Goal: Task Accomplishment & Management: Manage account settings

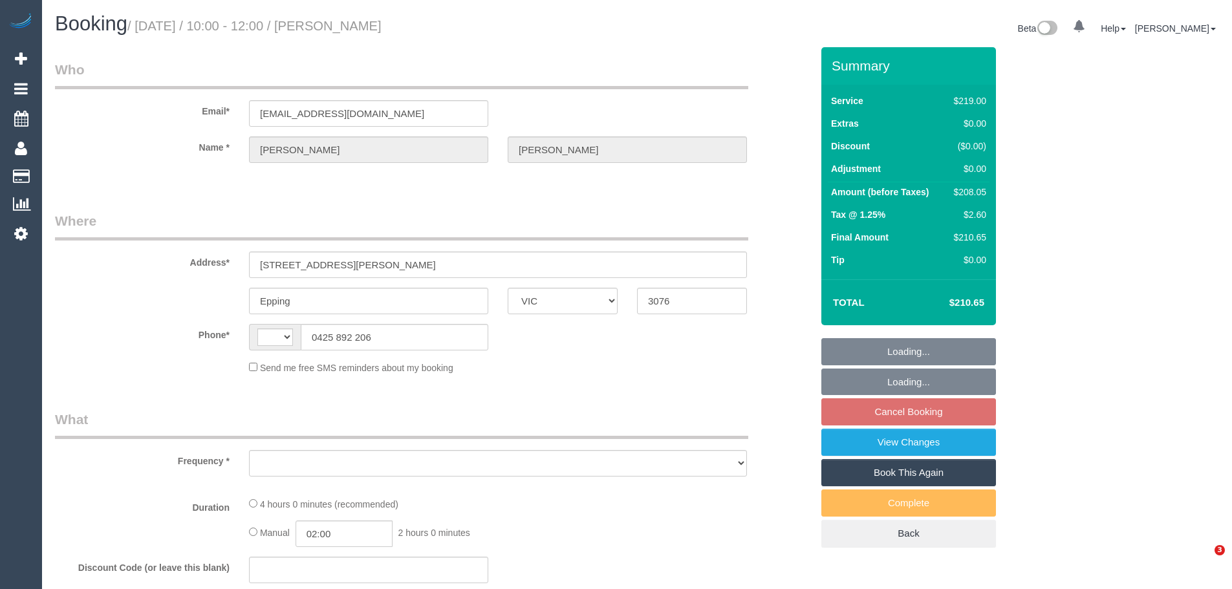
select select "VIC"
select select "string:AU"
select select "string:stripe-pm_1QoYpW2GScqysDRVr4CYQIF8"
select select "number:28"
select select "number:14"
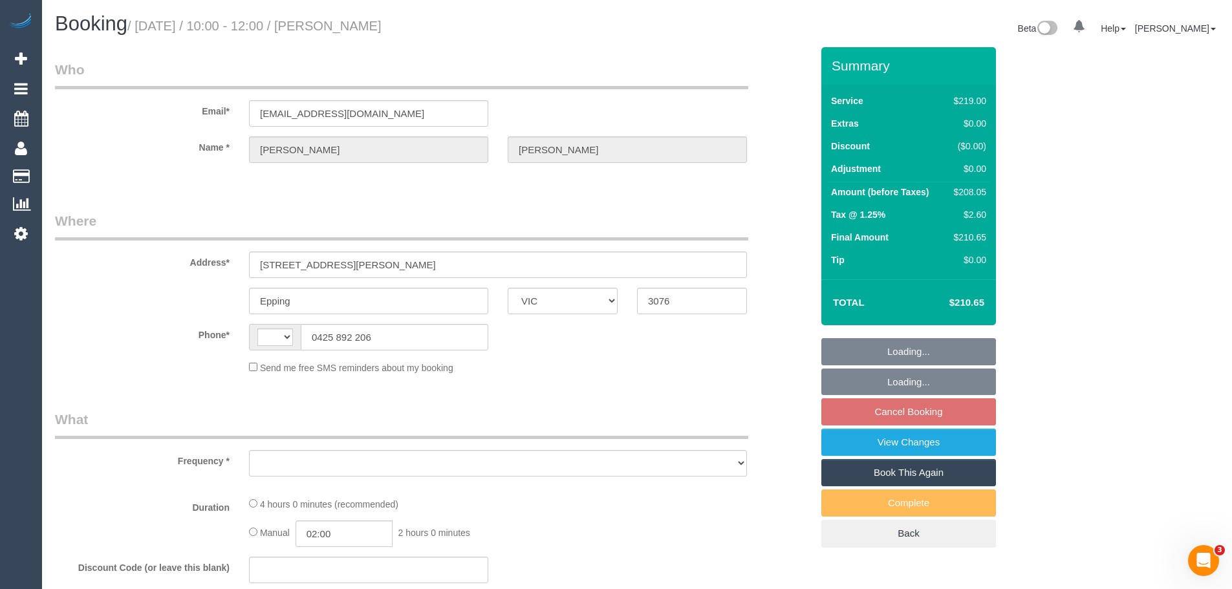
select select "number:19"
select select "number:36"
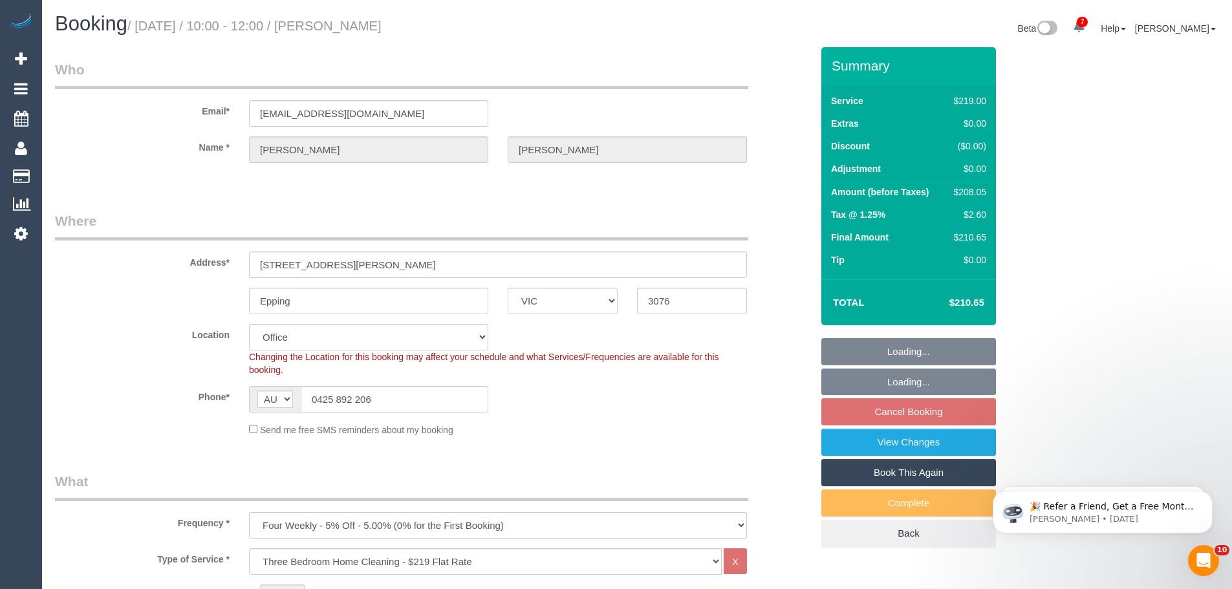
select select "object:2114"
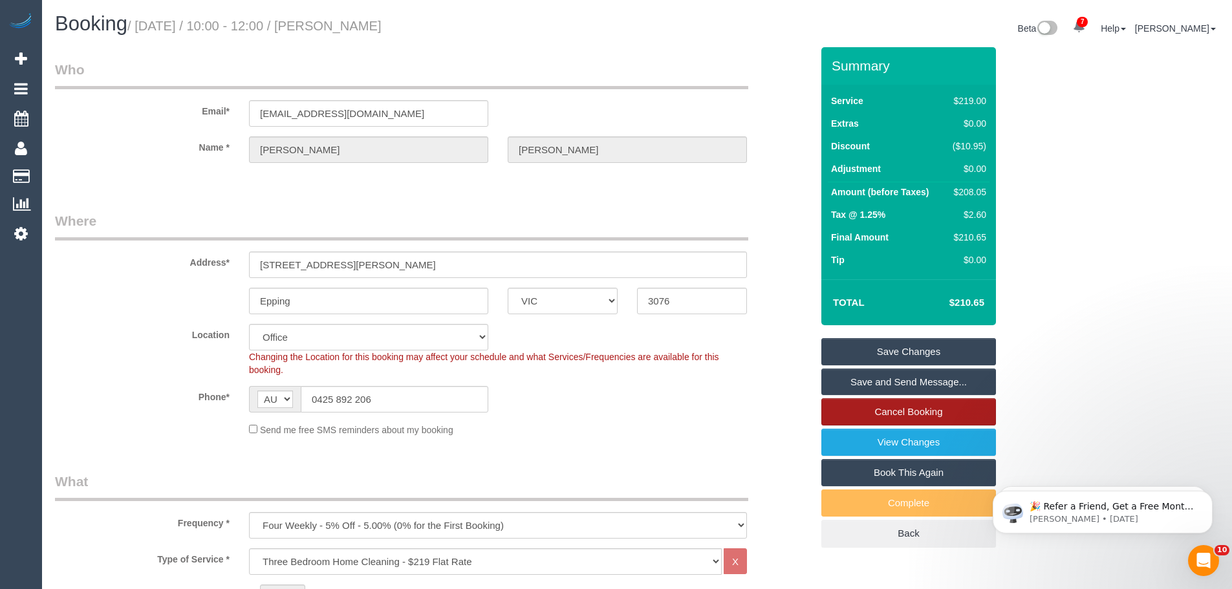
click at [914, 411] on link "Cancel Booking" at bounding box center [908, 411] width 175 height 27
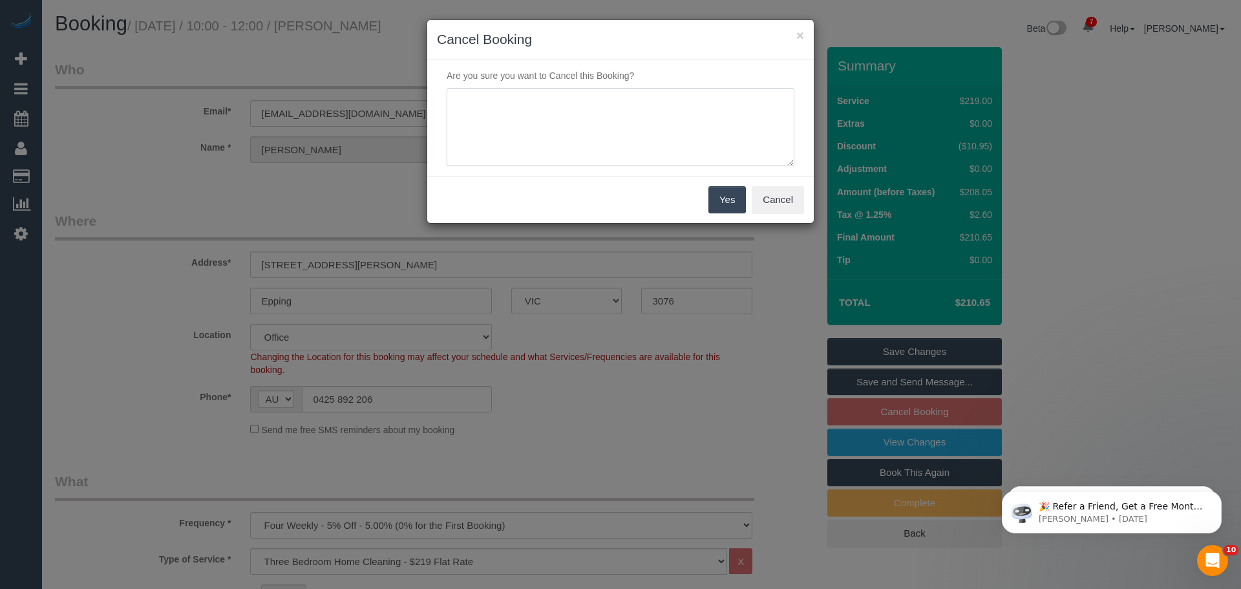
click at [592, 133] on textarea at bounding box center [621, 127] width 348 height 79
type textarea "skipping / not needed - CE"
click at [715, 197] on button "Yes" at bounding box center [727, 199] width 37 height 27
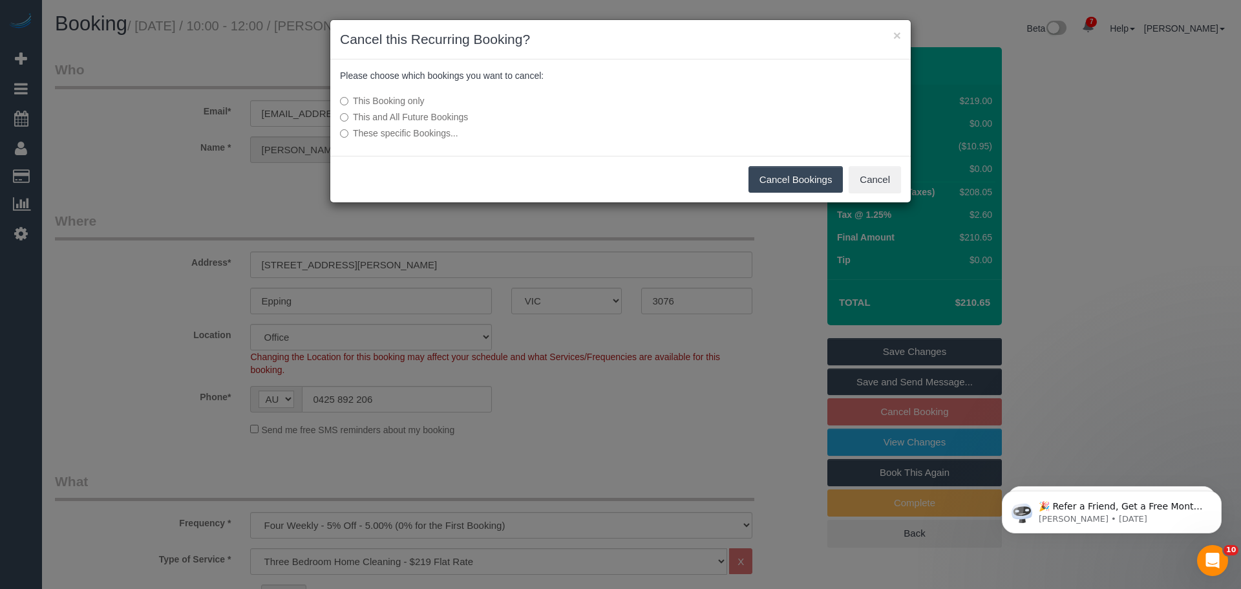
click at [777, 175] on button "Cancel Bookings" at bounding box center [796, 179] width 95 height 27
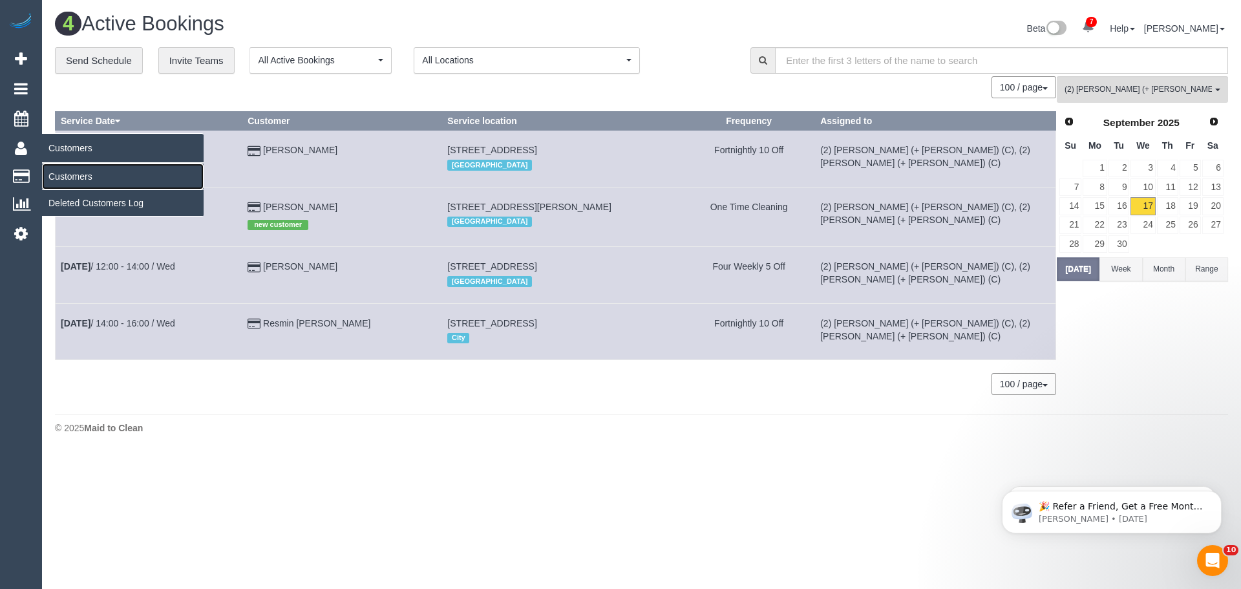
click at [83, 172] on link "Customers" at bounding box center [123, 177] width 162 height 26
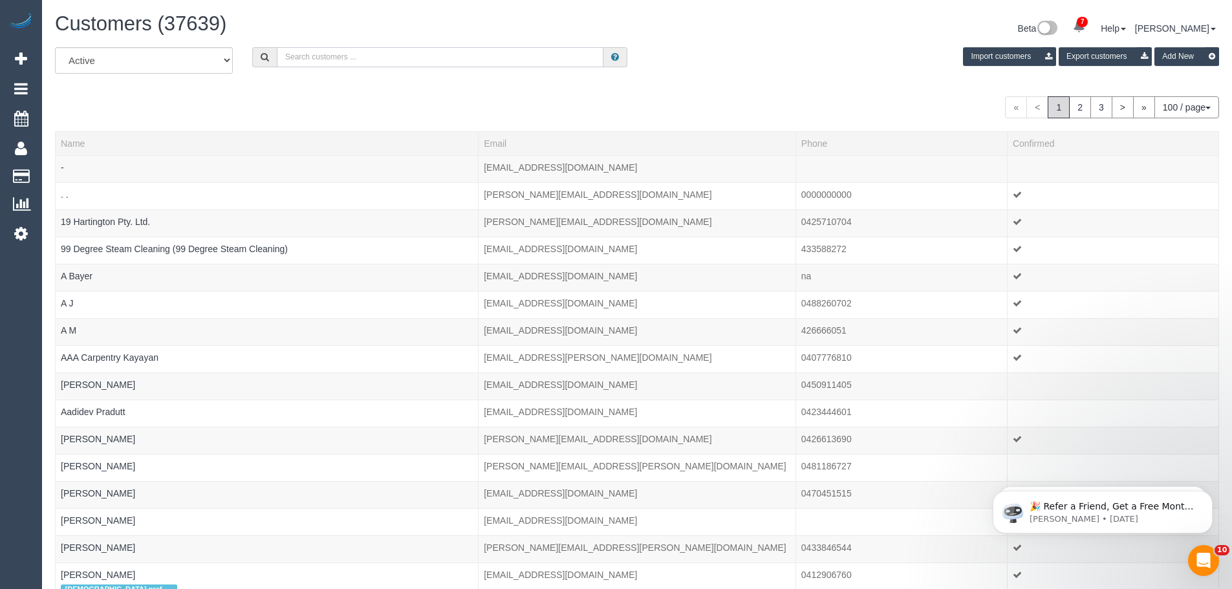
click at [377, 58] on input "text" at bounding box center [440, 57] width 326 height 20
paste input "+61423863328"
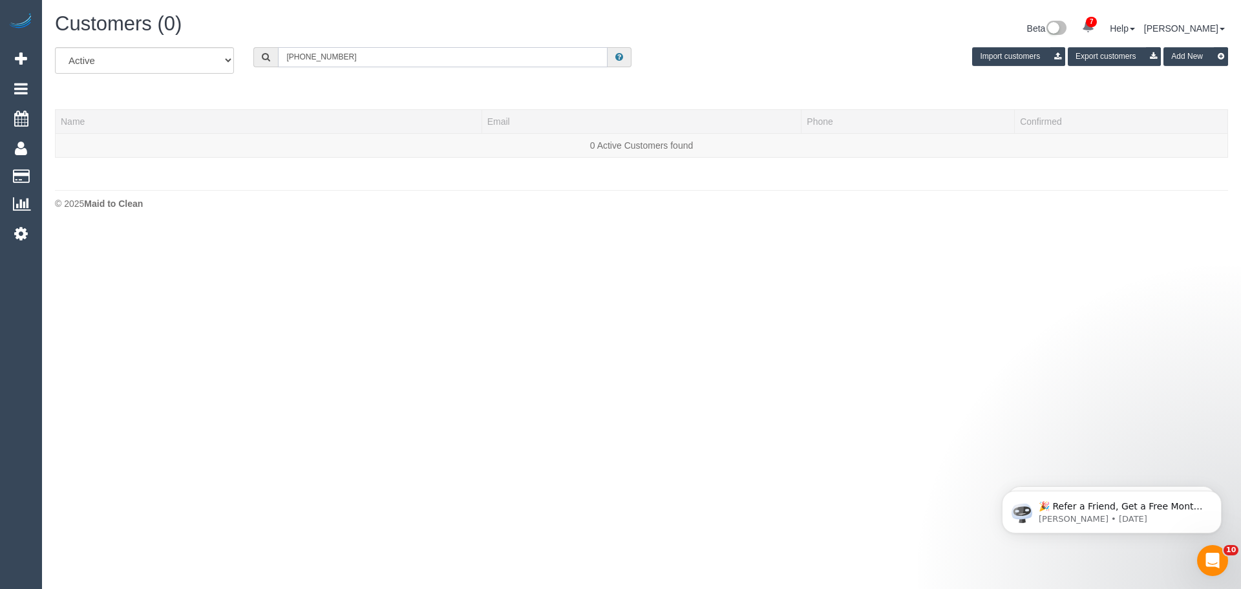
drag, startPoint x: 299, startPoint y: 57, endPoint x: 277, endPoint y: 57, distance: 22.0
click at [277, 57] on div "+61423863328" at bounding box center [442, 57] width 378 height 20
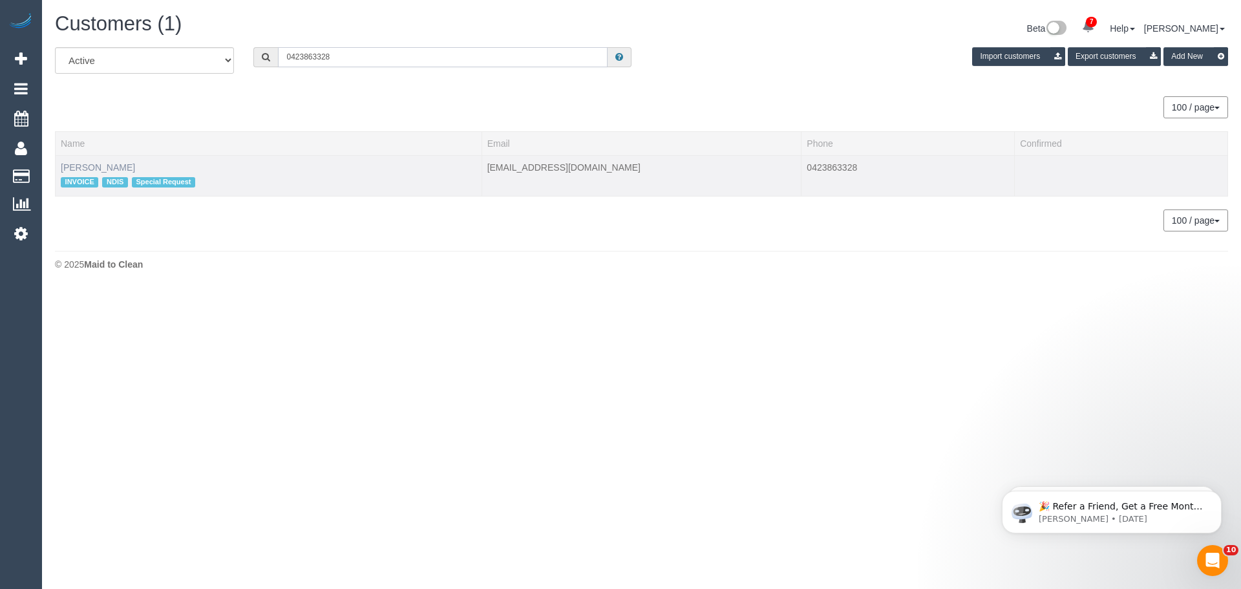
type input "0423863328"
click at [102, 167] on link "Bernadette Ferrie" at bounding box center [98, 167] width 74 height 10
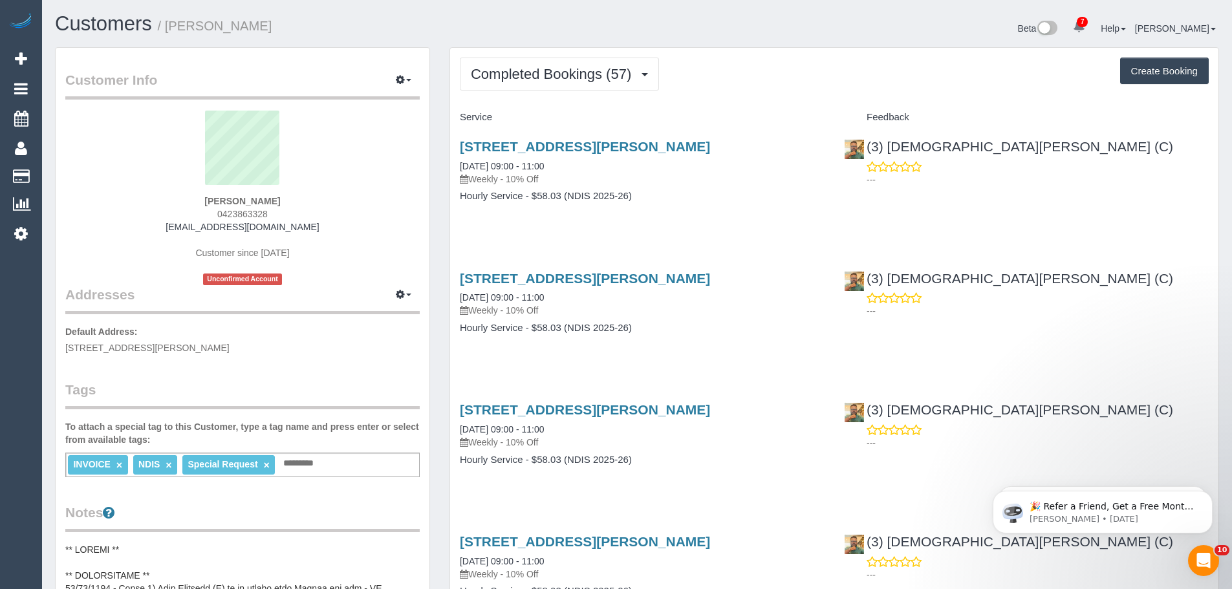
drag, startPoint x: 287, startPoint y: 192, endPoint x: 176, endPoint y: 211, distance: 112.8
click at [174, 195] on div "Bernadette Ferrie 0423863328 btferrie@gmail.com Customer since 2024 Unconfirmed…" at bounding box center [242, 198] width 354 height 175
drag, startPoint x: 283, startPoint y: 202, endPoint x: 169, endPoint y: 206, distance: 113.9
click at [169, 206] on div "Bernadette Ferrie 0423863328 btferrie@gmail.com Customer since 2024 Unconfirmed…" at bounding box center [242, 198] width 354 height 175
copy strong "Bernadette Ferrie"
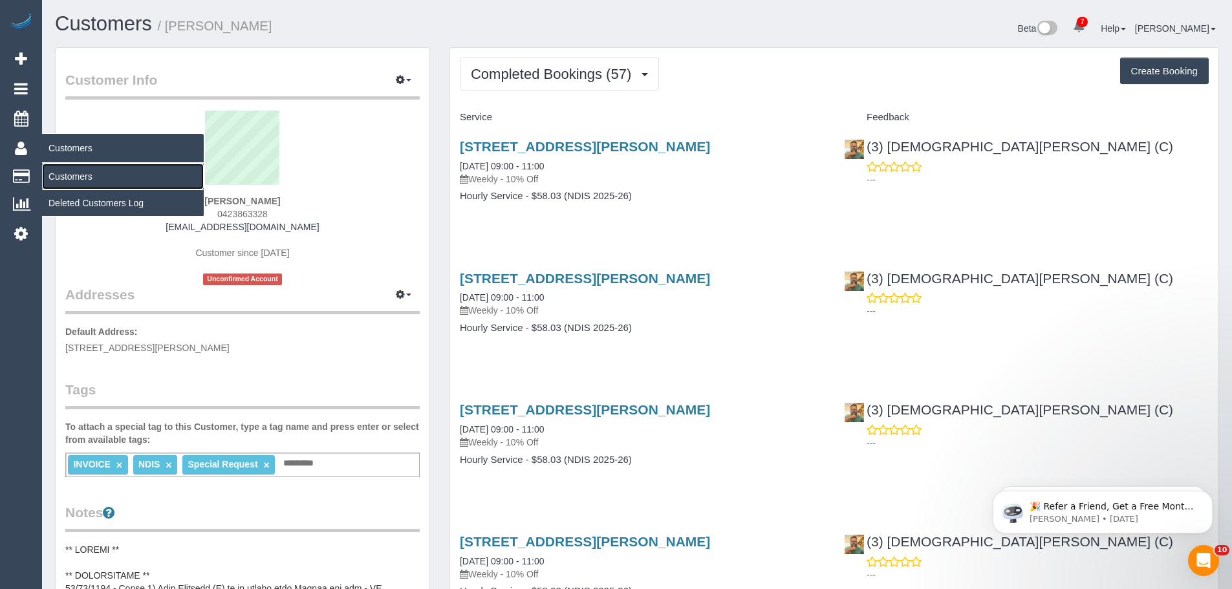
click at [61, 175] on link "Customers" at bounding box center [123, 177] width 162 height 26
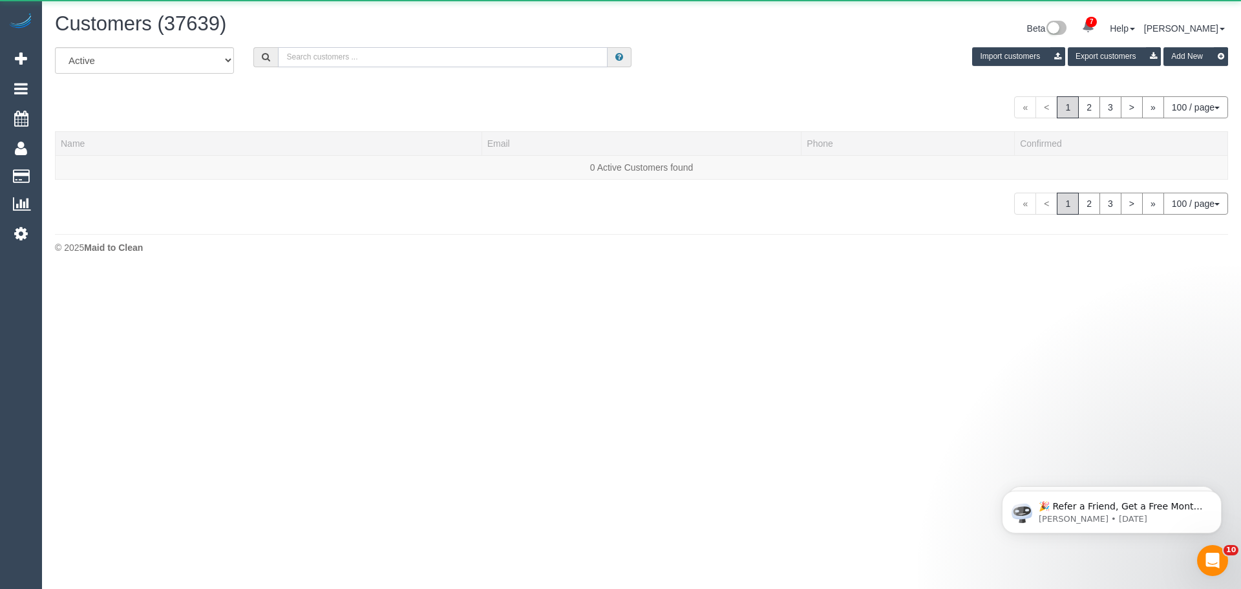
click at [505, 59] on input "text" at bounding box center [443, 57] width 330 height 20
paste input "61478224289"
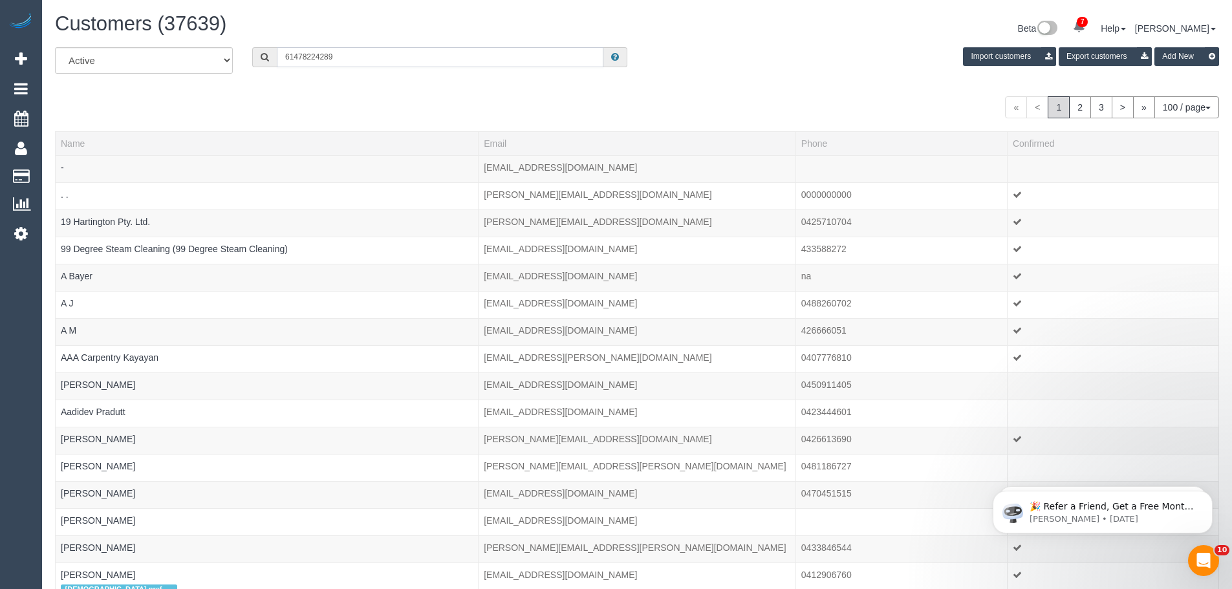
drag, startPoint x: 294, startPoint y: 54, endPoint x: 259, endPoint y: 59, distance: 34.8
click at [259, 59] on div "61478224289" at bounding box center [439, 57] width 375 height 20
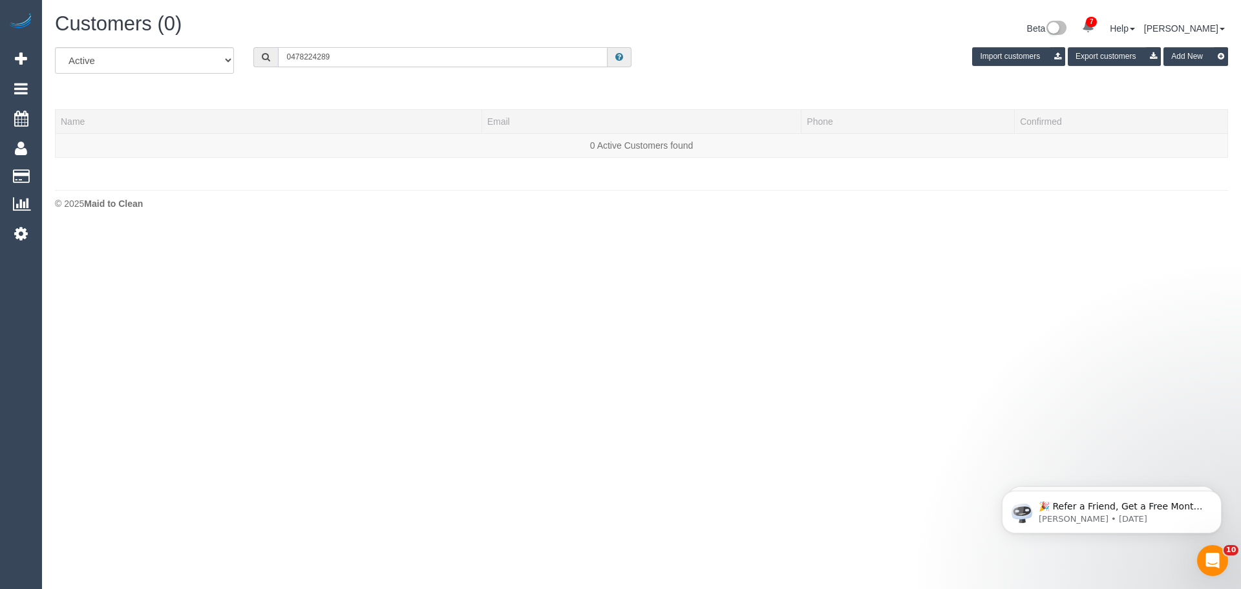
click at [303, 54] on input "0478224289" at bounding box center [443, 57] width 330 height 20
click at [319, 57] on input "0478 224289" at bounding box center [443, 57] width 330 height 20
click at [350, 58] on input "0478 224 289" at bounding box center [443, 57] width 330 height 20
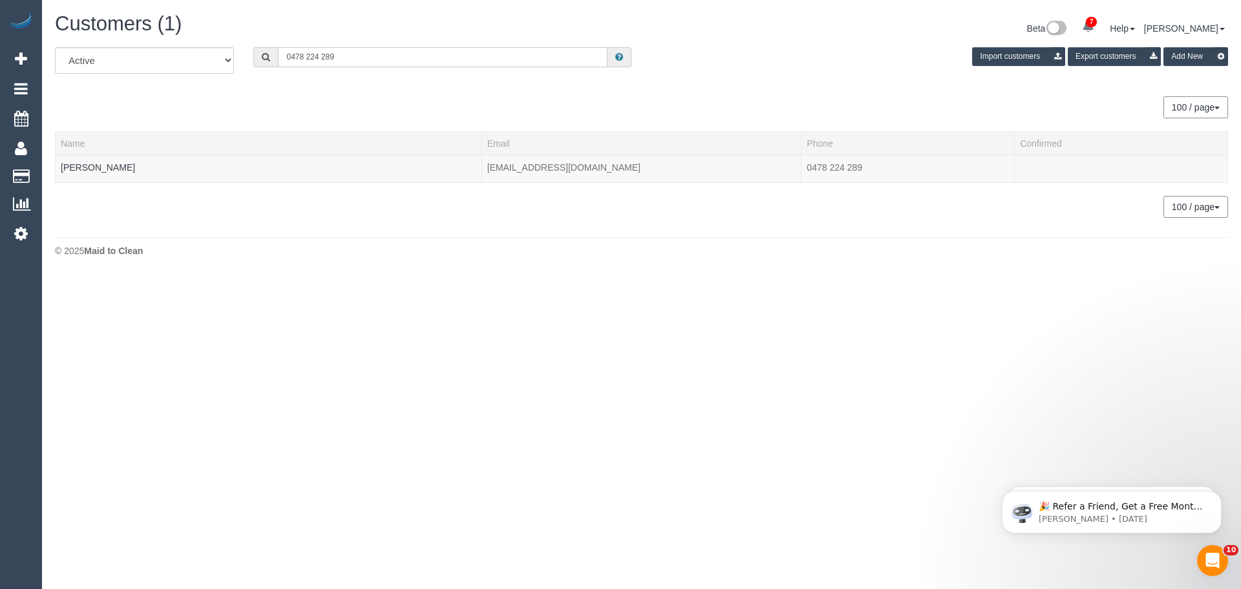
type input "0478 224 289"
click at [87, 166] on link "Judith Hutchis" at bounding box center [98, 167] width 74 height 10
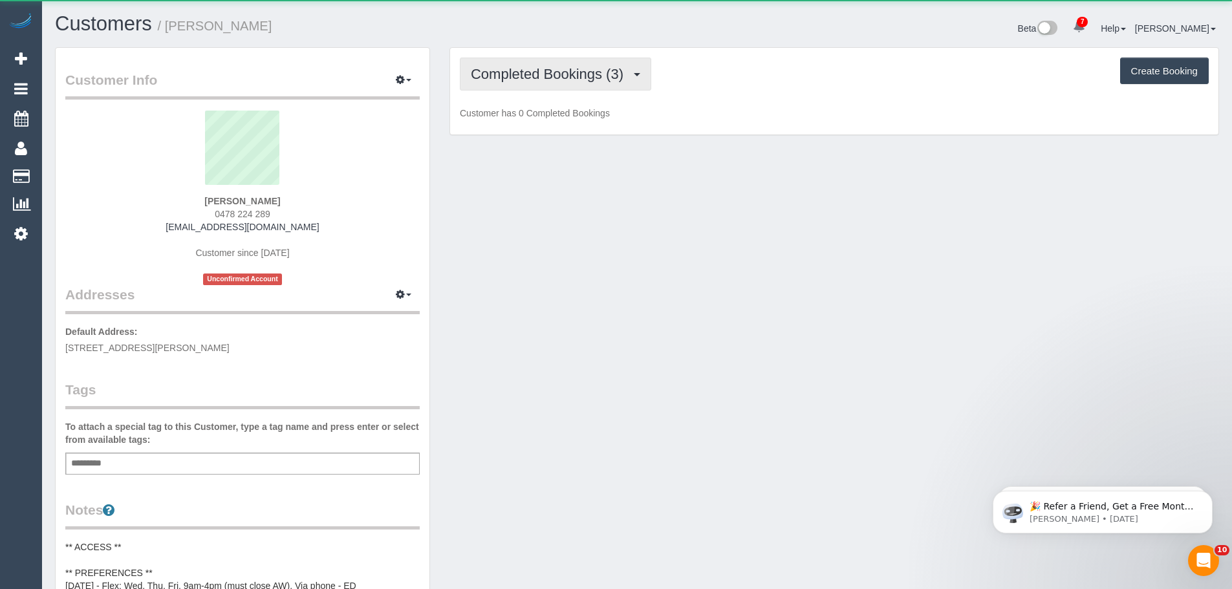
click at [556, 73] on span "Completed Bookings (3)" at bounding box center [550, 74] width 159 height 16
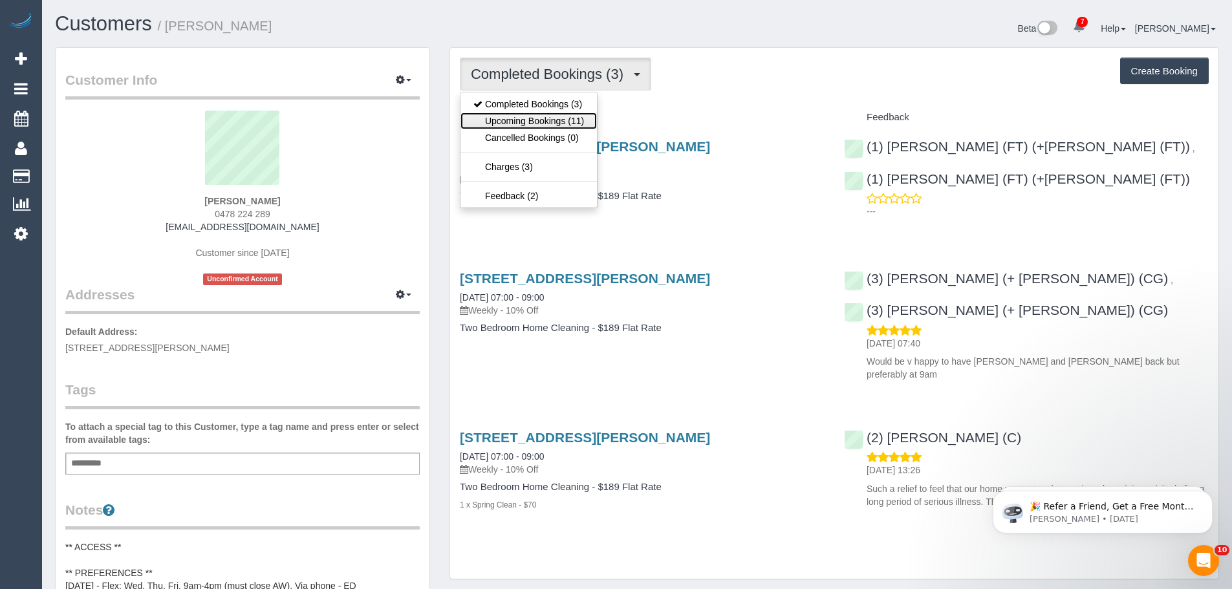
click at [539, 117] on link "Upcoming Bookings (11)" at bounding box center [528, 120] width 136 height 17
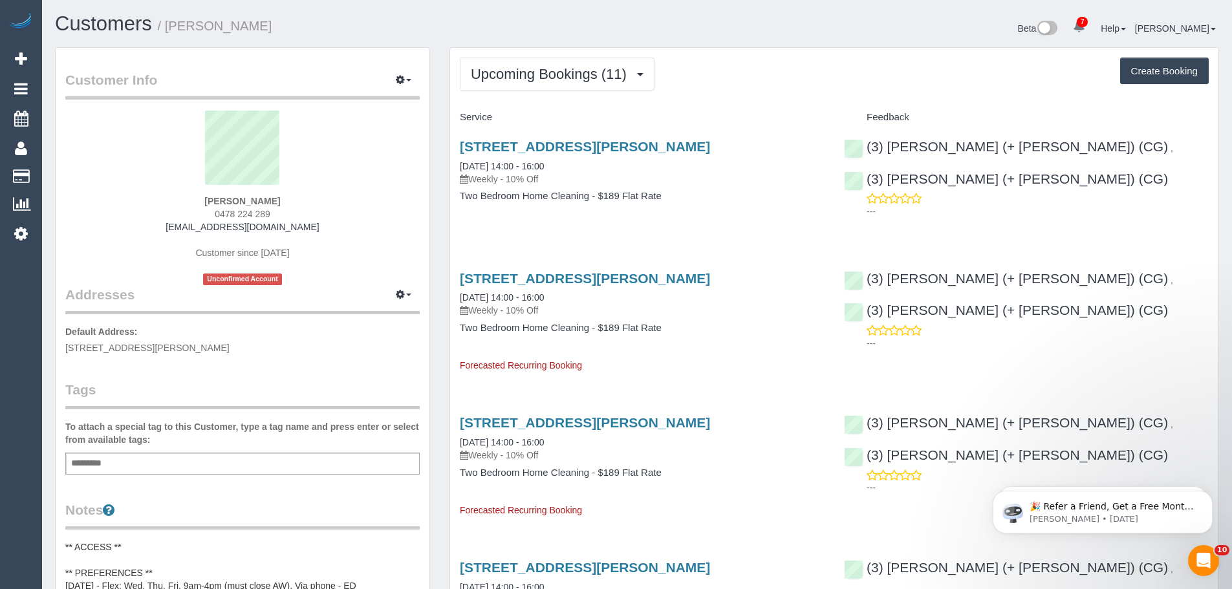
drag, startPoint x: 245, startPoint y: 190, endPoint x: 288, endPoint y: 198, distance: 43.5
click at [288, 198] on div "Judith Hutchis 0478 224 289 jdhutchis01@gmail.com Customer since 2025 Unconfirm…" at bounding box center [242, 198] width 354 height 175
copy div "Judith Hutchis"
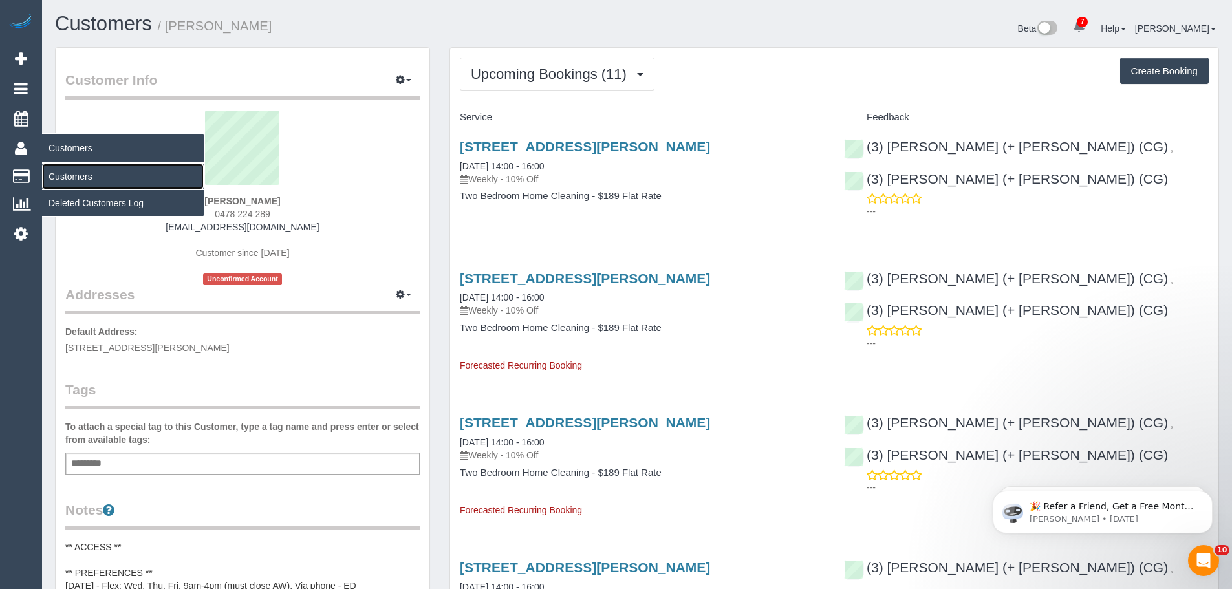
drag, startPoint x: 70, startPoint y: 175, endPoint x: 154, endPoint y: 146, distance: 88.9
click at [70, 175] on link "Customers" at bounding box center [123, 177] width 162 height 26
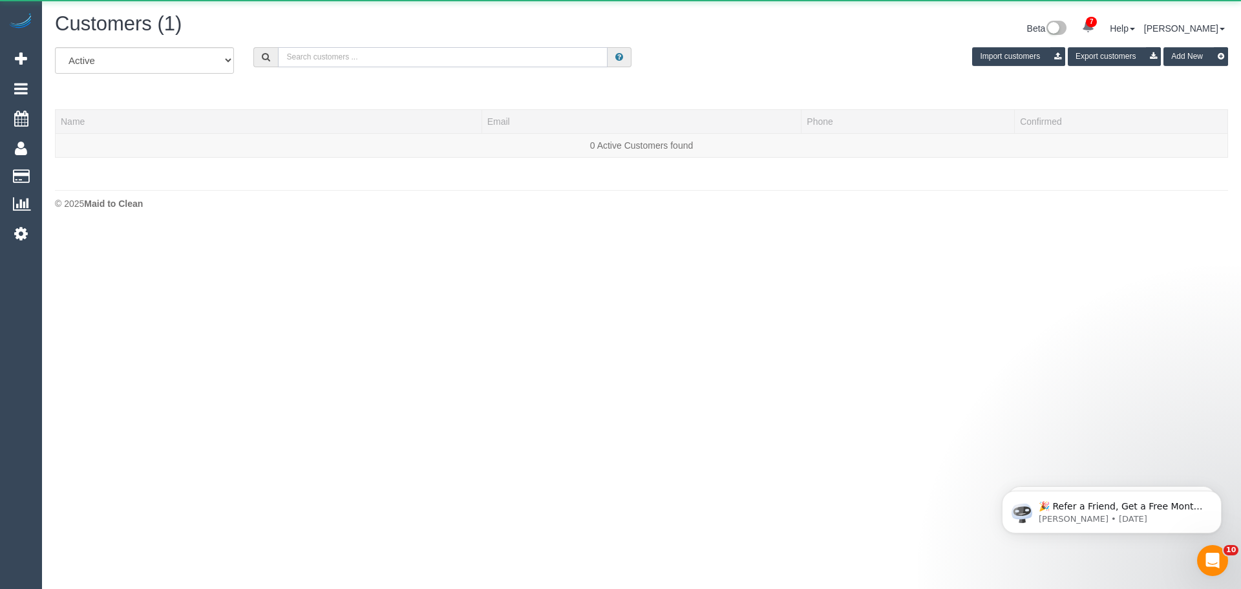
click at [418, 54] on input "text" at bounding box center [443, 57] width 330 height 20
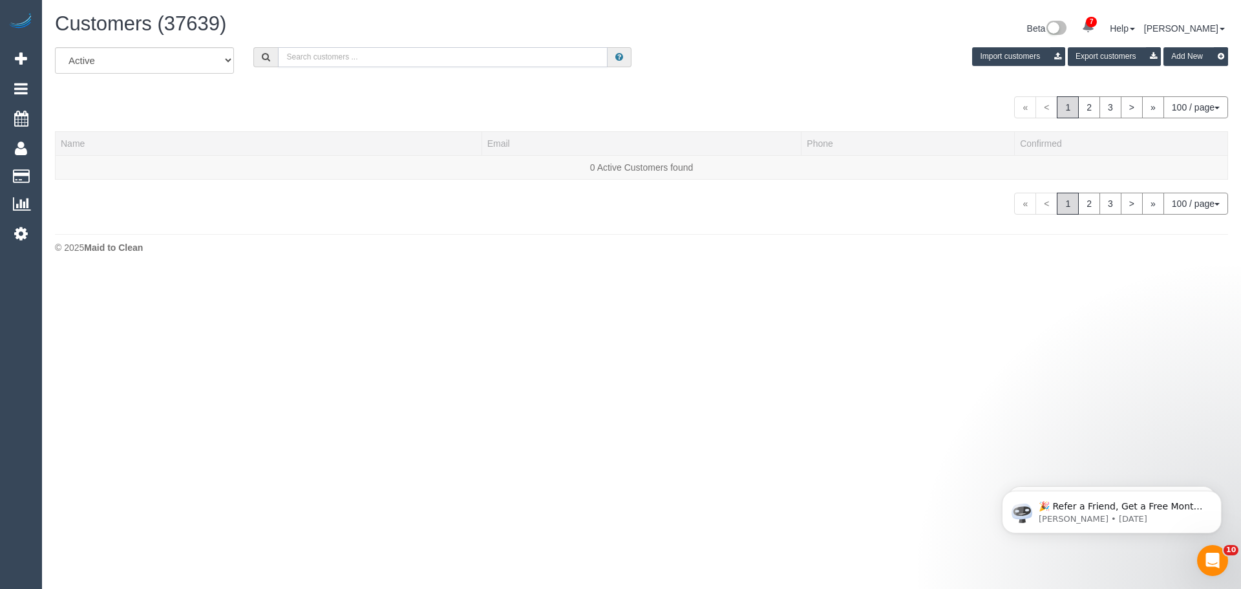
paste input "+61425892206"
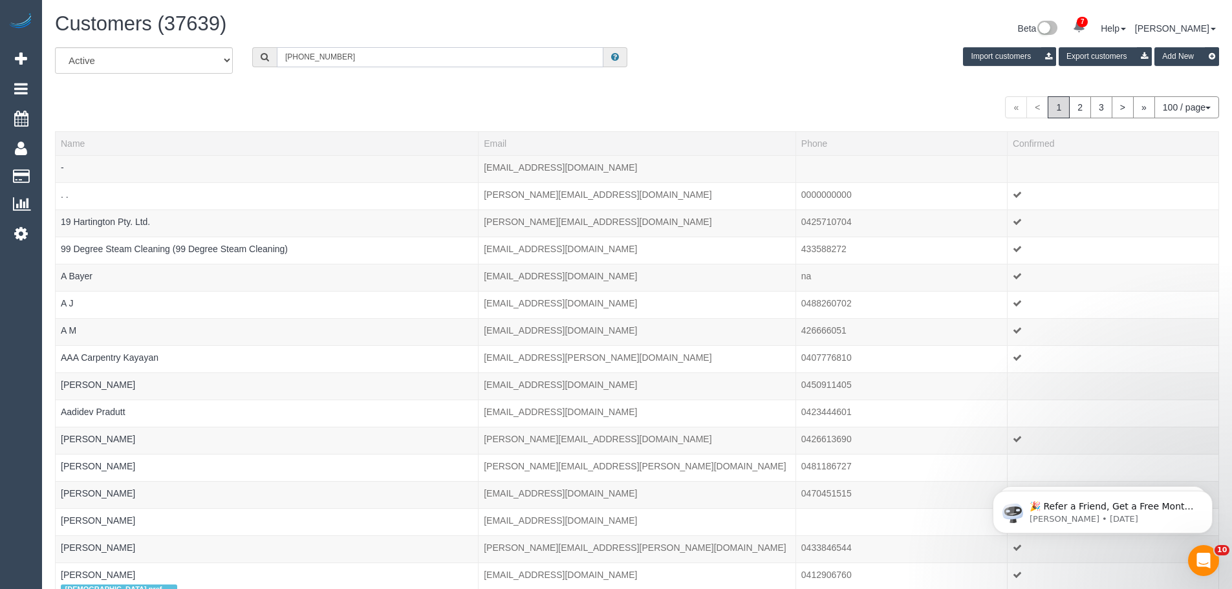
drag, startPoint x: 297, startPoint y: 56, endPoint x: 200, endPoint y: 61, distance: 97.7
click at [203, 61] on div "All Active Archived +61425892206 Import customers Export customers Add New" at bounding box center [636, 65] width 1183 height 36
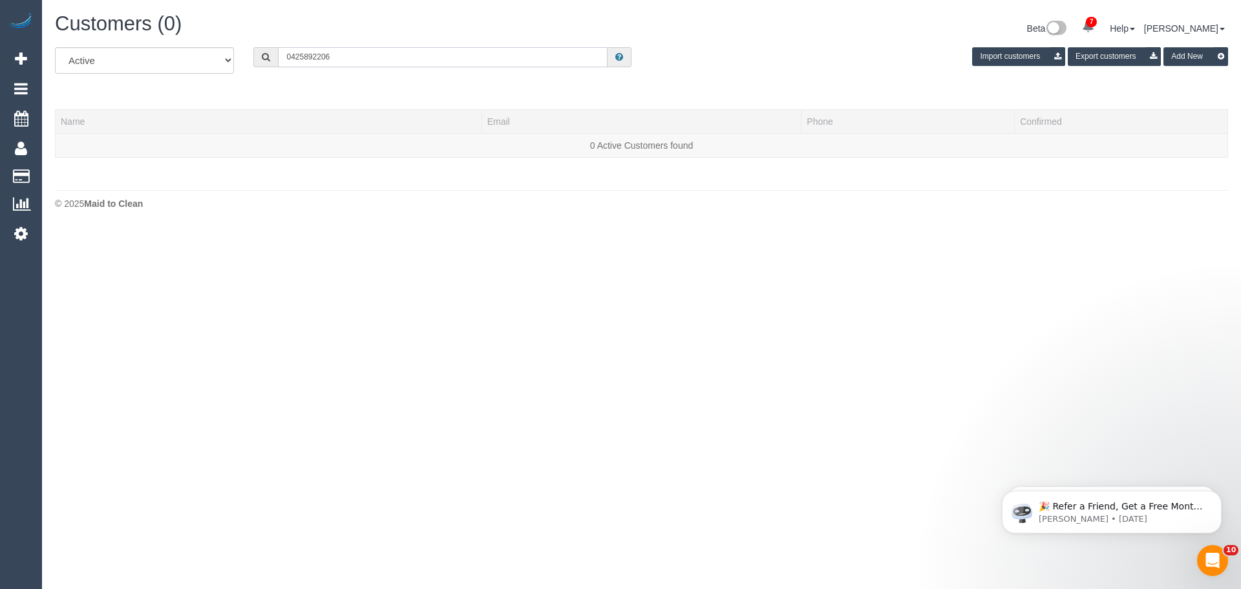
click at [304, 53] on input "0425892206" at bounding box center [443, 57] width 330 height 20
click at [317, 54] on input "0425 892206" at bounding box center [443, 57] width 330 height 20
click at [341, 57] on input "0425 892 206" at bounding box center [443, 57] width 330 height 20
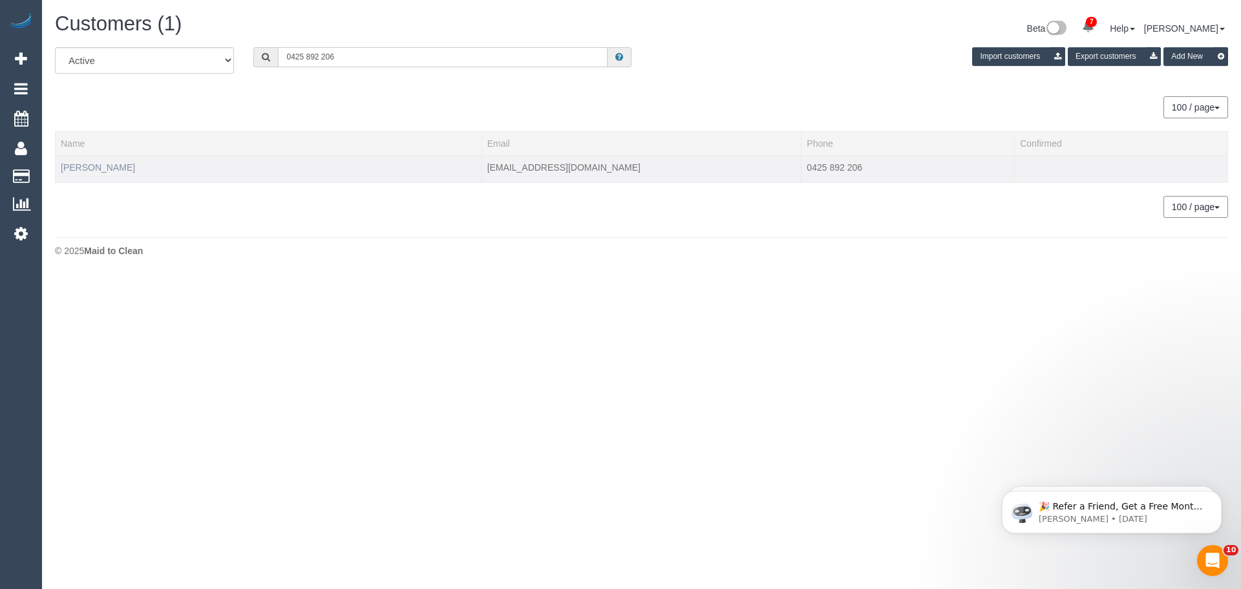
type input "0425 892 206"
click at [109, 170] on link "Sarvesh Shanbhag" at bounding box center [98, 167] width 74 height 10
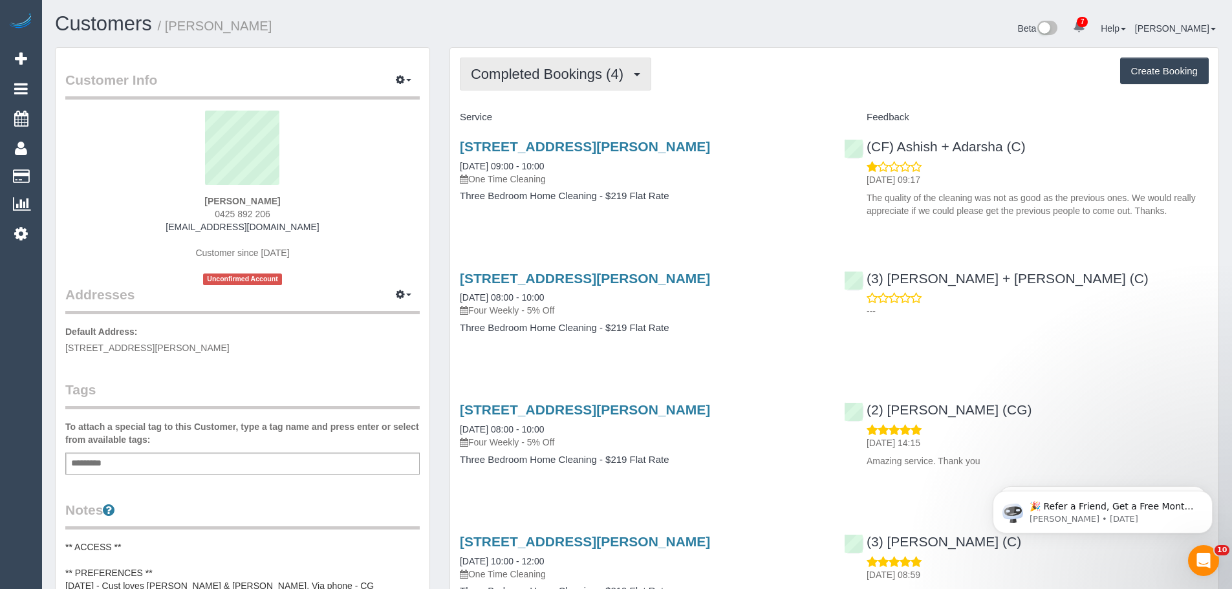
click at [528, 79] on span "Completed Bookings (4)" at bounding box center [550, 74] width 159 height 16
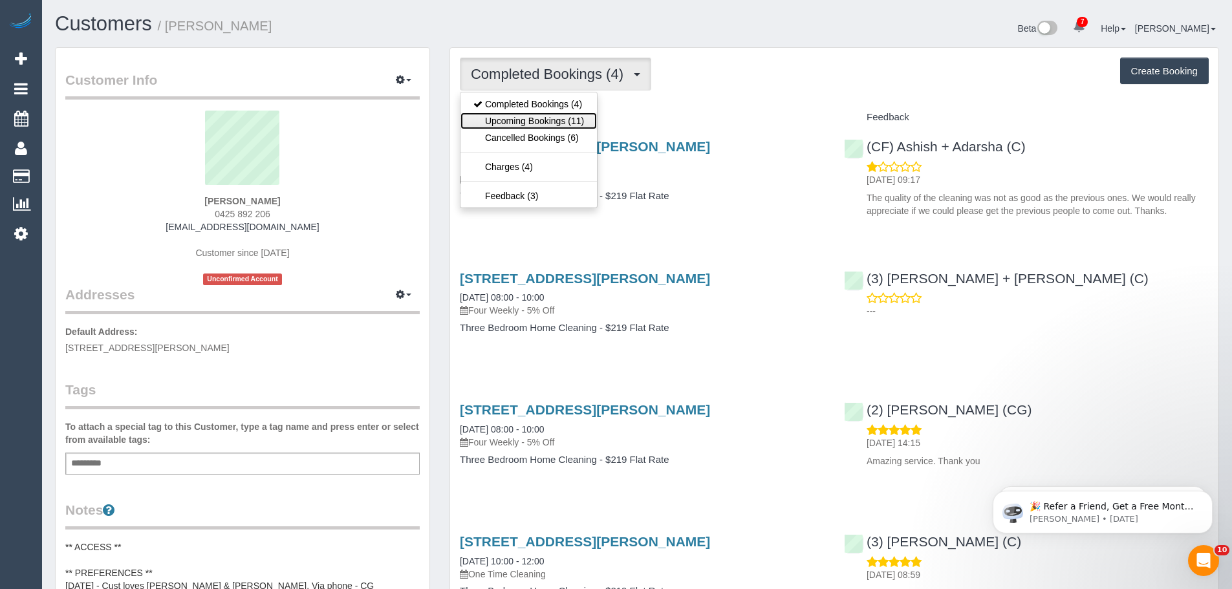
click at [538, 118] on link "Upcoming Bookings (11)" at bounding box center [528, 120] width 136 height 17
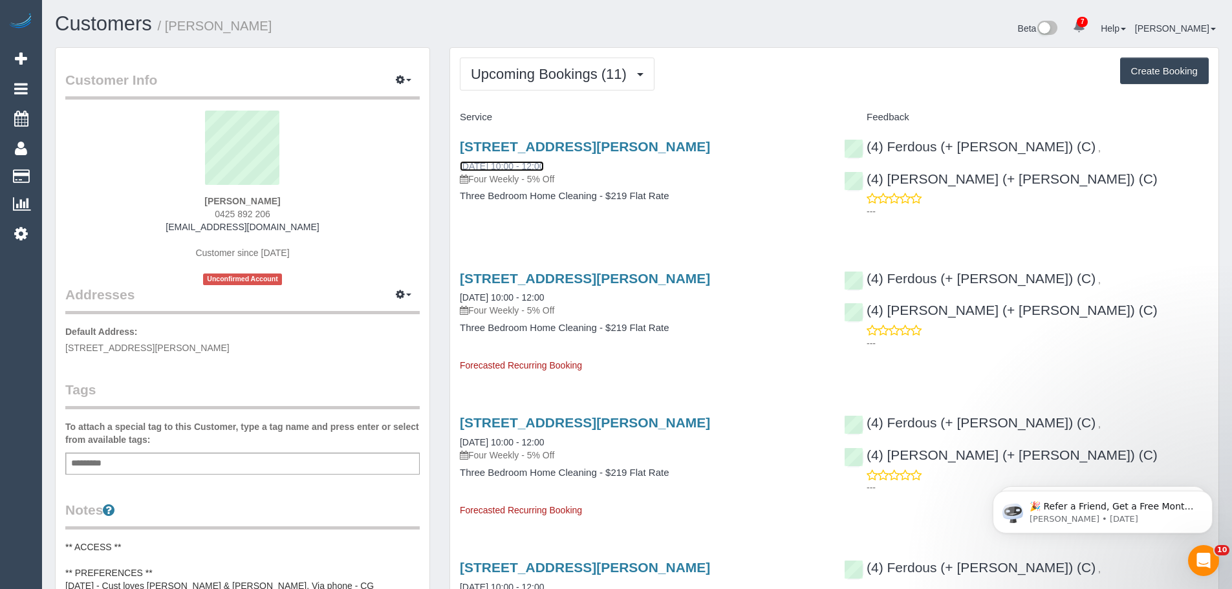
click at [491, 164] on link "18/10/2025 10:00 - 12:00" at bounding box center [502, 166] width 84 height 10
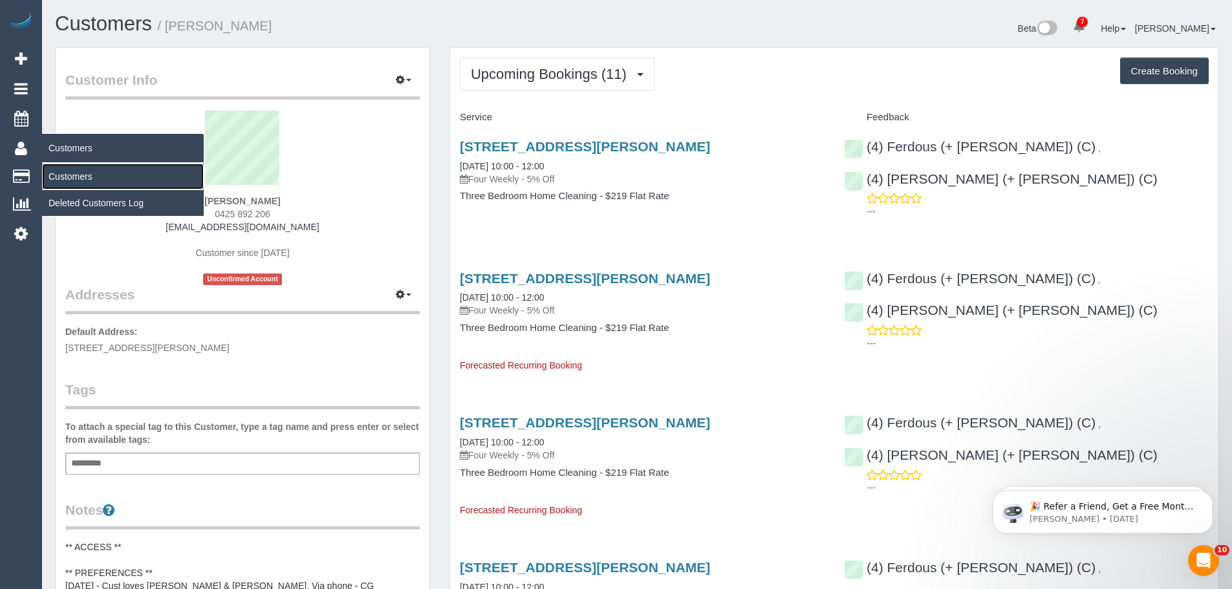
click at [78, 173] on link "Customers" at bounding box center [123, 177] width 162 height 26
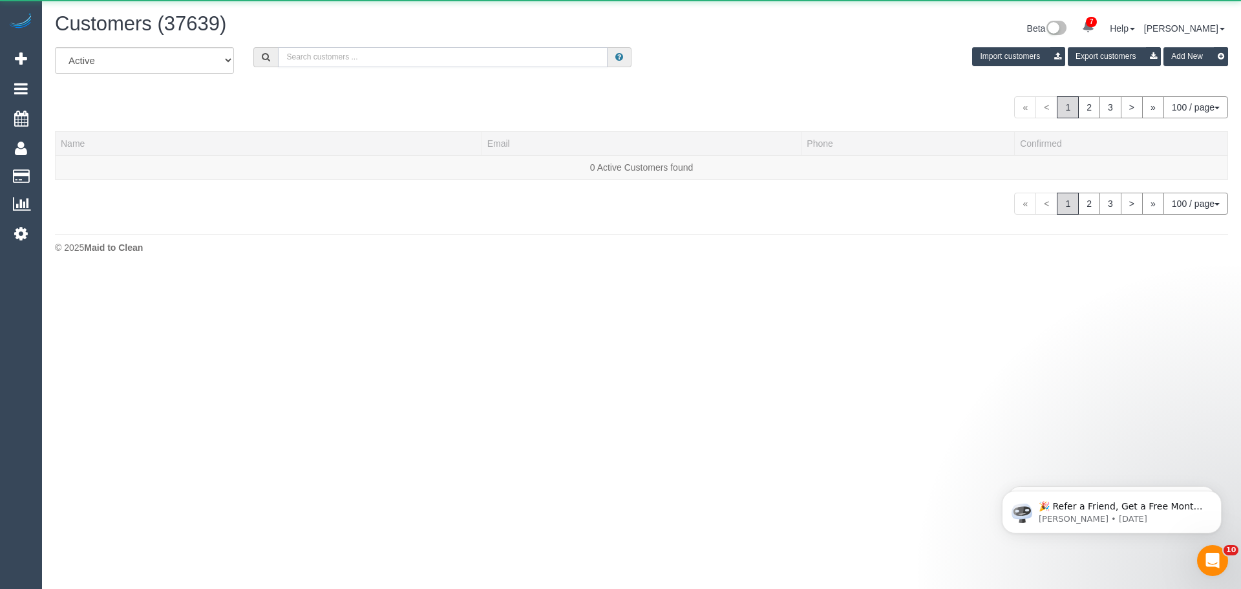
click at [379, 65] on input "text" at bounding box center [443, 57] width 330 height 20
paste input "61450688062"
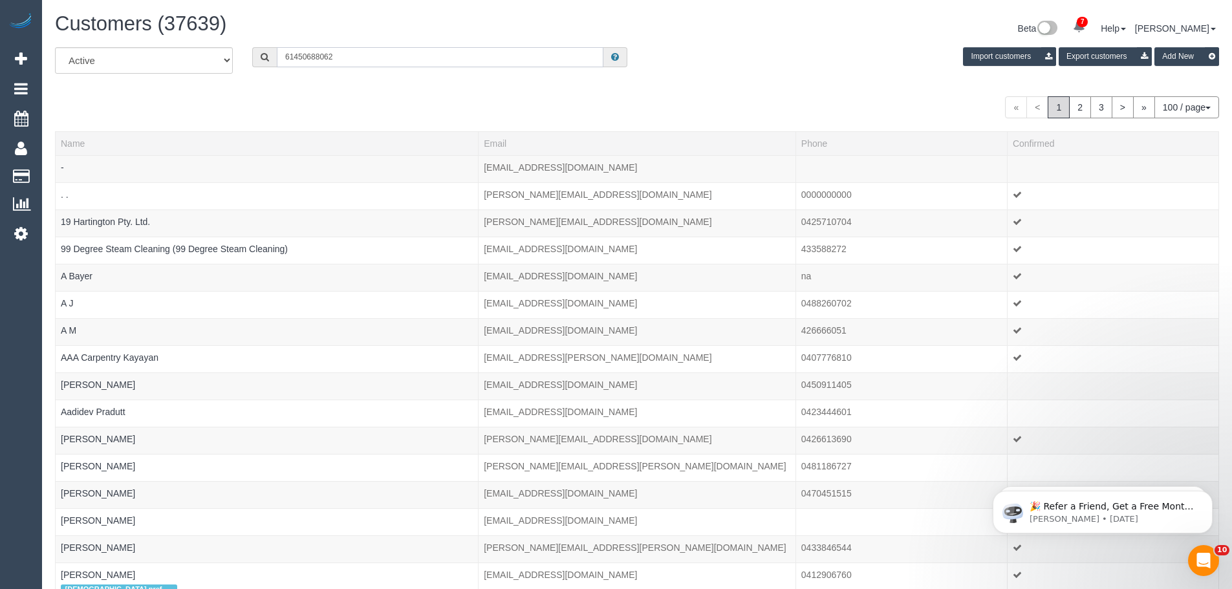
drag, startPoint x: 294, startPoint y: 58, endPoint x: 268, endPoint y: 58, distance: 26.5
click at [268, 58] on div "61450688062" at bounding box center [439, 57] width 375 height 20
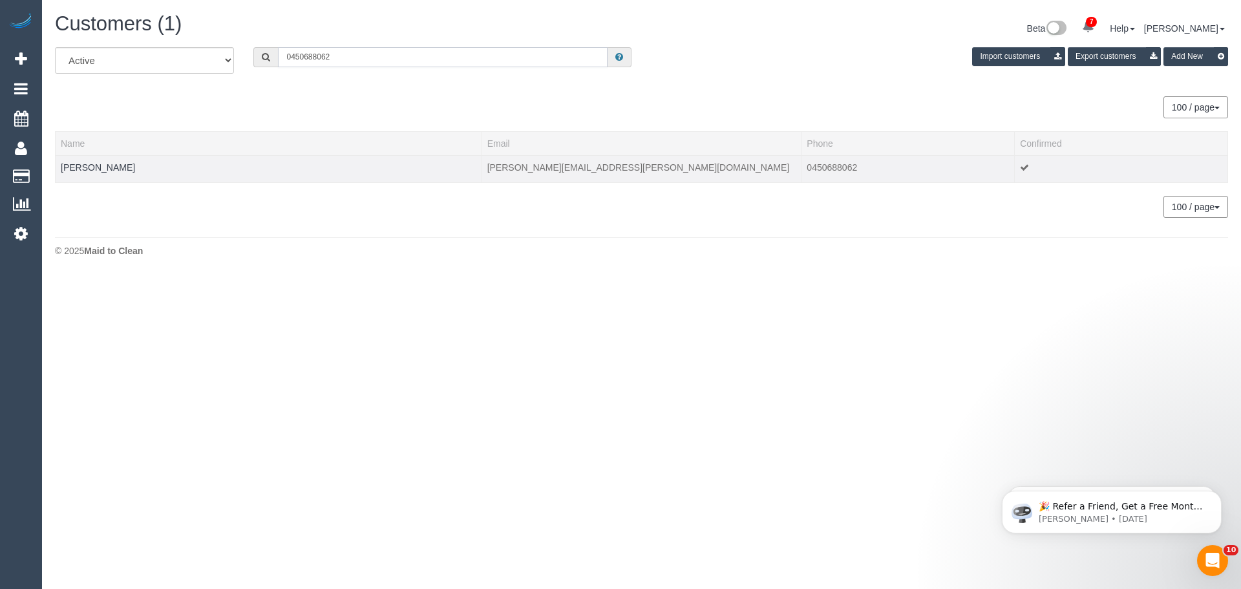
type input "0450688062"
drag, startPoint x: 116, startPoint y: 174, endPoint x: 59, endPoint y: 170, distance: 57.0
click at [59, 170] on td "Abena Ofori" at bounding box center [269, 168] width 427 height 27
click at [66, 167] on link "Abena Ofori" at bounding box center [98, 167] width 74 height 10
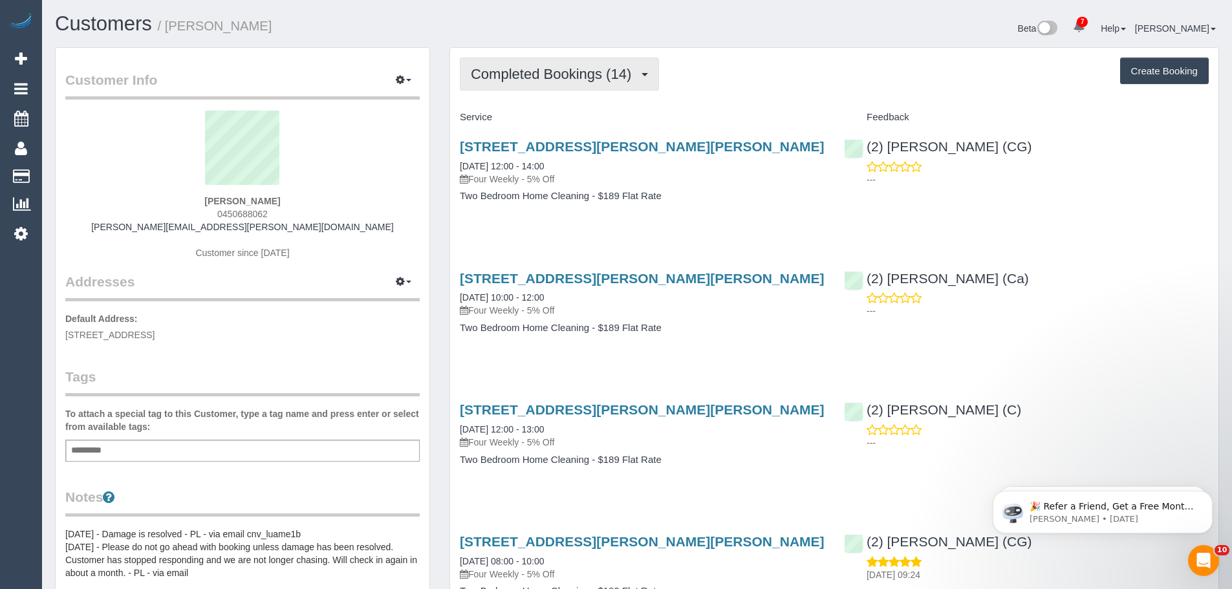
click at [577, 76] on span "Completed Bookings (14)" at bounding box center [554, 74] width 167 height 16
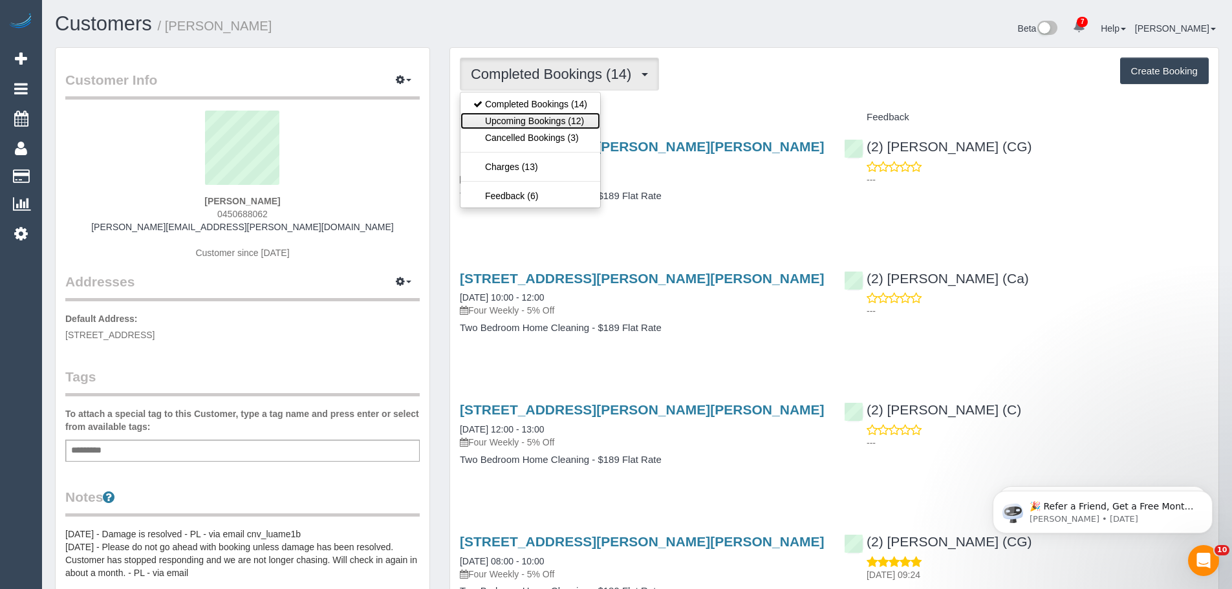
click at [551, 118] on link "Upcoming Bookings (12)" at bounding box center [530, 120] width 140 height 17
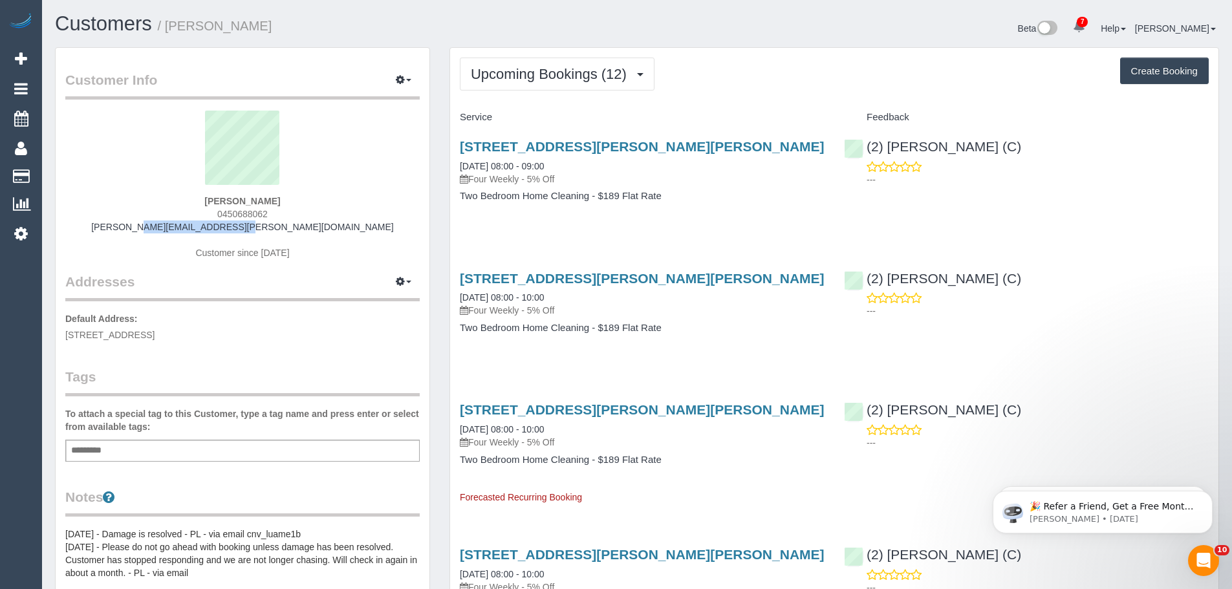
drag, startPoint x: 185, startPoint y: 226, endPoint x: 294, endPoint y: 229, distance: 109.3
click at [294, 229] on div "Abena Ofori 0450688062 ofori.abena@gmail.com Customer since 2021" at bounding box center [242, 192] width 354 height 162
copy link "ofori.abena@gmail.com"
click at [329, 220] on div "Abena Ofori 0450688062 ofori.abena@gmail.com Customer since 2021" at bounding box center [242, 192] width 354 height 162
drag, startPoint x: 321, startPoint y: 228, endPoint x: 147, endPoint y: 228, distance: 173.9
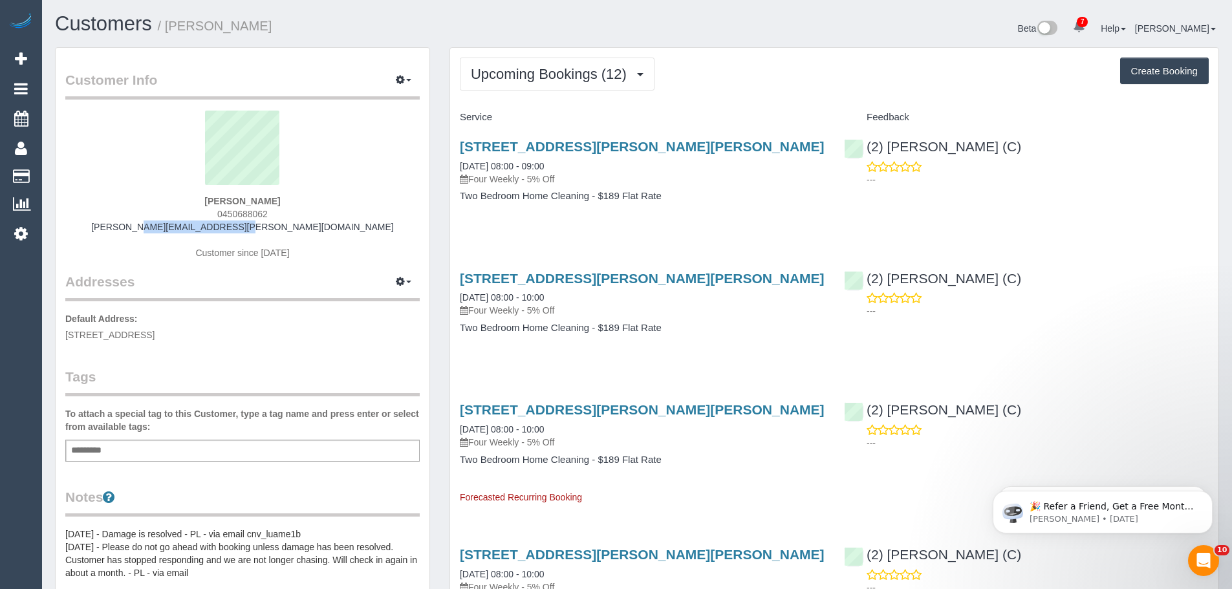
click at [147, 228] on div "Abena Ofori 0450688062 ofori.abena@gmail.com Customer since 2021" at bounding box center [242, 192] width 354 height 162
copy link "ofori.abena@gmail.com"
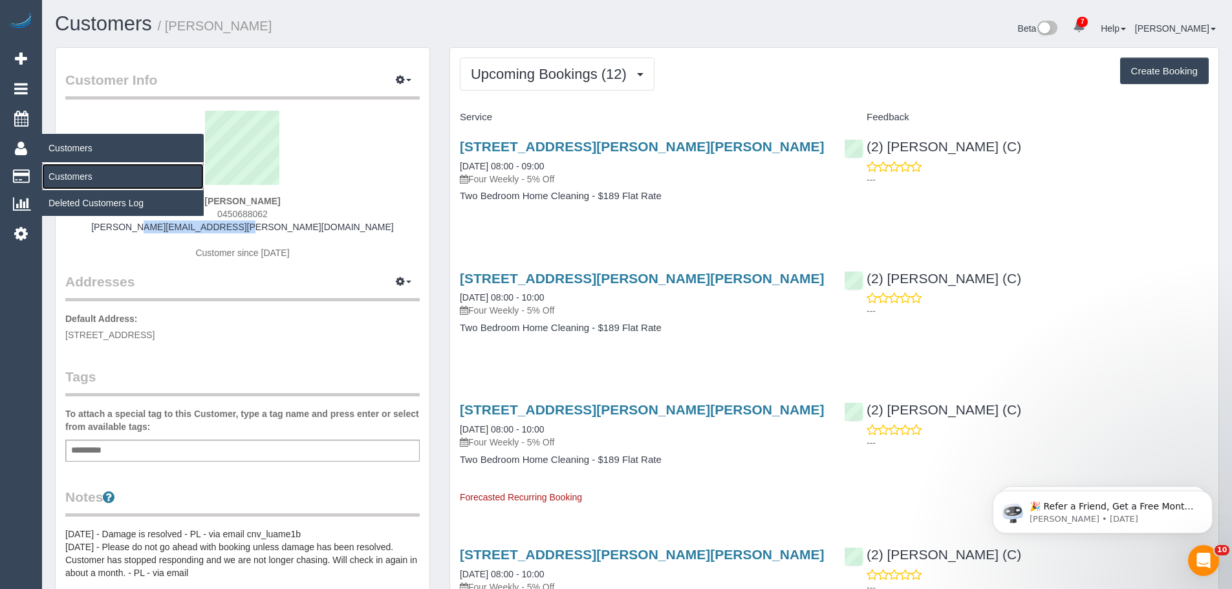
click at [78, 180] on link "Customers" at bounding box center [123, 177] width 162 height 26
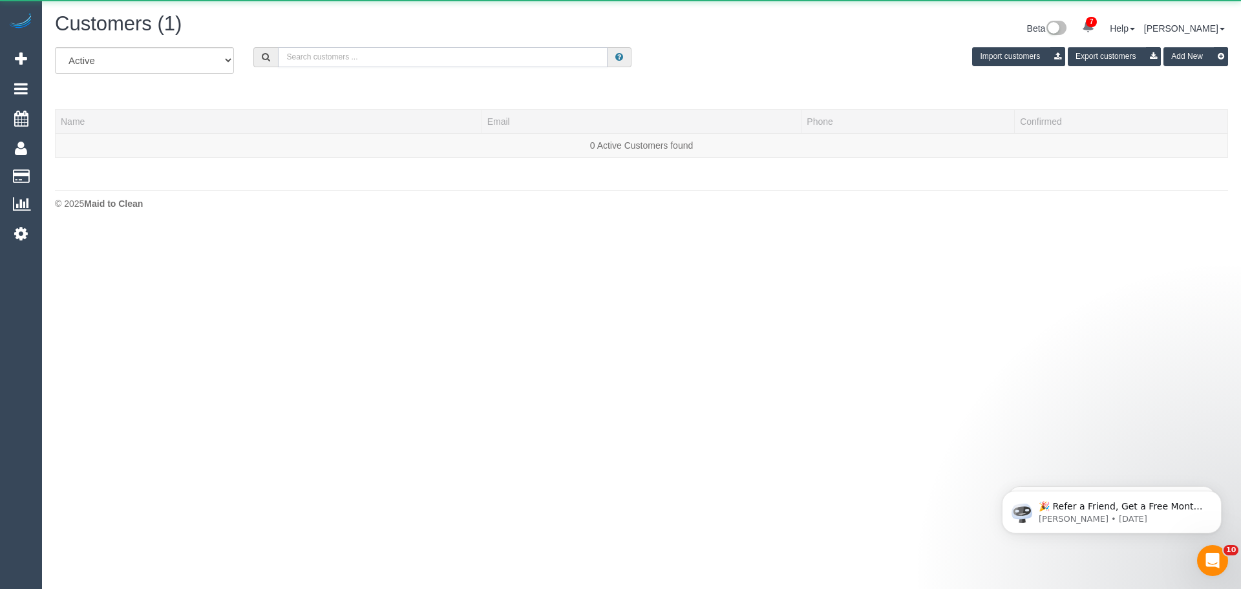
click at [364, 62] on input "text" at bounding box center [443, 57] width 330 height 20
paste input "61481286579"
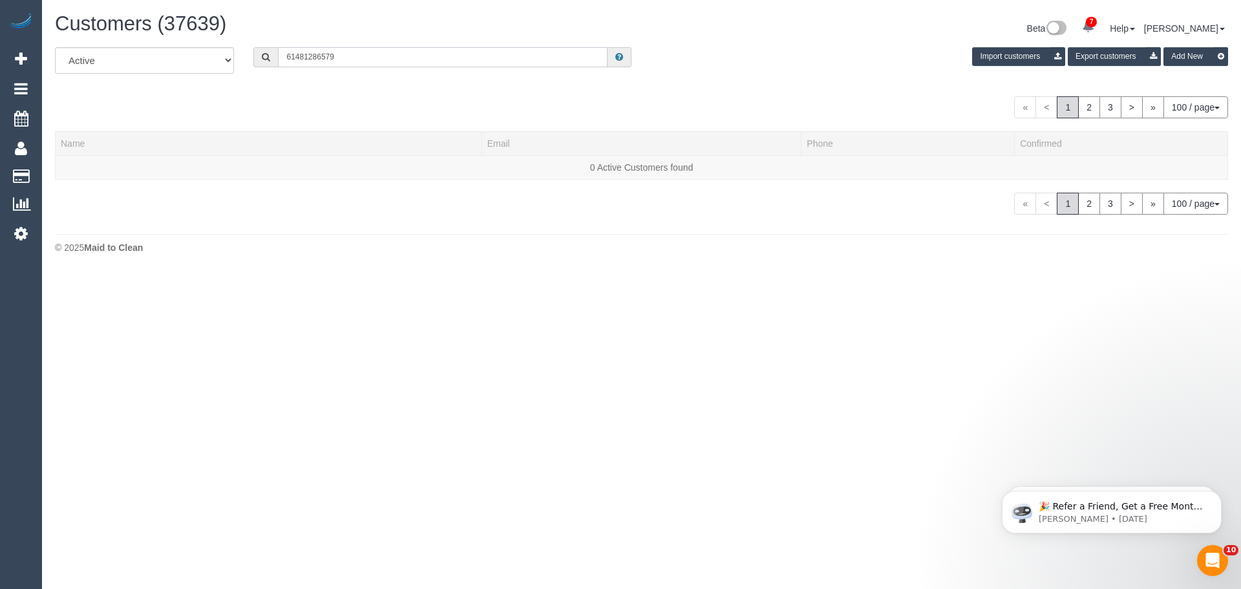
drag, startPoint x: 294, startPoint y: 58, endPoint x: 227, endPoint y: 47, distance: 68.2
click at [230, 47] on div "All Active Archived 61481286579 Import customers Export customers Add New" at bounding box center [641, 65] width 1193 height 36
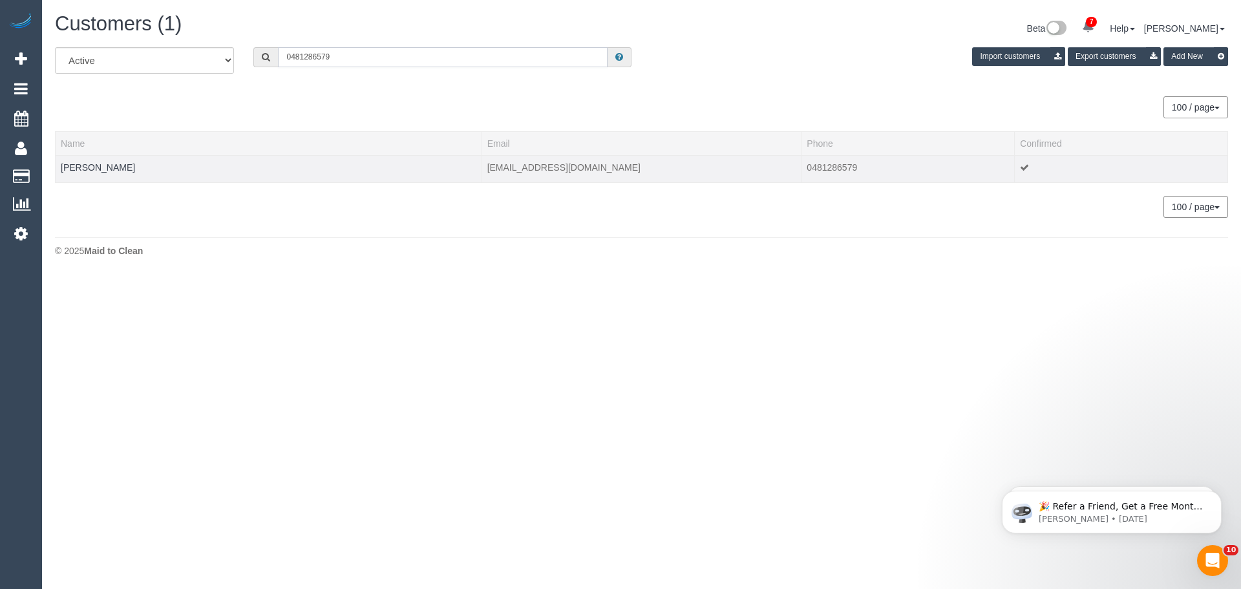
type input "0481286579"
click at [91, 173] on td "Kanika Nakra" at bounding box center [269, 168] width 427 height 27
click at [91, 167] on link "Kanika Nakra" at bounding box center [98, 167] width 74 height 10
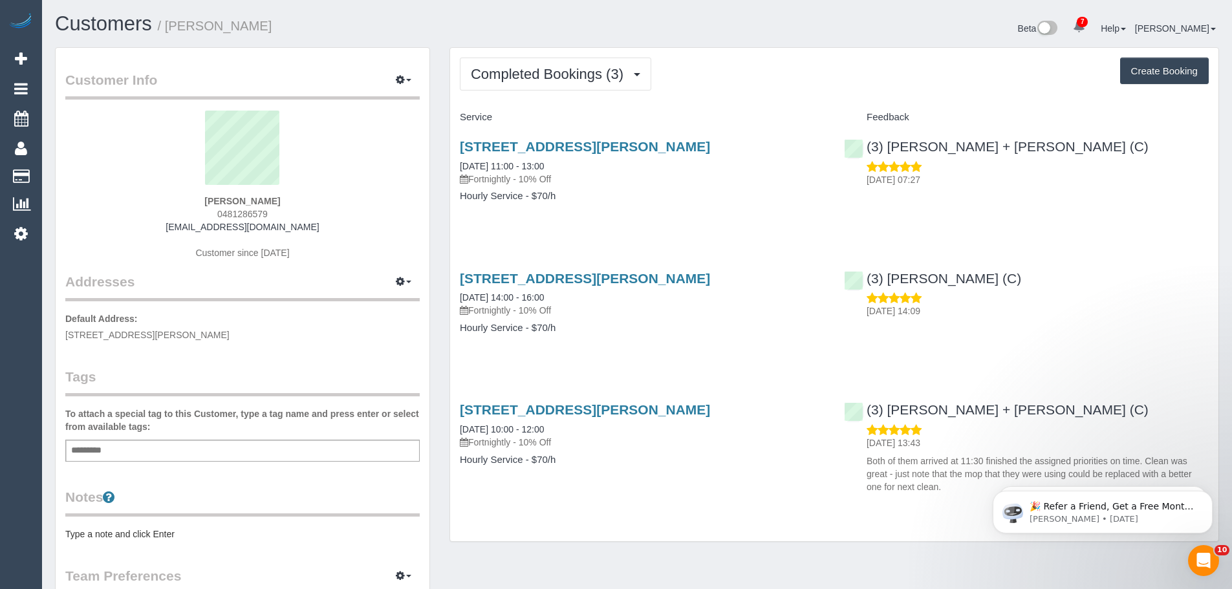
drag, startPoint x: 325, startPoint y: 229, endPoint x: 157, endPoint y: 230, distance: 168.1
click at [157, 230] on div "Kanika Nakra 0481286579 kanikaparasthakur@gmail.com Customer since 2025" at bounding box center [242, 192] width 354 height 162
copy link "kanikaparasthakur@gmail.com"
click at [562, 81] on span "Completed Bookings (3)" at bounding box center [550, 74] width 159 height 16
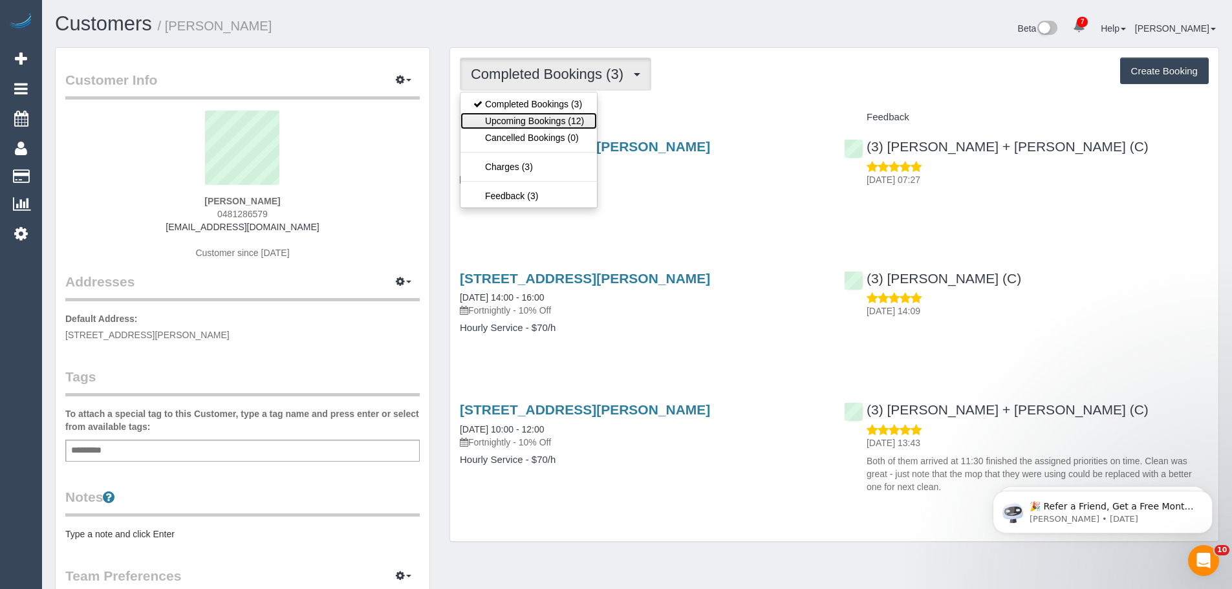
click at [542, 120] on link "Upcoming Bookings (12)" at bounding box center [528, 120] width 136 height 17
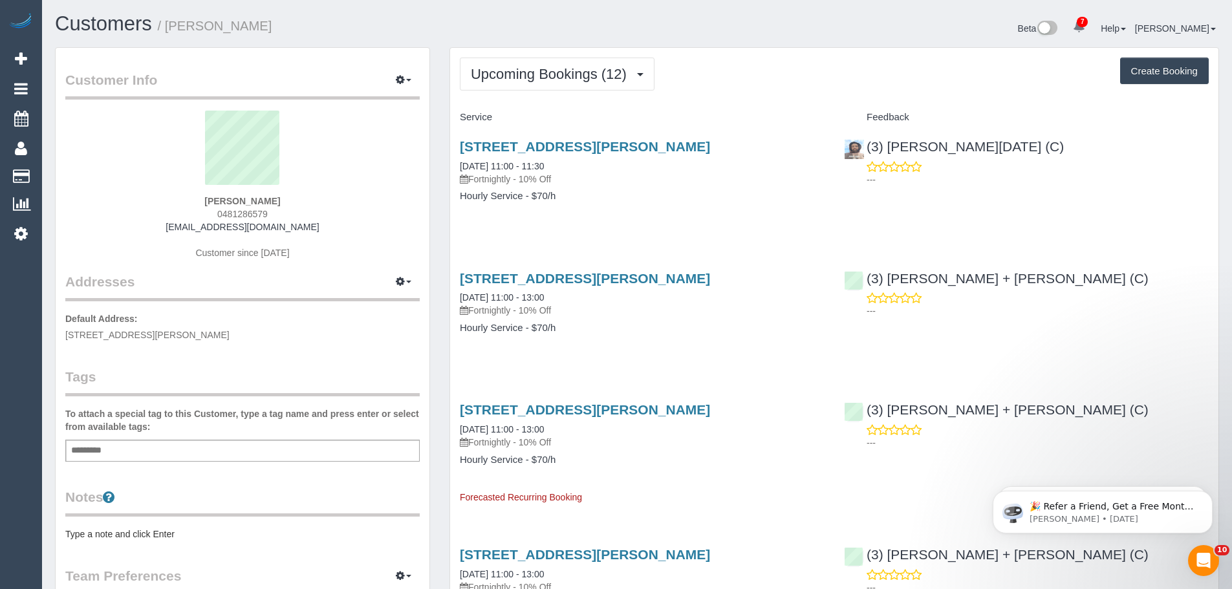
click at [1126, 133] on div "(3) Antony Silvester (C) ---" at bounding box center [1026, 159] width 384 height 63
drag, startPoint x: 1017, startPoint y: 105, endPoint x: 920, endPoint y: 138, distance: 102.4
click at [511, 84] on button "Upcoming Bookings (12)" at bounding box center [557, 74] width 195 height 33
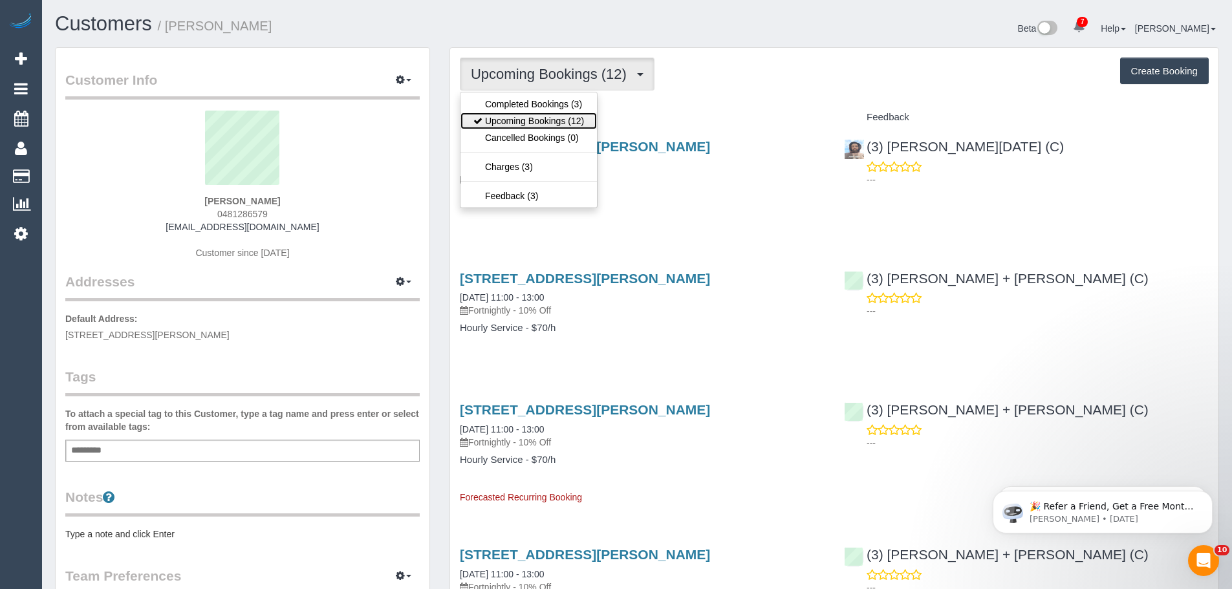
click at [522, 125] on link "Upcoming Bookings (12)" at bounding box center [528, 120] width 136 height 17
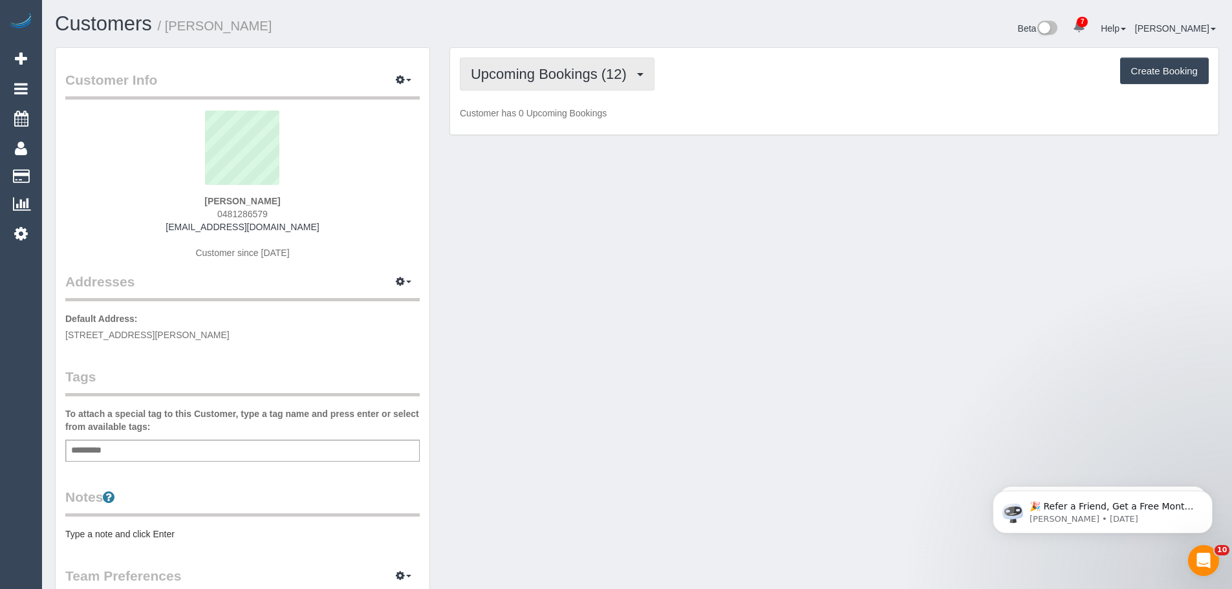
click at [599, 70] on span "Upcoming Bookings (12)" at bounding box center [552, 74] width 162 height 16
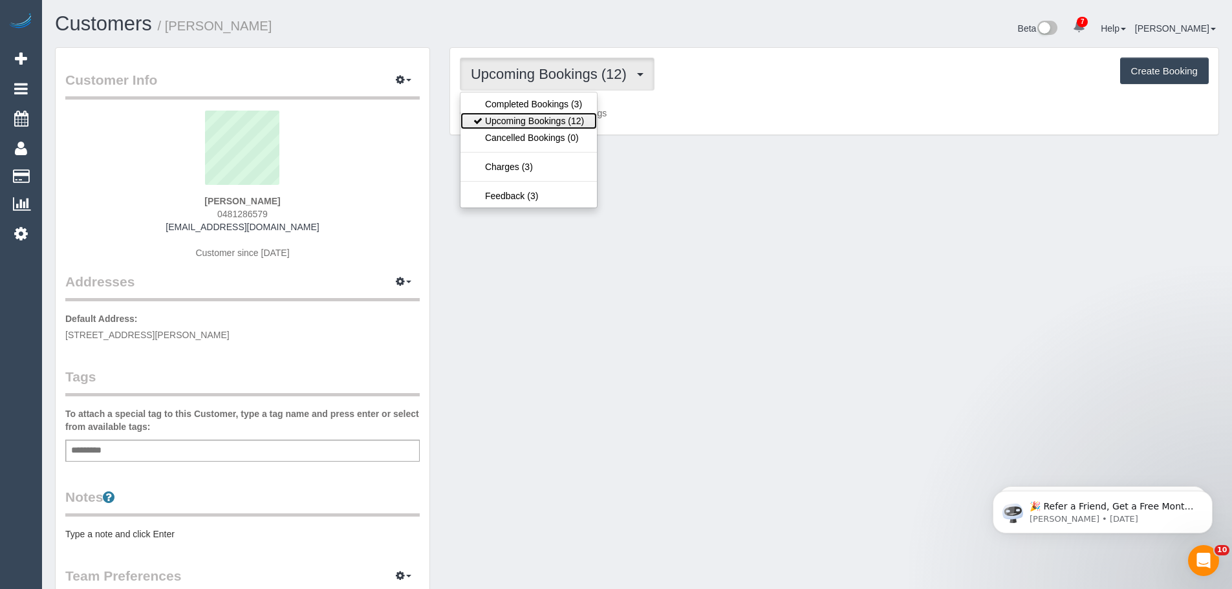
click at [574, 120] on link "Upcoming Bookings (12)" at bounding box center [528, 120] width 136 height 17
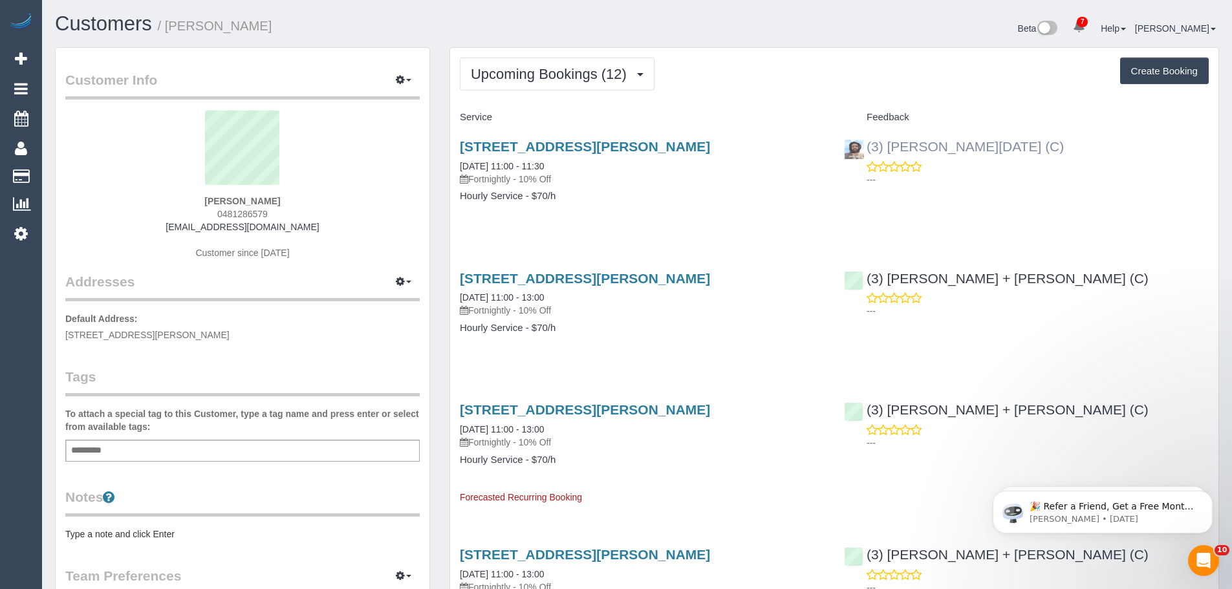
drag, startPoint x: 1034, startPoint y: 148, endPoint x: 868, endPoint y: 142, distance: 166.9
click at [868, 142] on div "(3) Antony Silvester (C) ---" at bounding box center [1026, 159] width 384 height 63
copy link "(3) [PERSON_NAME][DATE] (C)"
drag, startPoint x: 285, startPoint y: 201, endPoint x: 167, endPoint y: 196, distance: 117.8
click at [171, 195] on div "Kanika Nakra 0481286579 kanikaparasthakur@gmail.com Customer since 2025" at bounding box center [242, 192] width 354 height 162
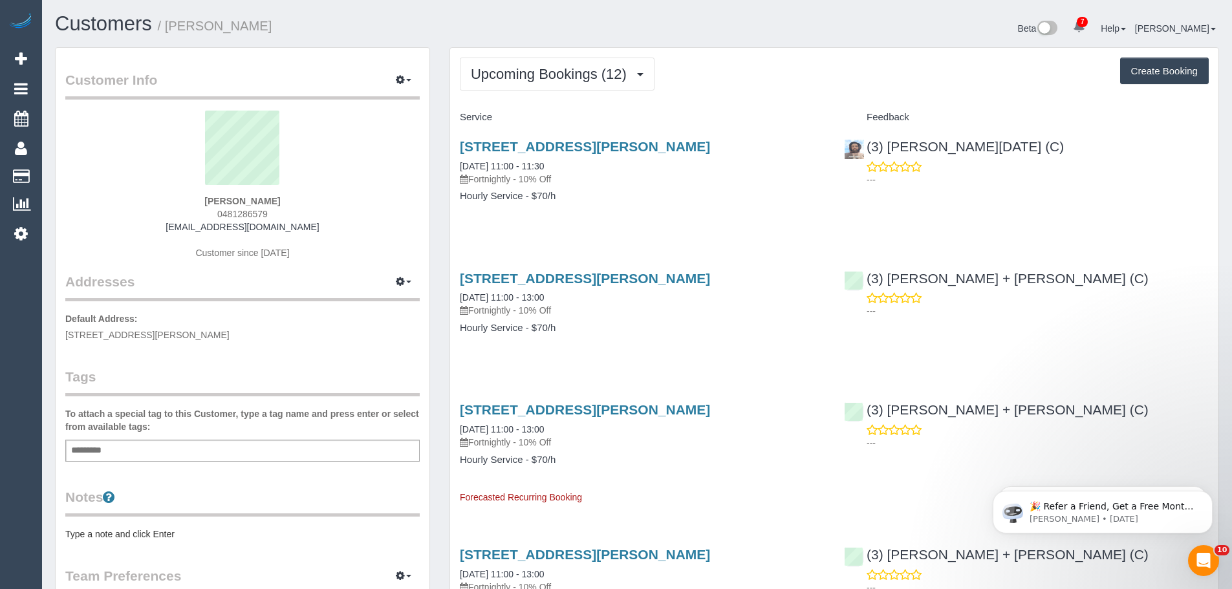
copy strong "Kanika Nakra"
drag, startPoint x: 260, startPoint y: 338, endPoint x: 58, endPoint y: 338, distance: 201.7
click at [58, 338] on div "Customer Info Edit Contact Info Send Message Email Preferences Special Sales Ta…" at bounding box center [243, 467] width 374 height 839
copy span "44 Salina Walk, Caroline Springs, VIC 3023"
drag, startPoint x: 554, startPoint y: 158, endPoint x: 457, endPoint y: 163, distance: 97.1
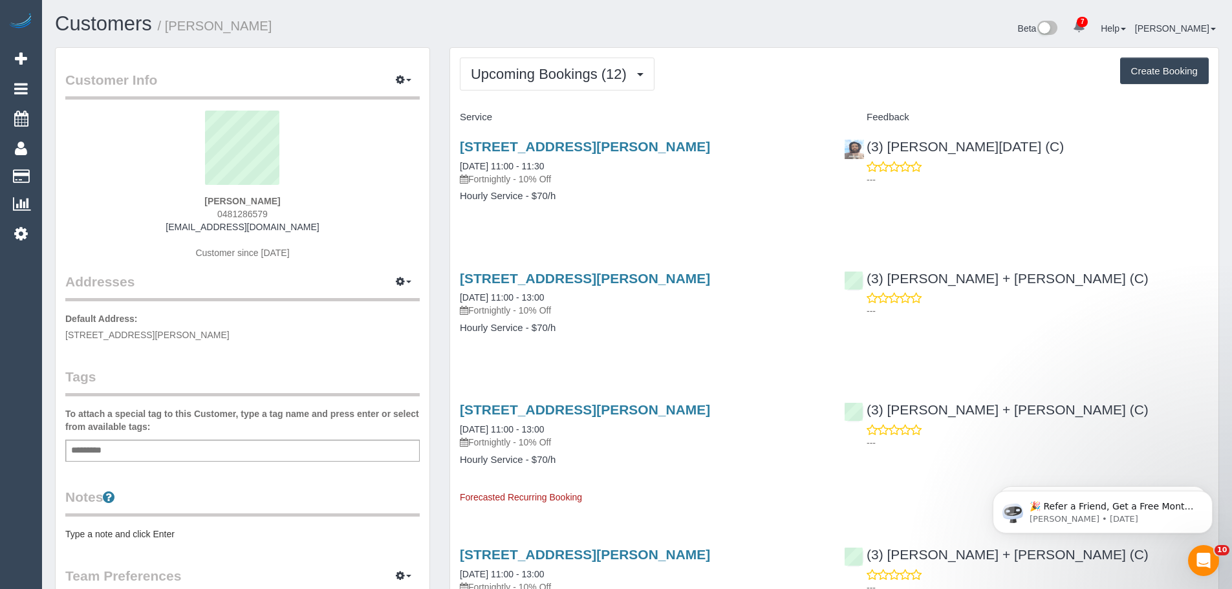
click at [457, 163] on div "44 Salina Walk, Caroline Springs, VIC 3023 17/09/2025 11:00 - 11:30 Fortnightly…" at bounding box center [642, 178] width 384 height 100
copy link "17/09/2025 11:00 - 11:30"
click at [524, 69] on span "Upcoming Bookings (12)" at bounding box center [552, 74] width 162 height 16
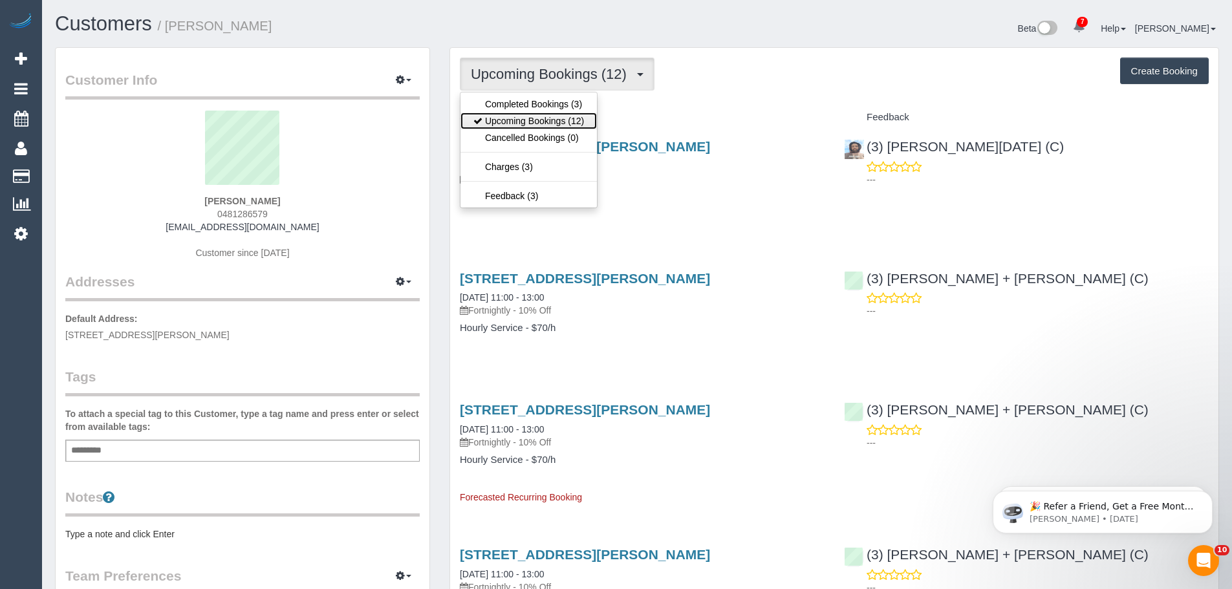
click at [507, 122] on link "Upcoming Bookings (12)" at bounding box center [528, 120] width 136 height 17
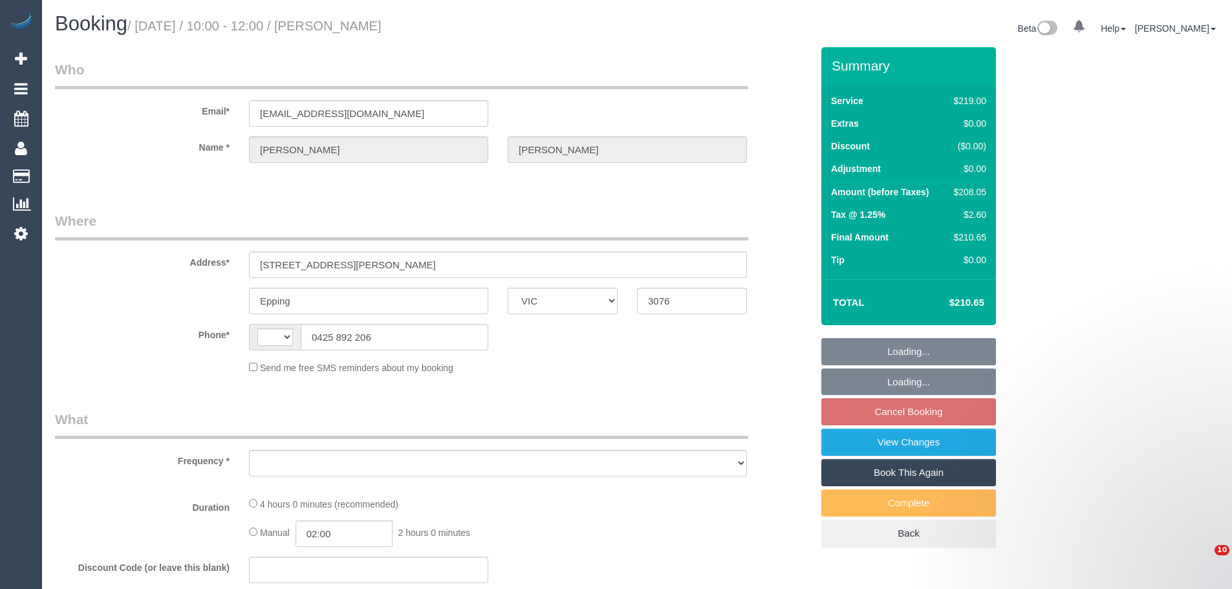
select select "VIC"
select select "string:AU"
select select "object:348"
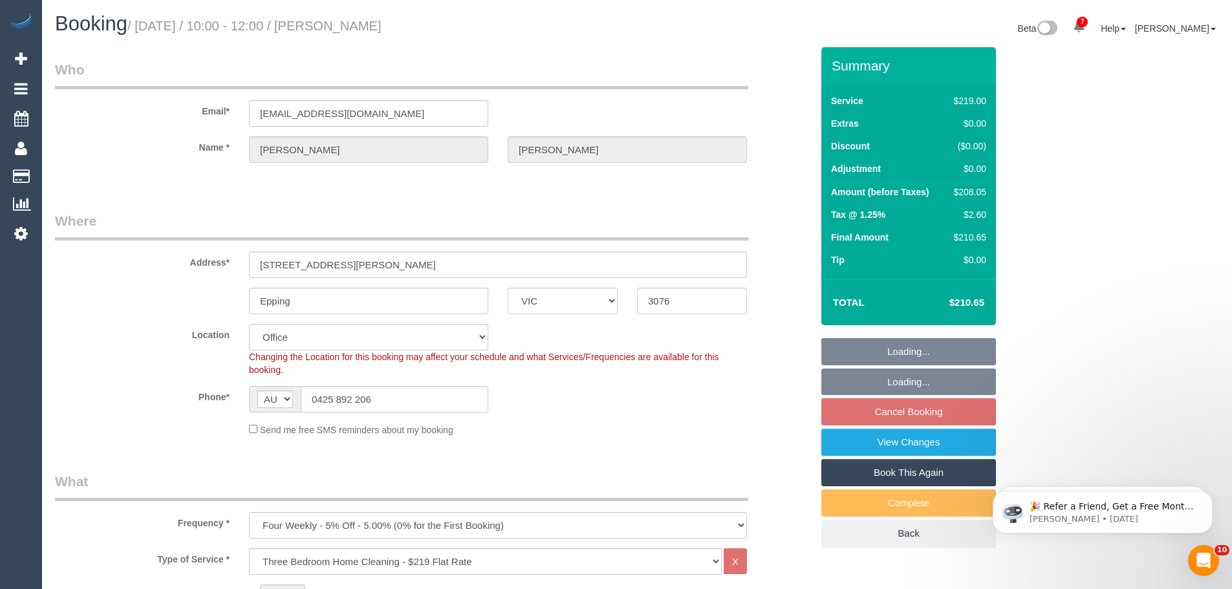
select select "number:28"
select select "number:14"
select select "number:19"
select select "number:36"
select select "string:stripe-pm_1QoYpW2GScqysDRVr4CYQIF8"
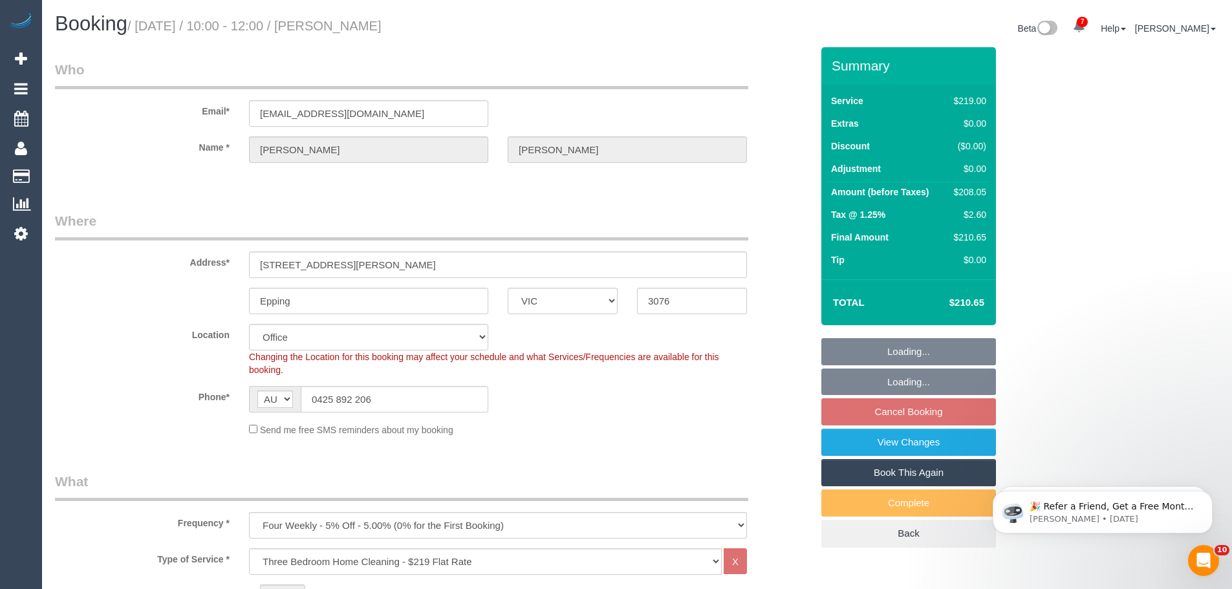
select select "object:2128"
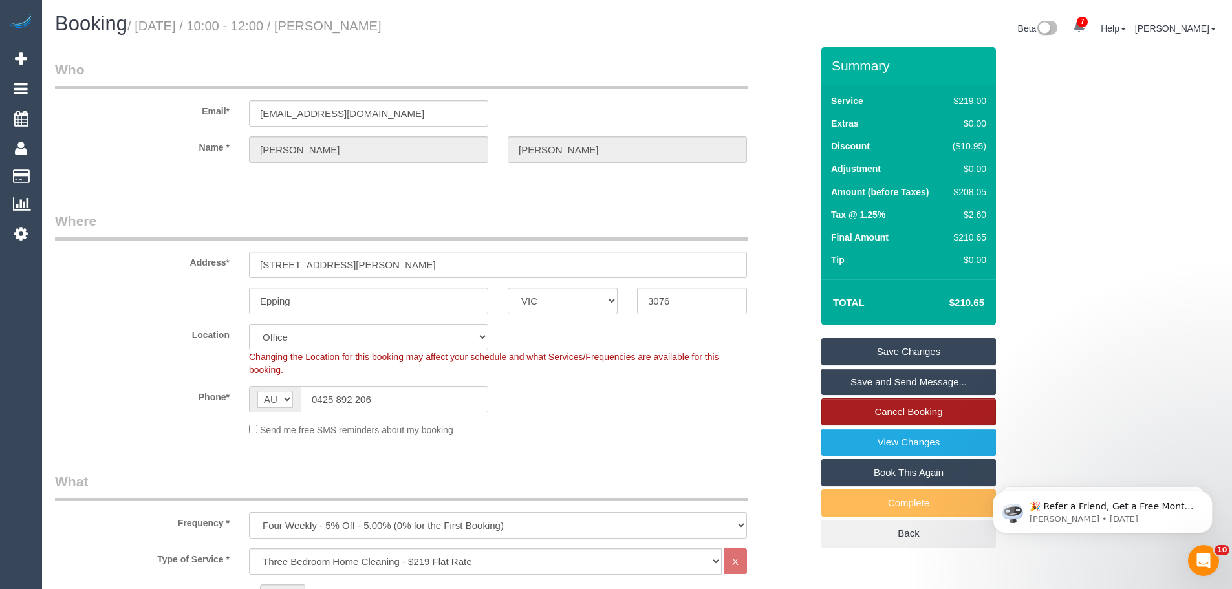
click at [908, 414] on link "Cancel Booking" at bounding box center [908, 411] width 175 height 27
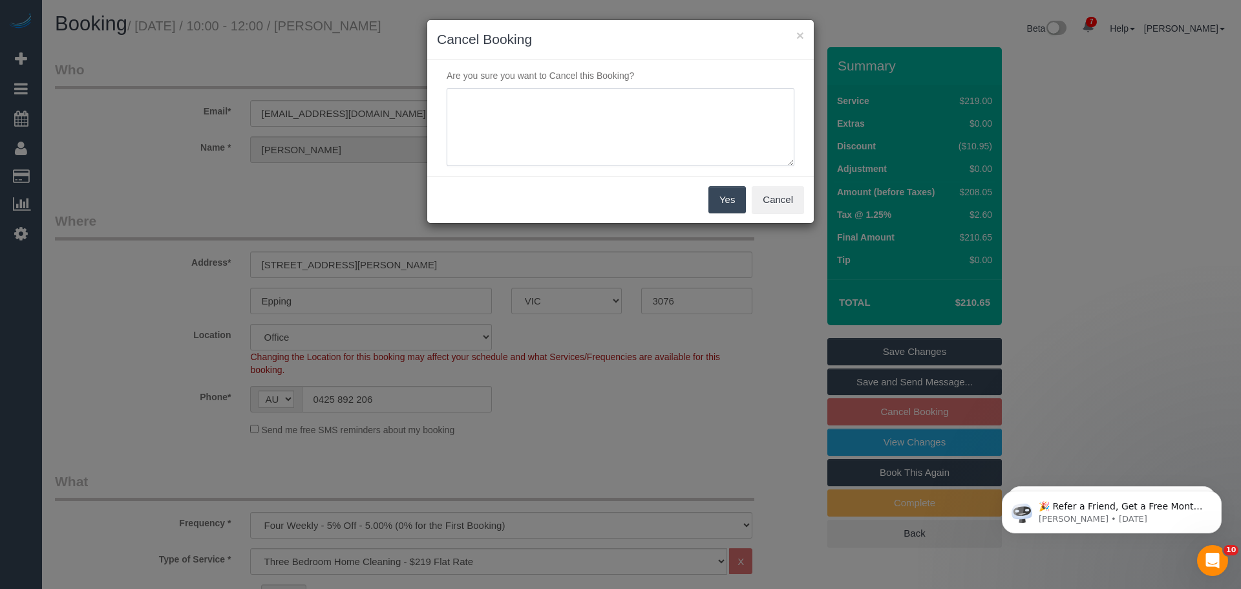
click at [629, 101] on textarea at bounding box center [621, 127] width 348 height 79
type textarea "skipping / not needed - CE"
click at [731, 195] on button "Yes" at bounding box center [727, 199] width 37 height 27
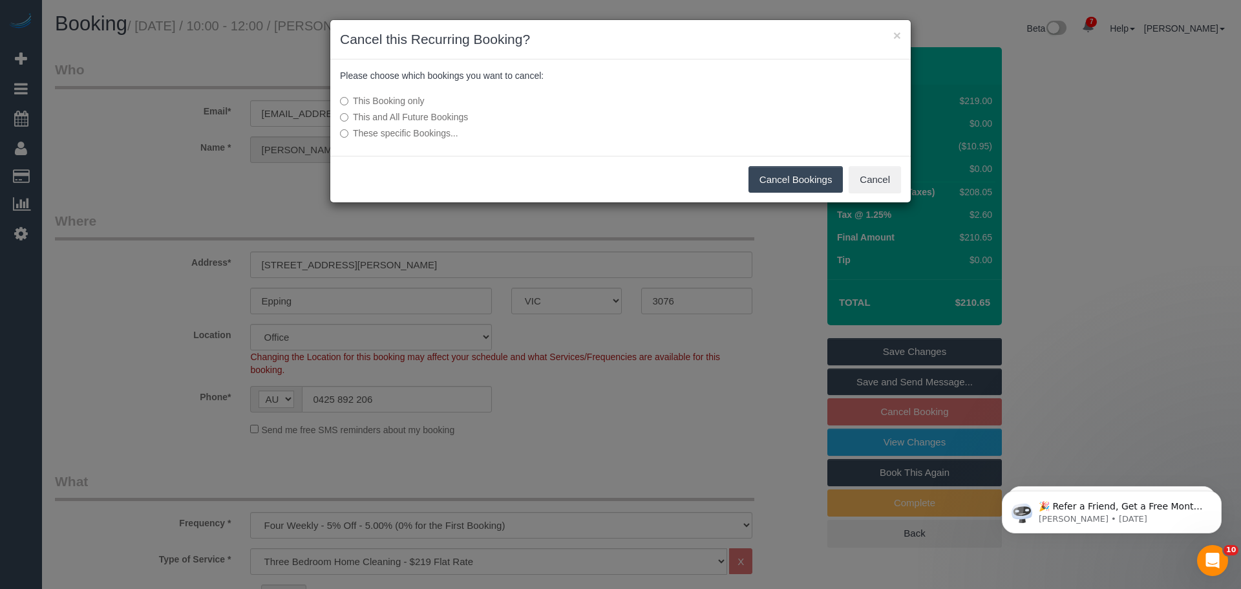
click at [785, 176] on button "Cancel Bookings" at bounding box center [796, 179] width 95 height 27
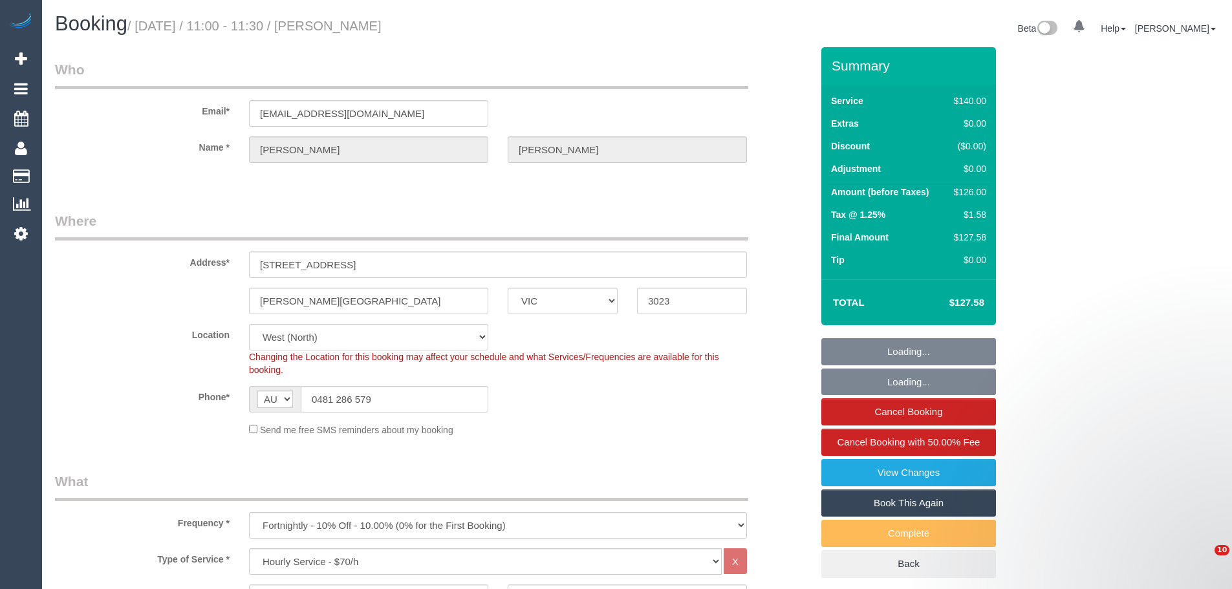
select select "VIC"
select select "number:28"
select select "number:14"
select select "number:19"
select select "number:25"
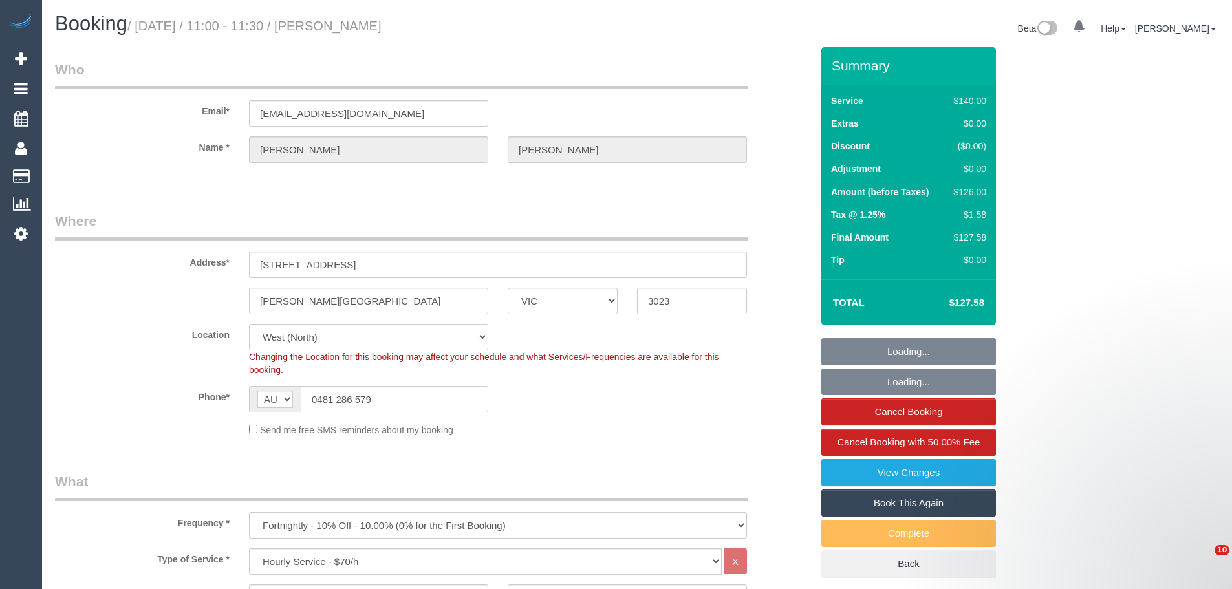
select select "number:34"
select select "number:13"
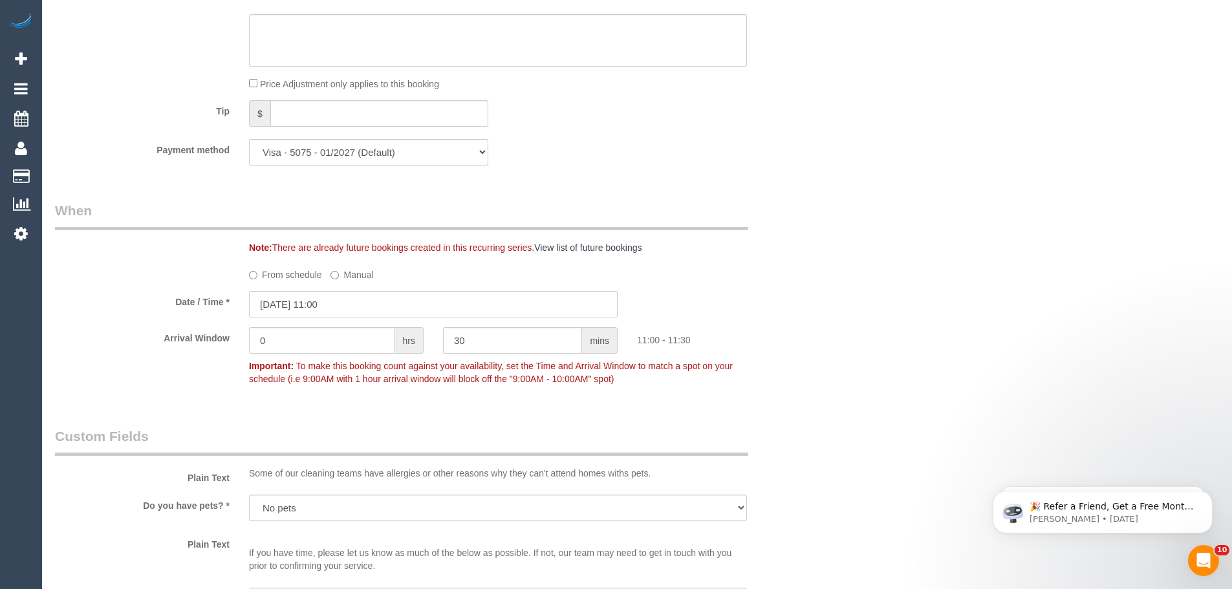
scroll to position [1164, 0]
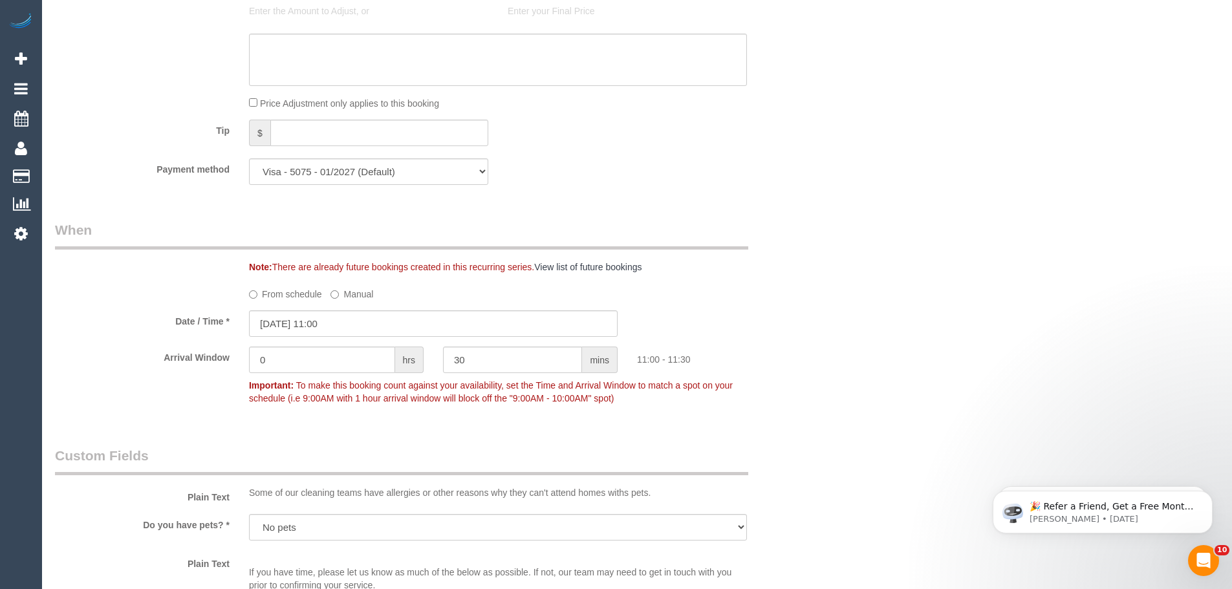
click at [266, 294] on label "From schedule" at bounding box center [285, 291] width 73 height 17
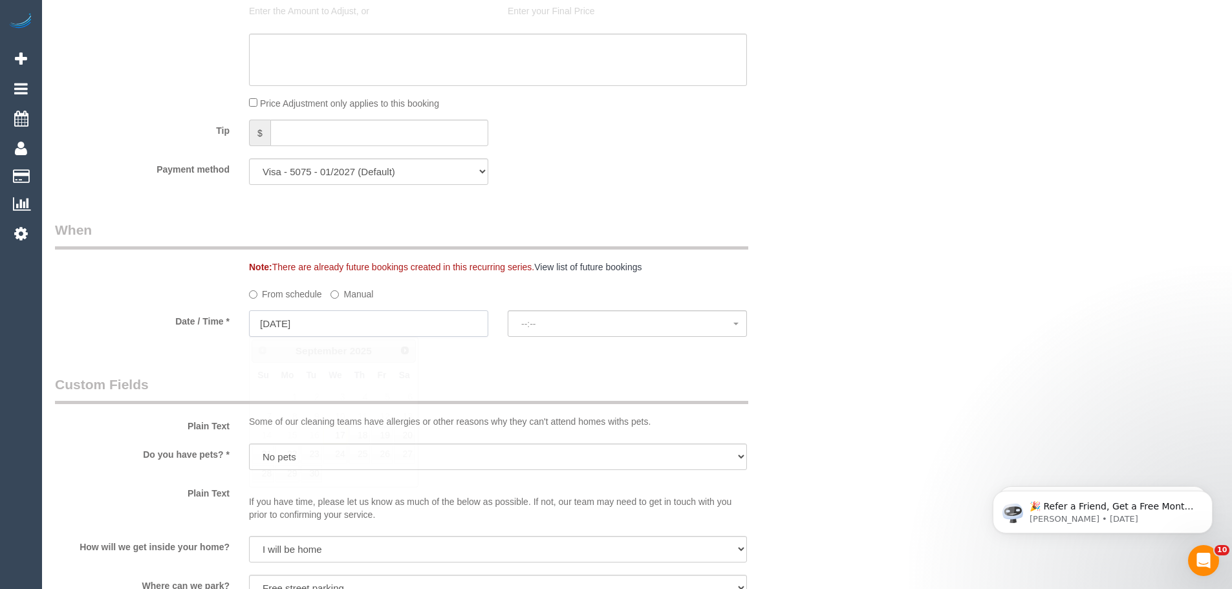
click at [278, 326] on input "17/09/2025" at bounding box center [368, 323] width 239 height 27
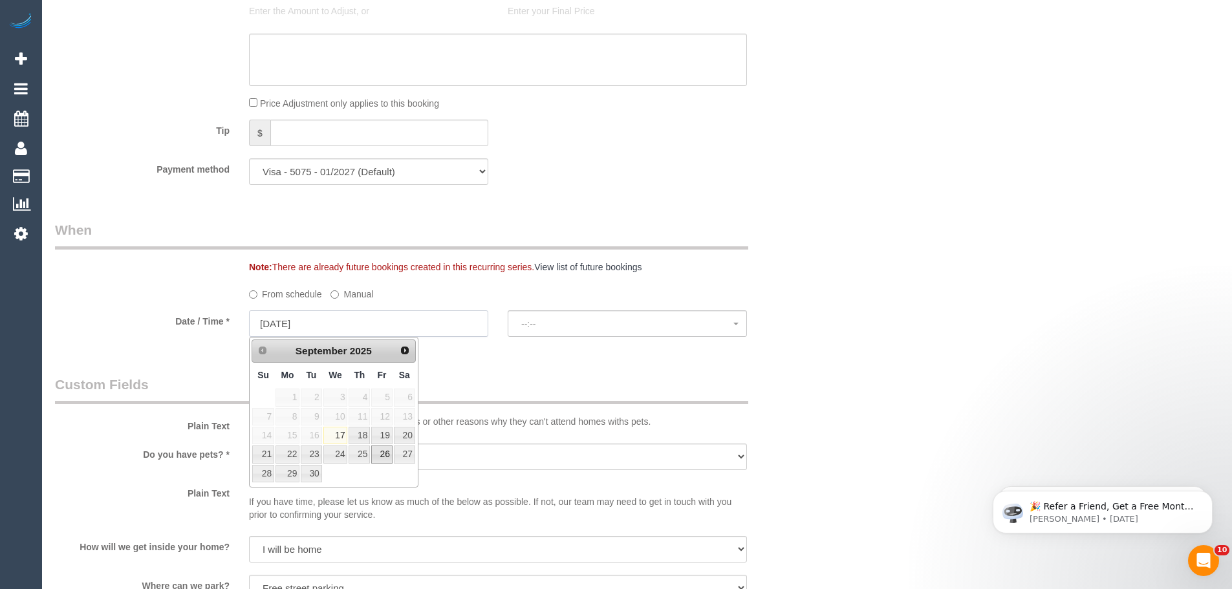
select select "spot8"
click at [362, 432] on link "18" at bounding box center [358, 435] width 21 height 17
type input "18/09/2025"
select select "spot9"
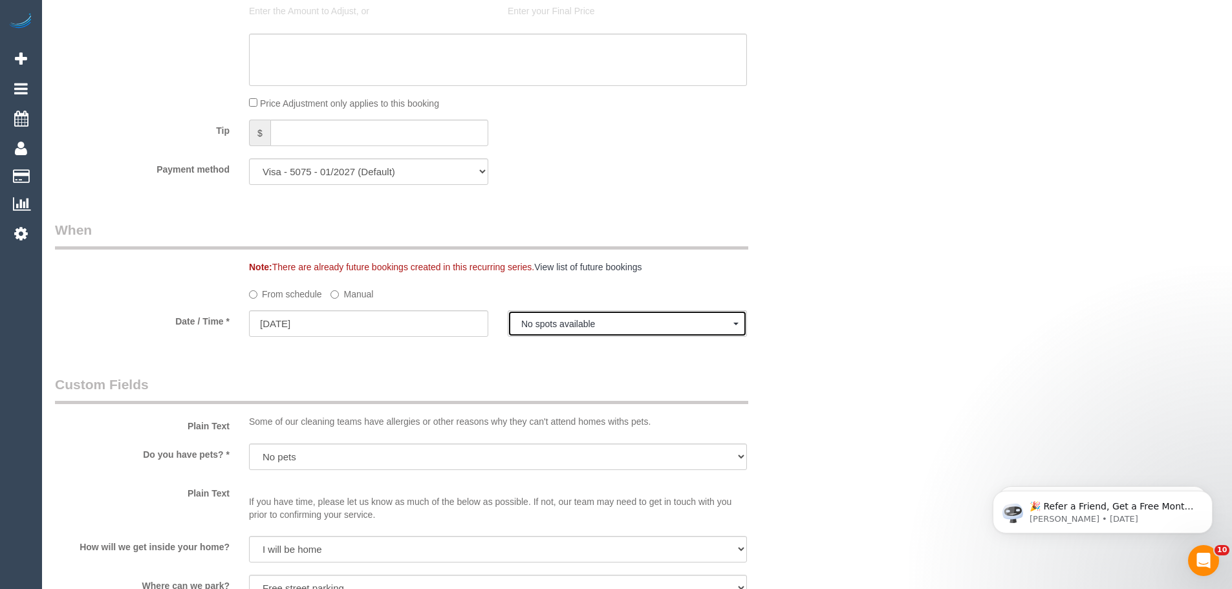
click at [581, 324] on span "No spots available" at bounding box center [627, 324] width 212 height 10
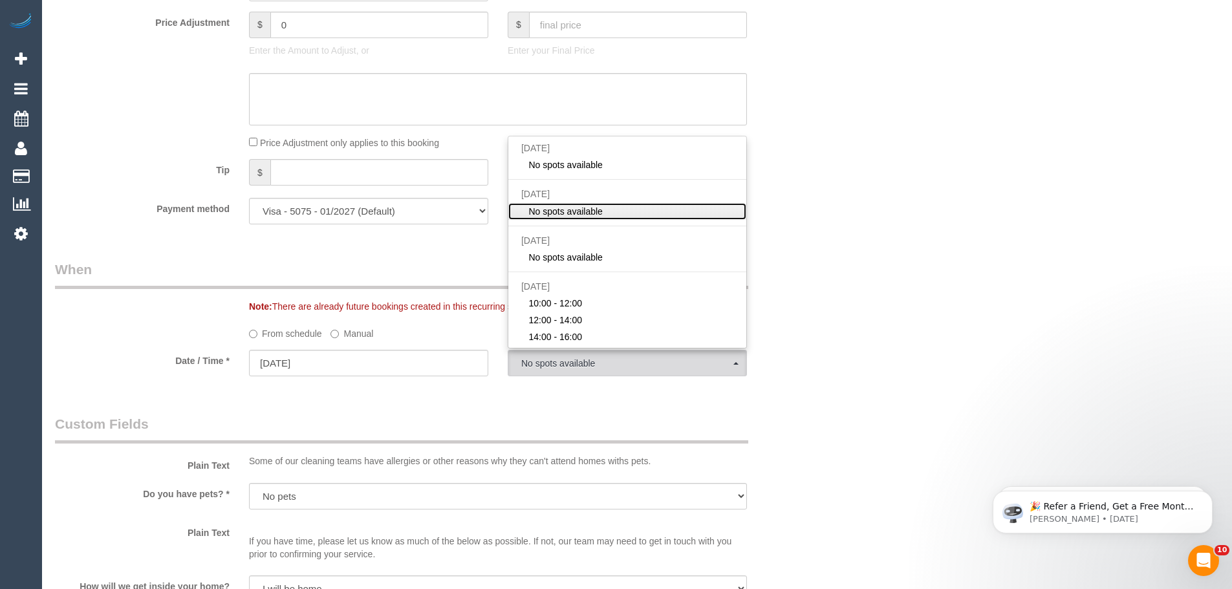
scroll to position [1034, 0]
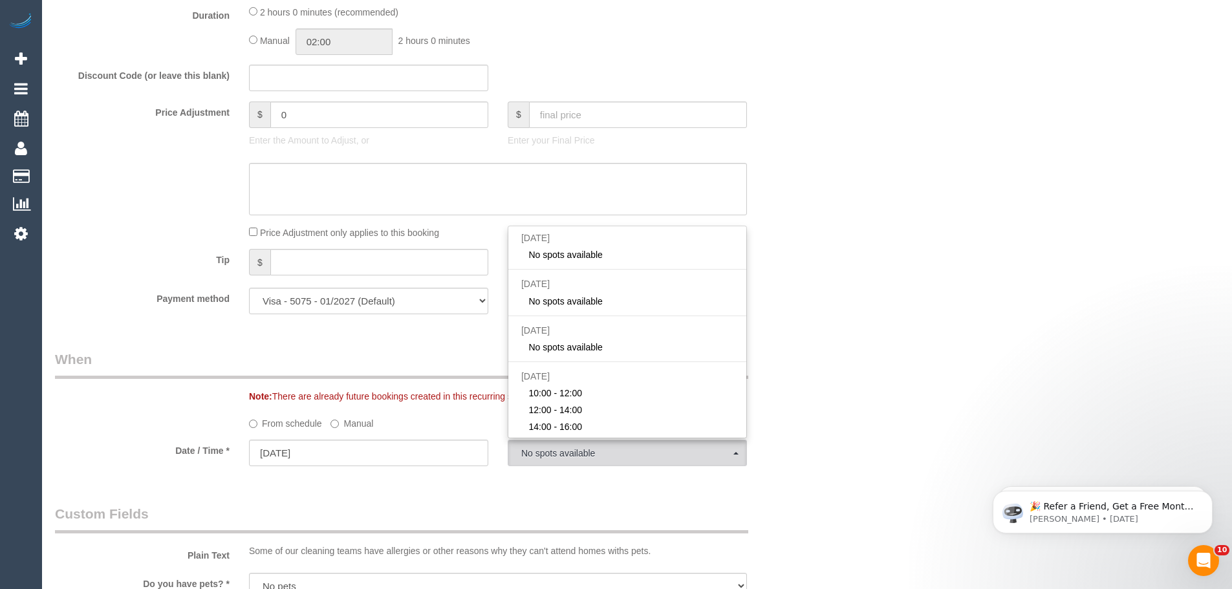
click at [814, 263] on div "Tip $" at bounding box center [433, 263] width 776 height 29
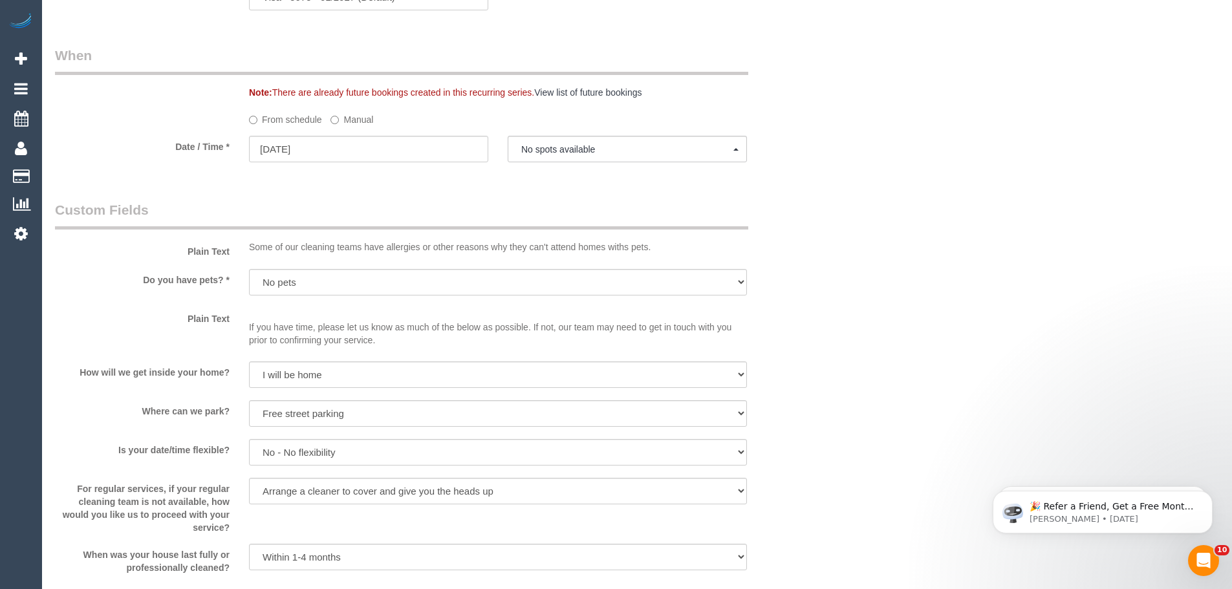
scroll to position [1164, 0]
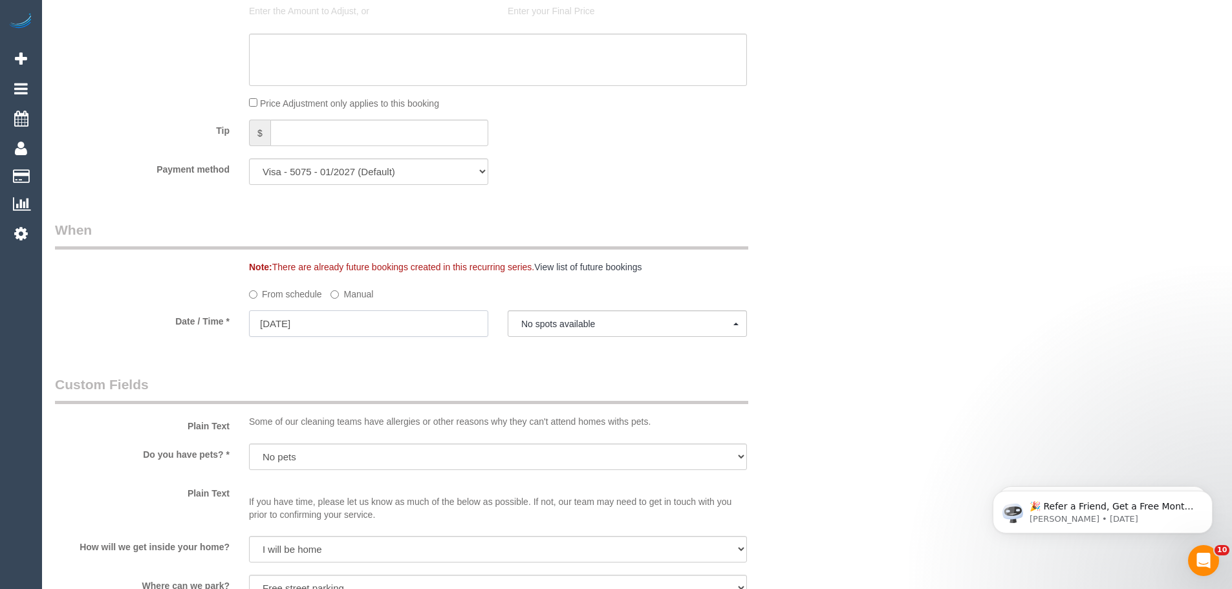
click at [288, 330] on input "18/09/2025" at bounding box center [368, 323] width 239 height 27
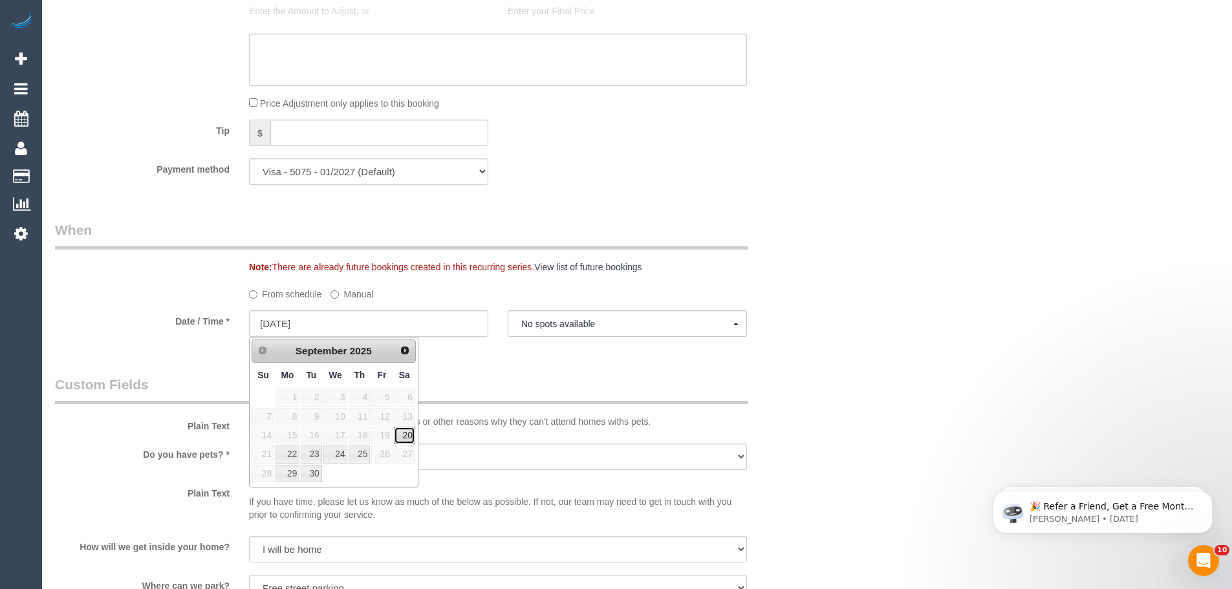
click at [403, 439] on link "20" at bounding box center [404, 435] width 21 height 17
type input "20/09/2025"
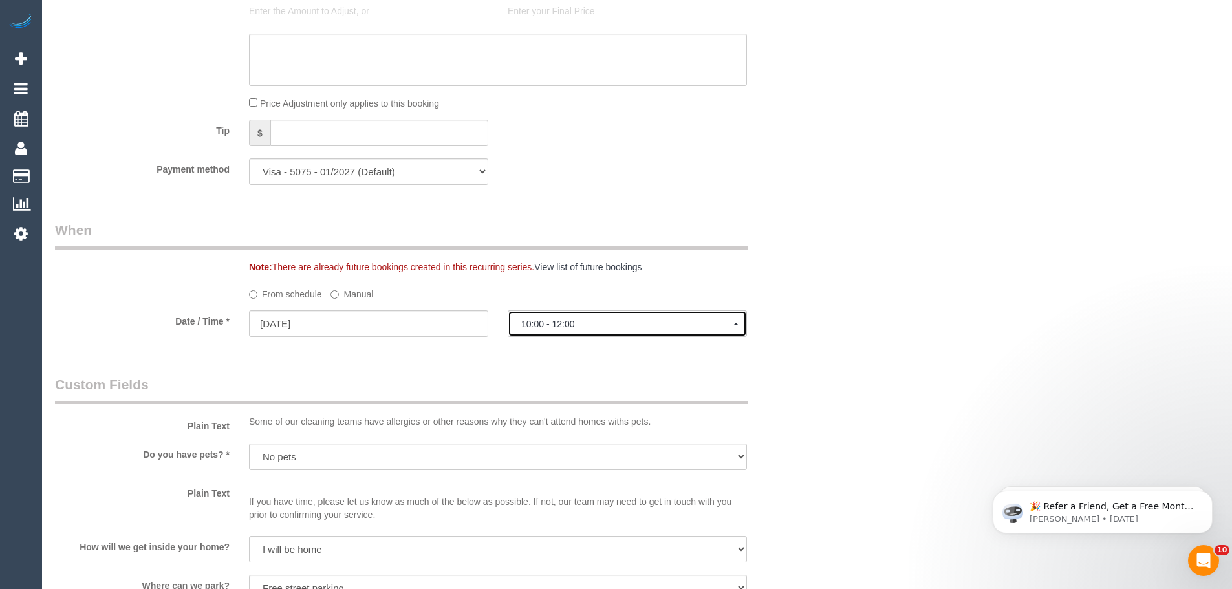
click at [557, 334] on button "10:00 - 12:00" at bounding box center [626, 323] width 239 height 27
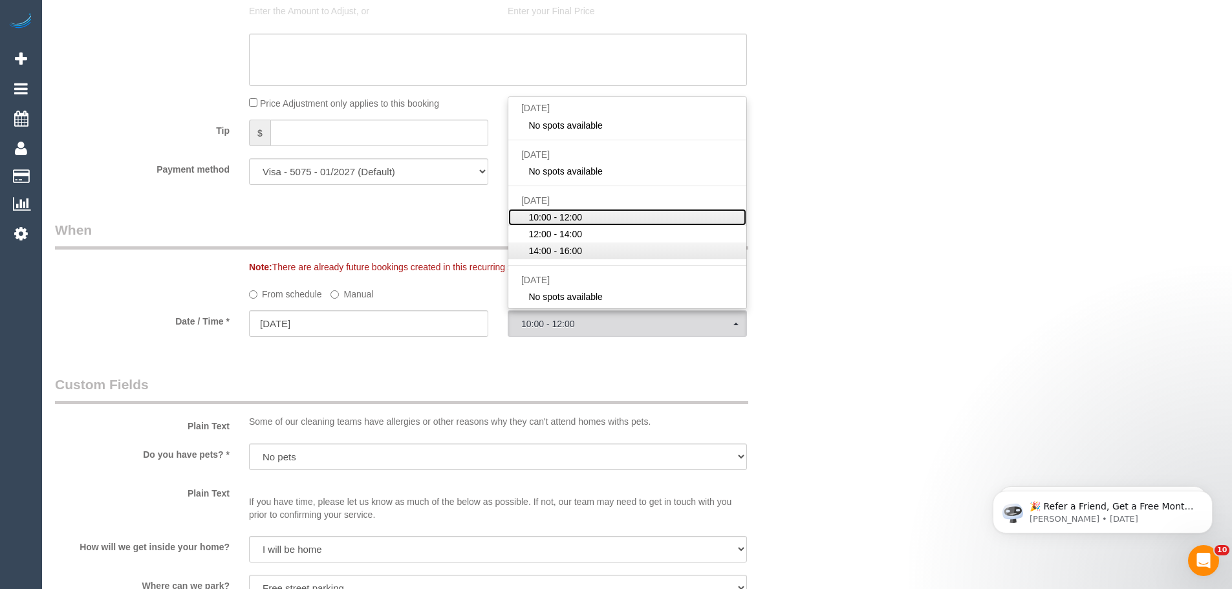
scroll to position [1228, 0]
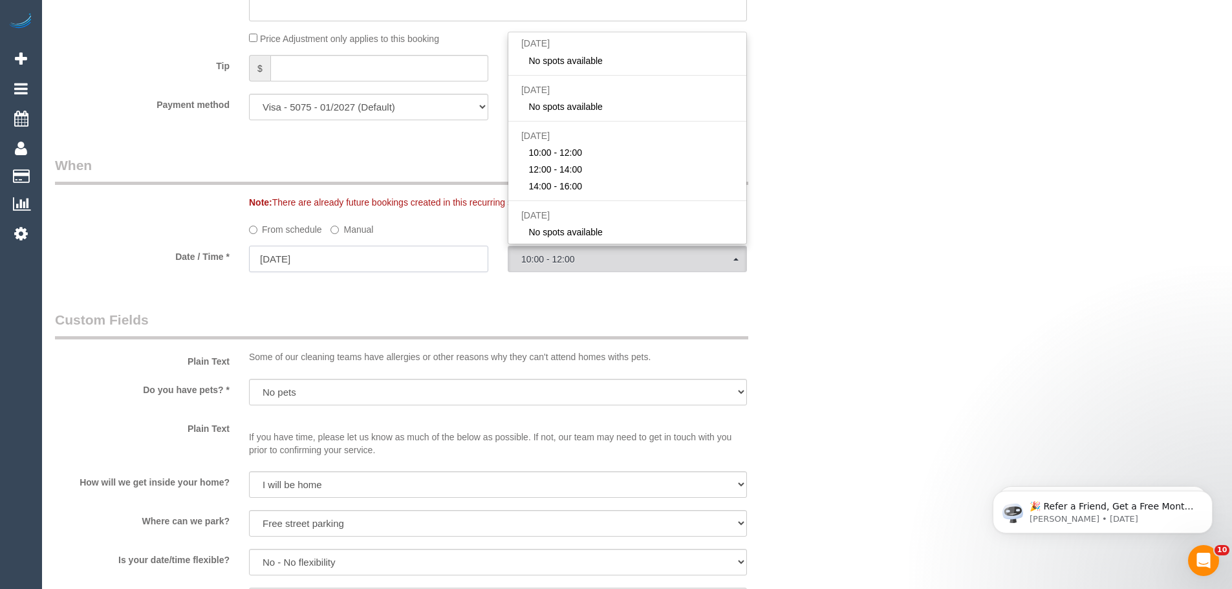
click at [405, 259] on input "20/09/2025" at bounding box center [368, 259] width 239 height 27
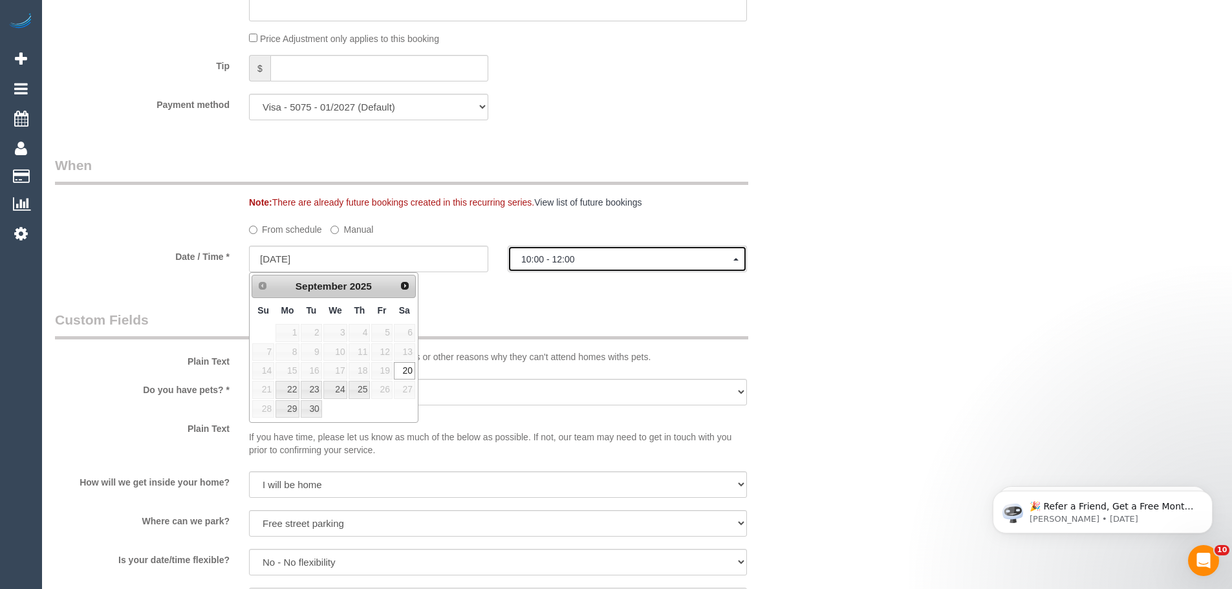
click at [529, 260] on span "10:00 - 12:00" at bounding box center [627, 259] width 212 height 10
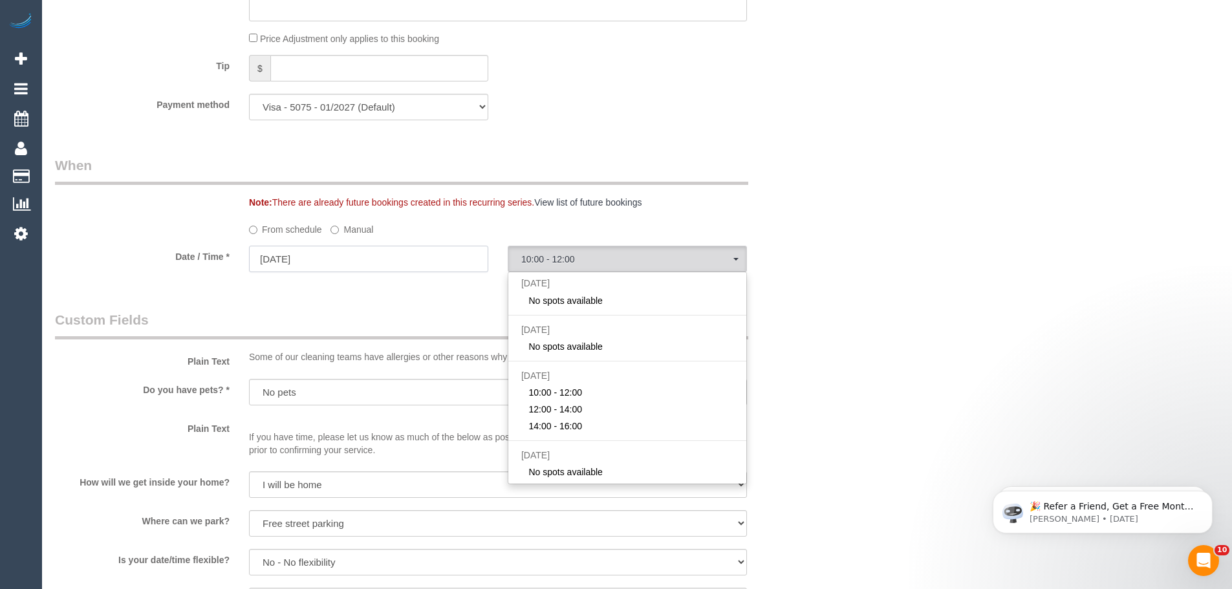
click at [411, 257] on input "20/09/2025" at bounding box center [368, 259] width 239 height 27
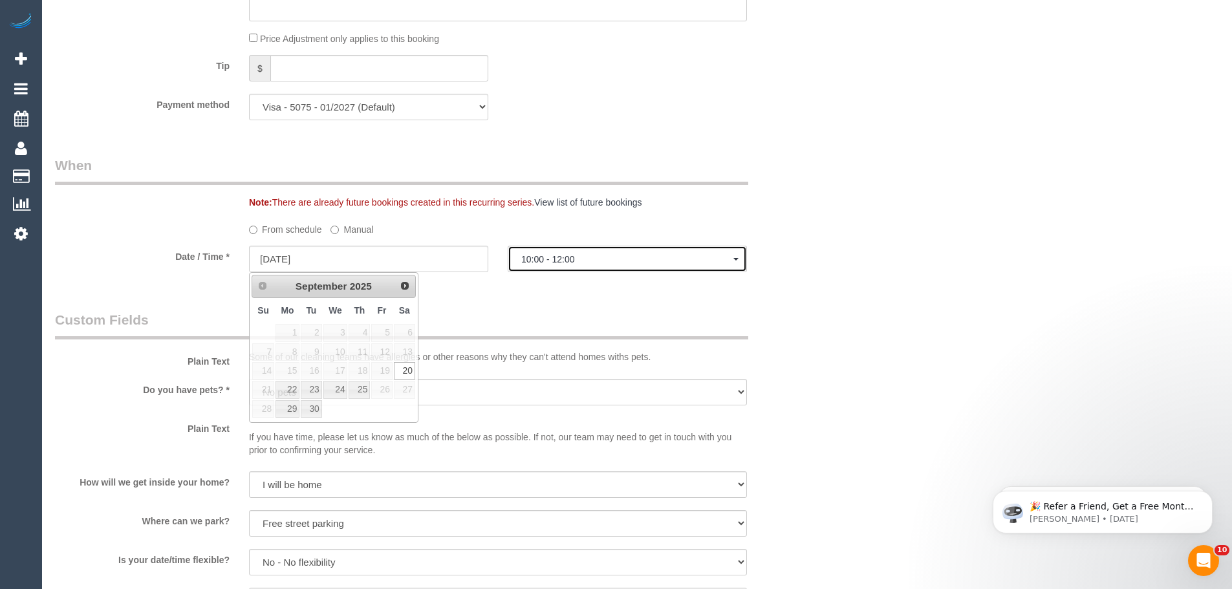
click at [573, 266] on button "10:00 - 12:00" at bounding box center [626, 259] width 239 height 27
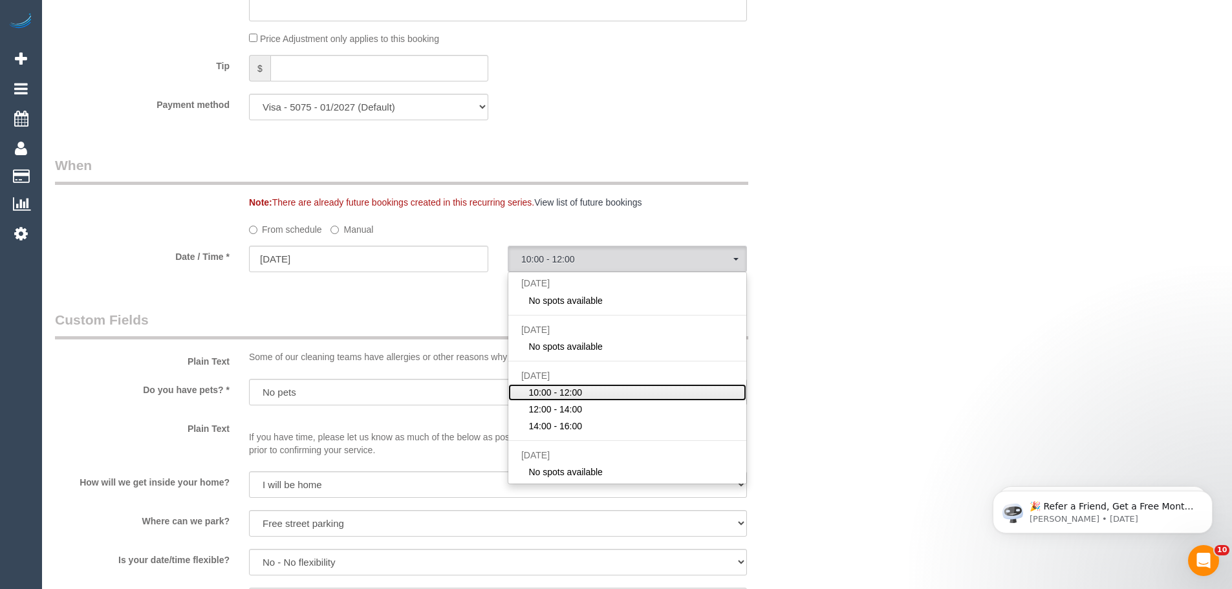
scroll to position [1293, 0]
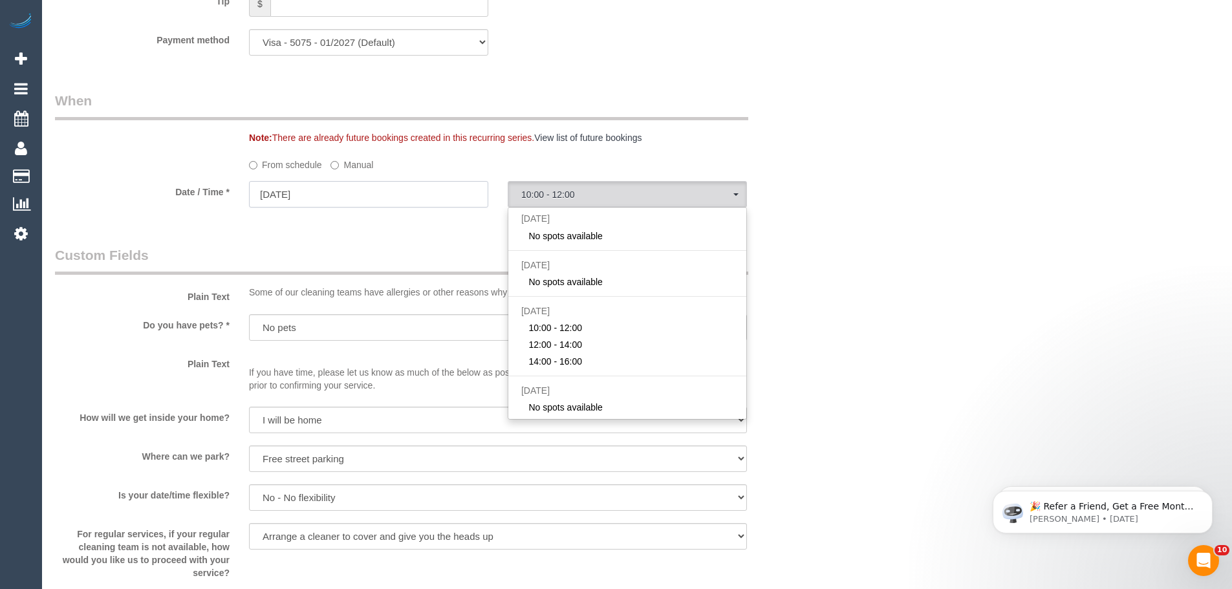
click at [302, 188] on input "20/09/2025" at bounding box center [368, 194] width 239 height 27
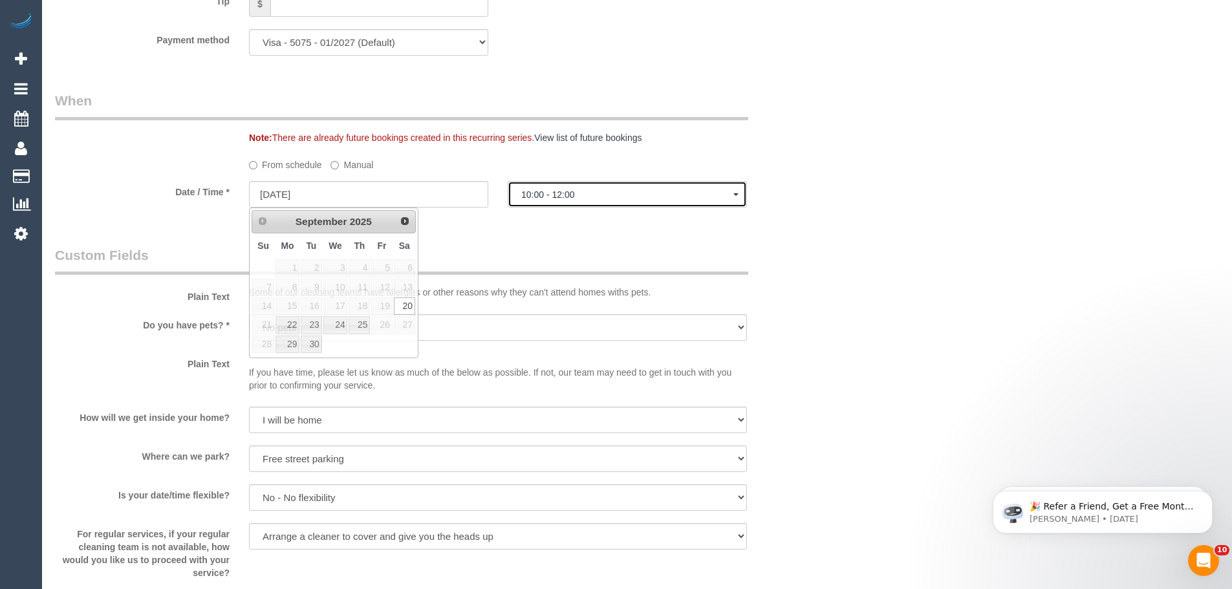
click at [595, 200] on button "10:00 - 12:00" at bounding box center [626, 194] width 239 height 27
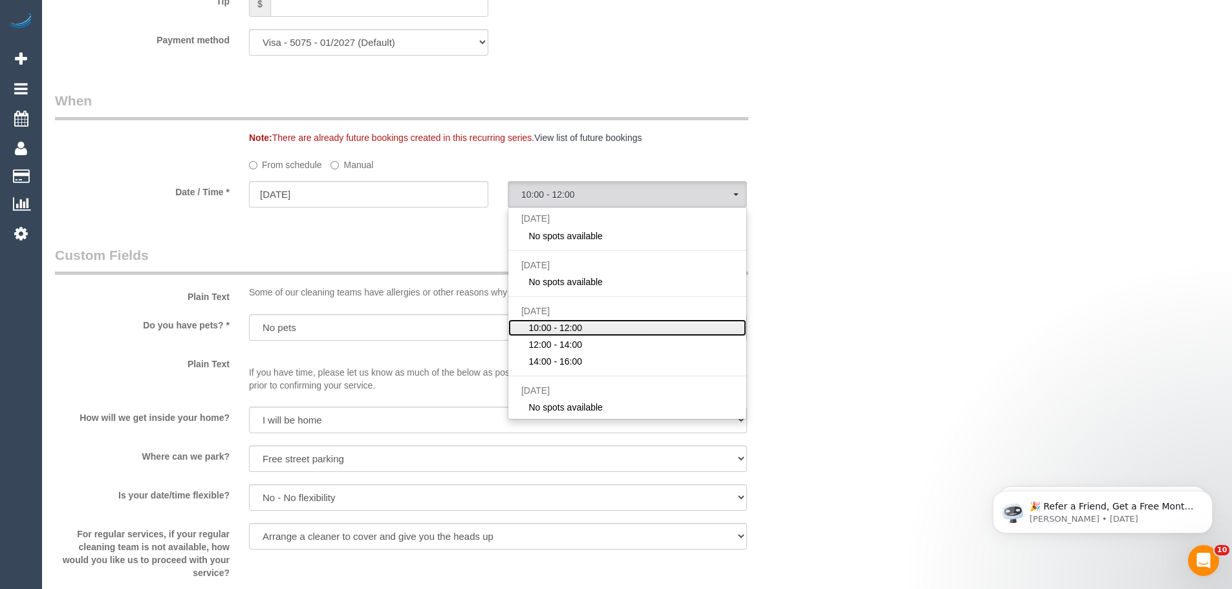
click at [557, 328] on span "10:00 - 12:00" at bounding box center [555, 327] width 54 height 13
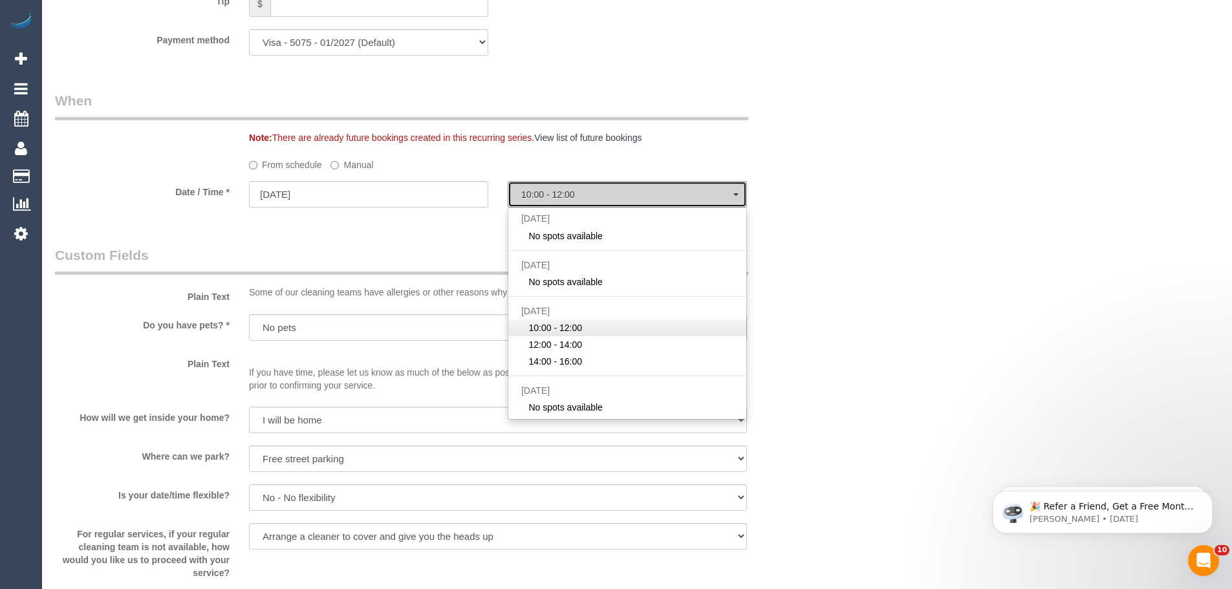
select select "spot11"
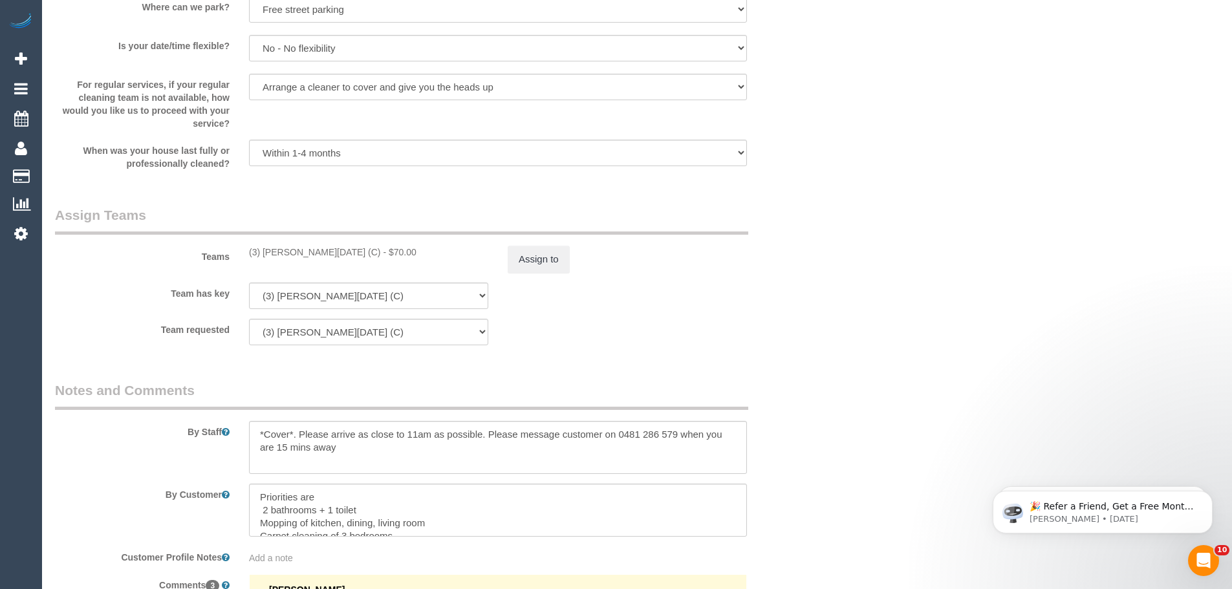
scroll to position [1746, 0]
drag, startPoint x: 345, startPoint y: 251, endPoint x: 246, endPoint y: 247, distance: 99.7
click at [246, 247] on div "(3) Antony Silvester (C) - $70.00" at bounding box center [368, 248] width 259 height 13
click at [525, 259] on button "Assign to" at bounding box center [538, 255] width 62 height 27
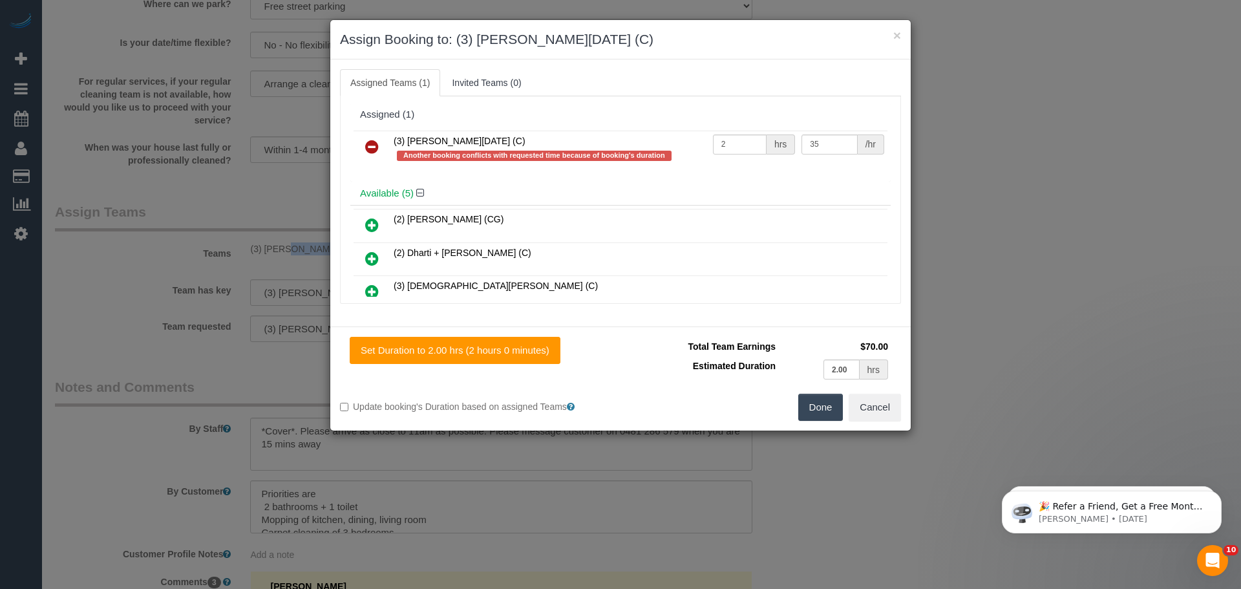
click at [374, 144] on icon at bounding box center [372, 147] width 14 height 16
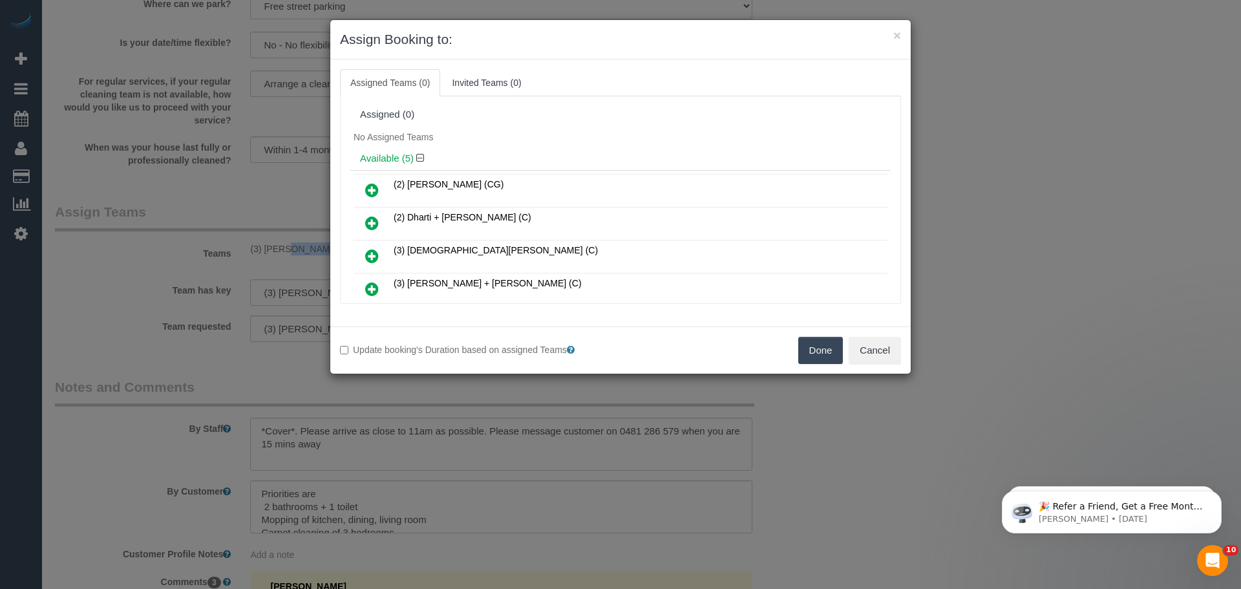
click at [810, 359] on button "Done" at bounding box center [820, 350] width 45 height 27
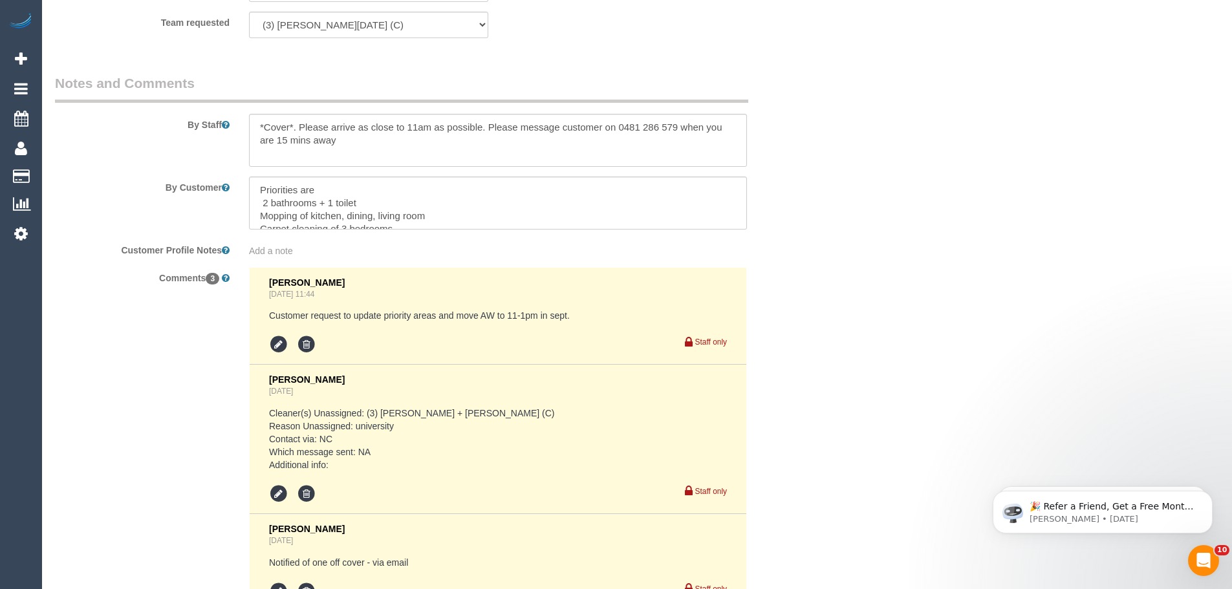
scroll to position [2226, 0]
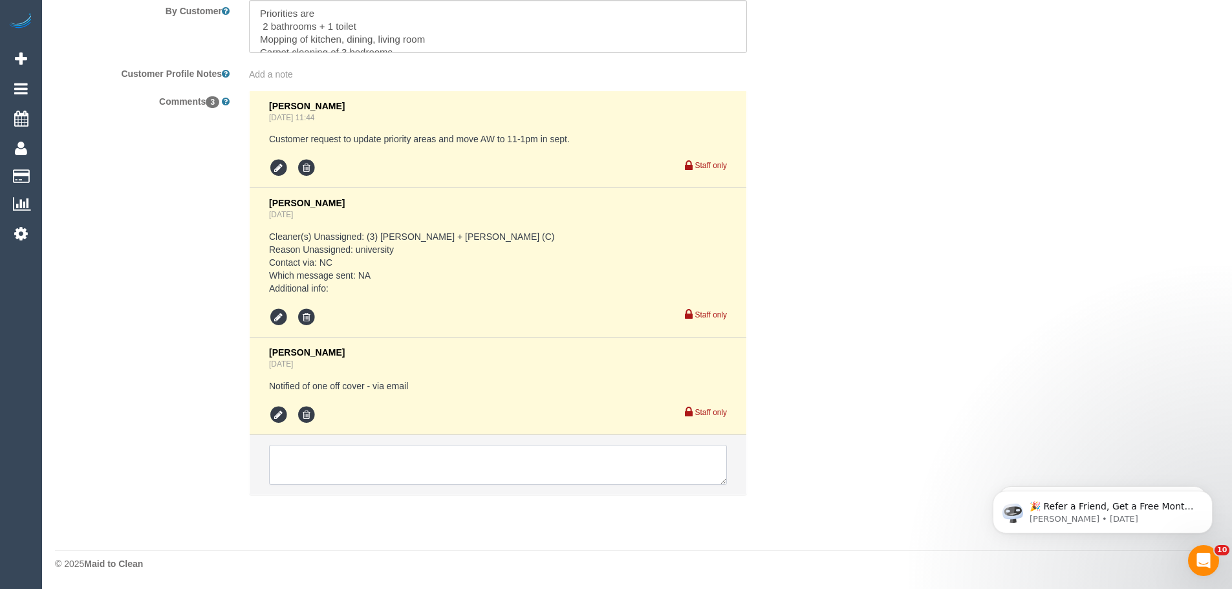
click at [352, 476] on textarea at bounding box center [498, 465] width 458 height 40
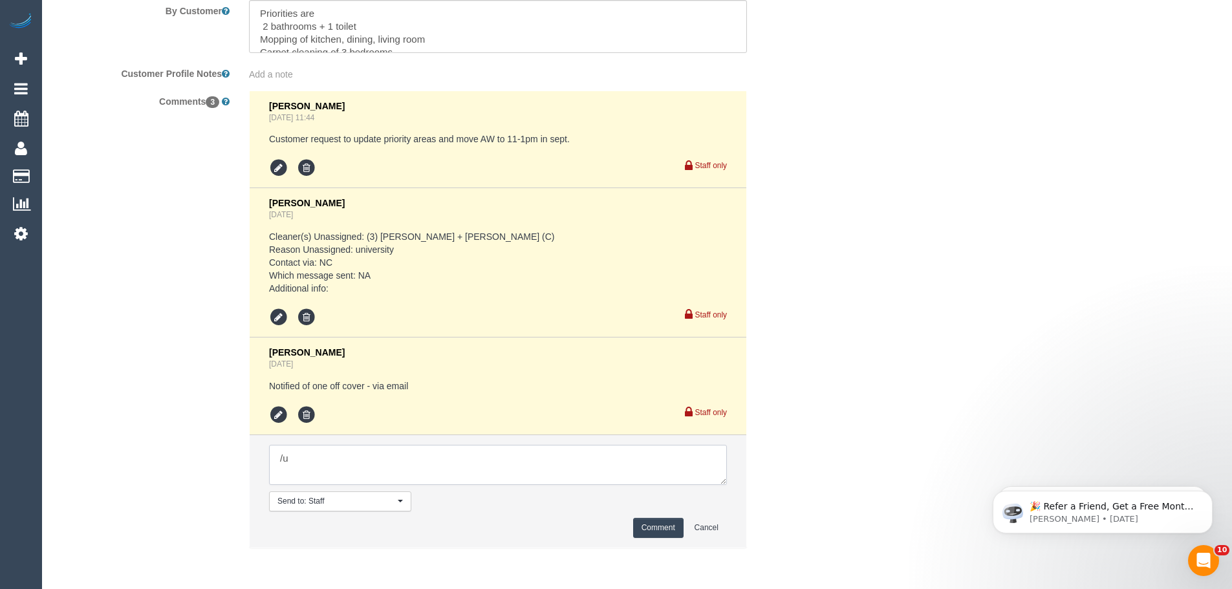
type textarea "/"
paste textarea "Cleaner(s) Unassigned: Reason Unassigned: One Off/Ongoing: Flexibility: Close a…"
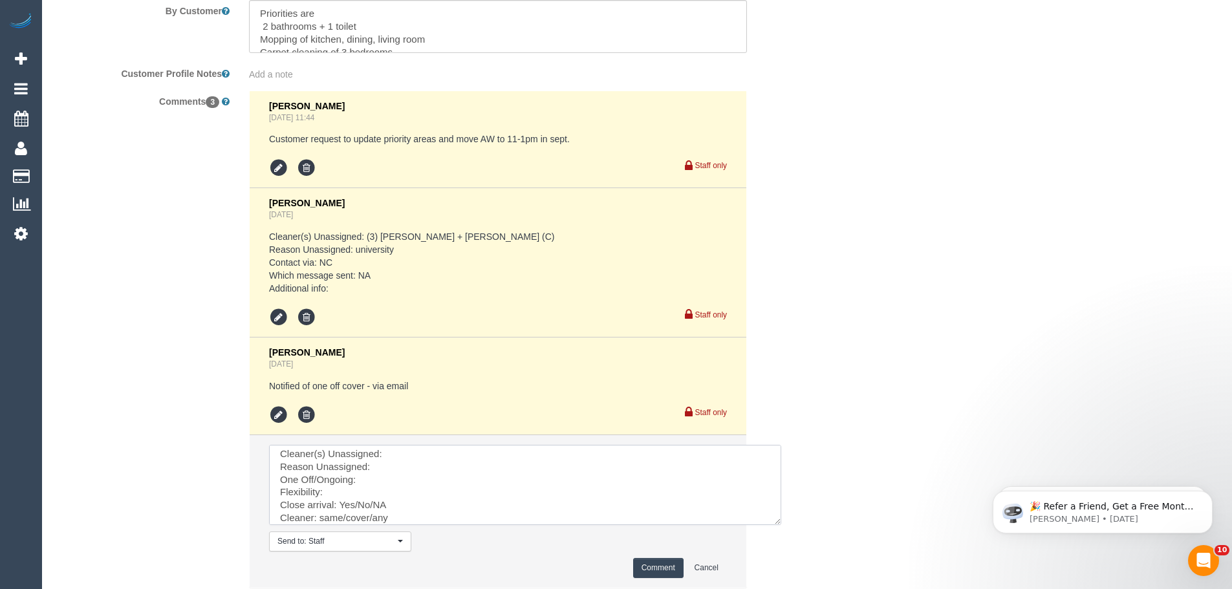
scroll to position [0, 0]
drag, startPoint x: 721, startPoint y: 478, endPoint x: 890, endPoint y: 599, distance: 208.1
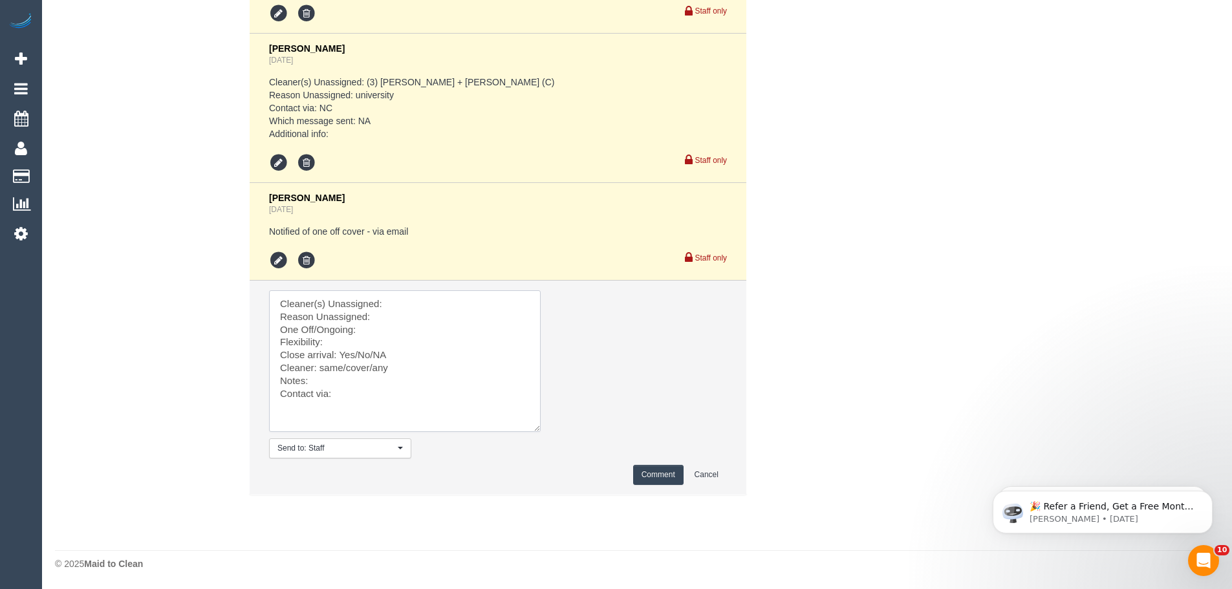
scroll to position [2400, 0]
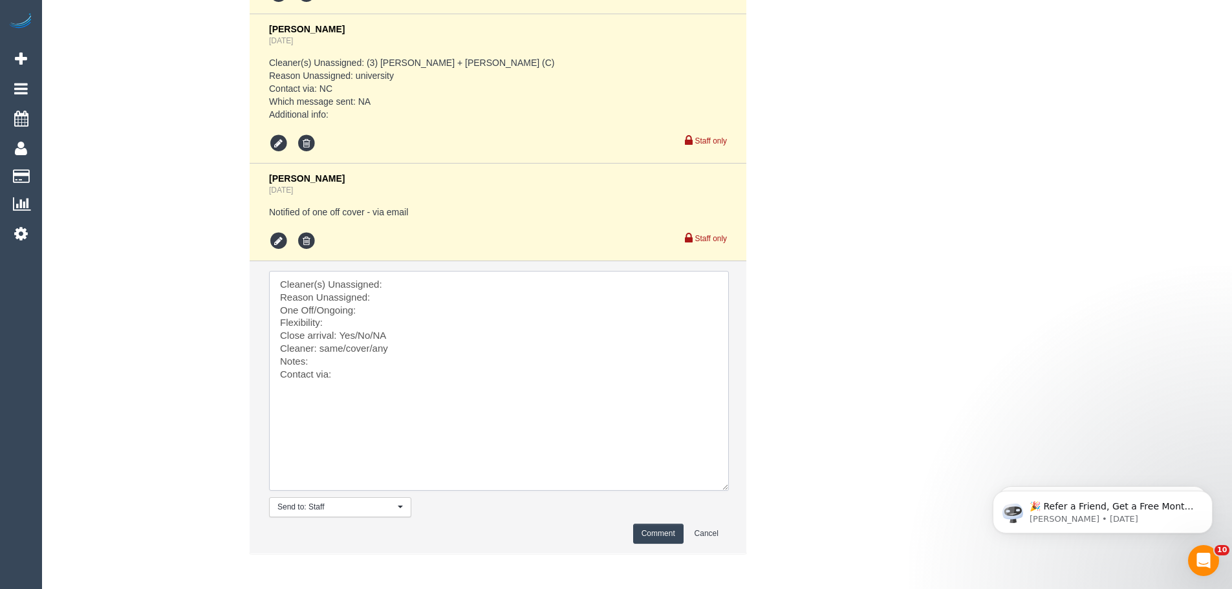
drag, startPoint x: 889, startPoint y: 442, endPoint x: 725, endPoint y: 485, distance: 169.7
click at [725, 485] on textarea at bounding box center [499, 381] width 460 height 220
click at [419, 292] on textarea at bounding box center [499, 381] width 460 height 220
click at [420, 275] on textarea at bounding box center [499, 381] width 460 height 220
paste textarea "(3) [PERSON_NAME][DATE] (C)"
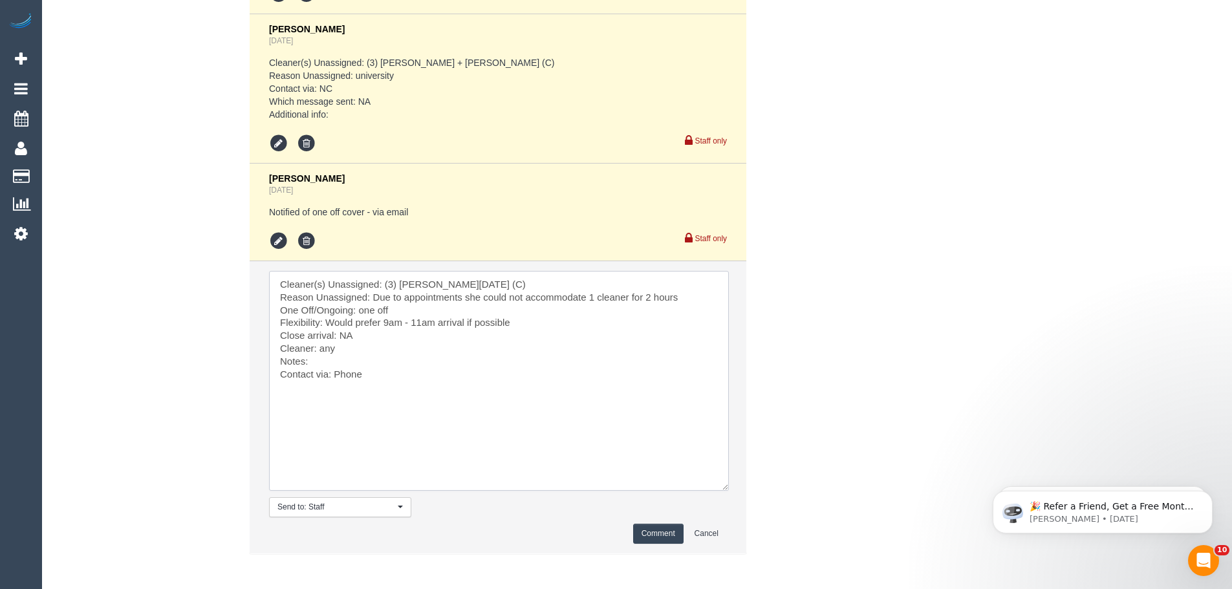
click at [367, 364] on textarea at bounding box center [499, 381] width 460 height 220
click at [469, 364] on textarea at bounding box center [499, 381] width 460 height 220
type textarea "Cleaner(s) Unassigned: (3) Antony Silvester (C) Reason Unassigned: Due to appoi…"
click at [654, 534] on button "Comment" at bounding box center [658, 534] width 50 height 20
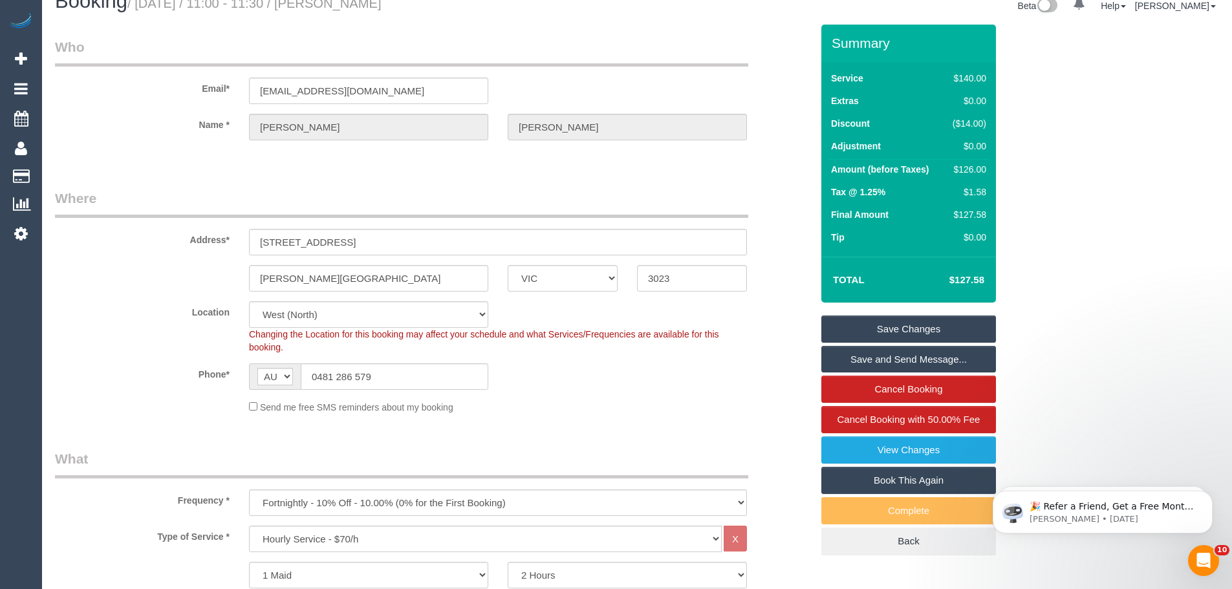
scroll to position [0, 0]
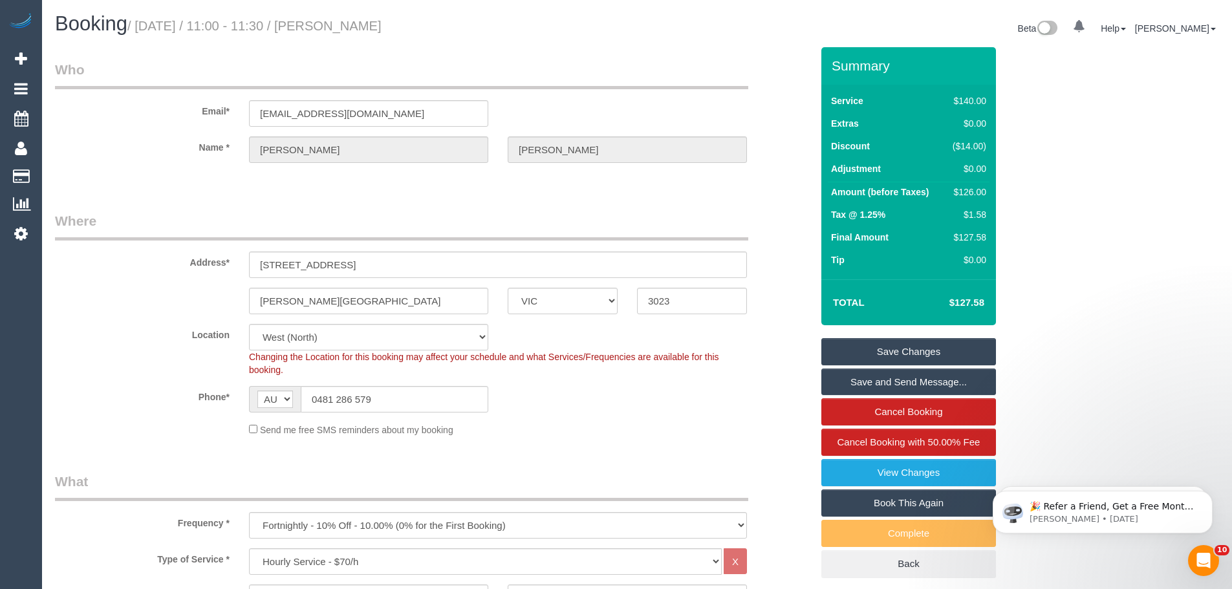
drag, startPoint x: 450, startPoint y: 25, endPoint x: 358, endPoint y: 23, distance: 91.8
click at [358, 23] on h1 "Booking / September 17, 2025 / 11:00 - 11:30 / Kanika Nakra" at bounding box center [341, 24] width 572 height 22
copy small "Kanika Nakra"
click at [860, 442] on span "Cancel Booking with 50.00% Fee" at bounding box center [908, 441] width 143 height 11
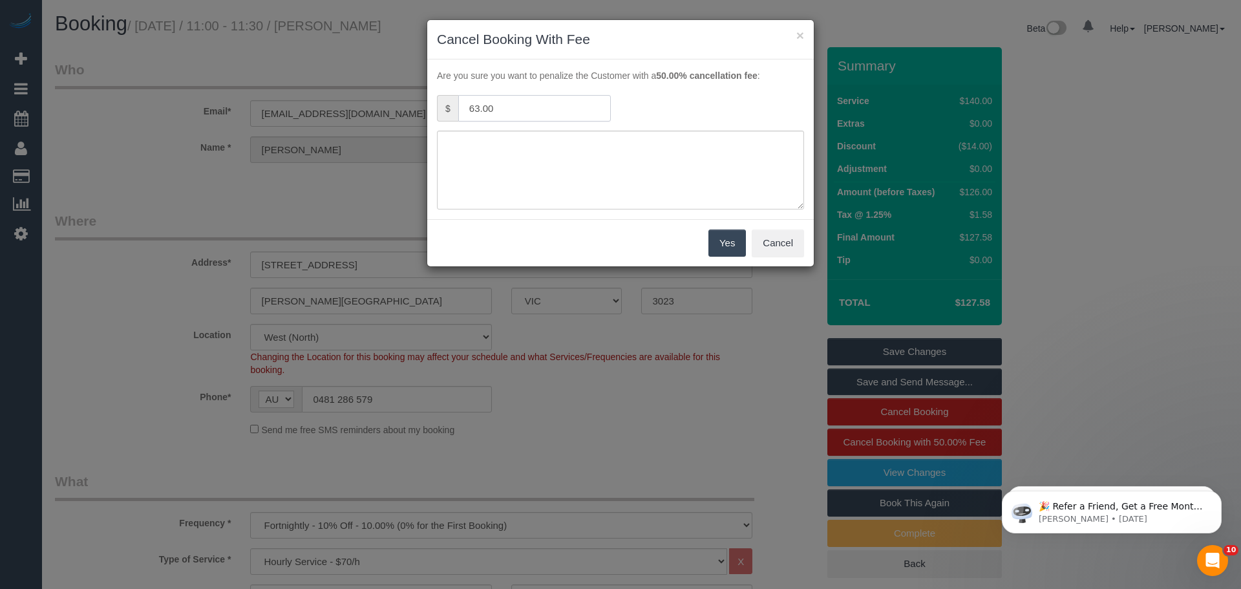
drag, startPoint x: 528, startPoint y: 101, endPoint x: 374, endPoint y: 79, distance: 155.5
click at [374, 79] on div "× Cancel Booking With Fee Are you sure you want to penalize the Customer with a…" at bounding box center [620, 294] width 1241 height 589
click at [771, 239] on button "Cancel" at bounding box center [778, 243] width 52 height 27
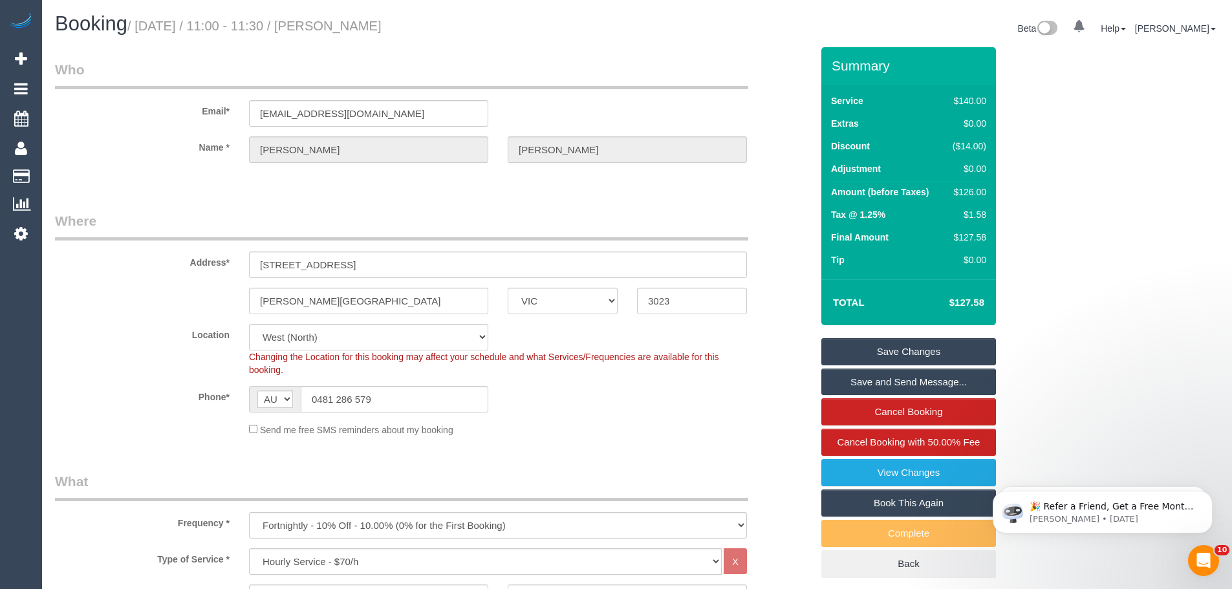
click at [882, 356] on link "Save Changes" at bounding box center [908, 351] width 175 height 27
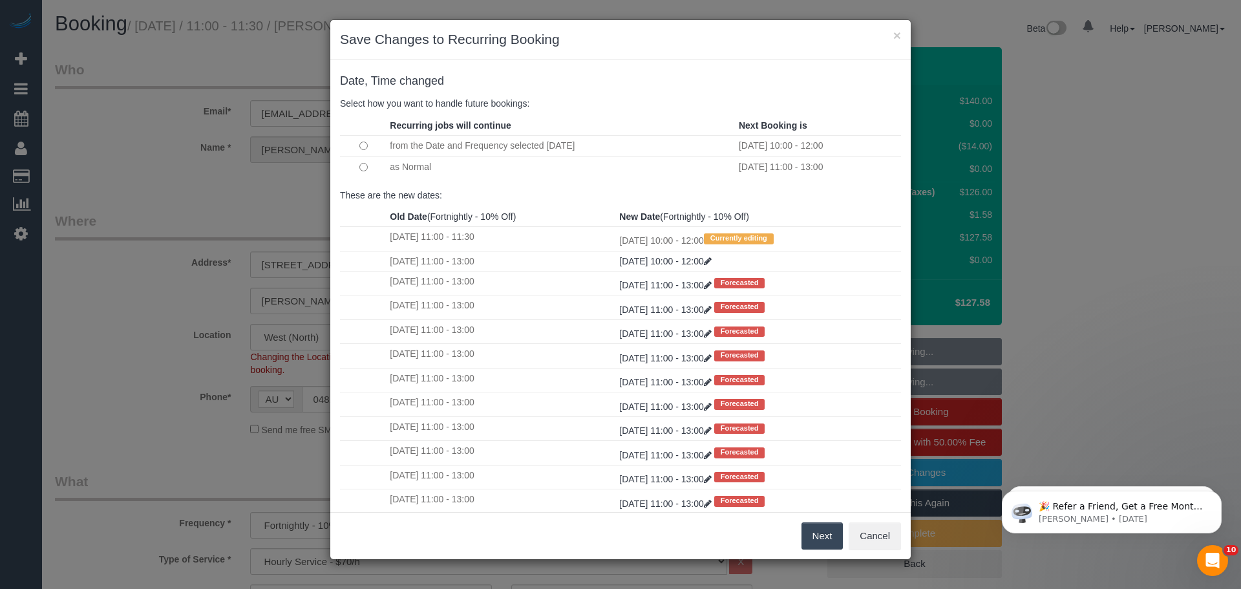
click at [392, 165] on td "as Normal" at bounding box center [561, 166] width 349 height 21
click at [818, 538] on button "Next" at bounding box center [823, 535] width 42 height 27
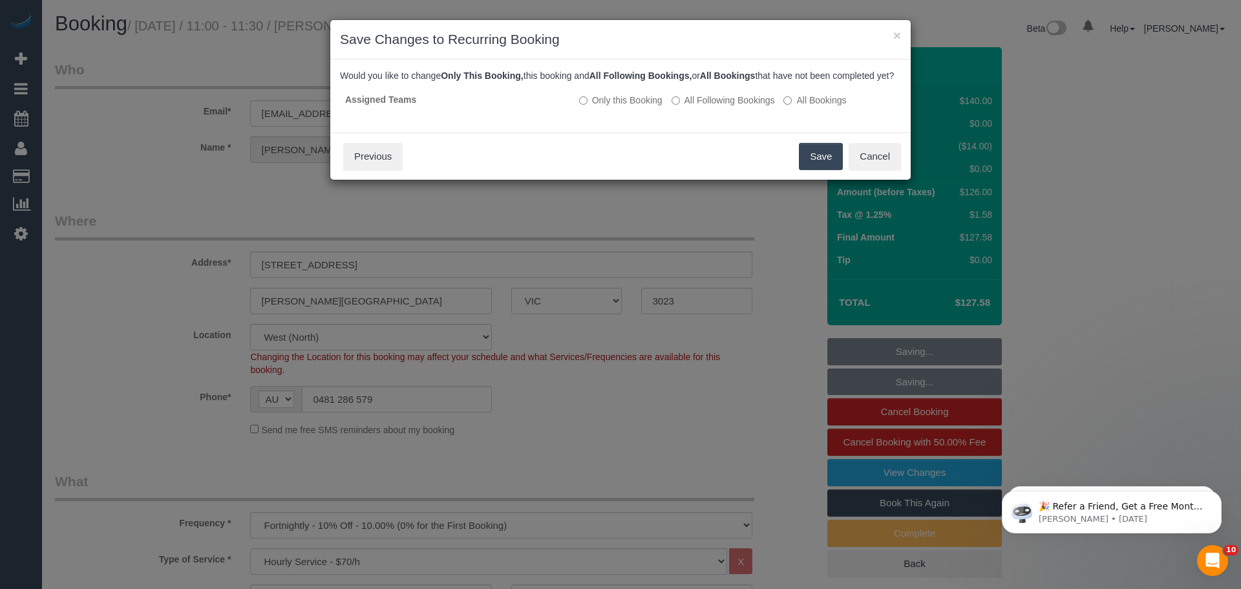
click at [813, 170] on button "Save" at bounding box center [821, 156] width 44 height 27
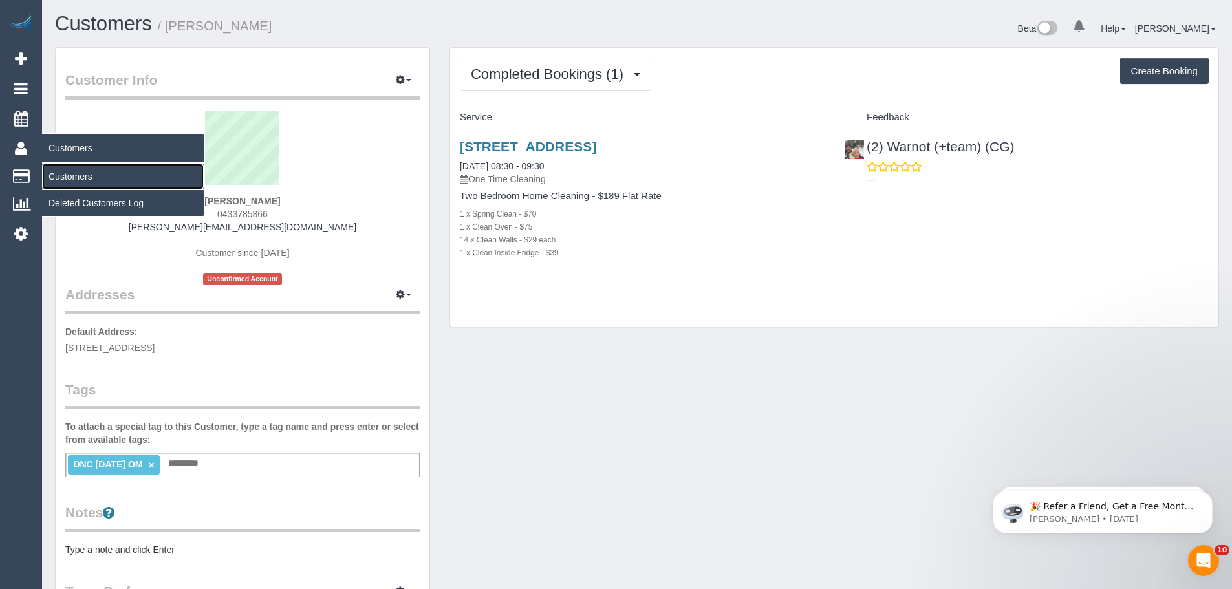
click at [83, 173] on link "Customers" at bounding box center [123, 177] width 162 height 26
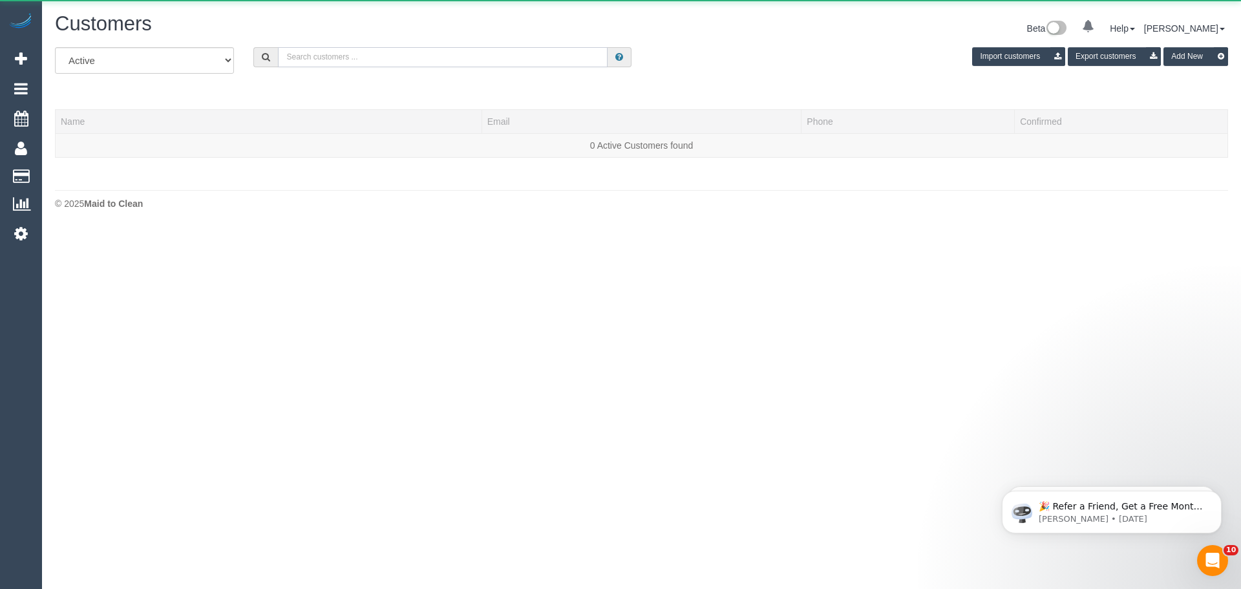
click at [390, 54] on input "text" at bounding box center [443, 57] width 330 height 20
paste input "lucrezia@oneagencycpp.com.au"
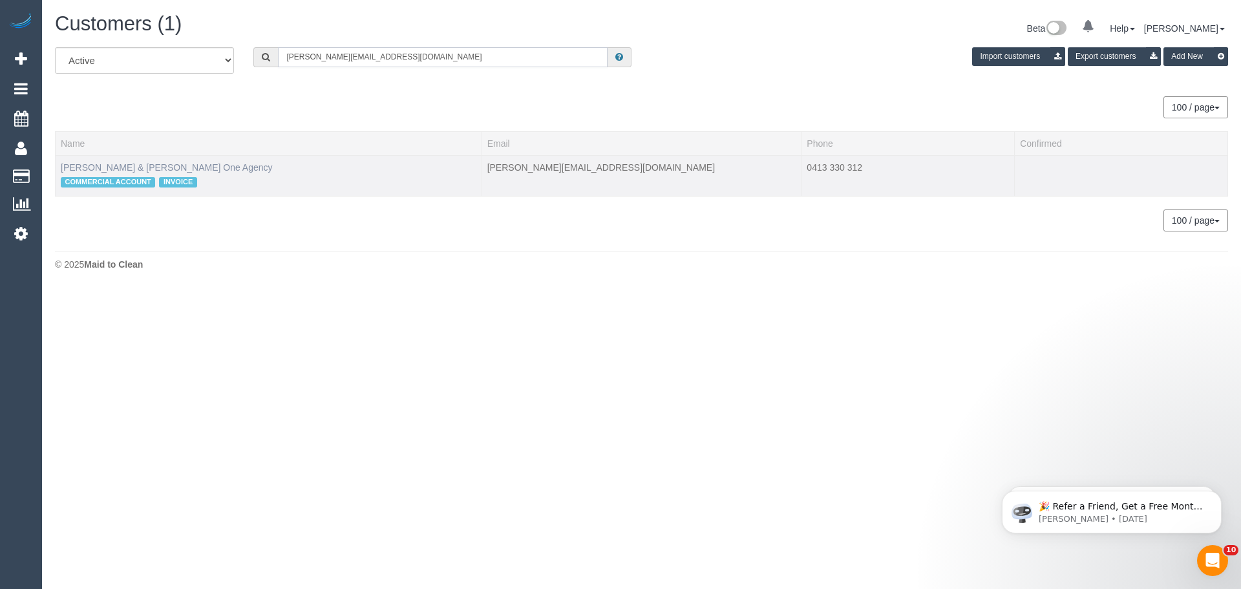
type input "lucrezia@oneagencycpp.com.au"
click at [97, 170] on link "Vicki & Gavin Blair One Agency" at bounding box center [167, 167] width 212 height 10
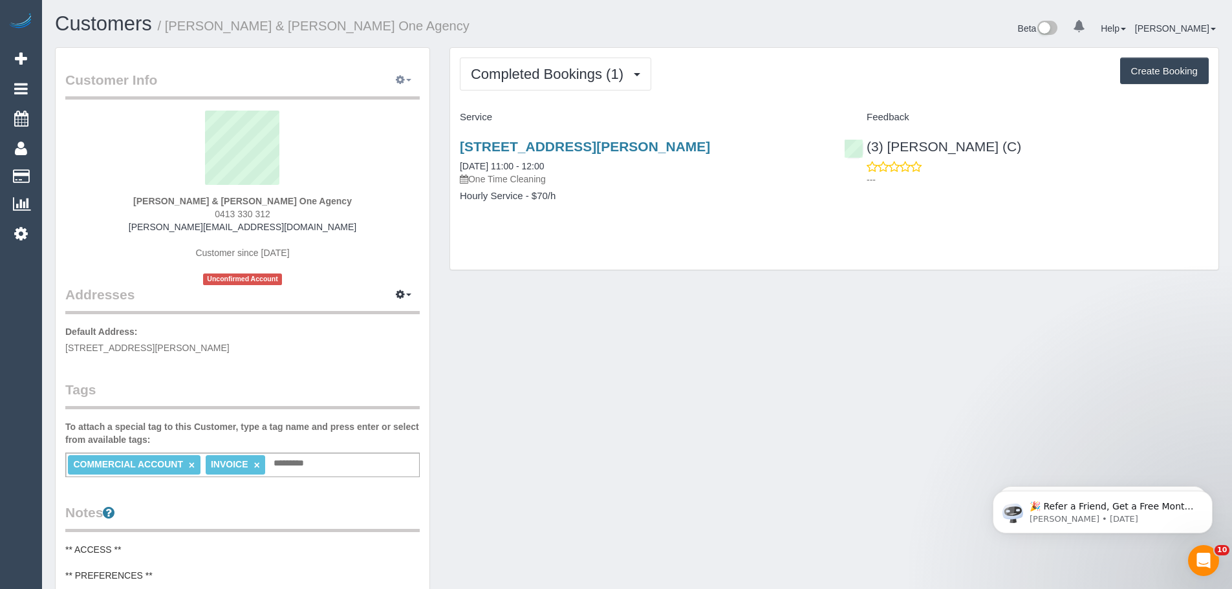
click at [400, 83] on icon "button" at bounding box center [400, 80] width 9 height 8
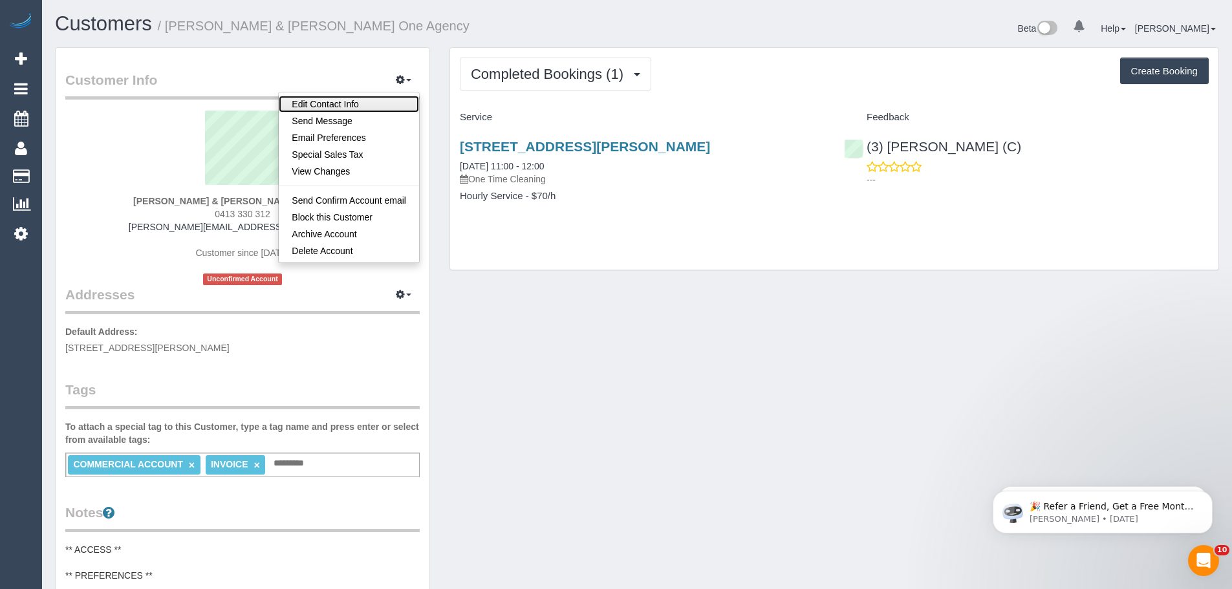
click at [369, 110] on link "Edit Contact Info" at bounding box center [349, 104] width 140 height 17
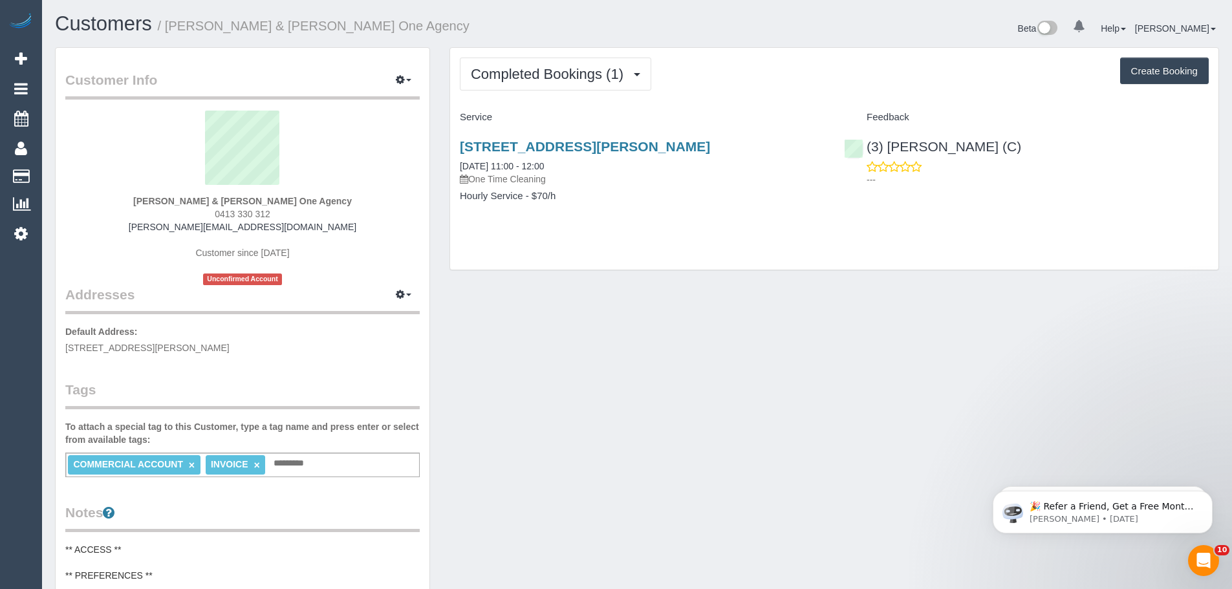
select select "VIC"
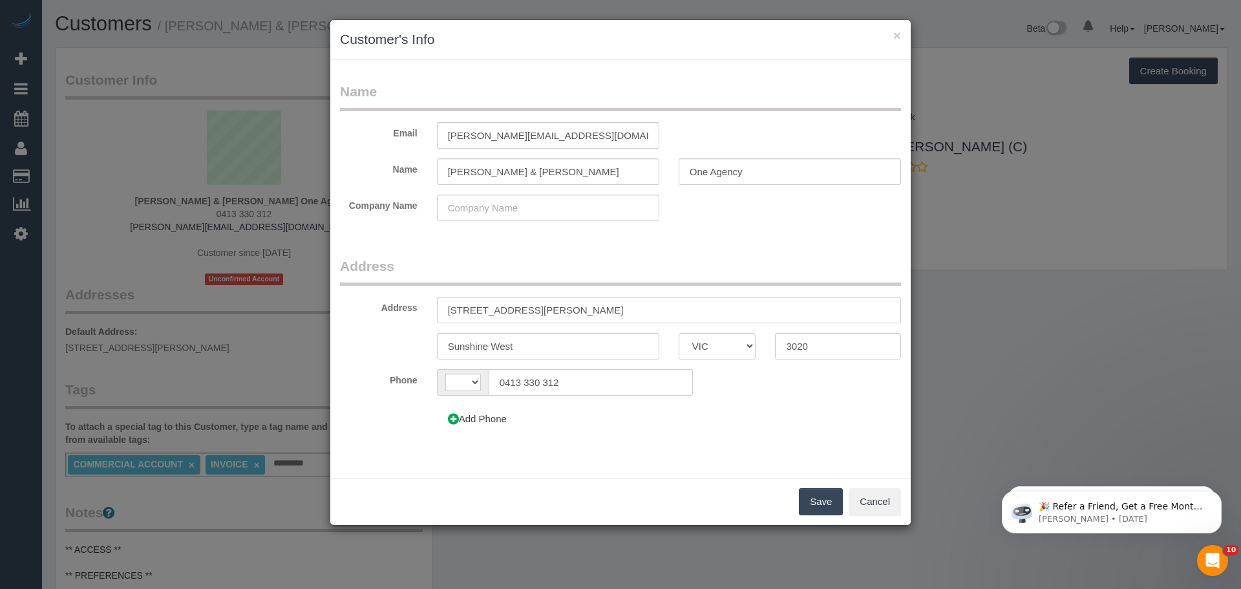
select select "string:AU"
drag, startPoint x: 513, startPoint y: 168, endPoint x: 544, endPoint y: 171, distance: 31.2
click at [513, 168] on input "Vicki & Gavin Blair" at bounding box center [548, 171] width 222 height 27
drag, startPoint x: 555, startPoint y: 171, endPoint x: 250, endPoint y: 174, distance: 305.2
click at [248, 175] on div "× Customer's Info Name Email lucrezia@oneagencycpp.com.au Name Vicki & Gavin Bl…" at bounding box center [620, 294] width 1241 height 589
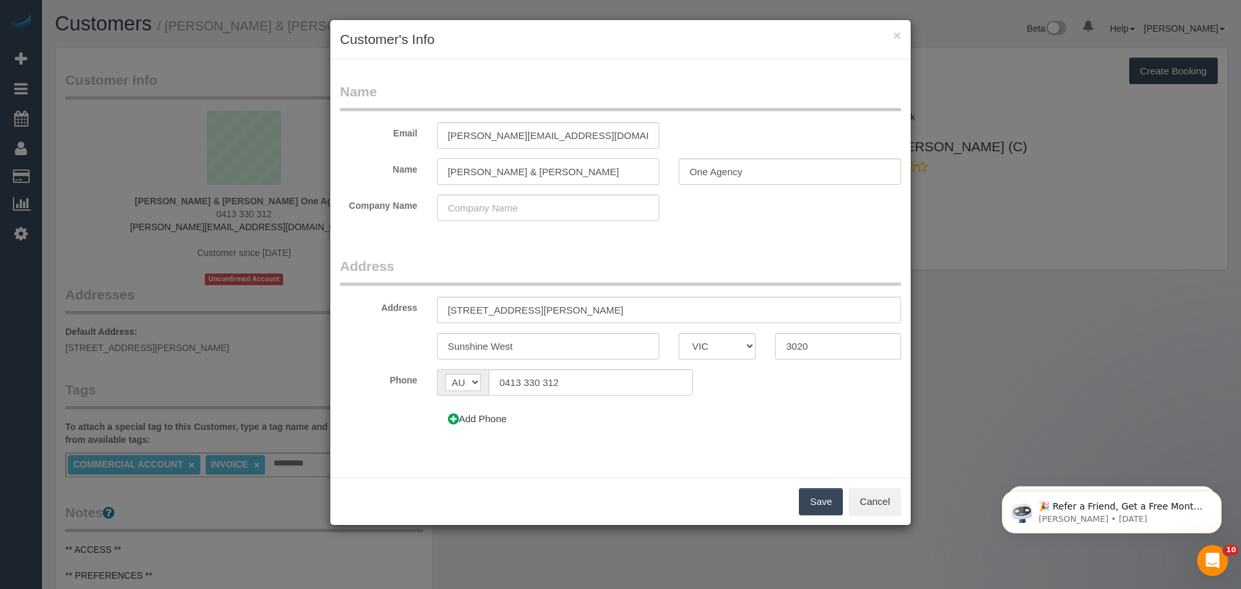
paste input "Sky Mykyta & James Waters"
type input "Sky Mykyta & James Waters"
click at [824, 499] on button "Save" at bounding box center [821, 501] width 44 height 27
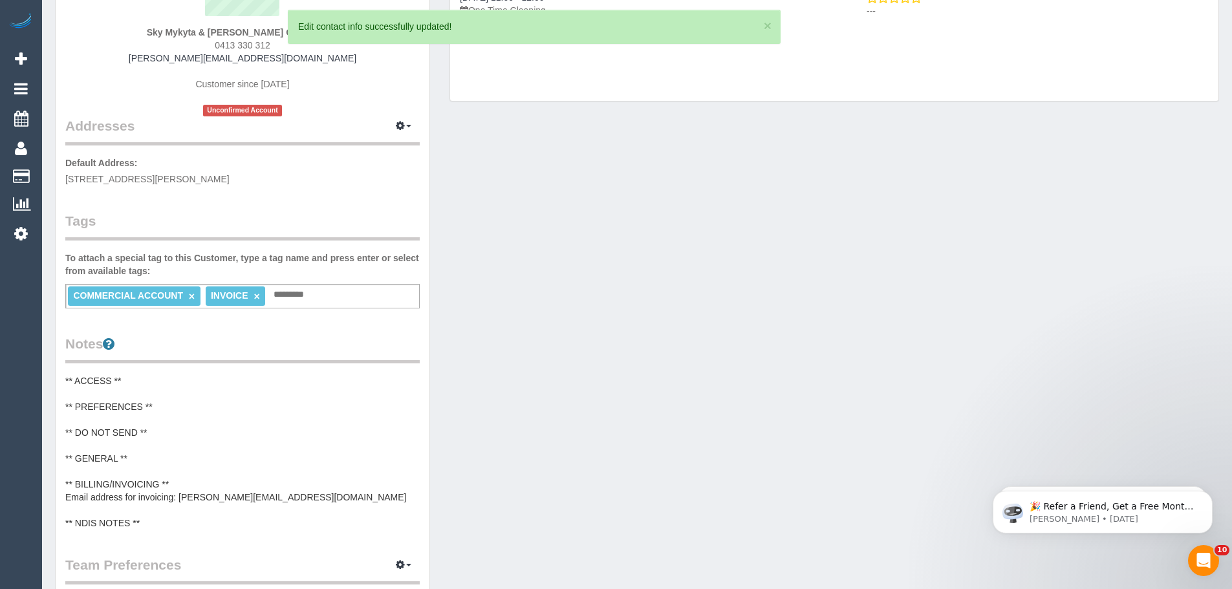
scroll to position [323, 0]
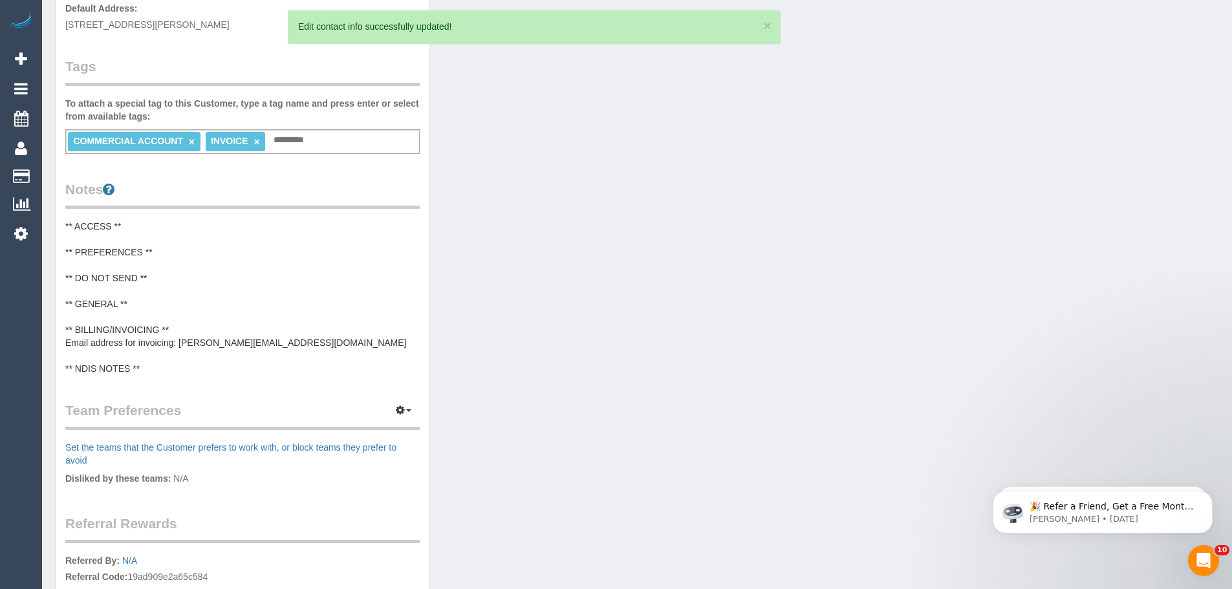
click at [138, 231] on pre "** ACCESS ** ** PREFERENCES ** ** DO NOT SEND ** ** GENERAL ** ** BILLING/INVOI…" at bounding box center [242, 297] width 354 height 155
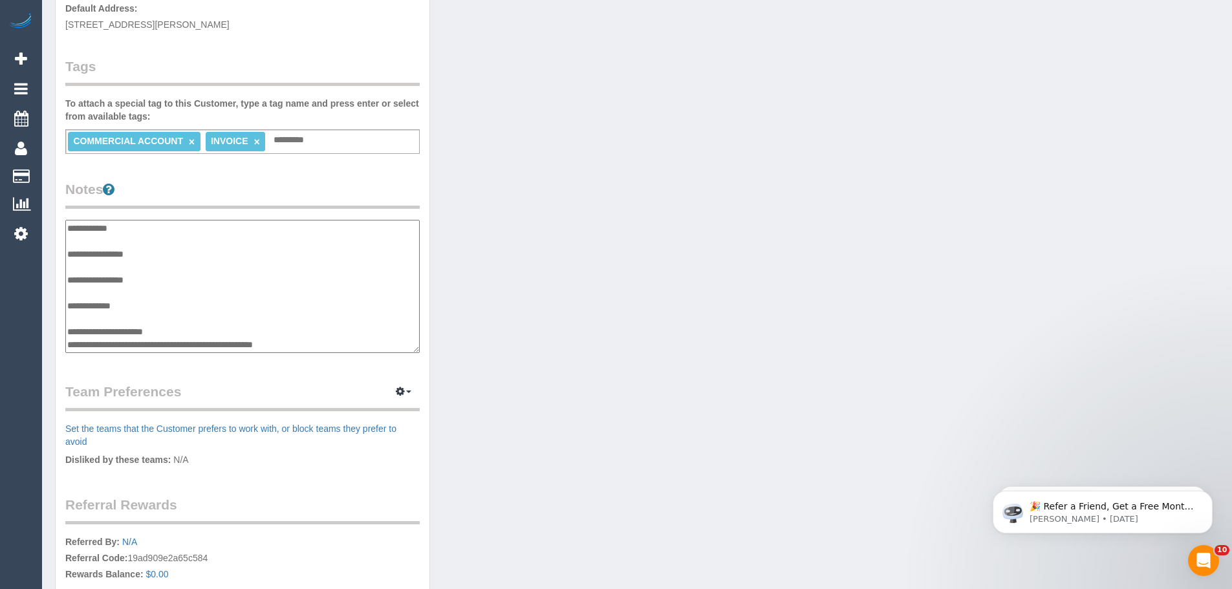
scroll to position [26, 0]
click at [130, 290] on textarea "**********" at bounding box center [242, 286] width 354 height 133
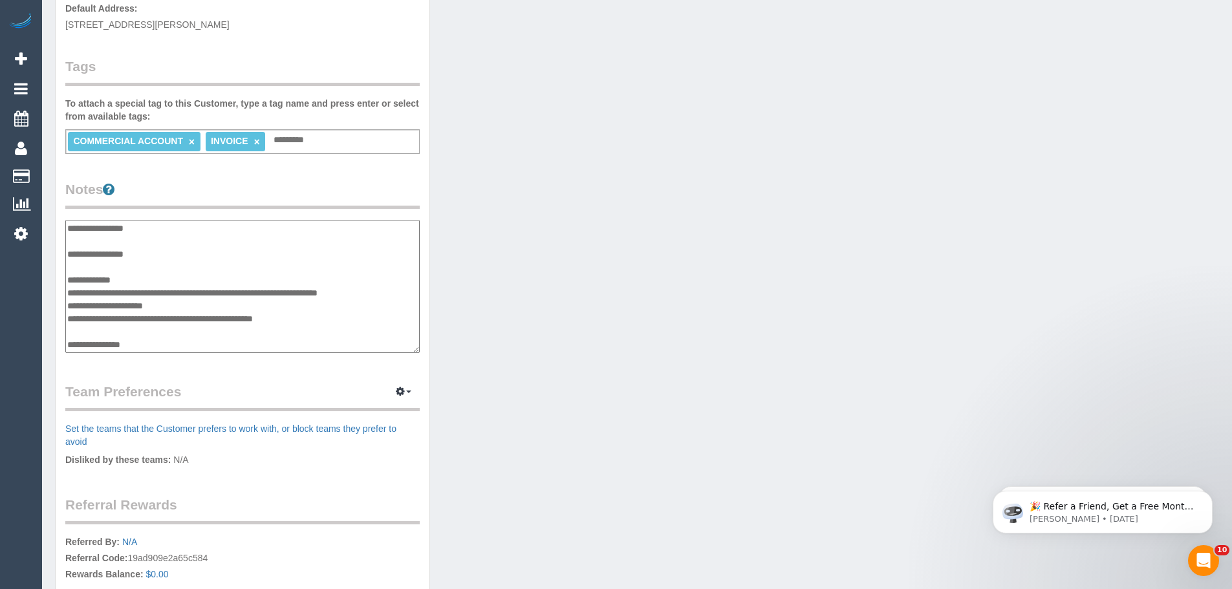
click at [396, 297] on textarea "**********" at bounding box center [242, 286] width 354 height 133
paste textarea "**********"
type textarea "**********"
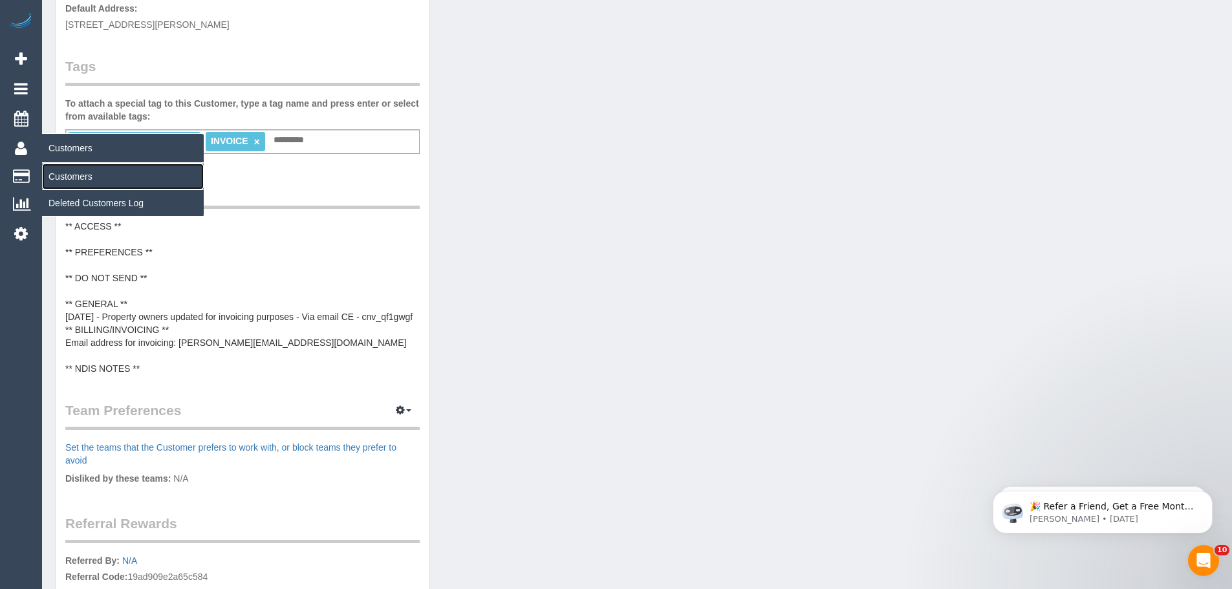
drag, startPoint x: 76, startPoint y: 178, endPoint x: 140, endPoint y: 160, distance: 66.3
click at [76, 178] on link "Customers" at bounding box center [123, 177] width 162 height 26
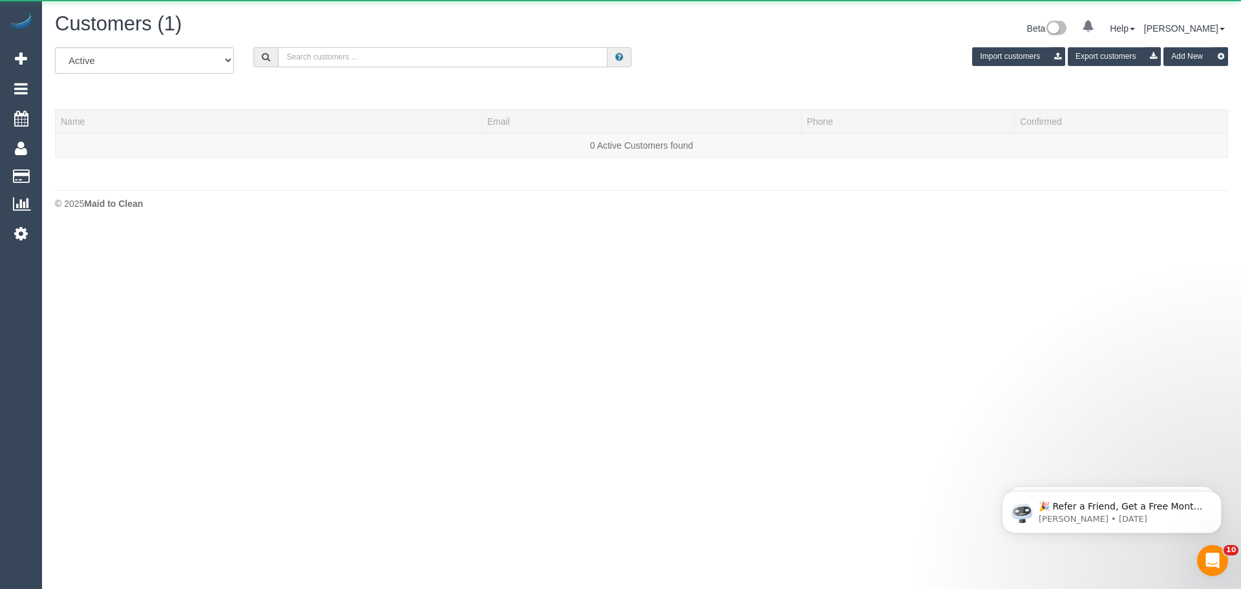
click at [515, 54] on input "text" at bounding box center [443, 57] width 330 height 20
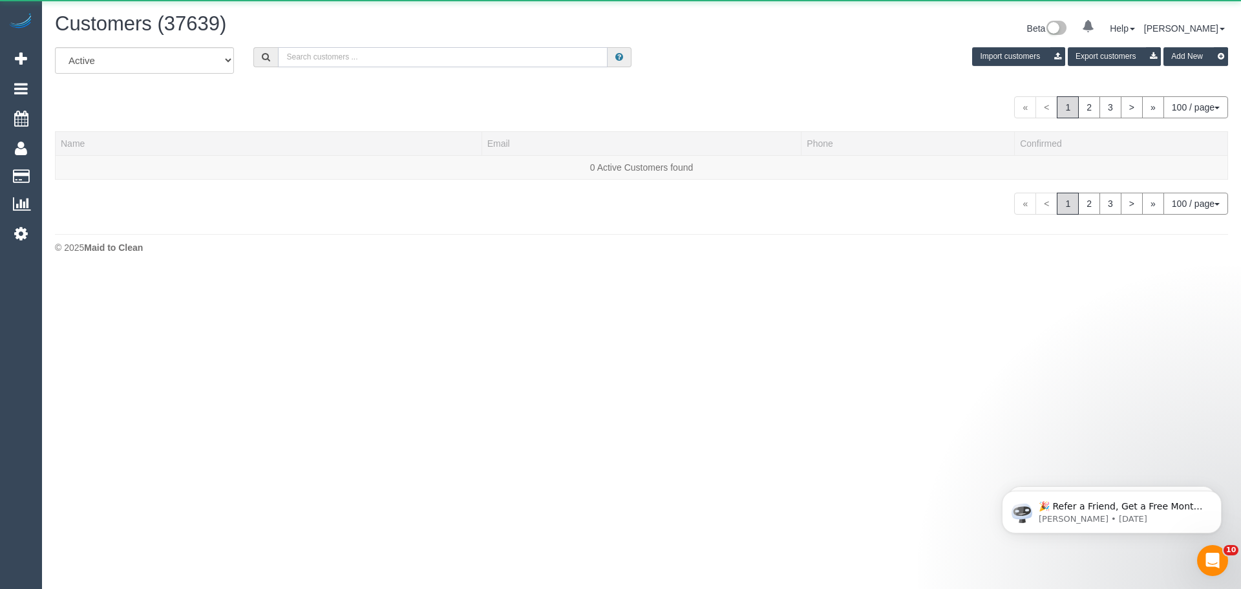
paste input "Michelle Donoh"
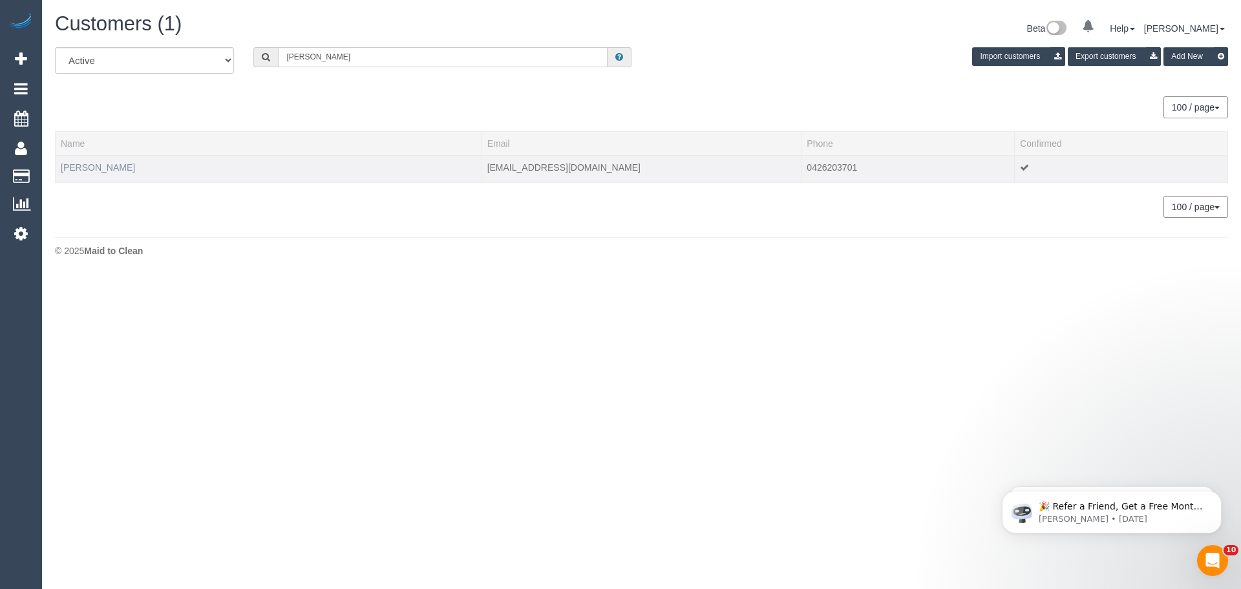
type input "Michelle Donoh"
click at [120, 171] on link "Michelle Donohue" at bounding box center [98, 167] width 74 height 10
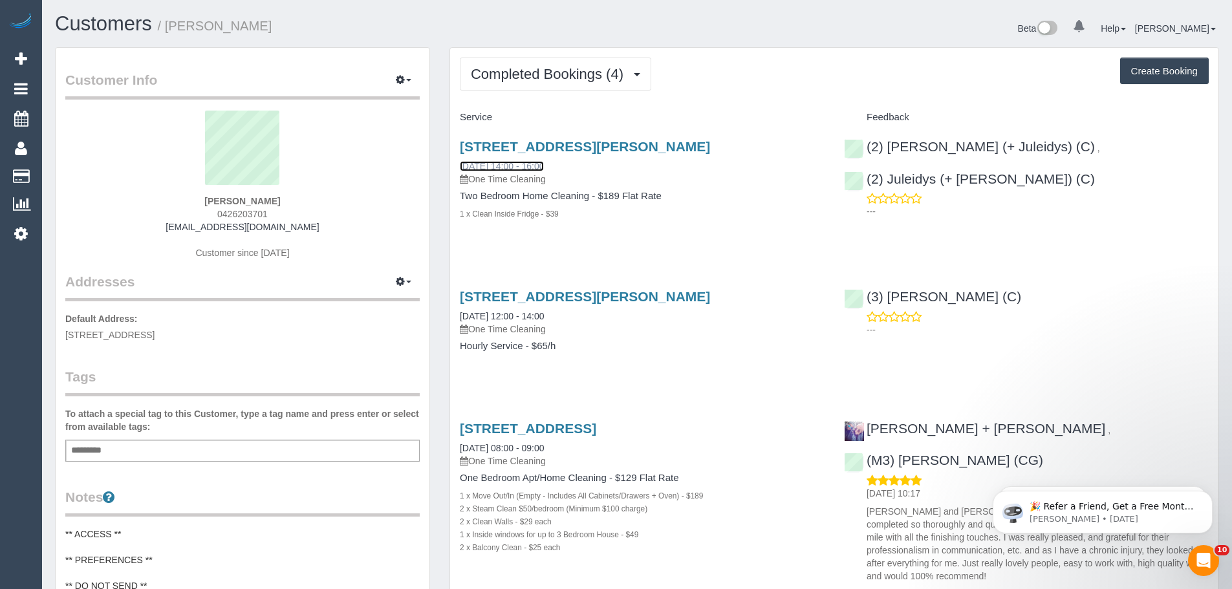
click at [497, 164] on link "16/09/2025 14:00 - 16:00" at bounding box center [502, 166] width 84 height 10
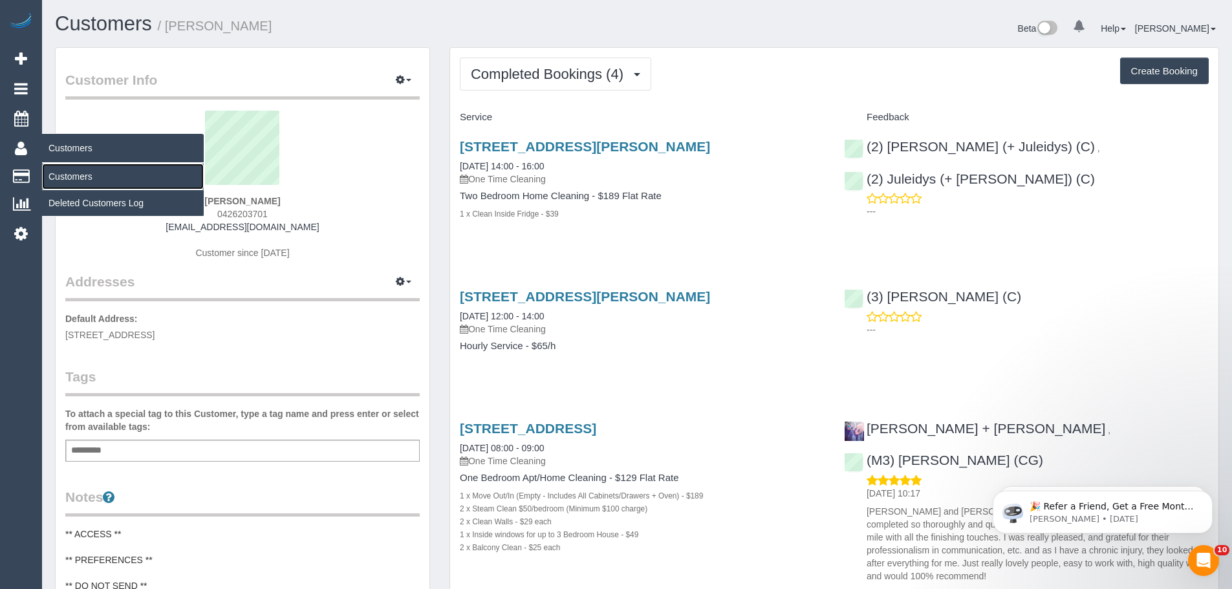
drag, startPoint x: 74, startPoint y: 180, endPoint x: 101, endPoint y: 167, distance: 30.4
click link "Customers"
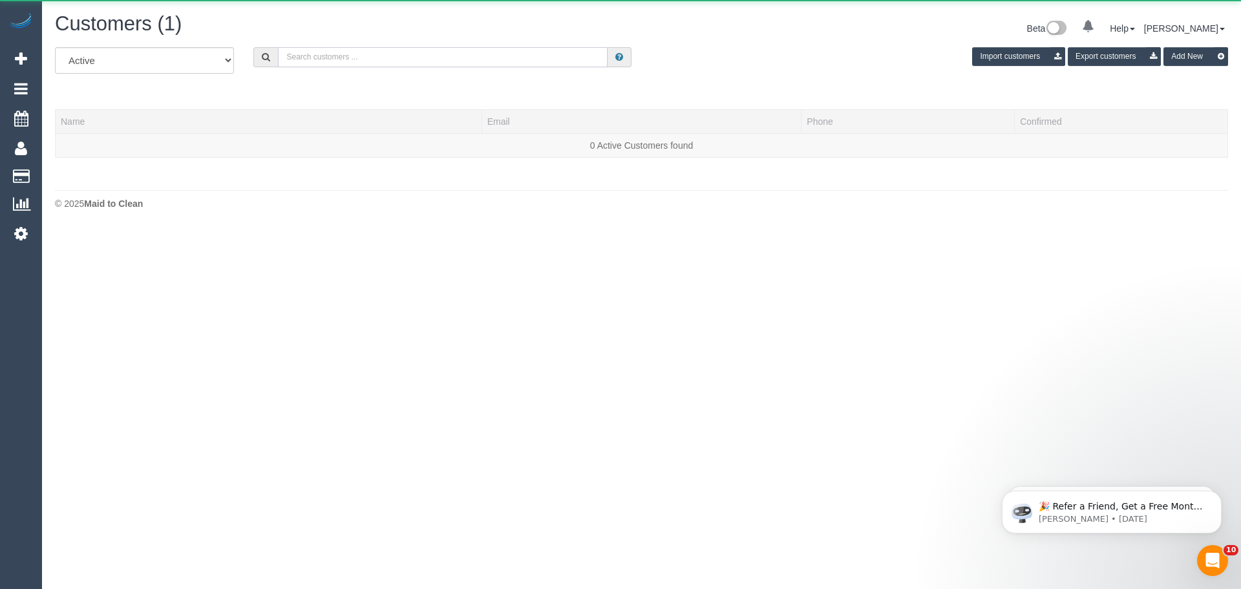
click input "text"
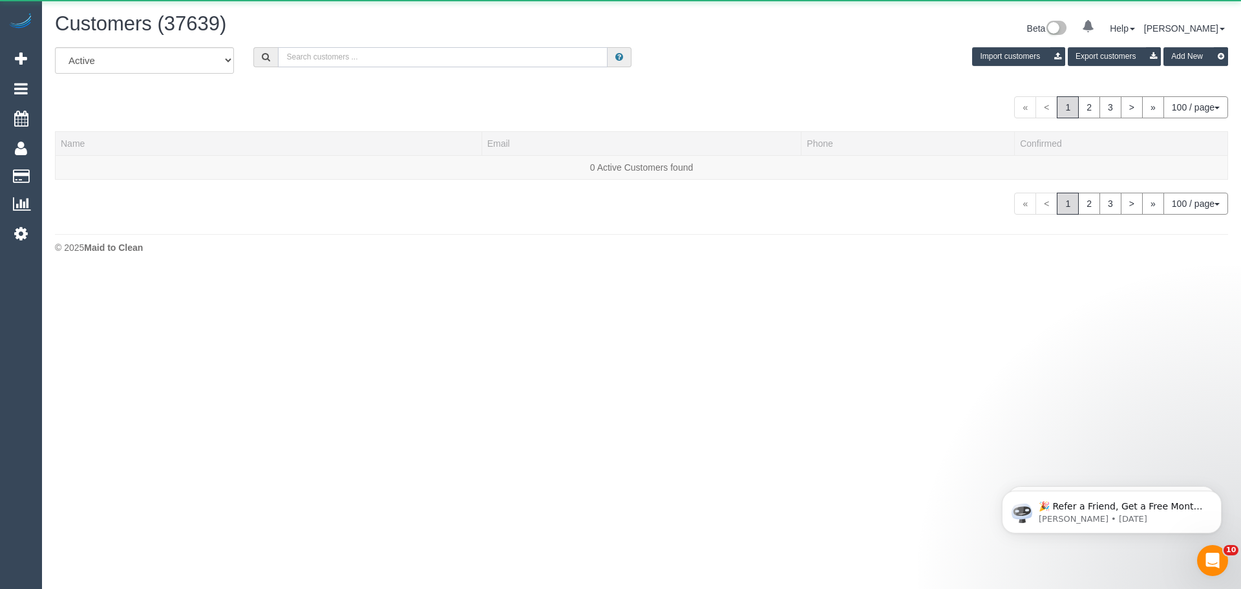
paste input "leloan.nguyen93@gmail.com"
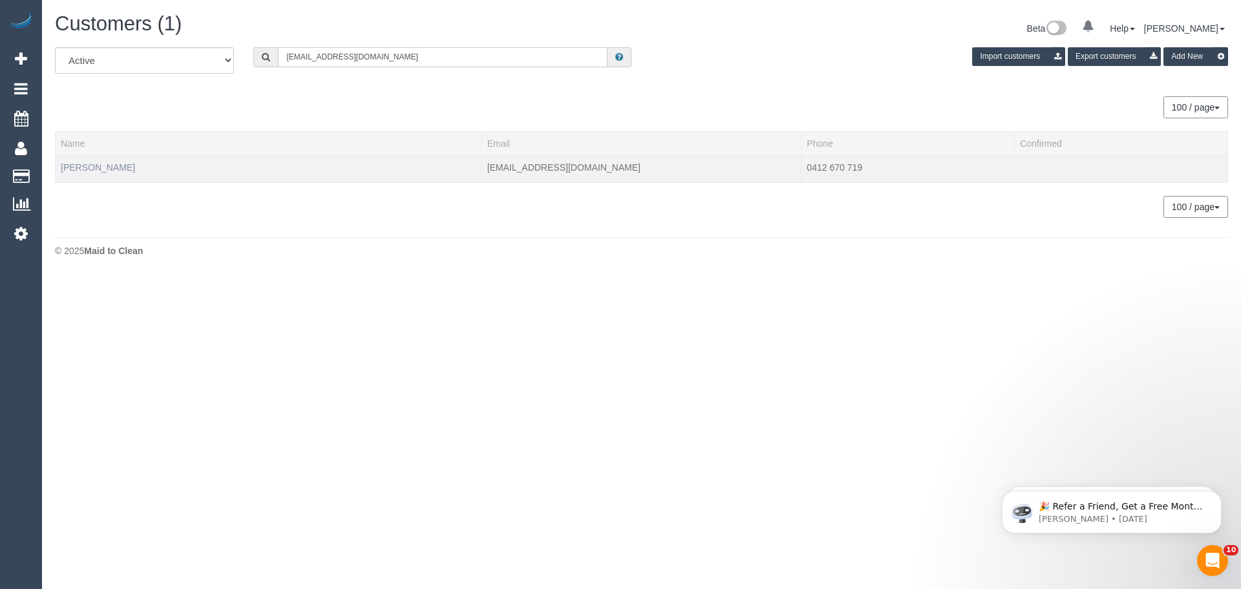
type input "leloan.nguyen93@gmail.com"
click link "Leloan Nguyen"
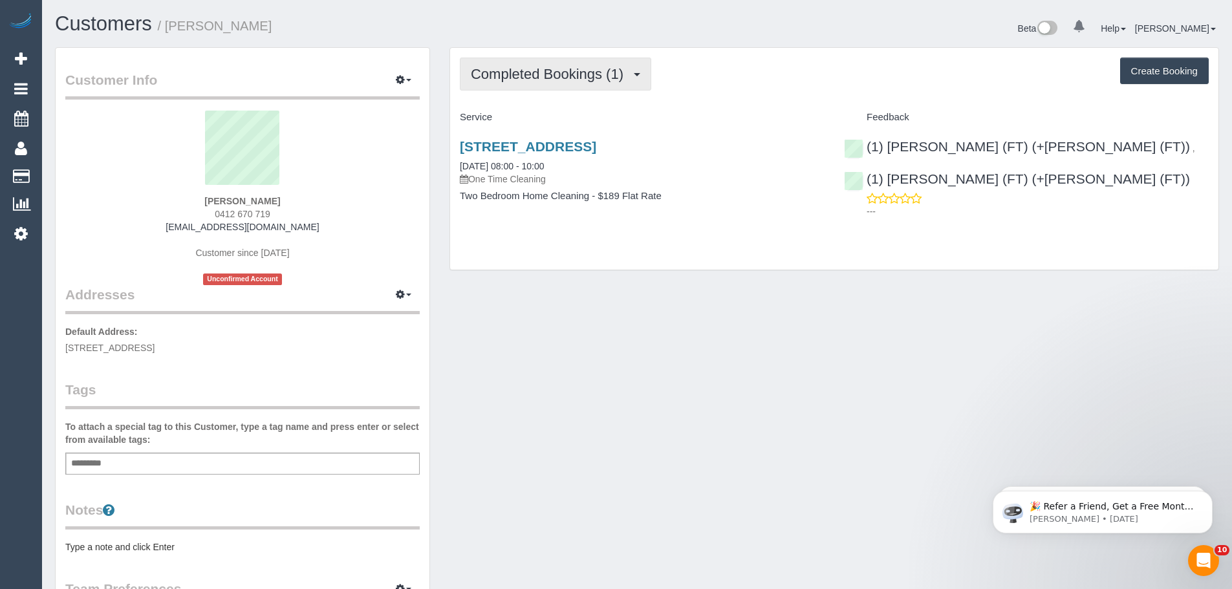
click button "Completed Bookings (1)"
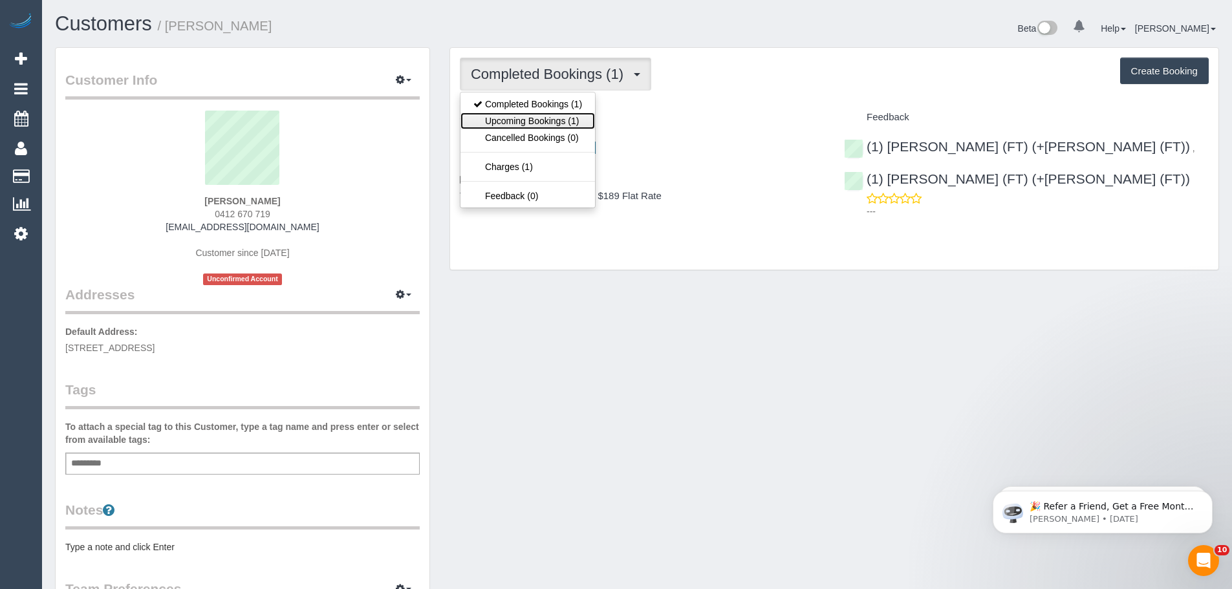
click link "Upcoming Bookings (1)"
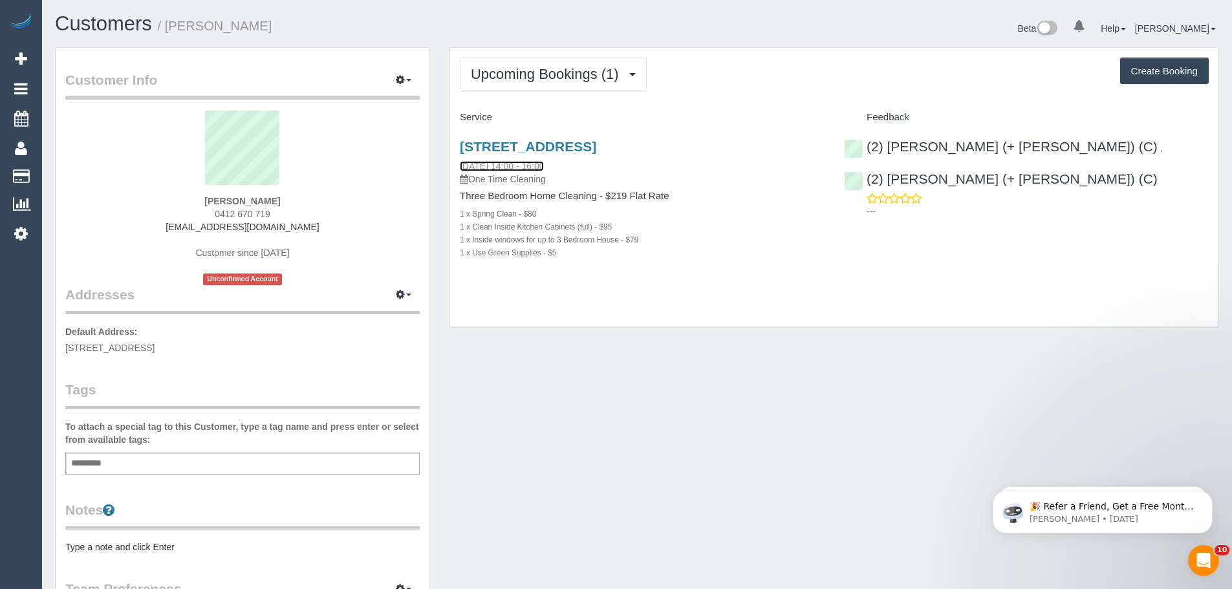
click link "24/09/2025 14:00 - 16:00"
click span "Upcoming Bookings (1)"
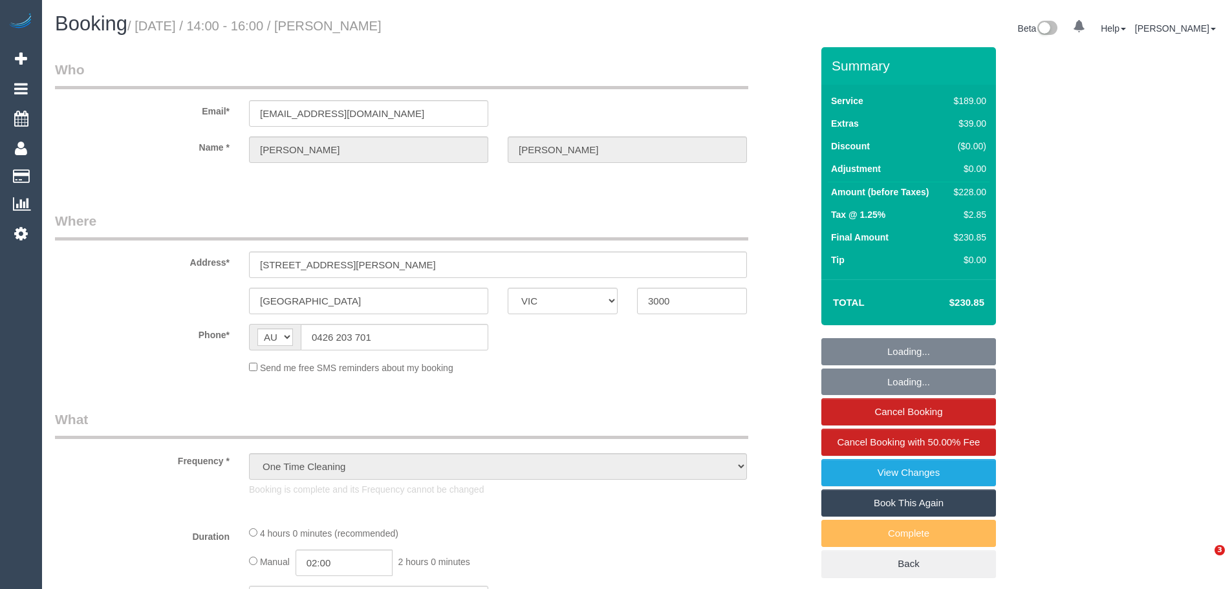
select select "VIC"
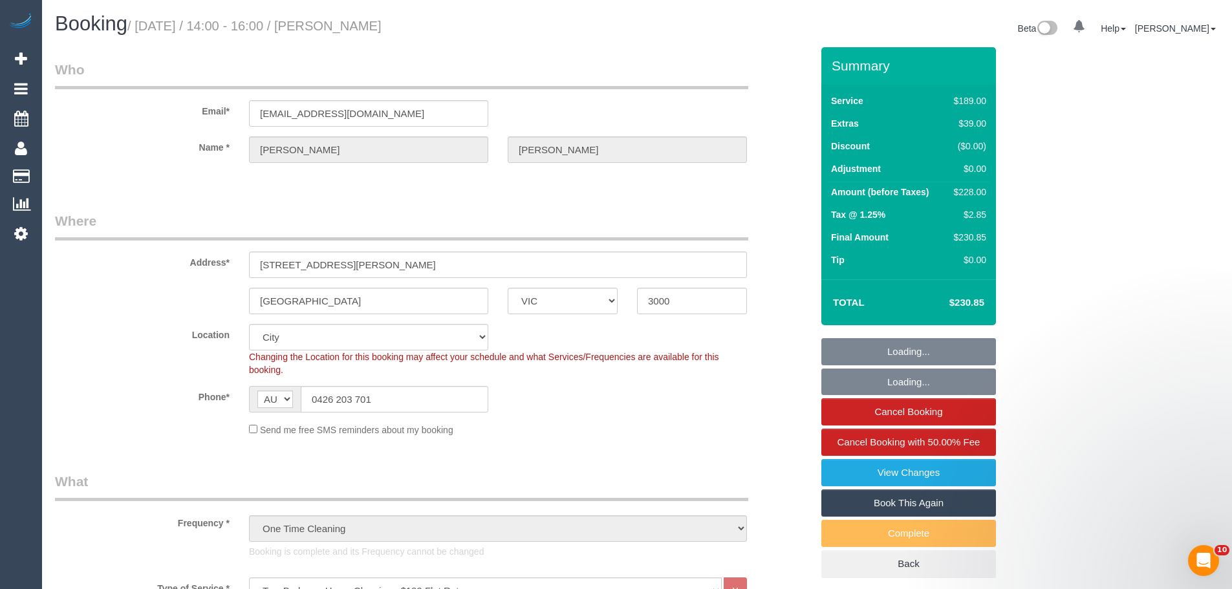
select select "string:stripe-pm_1OOWwO2GScqysDRV2YB9mxJh"
select select "object:1070"
select select "spot1"
select select "number:28"
select select "number:14"
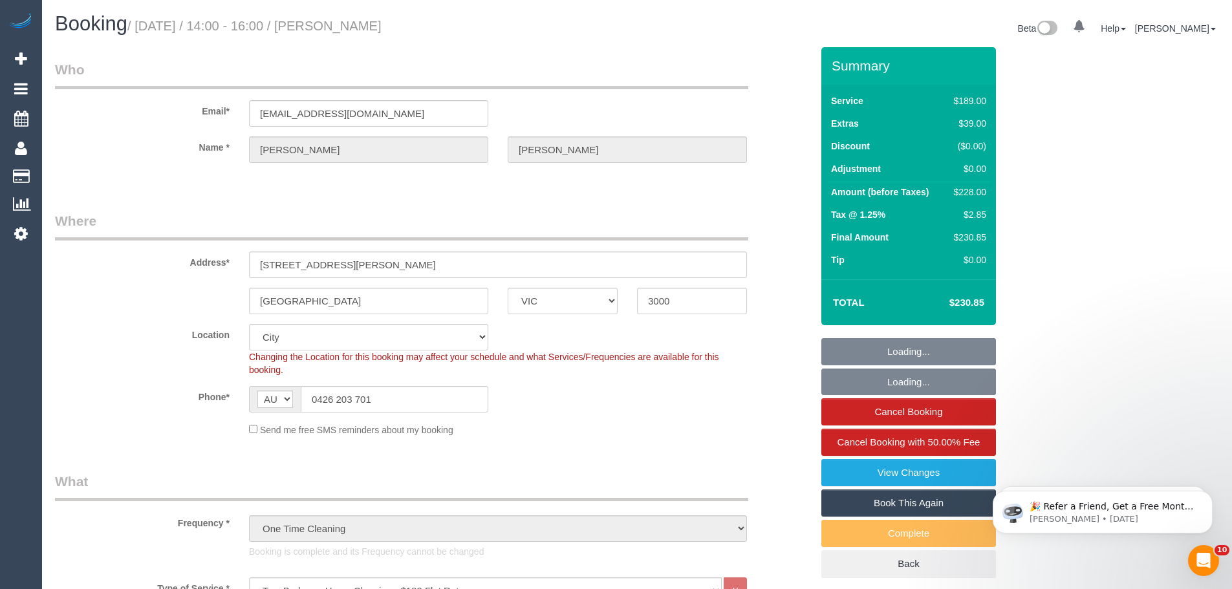
select select "number:18"
select select "number:22"
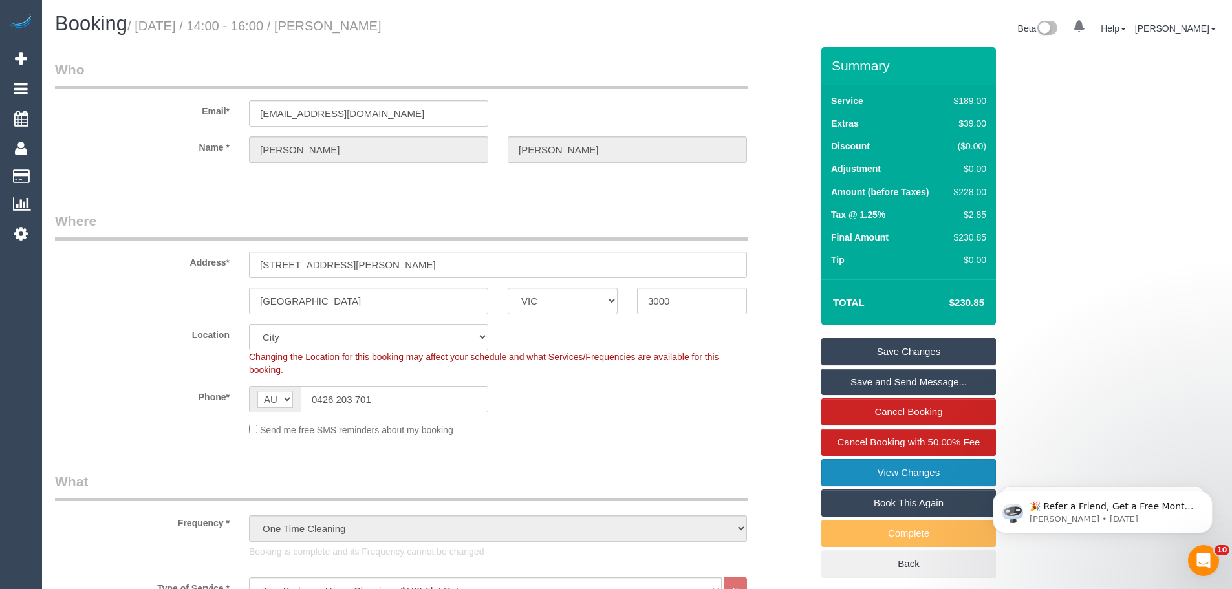
click at [884, 467] on link "View Changes" at bounding box center [908, 472] width 175 height 27
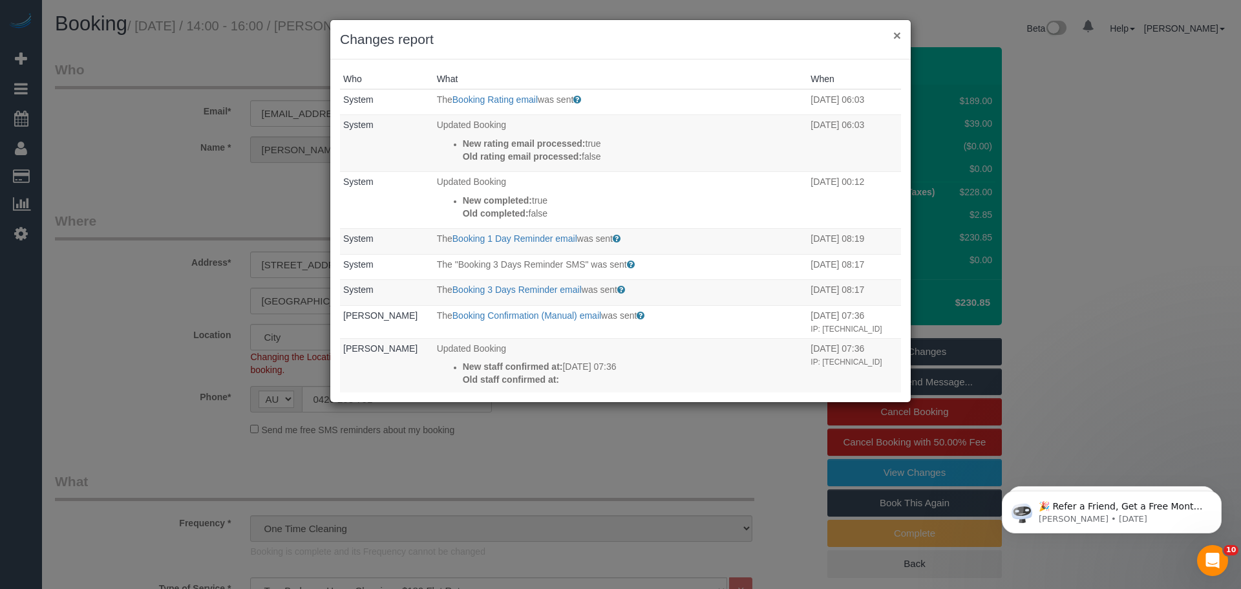
click at [898, 34] on button "×" at bounding box center [897, 35] width 8 height 14
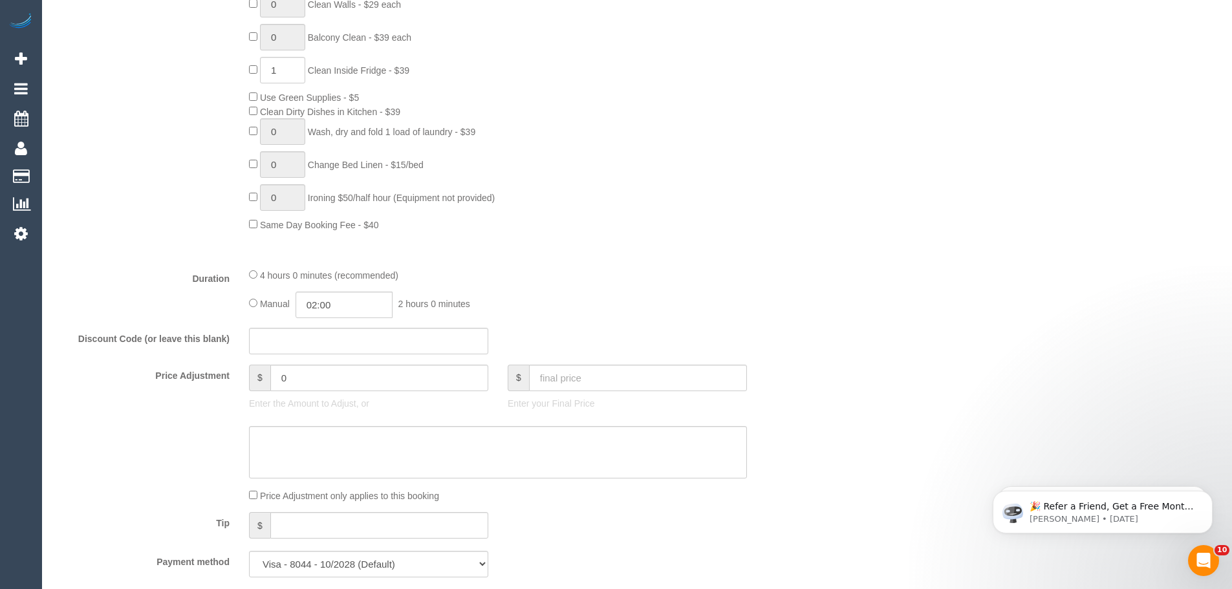
scroll to position [840, 0]
click at [300, 378] on input "0" at bounding box center [379, 372] width 218 height 27
click at [318, 440] on textarea at bounding box center [498, 447] width 498 height 53
type input "15.4"
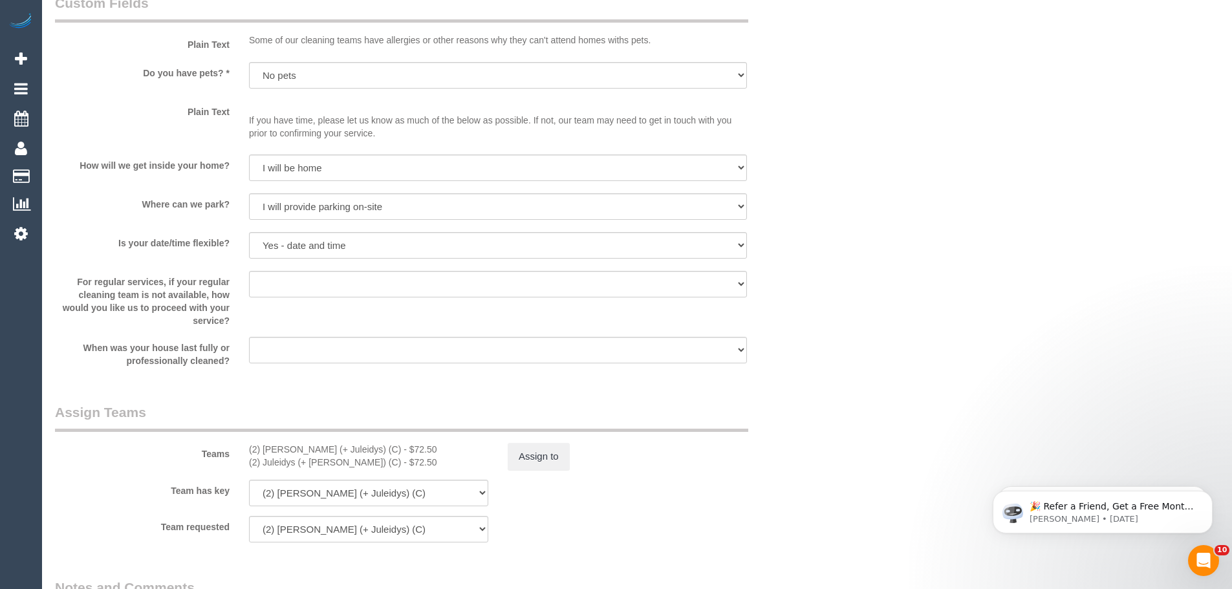
scroll to position [1746, 0]
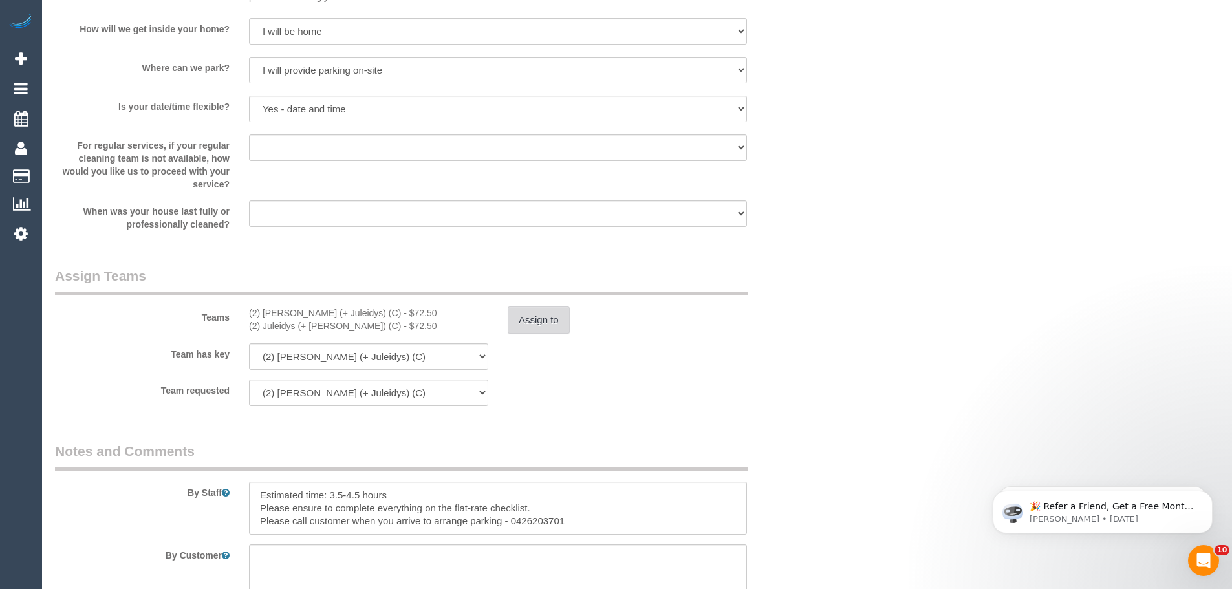
type textarea "Paid Parking - CE"
click at [544, 321] on button "Assign to" at bounding box center [538, 319] width 62 height 27
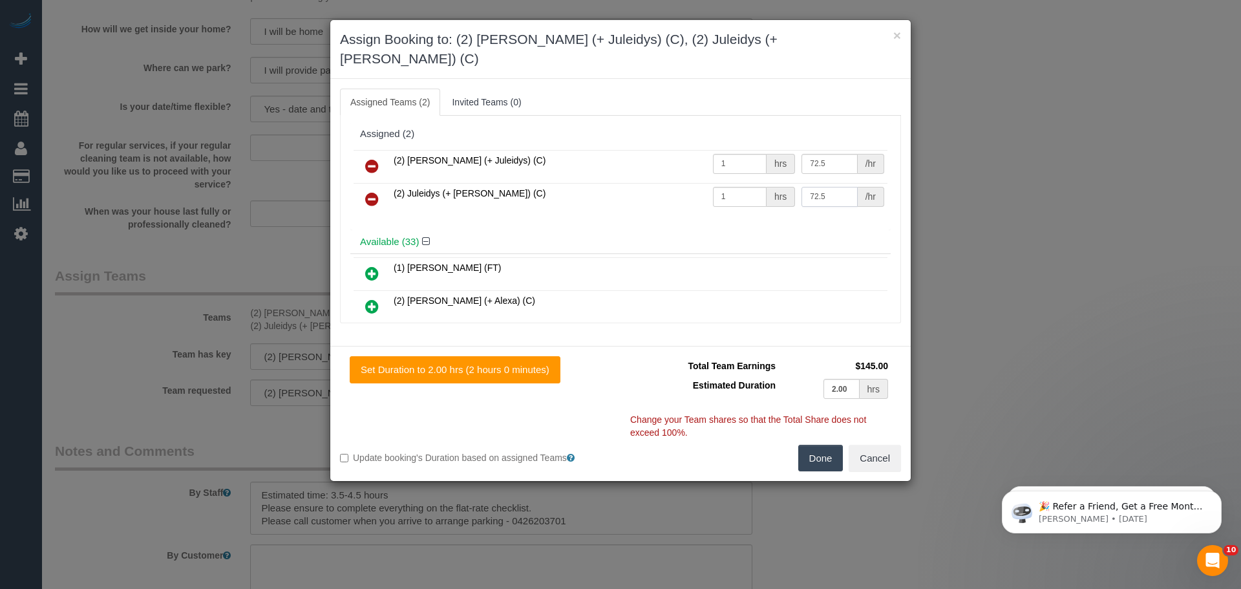
drag, startPoint x: 826, startPoint y: 180, endPoint x: 731, endPoint y: 178, distance: 95.7
click at [731, 183] on tr "(2) Juleidys (+ Cris) (C) 1 hrs 72.5 /hr" at bounding box center [621, 199] width 534 height 33
click at [831, 187] on input "72.5" at bounding box center [830, 197] width 56 height 20
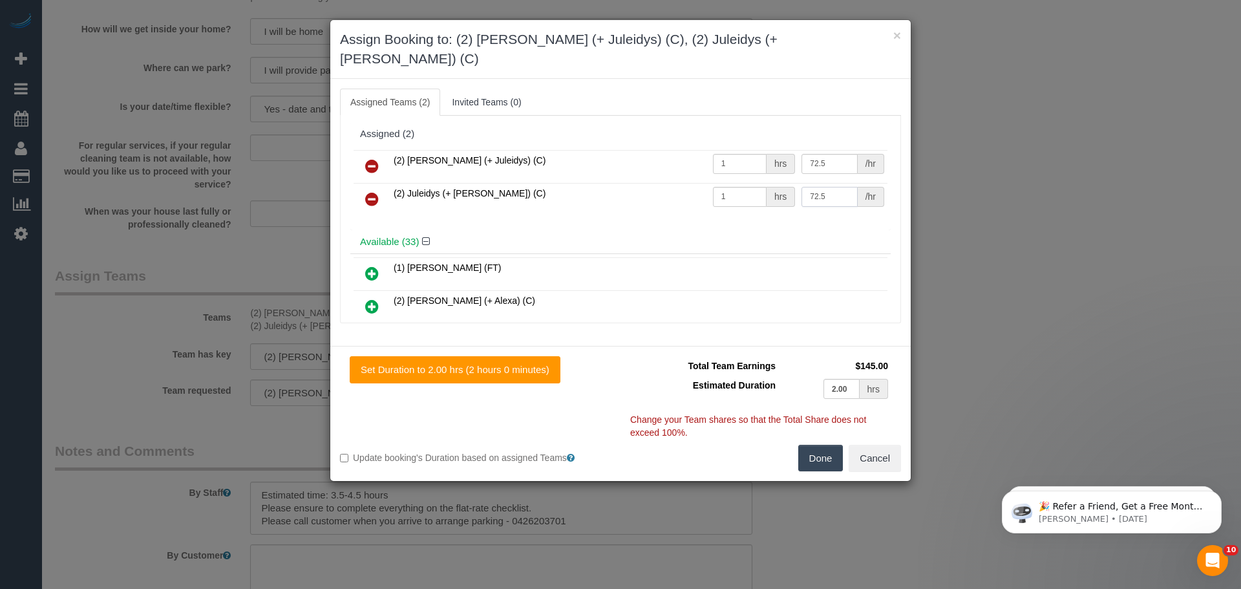
click at [831, 187] on input "72.5" at bounding box center [830, 197] width 56 height 20
type input "87.9"
click at [808, 445] on button "Done" at bounding box center [820, 458] width 45 height 27
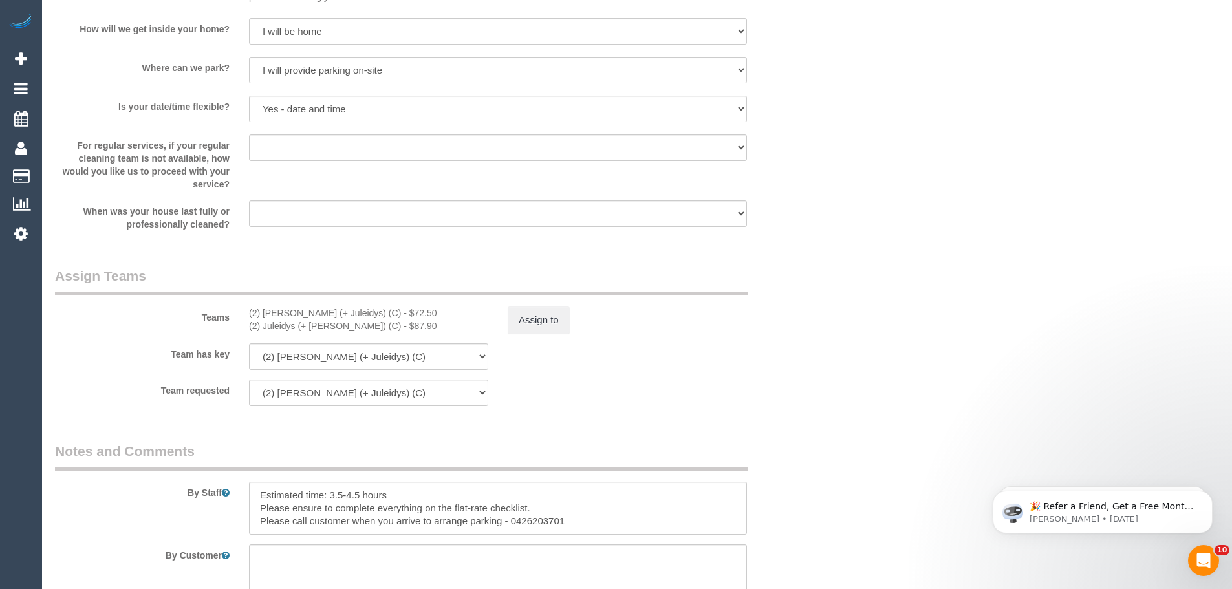
click at [712, 365] on div "Team has key (2) Cris (+ Juleidys) (C) (2) Juleidys (+ Cris) (C) (0) Office (1)…" at bounding box center [433, 356] width 776 height 27
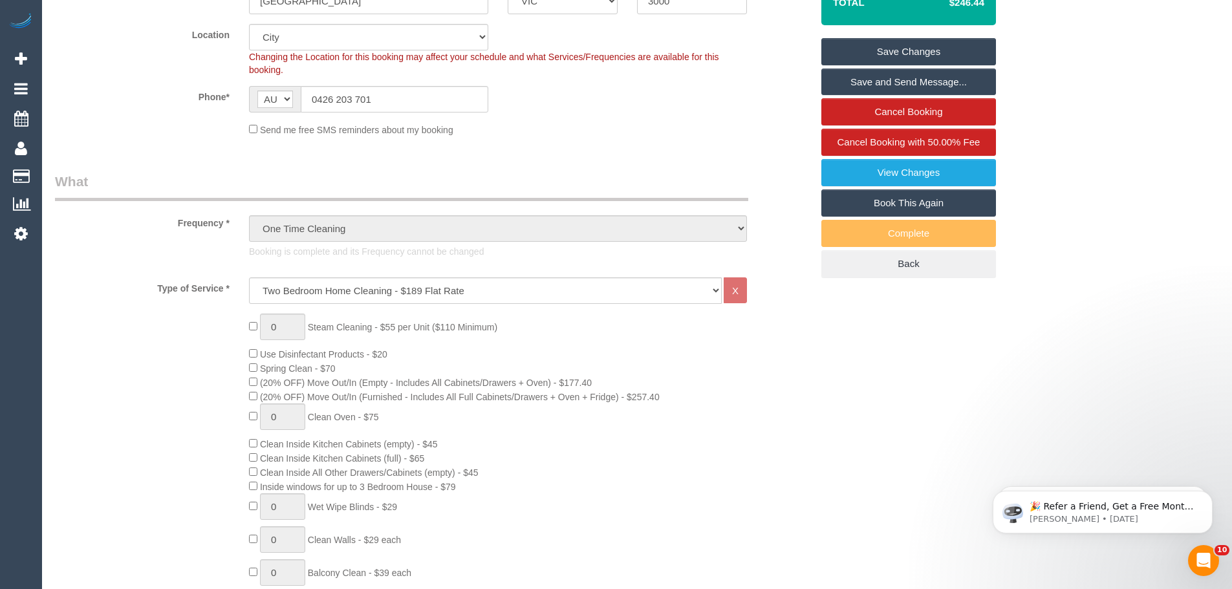
scroll to position [129, 0]
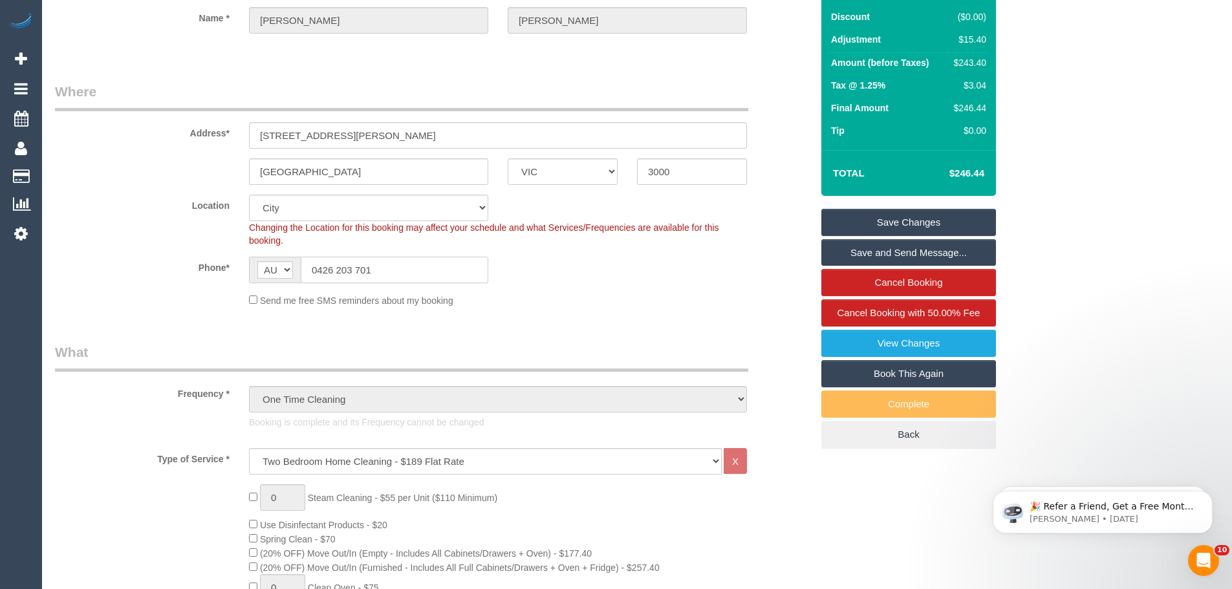
drag, startPoint x: 396, startPoint y: 266, endPoint x: 109, endPoint y: 225, distance: 290.6
click at [133, 235] on sui-booking-location "Location Office City East (North) East (South) Inner East Inner North (East) In…" at bounding box center [433, 251] width 756 height 112
click at [937, 225] on link "Save Changes" at bounding box center [908, 222] width 175 height 27
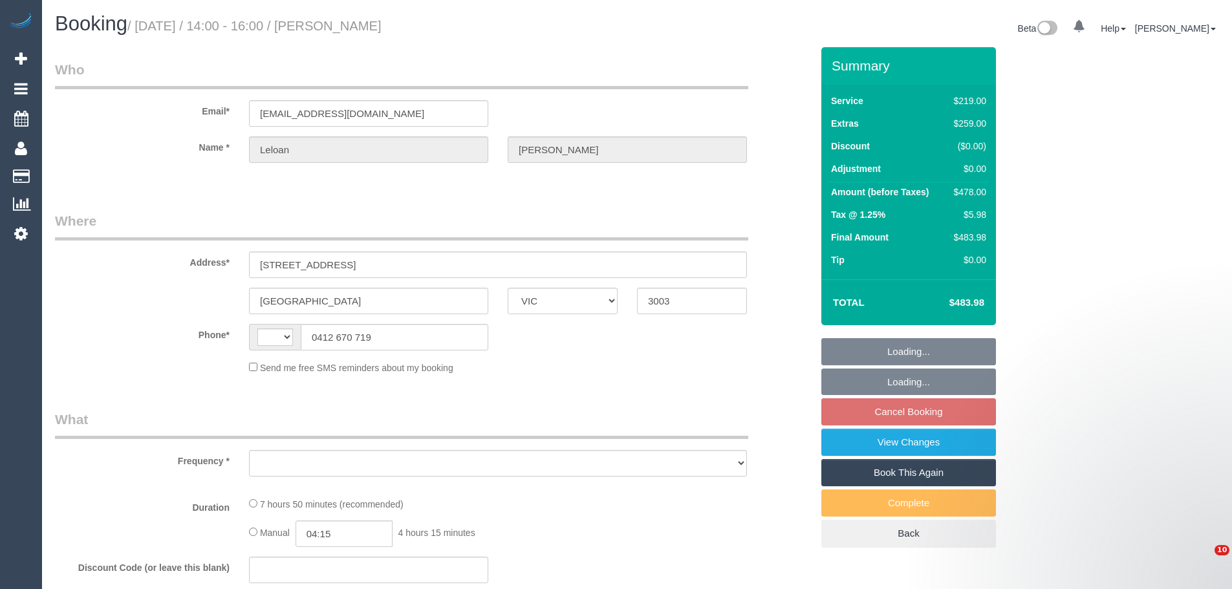
select select "VIC"
select select "string:AU"
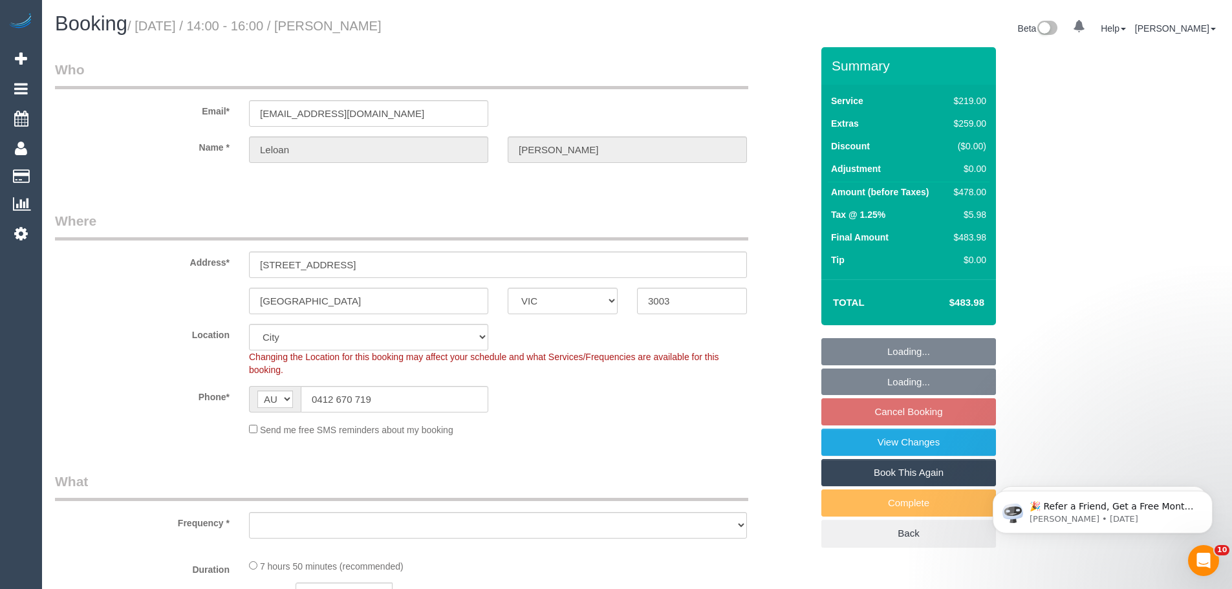
select select "string:stripe-pm_1S0Llp2GScqysDRVhs9LshZR"
select select "object:534"
select select "number:29"
select select "number:14"
select select "number:19"
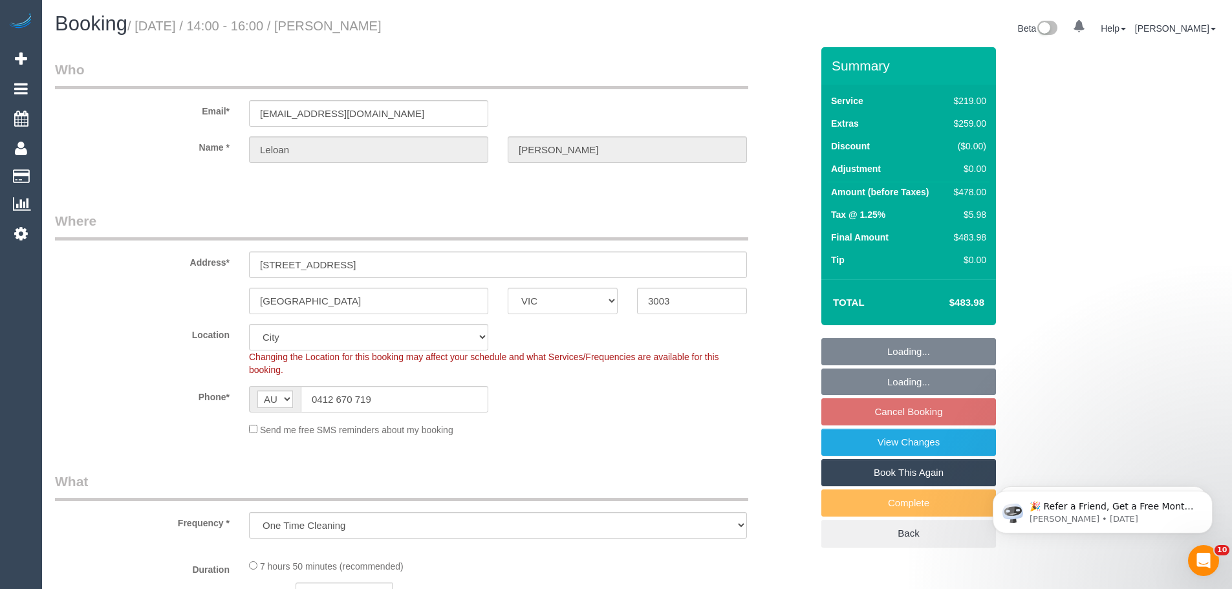
select select "number:25"
select select "number:13"
select select "object:1186"
select select "spot4"
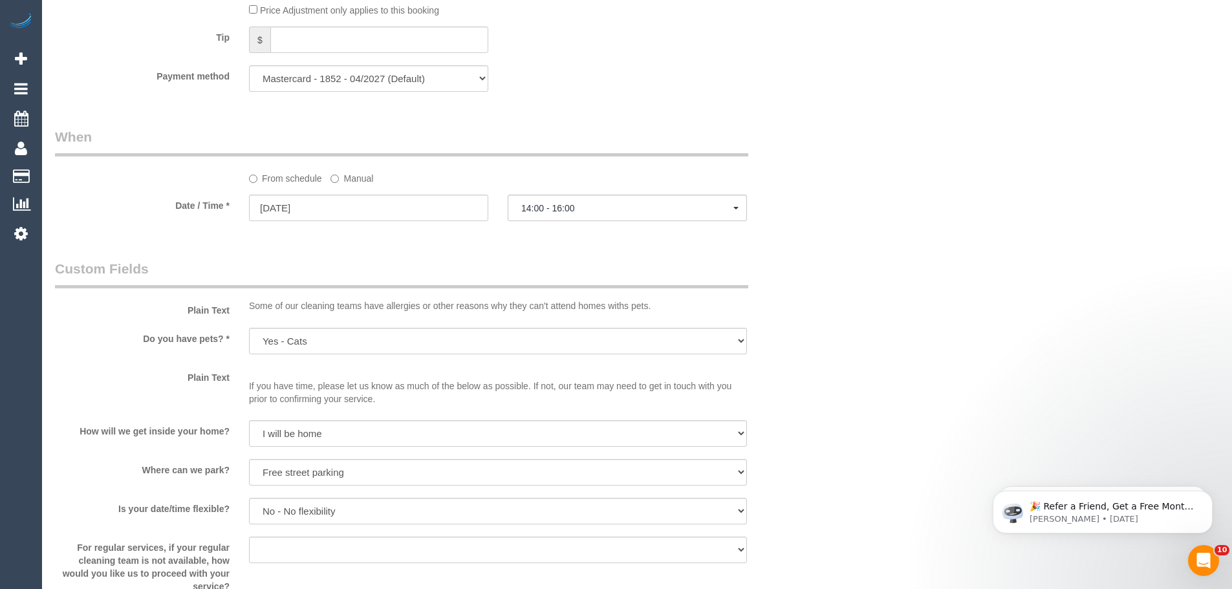
scroll to position [1293, 0]
click at [324, 204] on input "[DATE]" at bounding box center [368, 206] width 239 height 27
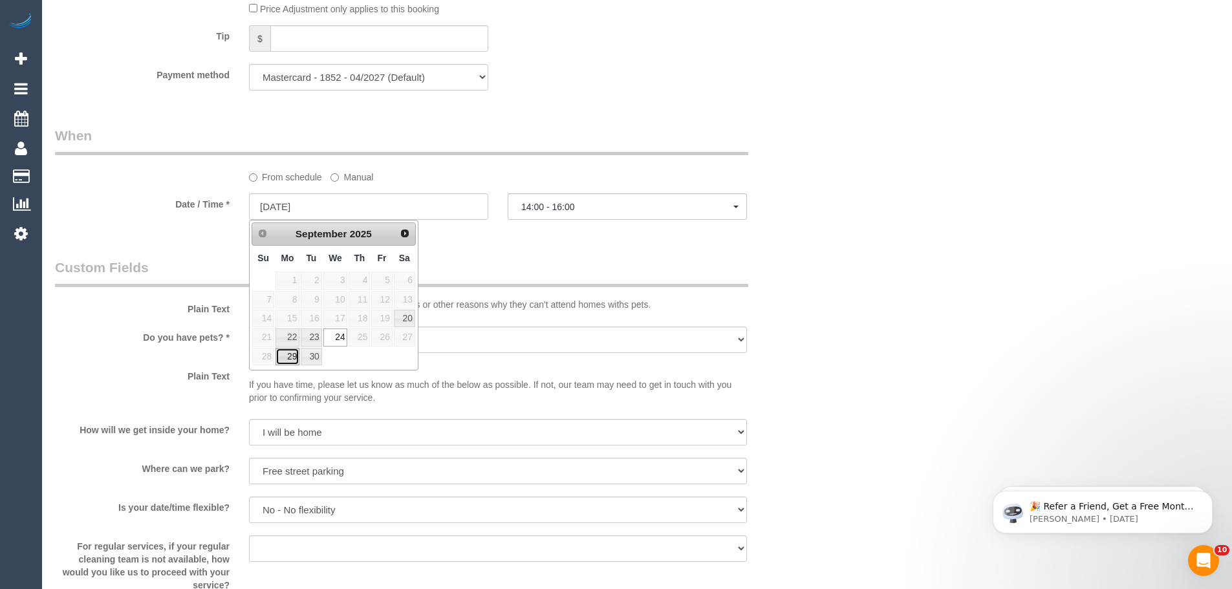
click at [290, 359] on link "29" at bounding box center [287, 356] width 24 height 17
type input "[DATE]"
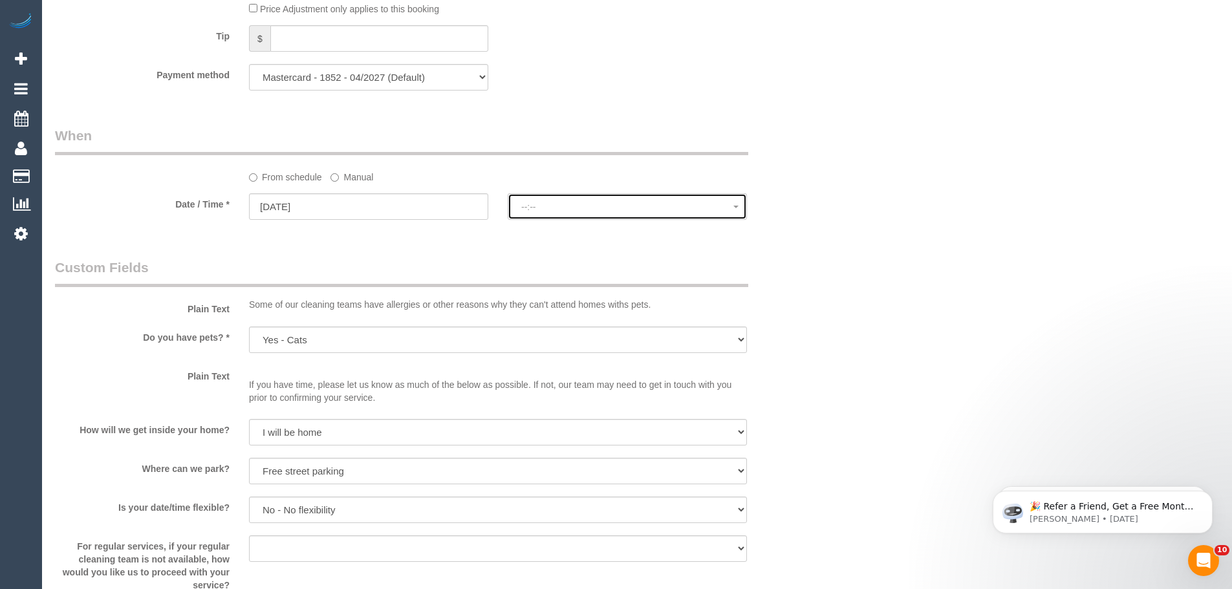
click at [563, 200] on button "--:--" at bounding box center [626, 206] width 239 height 27
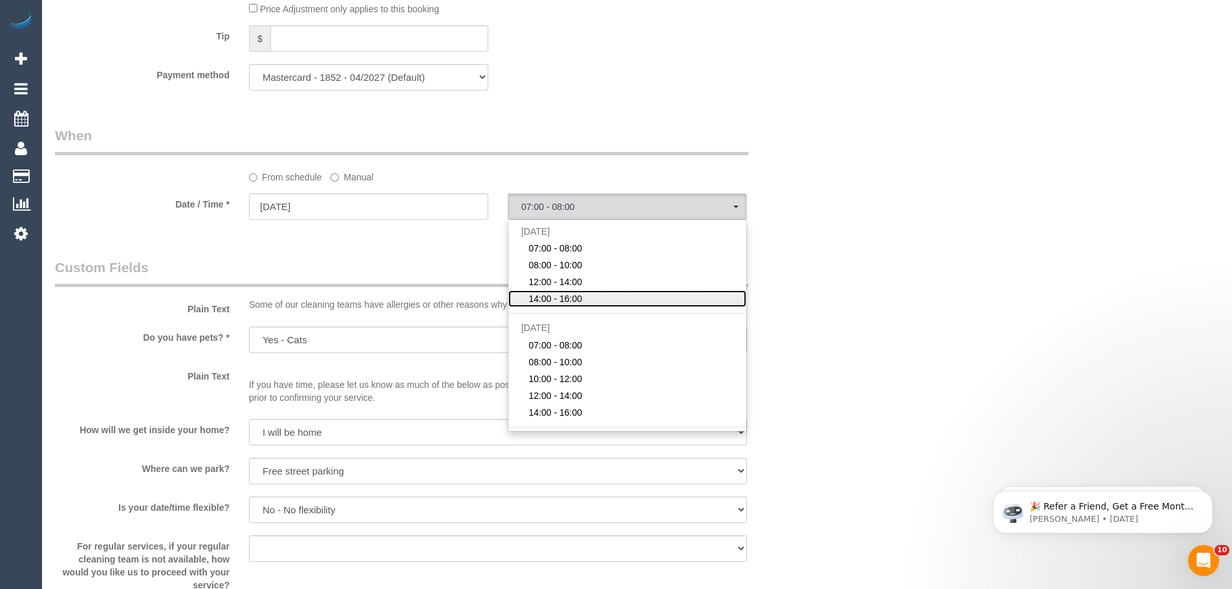
click at [532, 297] on span "14:00 - 16:00" at bounding box center [555, 298] width 54 height 13
select select "spot12"
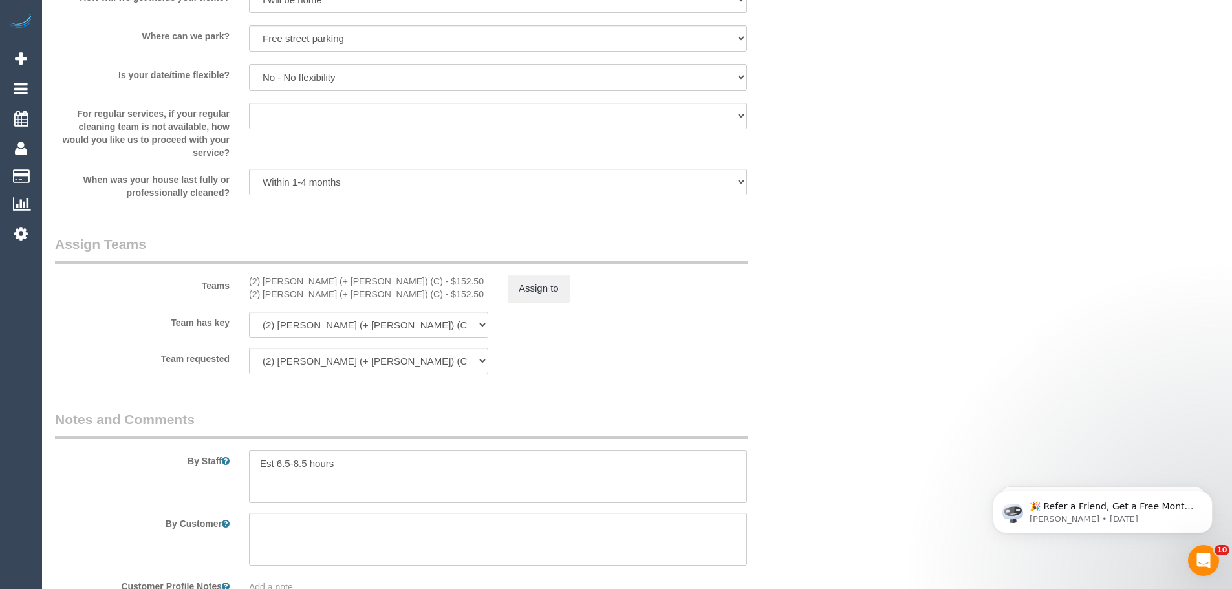
scroll to position [1746, 0]
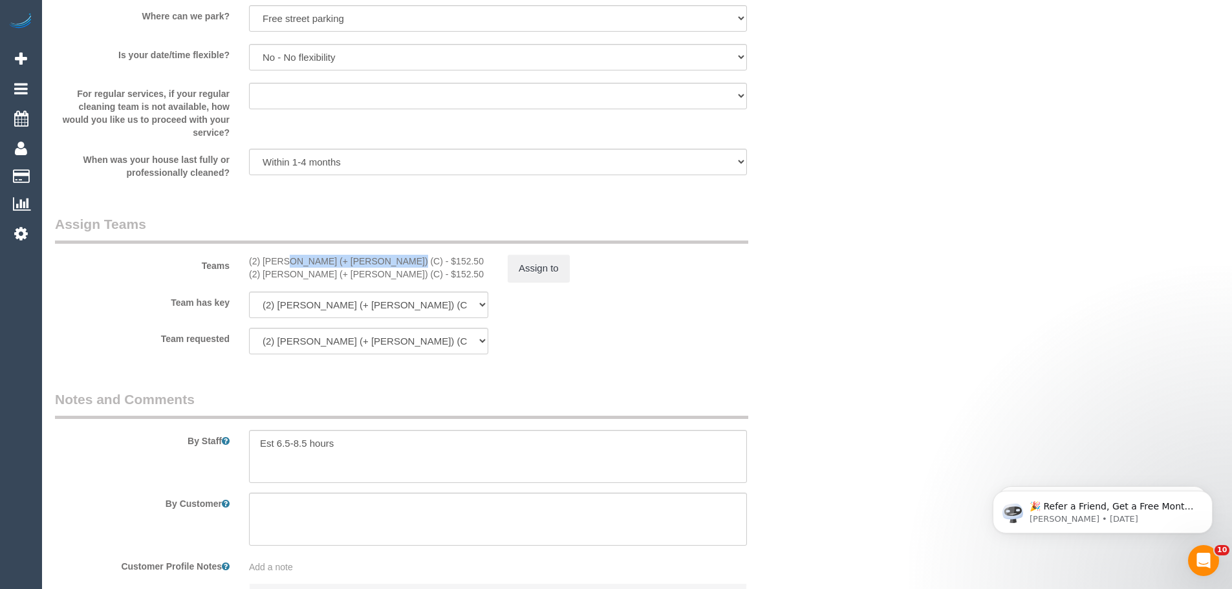
drag, startPoint x: 350, startPoint y: 262, endPoint x: 247, endPoint y: 262, distance: 103.4
click at [247, 262] on div "(2) [PERSON_NAME] (+ [PERSON_NAME]) (C) - $152.50 (2) [PERSON_NAME] (+ [PERSON_…" at bounding box center [368, 268] width 259 height 26
copy div "(2) [PERSON_NAME] (+ [PERSON_NAME]) (C)"
click at [557, 264] on button "Assign to" at bounding box center [538, 268] width 62 height 27
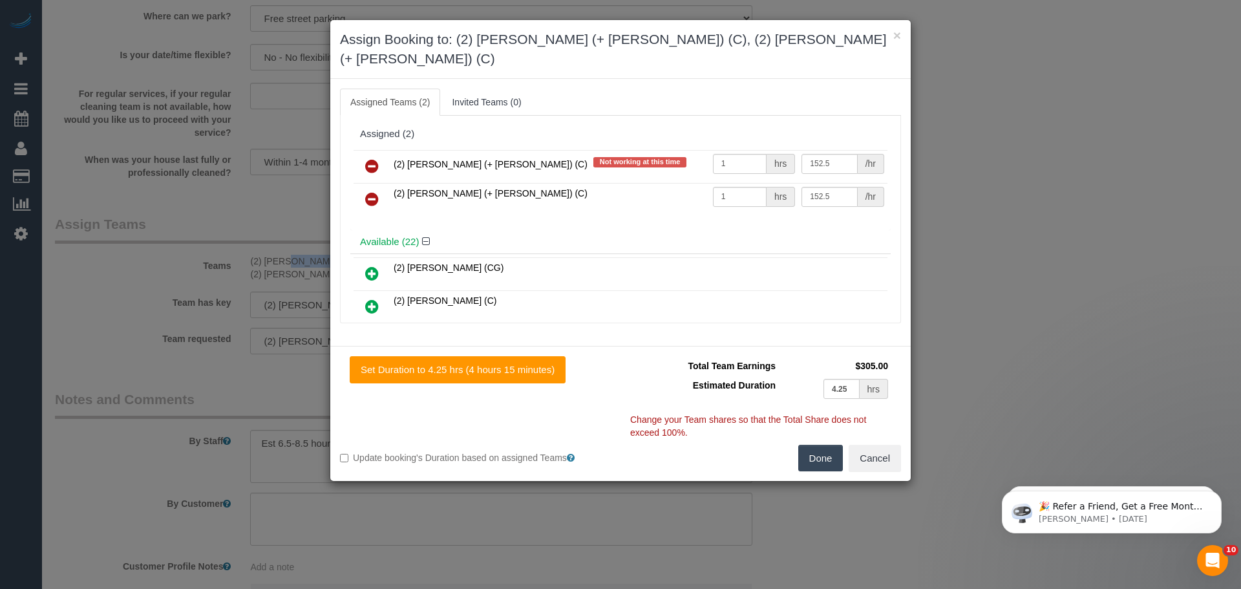
click at [369, 158] on icon at bounding box center [372, 166] width 14 height 16
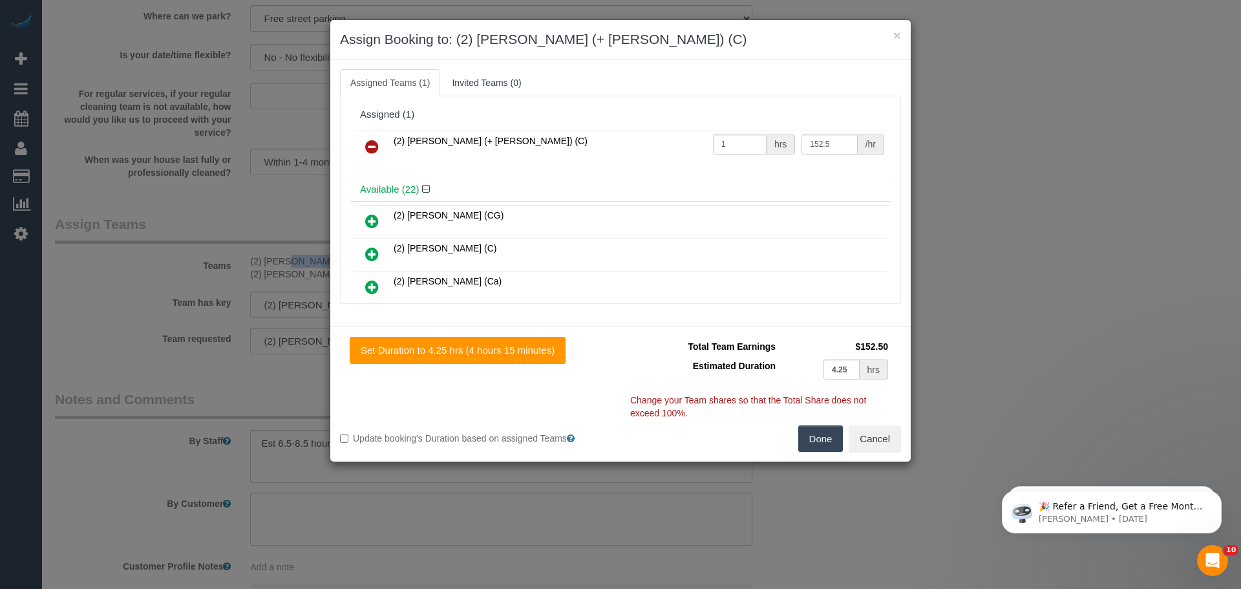
click at [369, 145] on icon at bounding box center [372, 147] width 14 height 16
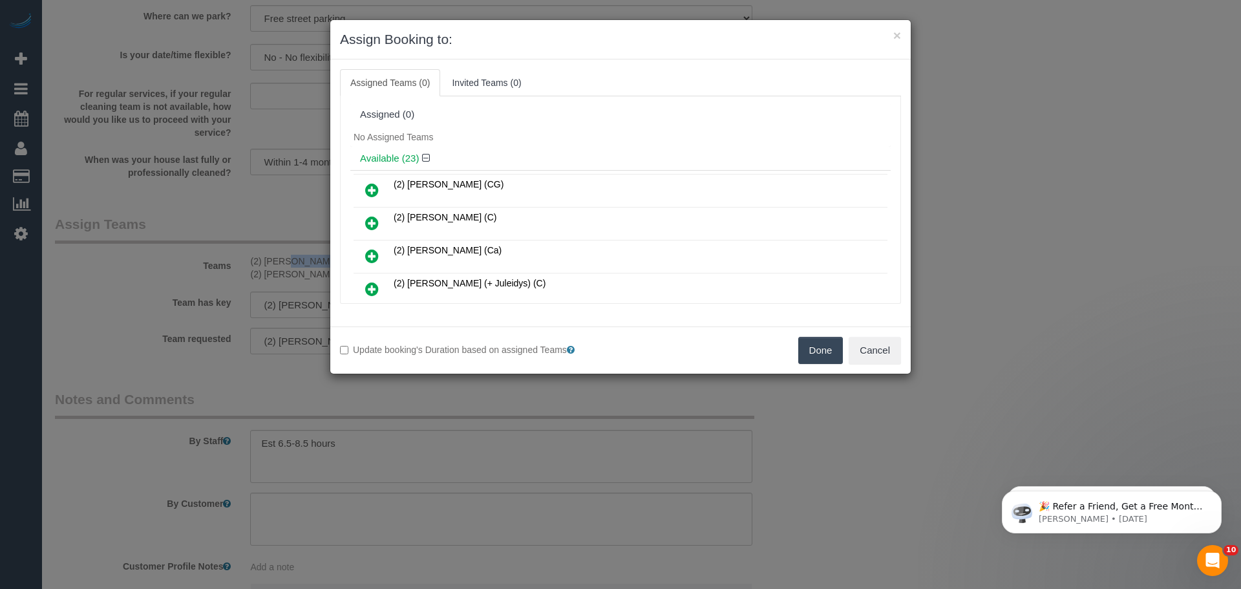
click at [822, 344] on button "Done" at bounding box center [820, 350] width 45 height 27
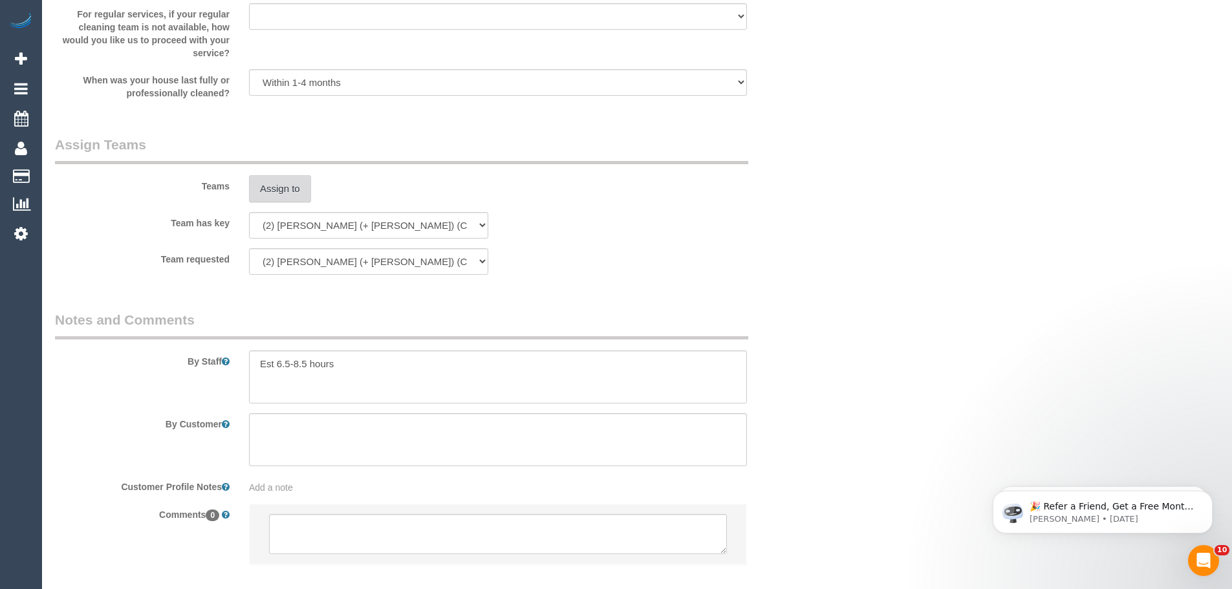
scroll to position [1894, 0]
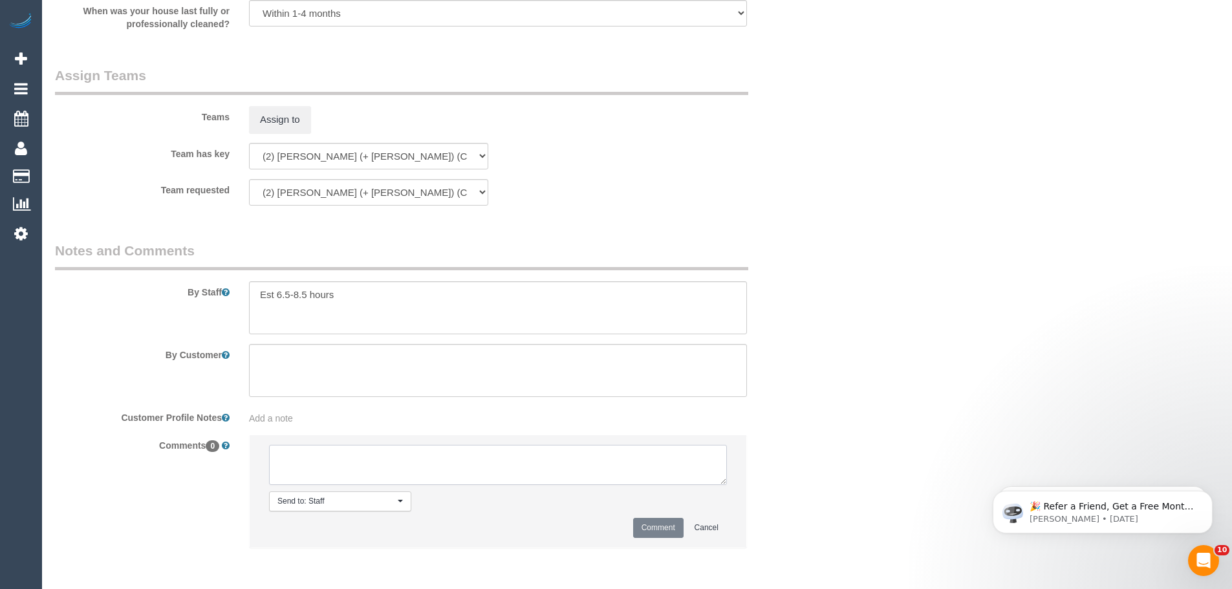
click at [365, 456] on textarea at bounding box center [498, 465] width 458 height 40
type textarea "/"
paste textarea "Cleaner(s) Unassigned: Reason Unassigned: One Off/Ongoing: Flexibility: Close a…"
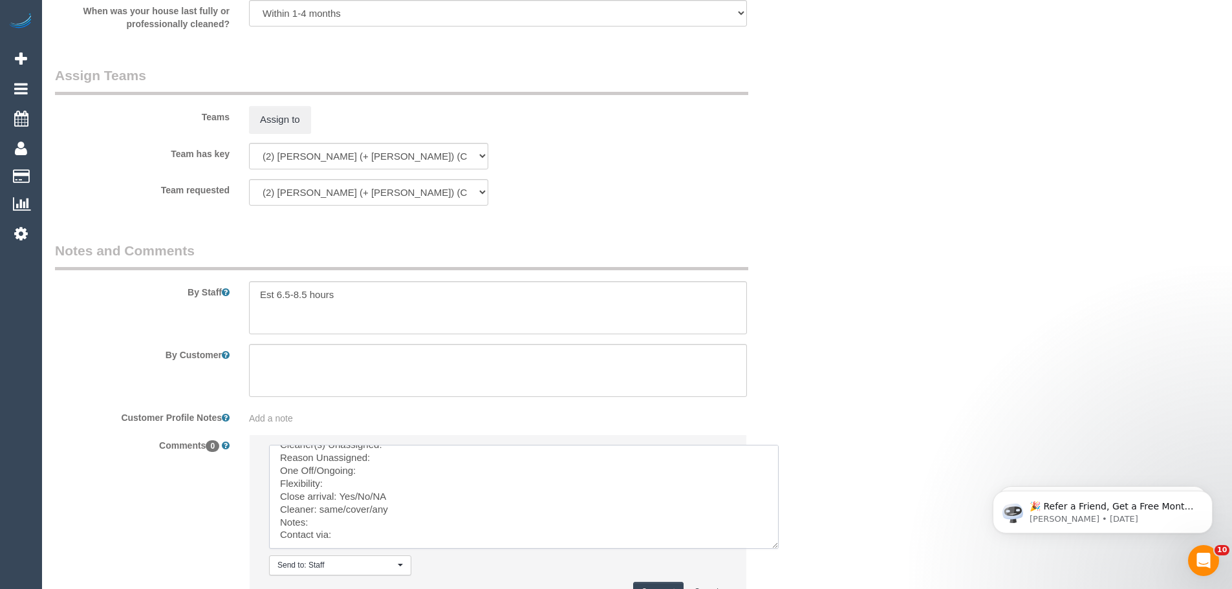
scroll to position [14, 0]
drag, startPoint x: 721, startPoint y: 482, endPoint x: 773, endPoint y: 546, distance: 82.3
click at [773, 546] on textarea at bounding box center [523, 497] width 509 height 104
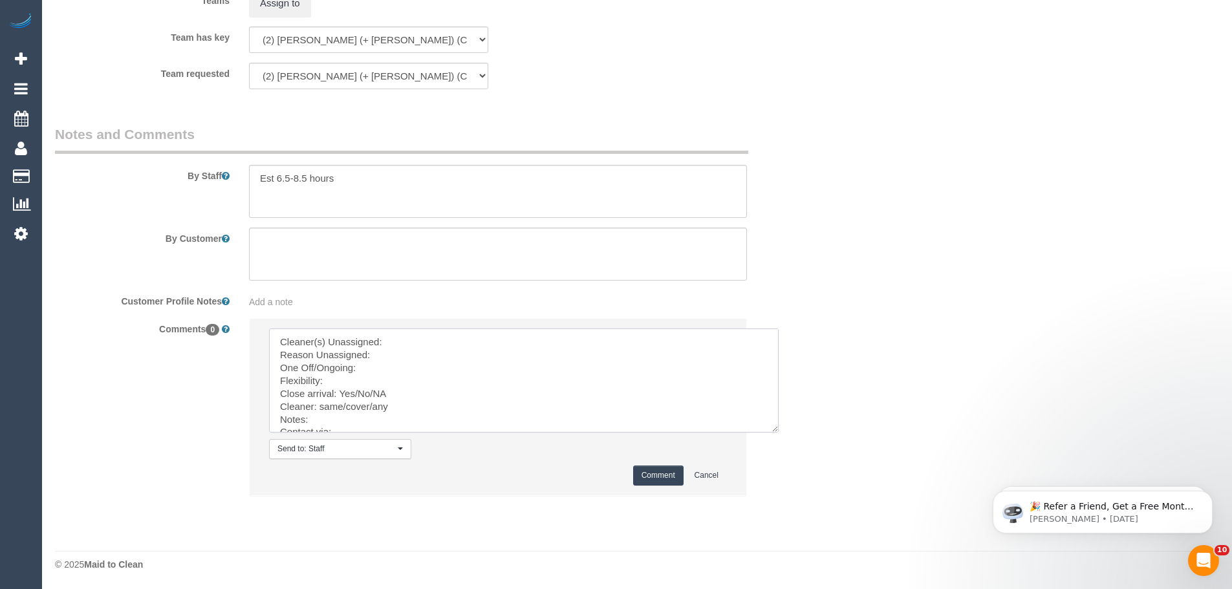
scroll to position [2011, 0]
click at [432, 336] on textarea at bounding box center [523, 380] width 509 height 104
paste textarea "(2) Chirag (+ Shachi) (C)"
click at [431, 358] on textarea at bounding box center [523, 380] width 509 height 104
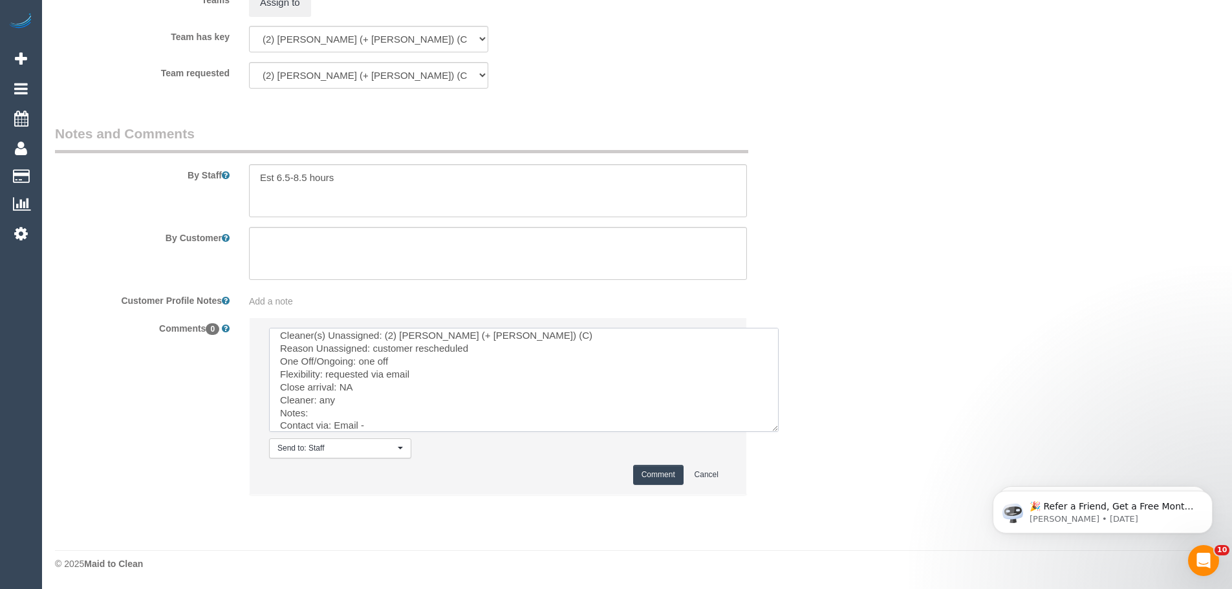
click at [414, 425] on textarea at bounding box center [523, 380] width 509 height 104
paste textarea "cnv_qf1syq7"
type textarea "Cleaner(s) Unassigned: (2) Chirag (+ Shachi) (C) Reason Unassigned: customer re…"
click at [652, 472] on button "Comment" at bounding box center [658, 475] width 50 height 20
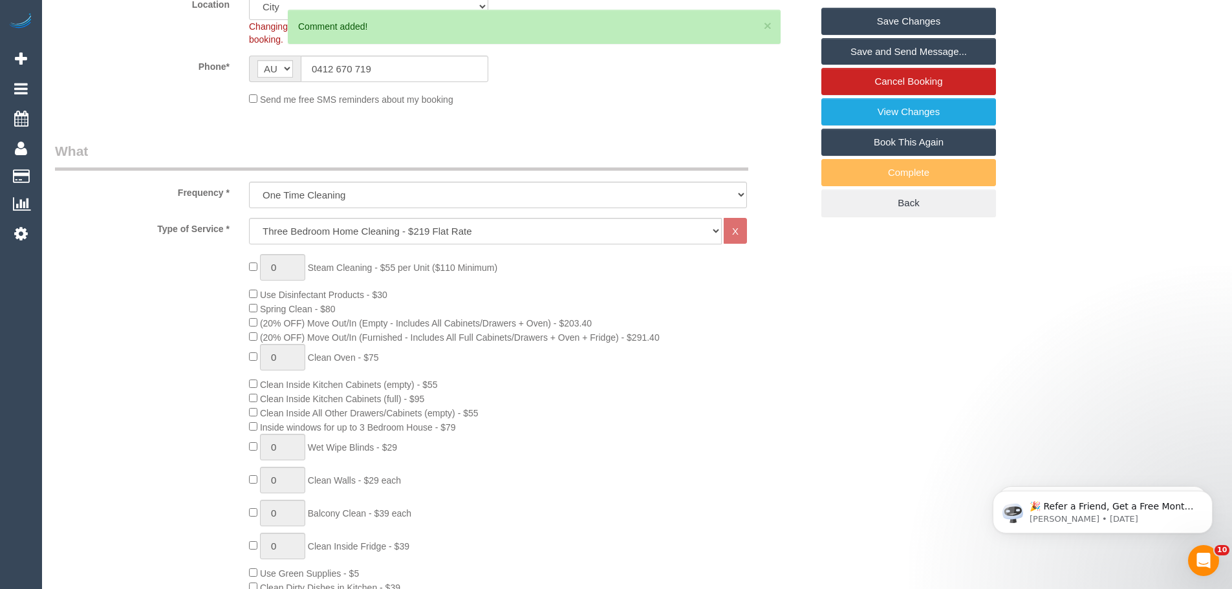
scroll to position [0, 0]
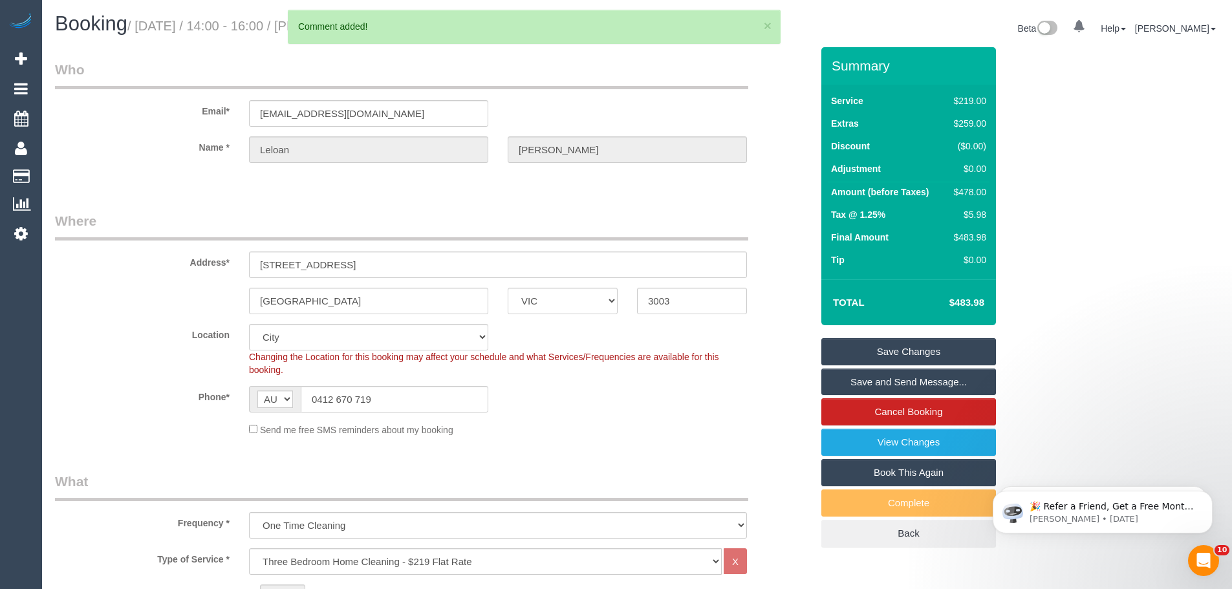
click at [895, 343] on link "Save Changes" at bounding box center [908, 351] width 175 height 27
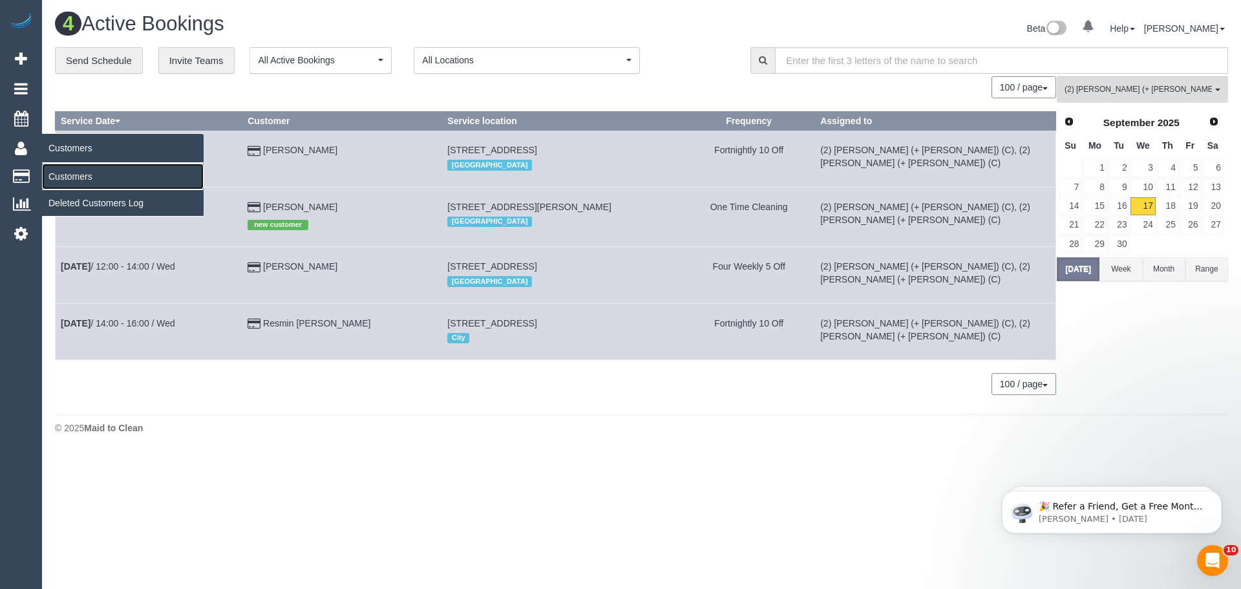
click at [65, 176] on link "Customers" at bounding box center [123, 177] width 162 height 26
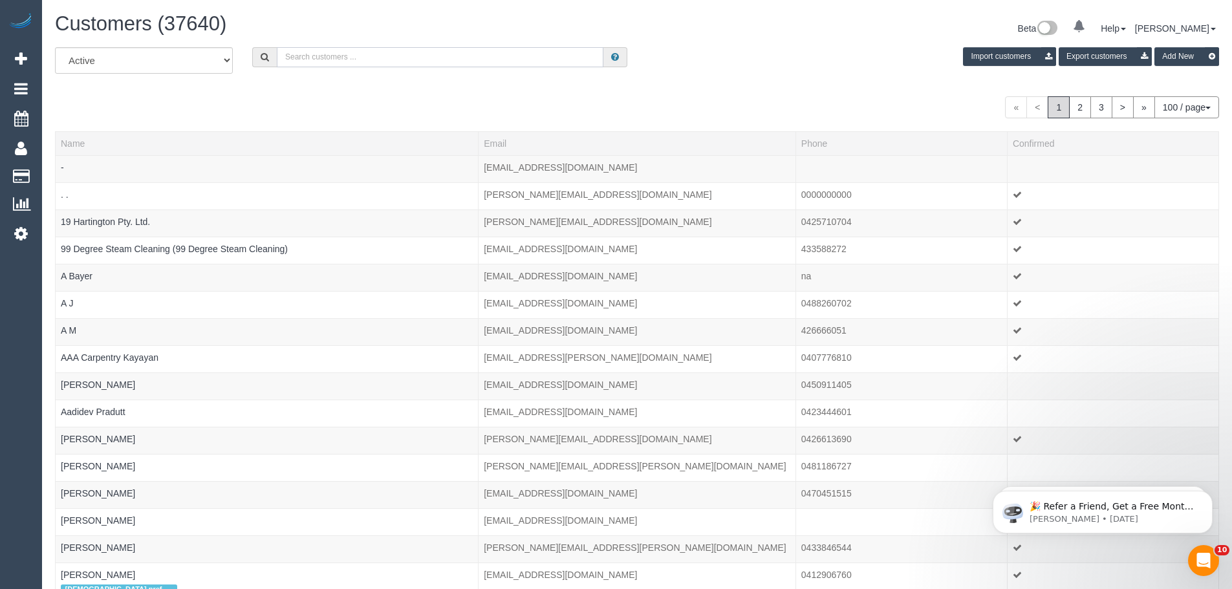
click at [387, 56] on input "text" at bounding box center [440, 57] width 326 height 20
paste input "belinda_91_@hotmail.com"
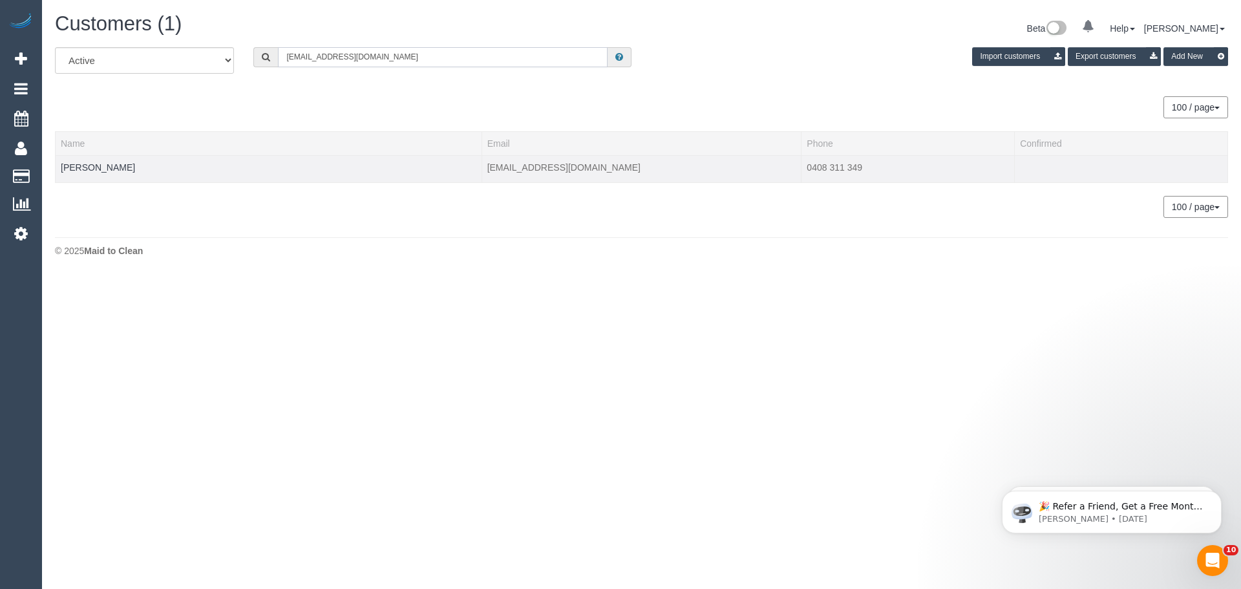
type input "belinda_91_@hotmail.com"
click at [98, 173] on td "Belinda Bonaddio" at bounding box center [269, 168] width 427 height 27
click at [97, 166] on link "Belinda Bonaddio" at bounding box center [98, 167] width 74 height 10
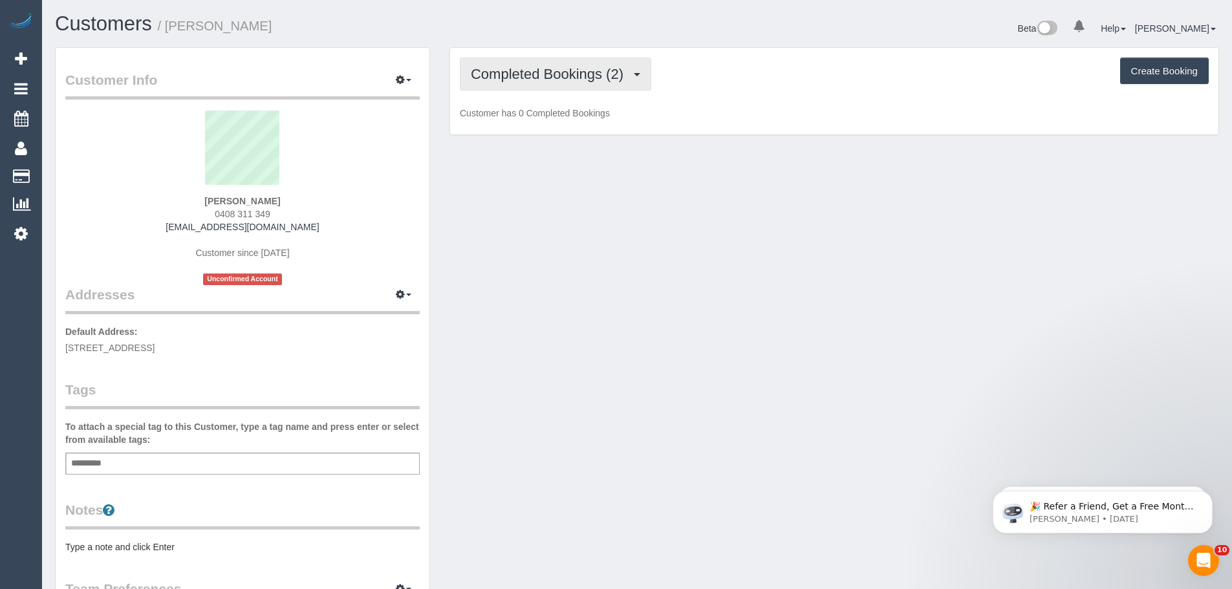
click at [540, 81] on span "Completed Bookings (2)" at bounding box center [550, 74] width 159 height 16
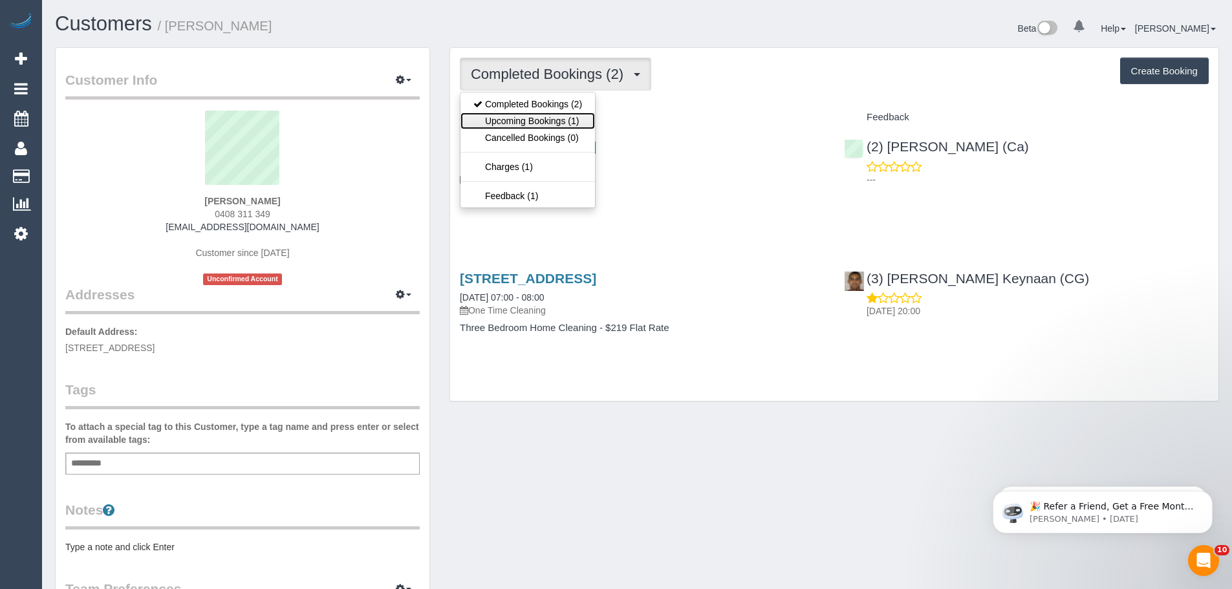
click at [536, 122] on link "Upcoming Bookings (1)" at bounding box center [527, 120] width 134 height 17
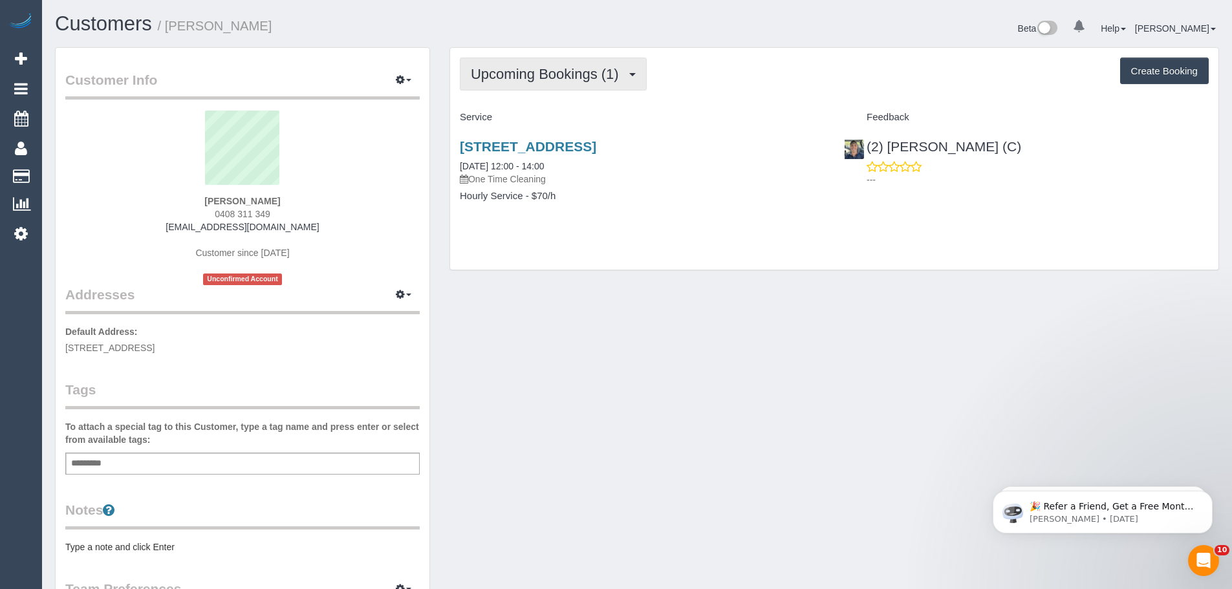
click at [588, 58] on button "Upcoming Bookings (1)" at bounding box center [553, 74] width 187 height 33
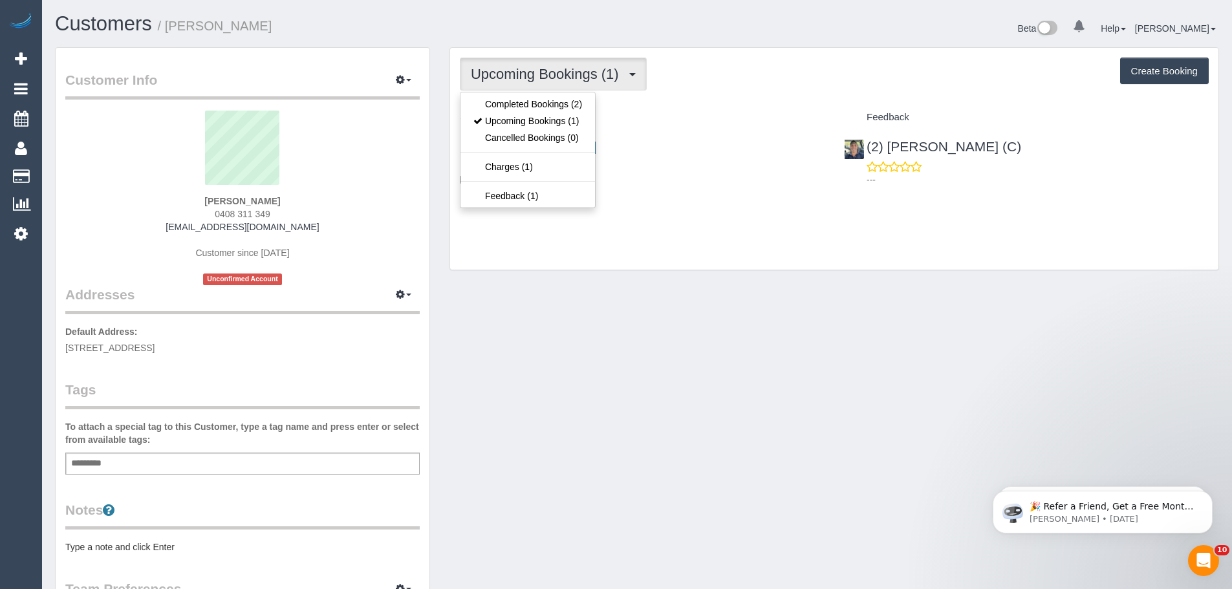
click at [749, 94] on div "Upcoming Bookings (1) Completed Bookings (2) Upcoming Bookings (1) Cancelled Bo…" at bounding box center [834, 159] width 768 height 222
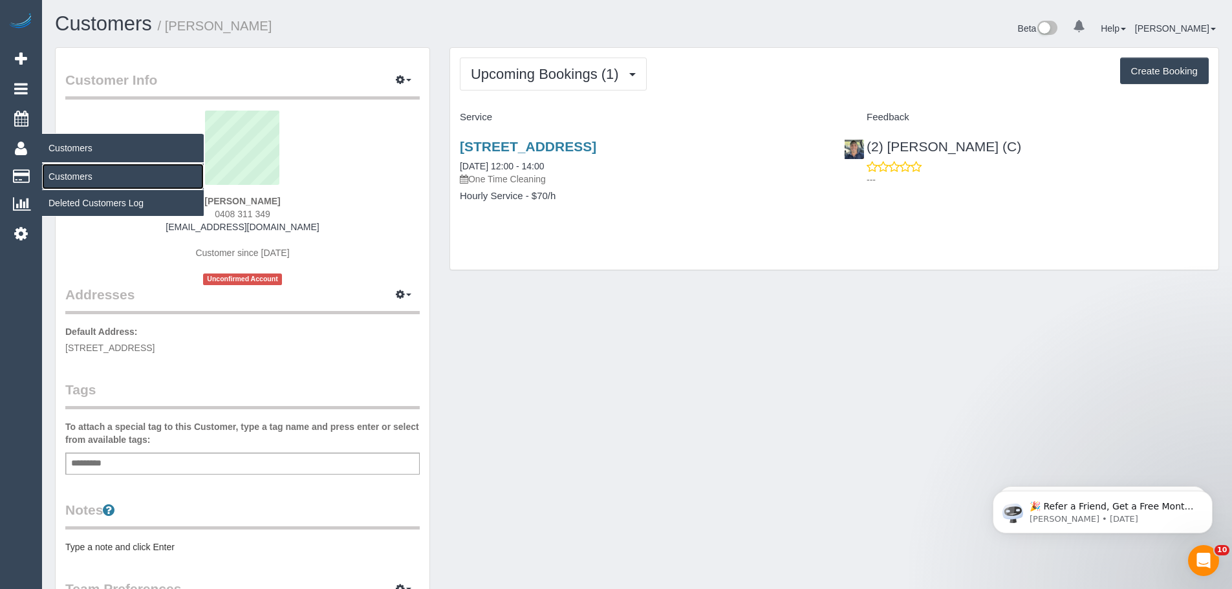
click at [75, 176] on link "Customers" at bounding box center [123, 177] width 162 height 26
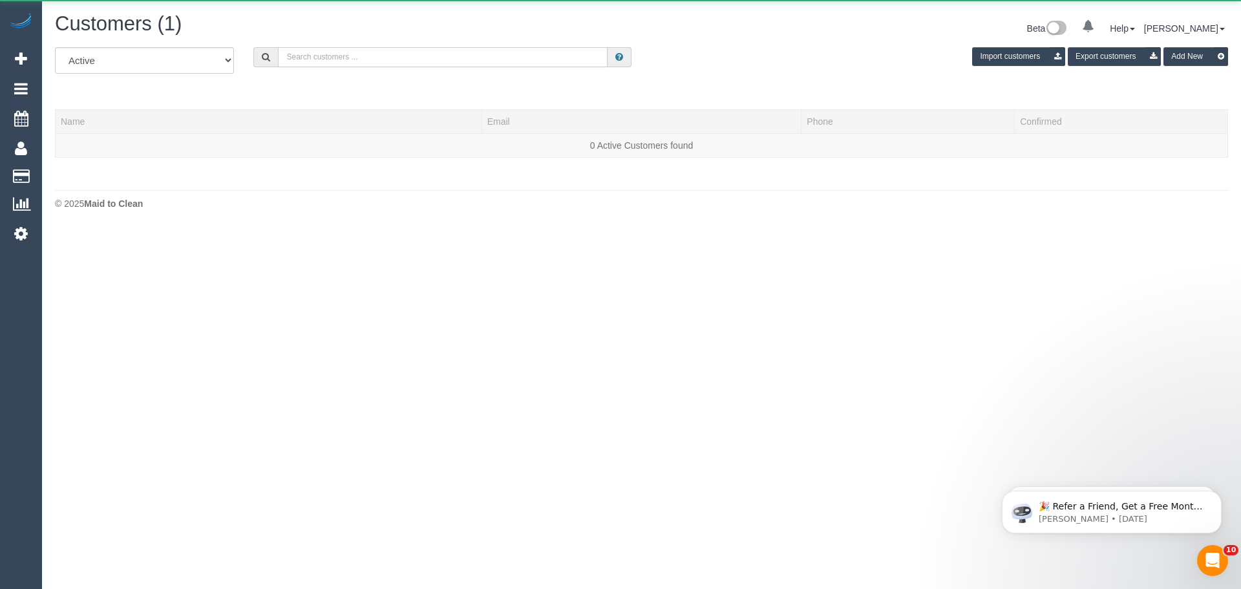
click at [438, 53] on input "text" at bounding box center [443, 57] width 330 height 20
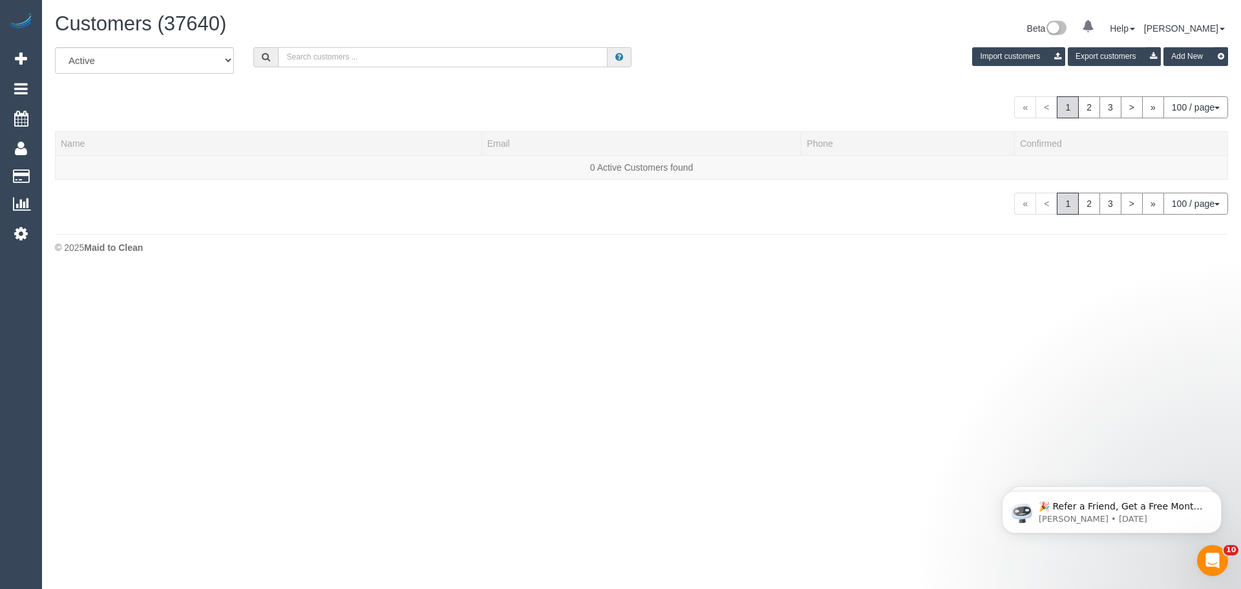
paste input "m.mayman@gmail.com"
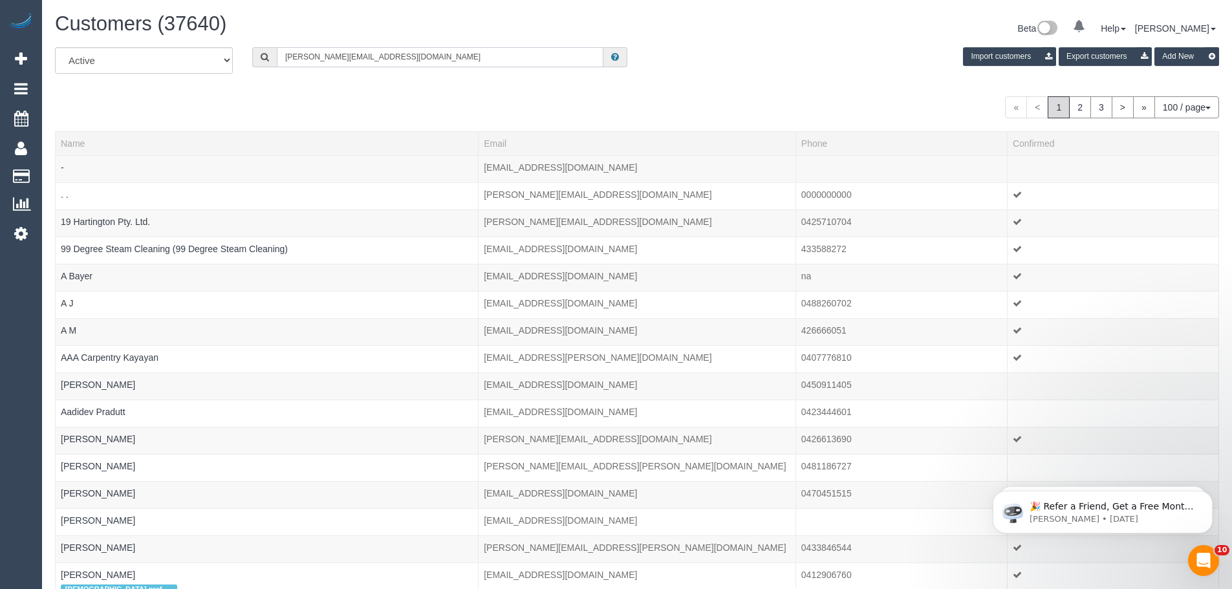
type input "m.mayman@gmail.com"
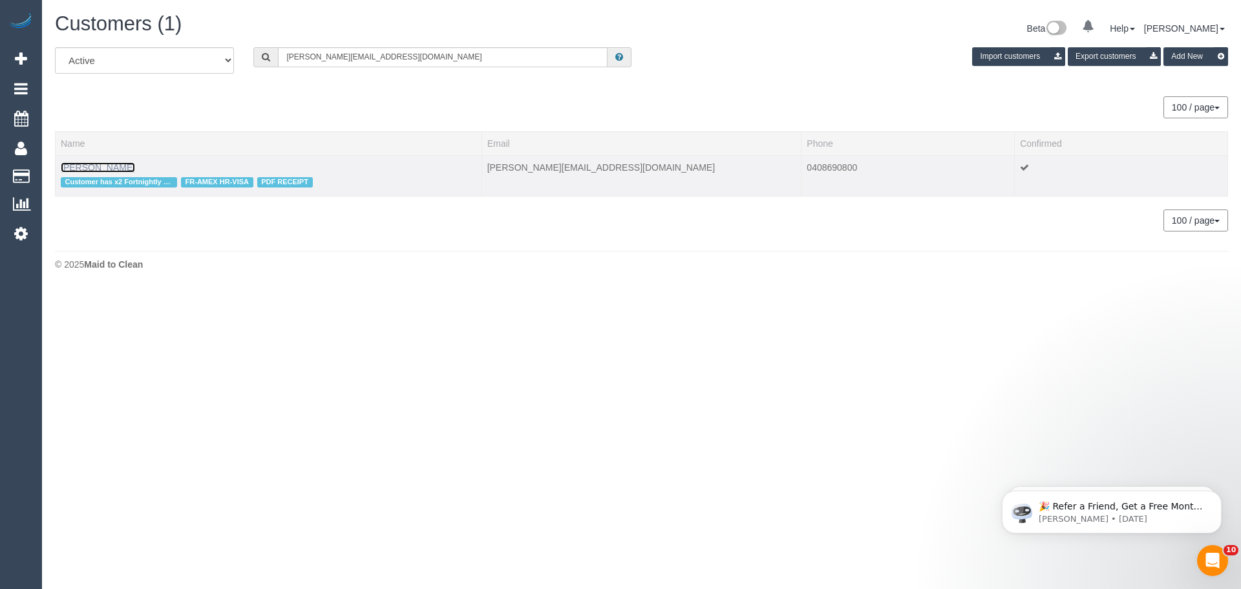
click at [89, 166] on link "Margaret Mayman" at bounding box center [98, 167] width 74 height 10
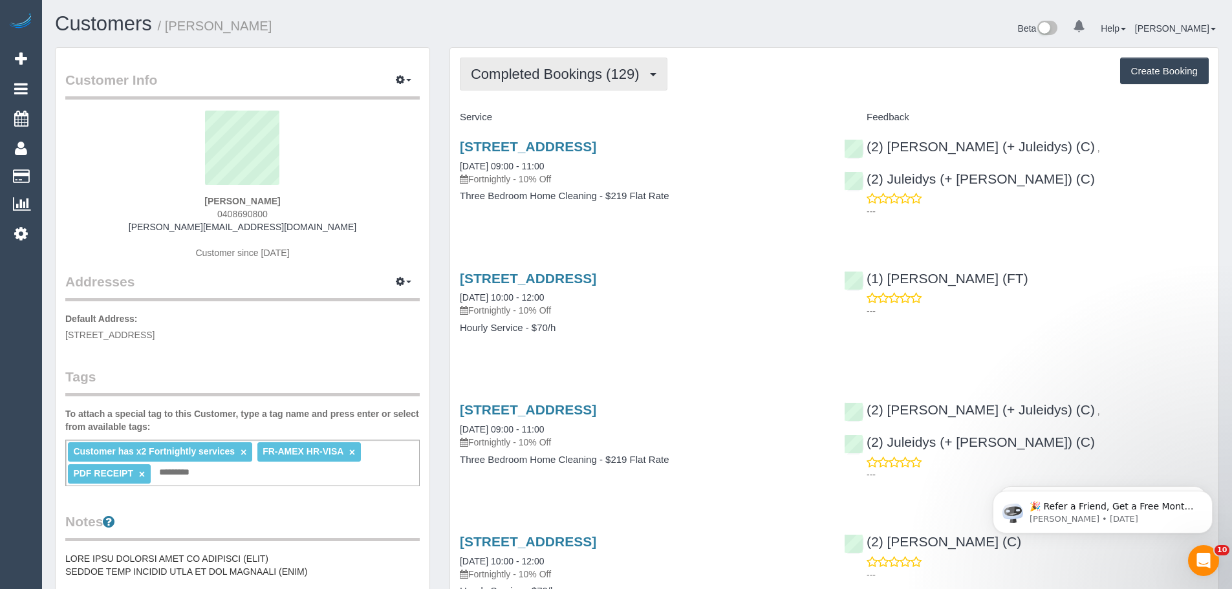
click at [551, 83] on button "Completed Bookings (129)" at bounding box center [564, 74] width 208 height 33
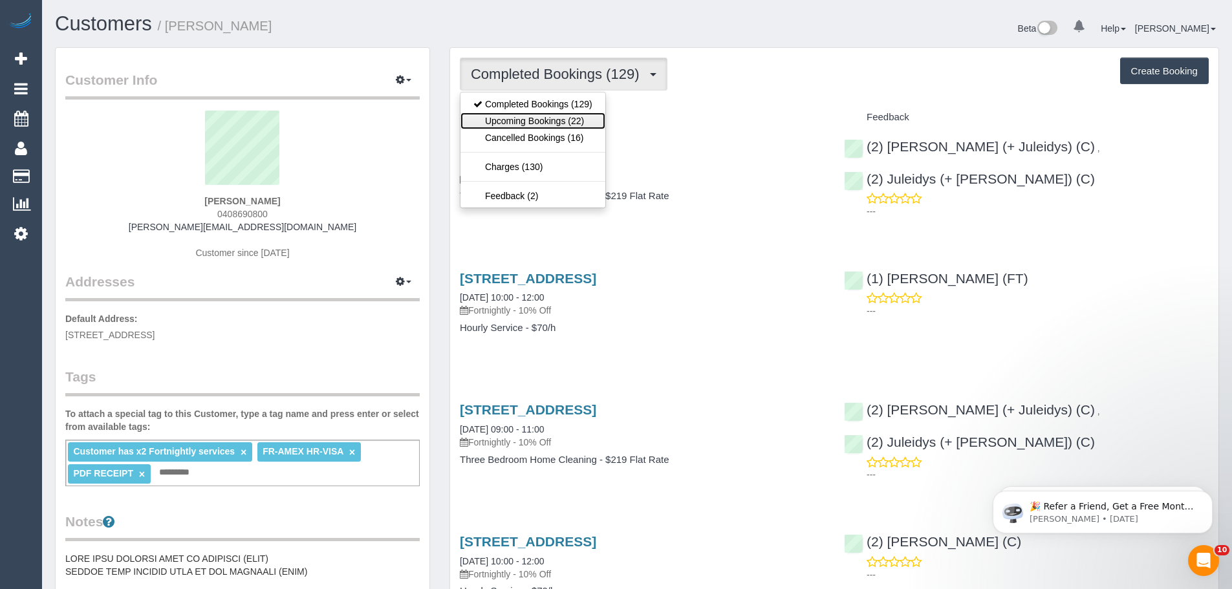
click at [551, 116] on link "Upcoming Bookings (22)" at bounding box center [532, 120] width 145 height 17
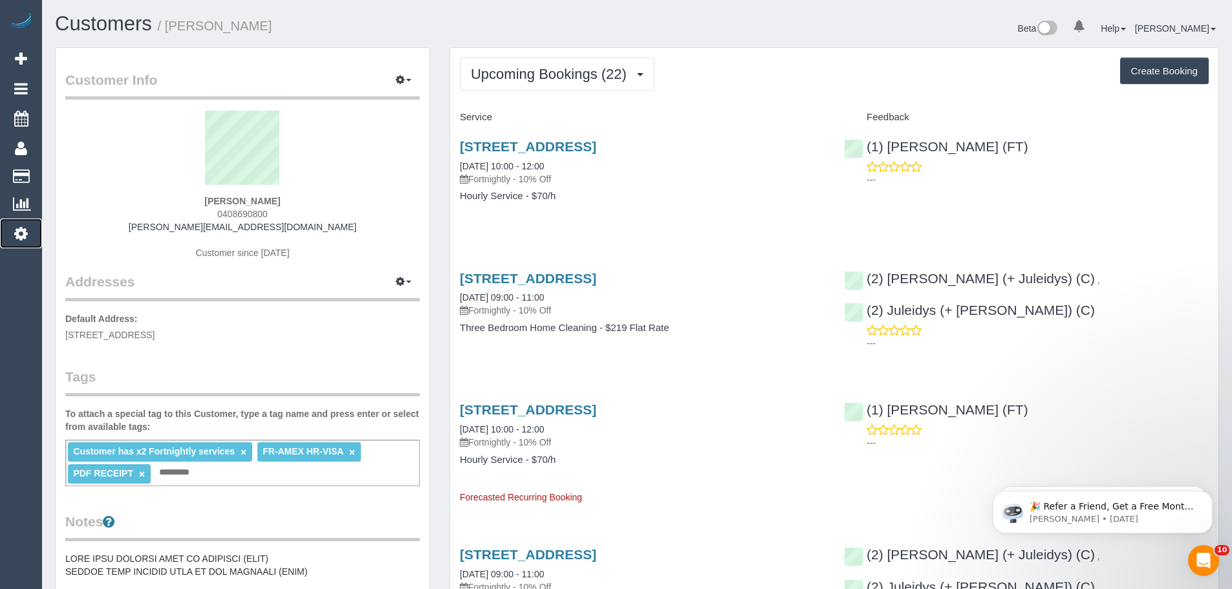
click at [22, 234] on icon at bounding box center [21, 234] width 14 height 16
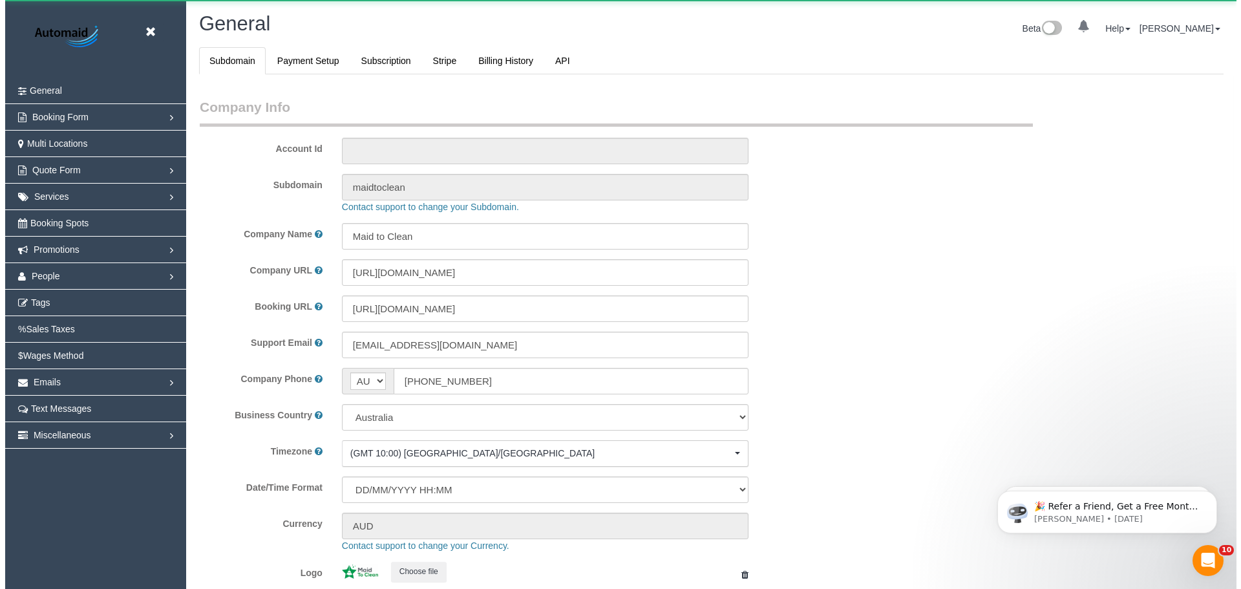
scroll to position [2929, 1232]
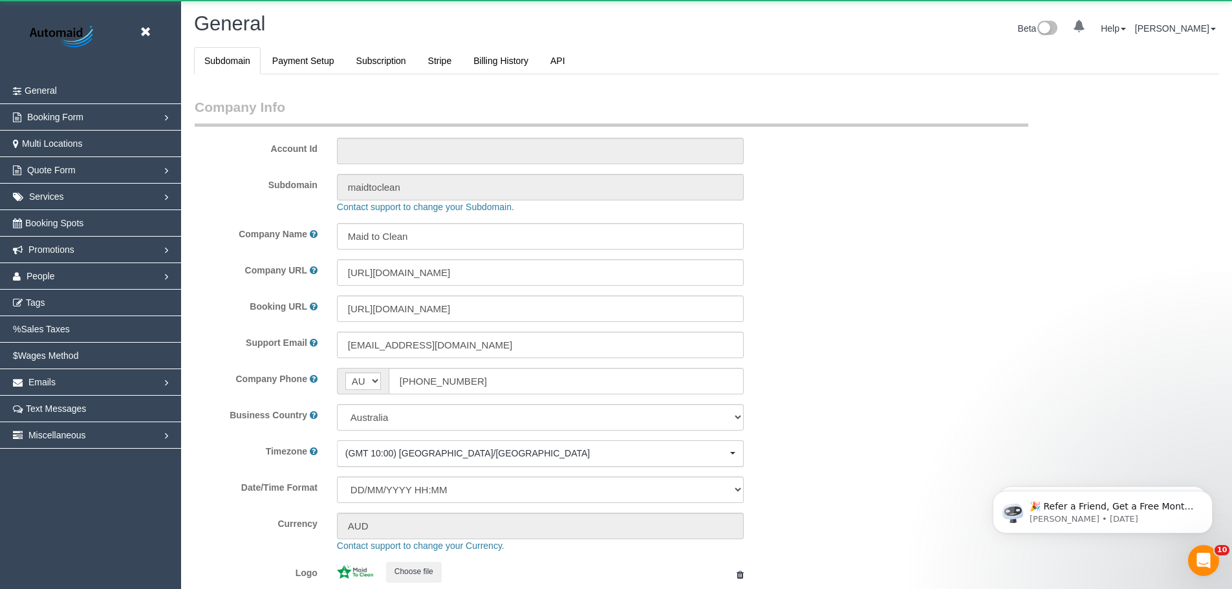
select select "1"
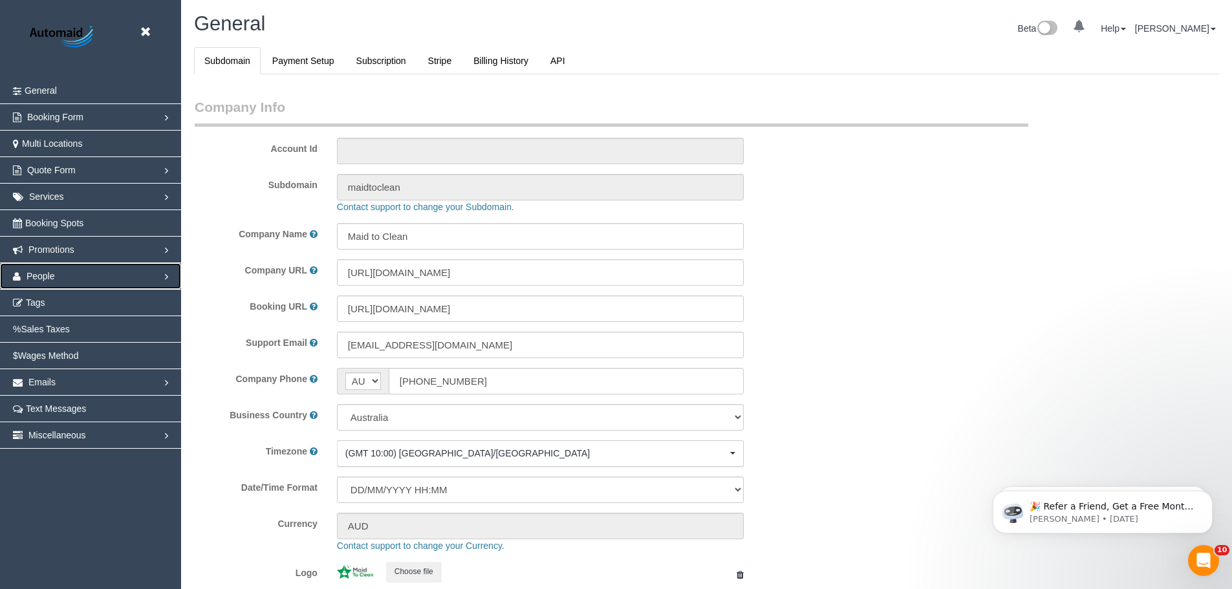
click at [53, 275] on span "People" at bounding box center [41, 276] width 28 height 10
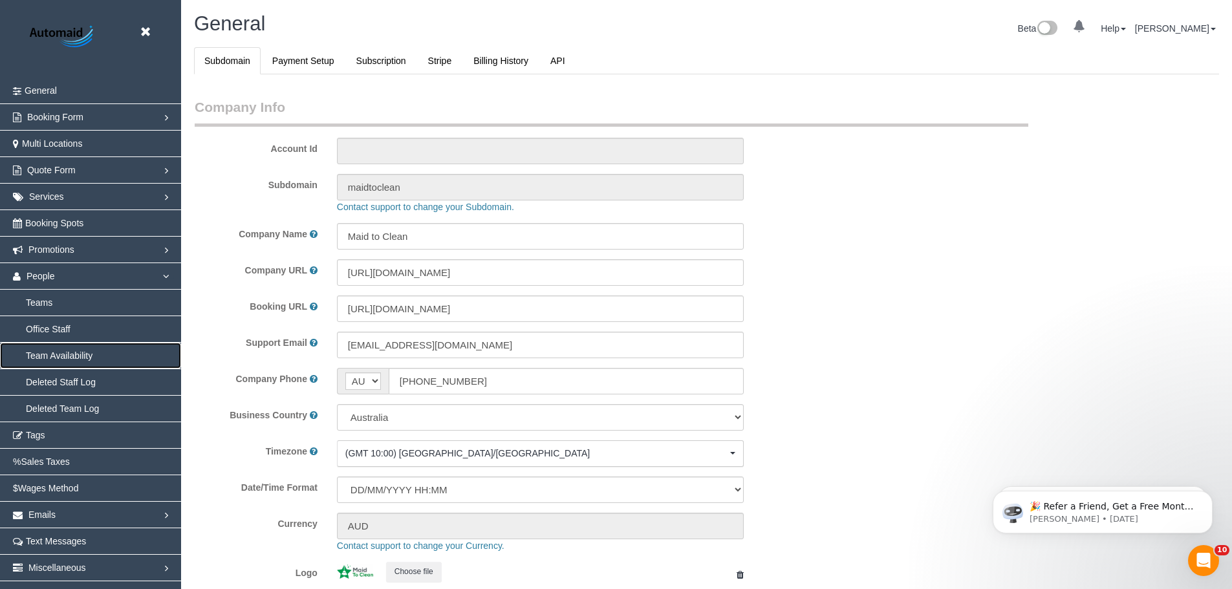
click at [46, 357] on link "Team Availability" at bounding box center [90, 356] width 181 height 26
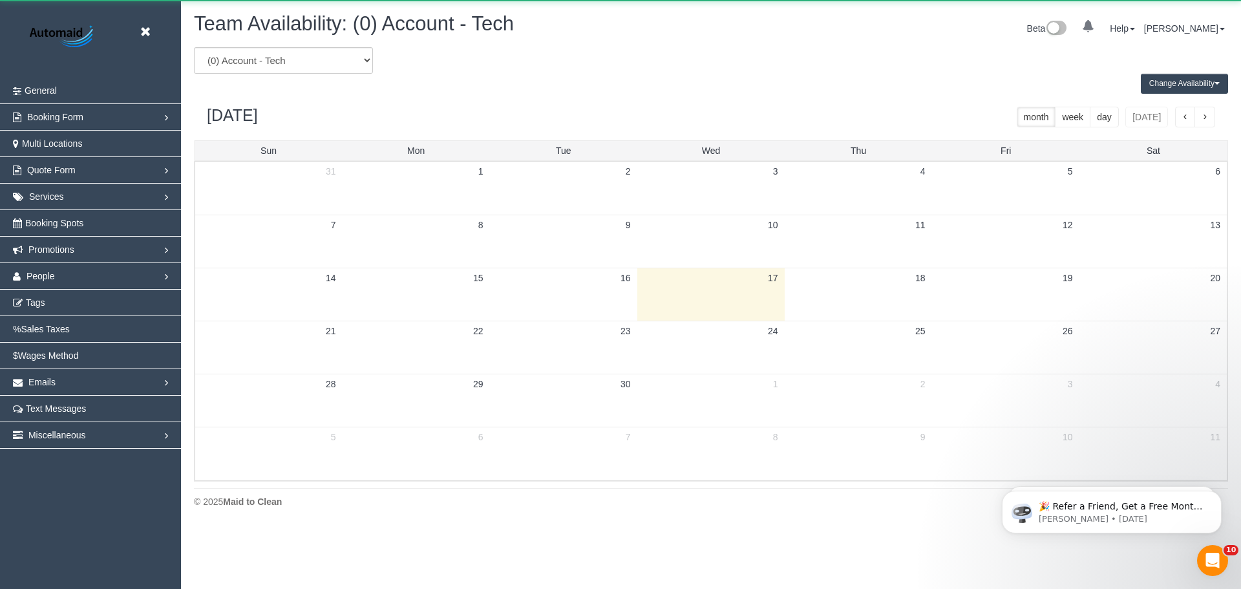
scroll to position [526, 1241]
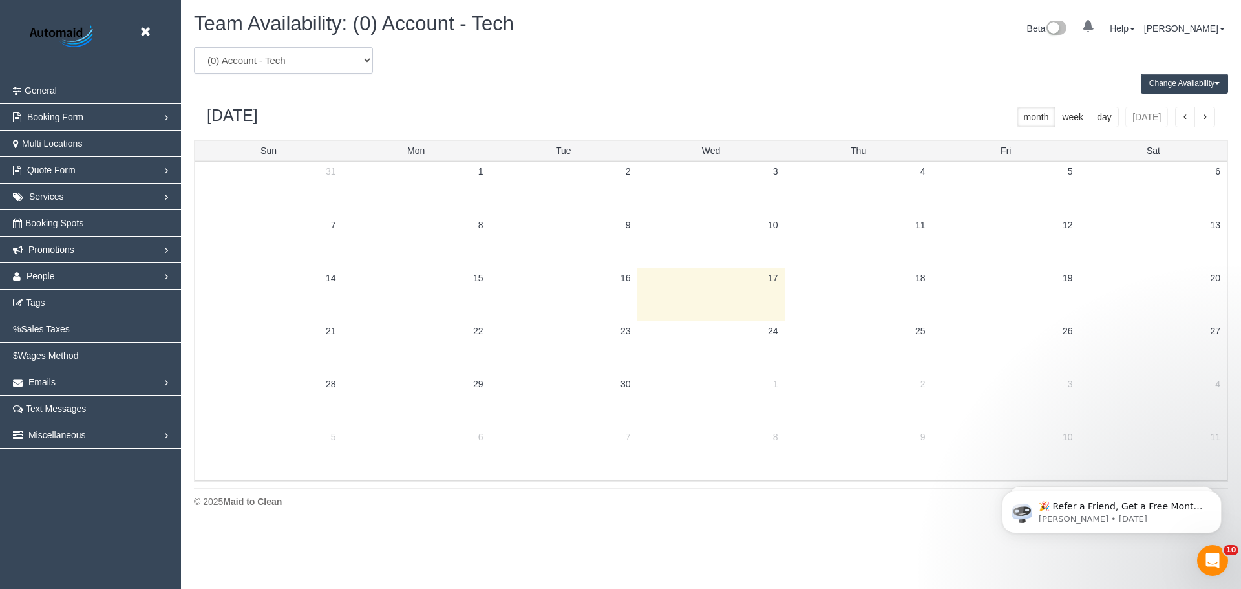
click at [300, 62] on select "(0) Account - Tech (0) Office (0) Raunak Test Account (1) Debbie Brodjanac (FT)…" at bounding box center [283, 60] width 179 height 27
select select "number:119255"
click at [194, 47] on select "(0) Account - Tech (0) Office (0) Raunak Test Account (1) Debbie Brodjanac (FT)…" at bounding box center [283, 60] width 179 height 27
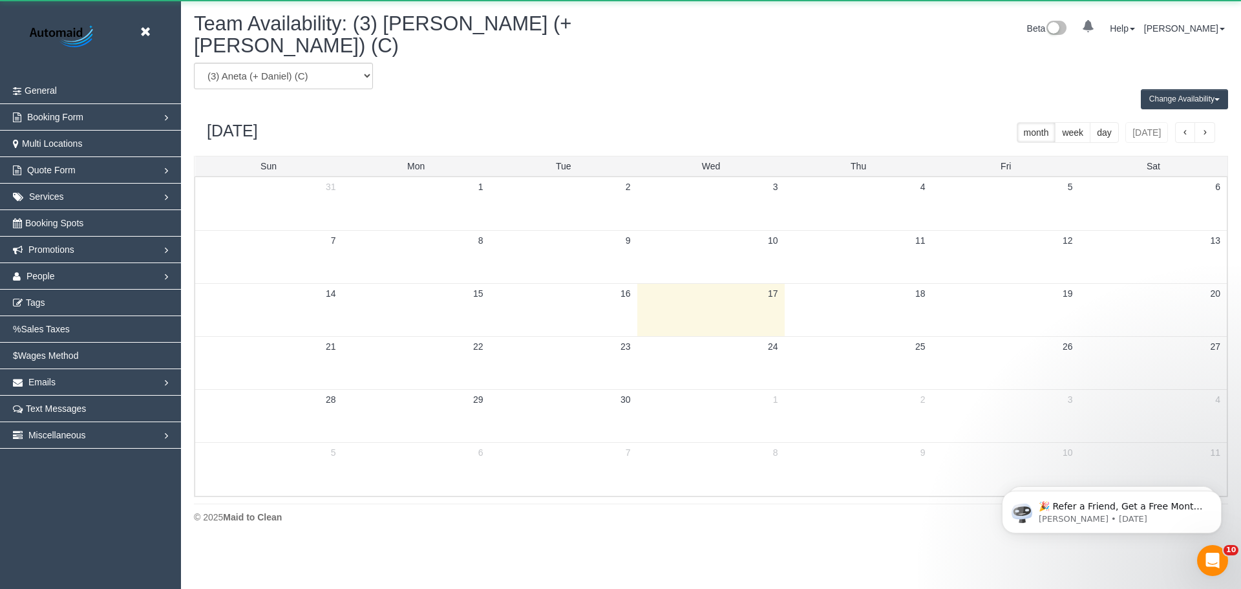
scroll to position [64122, 63408]
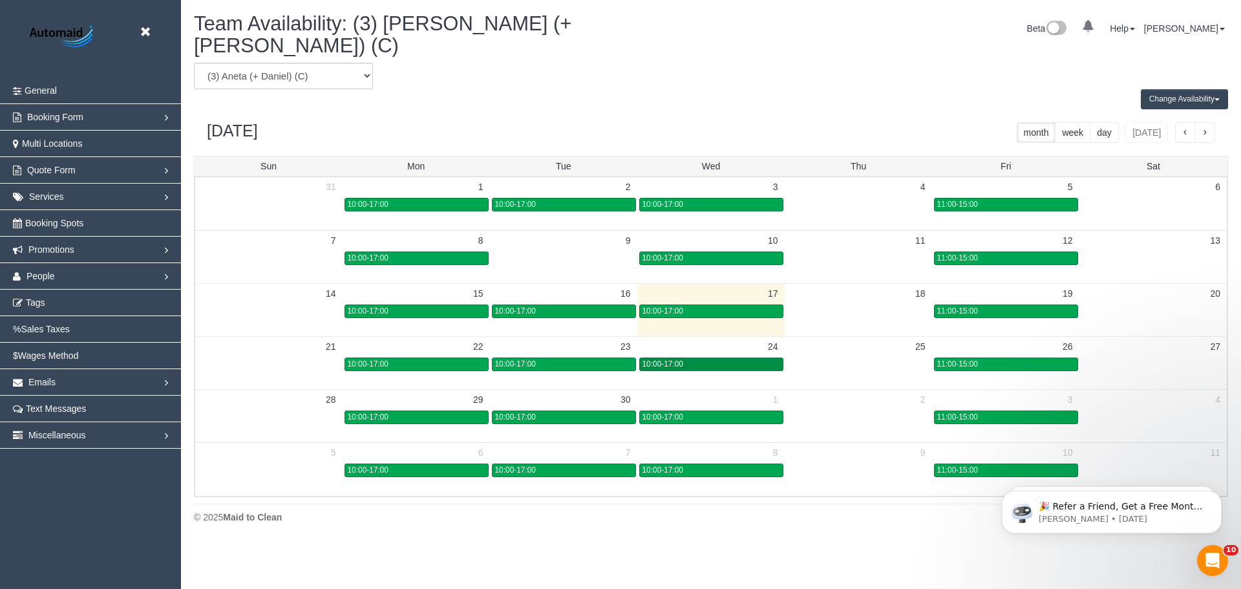
click at [743, 359] on div "10:00-17:00" at bounding box center [712, 364] width 138 height 10
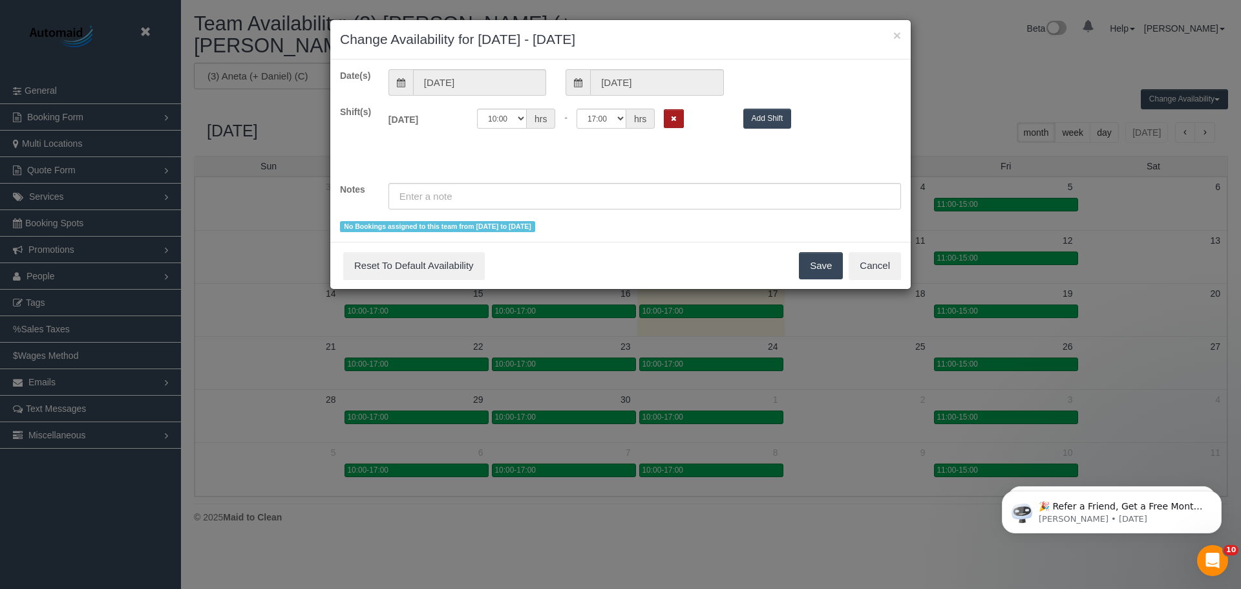
click at [667, 118] on button "Remove Shift" at bounding box center [674, 118] width 20 height 19
click at [824, 270] on button "Save" at bounding box center [821, 265] width 44 height 27
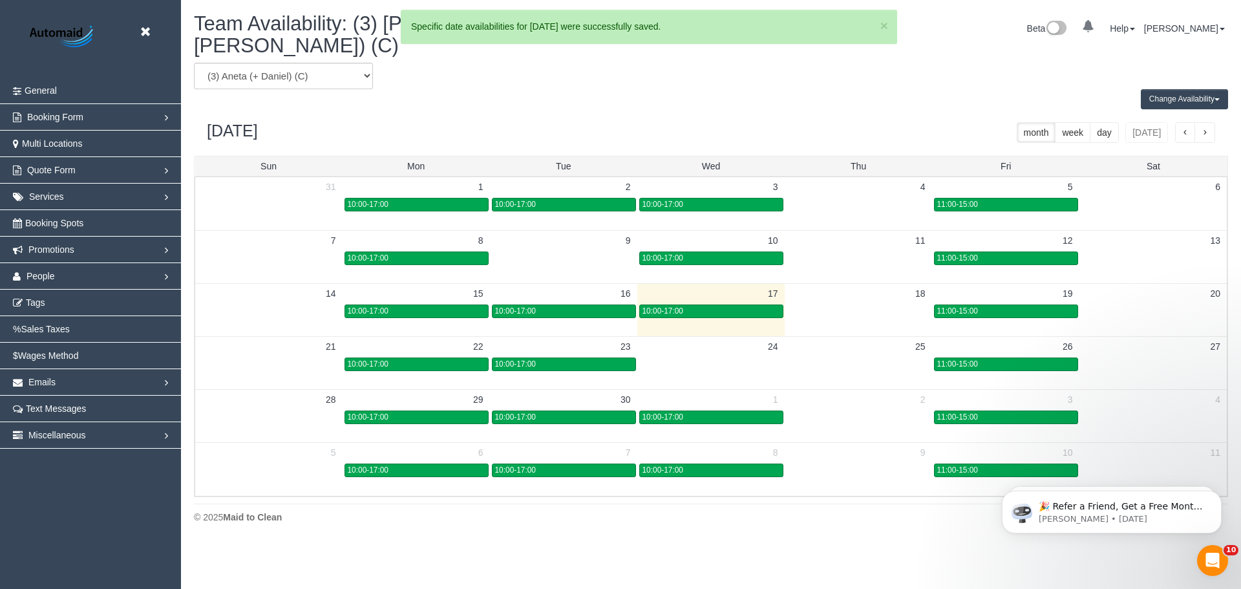
click at [976, 359] on div "11:00-15:00" at bounding box center [1006, 364] width 138 height 10
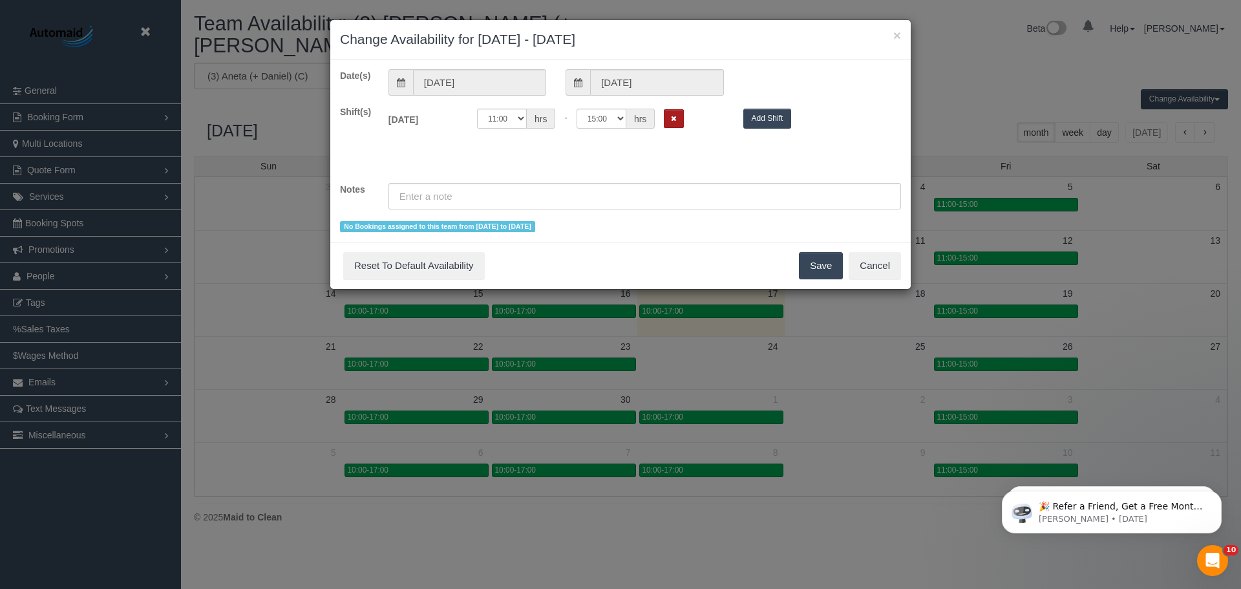
click at [668, 116] on button "Remove Shift" at bounding box center [674, 118] width 20 height 19
click at [813, 266] on button "Save" at bounding box center [821, 265] width 44 height 27
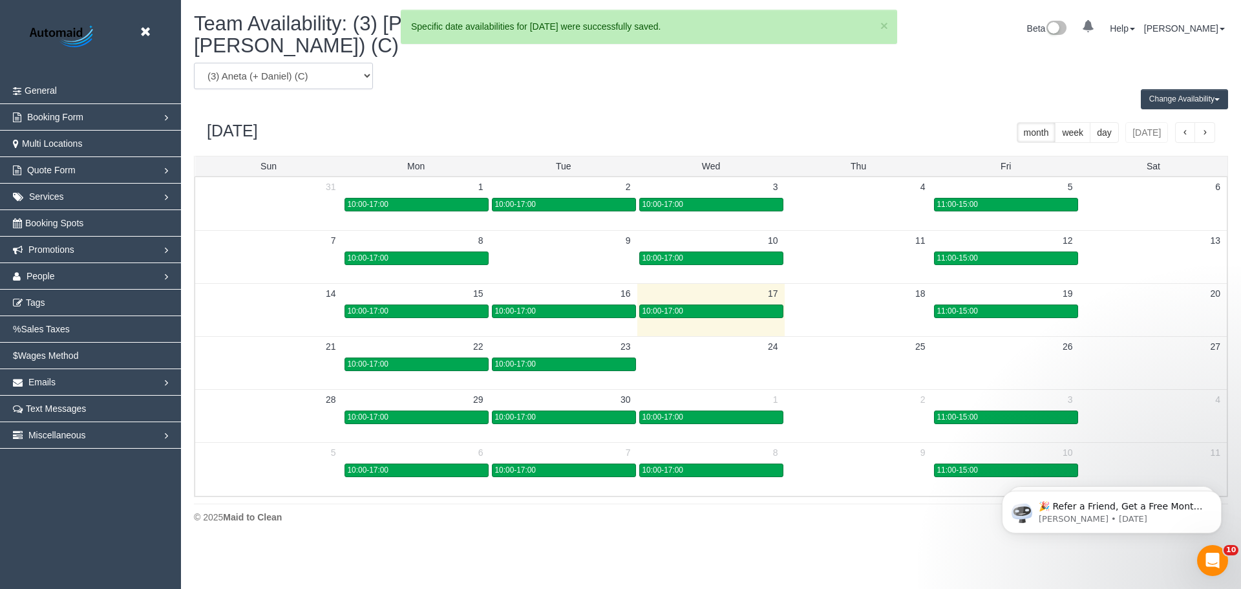
click at [275, 63] on select "(0) Account - Tech (0) Office (0) Raunak Test Account (1) Debbie Brodjanac (FT)…" at bounding box center [283, 76] width 179 height 27
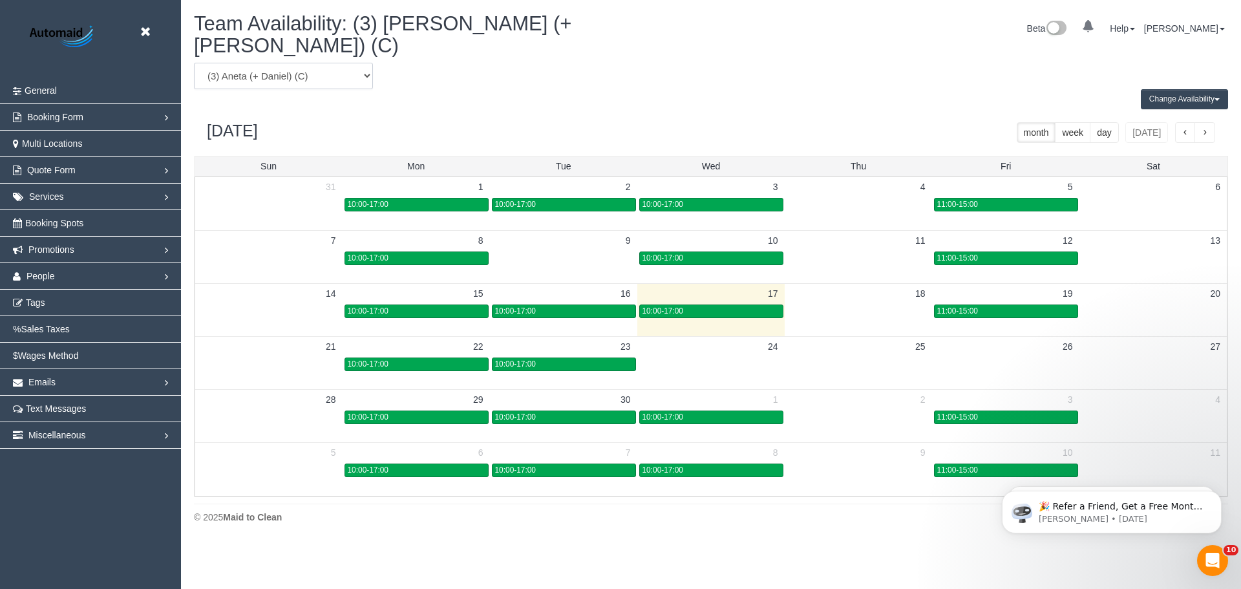
select select "number:119254"
click at [194, 63] on select "(0) Account - Tech (0) Office (0) Raunak Test Account (1) Debbie Brodjanac (FT)…" at bounding box center [283, 76] width 179 height 27
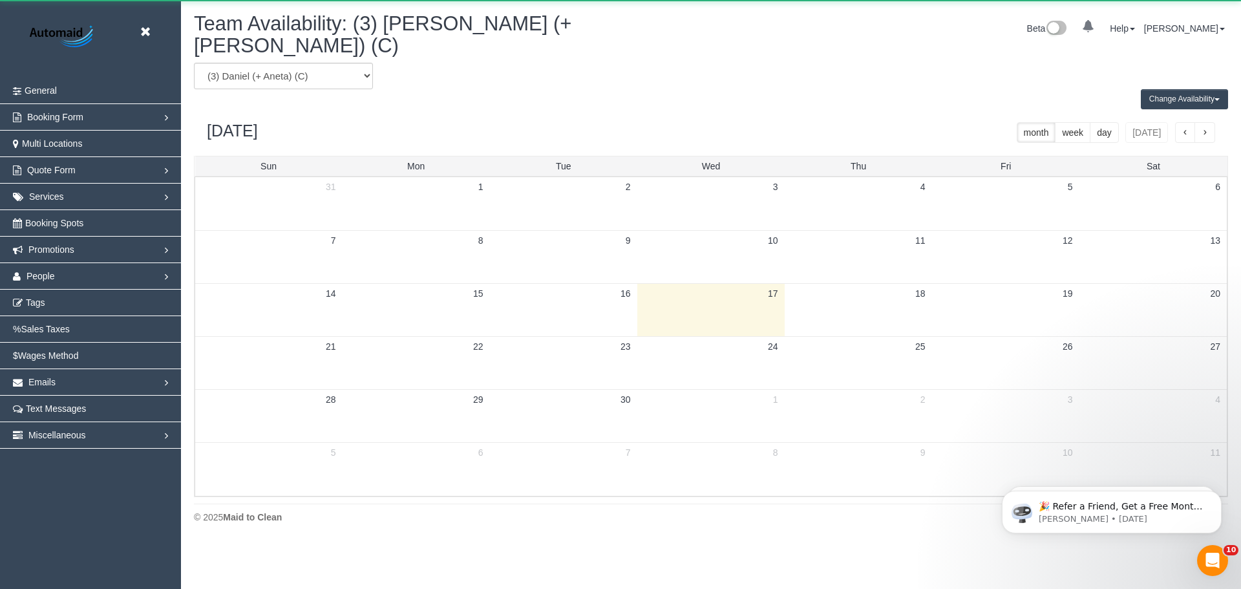
scroll to position [64122, 63408]
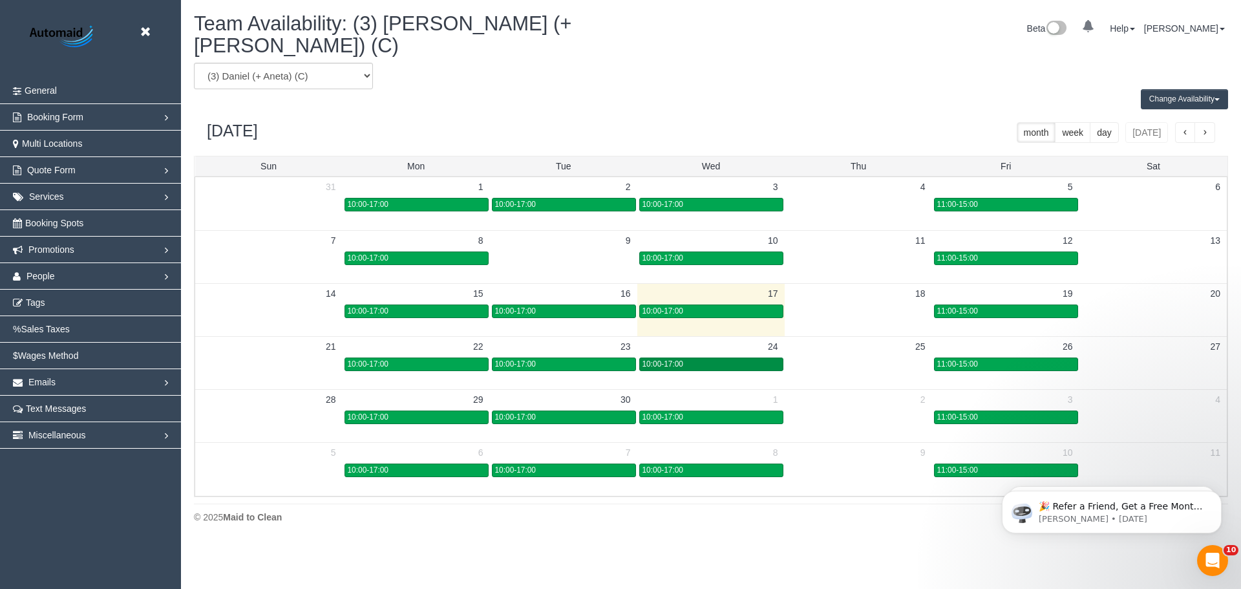
click at [718, 359] on div "10:00-17:00" at bounding box center [712, 364] width 138 height 10
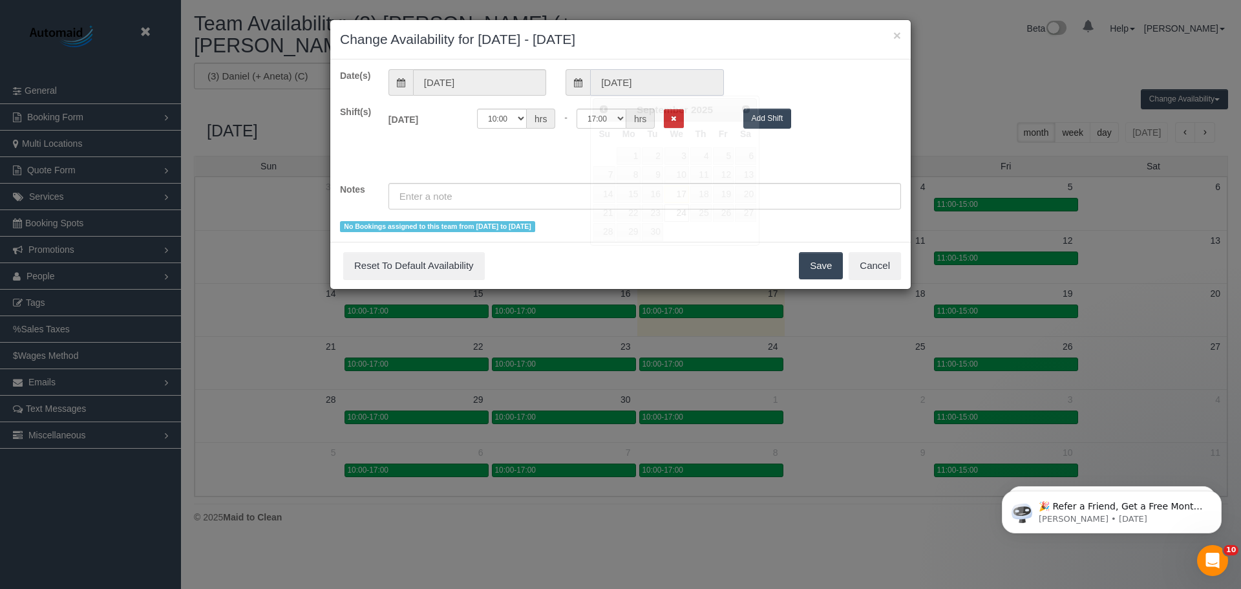
click at [687, 83] on input "24/09/2025" at bounding box center [656, 82] width 133 height 27
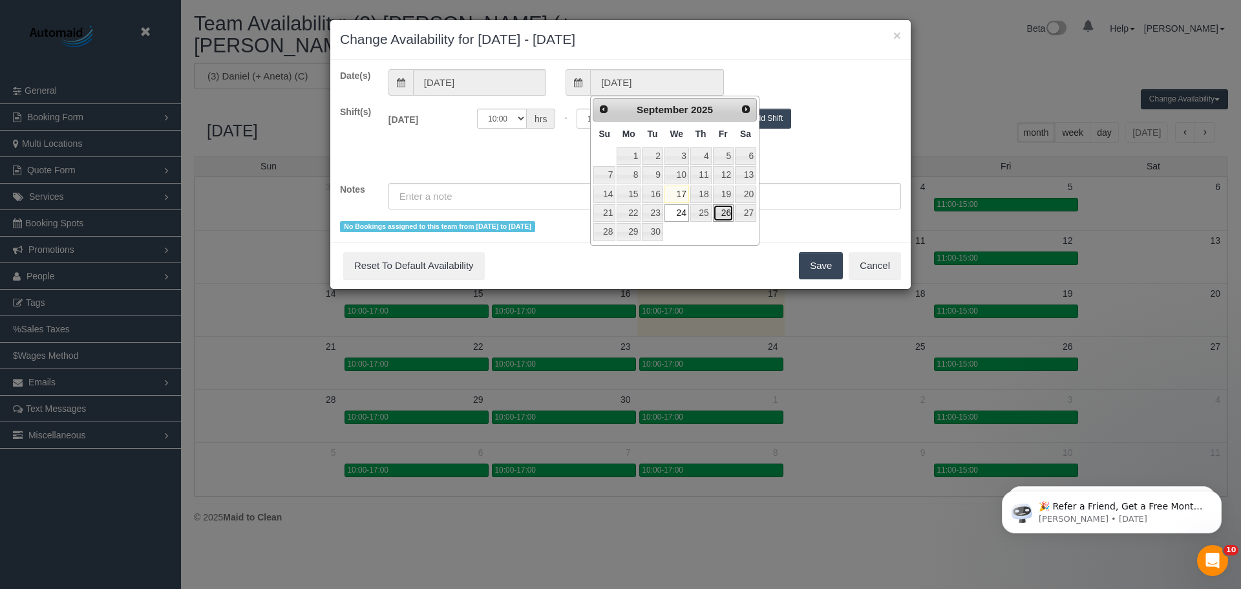
click at [720, 216] on link "26" at bounding box center [723, 212] width 21 height 17
type input "26/09/2025"
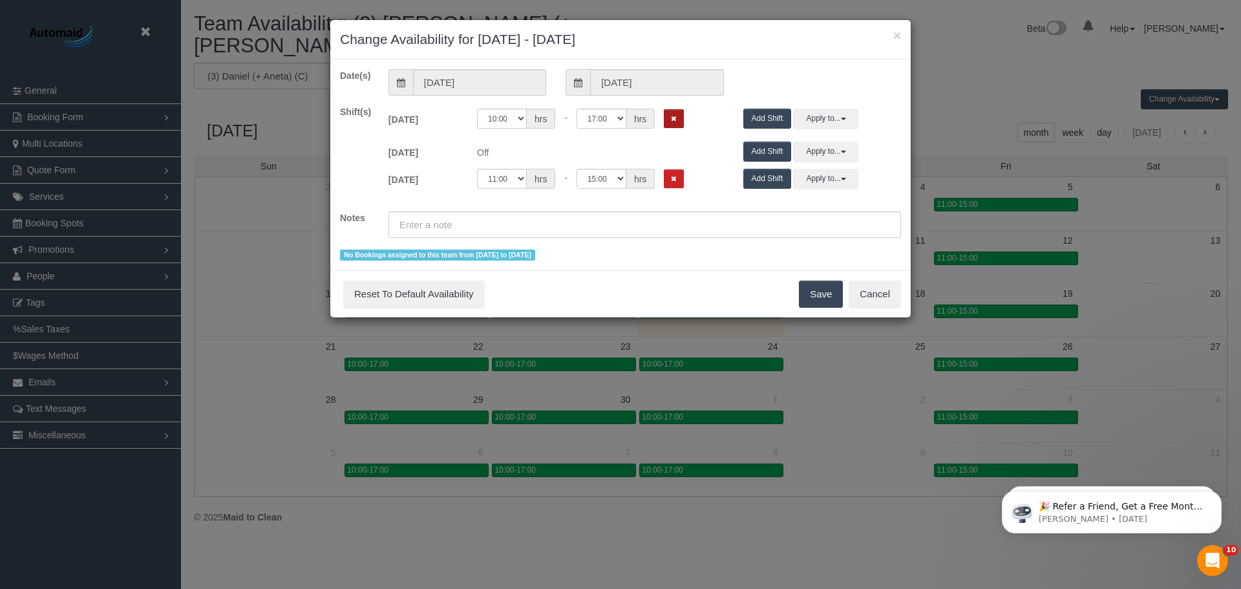
click at [678, 121] on button "Remove Shift" at bounding box center [674, 118] width 20 height 19
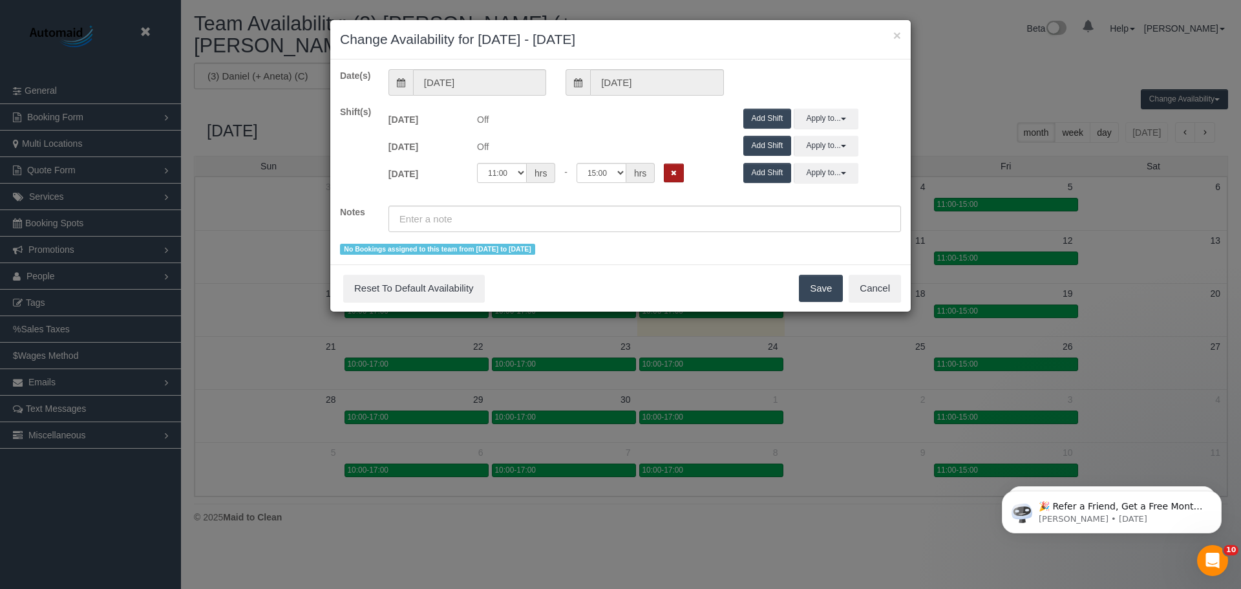
click at [679, 172] on button "Remove Shift" at bounding box center [674, 173] width 20 height 19
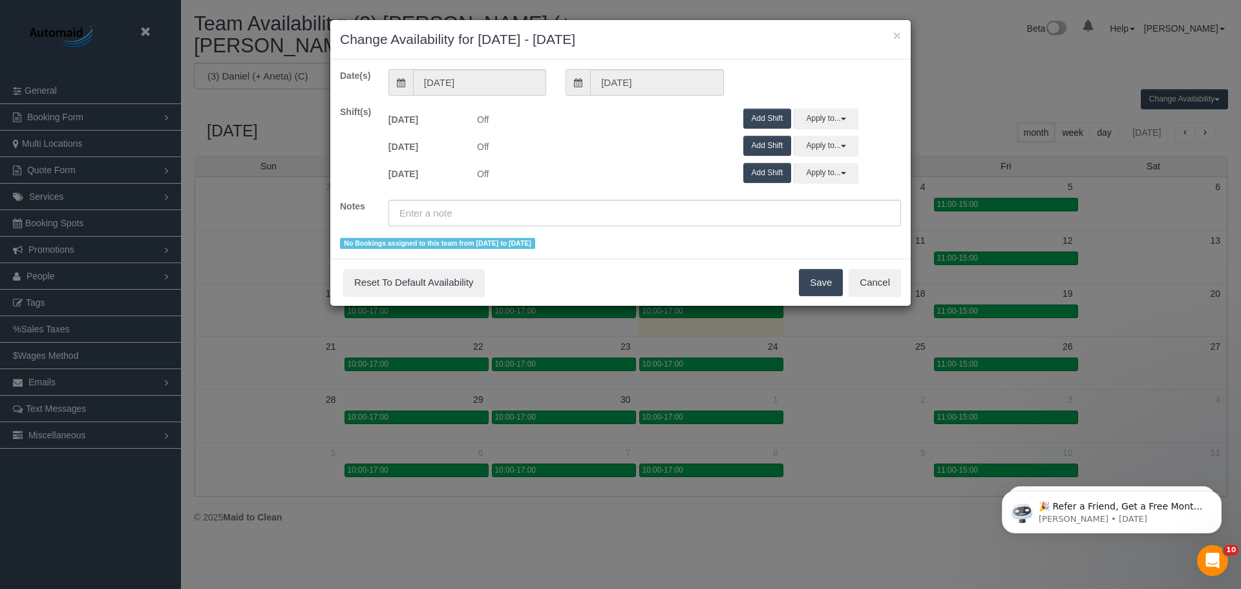
click at [809, 283] on button "Save" at bounding box center [821, 282] width 44 height 27
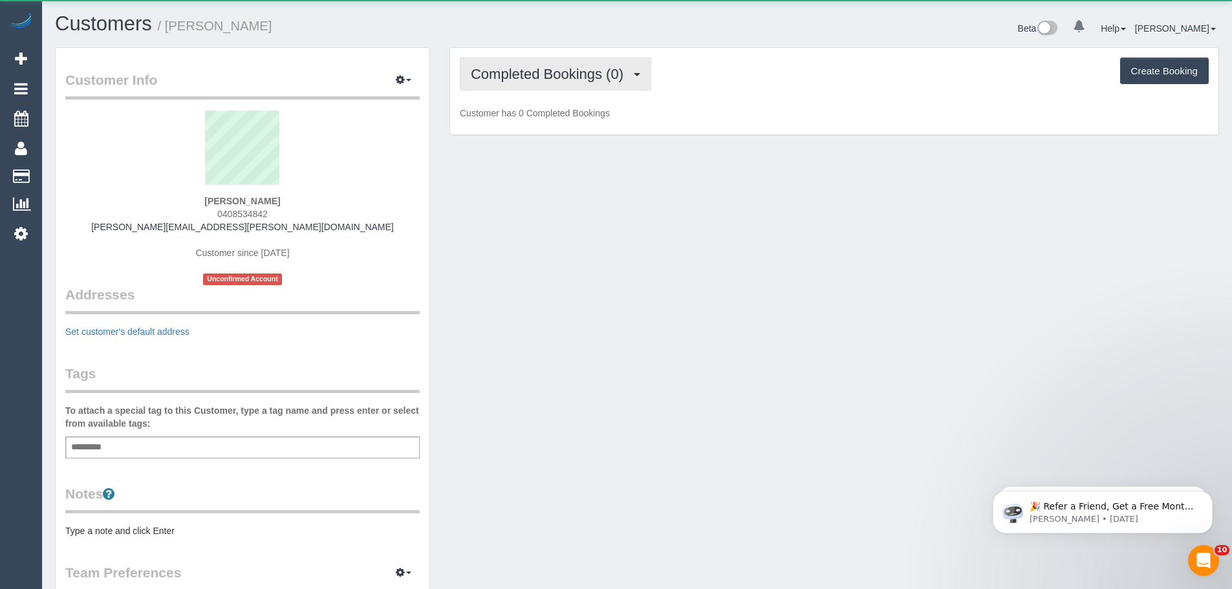
click at [482, 73] on span "Completed Bookings (0)" at bounding box center [550, 74] width 159 height 16
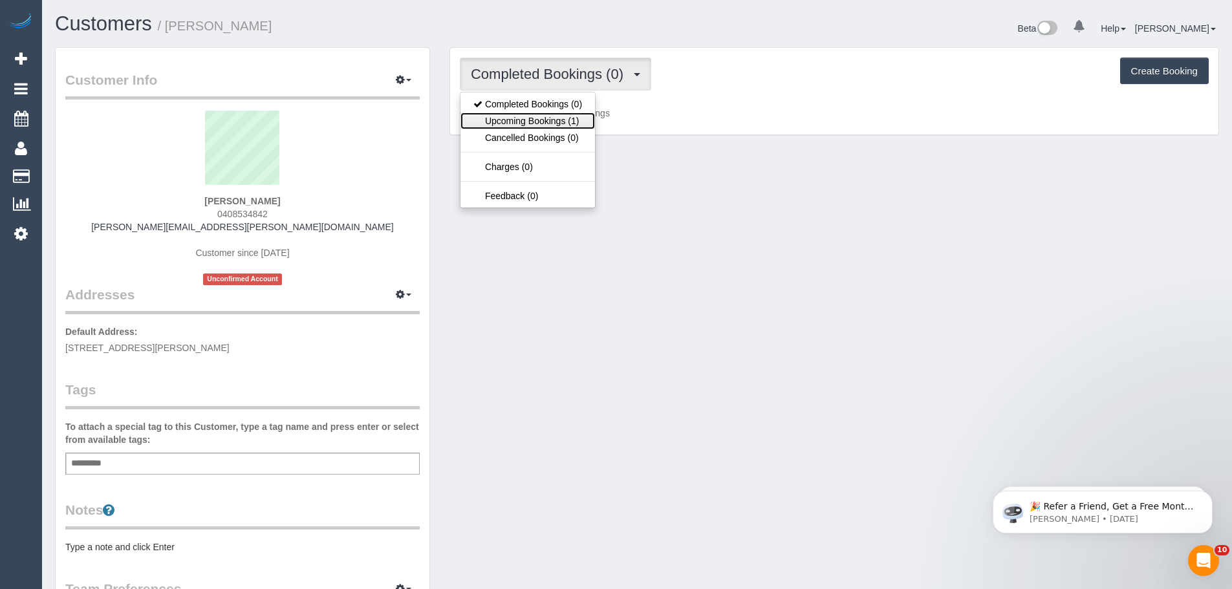
click at [504, 126] on link "Upcoming Bookings (1)" at bounding box center [527, 120] width 134 height 17
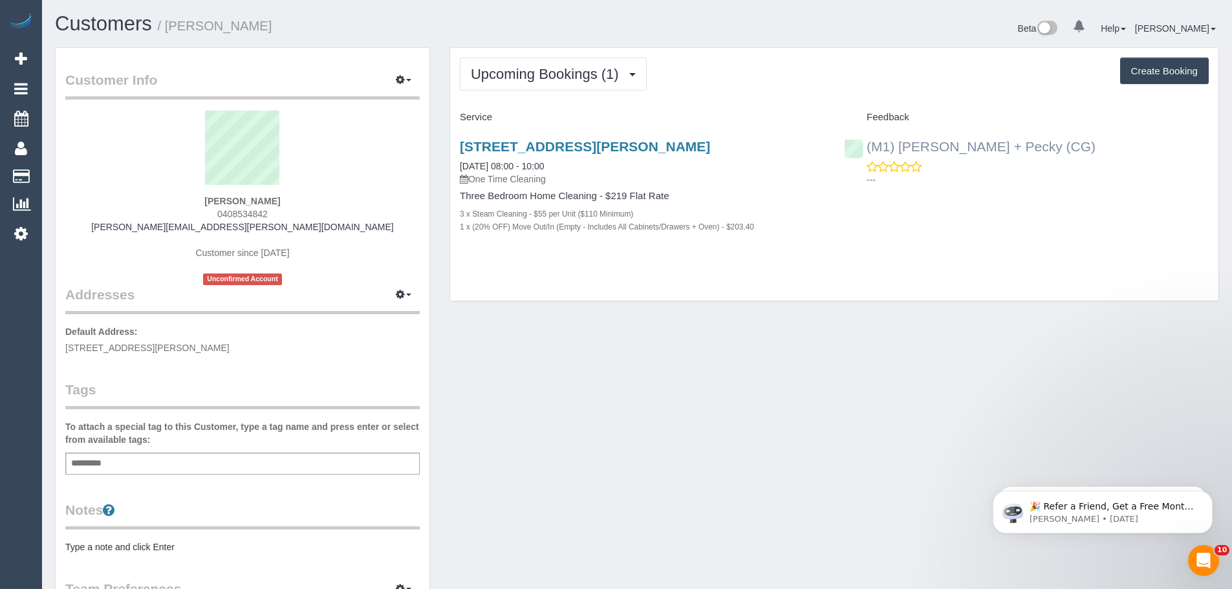
drag, startPoint x: 1046, startPoint y: 151, endPoint x: 864, endPoint y: 148, distance: 182.3
click at [864, 148] on div "(M1) [PERSON_NAME] + Pecky (CG) ---" at bounding box center [1026, 159] width 384 height 63
click at [770, 186] on div "[STREET_ADDRESS][PERSON_NAME] [DATE] 08:00 - 10:00 One Time Cleaning Three Bedr…" at bounding box center [642, 193] width 384 height 131
drag, startPoint x: 219, startPoint y: 202, endPoint x: 176, endPoint y: 198, distance: 42.2
click at [176, 198] on div "[PERSON_NAME] 0408534842 [PERSON_NAME][EMAIL_ADDRESS][PERSON_NAME][DOMAIN_NAME]…" at bounding box center [242, 198] width 354 height 175
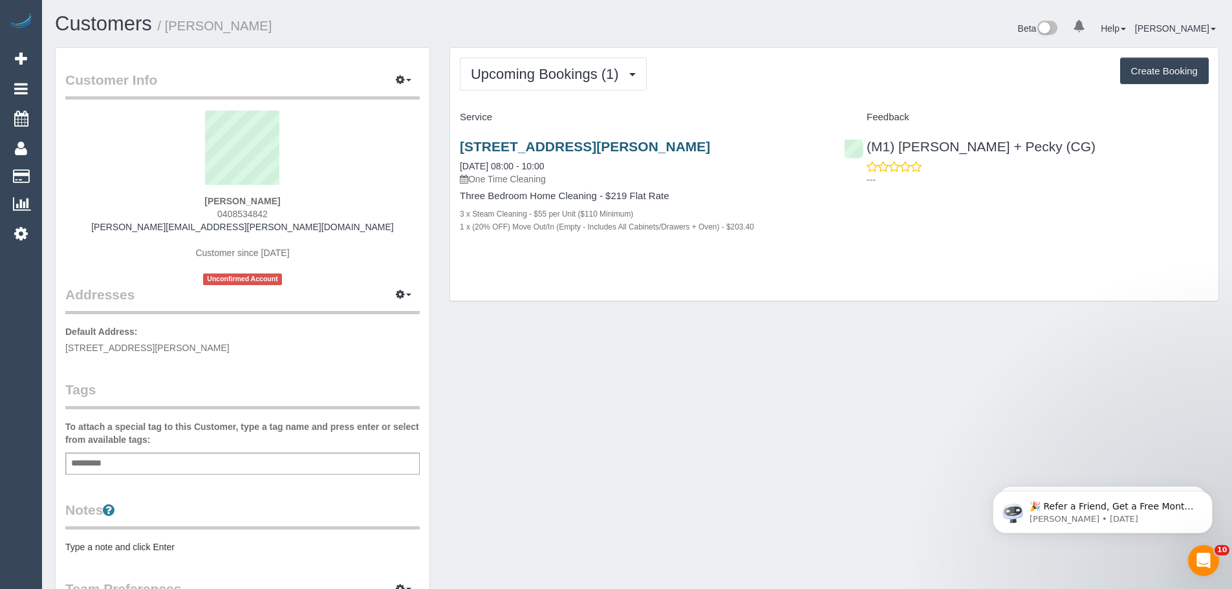
copy strong "[PERSON_NAME]"
drag, startPoint x: 171, startPoint y: 180, endPoint x: 173, endPoint y: 197, distance: 16.4
click at [171, 180] on sui-profile-pic at bounding box center [242, 153] width 335 height 84
drag, startPoint x: 260, startPoint y: 208, endPoint x: 285, endPoint y: 211, distance: 25.3
click at [285, 211] on div "[PERSON_NAME] 0408534842 [PERSON_NAME][EMAIL_ADDRESS][PERSON_NAME][DOMAIN_NAME]…" at bounding box center [242, 198] width 354 height 175
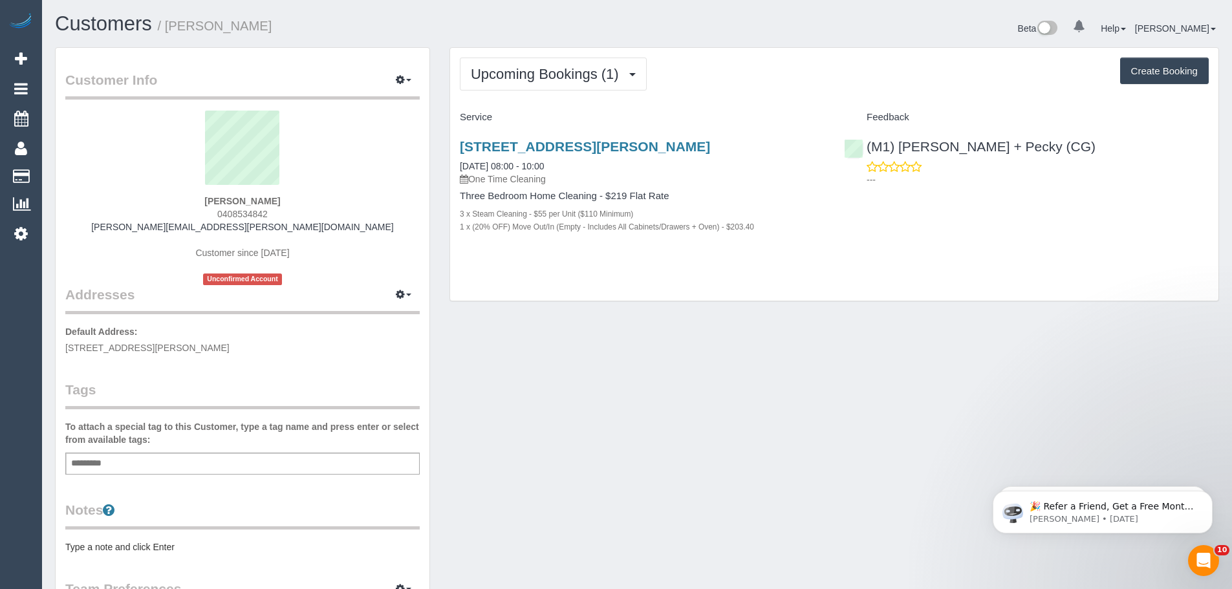
copy div "[PERSON_NAME] 0408534842"
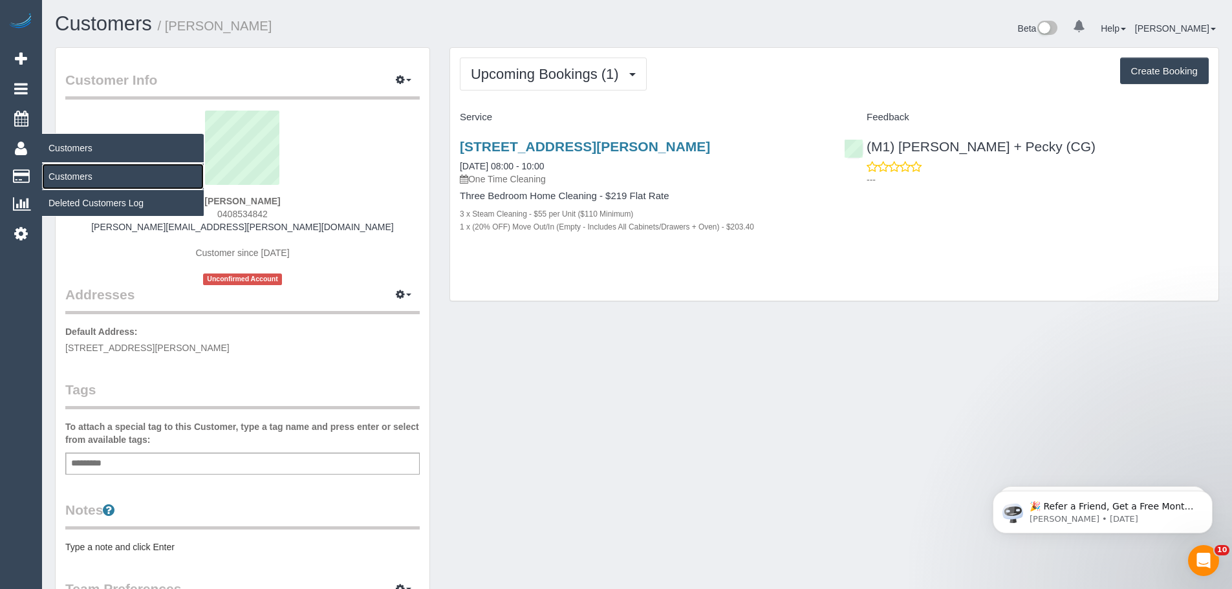
drag, startPoint x: 74, startPoint y: 176, endPoint x: 125, endPoint y: 153, distance: 56.1
click at [74, 176] on link "Customers" at bounding box center [123, 177] width 162 height 26
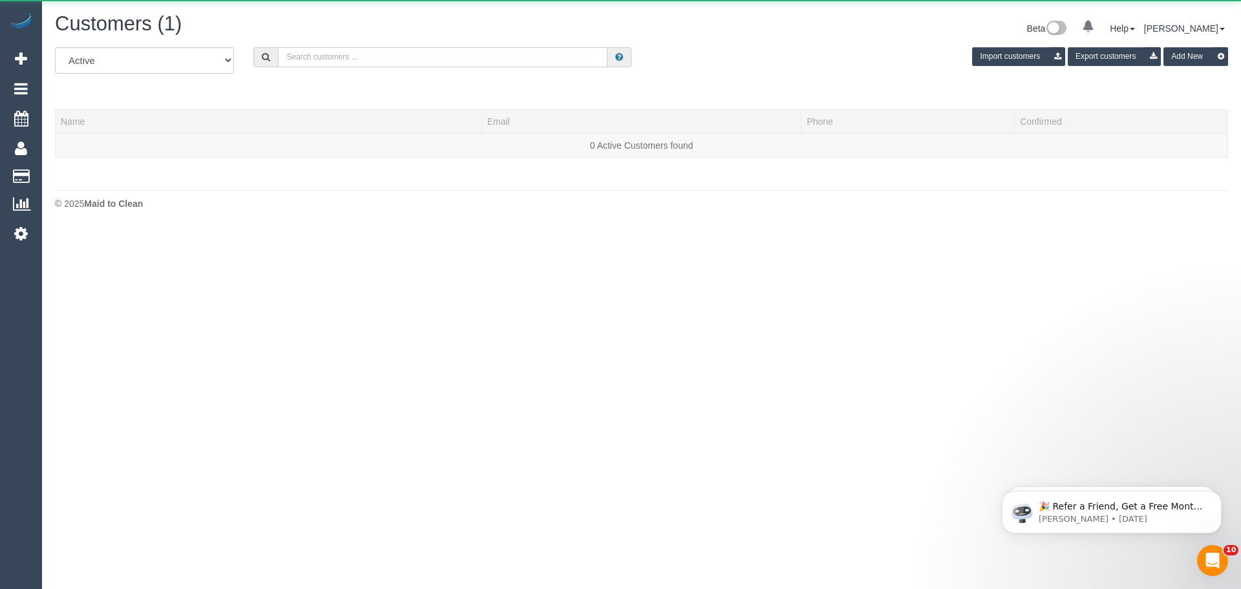
click at [343, 57] on input "text" at bounding box center [443, 57] width 330 height 20
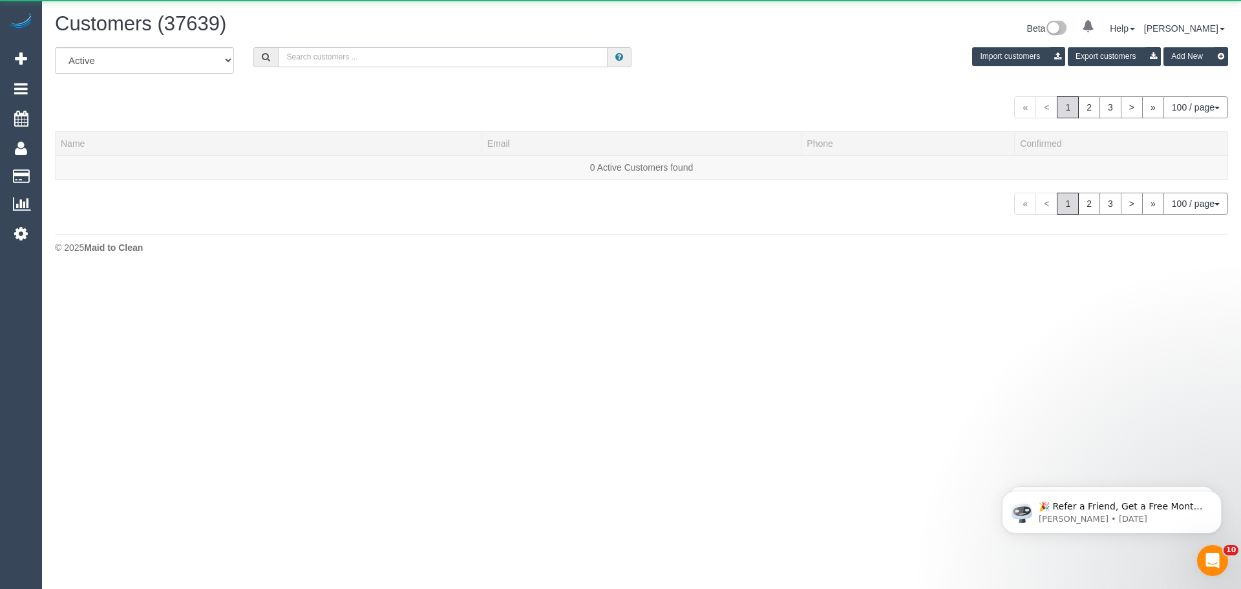
paste input "61412685329"
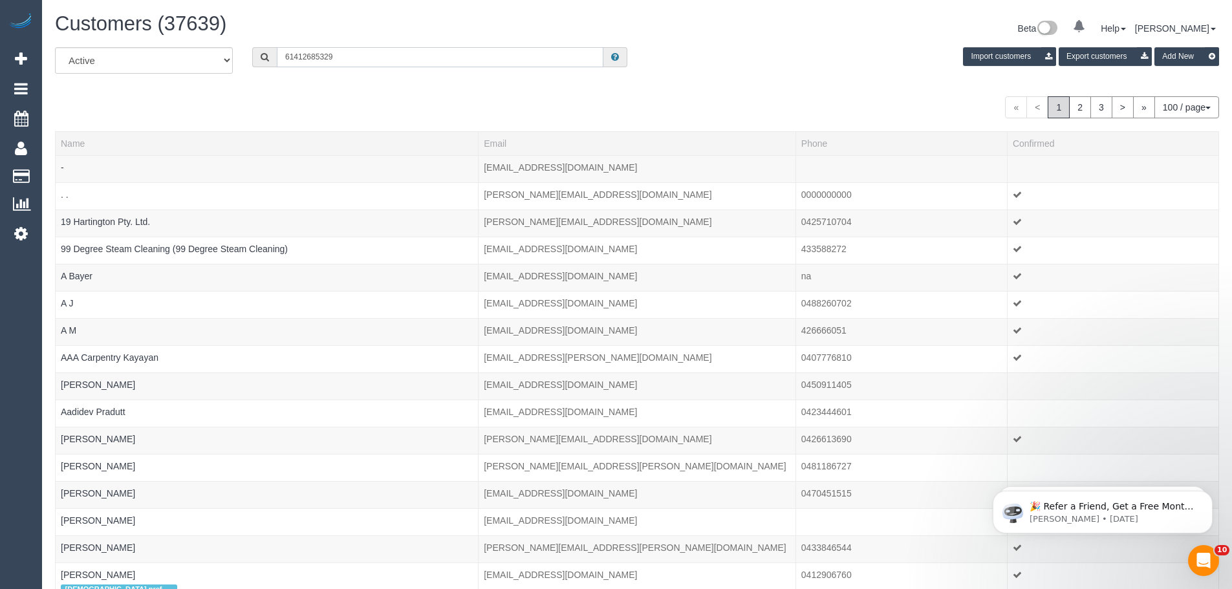
drag, startPoint x: 294, startPoint y: 54, endPoint x: 232, endPoint y: 43, distance: 63.1
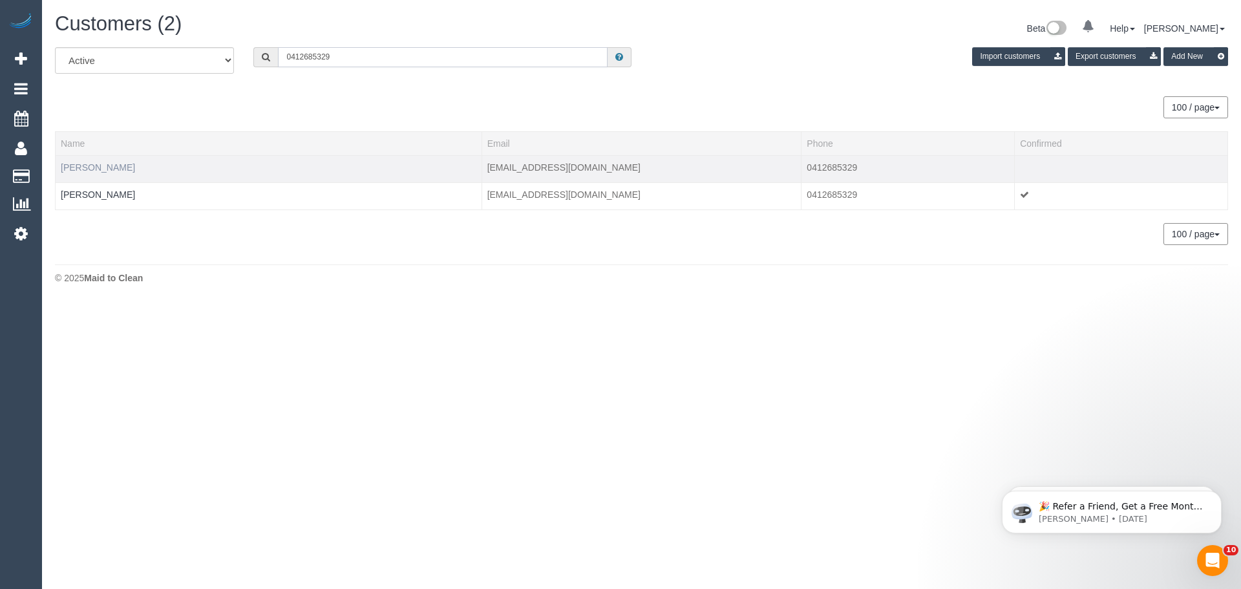
type input "0412685329"
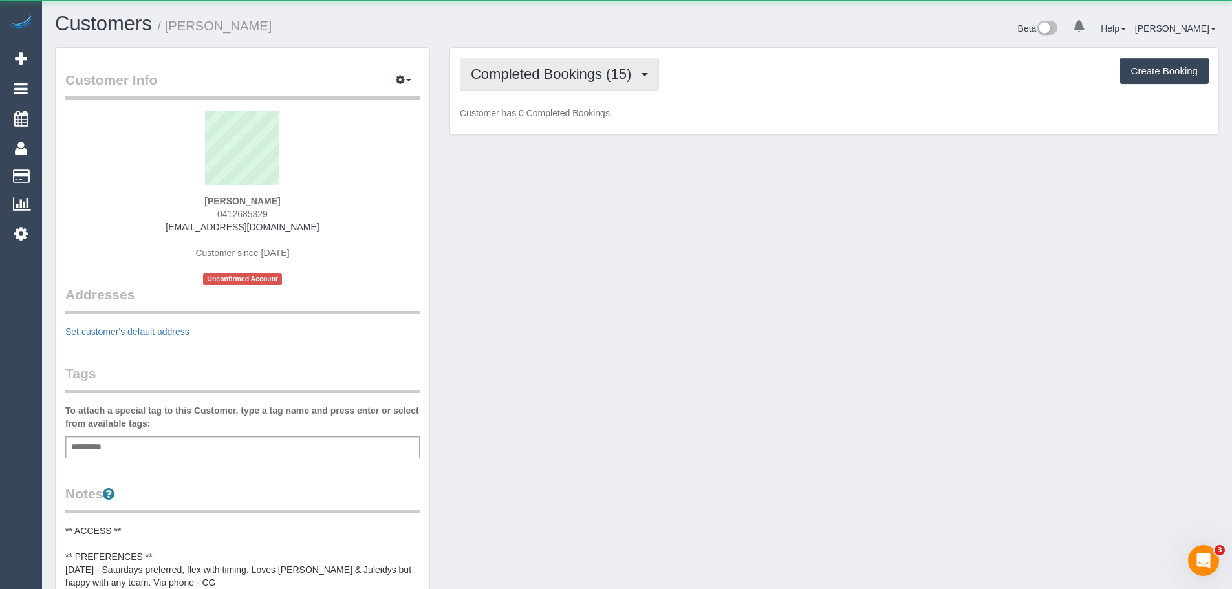
click at [523, 79] on span "Completed Bookings (15)" at bounding box center [554, 74] width 167 height 16
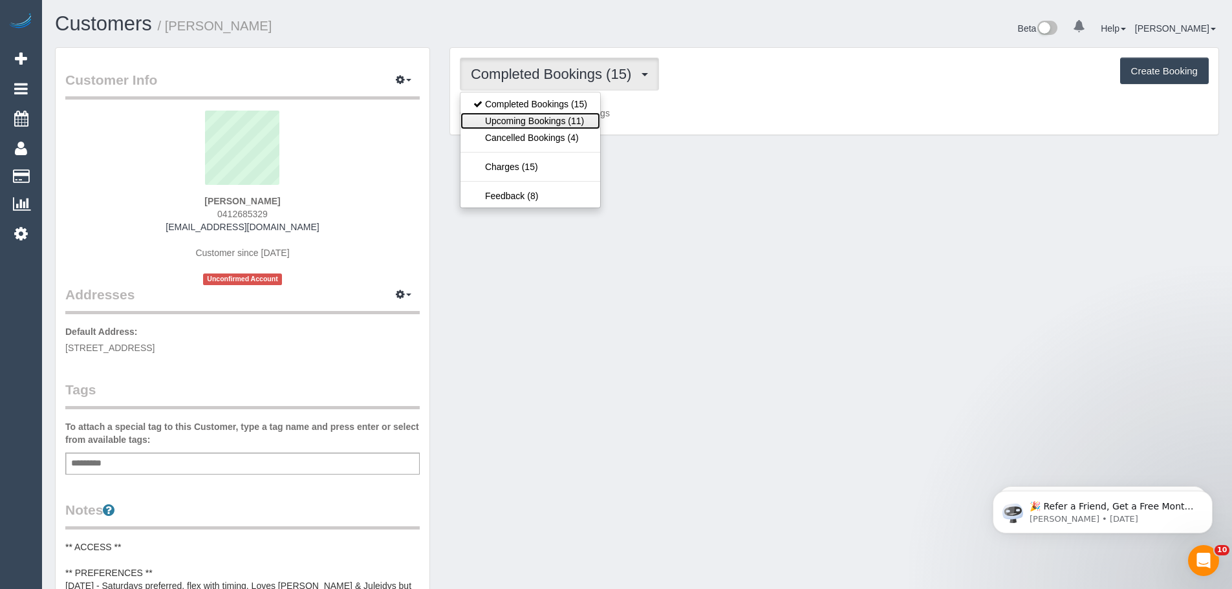
drag, startPoint x: 537, startPoint y: 117, endPoint x: 797, endPoint y: 14, distance: 280.1
click at [537, 117] on link "Upcoming Bookings (11)" at bounding box center [530, 120] width 140 height 17
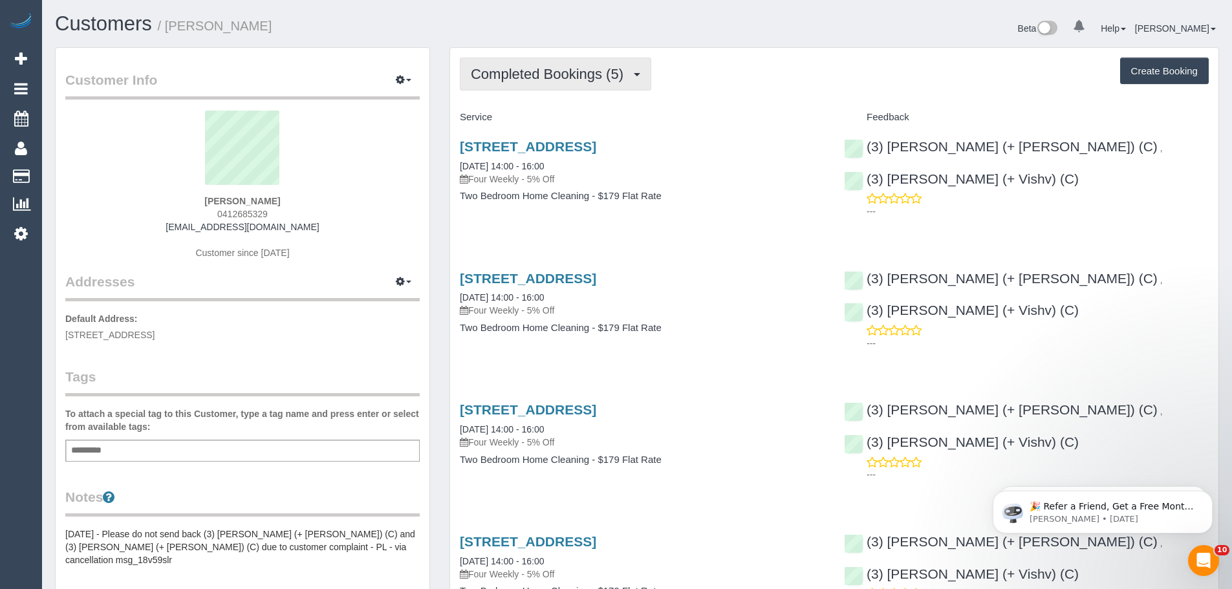
click at [571, 90] on button "Completed Bookings (5)" at bounding box center [555, 74] width 191 height 33
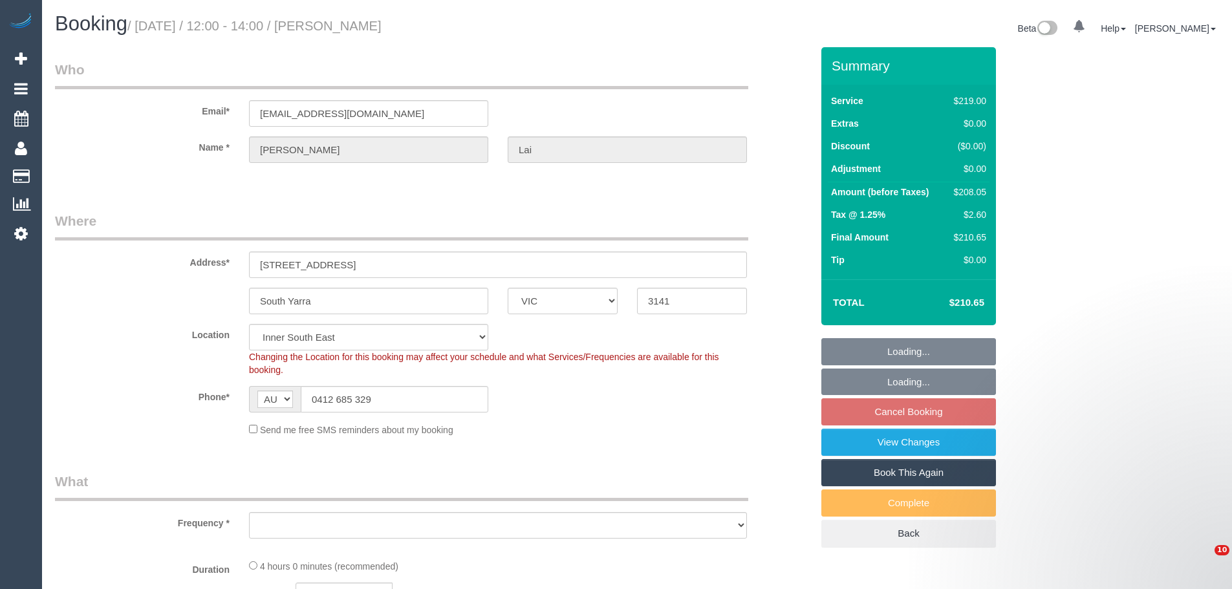
select select "VIC"
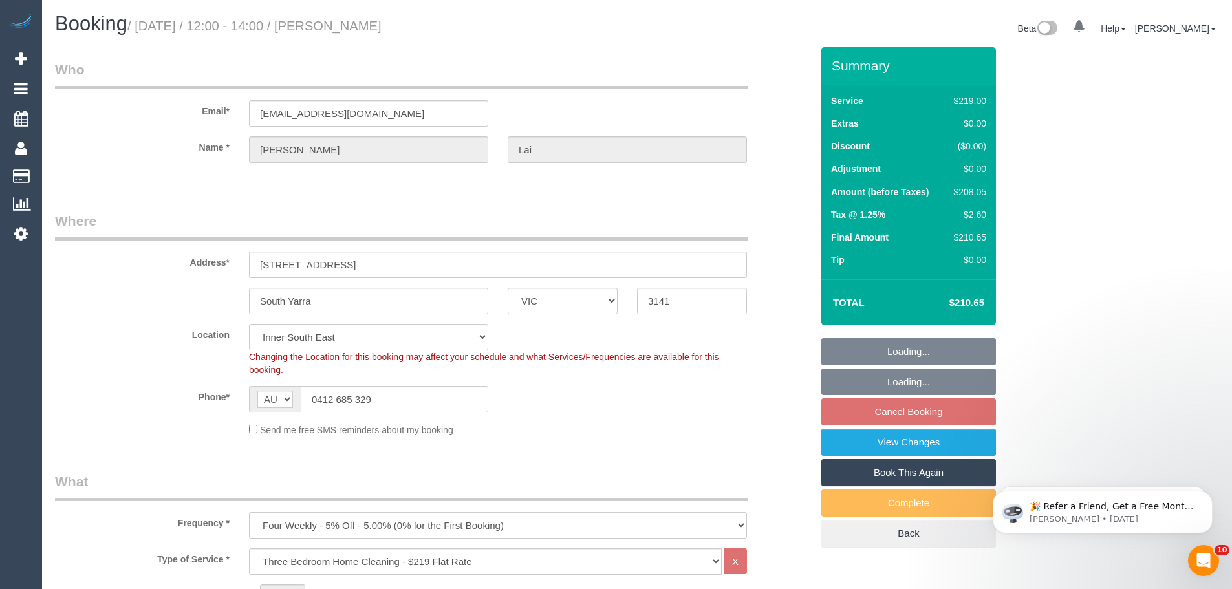
select select "object:1200"
select select "number:27"
select select "number:14"
select select "number:19"
select select "number:36"
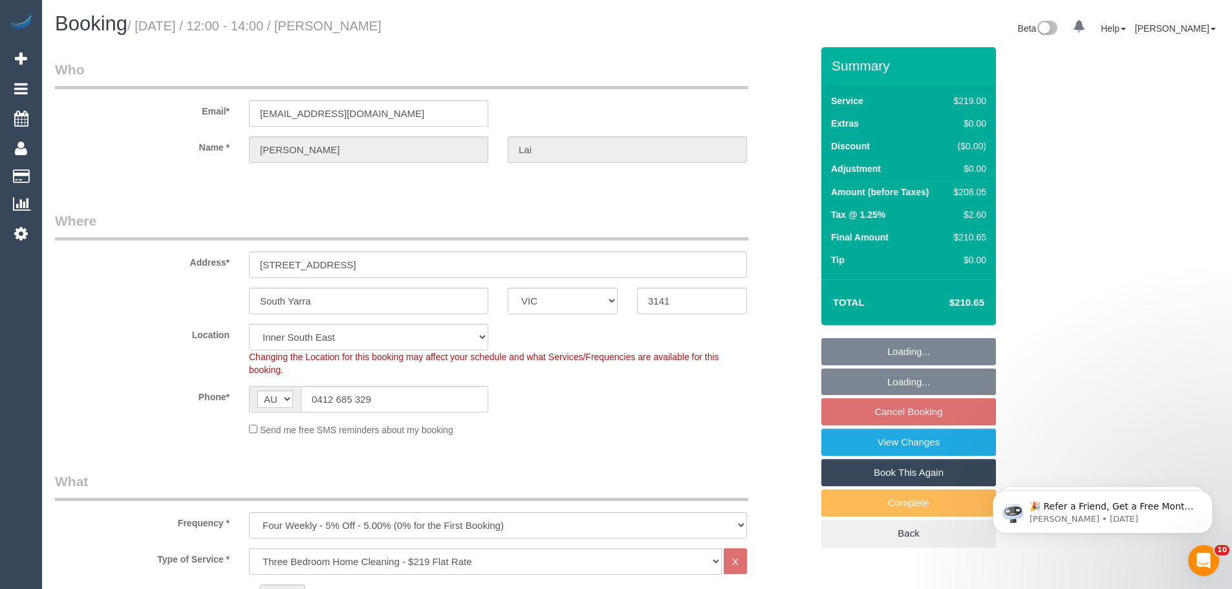
select select "object:1356"
select select "string:stripe-pm_1MnYJT2GScqysDRVNRQdAddP"
select select "spot4"
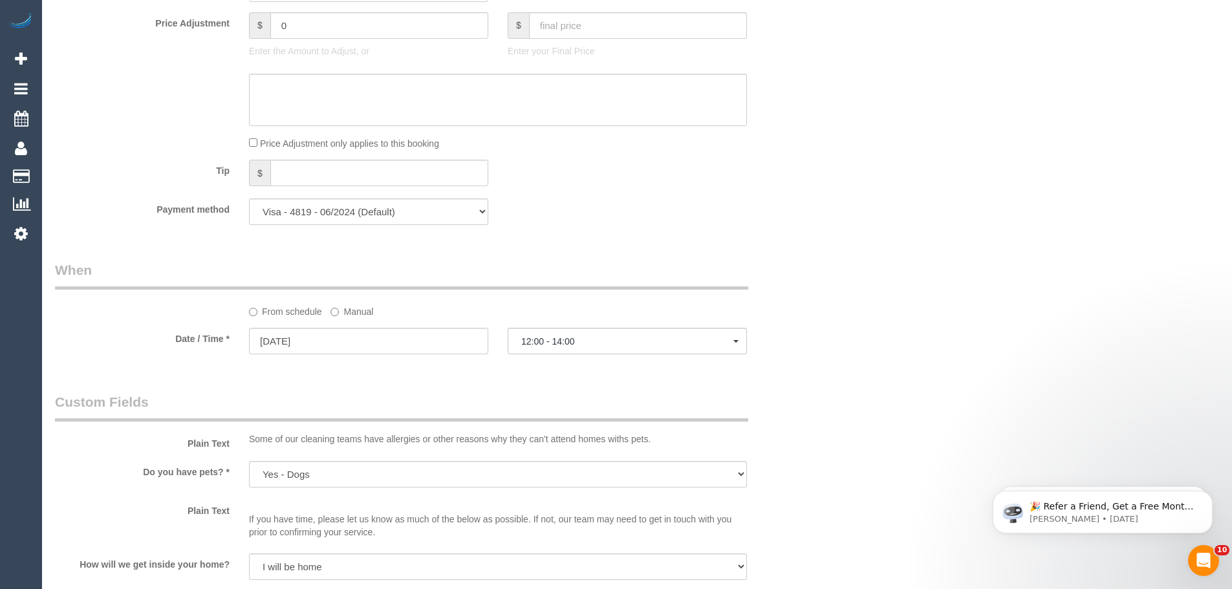
scroll to position [1228, 0]
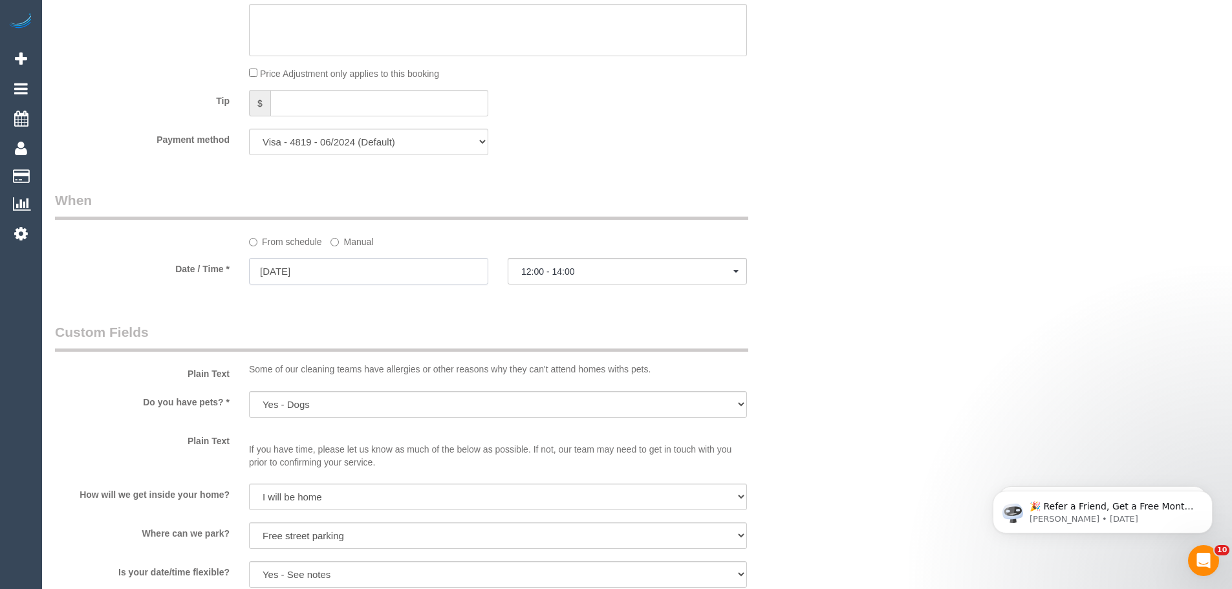
click at [298, 272] on input "[DATE]" at bounding box center [368, 271] width 239 height 27
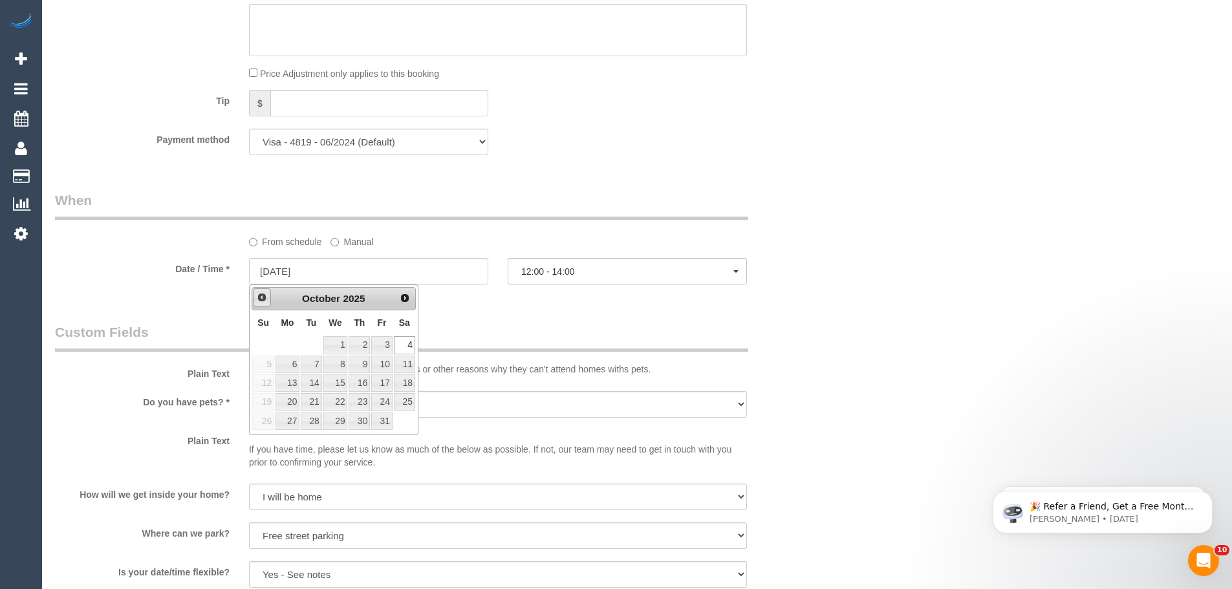
click at [257, 297] on span "Prev" at bounding box center [262, 297] width 10 height 10
click at [405, 383] on link "20" at bounding box center [404, 382] width 21 height 17
type input "[DATE]"
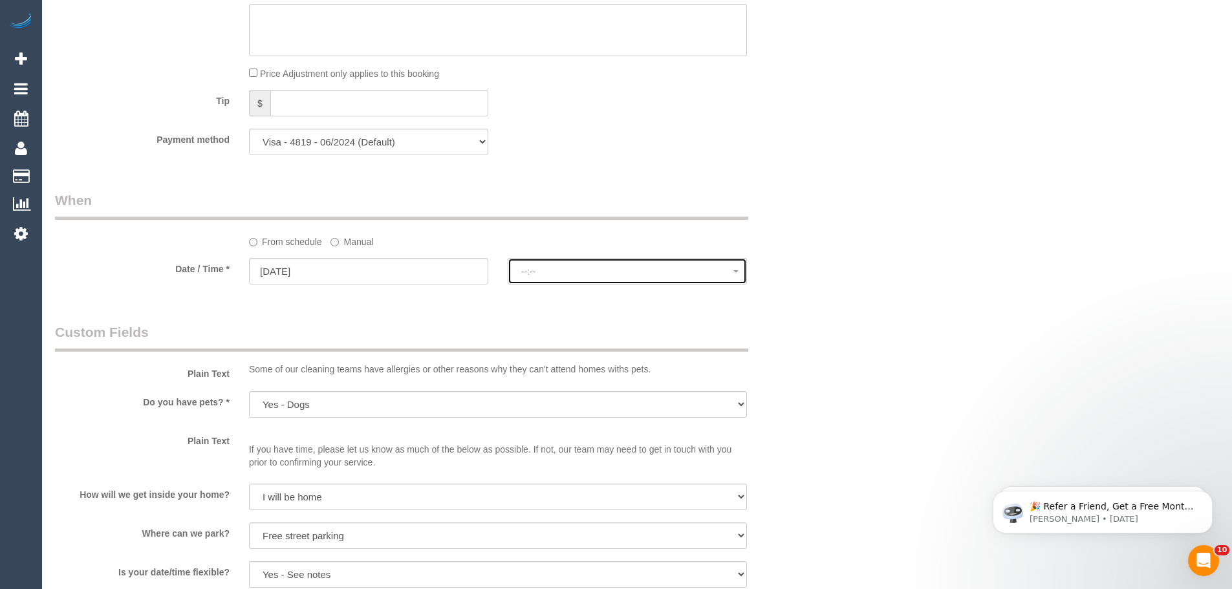
click at [536, 272] on span "--:--" at bounding box center [627, 271] width 212 height 10
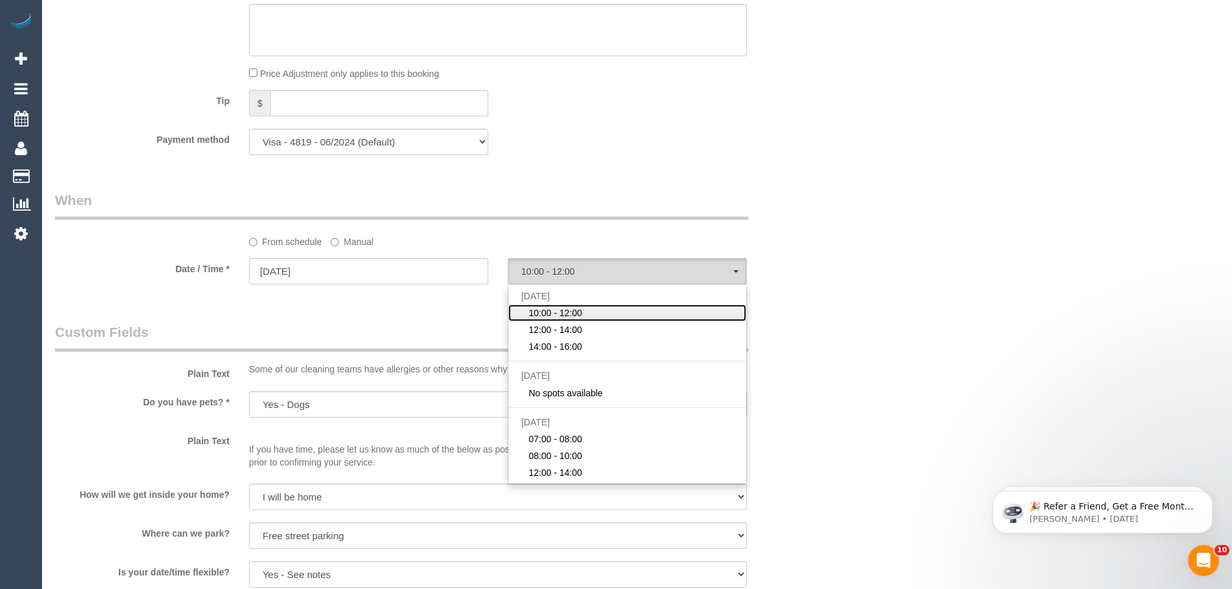
click at [548, 315] on span "10:00 - 12:00" at bounding box center [555, 312] width 54 height 13
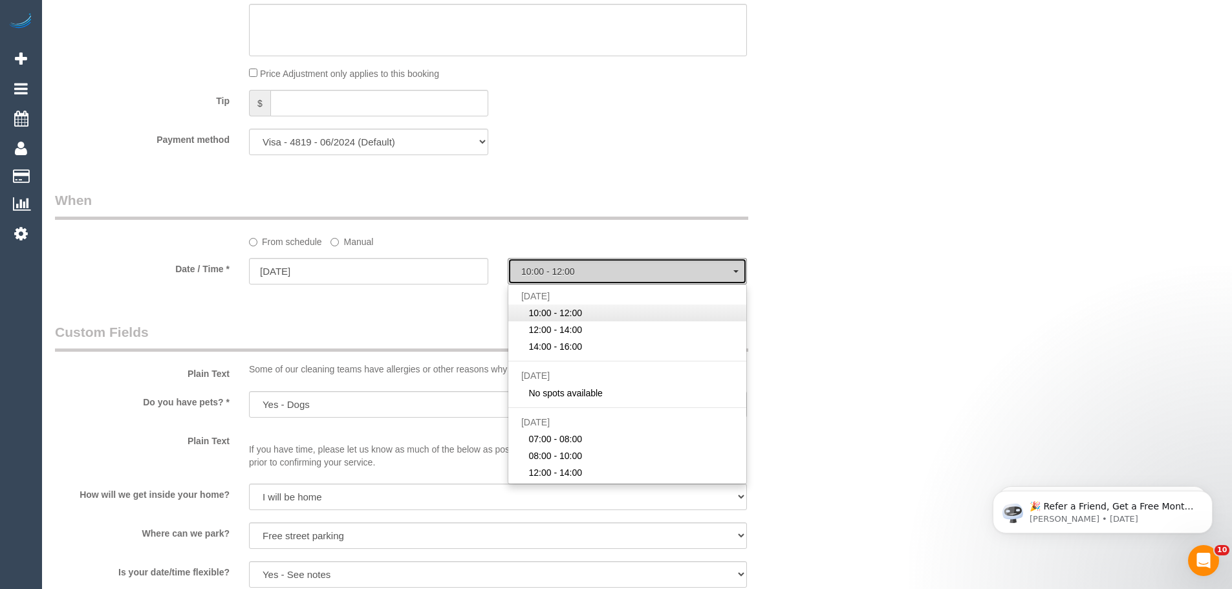
select select "spot22"
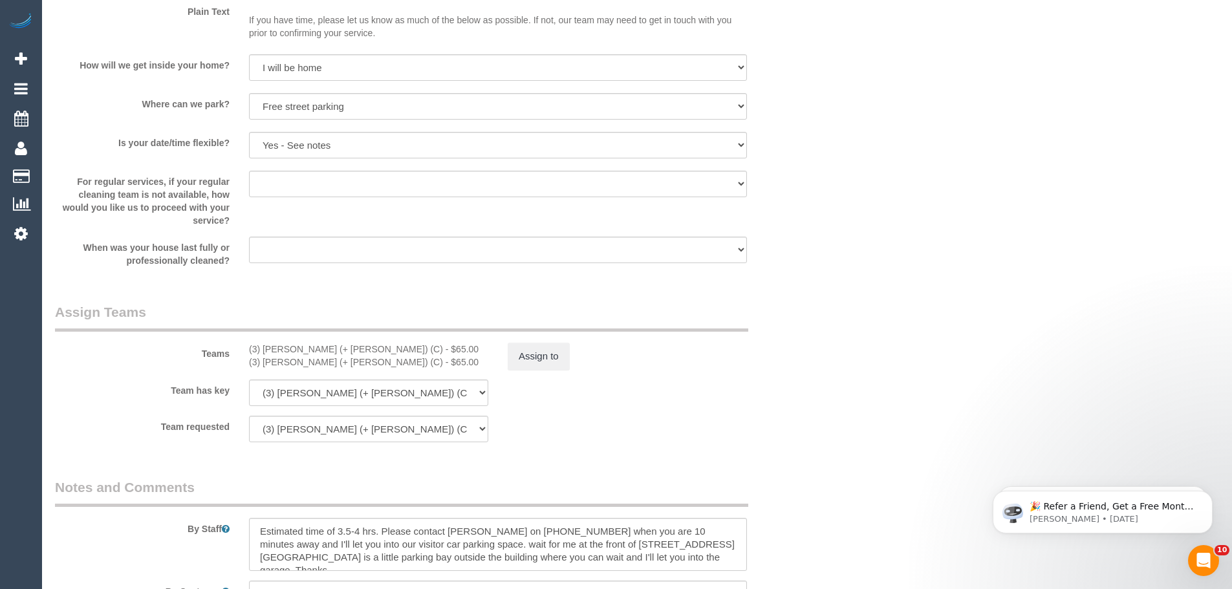
scroll to position [1681, 0]
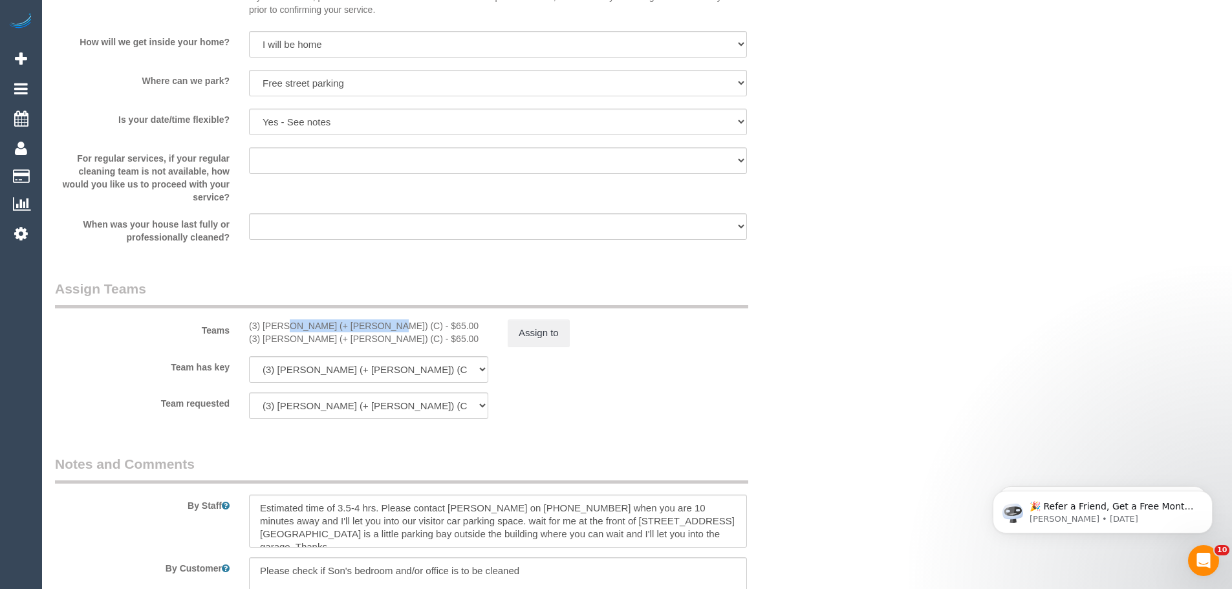
drag, startPoint x: 335, startPoint y: 328, endPoint x: 247, endPoint y: 323, distance: 88.1
click at [247, 323] on div "(3) [PERSON_NAME] (+ [PERSON_NAME]) (C) - $65.00 (3) [PERSON_NAME] (+ [PERSON_N…" at bounding box center [368, 332] width 259 height 26
copy div "(3) [PERSON_NAME] (+ [PERSON_NAME]) (C)"
click at [545, 347] on button "Assign to" at bounding box center [538, 332] width 62 height 27
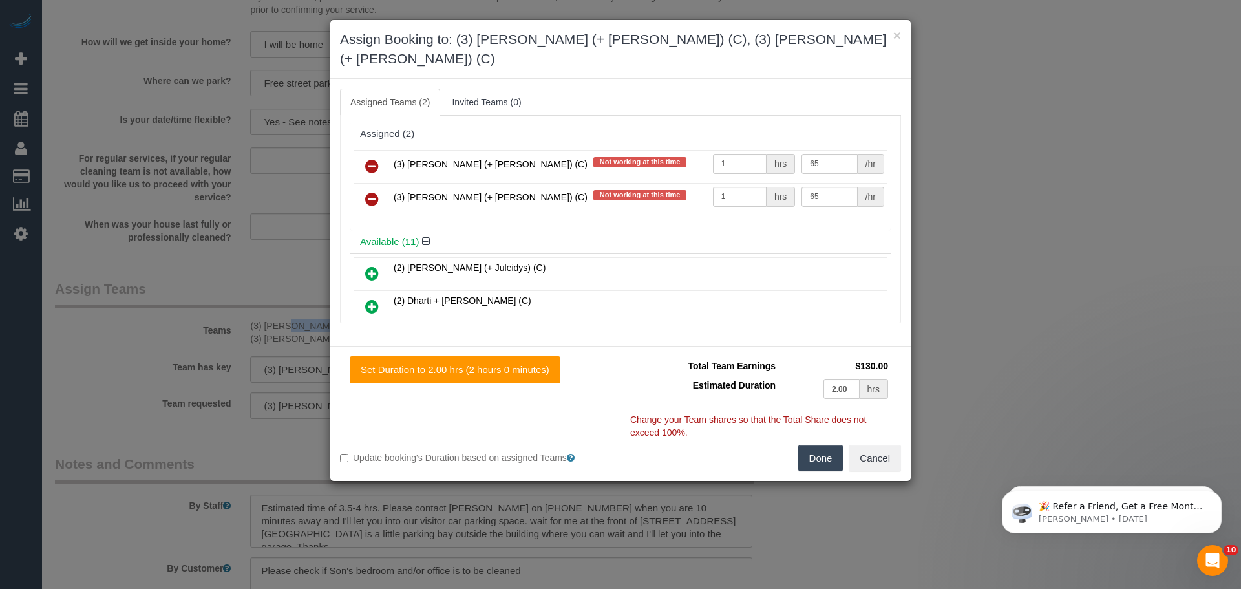
click at [367, 158] on icon at bounding box center [372, 166] width 14 height 16
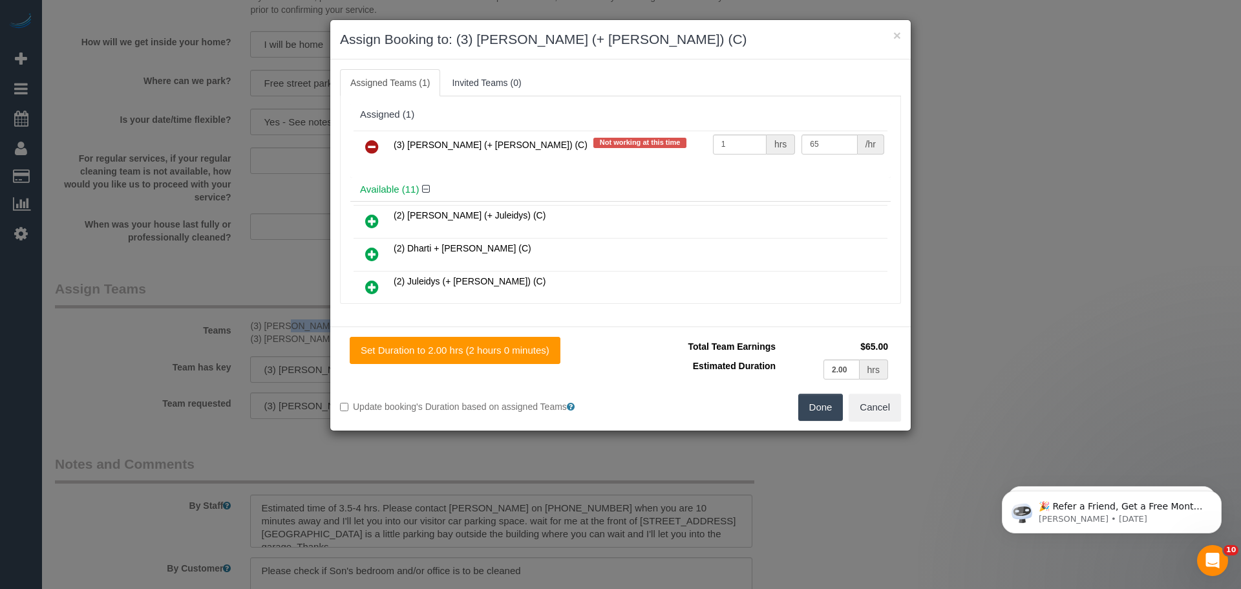
click at [372, 142] on icon at bounding box center [372, 147] width 14 height 16
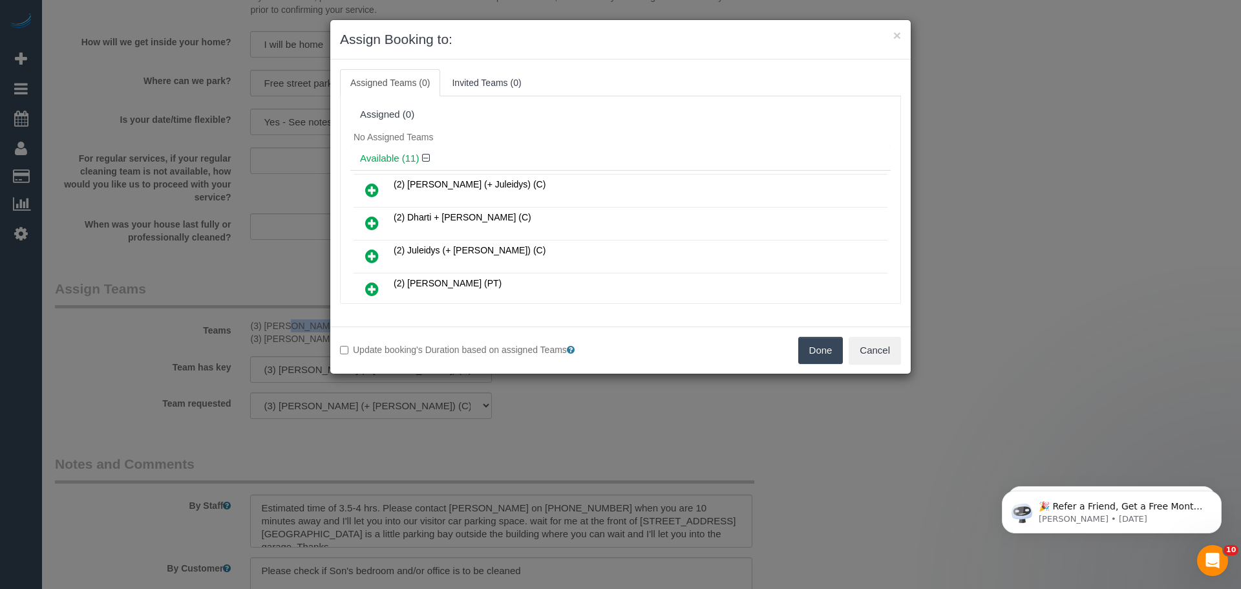
click at [815, 357] on button "Done" at bounding box center [820, 350] width 45 height 27
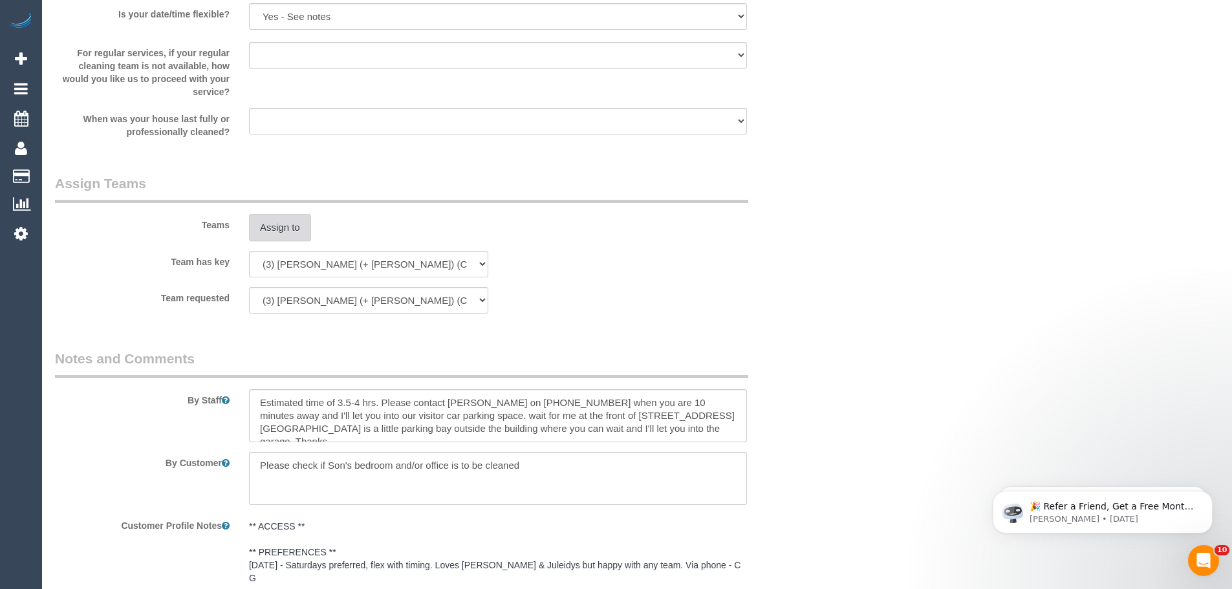
scroll to position [2108, 0]
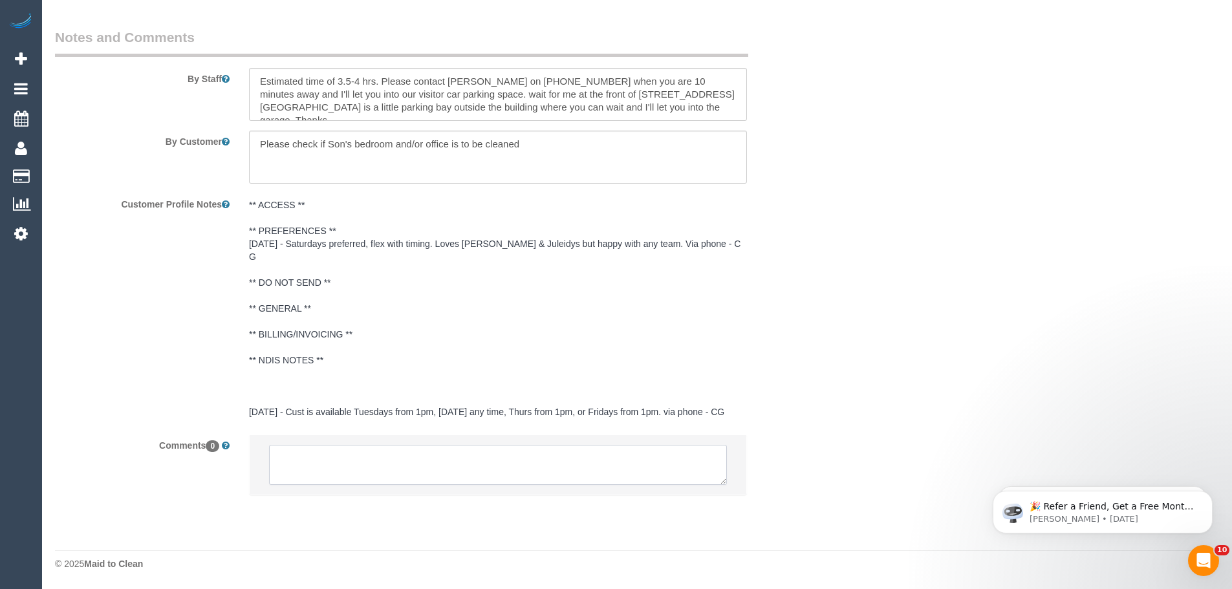
click at [378, 462] on textarea at bounding box center [498, 465] width 458 height 40
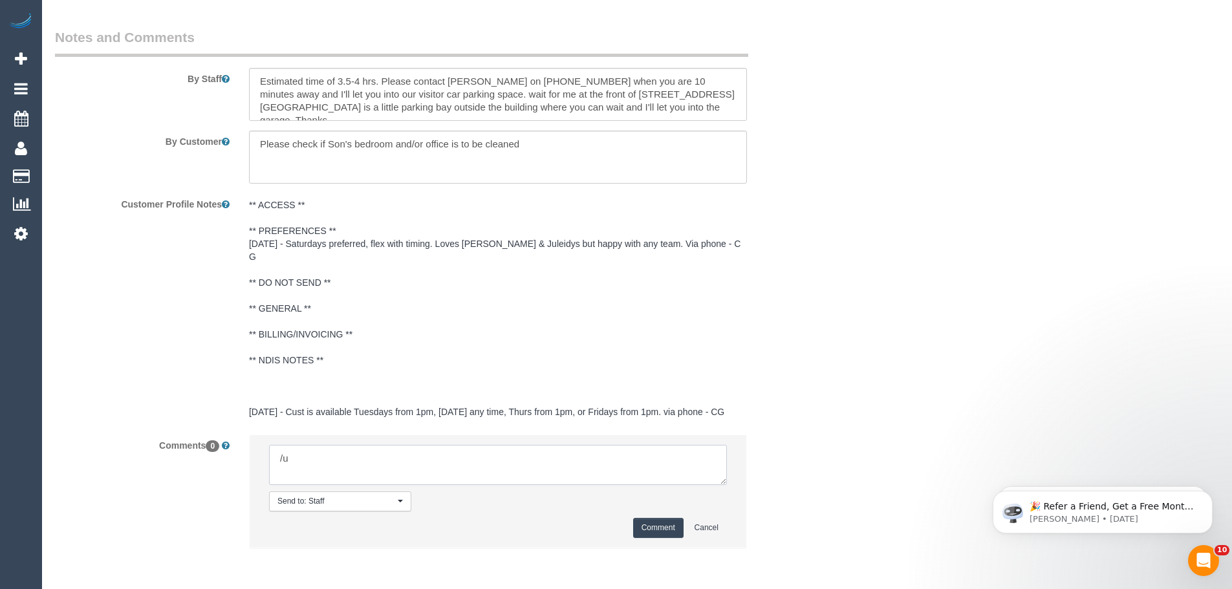
type textarea "/"
paste textarea "Cleaner(s) Unassigned: Reason Unassigned: One Off/Ongoing: Flexibility: Close a…"
drag, startPoint x: 719, startPoint y: 480, endPoint x: 780, endPoint y: 548, distance: 92.0
click at [727, 485] on textarea at bounding box center [498, 465] width 458 height 40
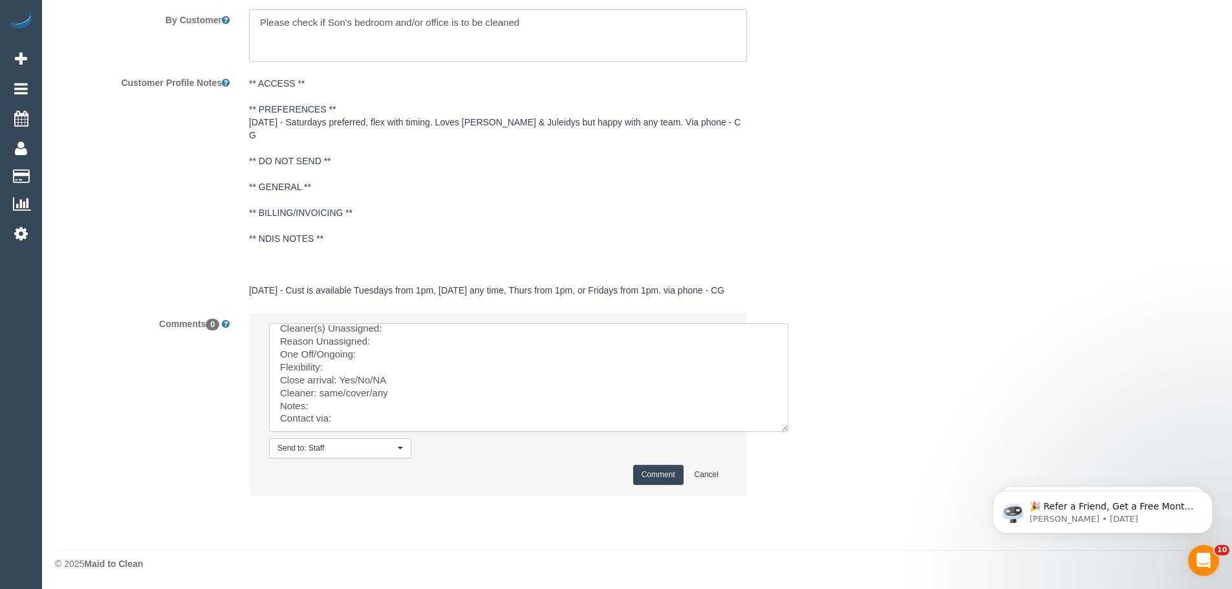
scroll to position [0, 0]
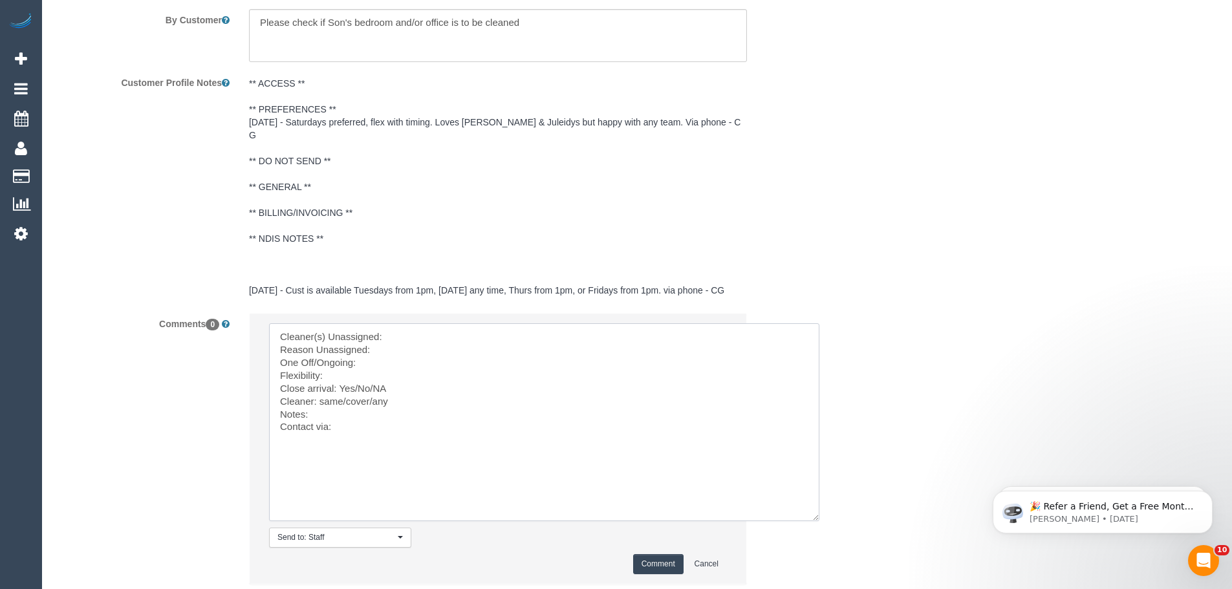
drag, startPoint x: 779, startPoint y: 425, endPoint x: 810, endPoint y: 515, distance: 94.5
click at [810, 515] on textarea at bounding box center [544, 422] width 550 height 198
click at [461, 336] on textarea at bounding box center [544, 422] width 550 height 198
paste textarea "(3) [PERSON_NAME] (+ [PERSON_NAME]) (C)"
click at [504, 355] on textarea at bounding box center [544, 422] width 550 height 198
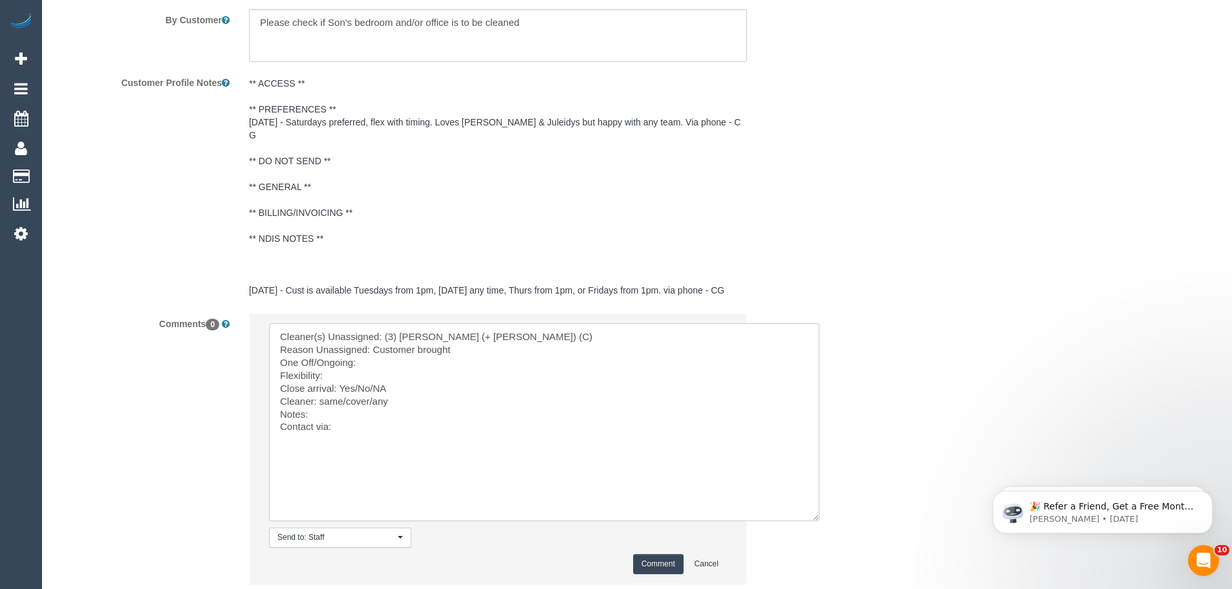
click at [478, 354] on textarea at bounding box center [544, 422] width 550 height 198
type textarea "Cleaner(s) Unassigned: (3) [PERSON_NAME] (+ [PERSON_NAME]) (C) Reason Unassigne…"
click at [659, 562] on button "Comment" at bounding box center [658, 564] width 50 height 20
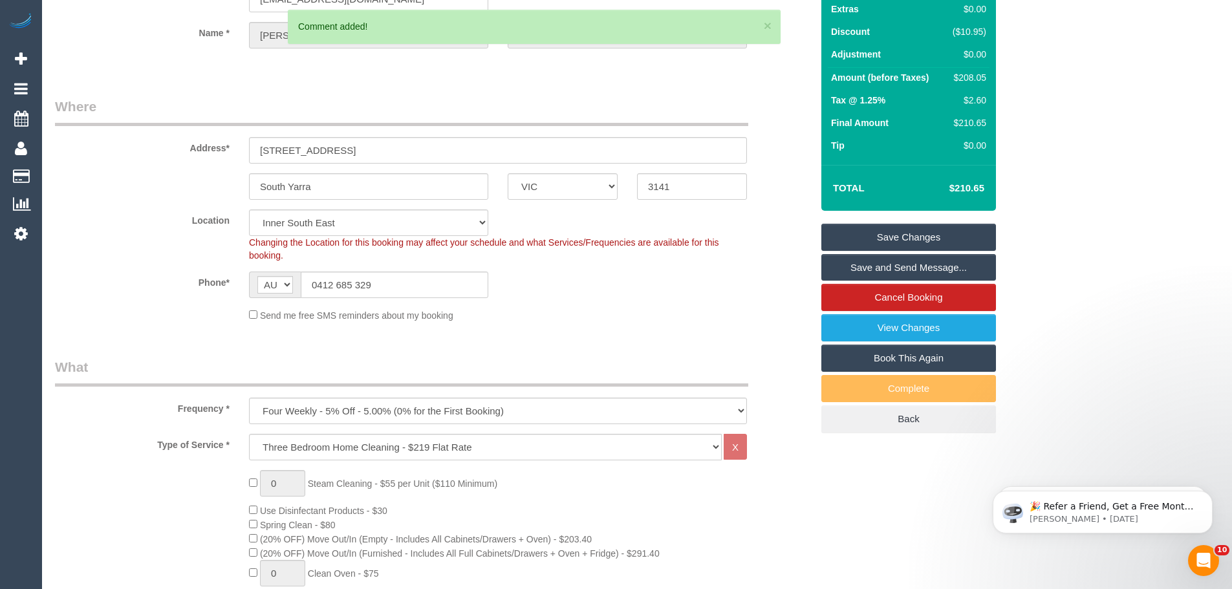
scroll to position [31, 0]
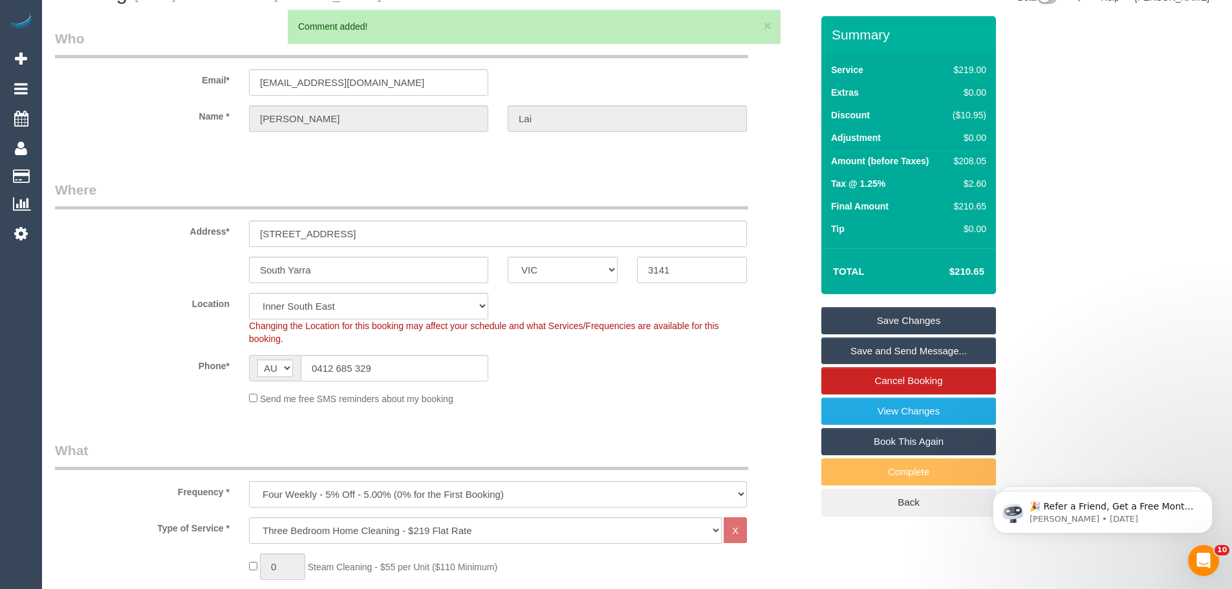
click at [915, 319] on link "Save Changes" at bounding box center [908, 320] width 175 height 27
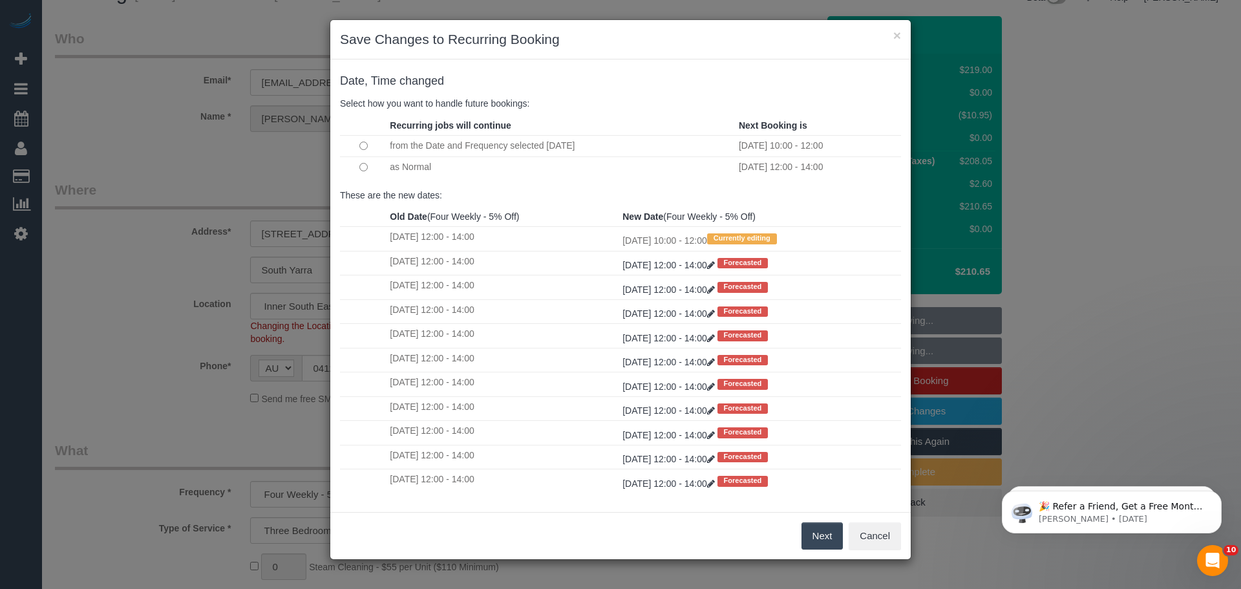
click at [827, 531] on button "Next" at bounding box center [823, 535] width 42 height 27
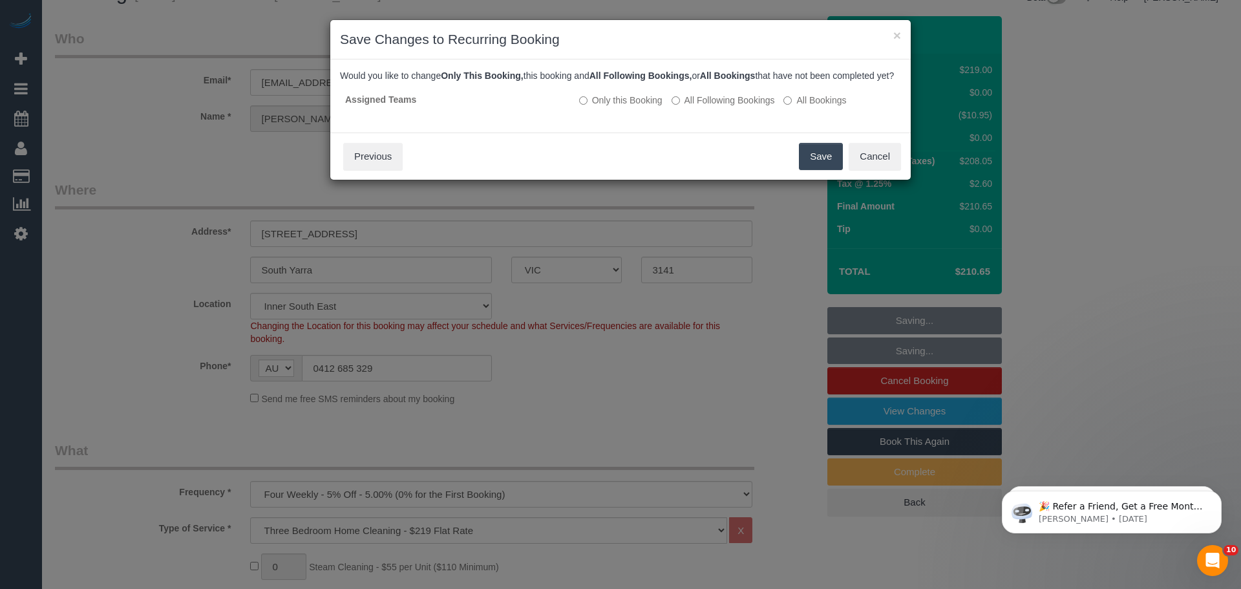
click at [815, 163] on button "Save" at bounding box center [821, 156] width 44 height 27
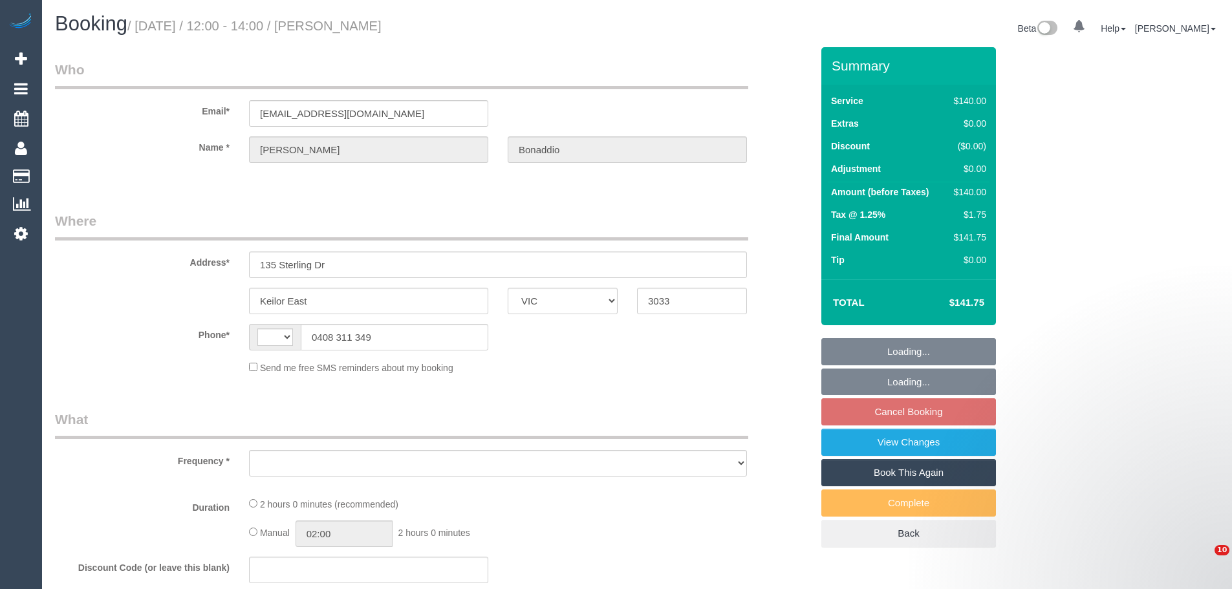
select select "VIC"
select select "string:AU"
select select "object:528"
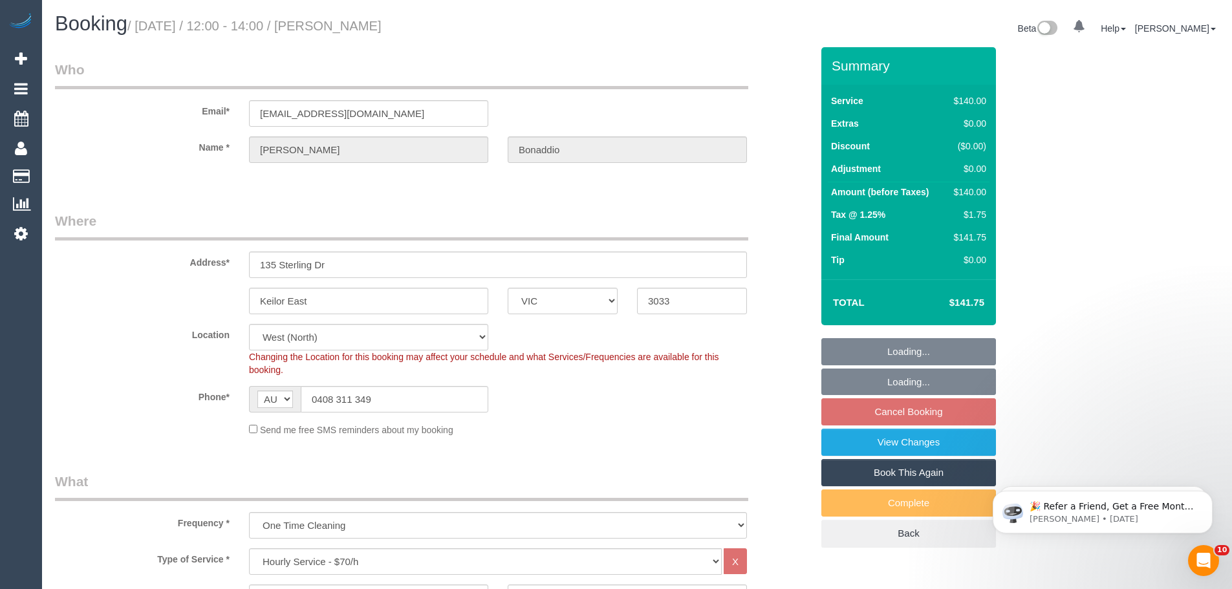
select select "string:stripe-pm_1S7Spm2GScqysDRVey5MOqOJ"
select select "number:28"
select select "number:14"
select select "number:19"
select select "number:35"
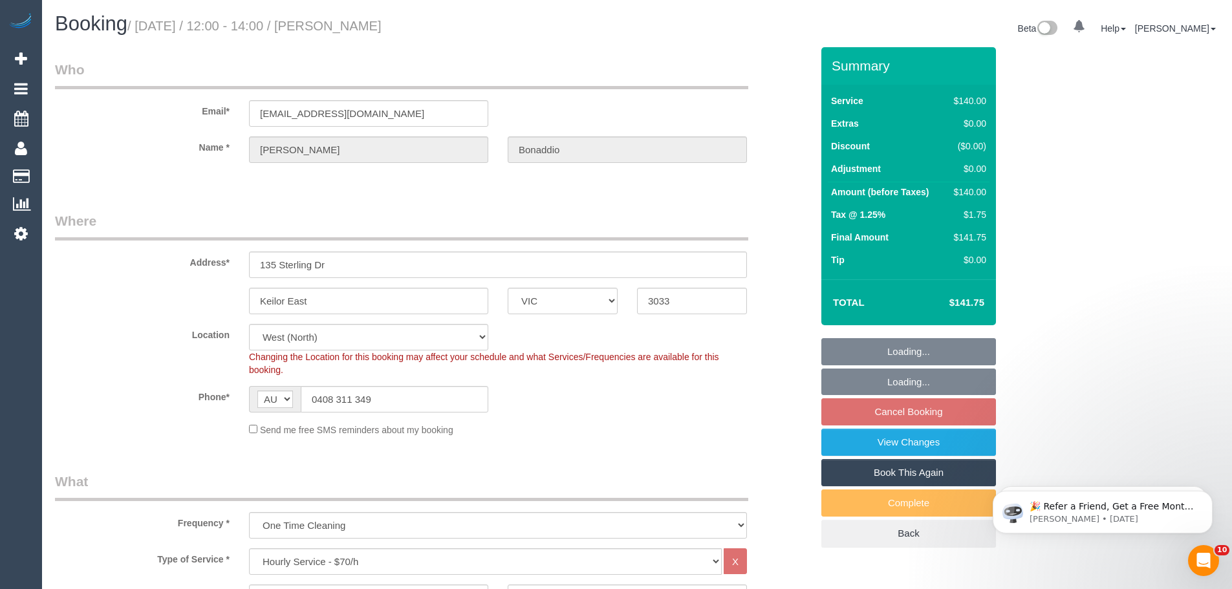
select select "number:11"
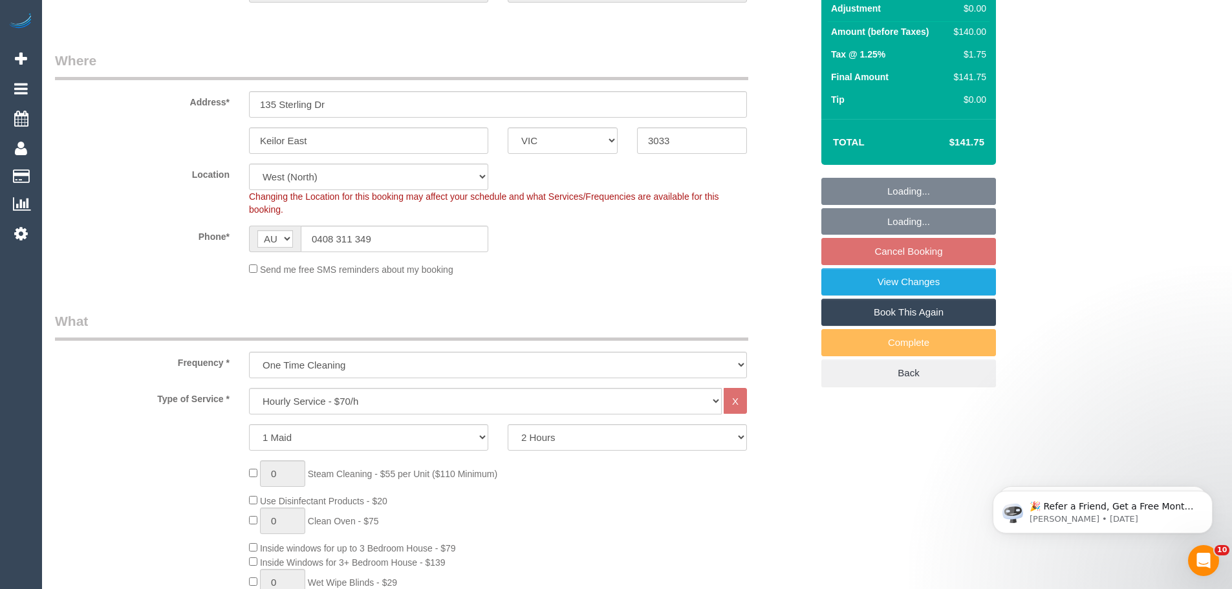
select select "spot1"
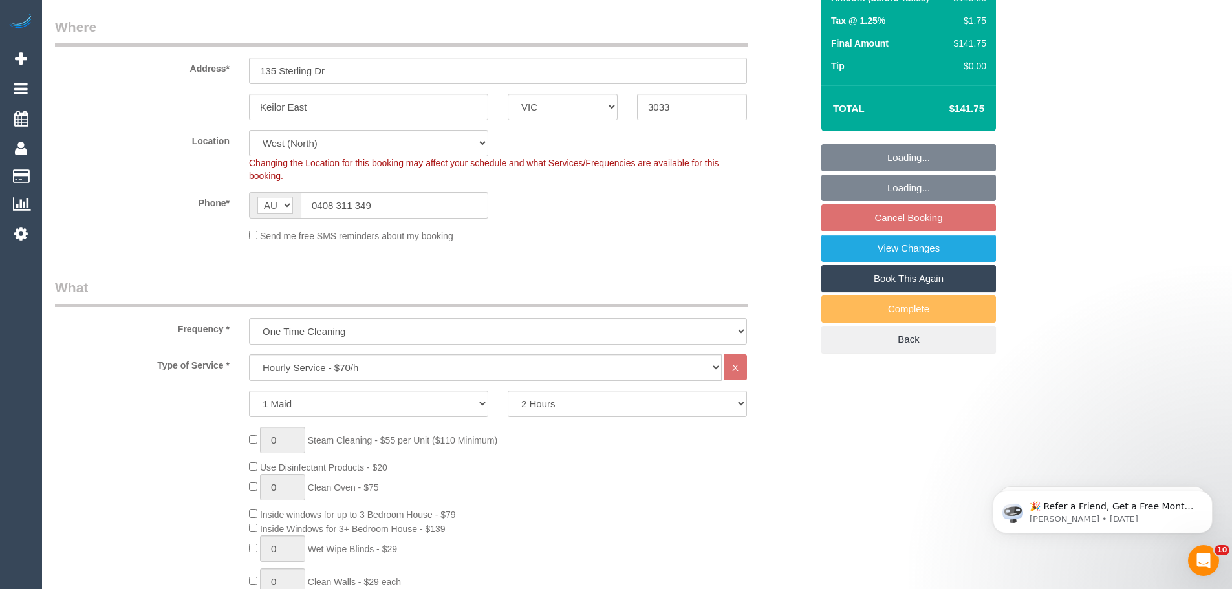
select select "object:1399"
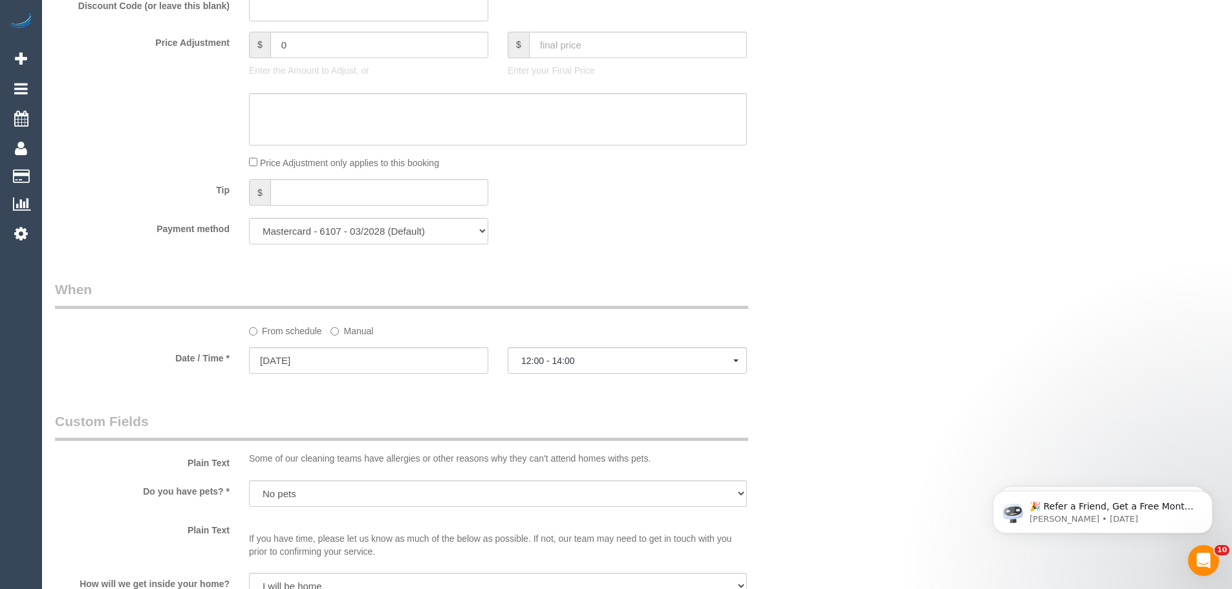
scroll to position [1164, 0]
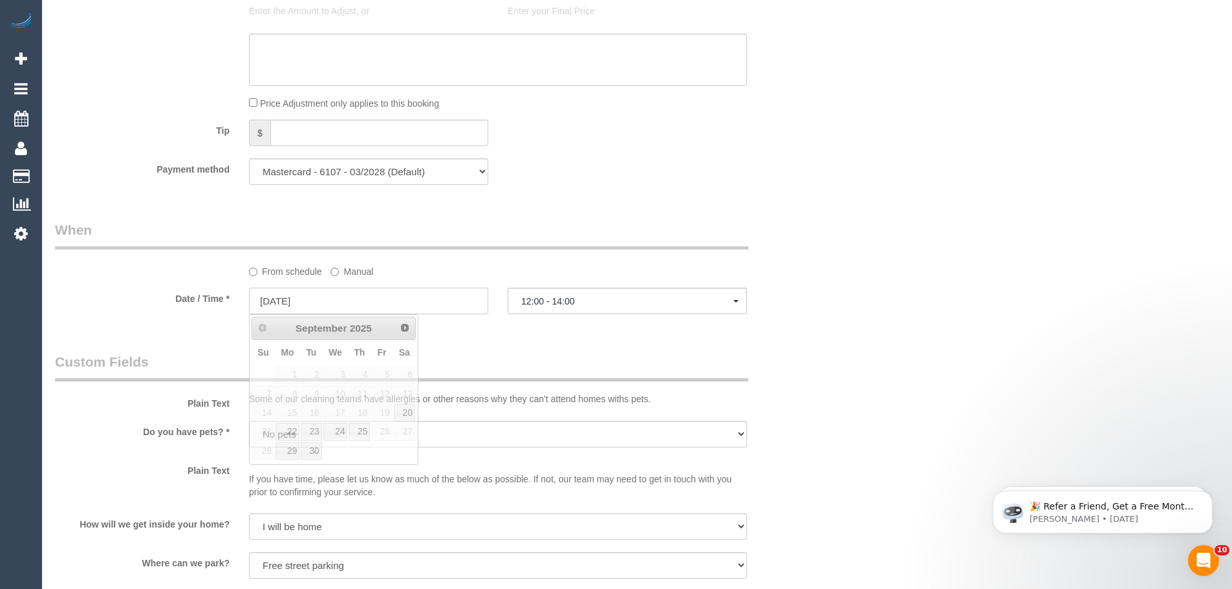
click at [346, 304] on input "[DATE]" at bounding box center [368, 301] width 239 height 27
click at [365, 435] on link "25" at bounding box center [358, 431] width 21 height 17
type input "25/09/2025"
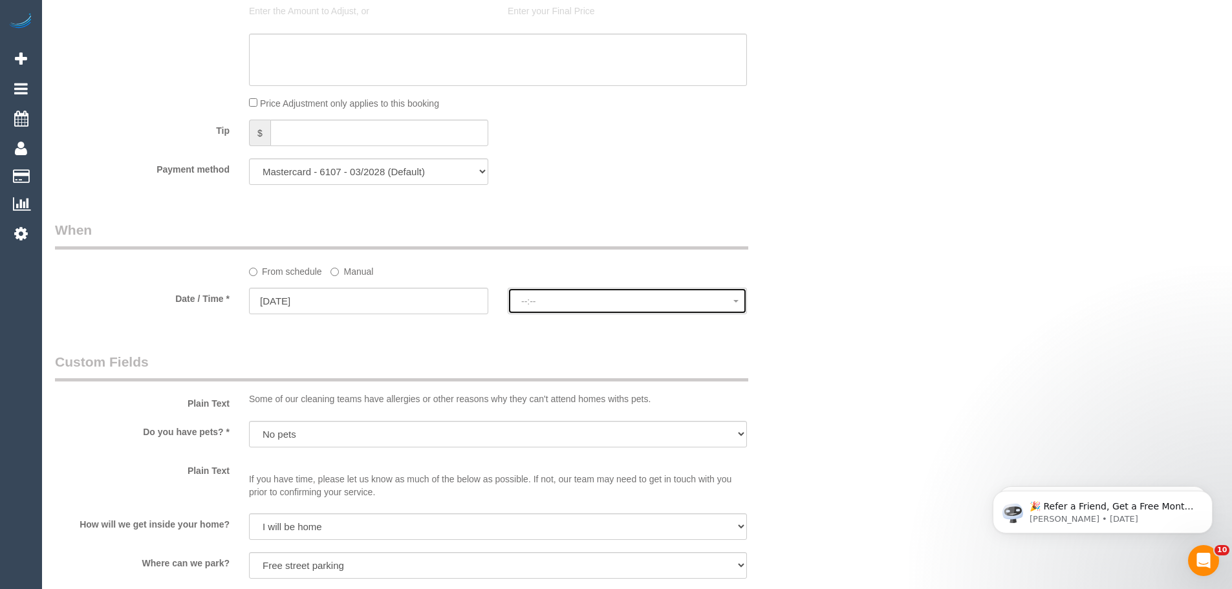
click at [602, 303] on span "--:--" at bounding box center [627, 301] width 212 height 10
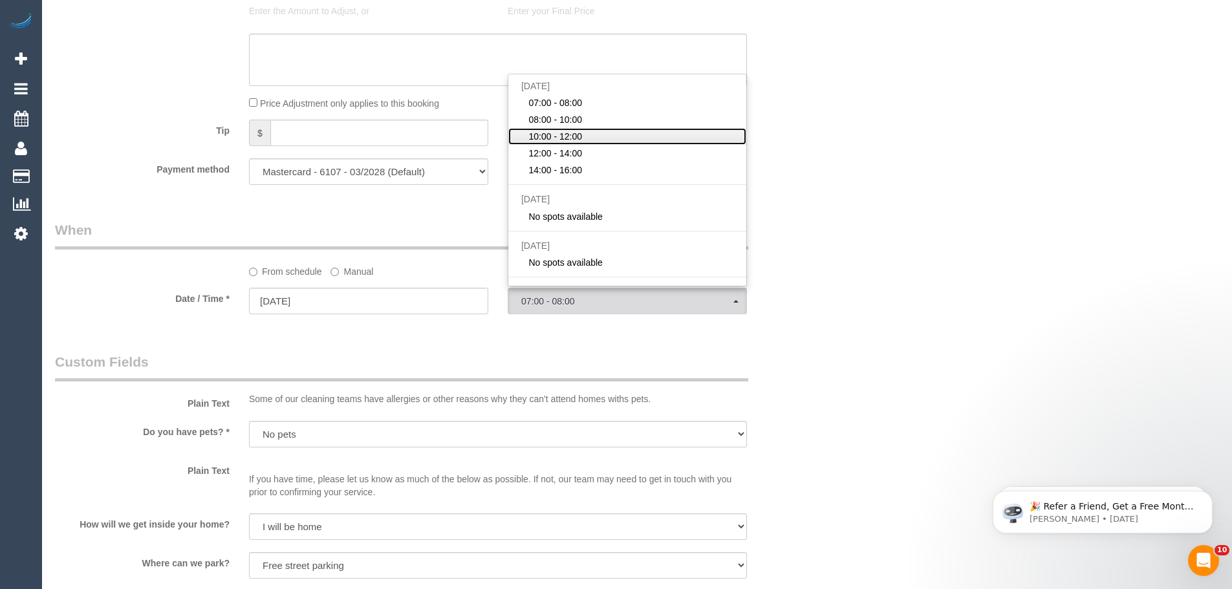
click at [582, 134] on link "10:00 - 12:00" at bounding box center [627, 136] width 238 height 17
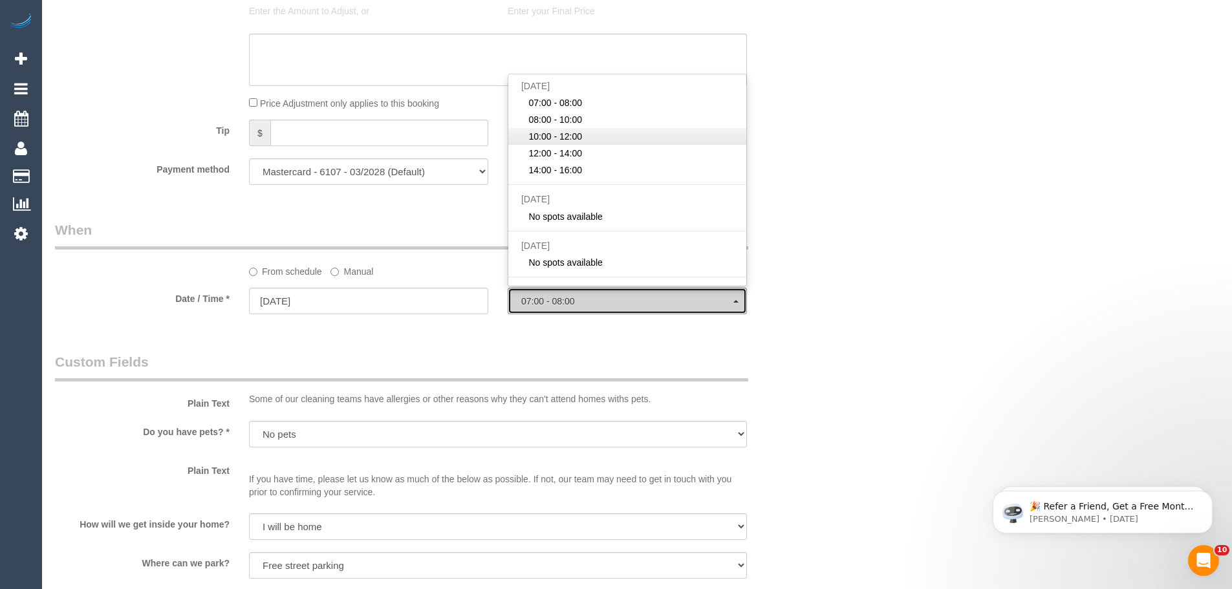
select select "spot14"
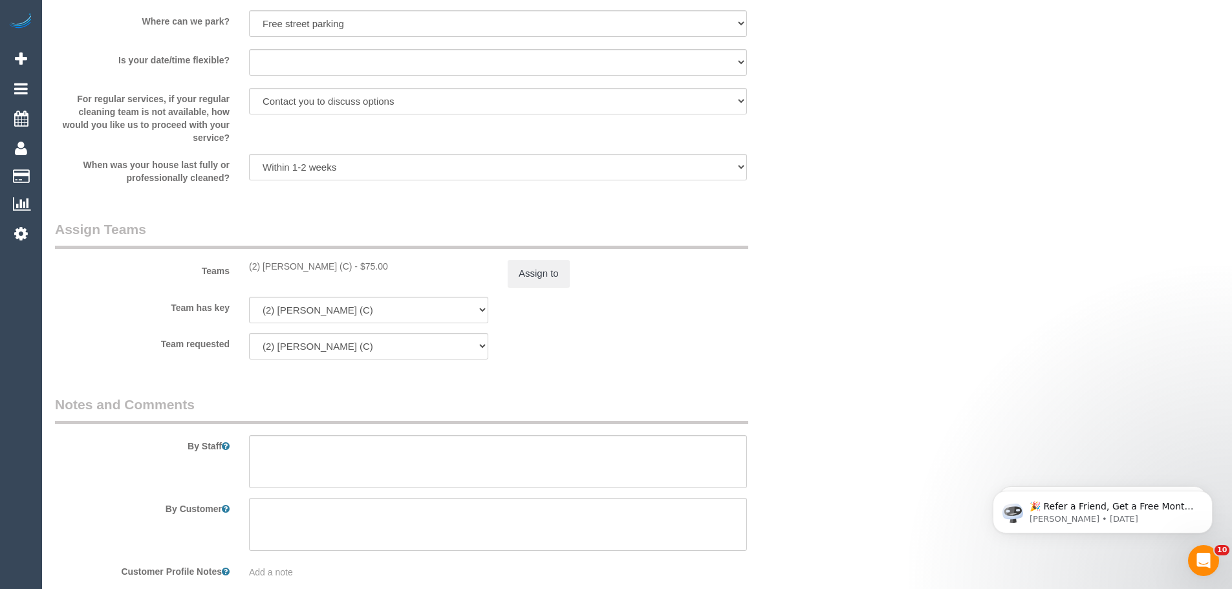
scroll to position [1875, 0]
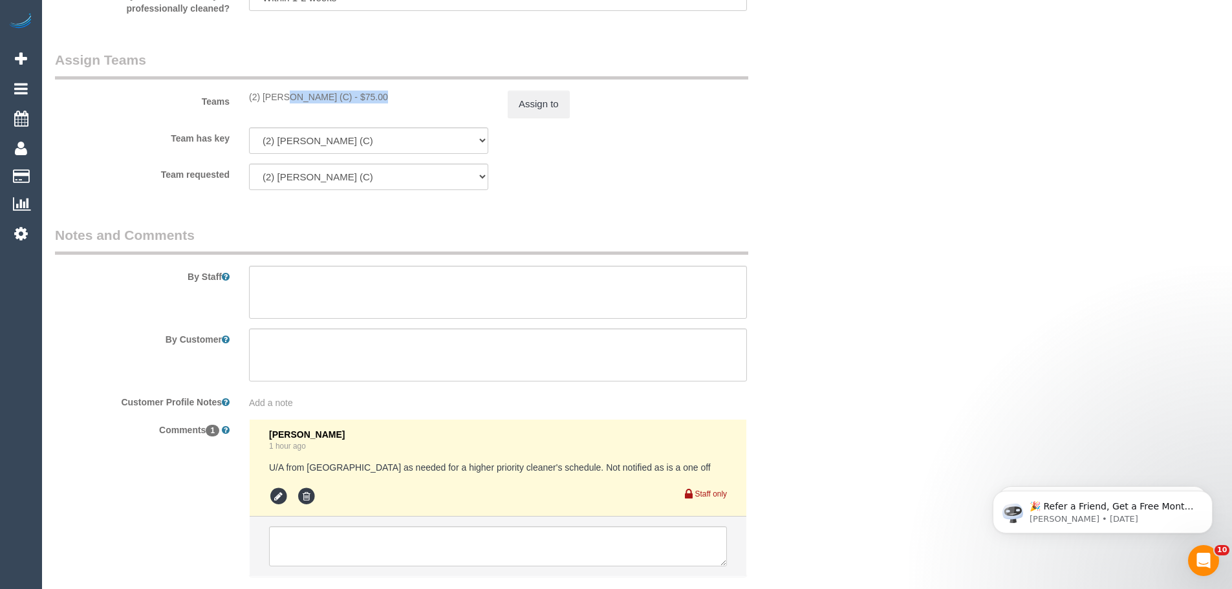
drag, startPoint x: 332, startPoint y: 94, endPoint x: 248, endPoint y: 99, distance: 84.2
click at [249, 99] on div "(2) Eray Mertturk (C) - $75.00" at bounding box center [368, 97] width 239 height 13
copy div "(2) Eray Mertturk (C)"
click at [535, 105] on button "Assign to" at bounding box center [538, 104] width 62 height 27
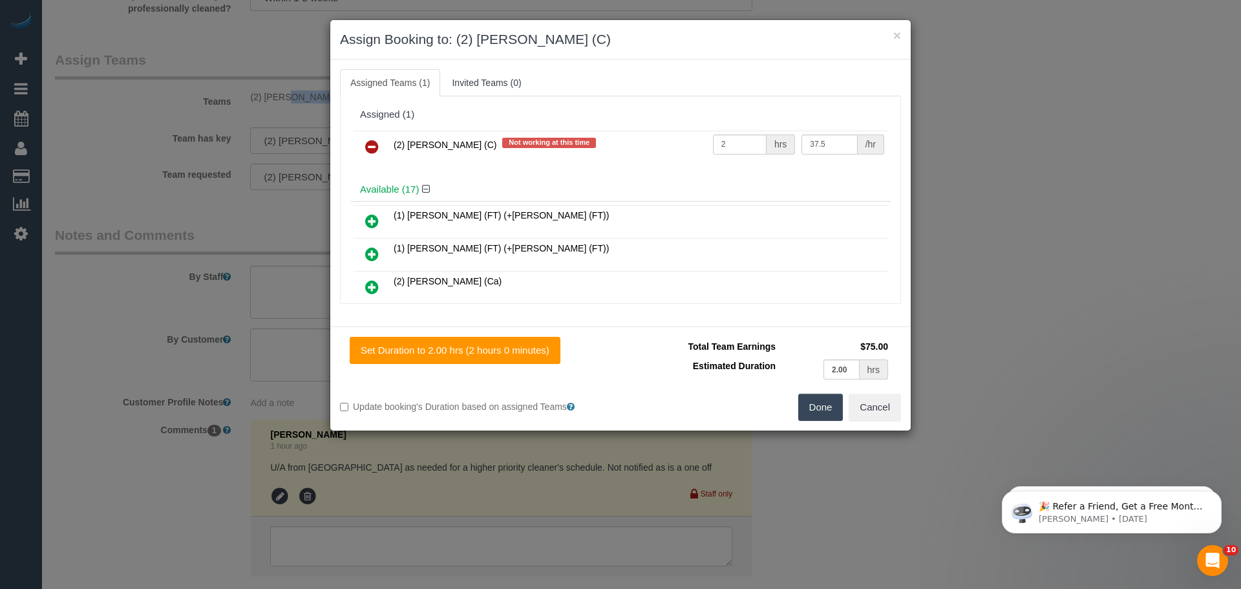
click at [364, 147] on link at bounding box center [372, 147] width 30 height 26
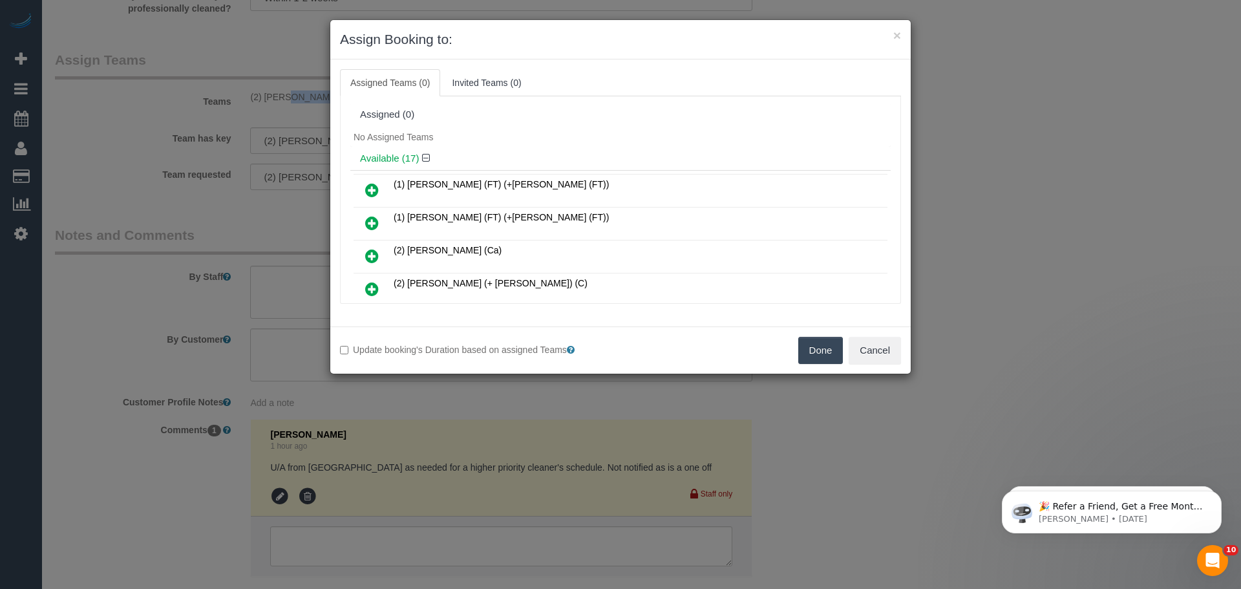
click at [819, 355] on button "Done" at bounding box center [820, 350] width 45 height 27
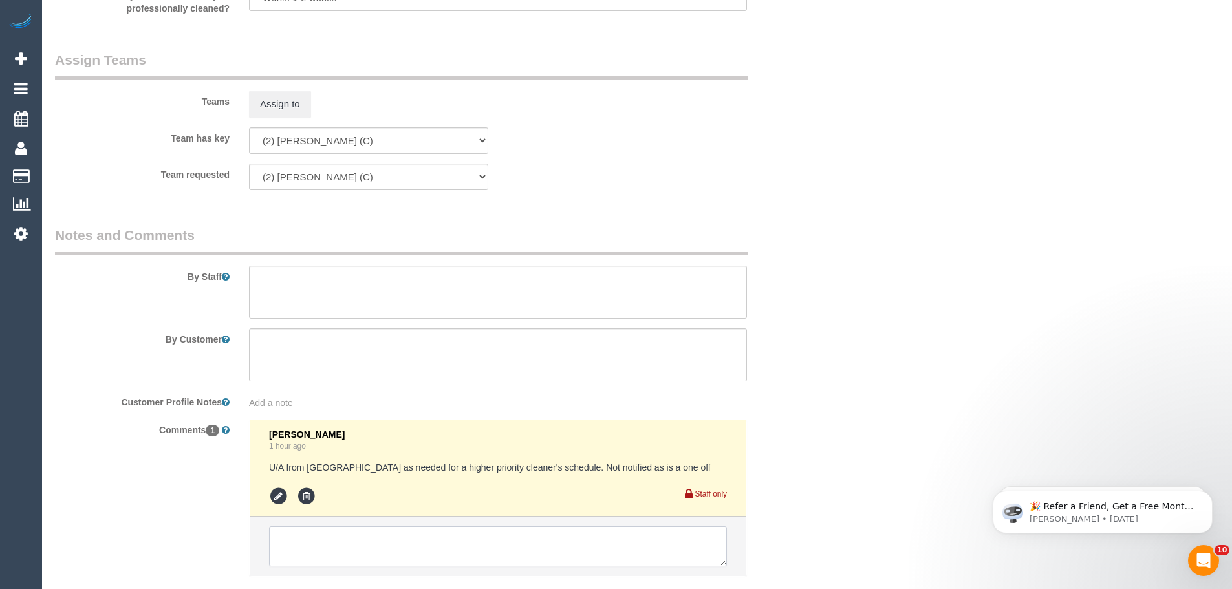
click at [401, 537] on textarea at bounding box center [498, 546] width 458 height 40
type textarea "/"
paste textarea "Cleaner(s) Unassigned: Reason Unassigned: One Off/Ongoing: Flexibility: Close a…"
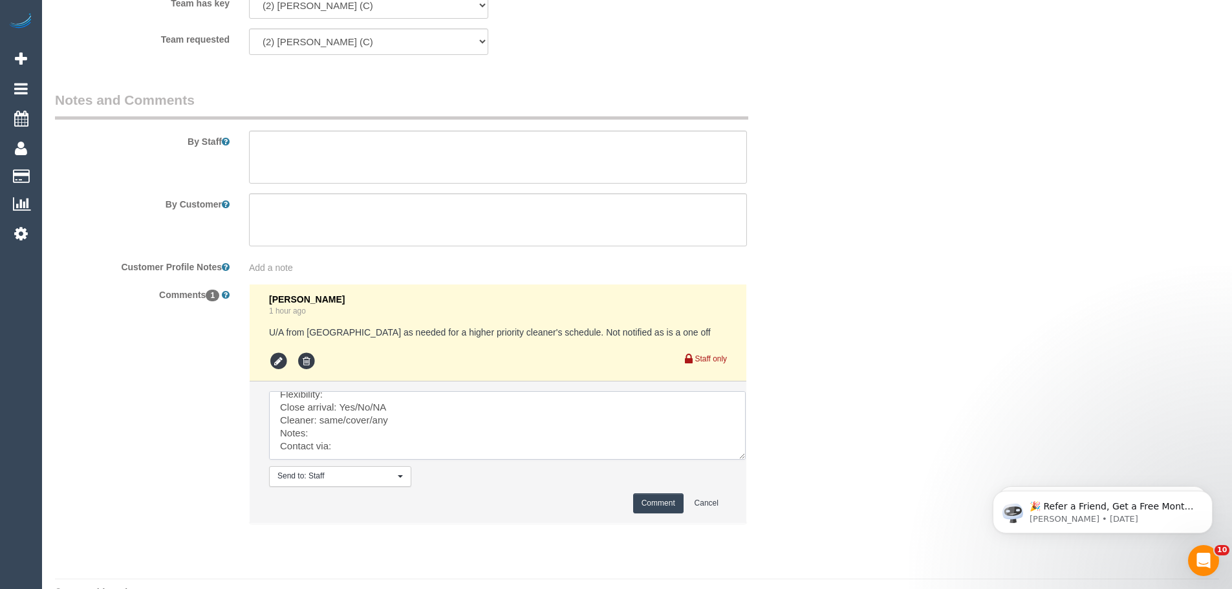
scroll to position [0, 0]
drag, startPoint x: 721, startPoint y: 425, endPoint x: 742, endPoint y: 502, distance: 80.5
click at [745, 460] on textarea at bounding box center [507, 425] width 476 height 69
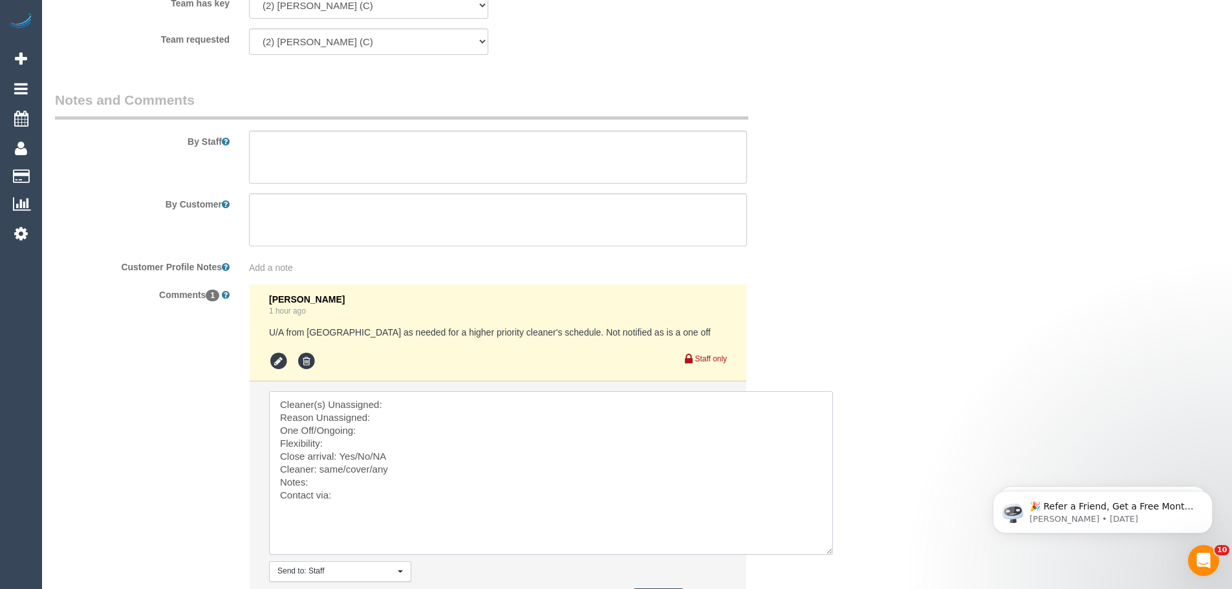
click at [396, 405] on textarea at bounding box center [551, 473] width 564 height 164
paste textarea "(2) Eray Mertturk (C)"
click at [388, 422] on textarea at bounding box center [551, 473] width 564 height 164
click at [387, 429] on textarea at bounding box center [551, 473] width 564 height 164
click at [336, 449] on textarea at bounding box center [551, 473] width 564 height 164
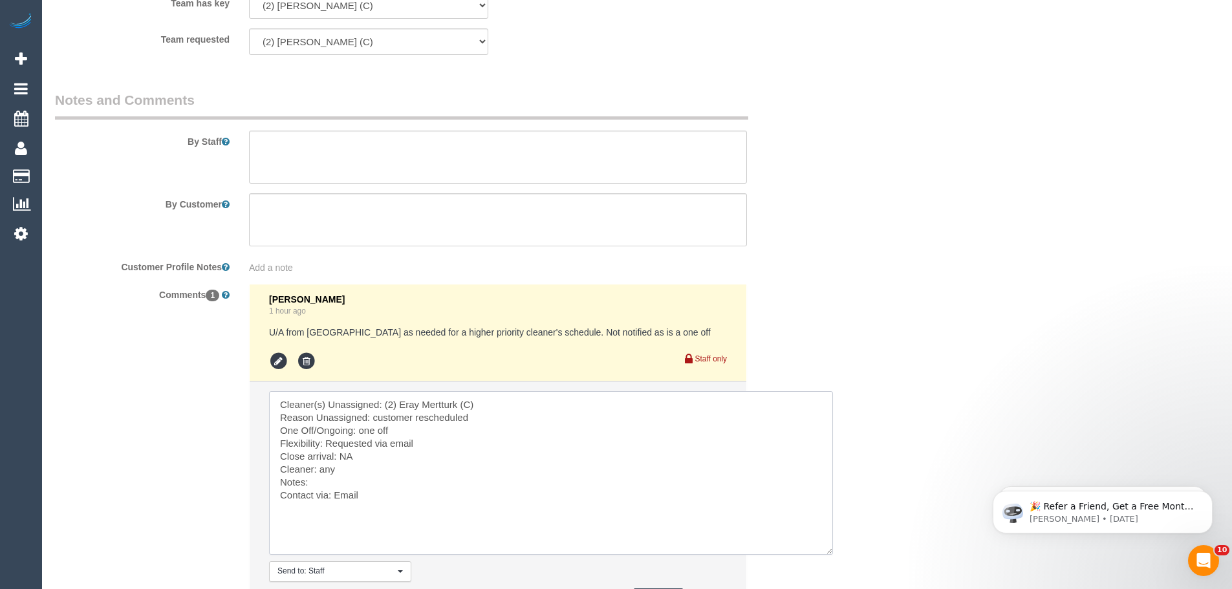
click at [383, 498] on textarea at bounding box center [551, 473] width 564 height 164
paste textarea "cnv_qf1xj4f"
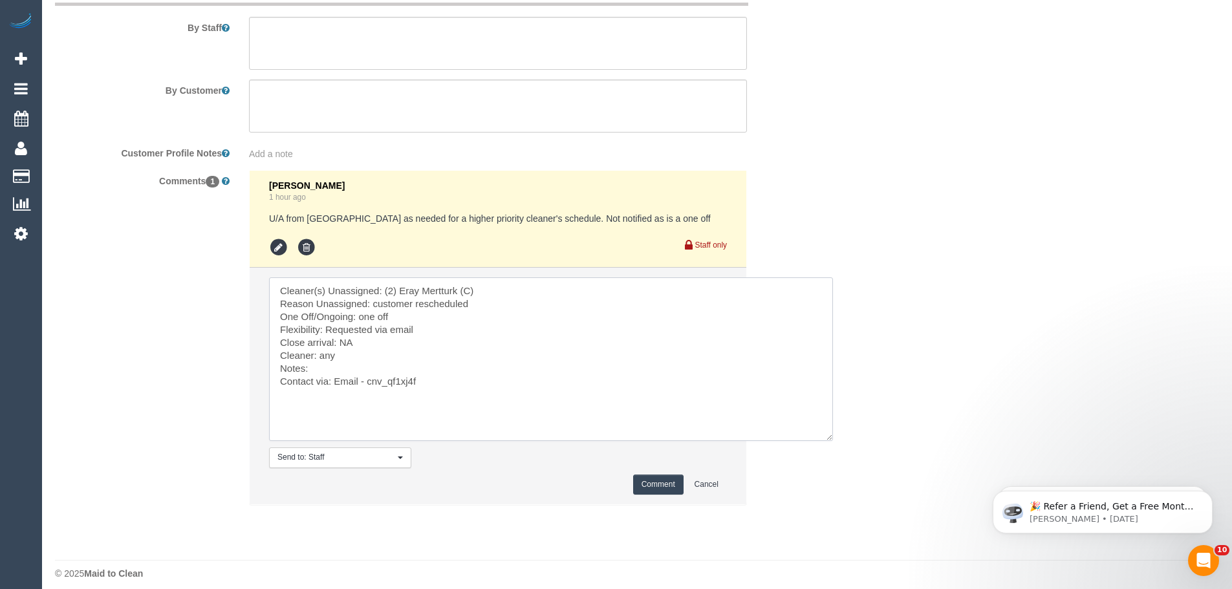
scroll to position [2133, 0]
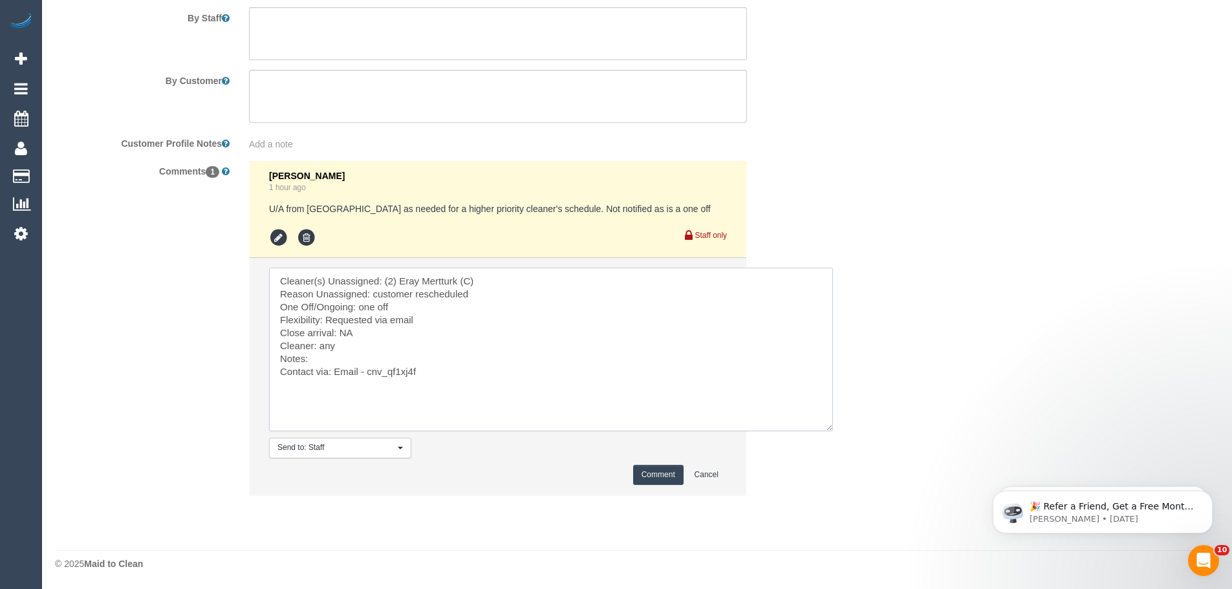
type textarea "Cleaner(s) Unassigned: (2) Eray Mertturk (C) Reason Unassigned: customer resche…"
click at [656, 476] on button "Comment" at bounding box center [658, 475] width 50 height 20
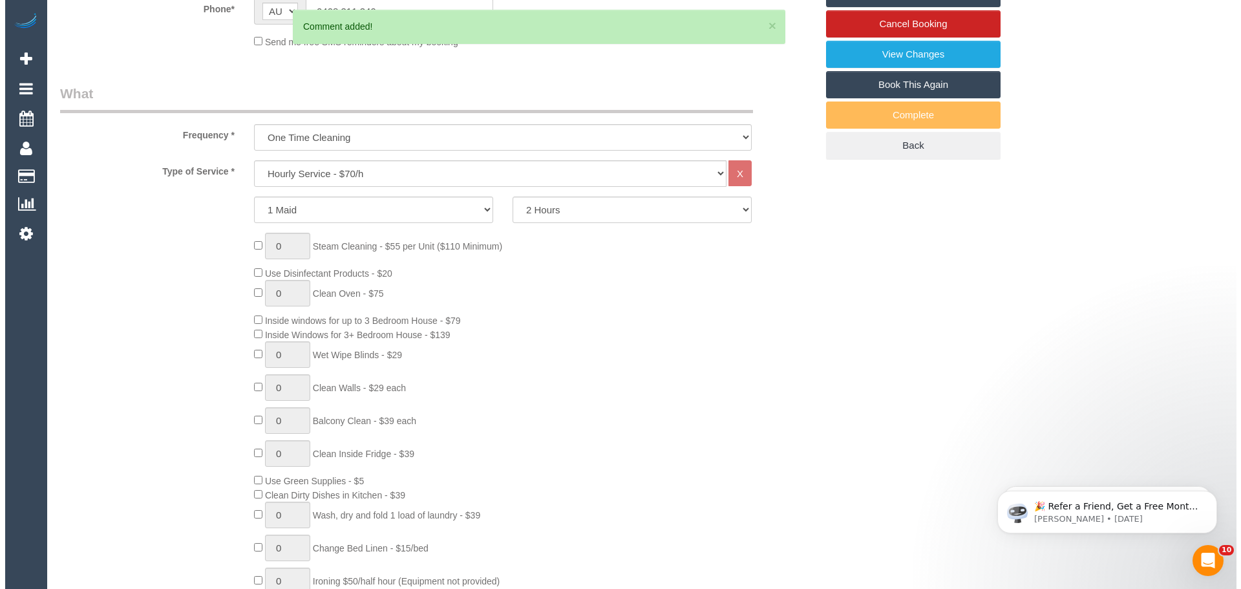
scroll to position [0, 0]
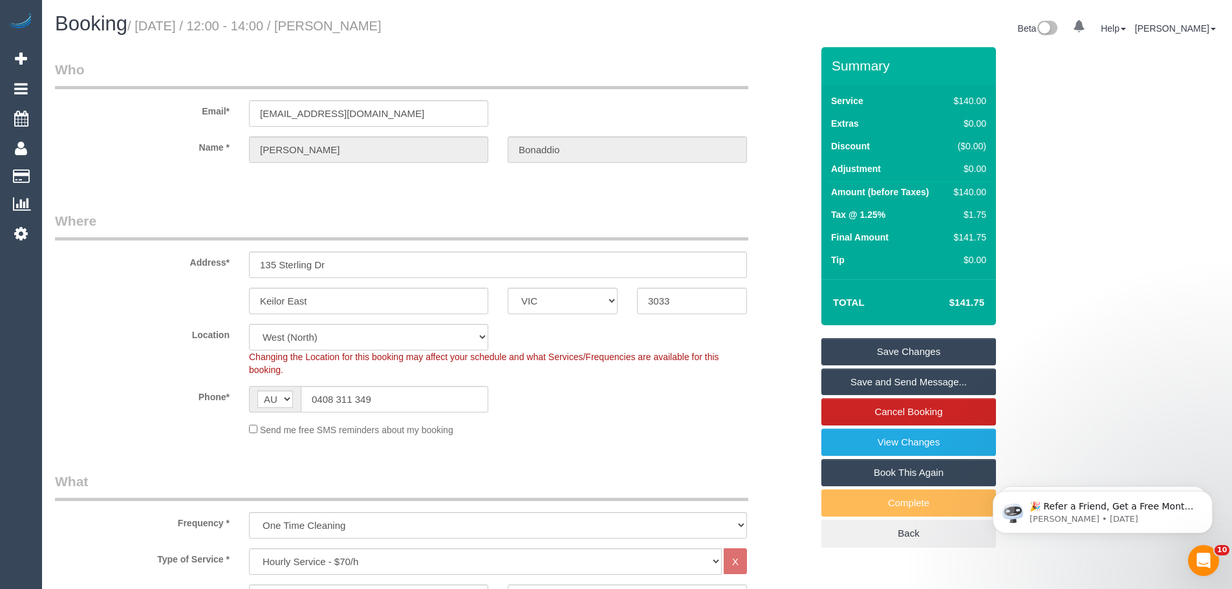
click at [976, 346] on link "Save Changes" at bounding box center [908, 351] width 175 height 27
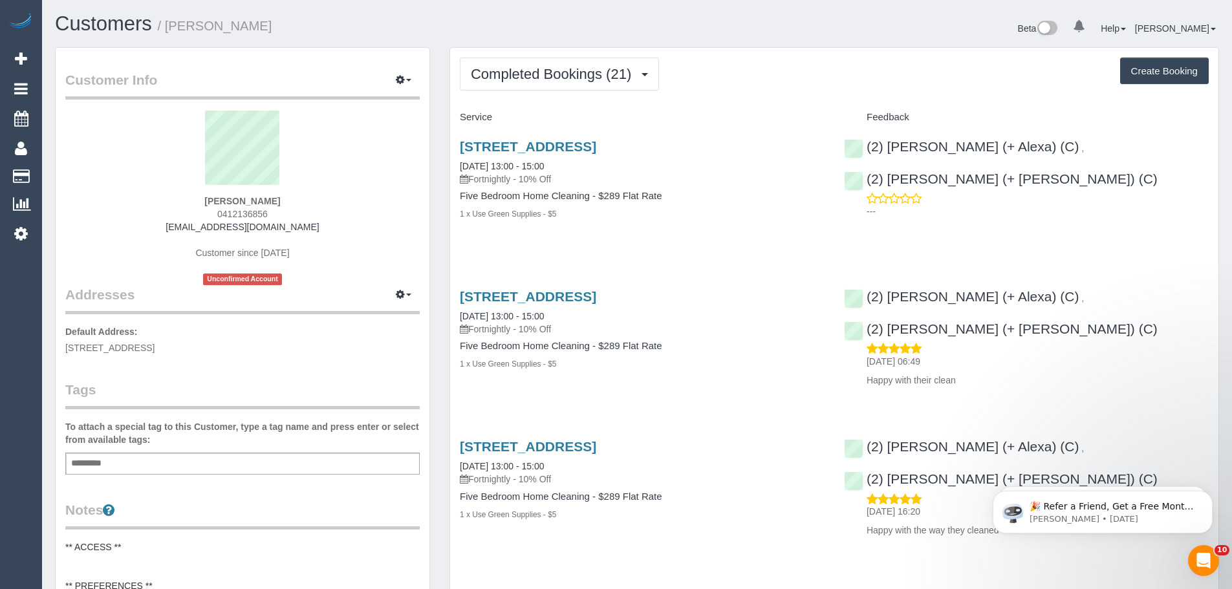
click at [573, 80] on span "Completed Bookings (21)" at bounding box center [554, 74] width 167 height 16
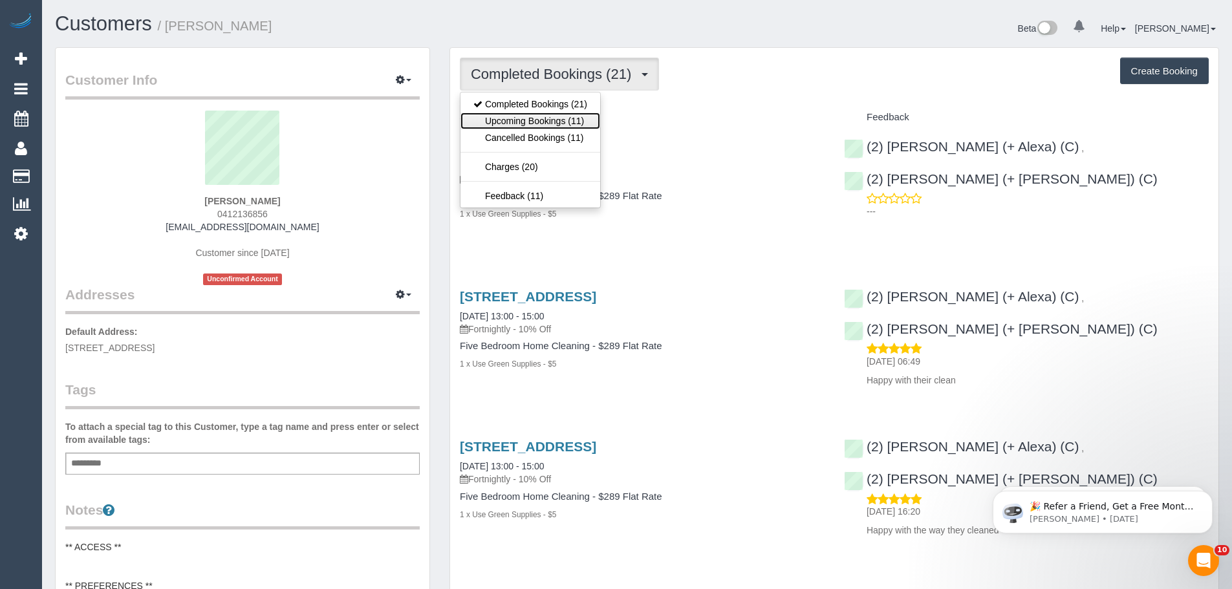
click at [560, 122] on link "Upcoming Bookings (11)" at bounding box center [530, 120] width 140 height 17
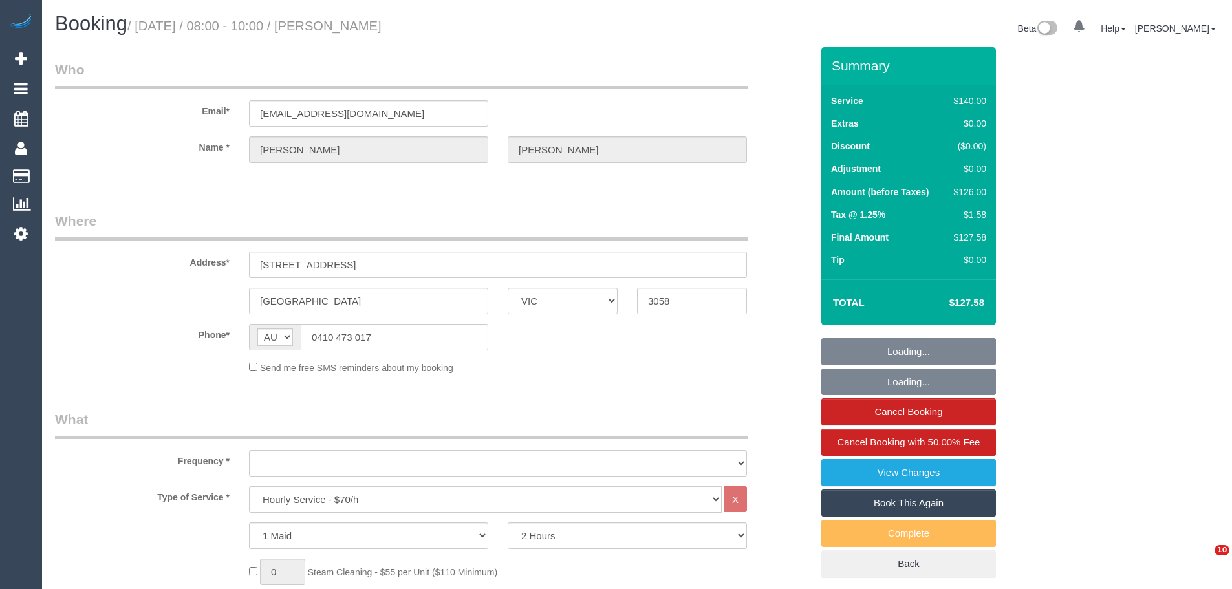
select select "VIC"
select select "string:stripe-pm_1QuP9v2GScqysDRVpgywK1O1"
select select "number:29"
select select "number:14"
select select "number:19"
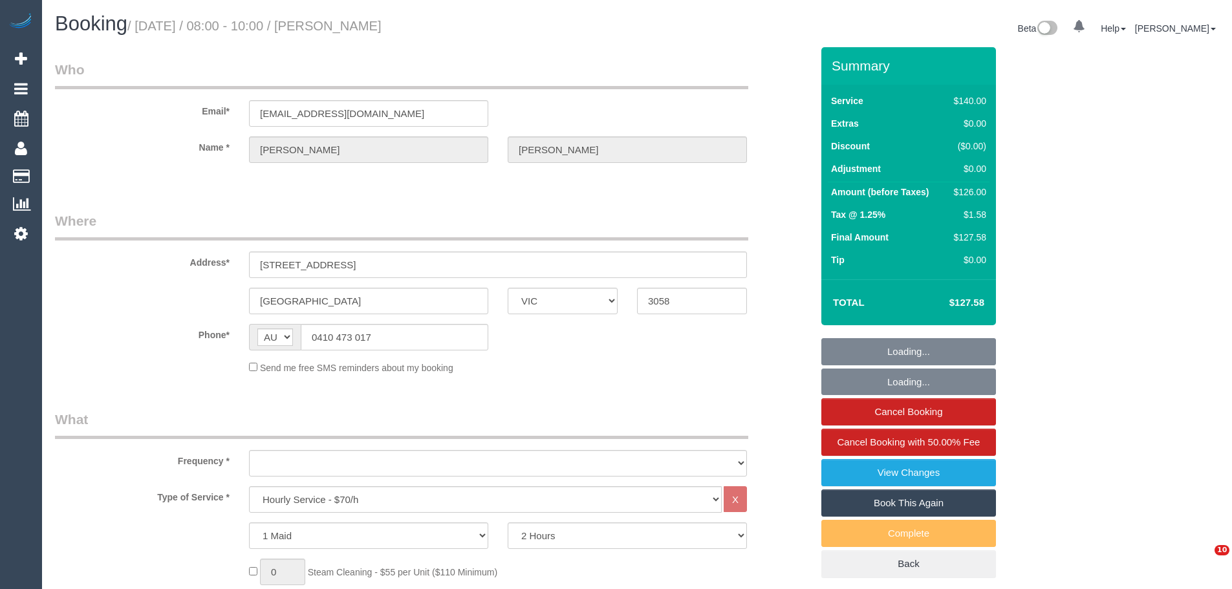
select select "number:36"
select select "number:34"
select select "number:11"
select select "object:1597"
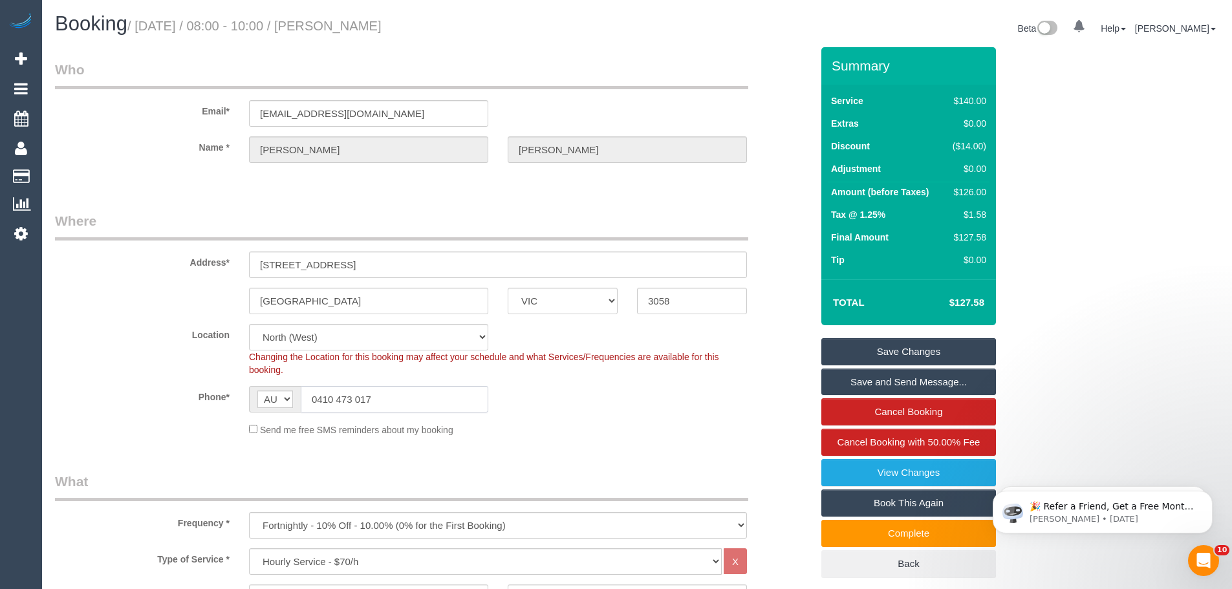
drag, startPoint x: 396, startPoint y: 398, endPoint x: 121, endPoint y: 397, distance: 275.4
click at [121, 397] on div "Phone* AF AL DZ AD AO AI AQ AG AR AM AW AU AT AZ BS BH BD BB BY BE BZ BJ BM BT …" at bounding box center [433, 399] width 776 height 27
drag, startPoint x: 259, startPoint y: 262, endPoint x: 331, endPoint y: 264, distance: 71.8
click at [331, 264] on input "145a Sydney Rd, 4" at bounding box center [498, 264] width 498 height 27
click at [277, 261] on input "145a Sydney Rd, 4" at bounding box center [498, 264] width 498 height 27
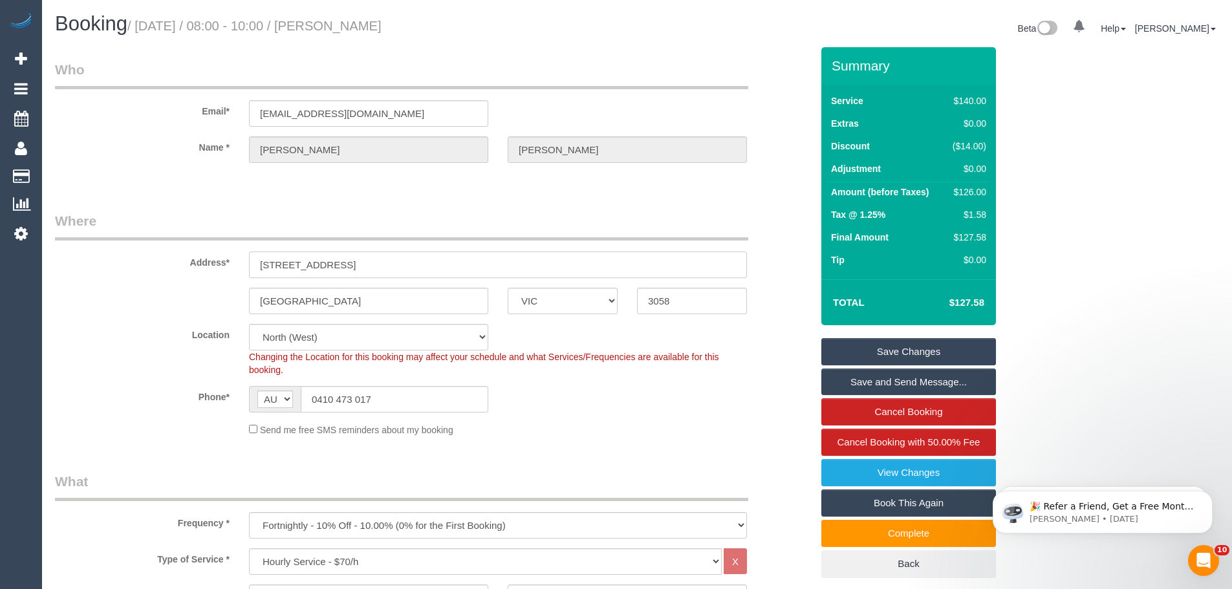
drag, startPoint x: 281, startPoint y: 263, endPoint x: 231, endPoint y: 251, distance: 51.8
click at [230, 251] on div "Address* 145a Sydney Rd, 4" at bounding box center [433, 244] width 776 height 67
drag, startPoint x: 371, startPoint y: 264, endPoint x: 41, endPoint y: 239, distance: 331.3
click at [381, 403] on input "0410 473 017" at bounding box center [394, 399] width 187 height 27
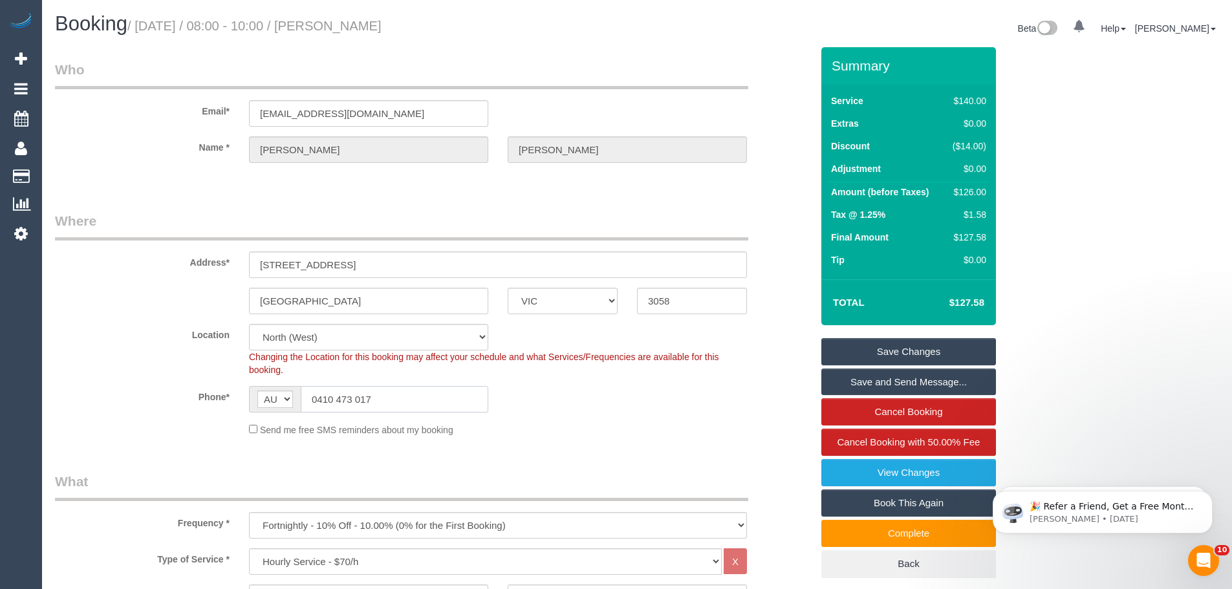
click at [381, 403] on input "0410 473 017" at bounding box center [394, 399] width 187 height 27
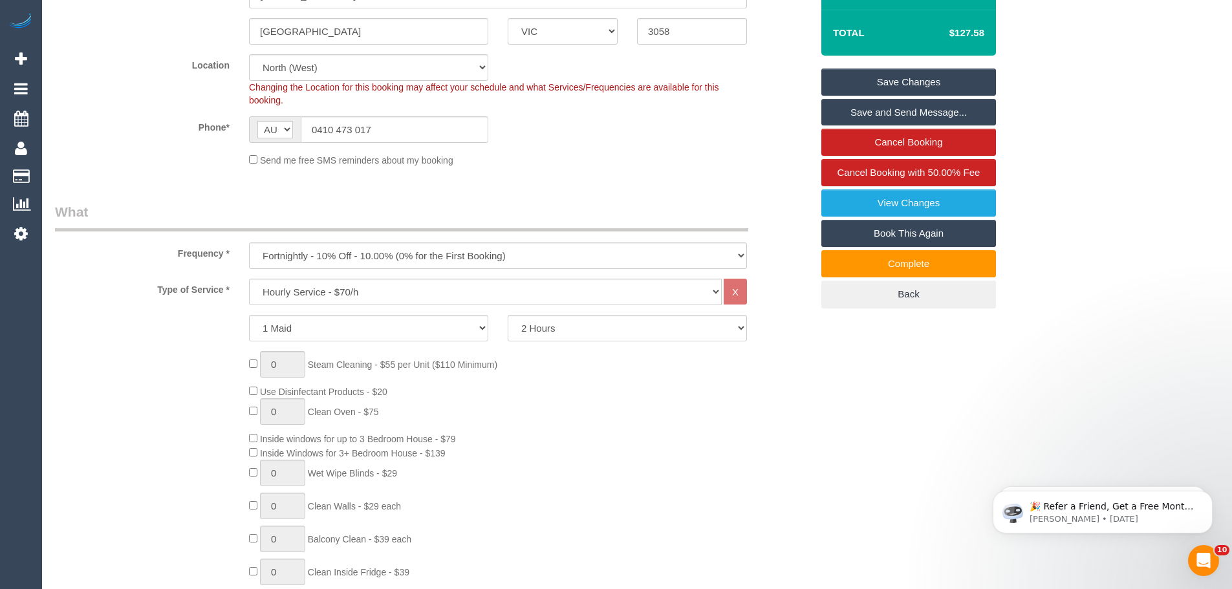
scroll to position [129, 0]
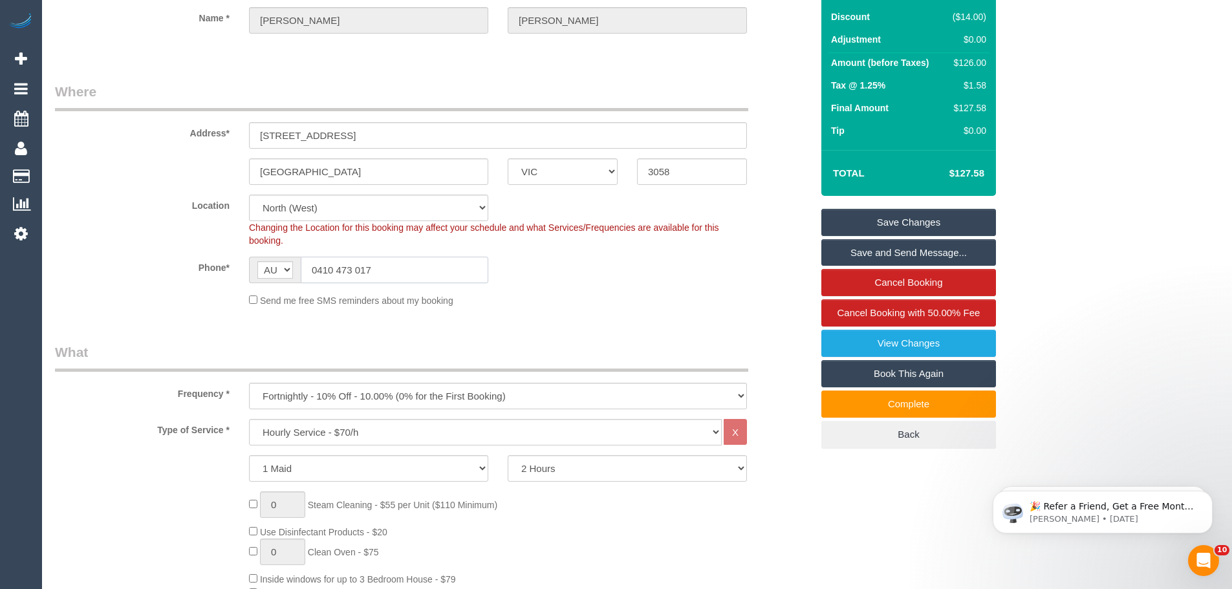
click at [381, 272] on input "0410 473 017" at bounding box center [394, 270] width 187 height 27
drag, startPoint x: 381, startPoint y: 272, endPoint x: 384, endPoint y: 288, distance: 17.0
click at [384, 288] on sui-booking-location "Location Office City East (North) East (South) Inner East Inner North (East) In…" at bounding box center [433, 251] width 756 height 112
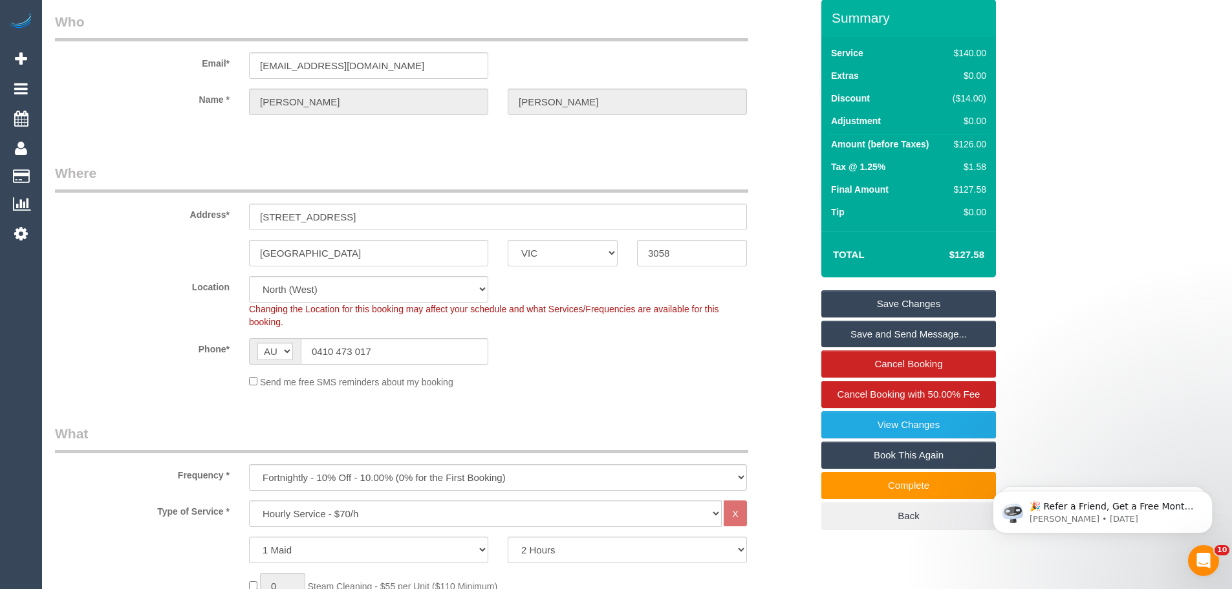
scroll to position [0, 0]
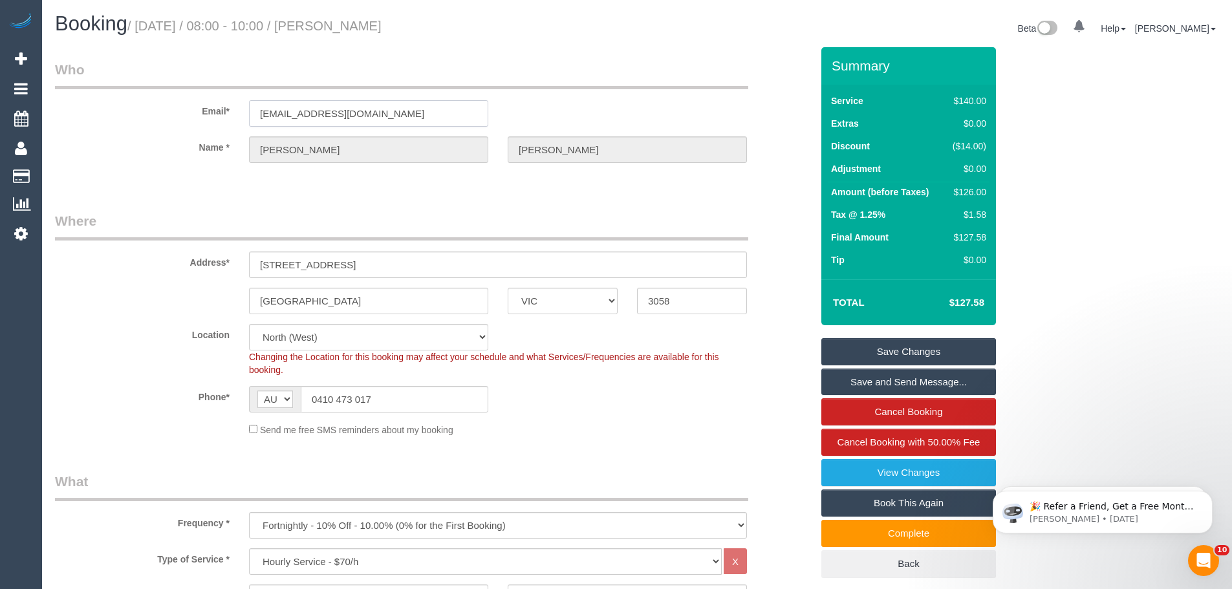
drag, startPoint x: 418, startPoint y: 112, endPoint x: 96, endPoint y: 96, distance: 323.0
click at [100, 96] on div "Email* clara_marieeve@hotmail.com" at bounding box center [433, 93] width 776 height 67
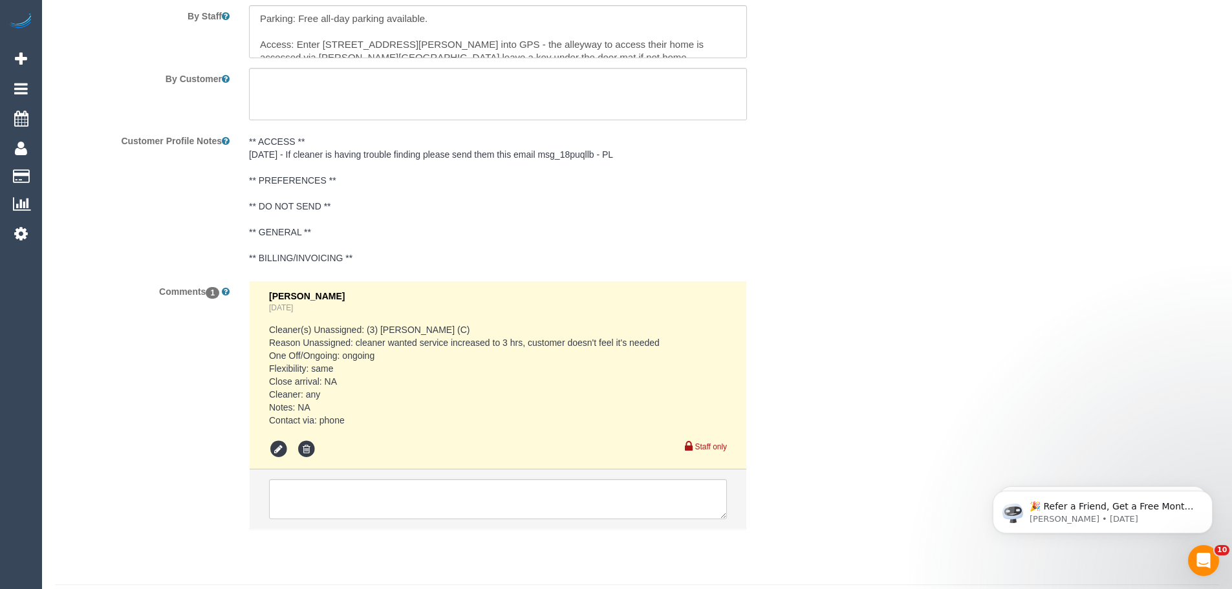
scroll to position [2176, 0]
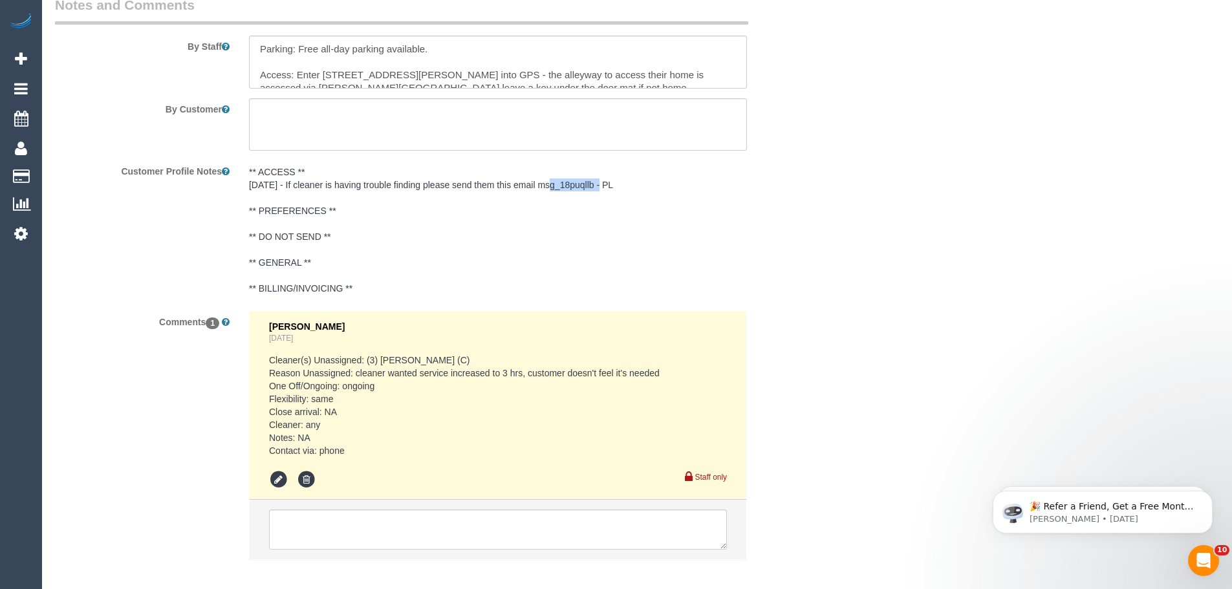
drag, startPoint x: 545, startPoint y: 185, endPoint x: 601, endPoint y: 186, distance: 56.2
click at [601, 186] on pre "** ACCESS ** 21/08/24 - If cleaner is having trouble finding please send them t…" at bounding box center [498, 230] width 498 height 129
drag, startPoint x: 578, startPoint y: 188, endPoint x: 634, endPoint y: 189, distance: 56.2
click at [634, 189] on textarea "** ACCESS ** 21/08/24 - If cleaner is having trouble finding please send them t…" at bounding box center [498, 231] width 498 height 143
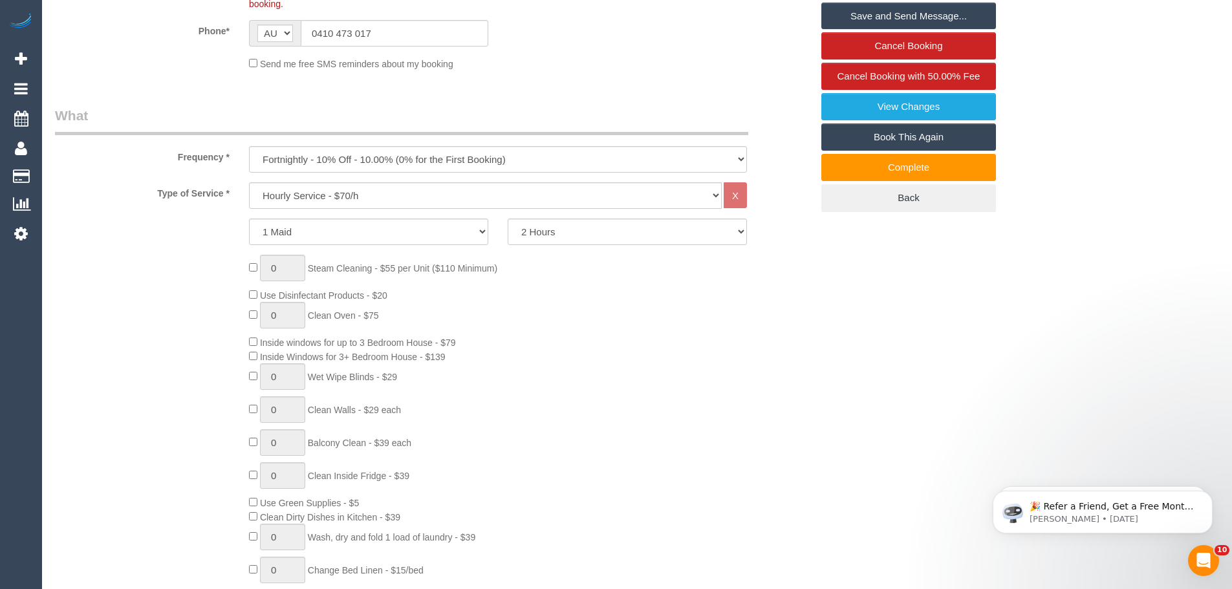
scroll to position [0, 0]
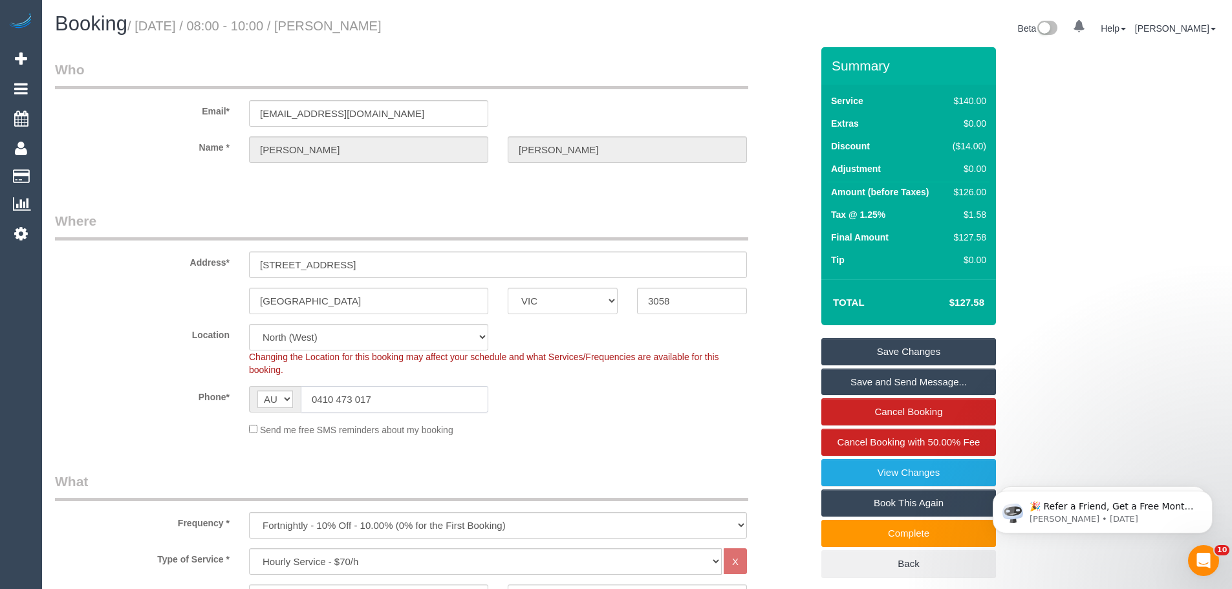
drag, startPoint x: 412, startPoint y: 394, endPoint x: 109, endPoint y: 380, distance: 304.2
click at [90, 383] on sui-booking-location "Location Office City East (North) East (South) Inner East Inner North (East) In…" at bounding box center [433, 380] width 756 height 112
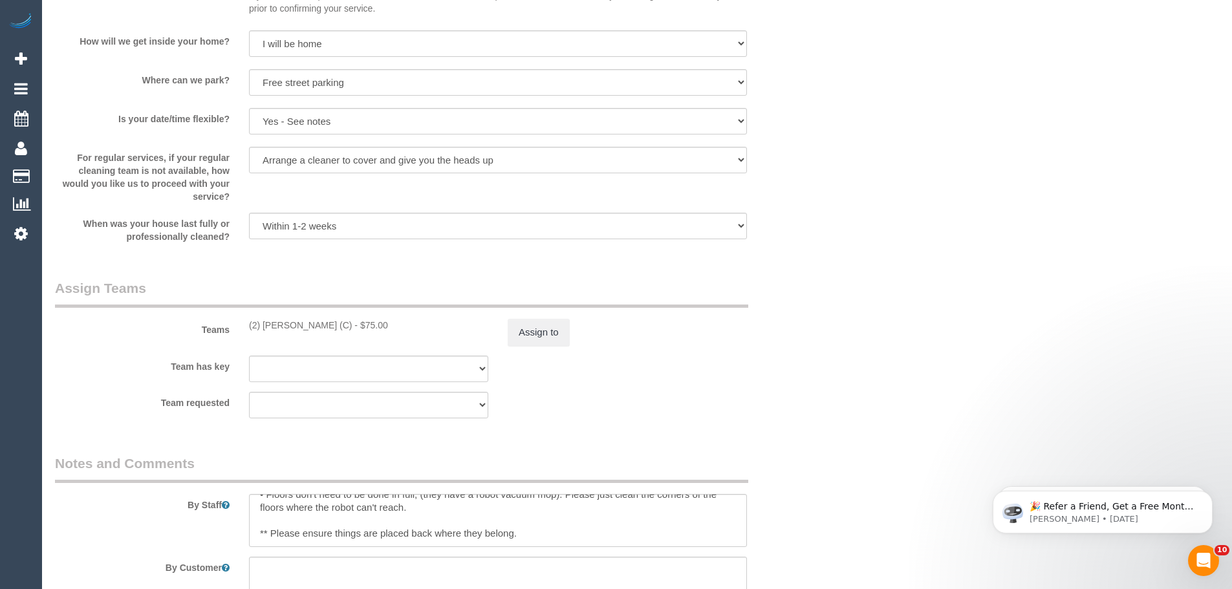
scroll to position [1746, 0]
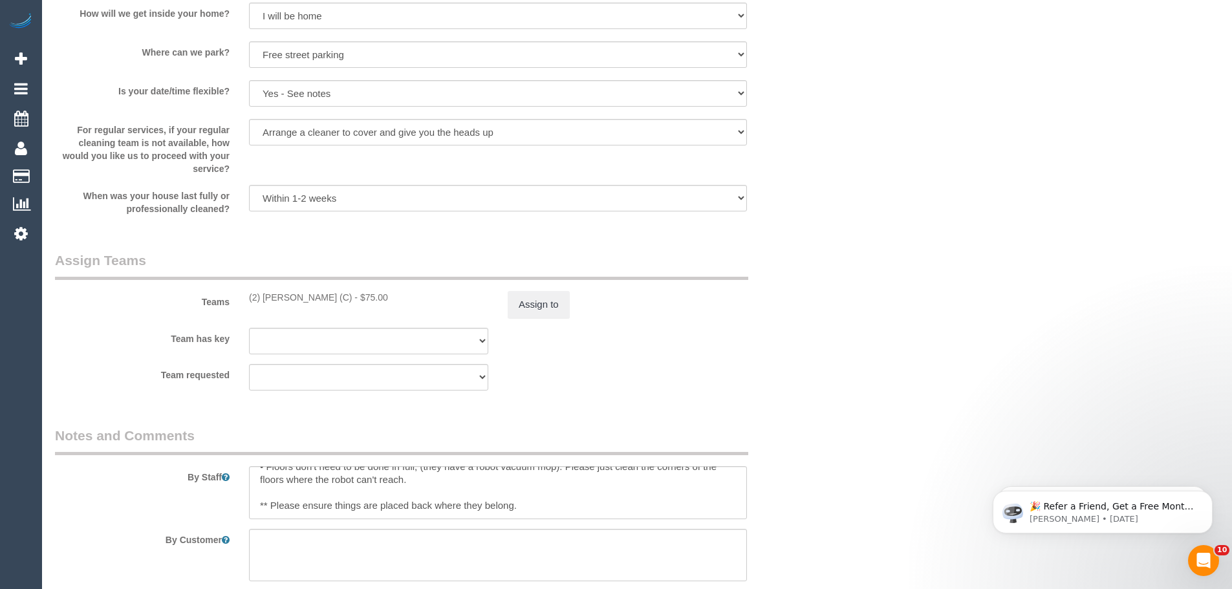
click at [367, 300] on div "(2) Uzair Saleem (C) - $75.00" at bounding box center [368, 297] width 239 height 13
drag, startPoint x: 367, startPoint y: 300, endPoint x: 342, endPoint y: 295, distance: 25.6
click at [342, 295] on div "(2) Uzair Saleem (C) - $75.00" at bounding box center [368, 297] width 239 height 13
click at [378, 299] on div "(2) Uzair Saleem (C) - $75.00" at bounding box center [368, 297] width 239 height 13
drag, startPoint x: 345, startPoint y: 296, endPoint x: 390, endPoint y: 303, distance: 45.8
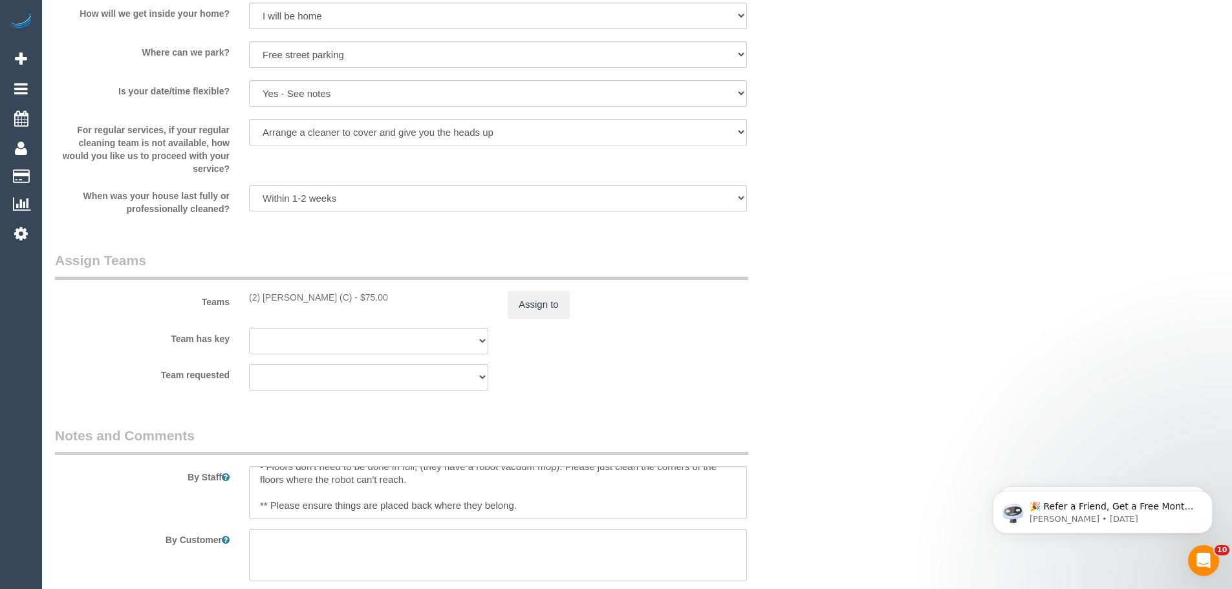
click at [385, 303] on div "(2) Uzair Saleem (C) - $75.00" at bounding box center [368, 297] width 239 height 13
click at [390, 303] on div "(2) Uzair Saleem (C) - $75.00" at bounding box center [368, 297] width 239 height 13
click at [534, 299] on button "Assign to" at bounding box center [538, 304] width 62 height 27
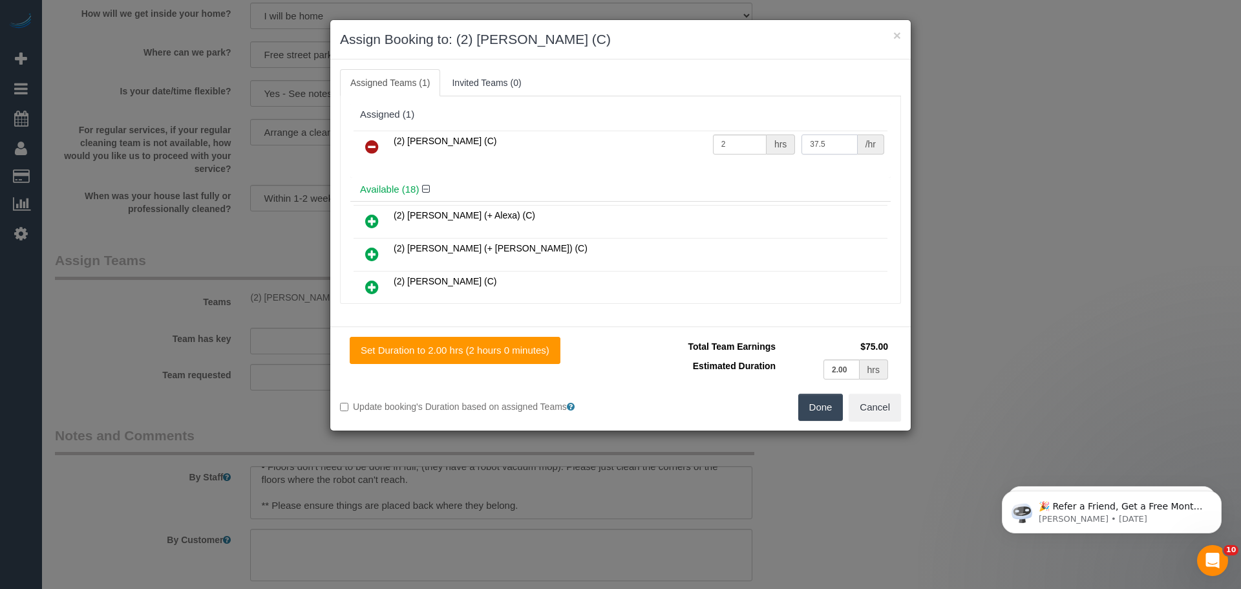
drag, startPoint x: 813, startPoint y: 142, endPoint x: 824, endPoint y: 142, distance: 10.3
click at [824, 142] on input "37.5" at bounding box center [830, 144] width 56 height 20
click at [826, 145] on input "37.5" at bounding box center [830, 144] width 56 height 20
drag, startPoint x: 723, startPoint y: 145, endPoint x: 710, endPoint y: 144, distance: 12.3
click at [713, 144] on input "2" at bounding box center [740, 144] width 54 height 20
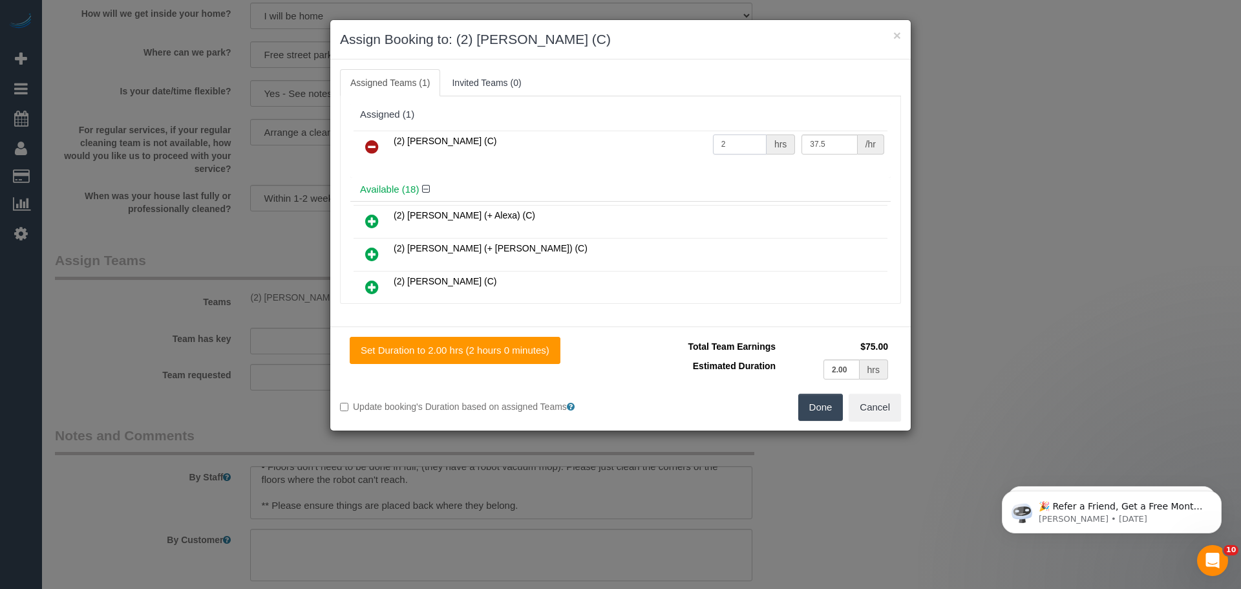
click at [721, 144] on input "2" at bounding box center [740, 144] width 54 height 20
type input "2.5"
click at [826, 405] on button "Done" at bounding box center [820, 407] width 45 height 27
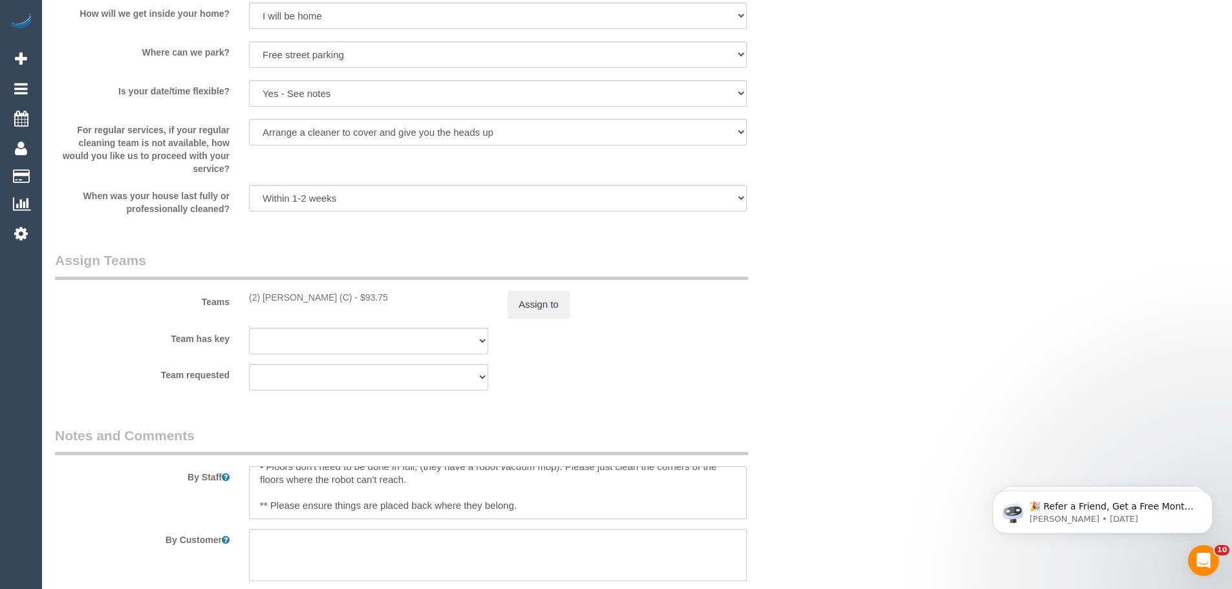
drag, startPoint x: 341, startPoint y: 294, endPoint x: 397, endPoint y: 296, distance: 56.3
click at [397, 296] on div "(2) Uzair Saleem (C) - $93.75" at bounding box center [368, 297] width 239 height 13
click at [393, 296] on div "(2) Uzair Saleem (C) - $93.75" at bounding box center [368, 297] width 239 height 13
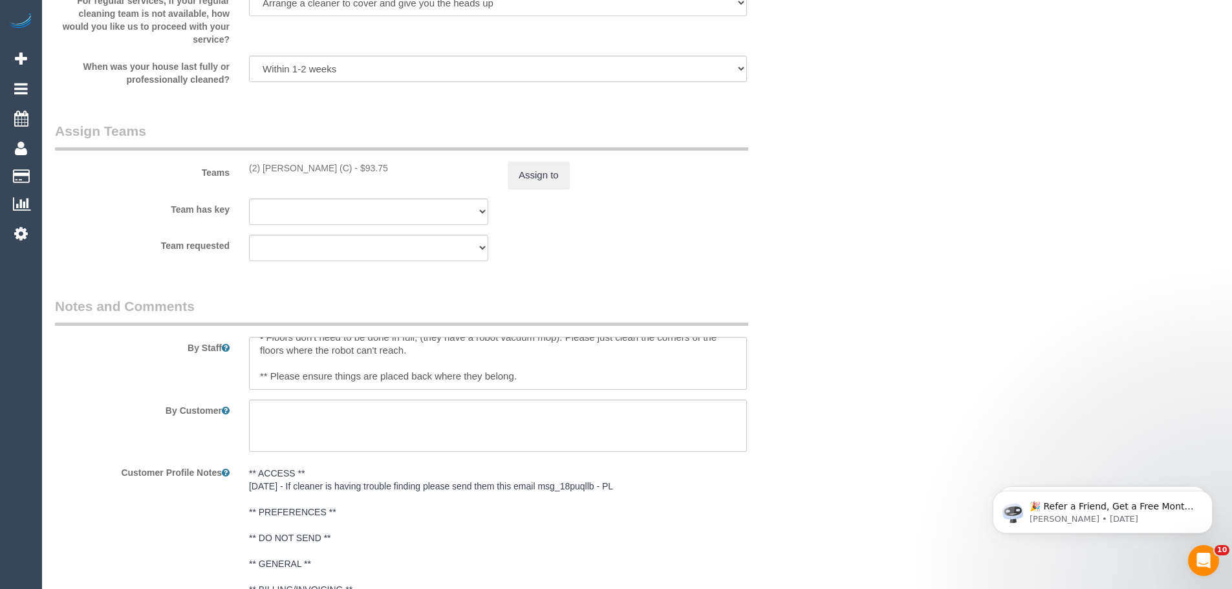
scroll to position [2241, 0]
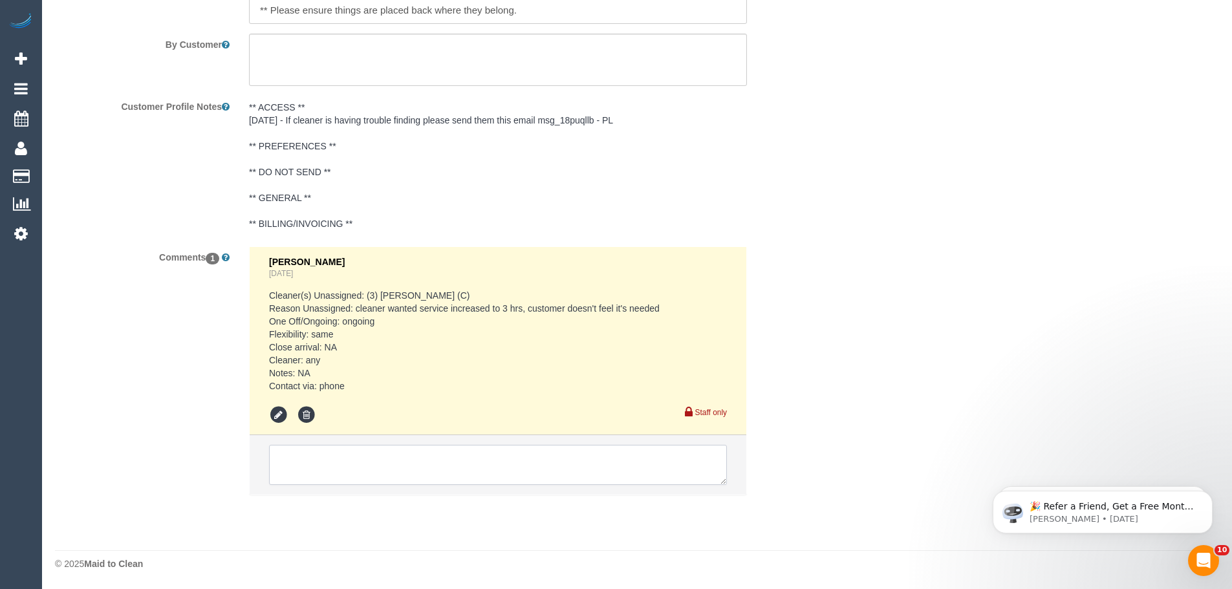
click at [323, 449] on textarea at bounding box center [498, 465] width 458 height 40
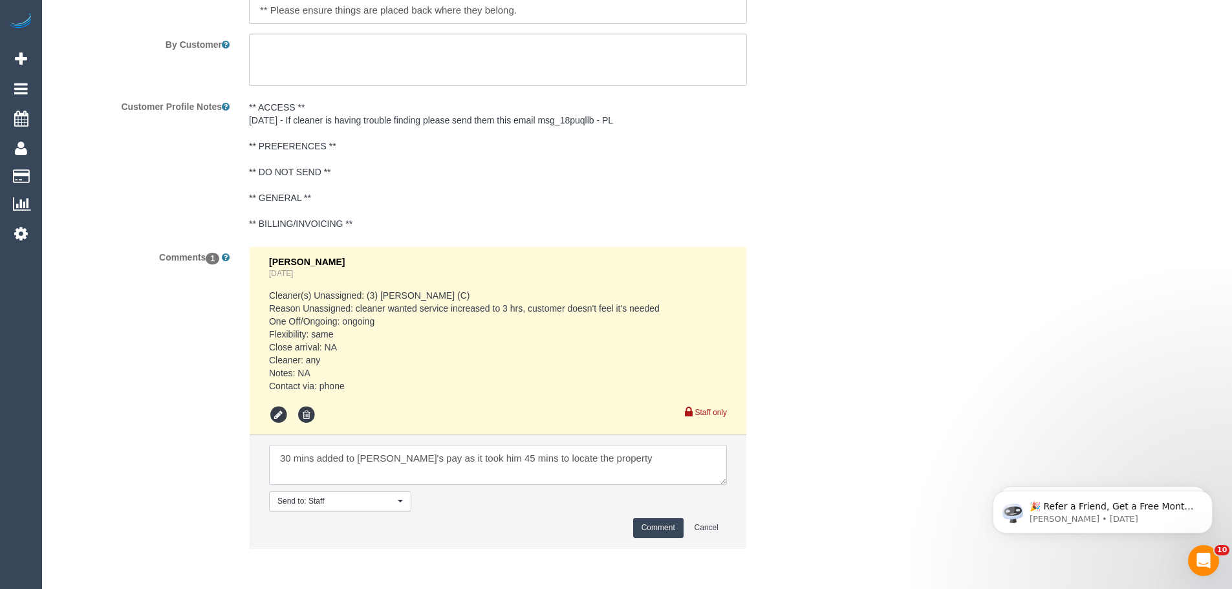
type textarea "30 mins added to Uzair's pay as it took him 45 mins to locate the property"
click at [645, 523] on button "Comment" at bounding box center [658, 528] width 50 height 20
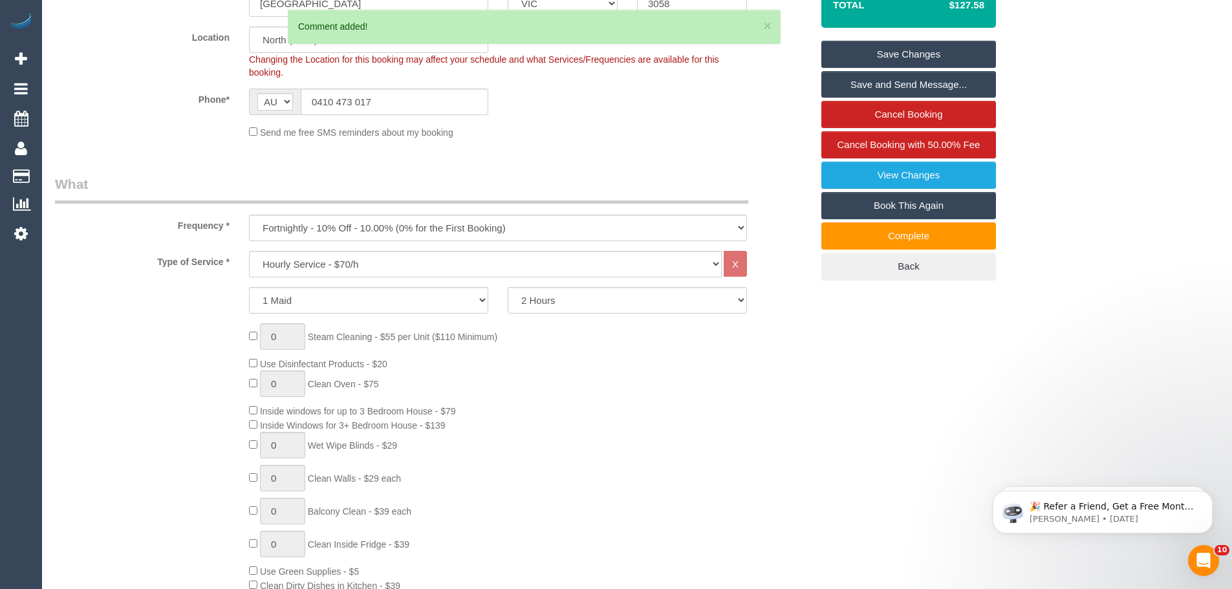
scroll to position [0, 0]
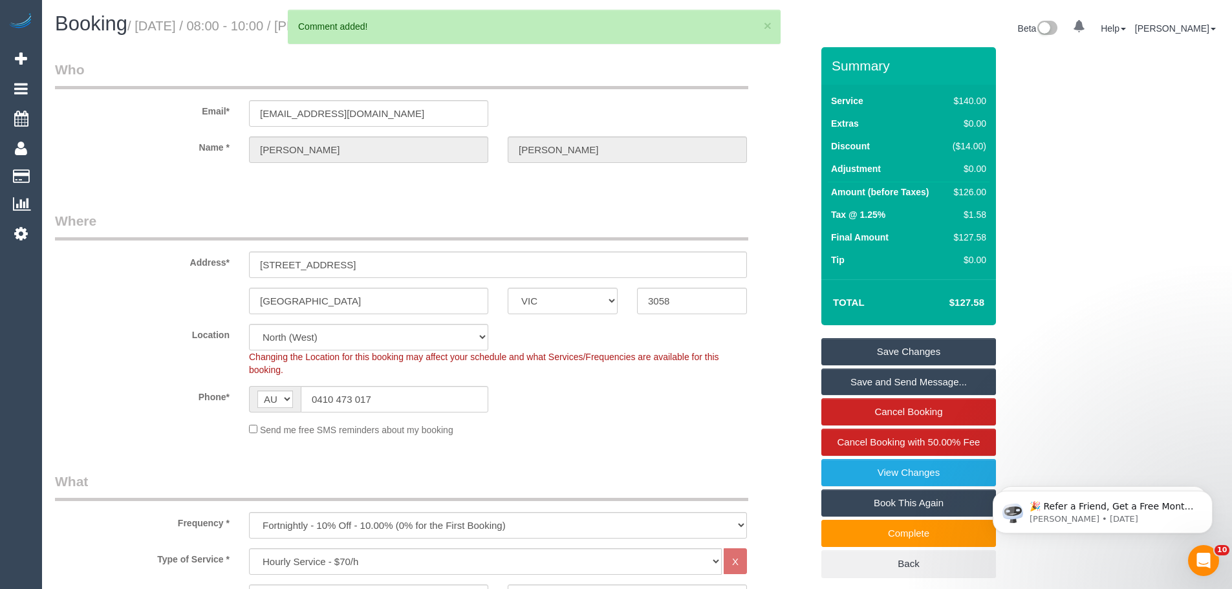
click at [913, 356] on link "Save Changes" at bounding box center [908, 351] width 175 height 27
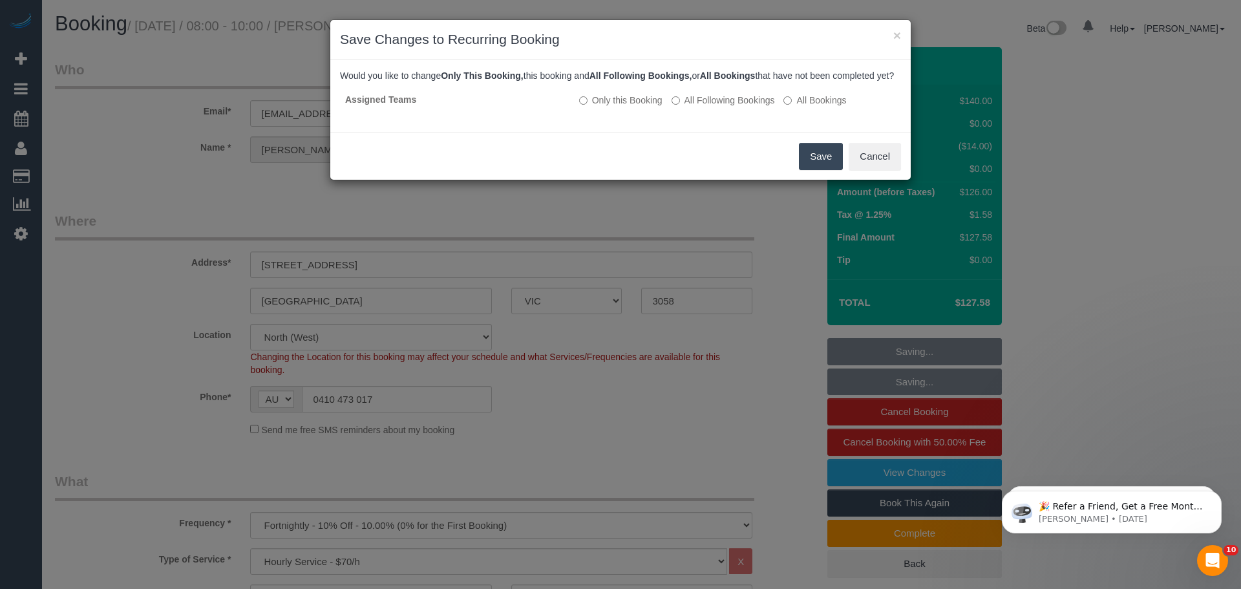
click at [825, 170] on button "Save" at bounding box center [821, 156] width 44 height 27
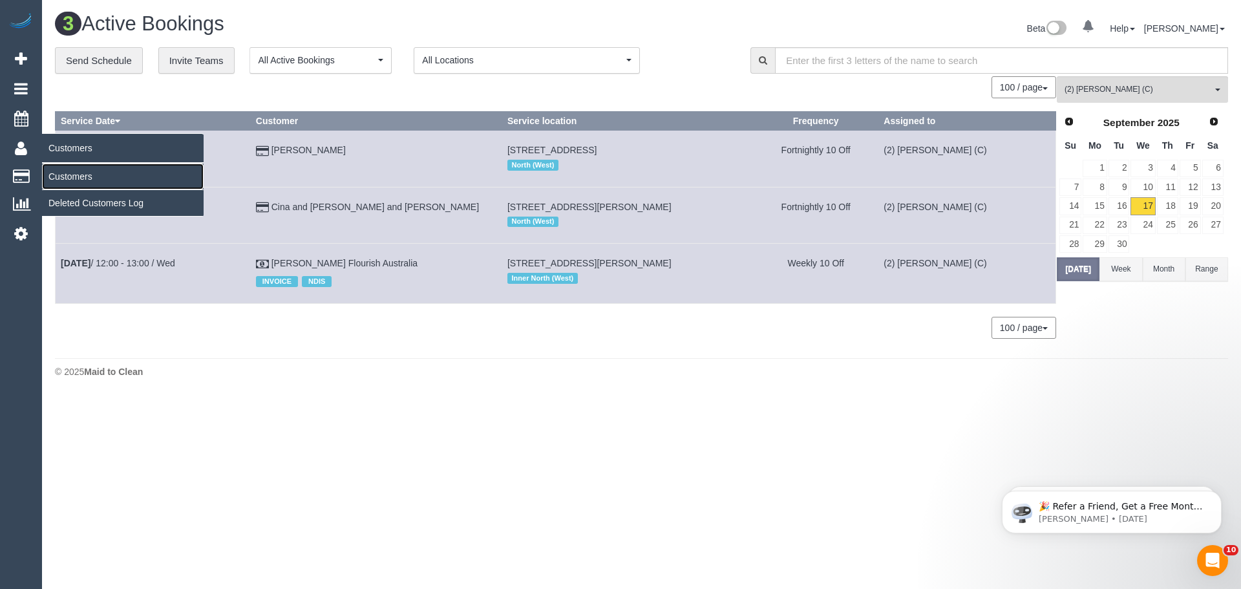
click at [69, 176] on link "Customers" at bounding box center [123, 177] width 162 height 26
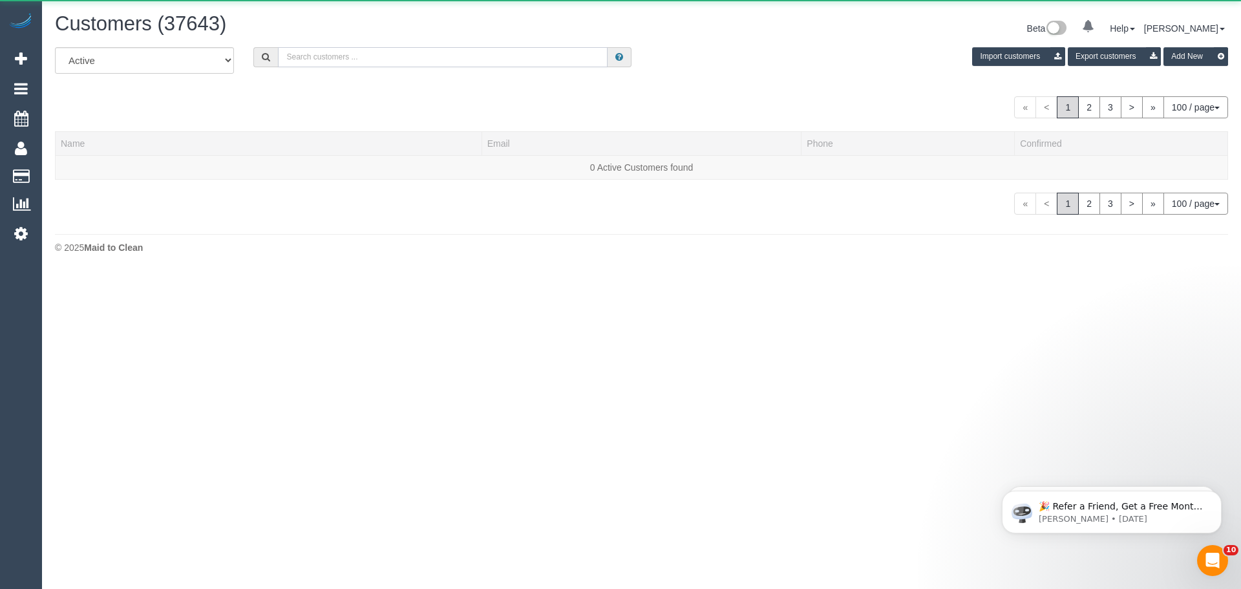
click at [412, 52] on input "text" at bounding box center [443, 57] width 330 height 20
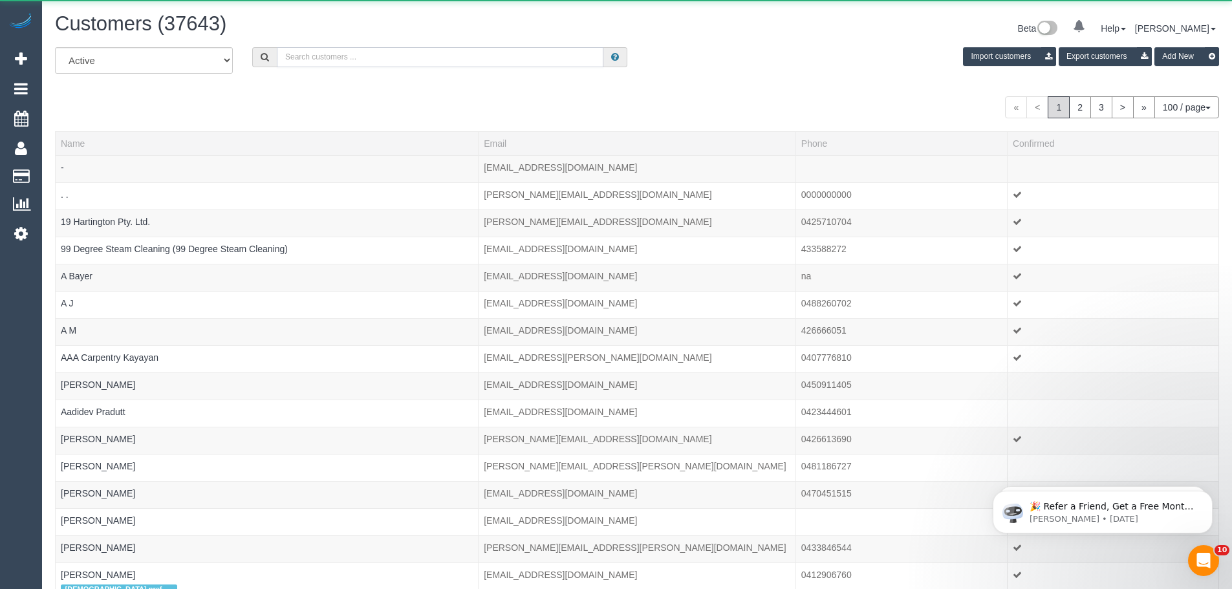
paste input "0488 044 032"
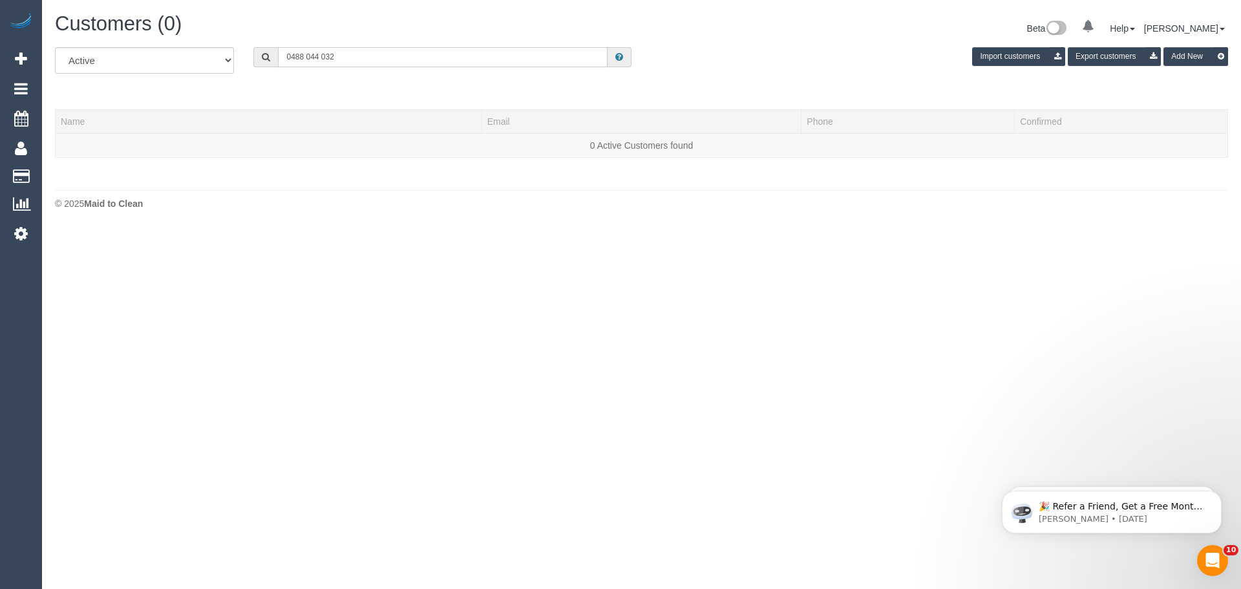
click at [306, 57] on input "0488 044 032" at bounding box center [443, 57] width 330 height 20
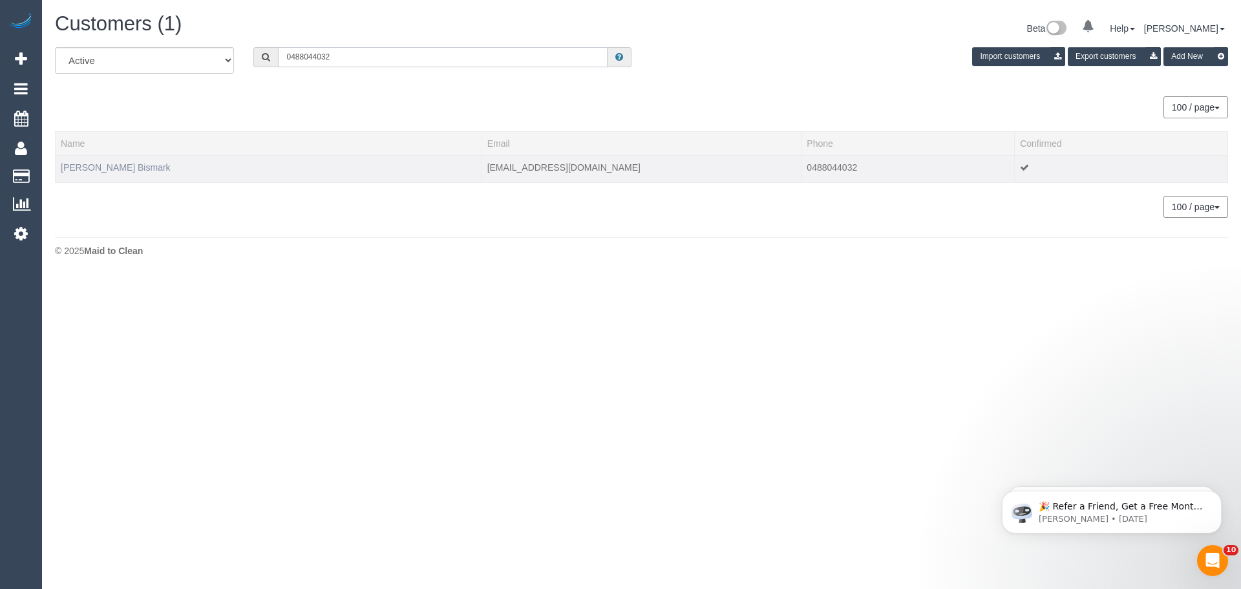
type input "0488044032"
click at [119, 171] on link "Marie Bismark Bismark" at bounding box center [116, 167] width 110 height 10
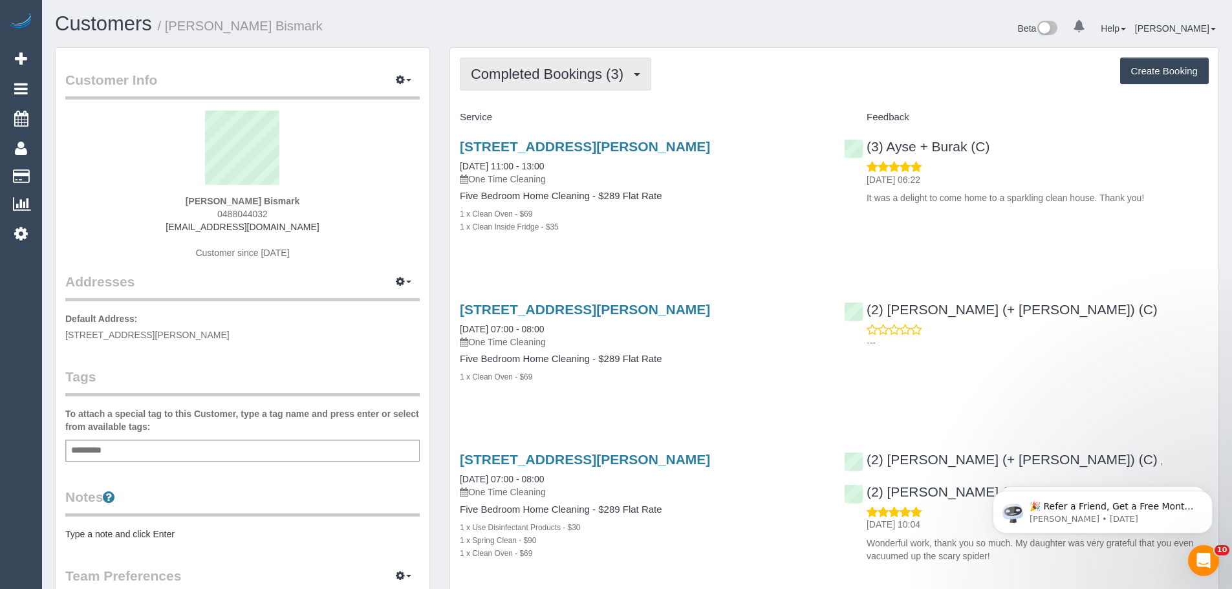
click at [542, 79] on span "Completed Bookings (3)" at bounding box center [550, 74] width 159 height 16
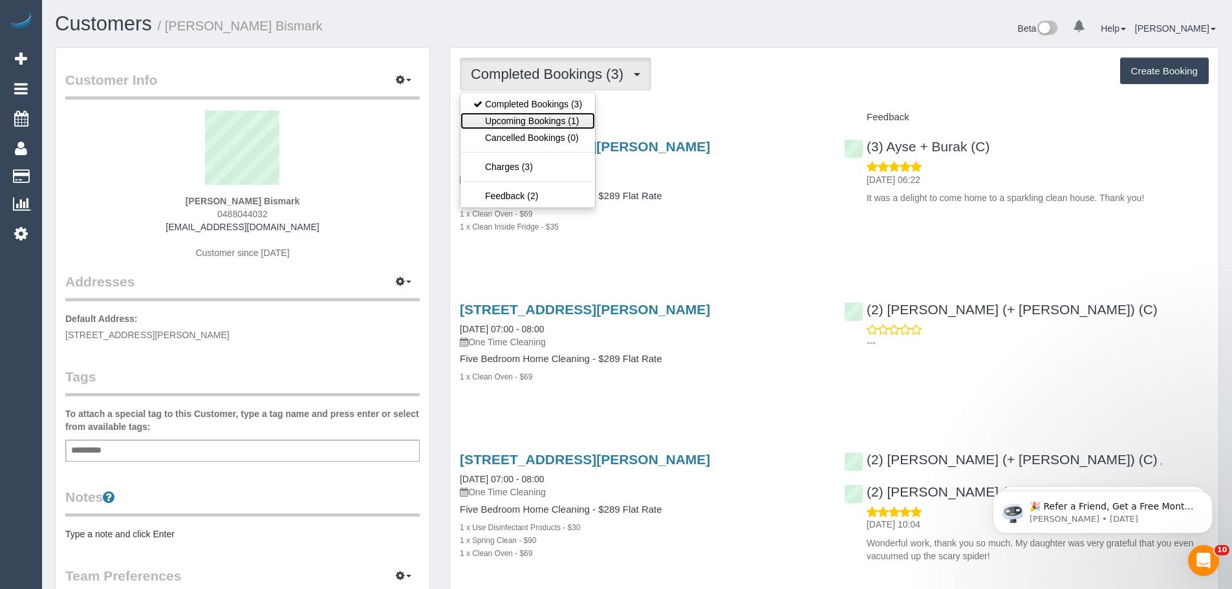
click at [531, 125] on link "Upcoming Bookings (1)" at bounding box center [527, 120] width 134 height 17
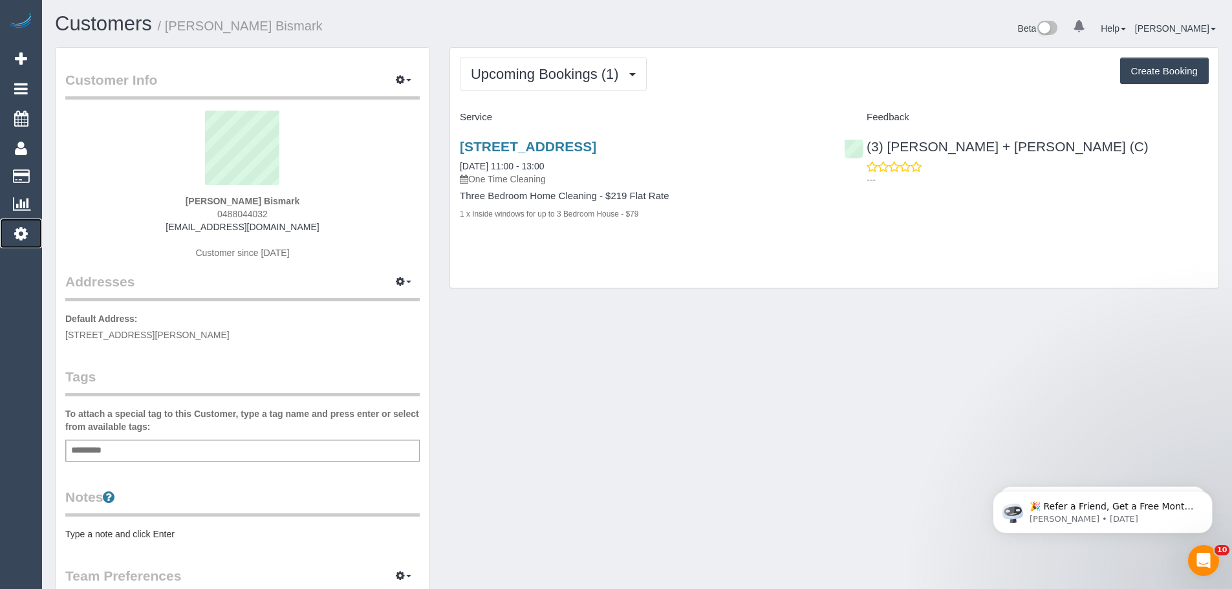
click at [18, 240] on icon at bounding box center [21, 234] width 14 height 16
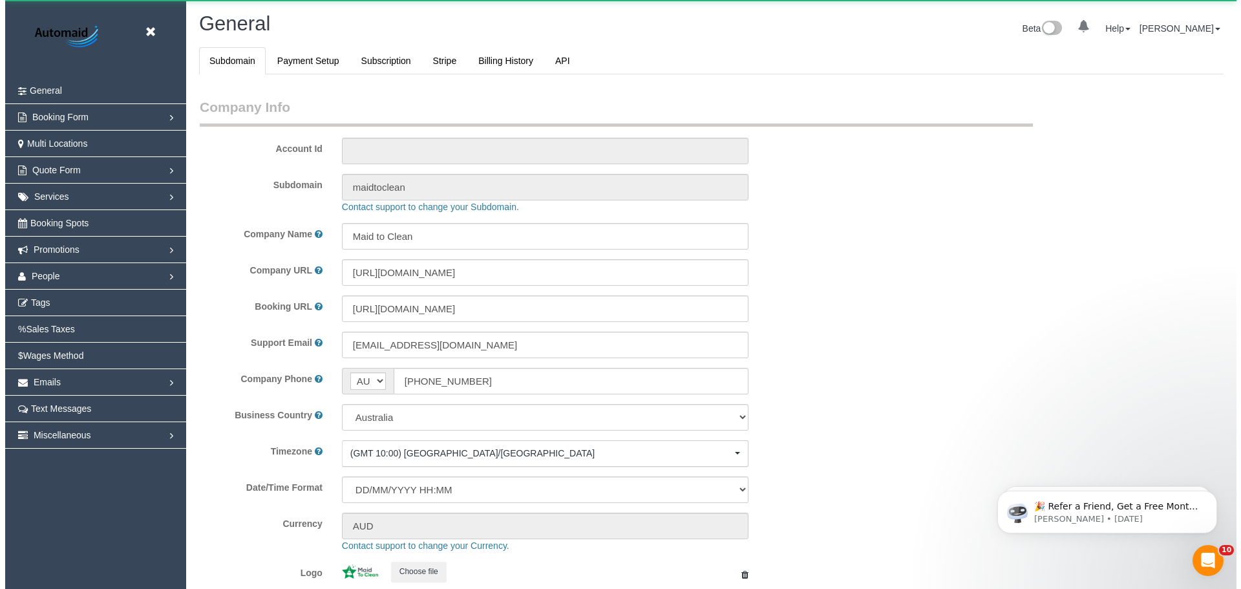
scroll to position [2929, 1232]
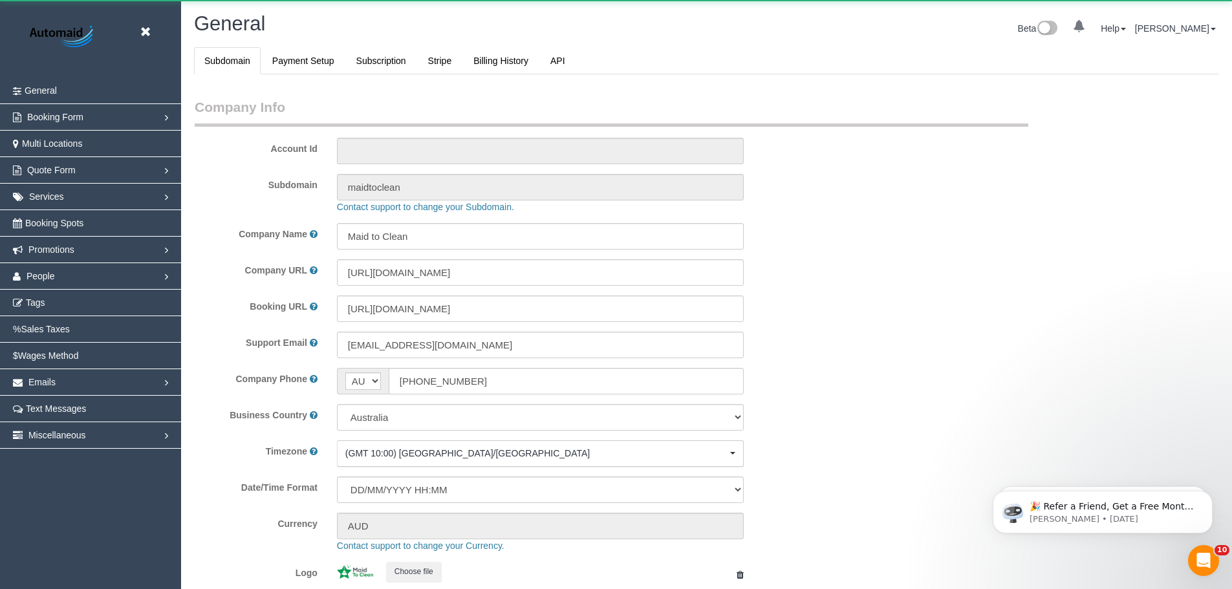
select select "1"
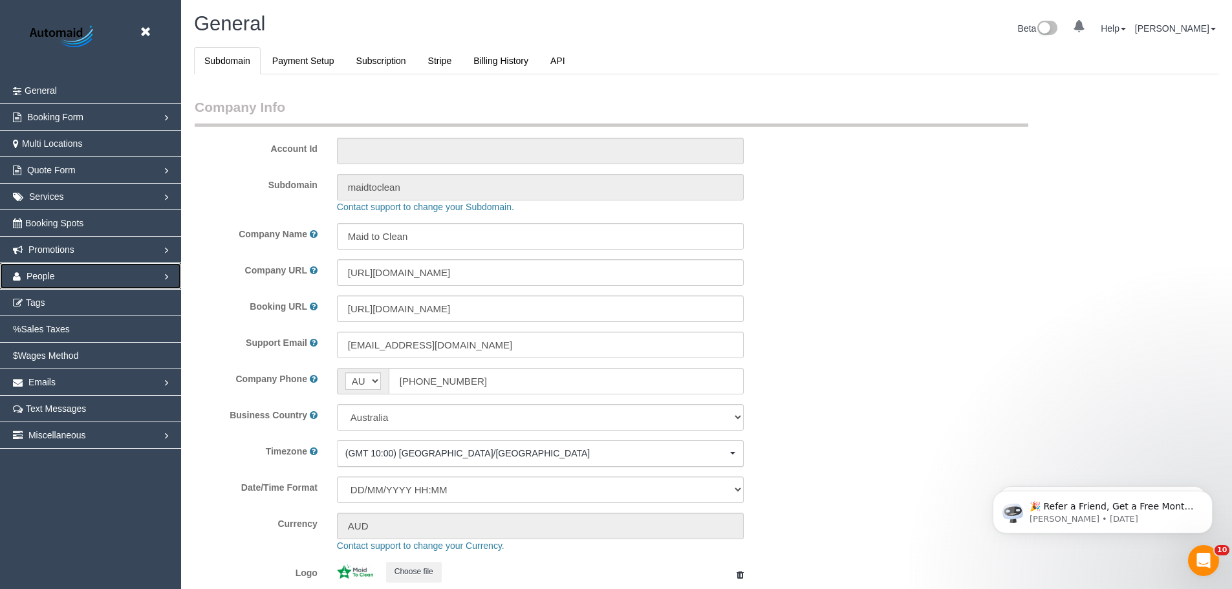
click at [54, 275] on span "People" at bounding box center [41, 276] width 28 height 10
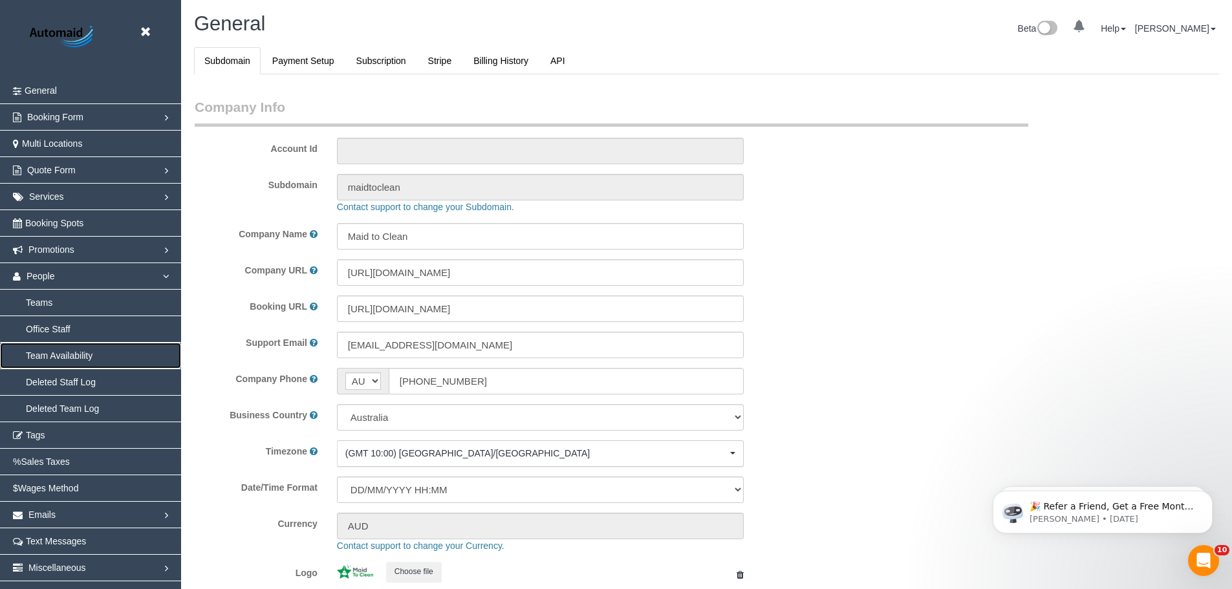
click at [47, 352] on link "Team Availability" at bounding box center [90, 356] width 181 height 26
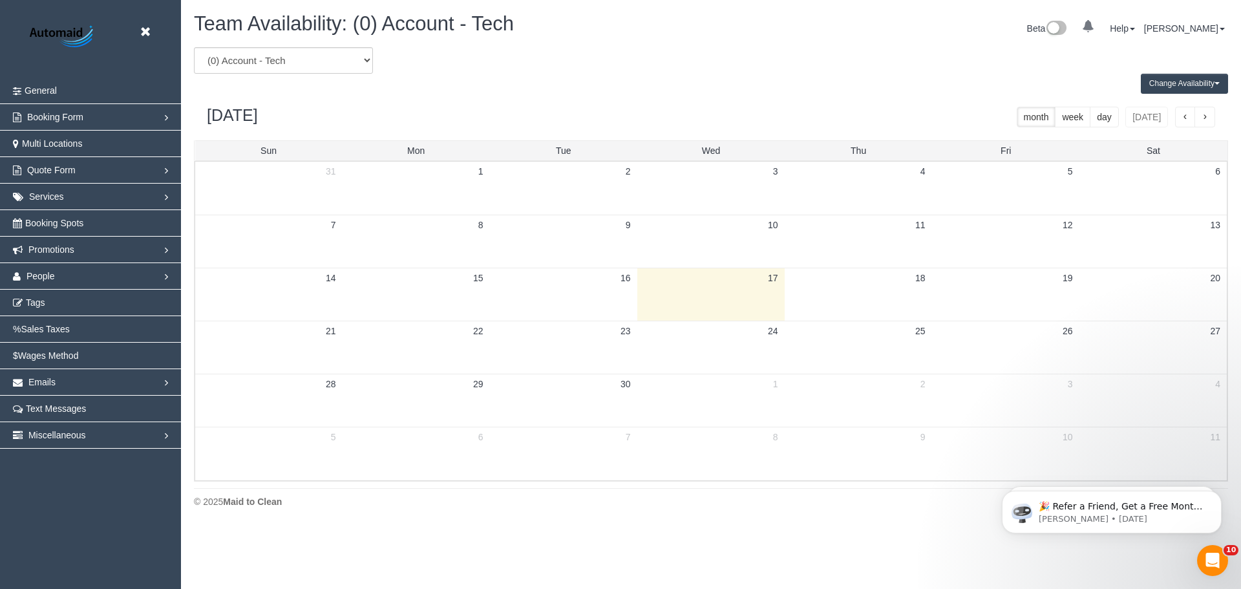
scroll to position [526, 1241]
click at [310, 67] on select "(0) Account - Tech (0) Office (0) Raunak Test Account (1) Debbie Brodjanac (FT)…" at bounding box center [283, 60] width 179 height 27
select select "number:87338"
click at [194, 47] on select "(0) Account - Tech (0) Office (0) Raunak Test Account (1) Debbie Brodjanac (FT)…" at bounding box center [283, 60] width 179 height 27
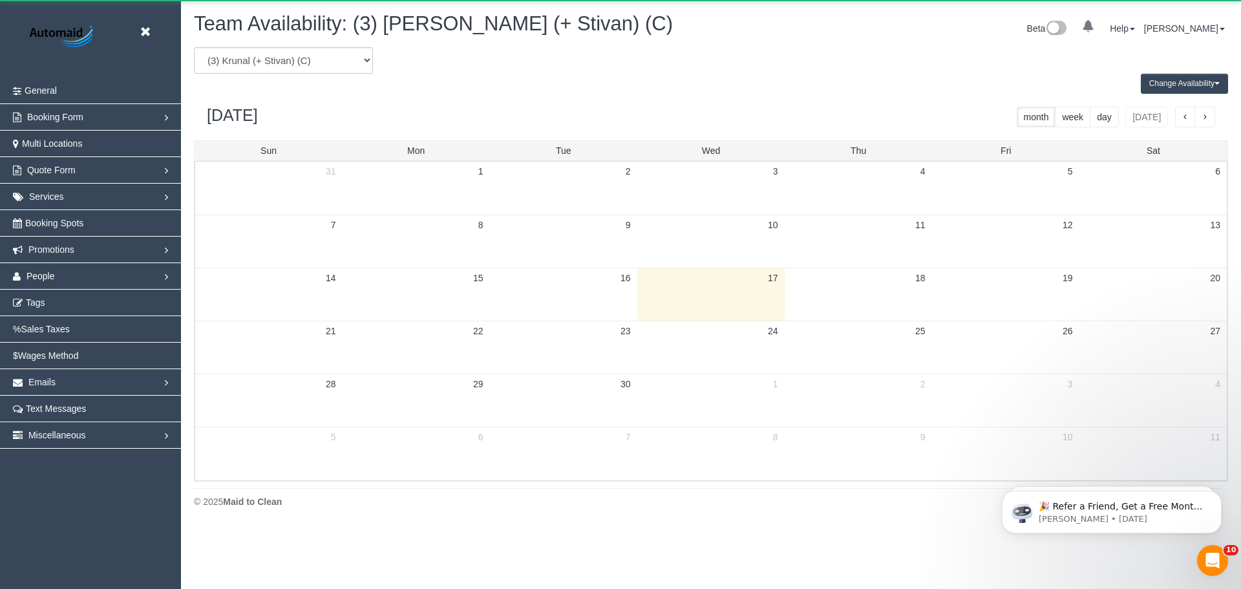
scroll to position [64122, 63408]
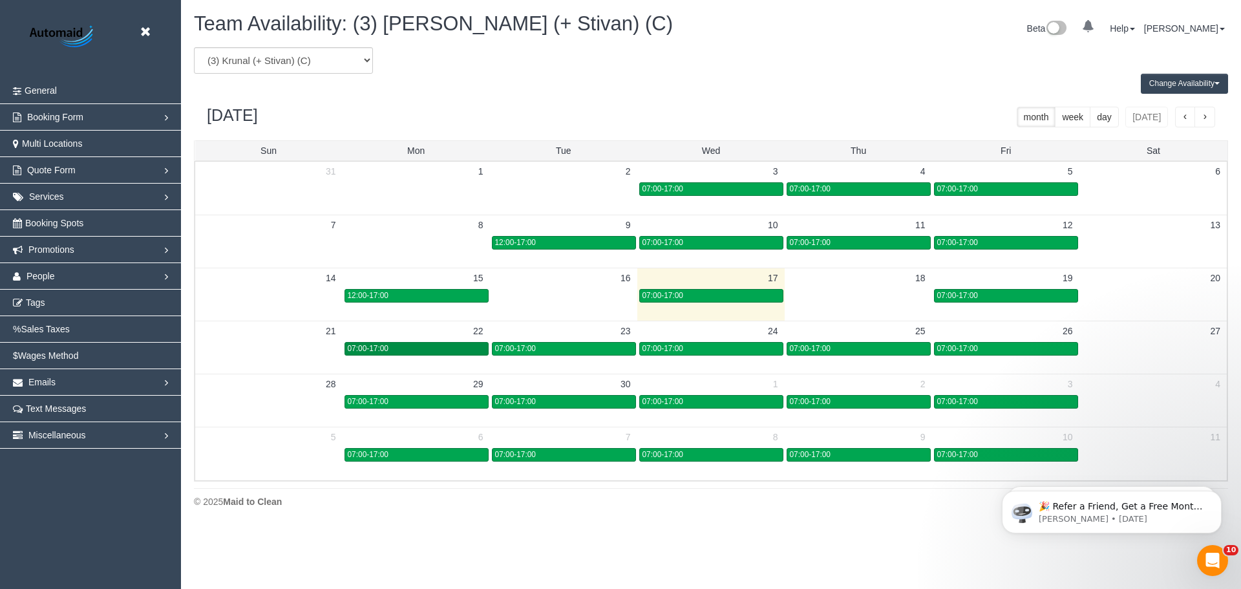
click at [453, 345] on div "07:00-17:00" at bounding box center [417, 349] width 138 height 10
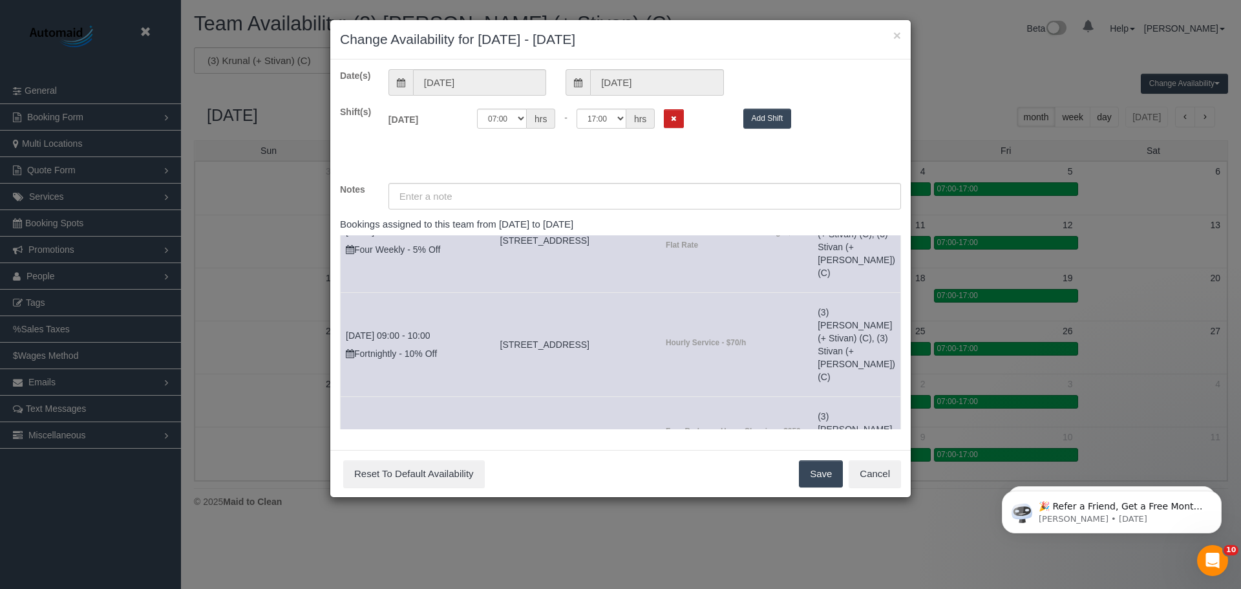
scroll to position [162, 0]
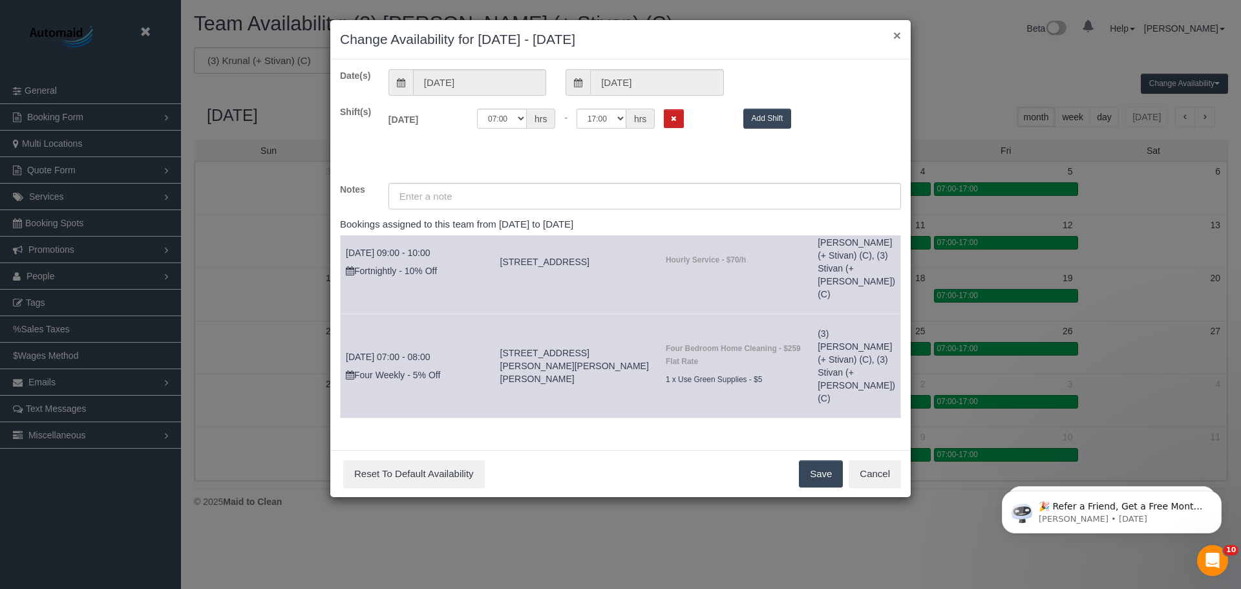
click at [898, 30] on button "×" at bounding box center [897, 35] width 8 height 14
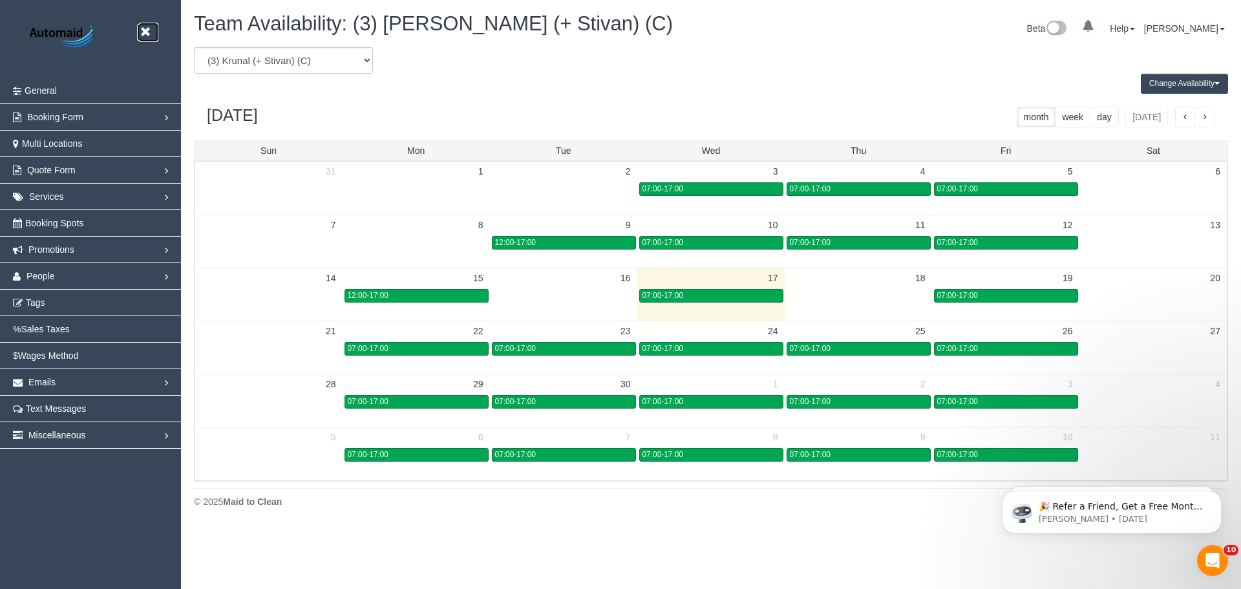
click at [144, 37] on icon at bounding box center [145, 32] width 16 height 16
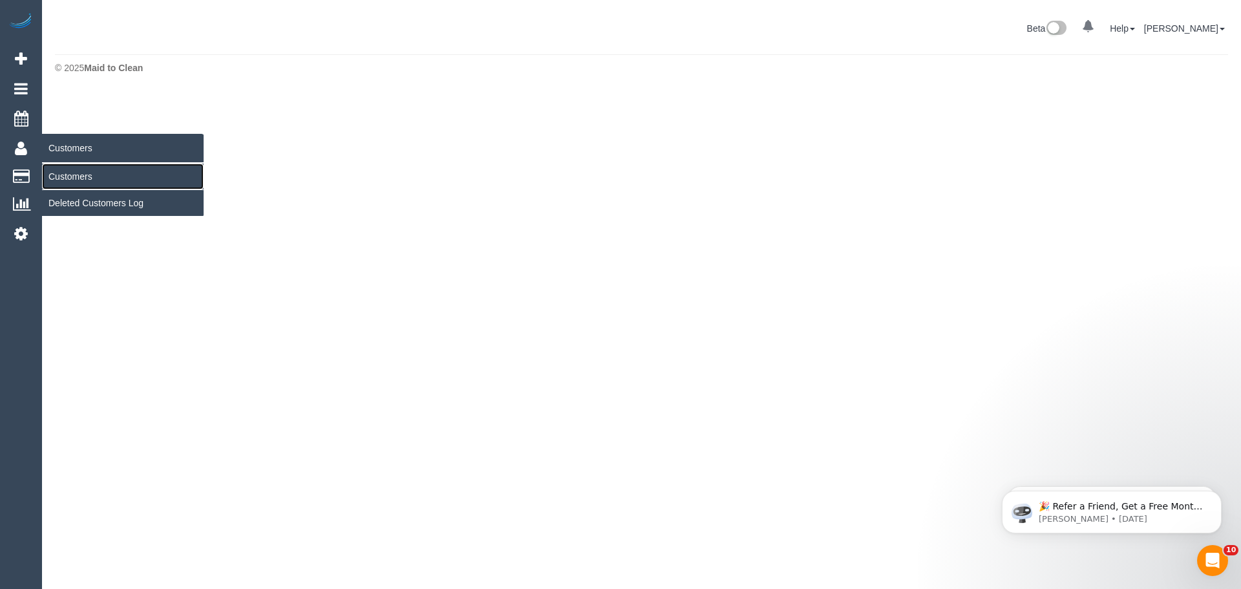
click at [71, 174] on link "Customers" at bounding box center [123, 177] width 162 height 26
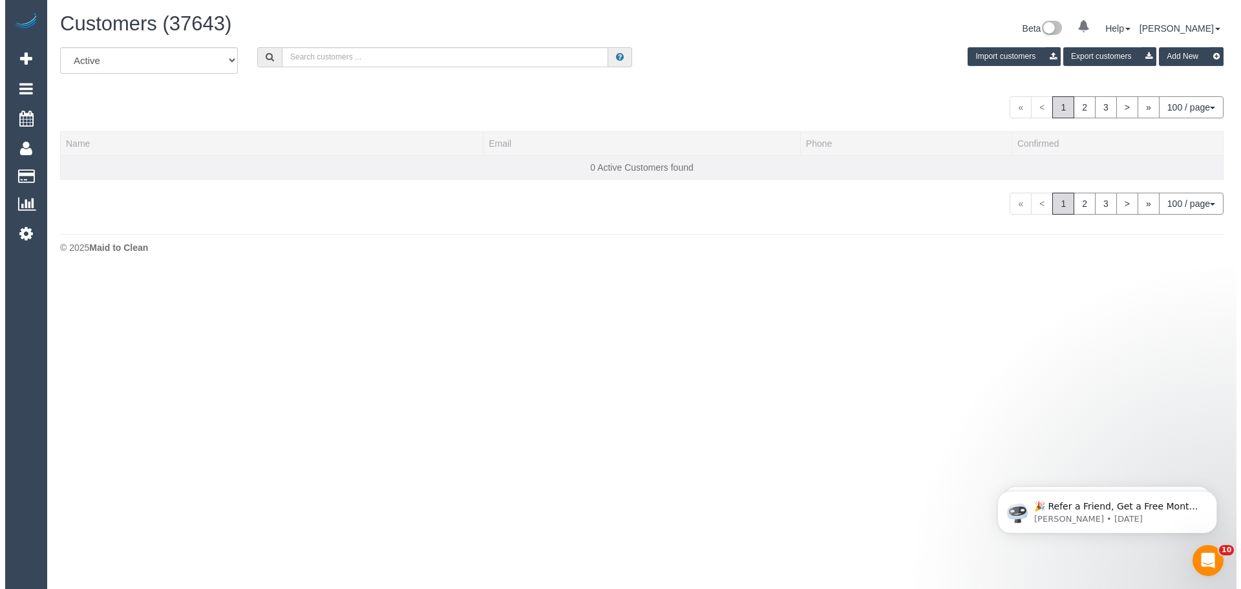
scroll to position [3131, 1232]
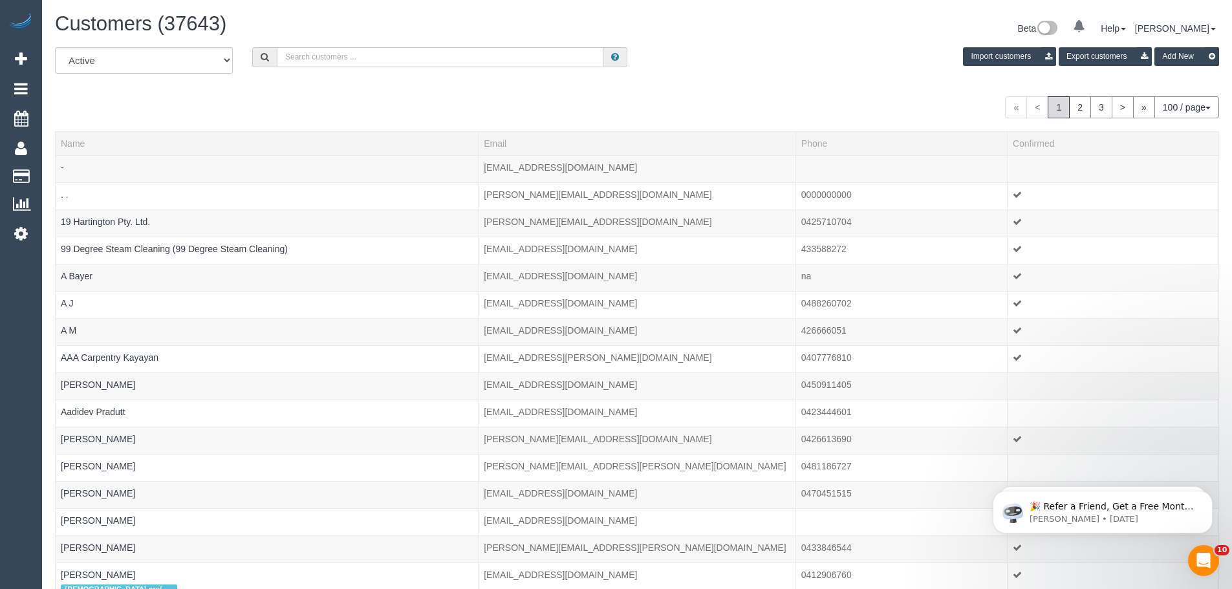
click at [390, 62] on input "text" at bounding box center [440, 57] width 326 height 20
paste input "jolieanna85@hotmail.com"
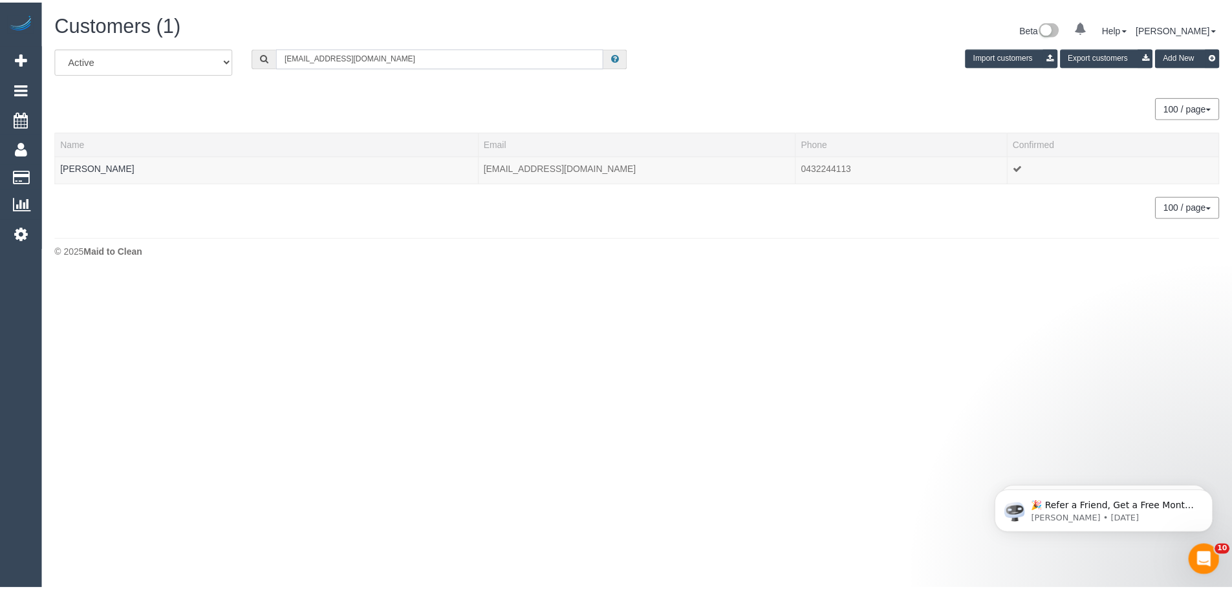
scroll to position [64373, 63408]
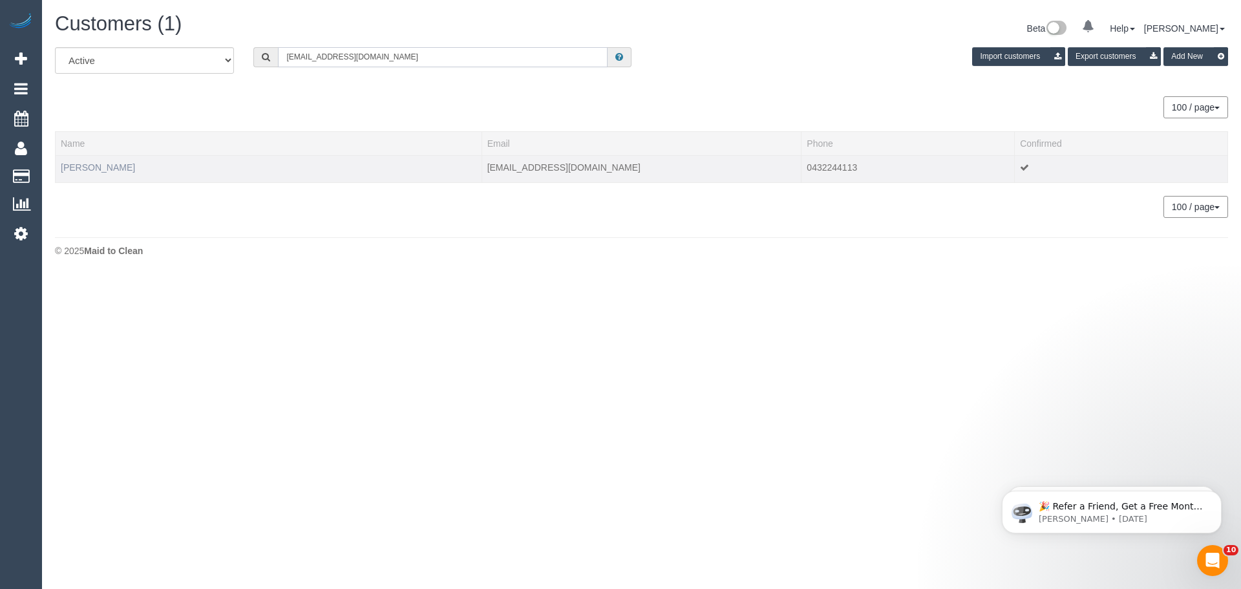
type input "jolieanna85@hotmail.com"
click at [91, 162] on link "Joanna Chan" at bounding box center [98, 167] width 74 height 10
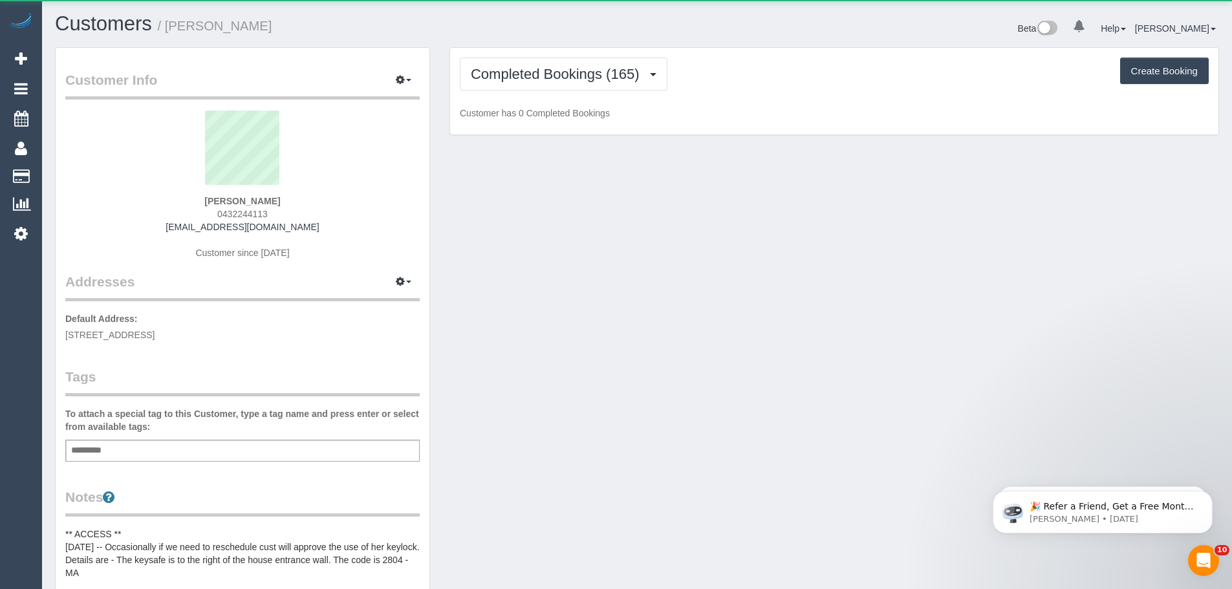
scroll to position [1128, 1232]
click at [578, 70] on span "Completed Bookings (165)" at bounding box center [558, 74] width 175 height 16
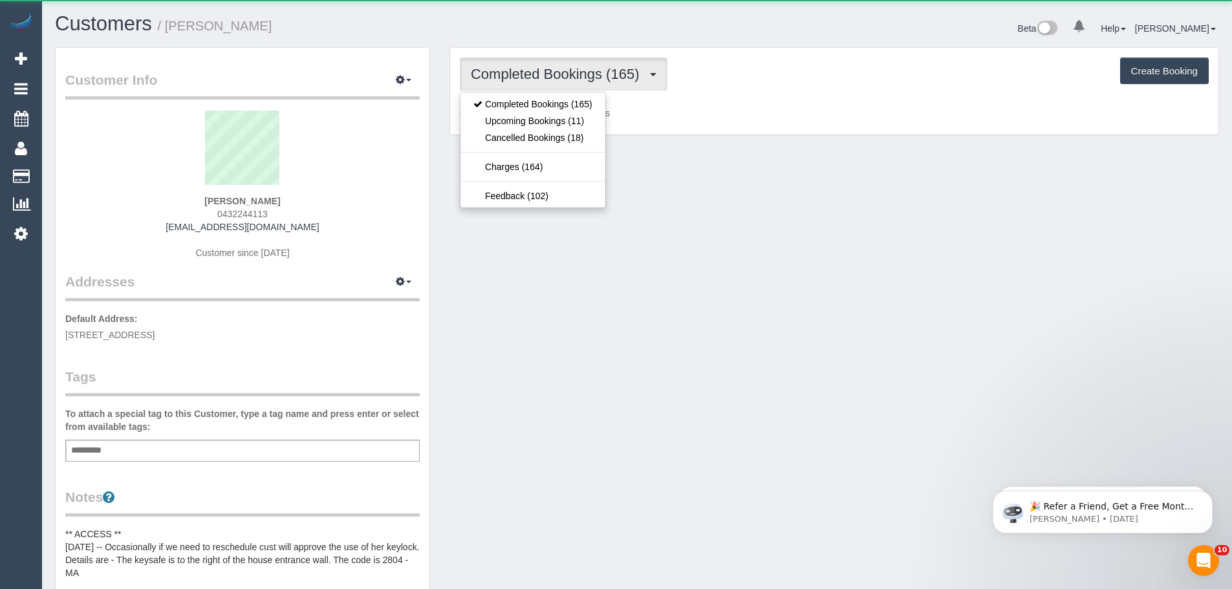
scroll to position [1191, 1232]
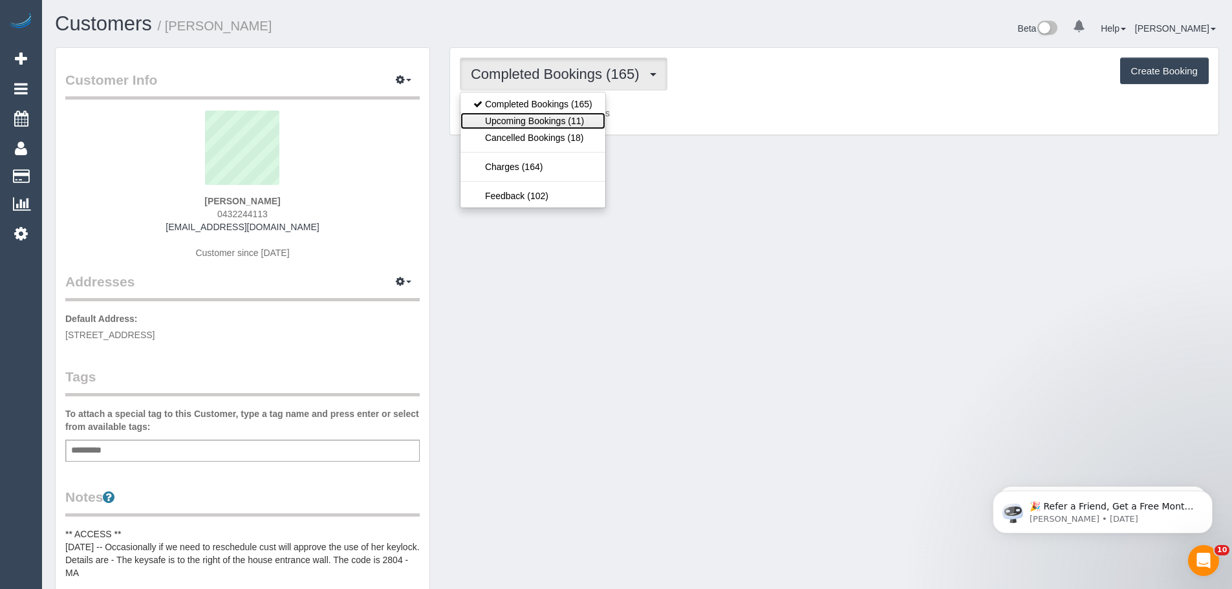
click at [548, 127] on link "Upcoming Bookings (11)" at bounding box center [532, 120] width 145 height 17
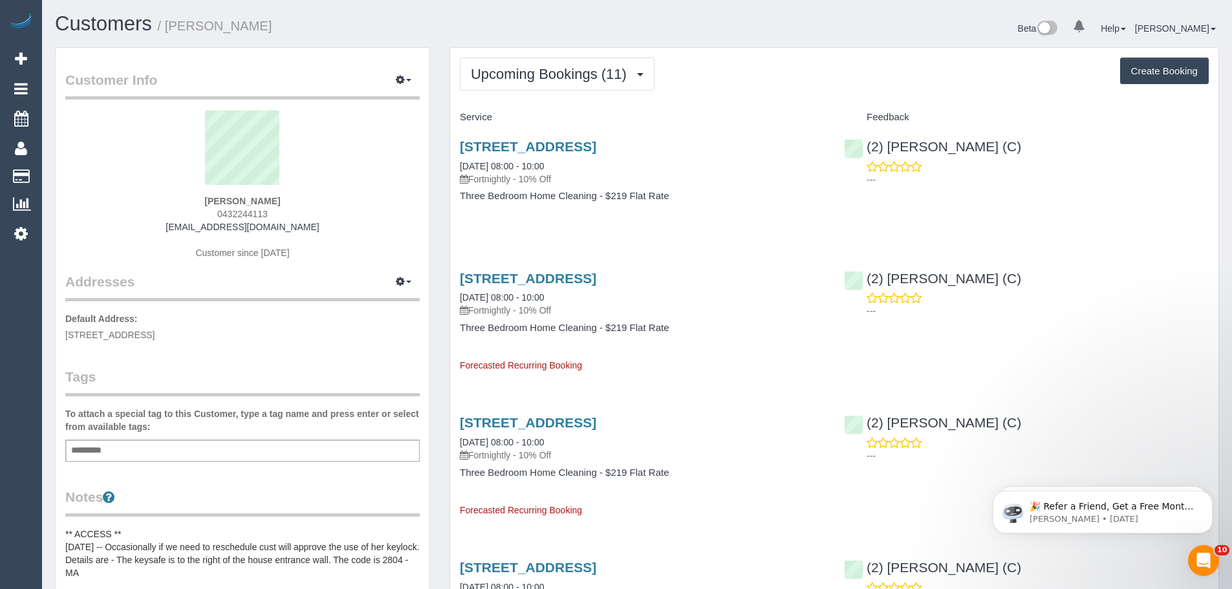
scroll to position [1774, 1232]
click at [545, 69] on span "Upcoming Bookings (11)" at bounding box center [552, 74] width 162 height 16
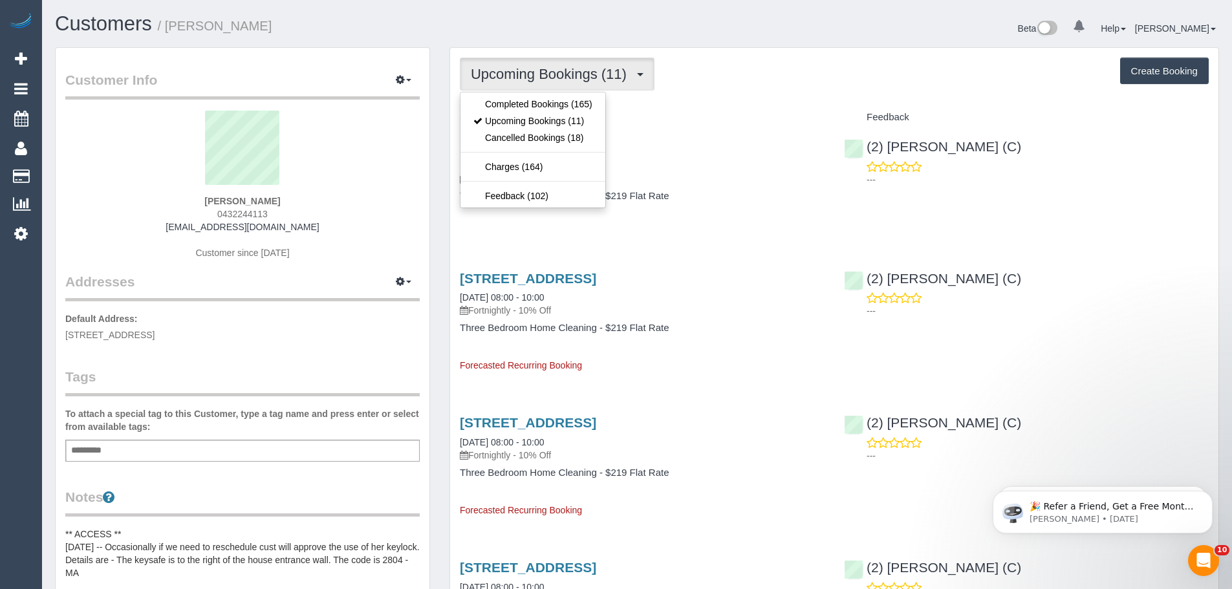
click at [545, 69] on span "Upcoming Bookings (11)" at bounding box center [552, 74] width 162 height 16
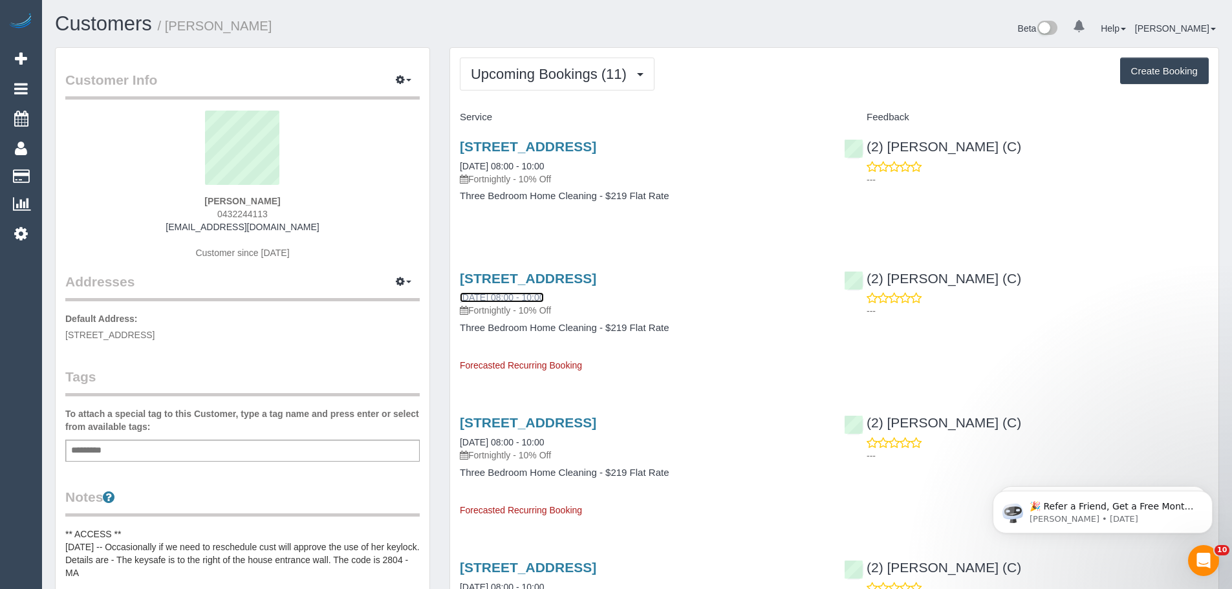
click at [502, 297] on link "13/10/2025 08:00 - 10:00" at bounding box center [502, 297] width 84 height 10
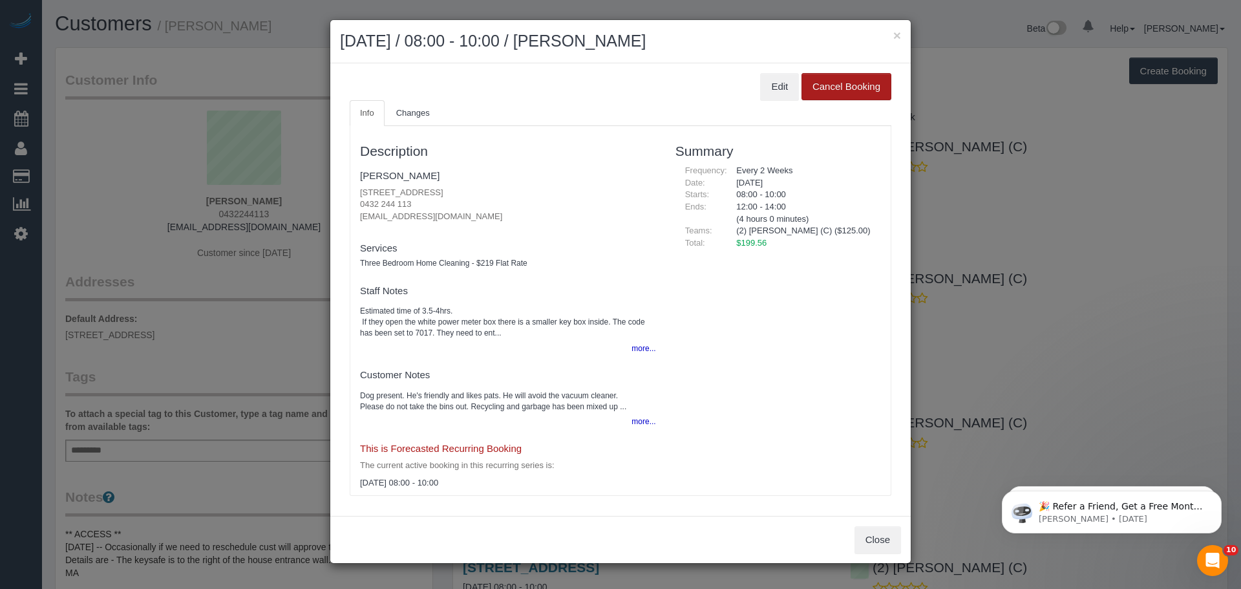
click at [826, 85] on button "Cancel Booking" at bounding box center [847, 86] width 90 height 27
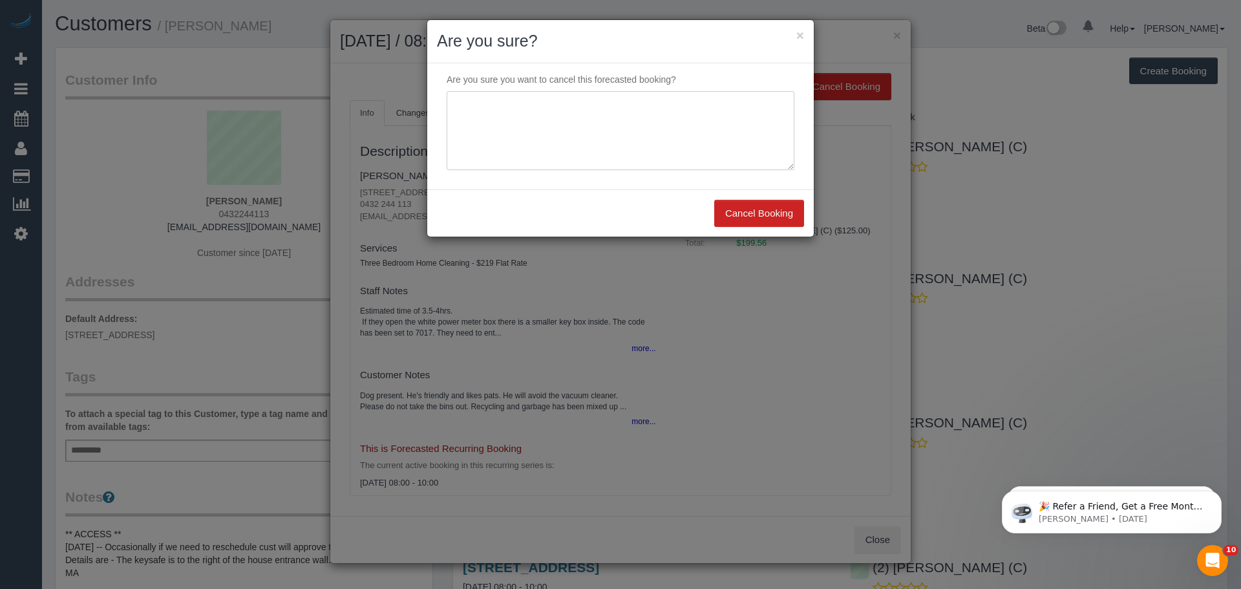
click at [564, 134] on textarea at bounding box center [621, 130] width 348 height 79
type textarea "N"
type textarea "Needs to suspend cleaning for 4 weeks - CE"
click at [745, 216] on button "Cancel Booking" at bounding box center [759, 213] width 90 height 27
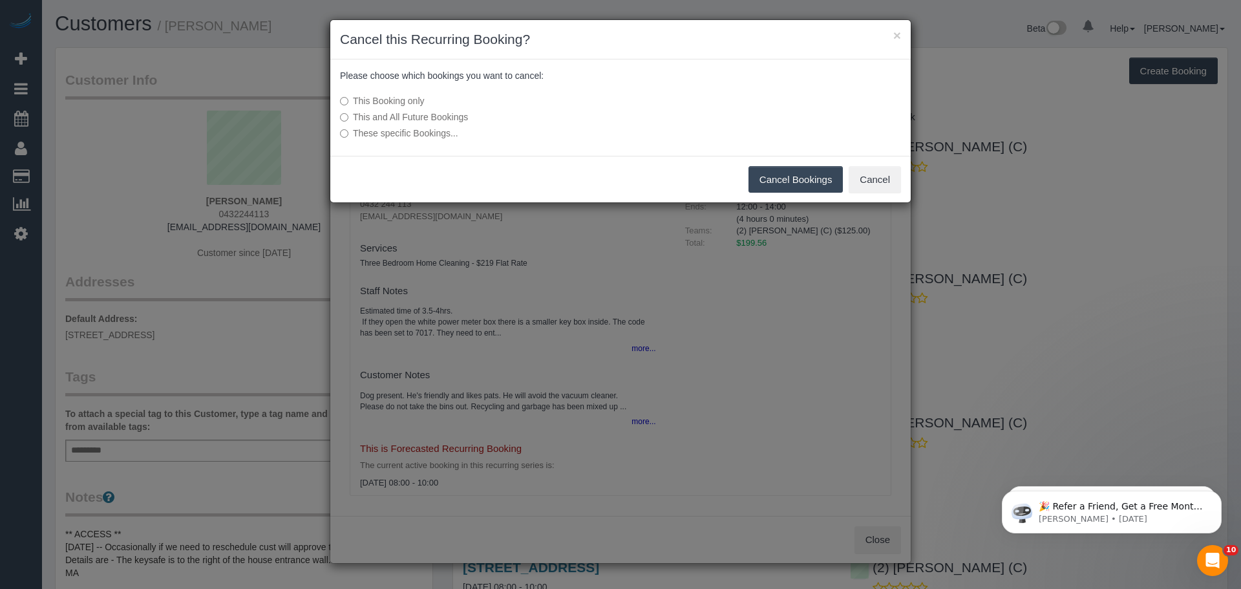
click at [411, 136] on label "These specific Bookings..." at bounding box center [524, 133] width 368 height 13
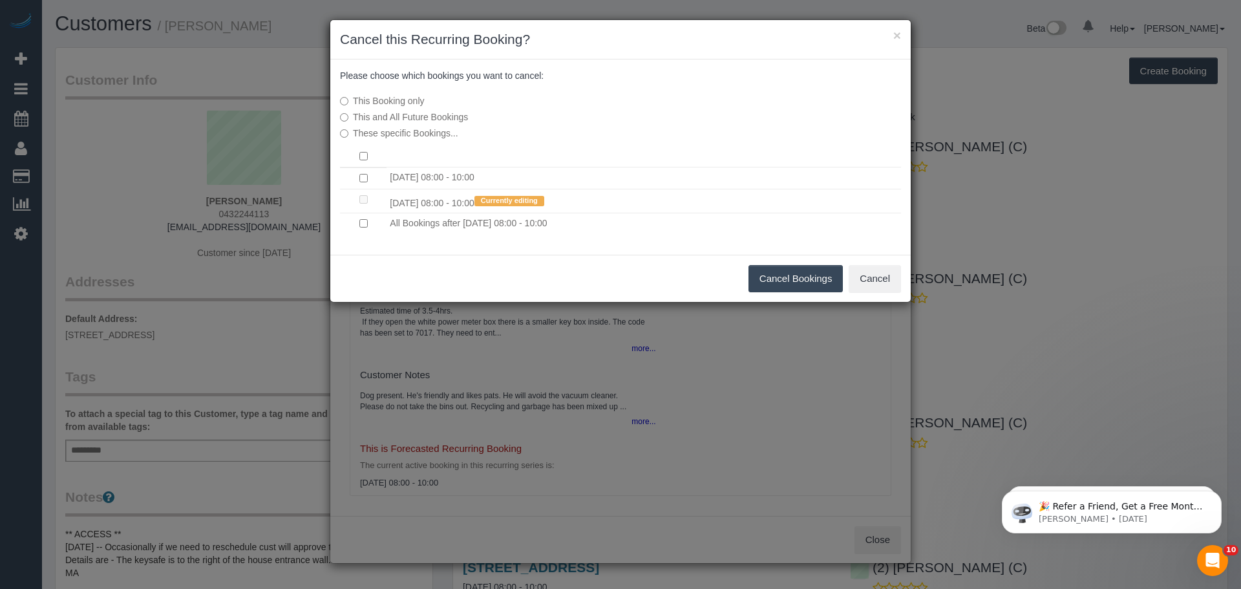
click at [808, 277] on button "Cancel Bookings" at bounding box center [796, 278] width 95 height 27
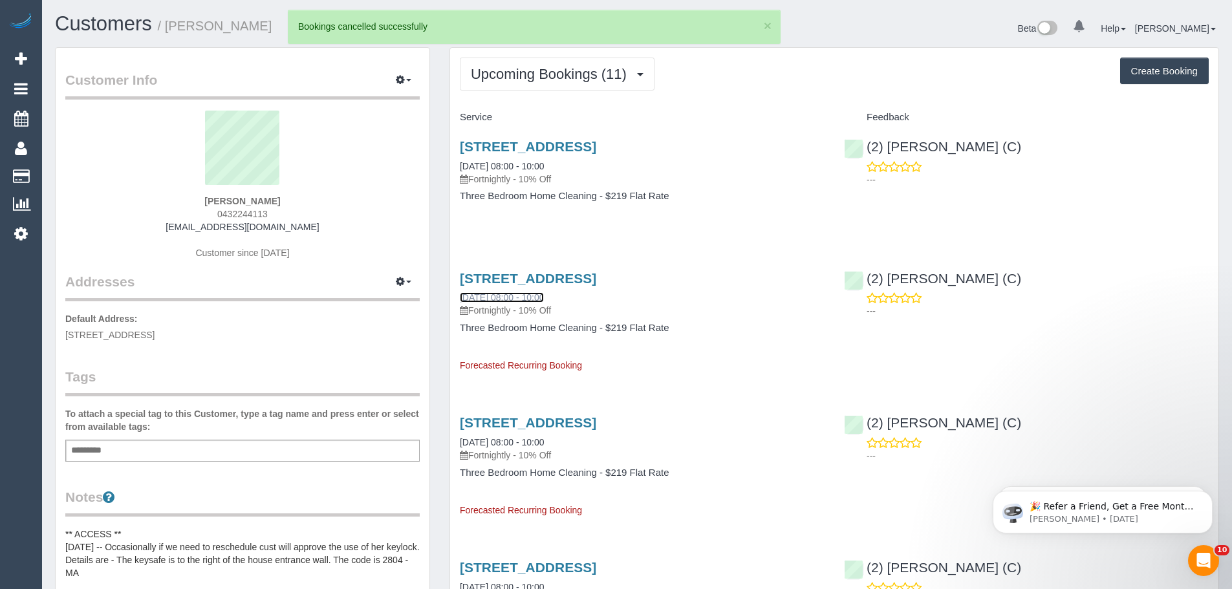
scroll to position [62875, 63418]
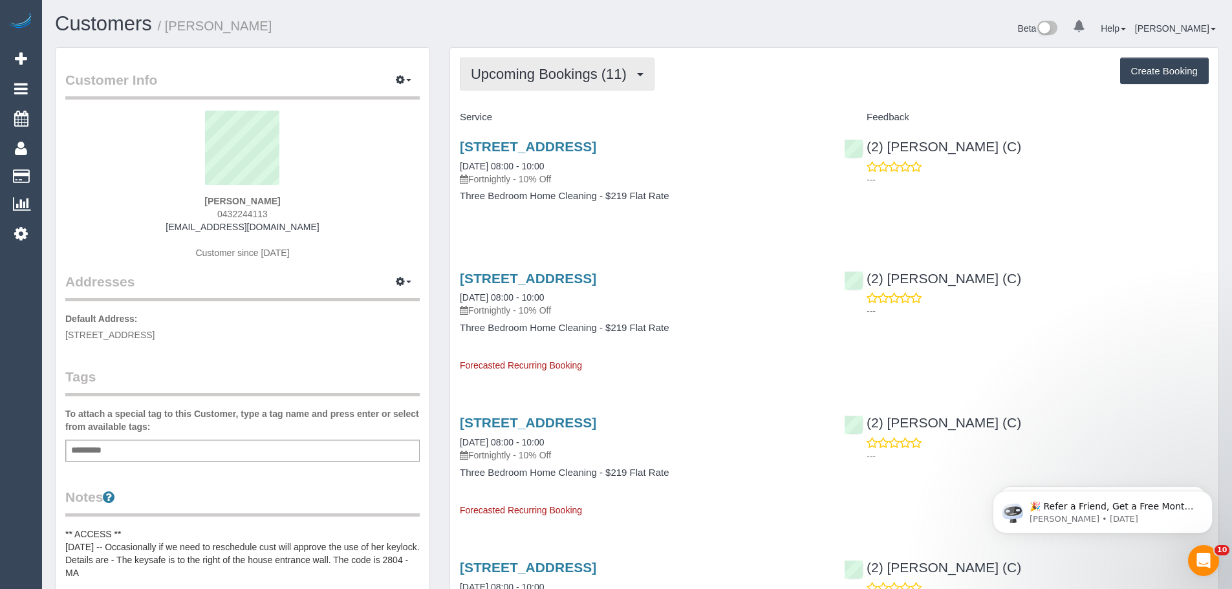
click at [566, 83] on button "Upcoming Bookings (11)" at bounding box center [557, 74] width 195 height 33
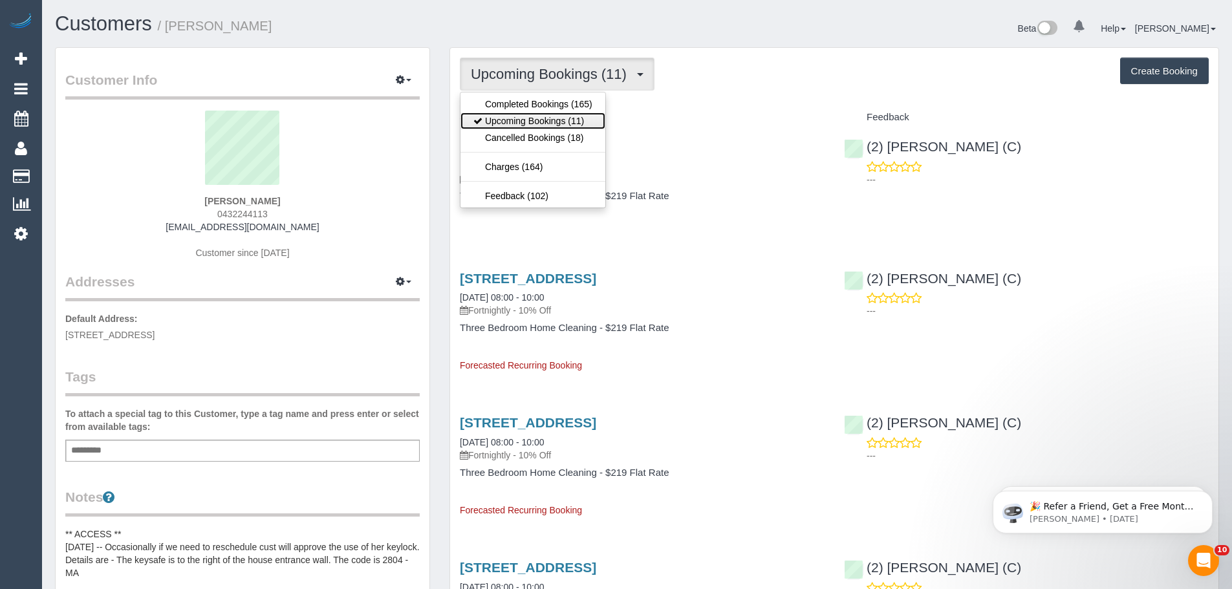
click at [544, 120] on link "Upcoming Bookings (11)" at bounding box center [532, 120] width 145 height 17
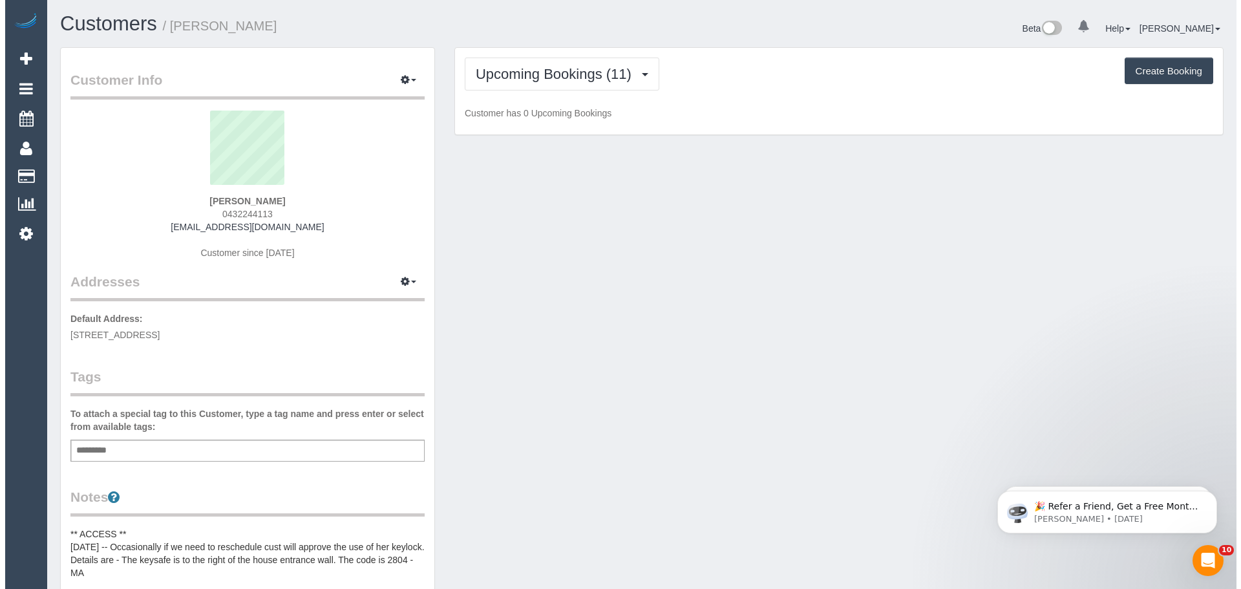
scroll to position [1774, 1232]
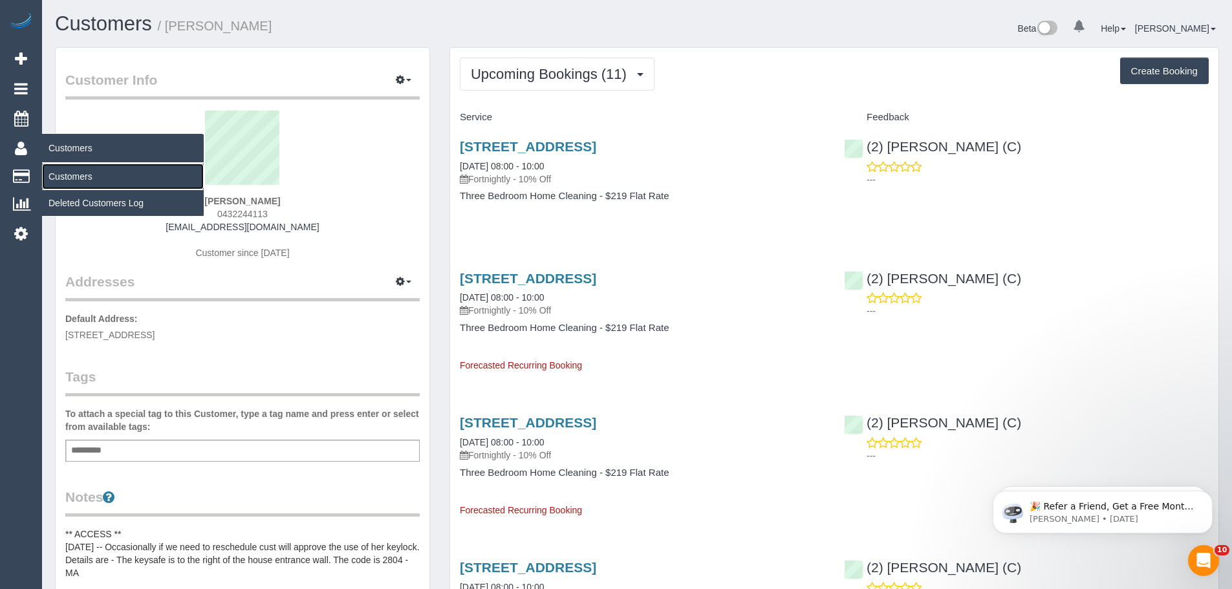
click at [64, 178] on link "Customers" at bounding box center [123, 177] width 162 height 26
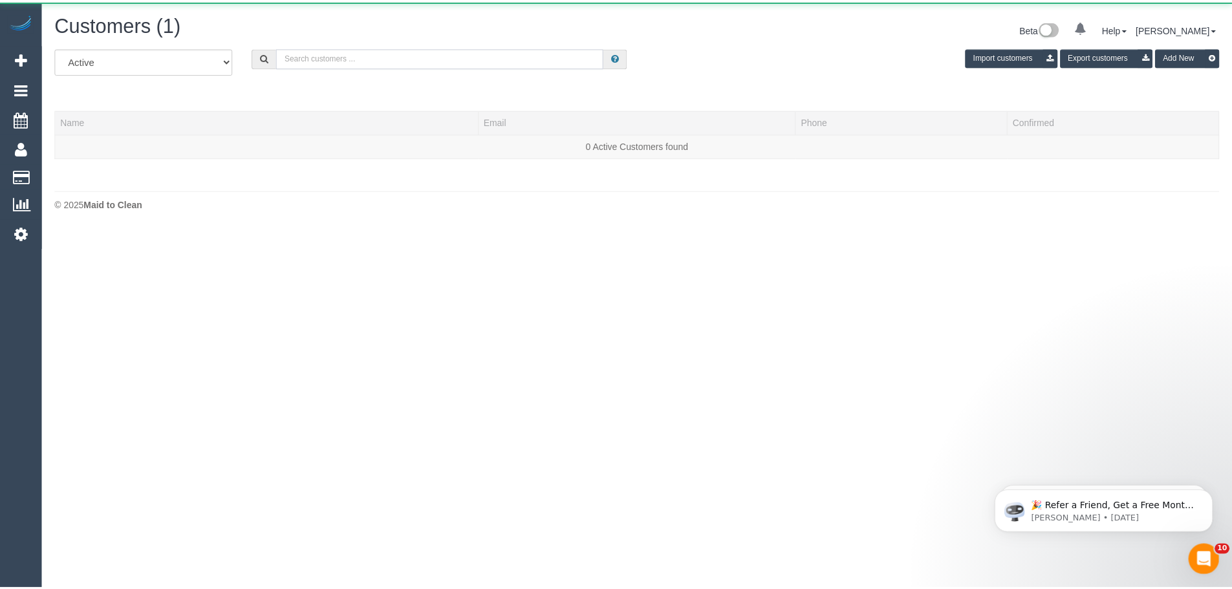
scroll to position [272, 1241]
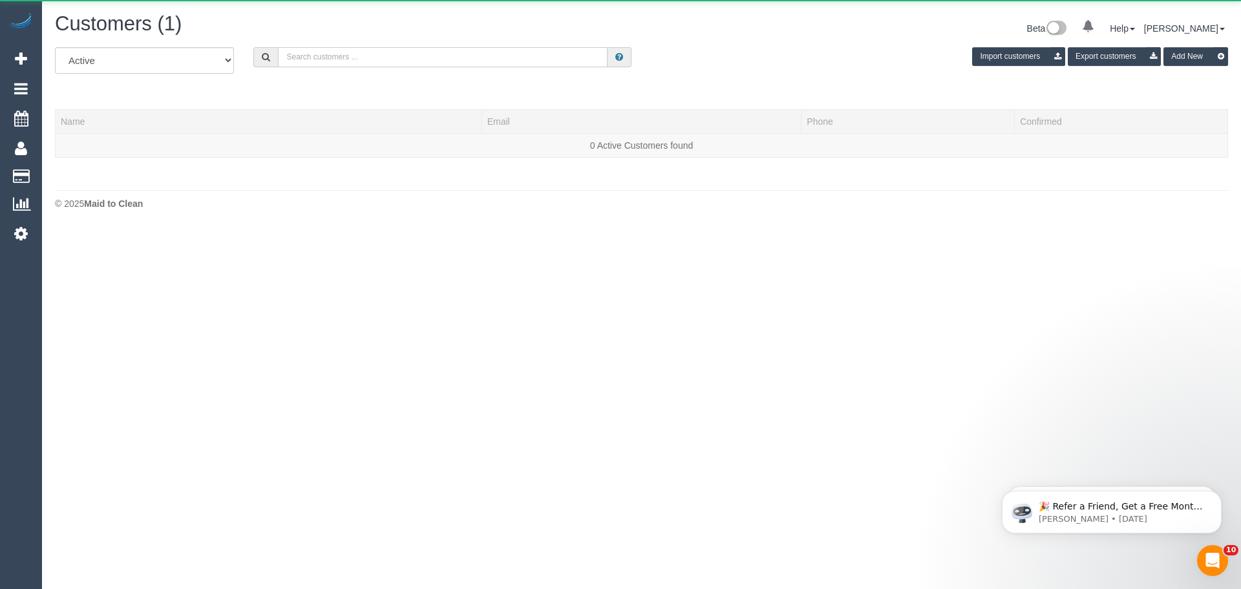
click at [402, 56] on input "text" at bounding box center [443, 57] width 330 height 20
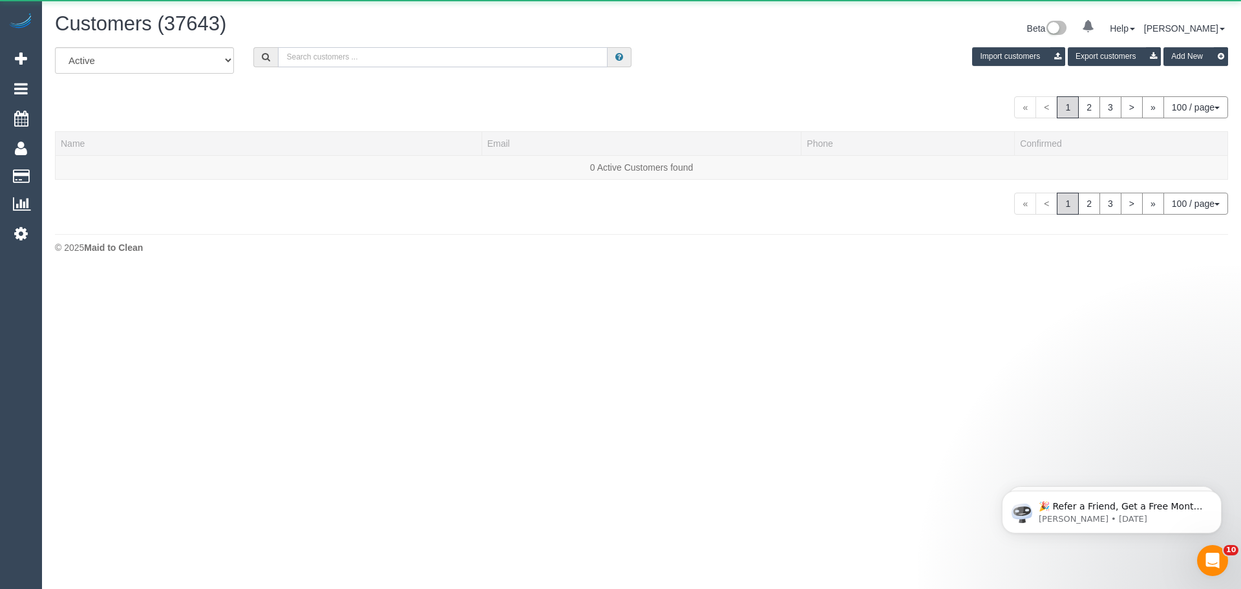
paste input "Clare McCormack"
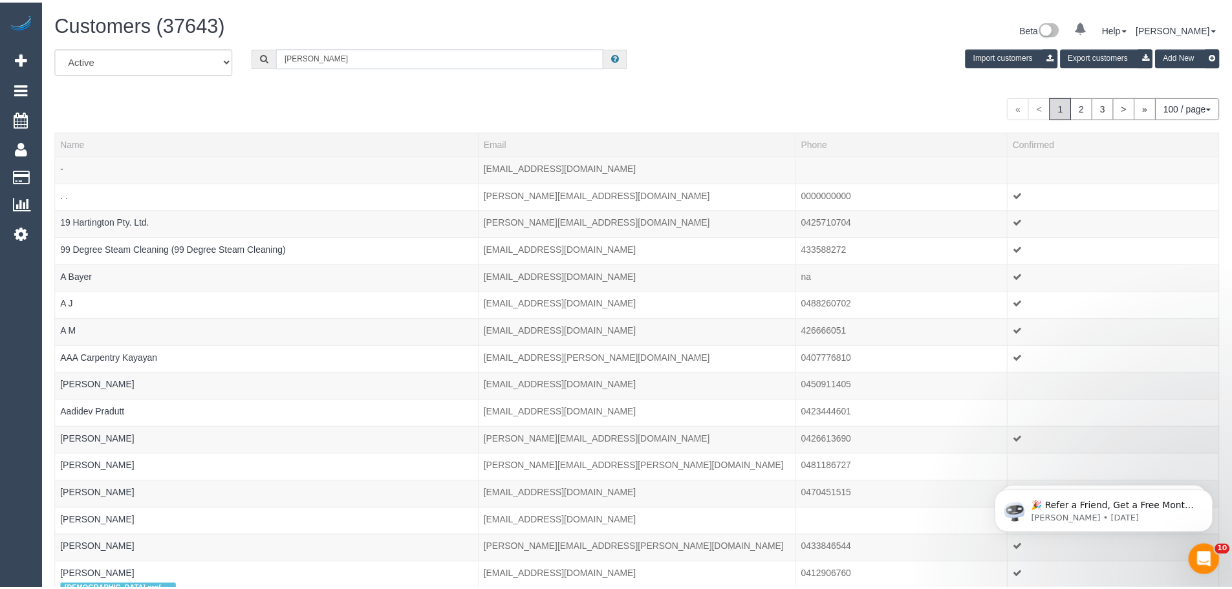
scroll to position [64373, 63408]
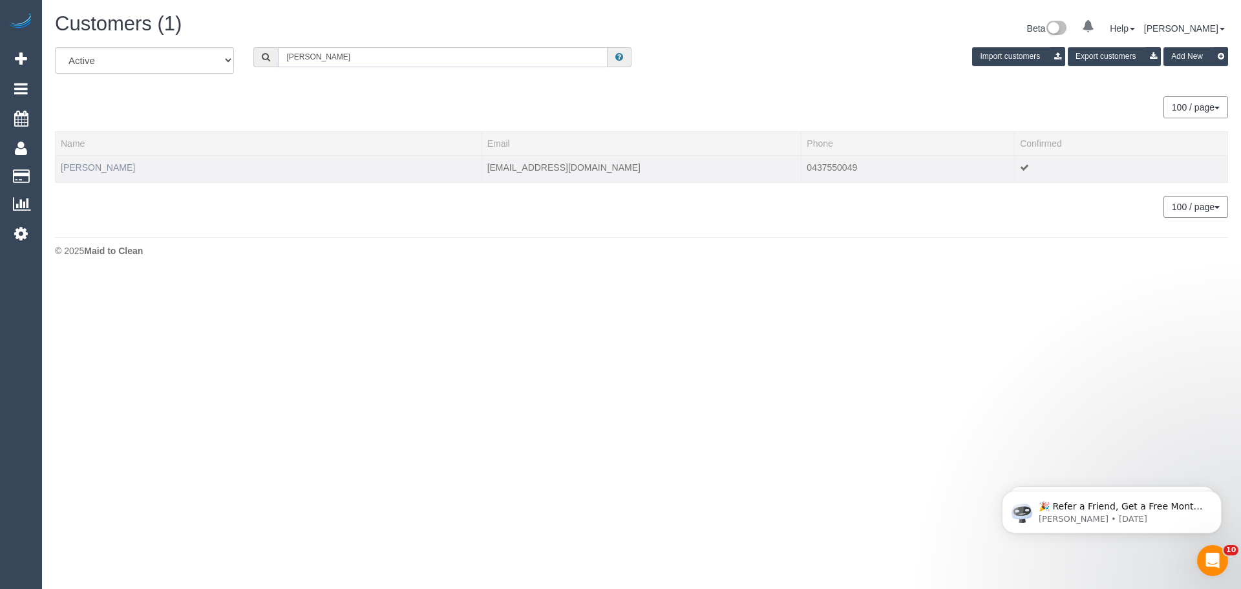
type input "Clare McCormack"
click at [103, 169] on link "Clare McCormack" at bounding box center [98, 167] width 74 height 10
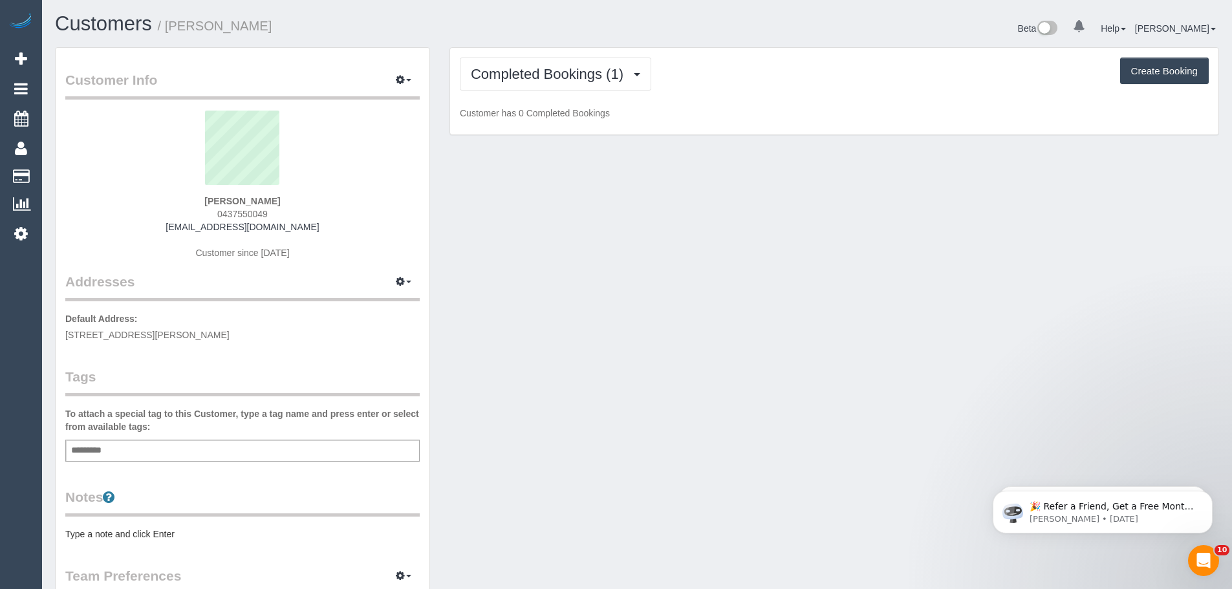
scroll to position [946, 1232]
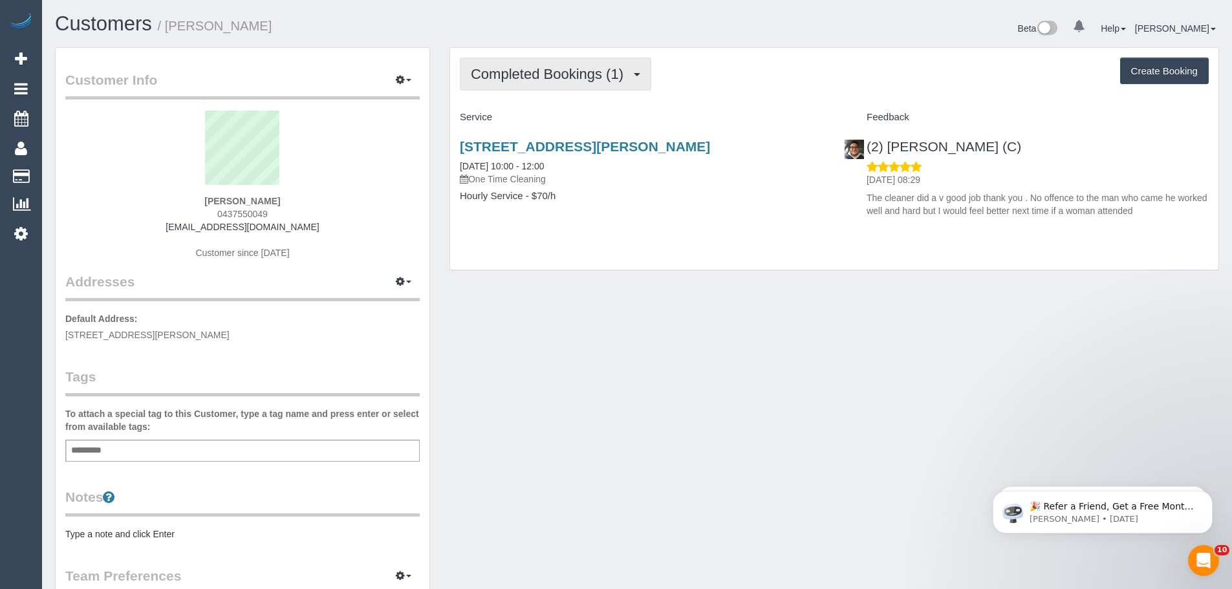
click at [527, 79] on span "Completed Bookings (1)" at bounding box center [550, 74] width 159 height 16
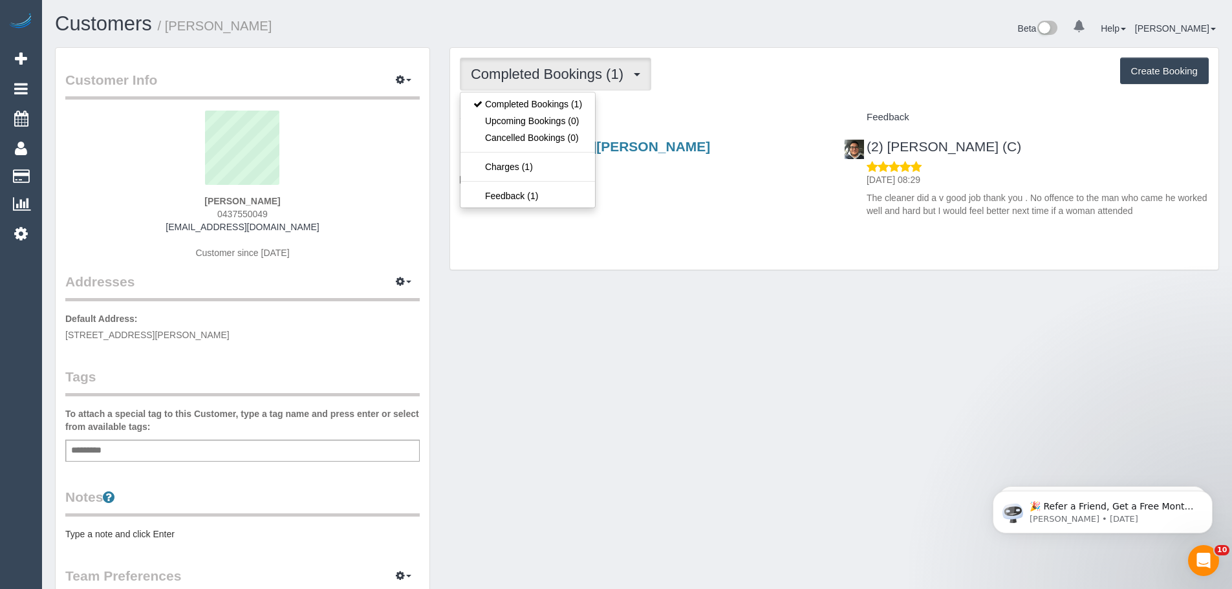
click at [745, 86] on div "Completed Bookings (1) Completed Bookings (1) Upcoming Bookings (0) Cancelled B…" at bounding box center [834, 74] width 749 height 33
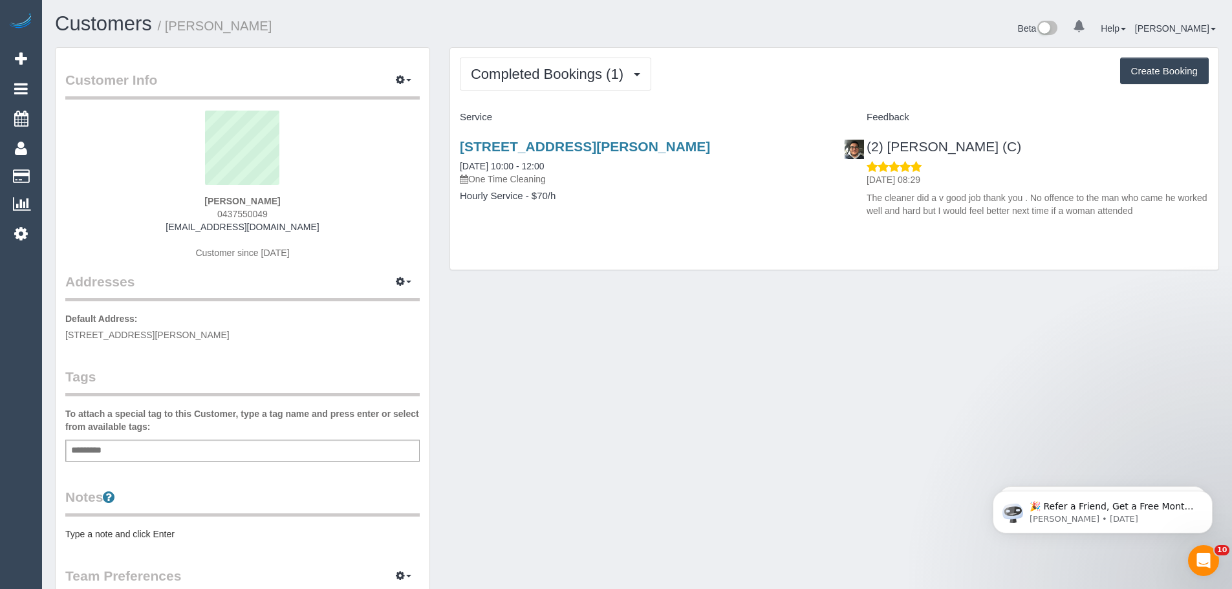
click at [149, 452] on div "Add a tag" at bounding box center [242, 451] width 354 height 22
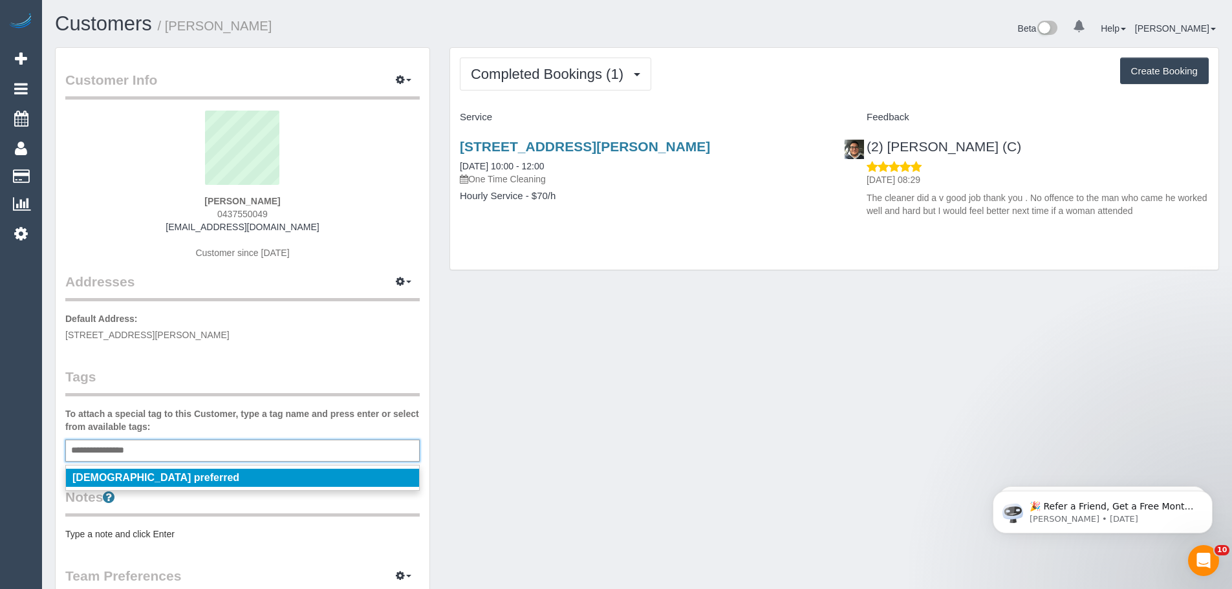
type input "**********"
click at [152, 475] on em "Female preferred" at bounding box center [155, 477] width 167 height 11
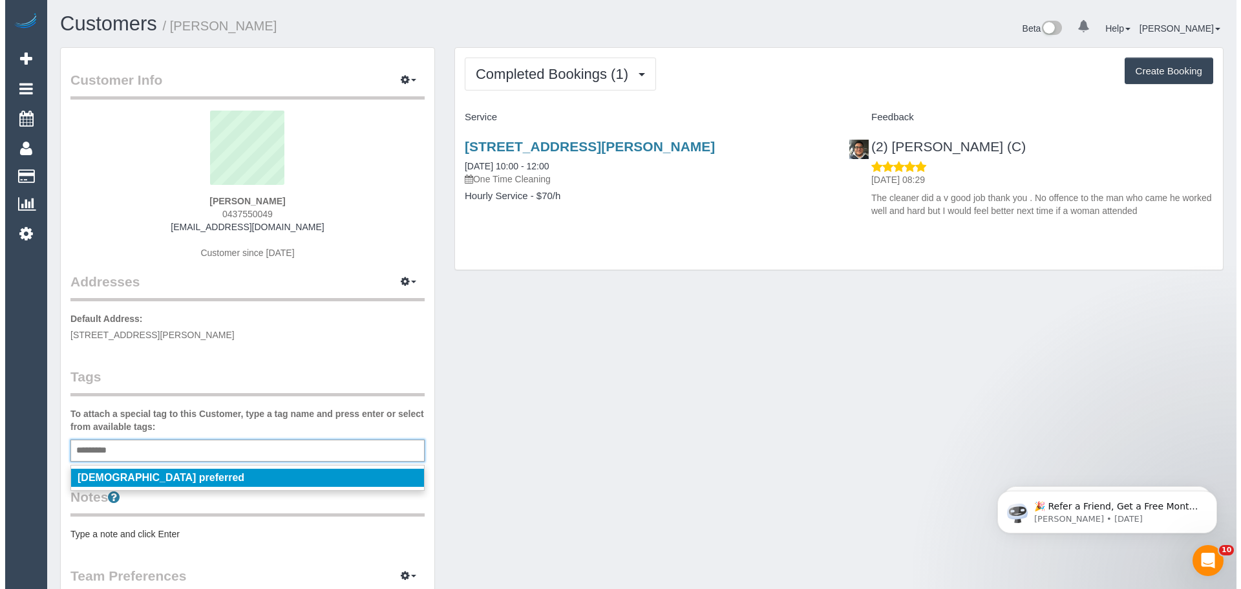
scroll to position [948, 1232]
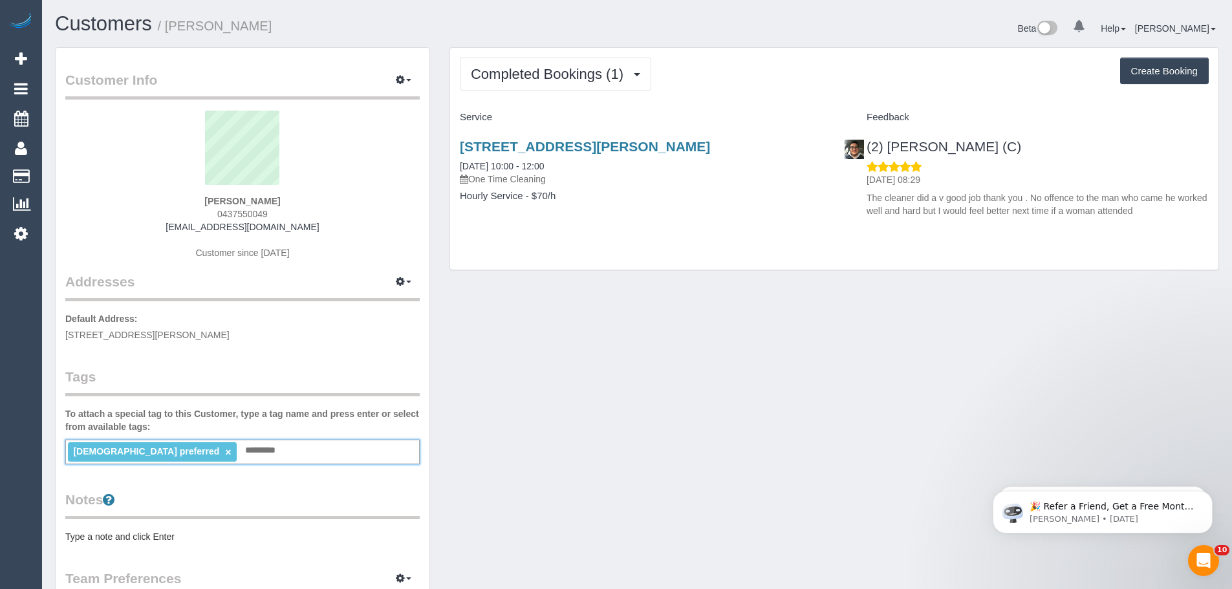
click at [1065, 164] on div "17/09/2025 08:29 The cleaner did a v good job thank you . No offence to the man…" at bounding box center [1026, 189] width 365 height 58
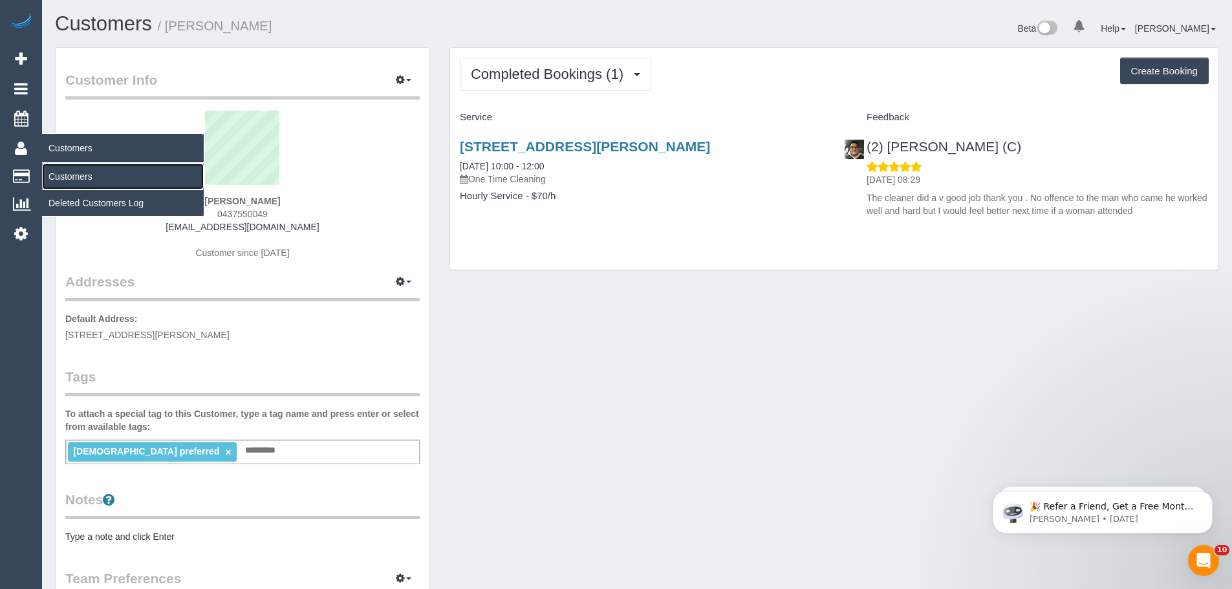
click at [79, 174] on link "Customers" at bounding box center [123, 177] width 162 height 26
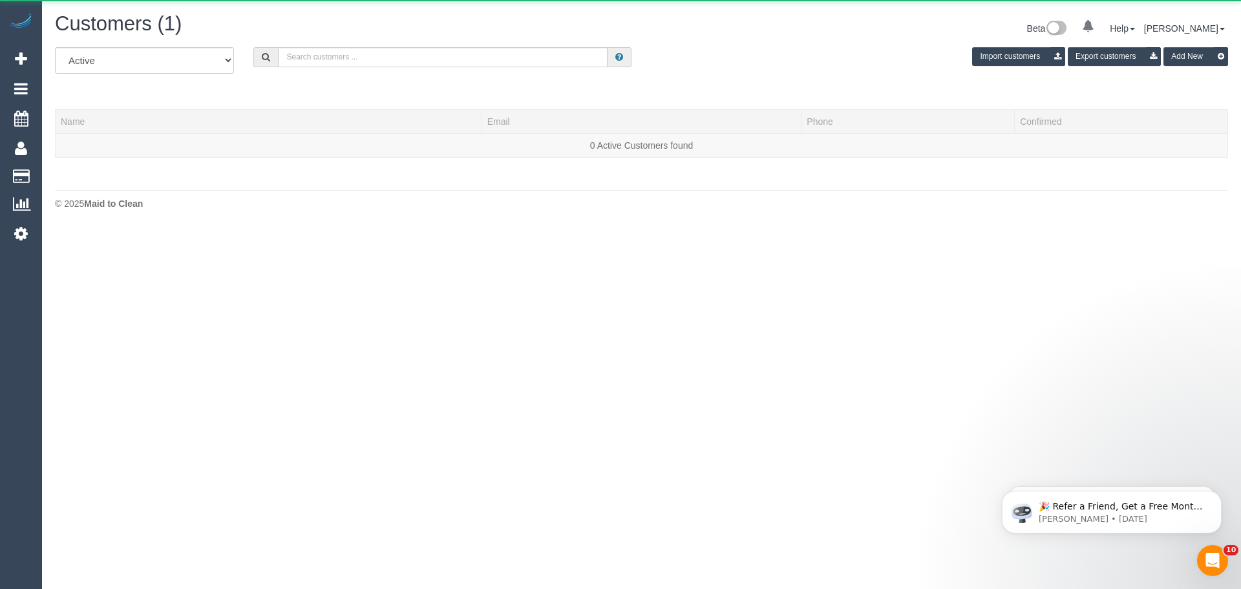
scroll to position [228, 1241]
click at [488, 59] on input "text" at bounding box center [443, 57] width 330 height 20
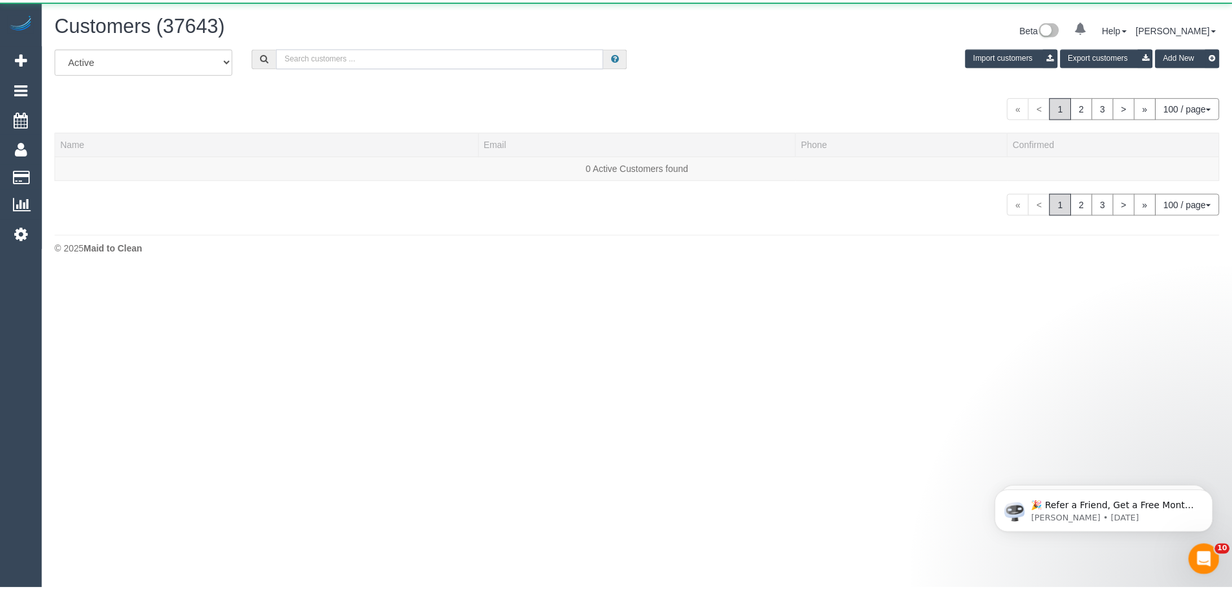
scroll to position [272, 1241]
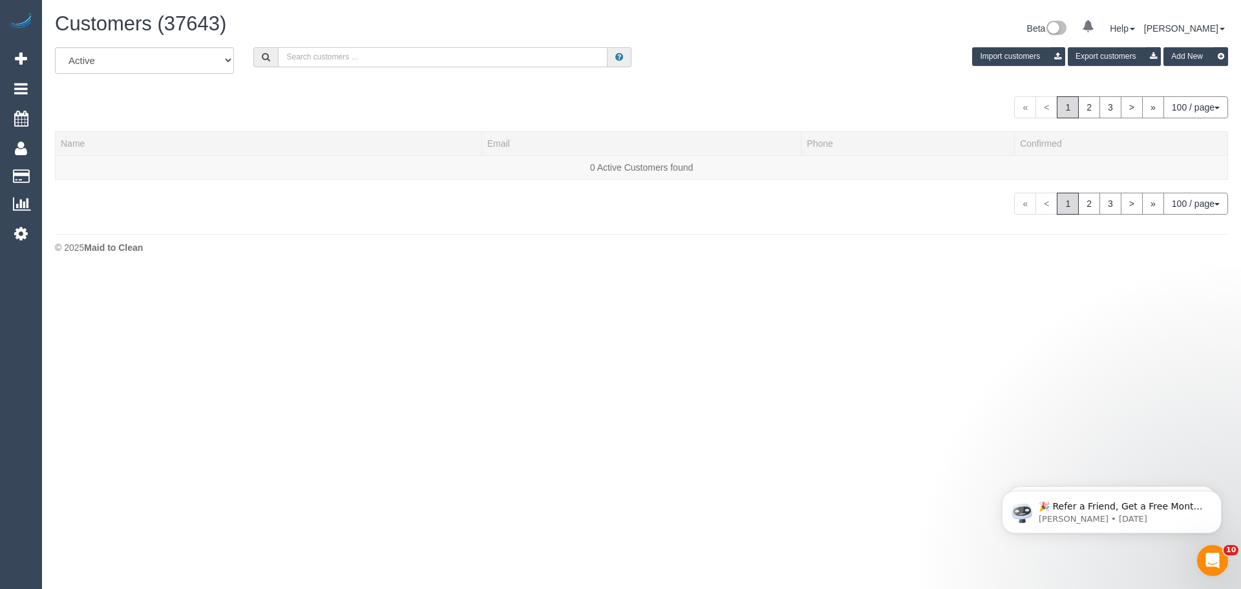
paste input "taniamdu@gmail.com"
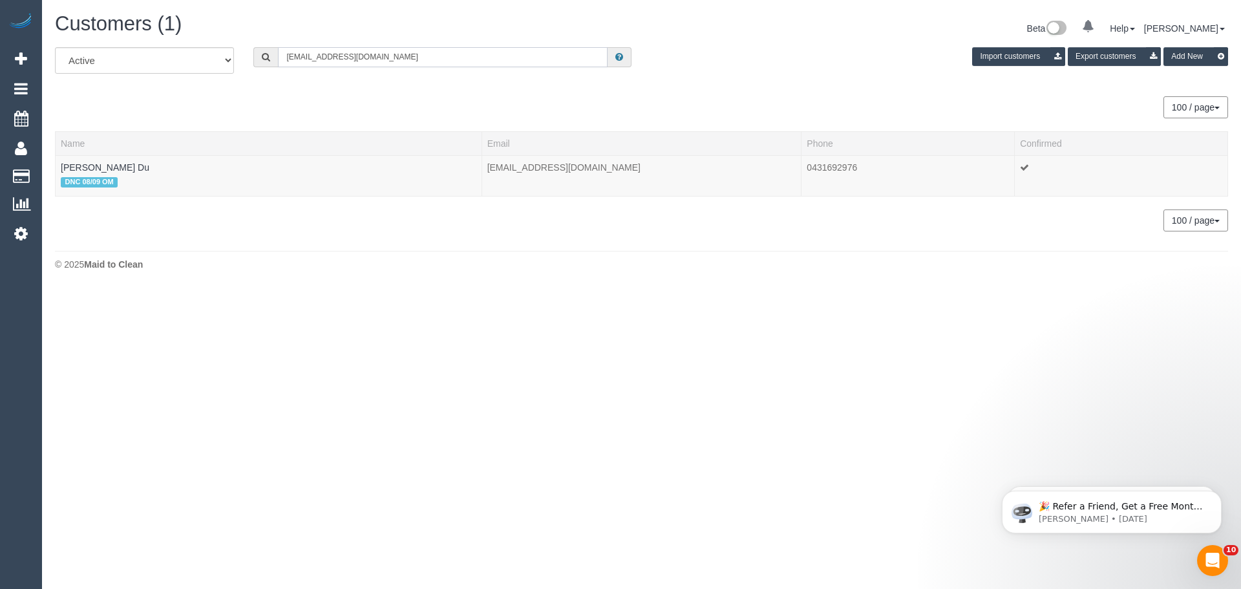
scroll to position [64360, 63408]
click at [1084, 325] on body "0 Beta Your Notifications You have 0 alerts Add Booking Bookings Active Booking…" at bounding box center [620, 294] width 1241 height 589
click at [440, 59] on input "taniamdu@gmail.com" at bounding box center [443, 57] width 330 height 20
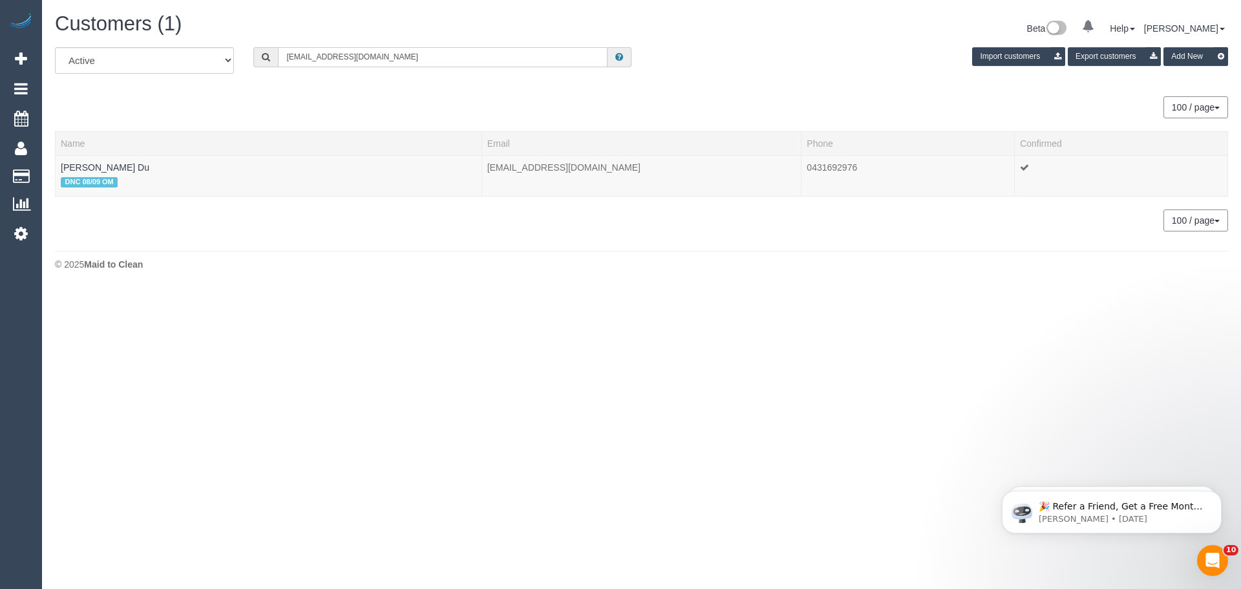
paste input "61400414737"
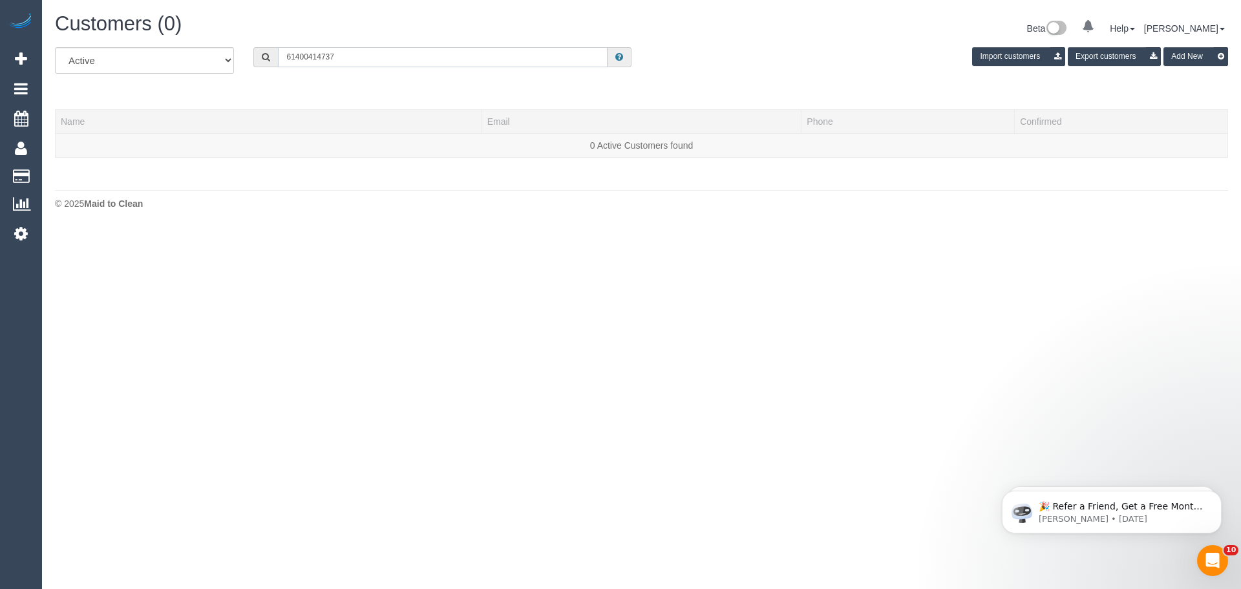
scroll to position [64420, 63408]
drag, startPoint x: 294, startPoint y: 53, endPoint x: 242, endPoint y: 53, distance: 52.4
click at [242, 53] on div "All Active Archived 61400414737 Import customers Export customers Add New" at bounding box center [641, 65] width 1193 height 36
click at [303, 57] on input "0400414737" at bounding box center [443, 57] width 330 height 20
click at [320, 52] on input "0400 414737" at bounding box center [443, 57] width 330 height 20
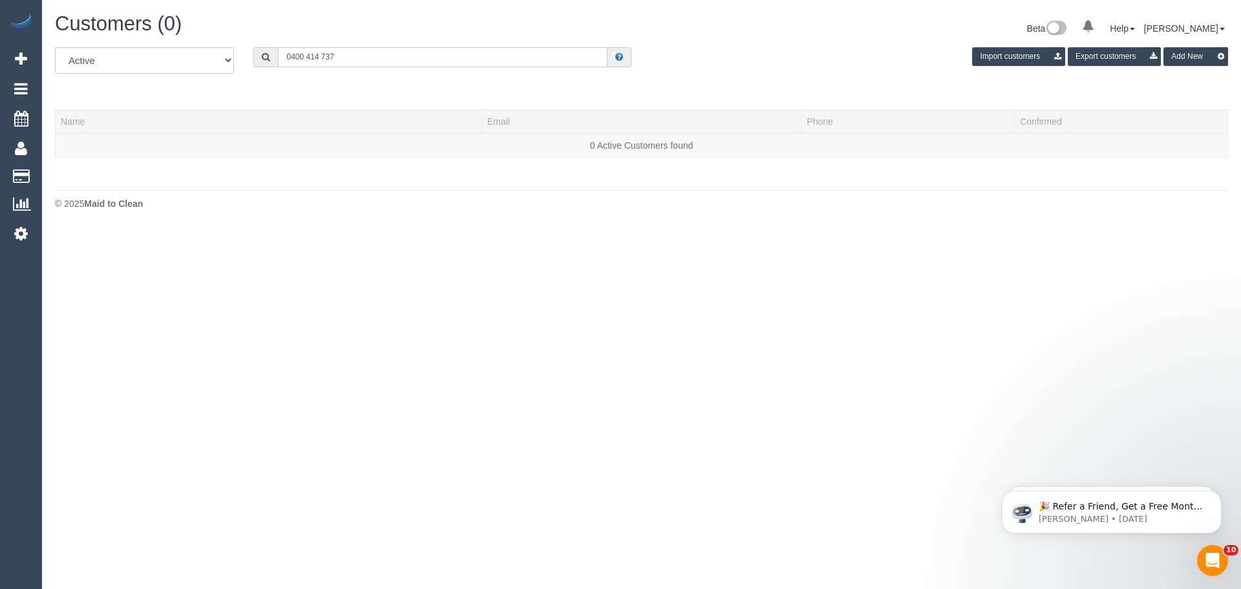
click at [346, 59] on input "0400 414 737" at bounding box center [443, 57] width 330 height 20
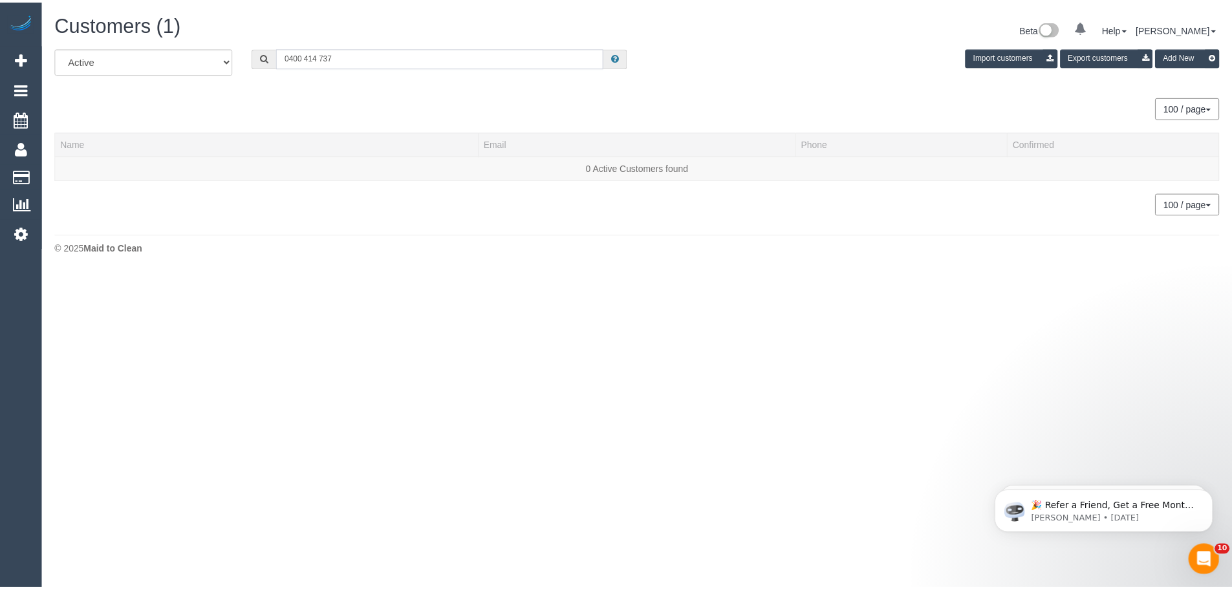
scroll to position [290, 1241]
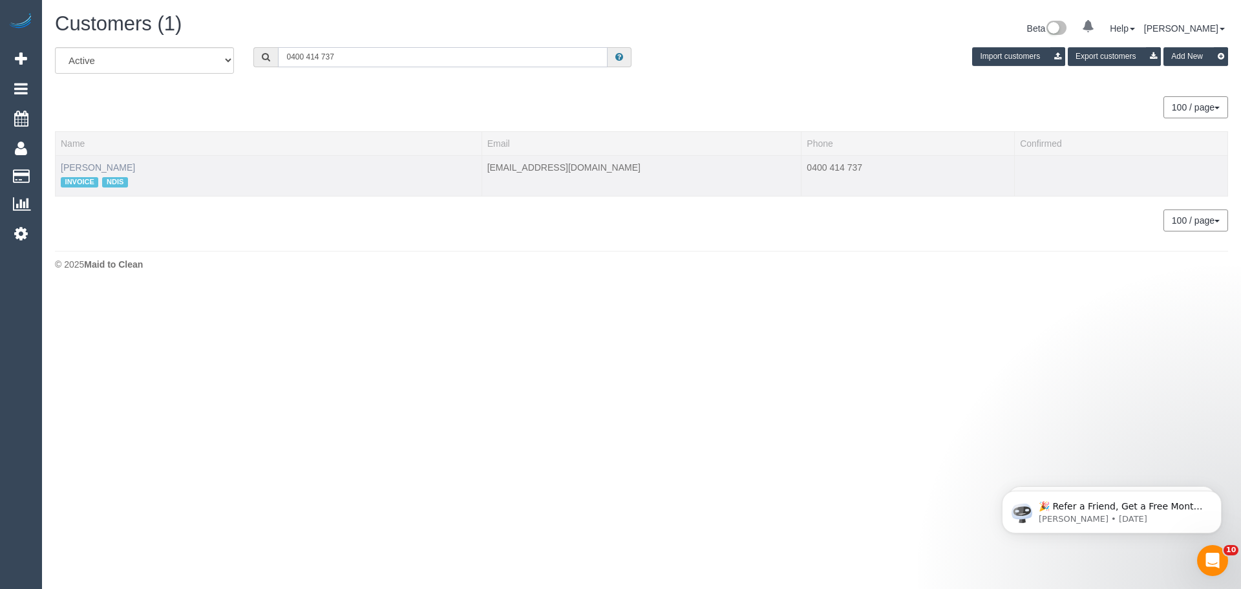
type input "0400 414 737"
click at [91, 168] on link "Lyn Andressen" at bounding box center [98, 167] width 74 height 10
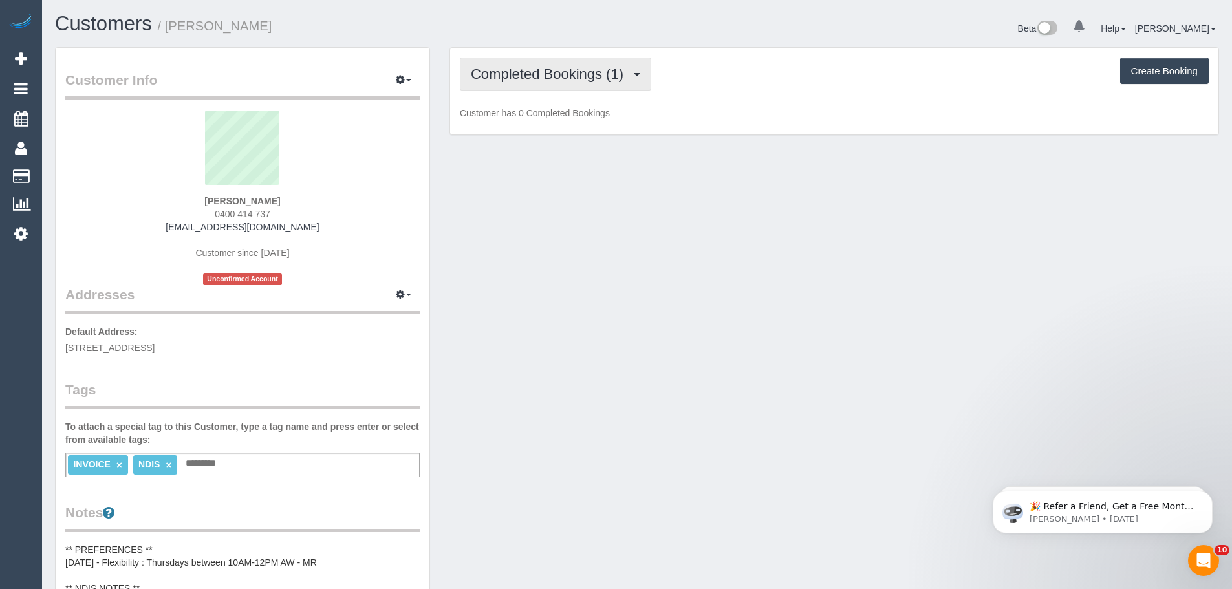
scroll to position [1099, 1232]
click at [571, 76] on span "Completed Bookings (1)" at bounding box center [550, 74] width 159 height 16
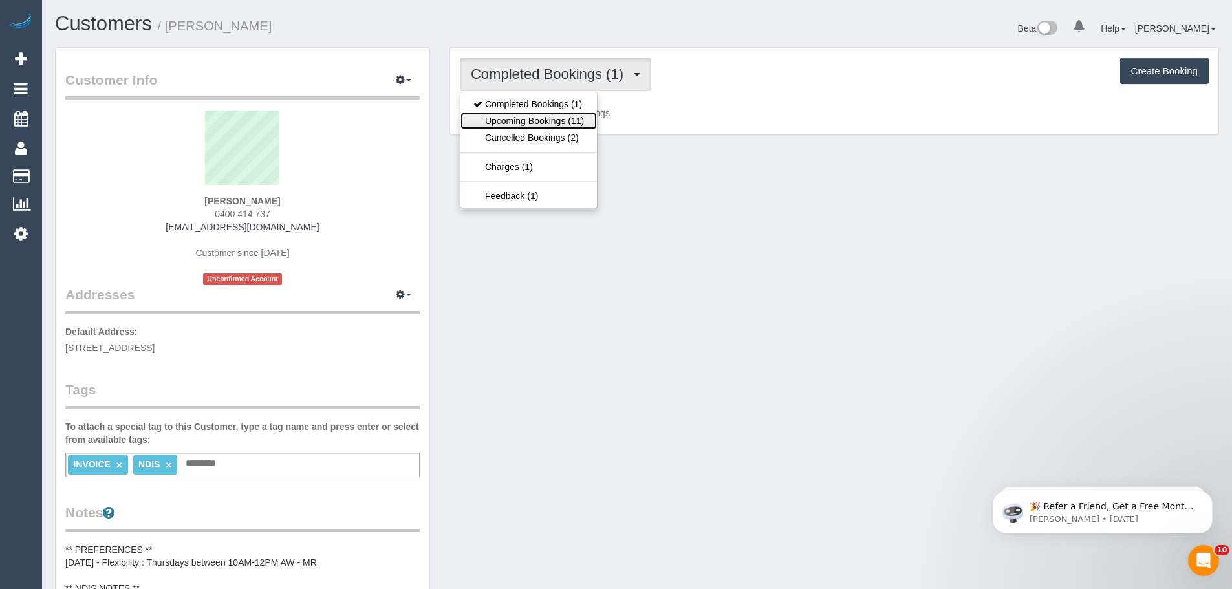
click at [555, 120] on link "Upcoming Bookings (11)" at bounding box center [528, 120] width 136 height 17
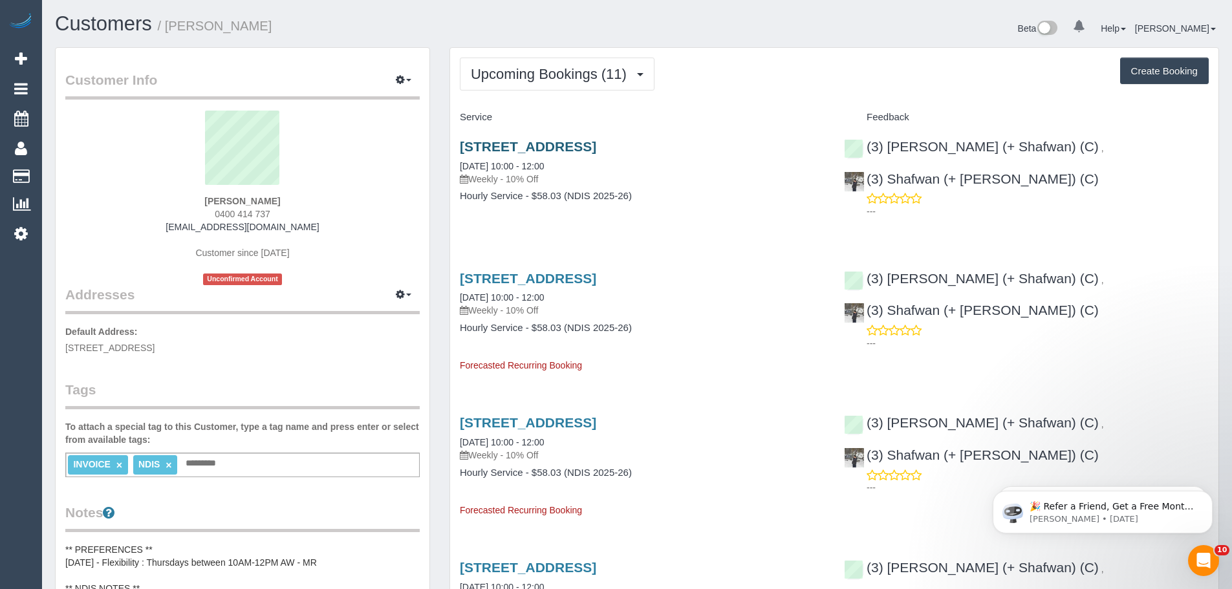
scroll to position [1774, 1232]
click at [557, 67] on span "Upcoming Bookings (11)" at bounding box center [552, 74] width 162 height 16
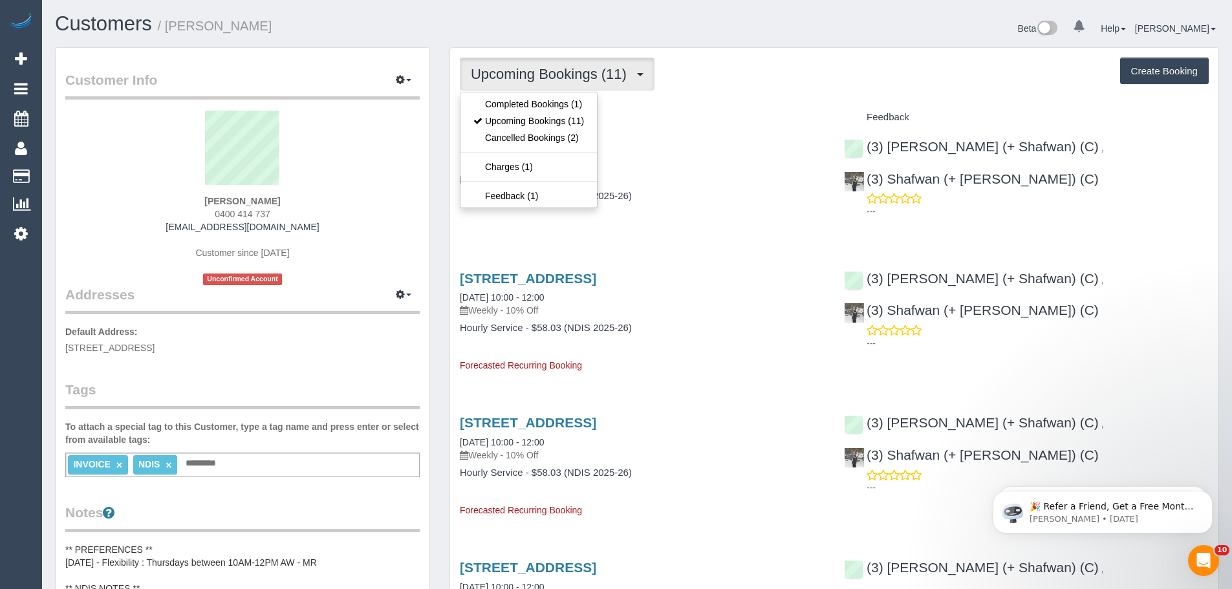
click at [718, 89] on div "Upcoming Bookings (11) Completed Bookings (1) Upcoming Bookings (11) Cancelled …" at bounding box center [834, 74] width 749 height 33
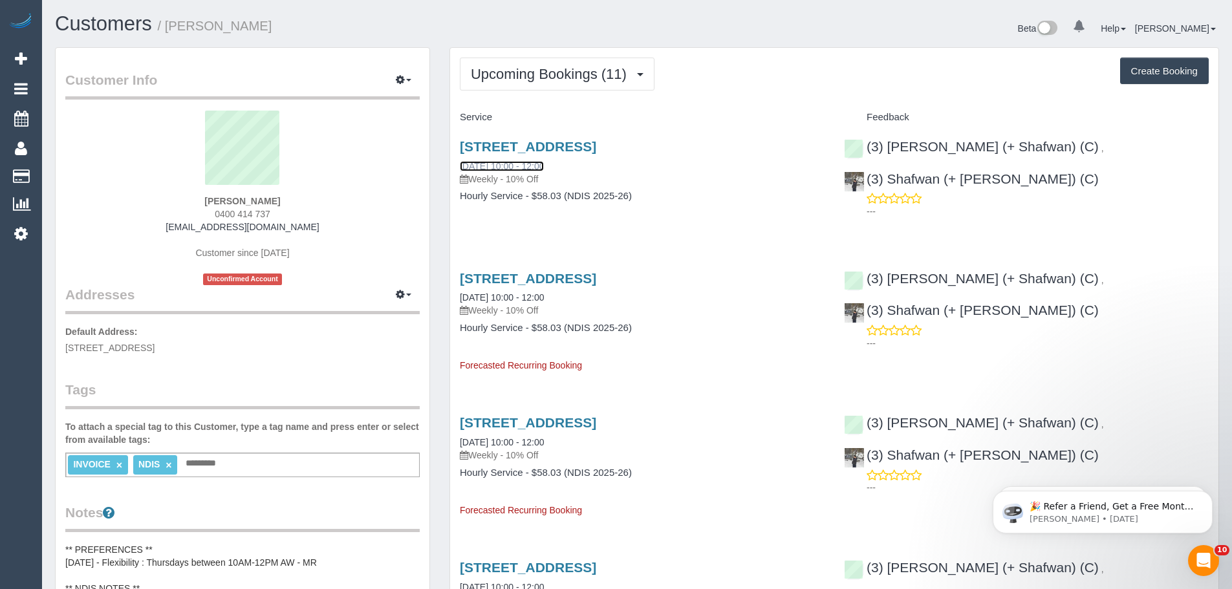
click at [530, 167] on link "18/09/2025 10:00 - 12:00" at bounding box center [502, 166] width 84 height 10
click at [470, 78] on button "Upcoming Bookings (11)" at bounding box center [557, 74] width 195 height 33
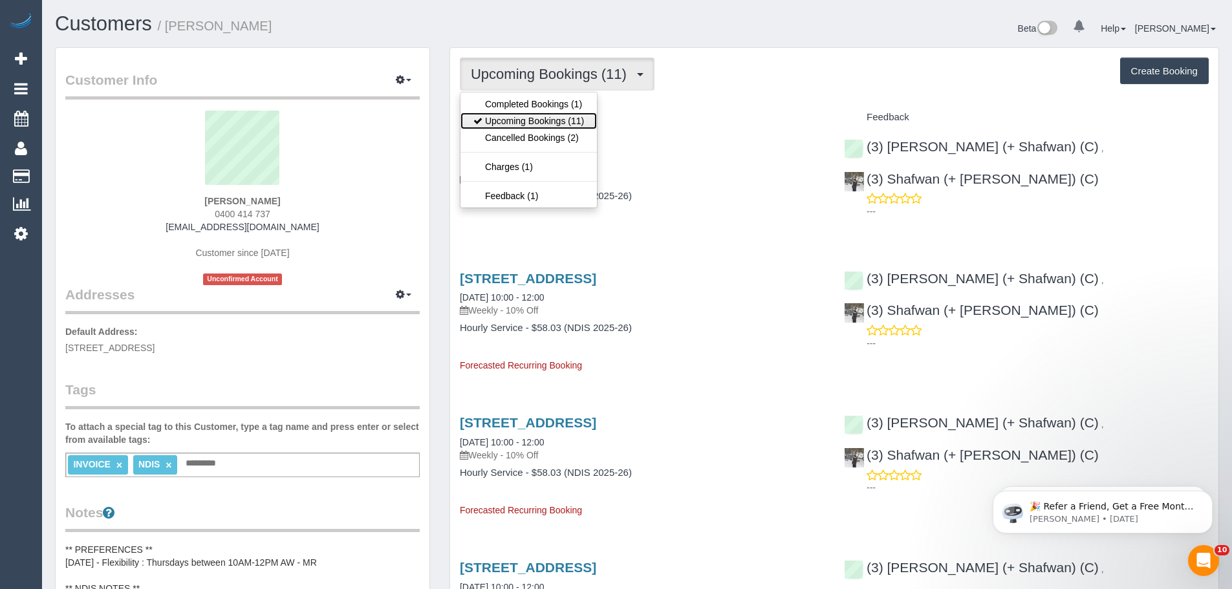
click at [514, 123] on link "Upcoming Bookings (11)" at bounding box center [528, 120] width 136 height 17
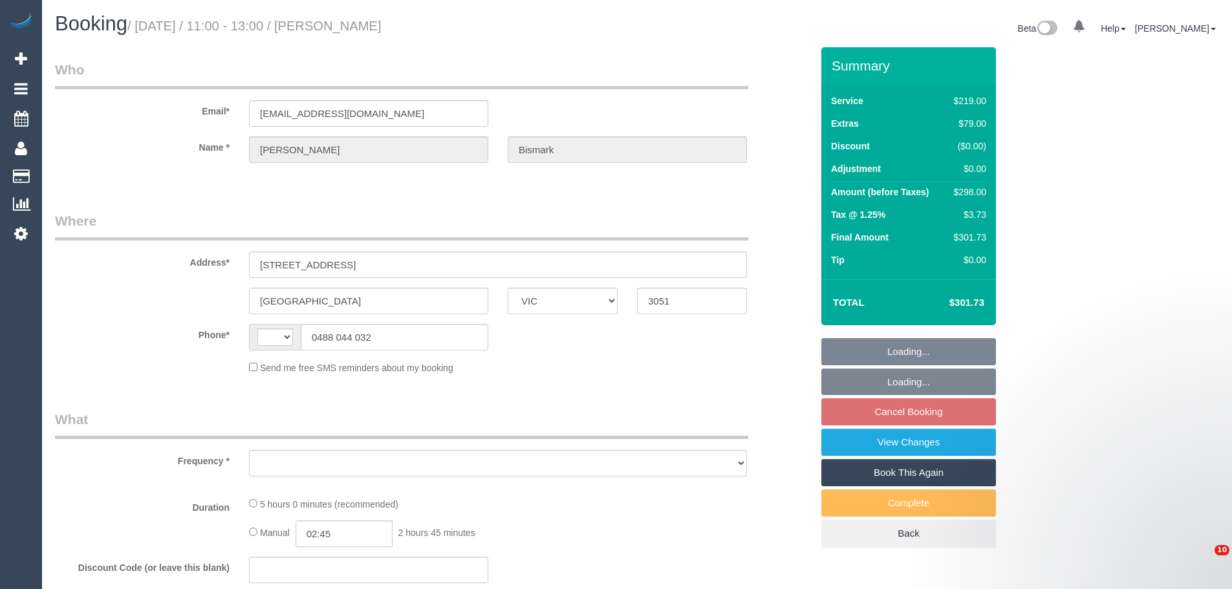
select select "VIC"
select select "string:AU"
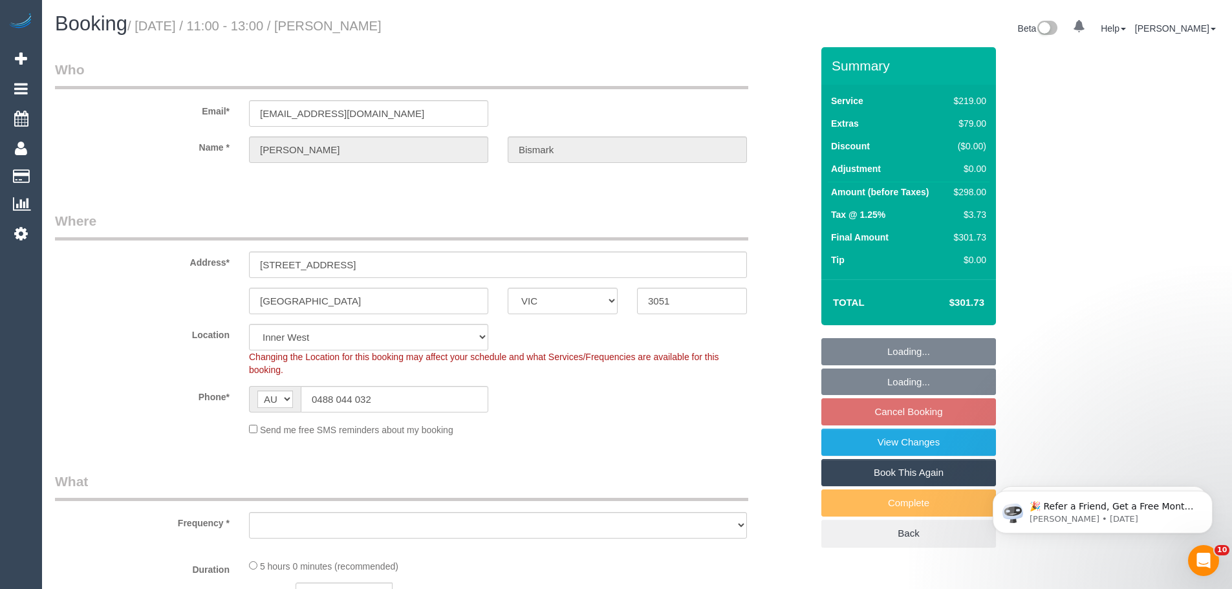
select select "object:530"
select select "string:stripe-pm_1S7R4t2GScqysDRV8tOL6OuH"
select select "number:29"
select select "number:14"
select select "number:19"
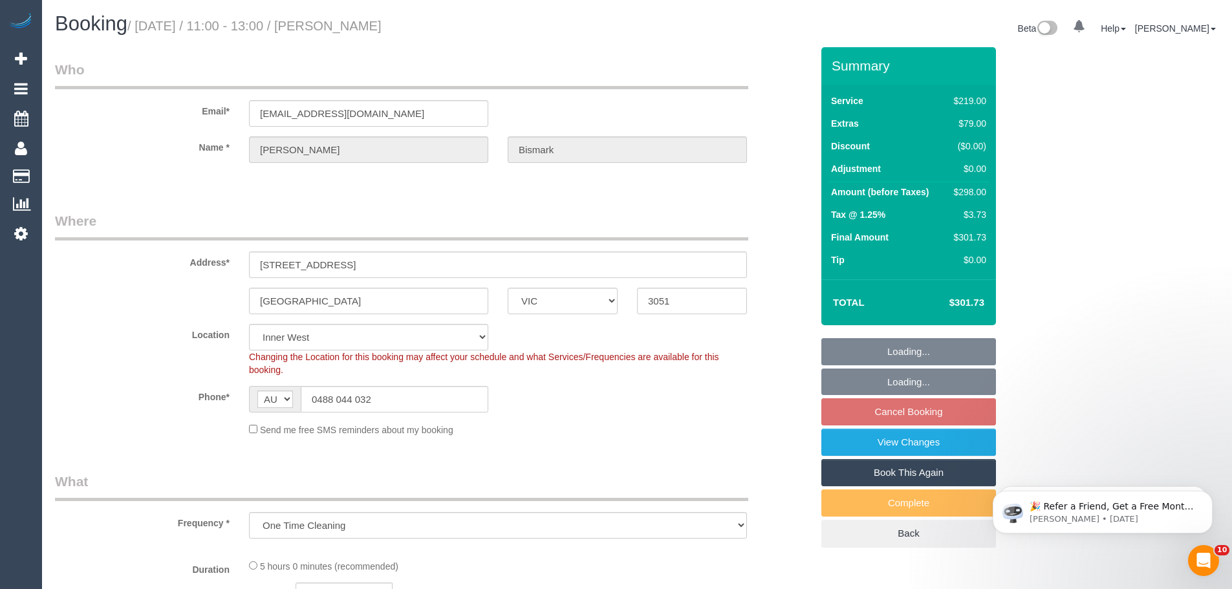
select select "number:22"
select select "number:13"
select select "object:1449"
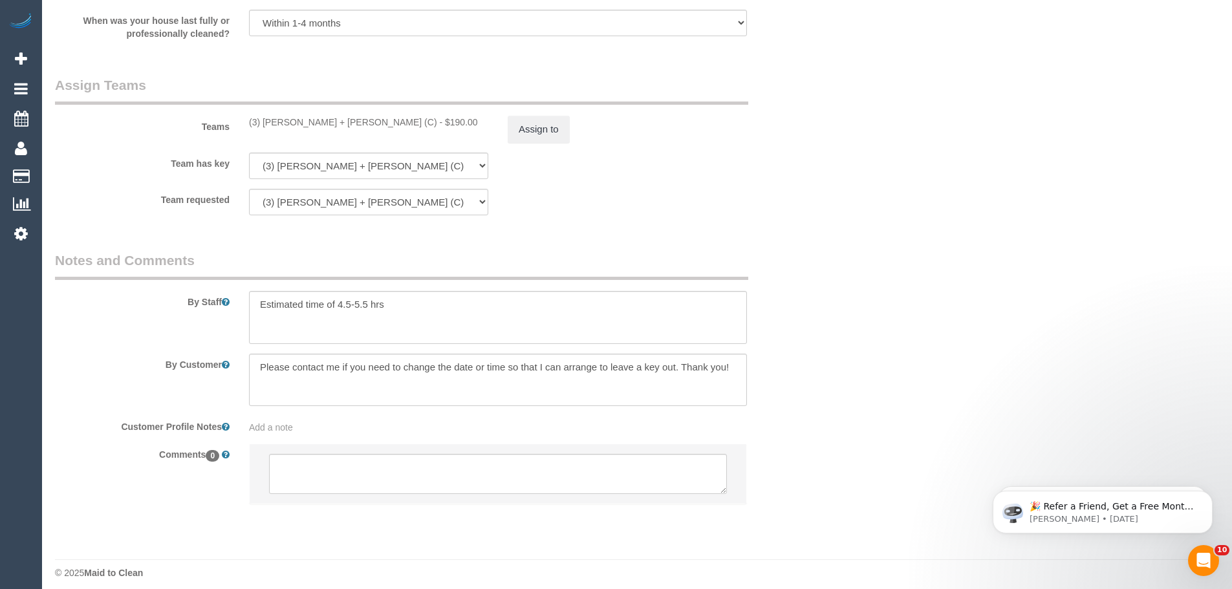
scroll to position [1965, 0]
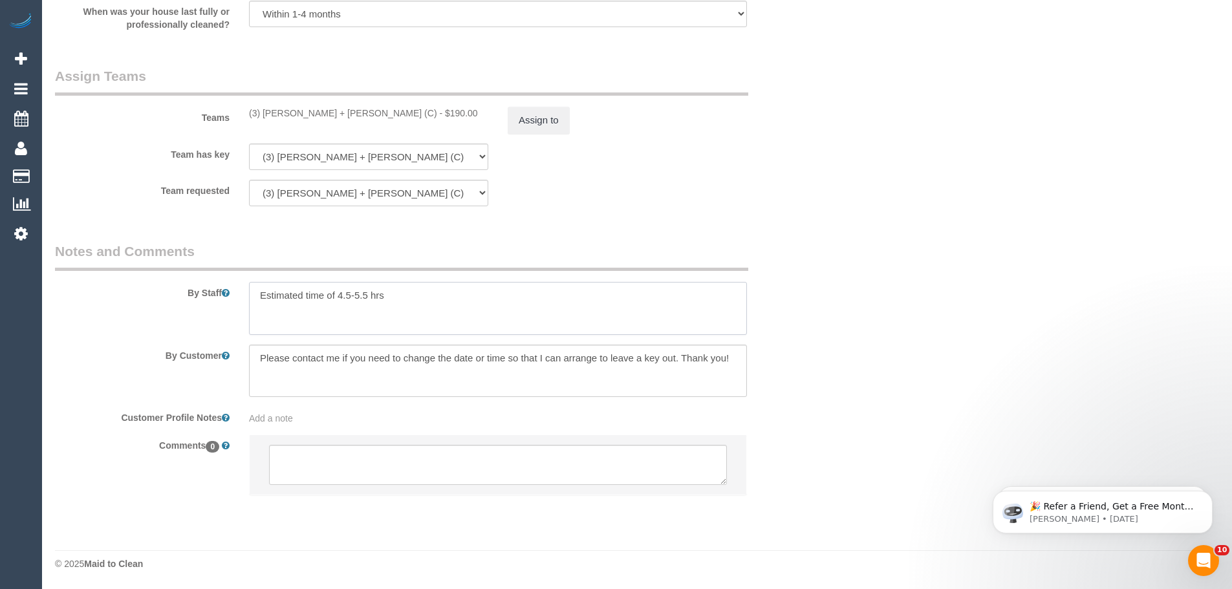
click at [454, 306] on textarea at bounding box center [498, 308] width 498 height 53
paste textarea "house key inside a tradie workboot at the front door."
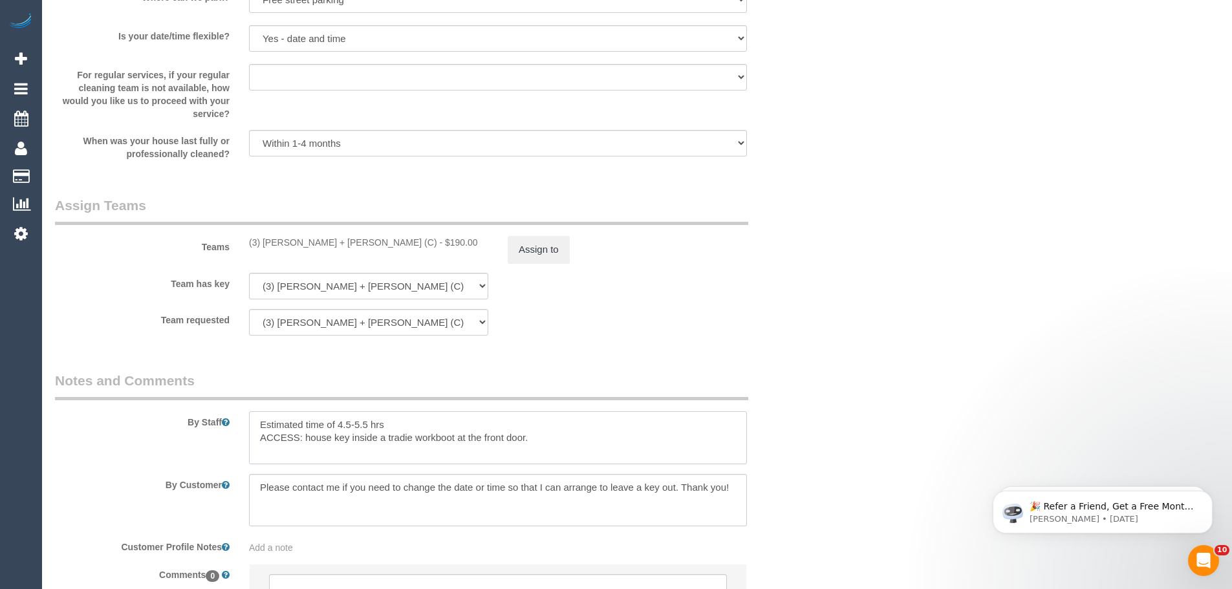
click at [434, 440] on textarea at bounding box center [498, 437] width 498 height 53
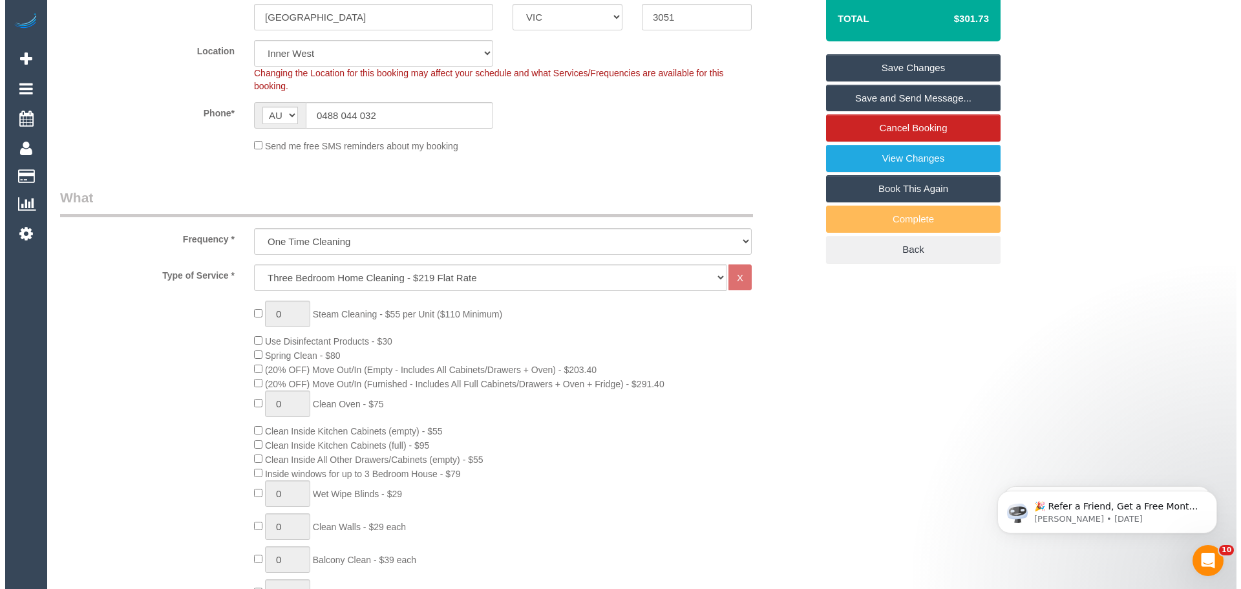
scroll to position [0, 0]
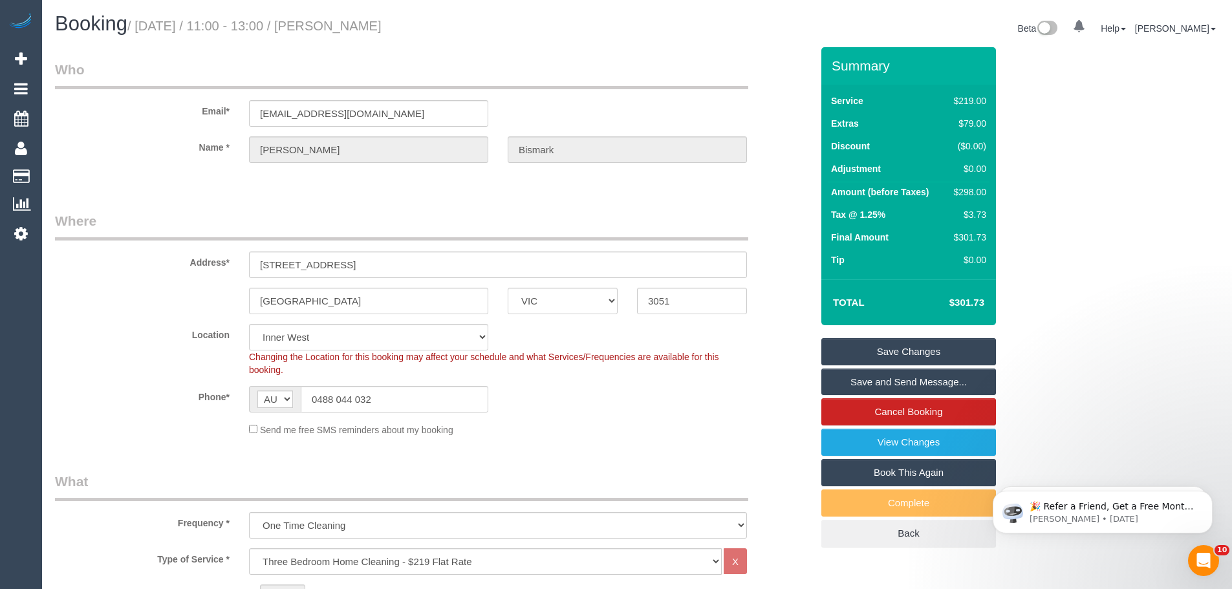
type textarea "Estimated time of 4.5-5.5 hrs ACCESS: house key inside a tradie work boot at th…"
click at [857, 345] on link "Save Changes" at bounding box center [908, 351] width 175 height 27
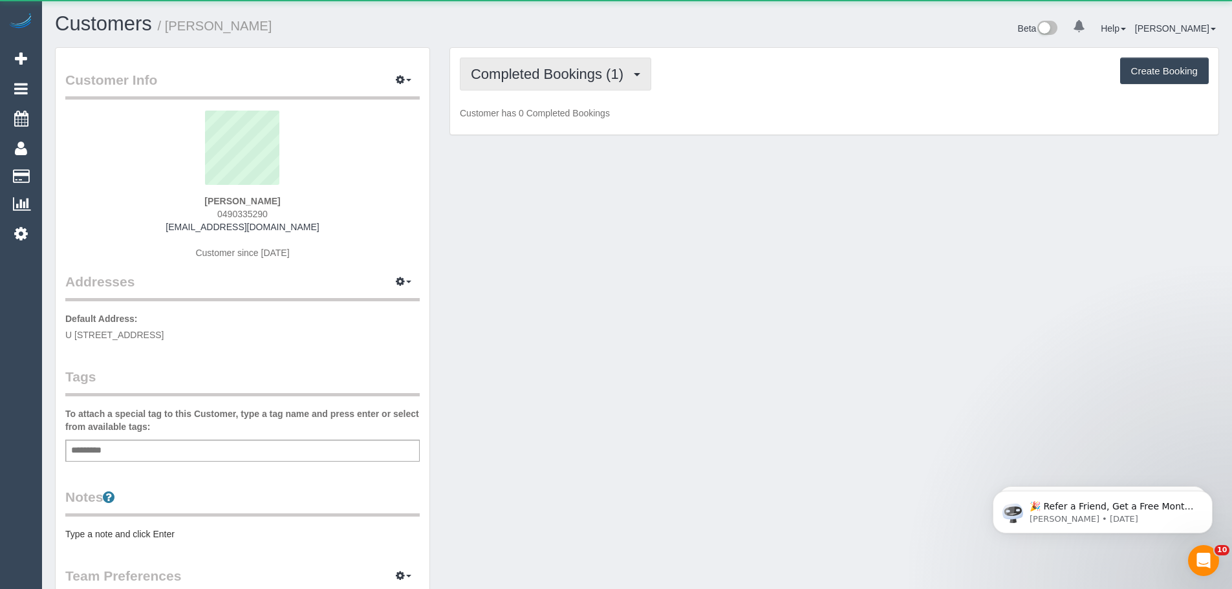
click at [538, 78] on span "Completed Bookings (1)" at bounding box center [550, 74] width 159 height 16
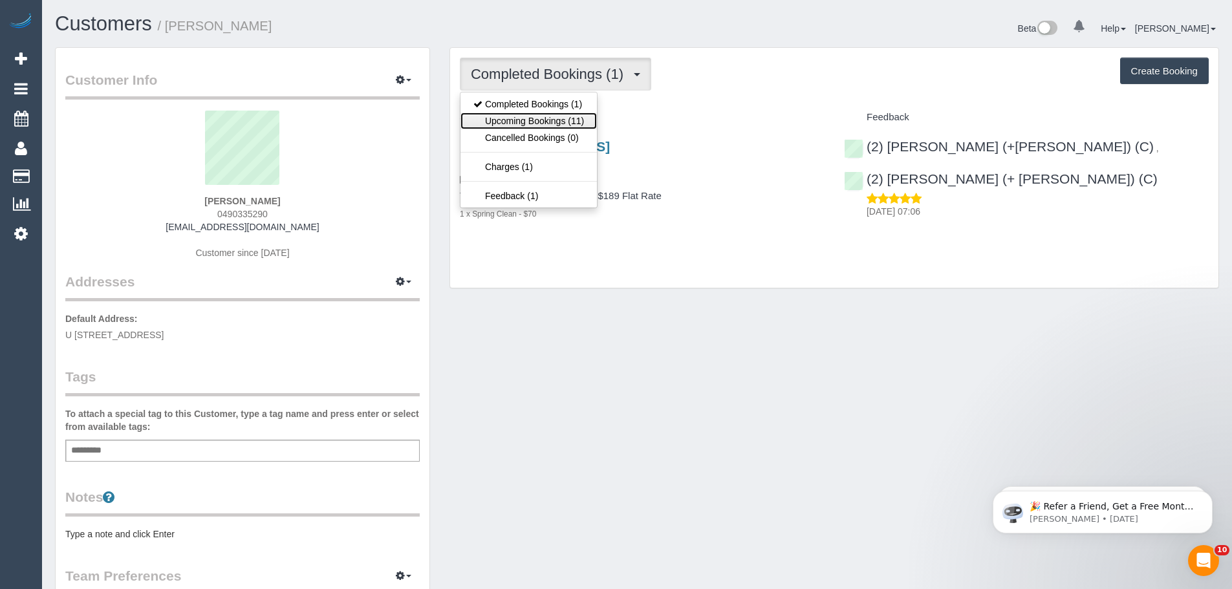
click at [538, 112] on link "Upcoming Bookings (11)" at bounding box center [528, 120] width 136 height 17
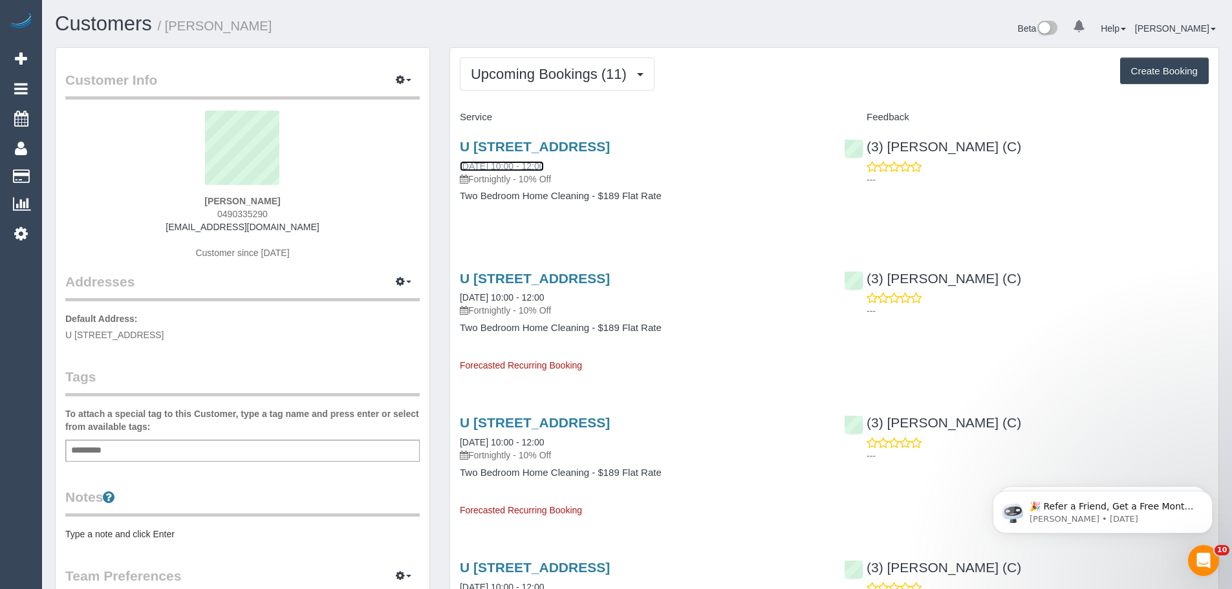
click at [516, 163] on link "[DATE] 10:00 - 12:00" at bounding box center [502, 166] width 84 height 10
click at [531, 65] on button "Upcoming Bookings (11)" at bounding box center [557, 74] width 195 height 33
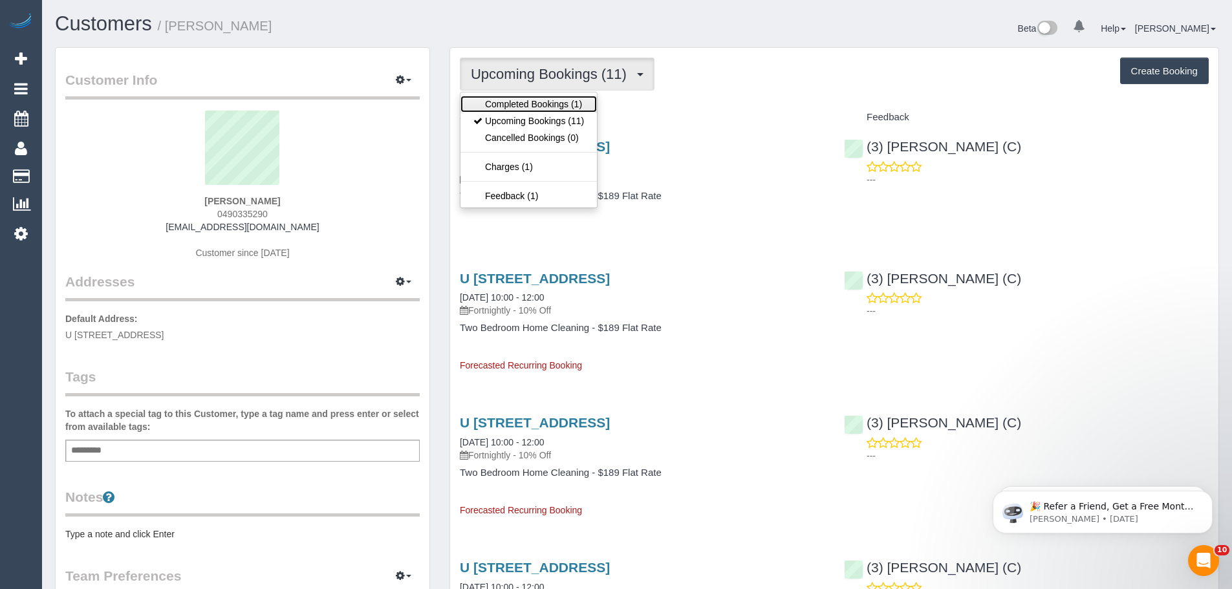
click at [544, 99] on link "Completed Bookings (1)" at bounding box center [528, 104] width 136 height 17
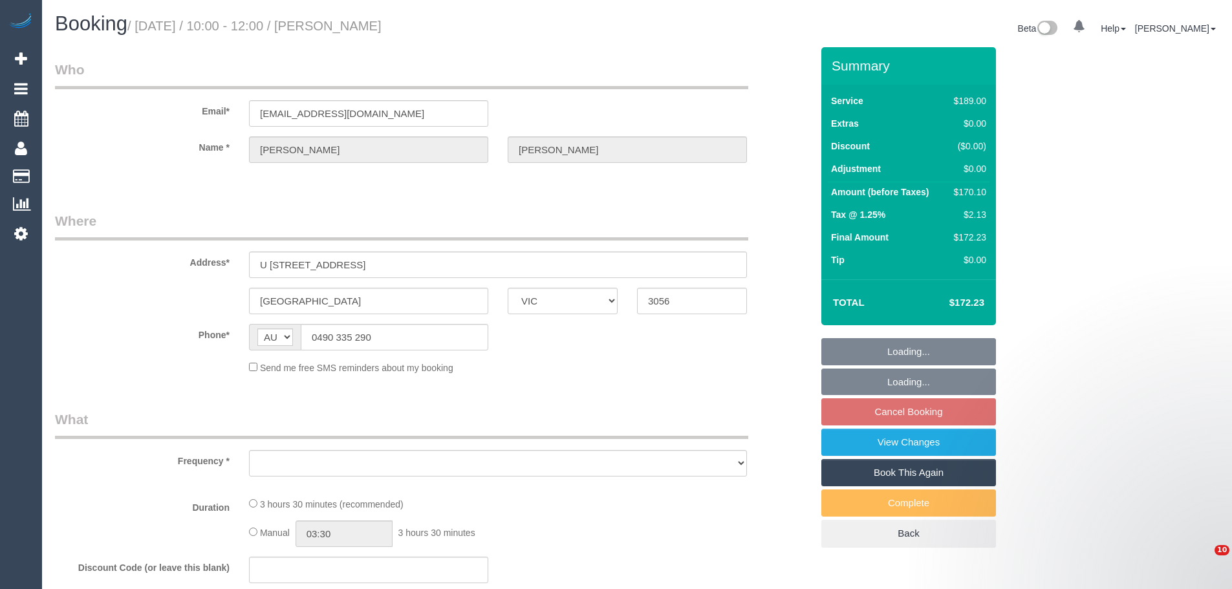
select select "VIC"
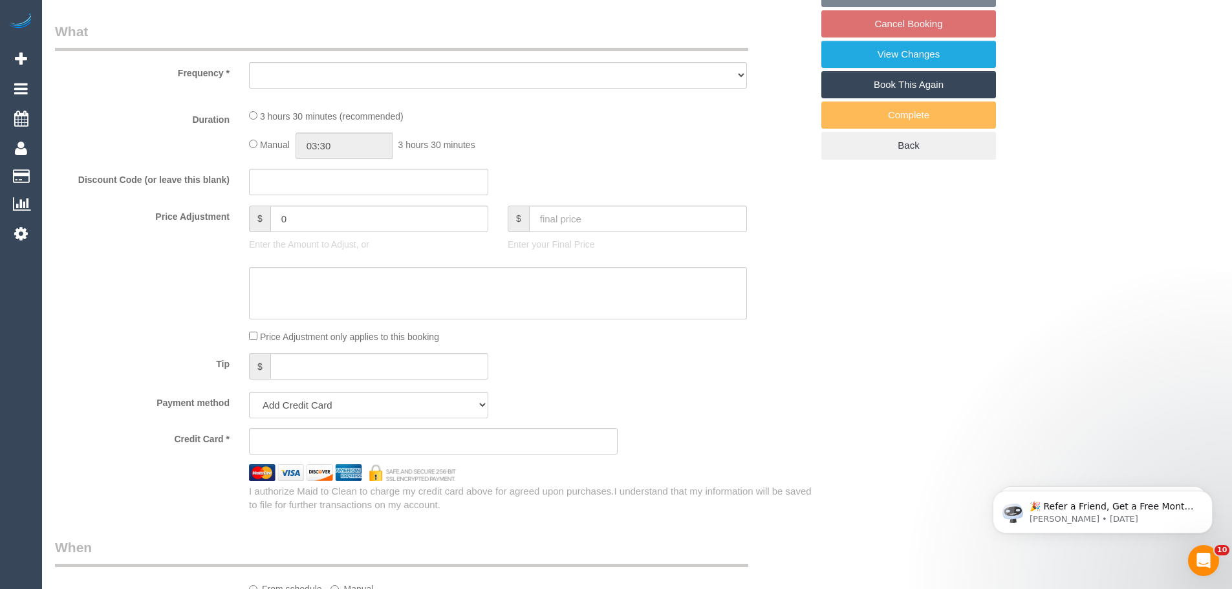
select select "object:528"
select select "string:stripe-pm_1S3ECS2GScqysDRV7Y3VaEz3"
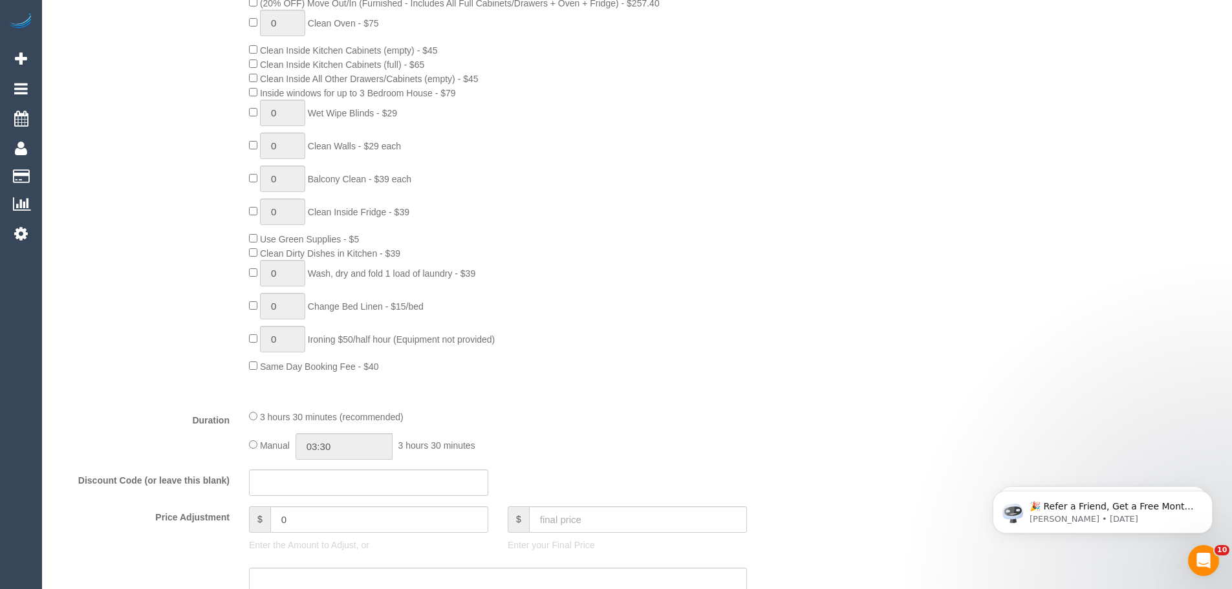
select select "number:29"
select select "number:14"
select select "number:19"
select select "number:24"
select select "number:33"
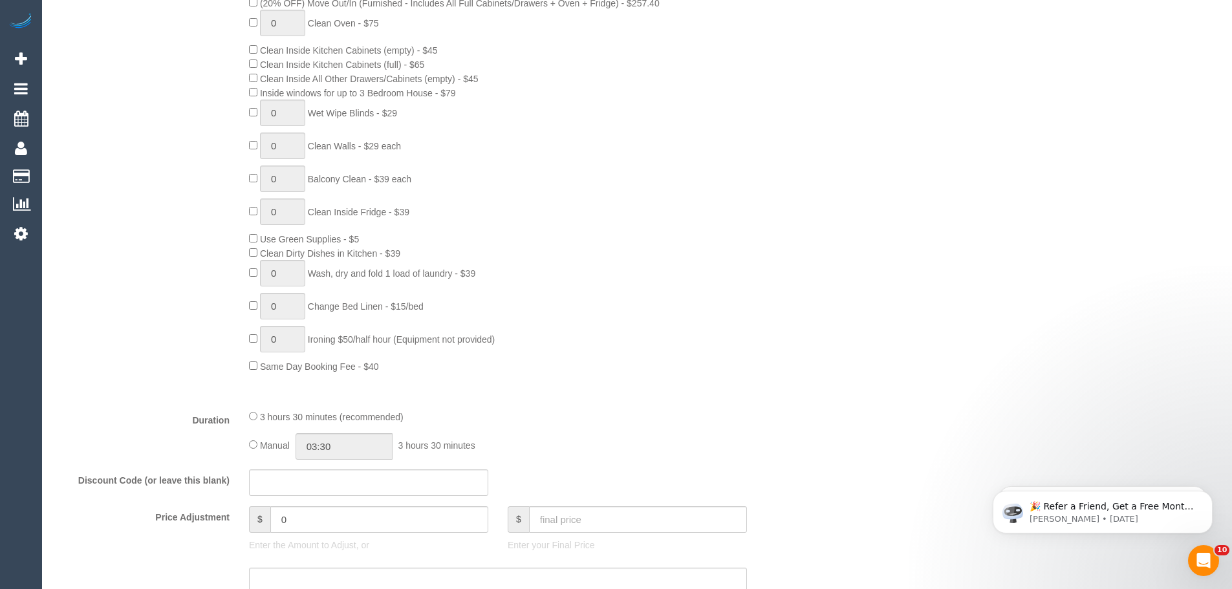
select select "number:26"
select select "object:1630"
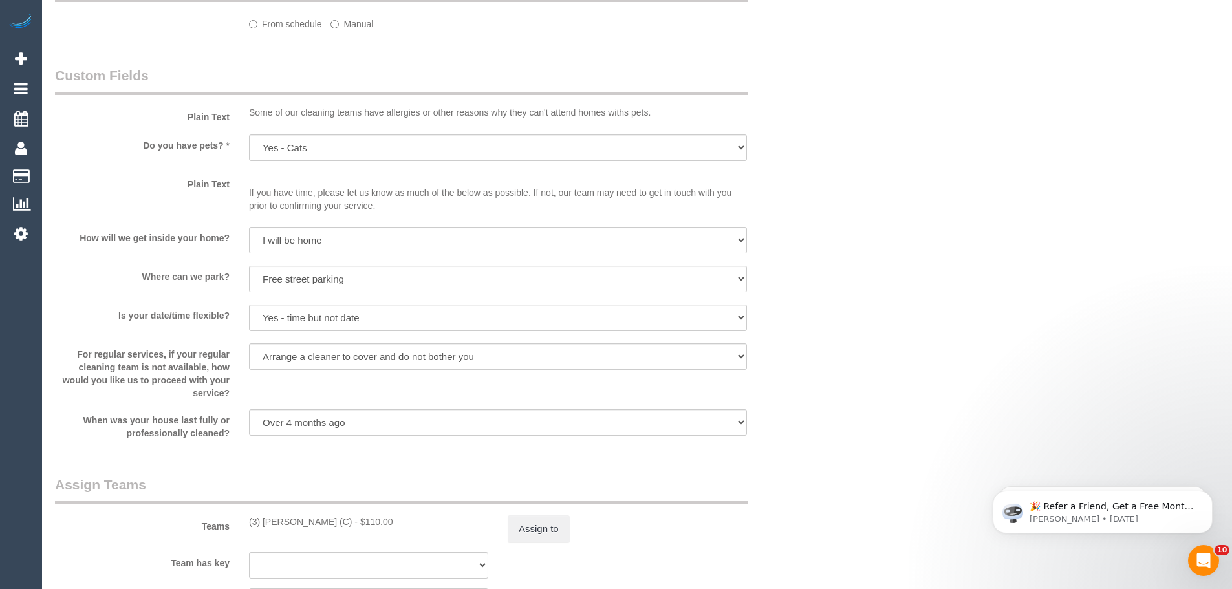
select select "spot1"
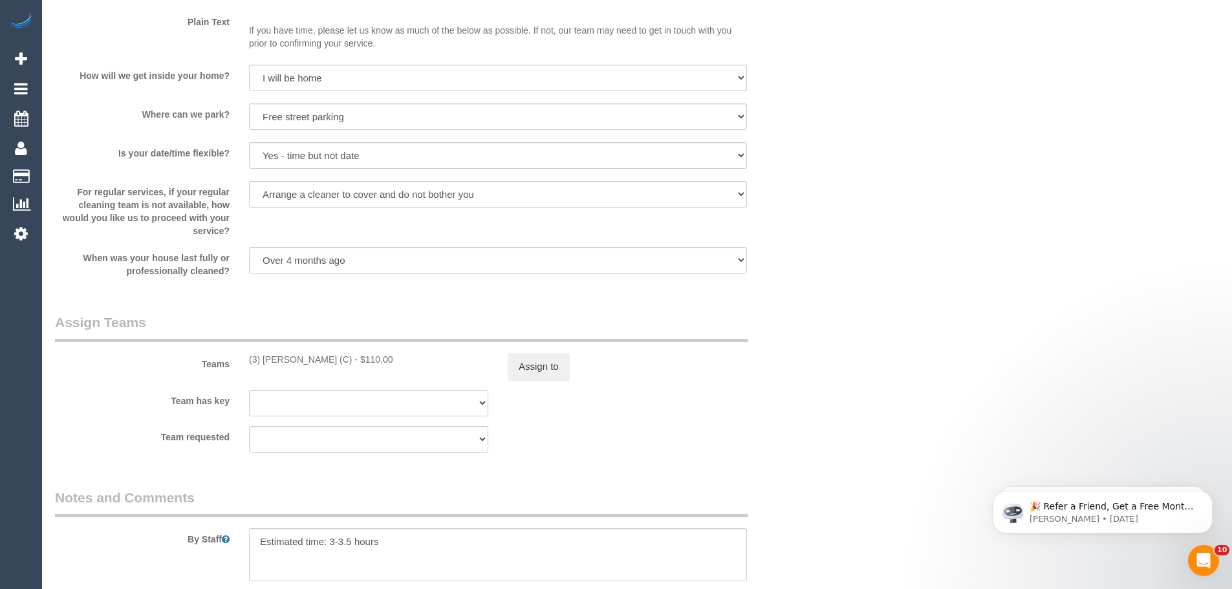
scroll to position [1894, 0]
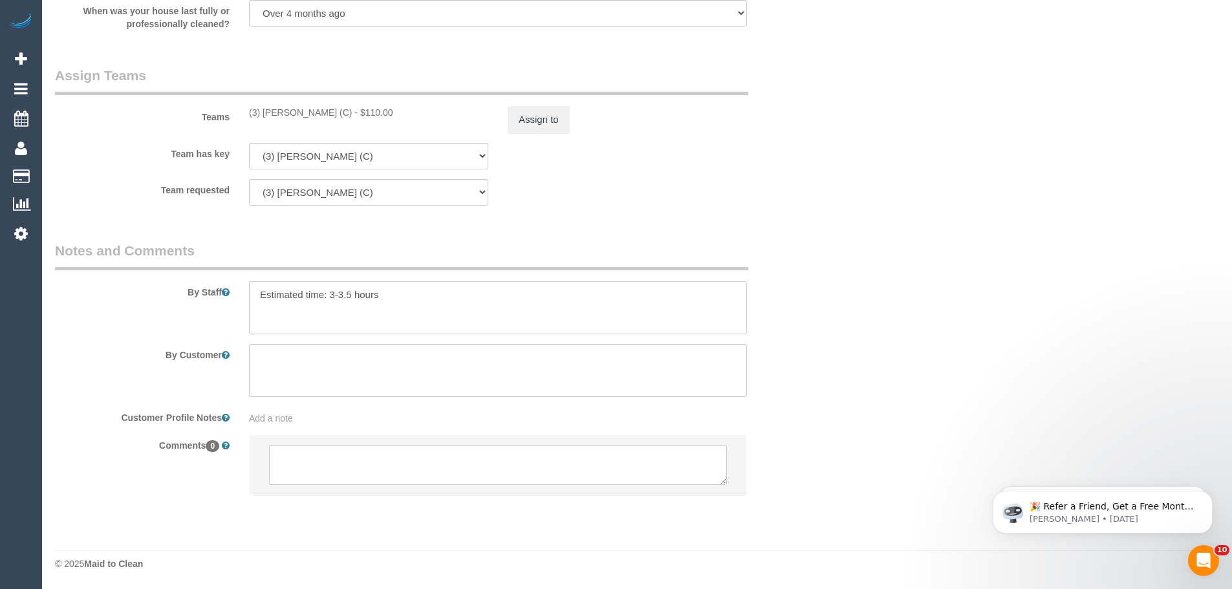
click at [385, 310] on textarea at bounding box center [498, 307] width 498 height 53
click at [406, 310] on textarea at bounding box center [498, 307] width 498 height 53
click at [437, 308] on textarea at bounding box center [498, 307] width 498 height 53
type textarea "Estimated time: 3-3.5 hours If customer is not home, key will be in the lock bo…"
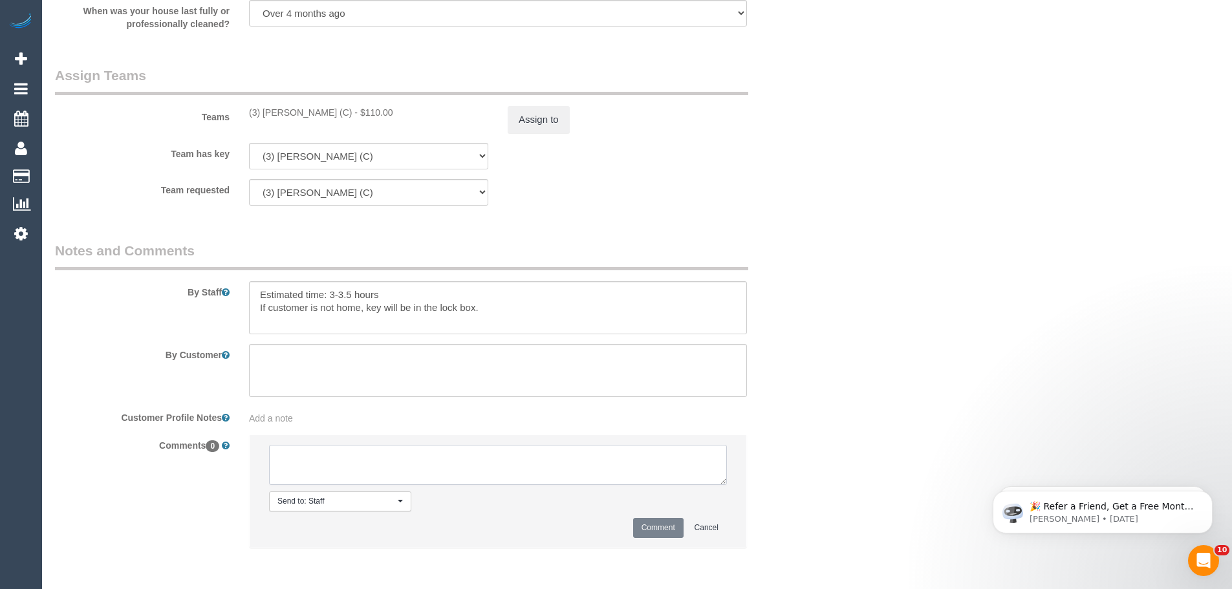
click at [349, 457] on textarea at bounding box center [498, 465] width 458 height 40
type textarea "Customer yet to send lock box code"
click at [661, 528] on button "Comment" at bounding box center [658, 528] width 50 height 20
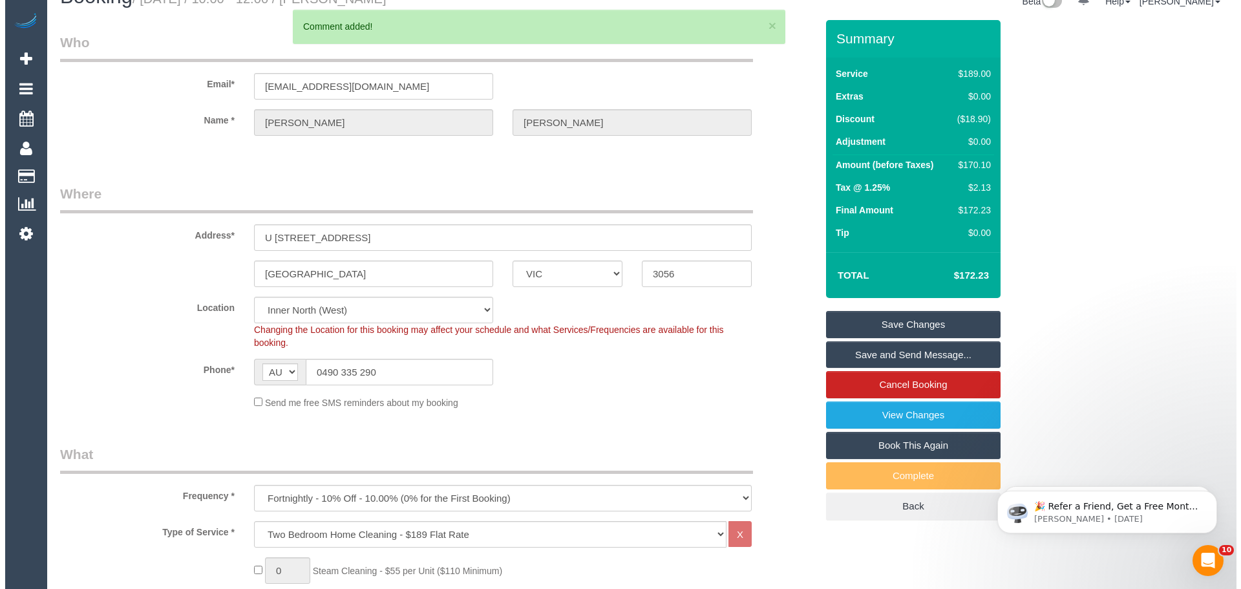
scroll to position [0, 0]
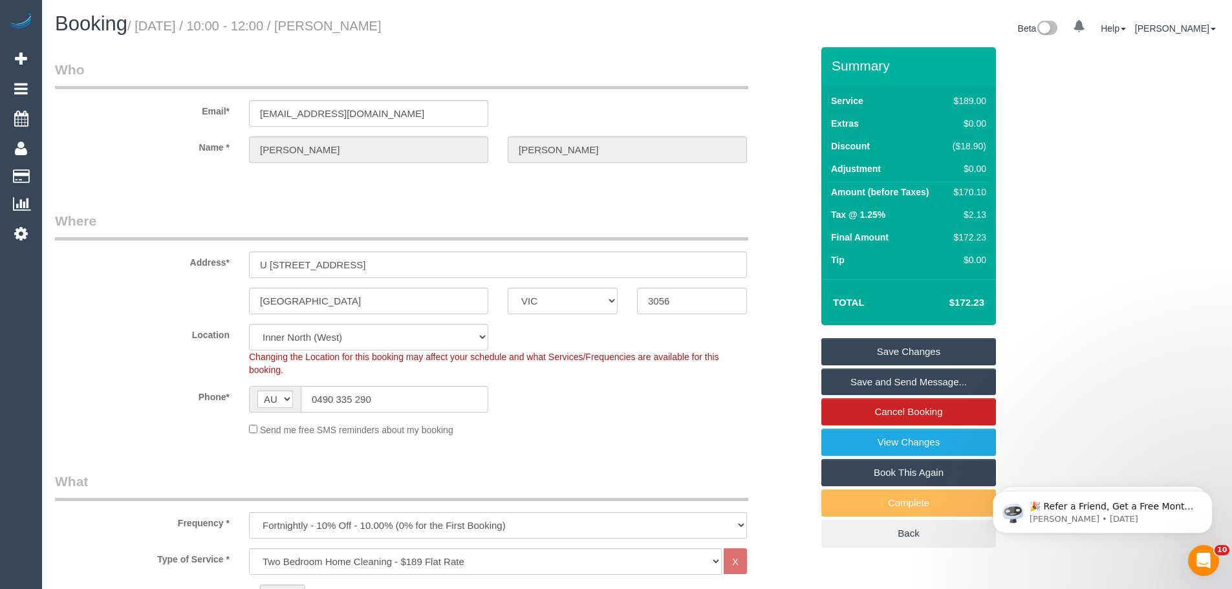
click at [904, 356] on link "Save Changes" at bounding box center [908, 351] width 175 height 27
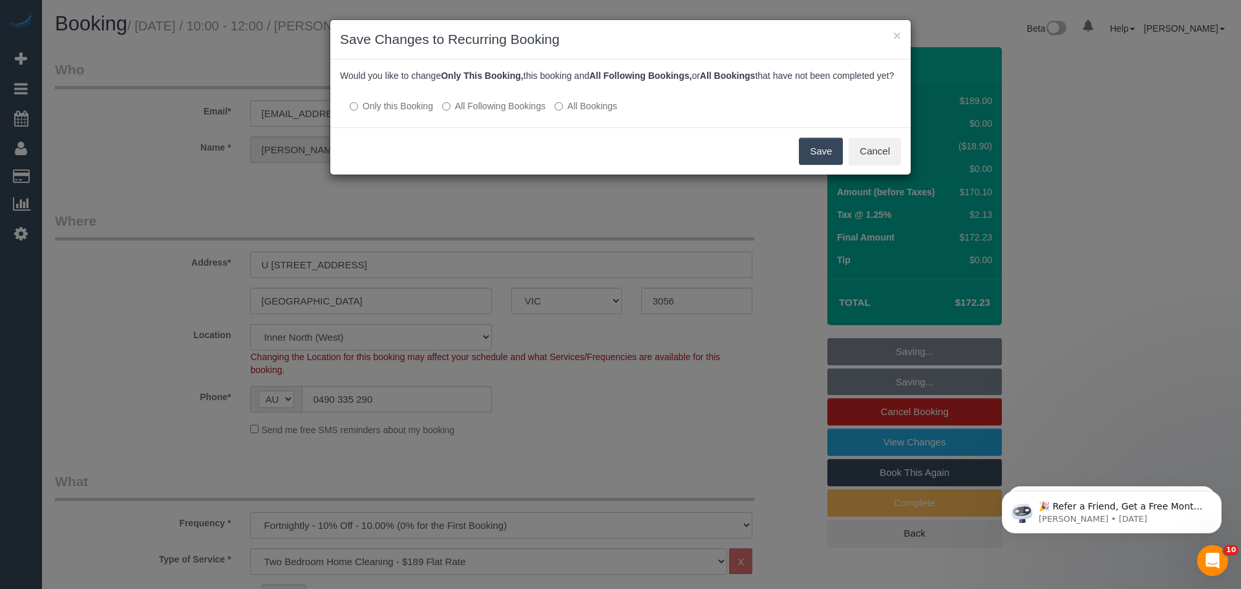
click at [818, 165] on button "Save" at bounding box center [821, 151] width 44 height 27
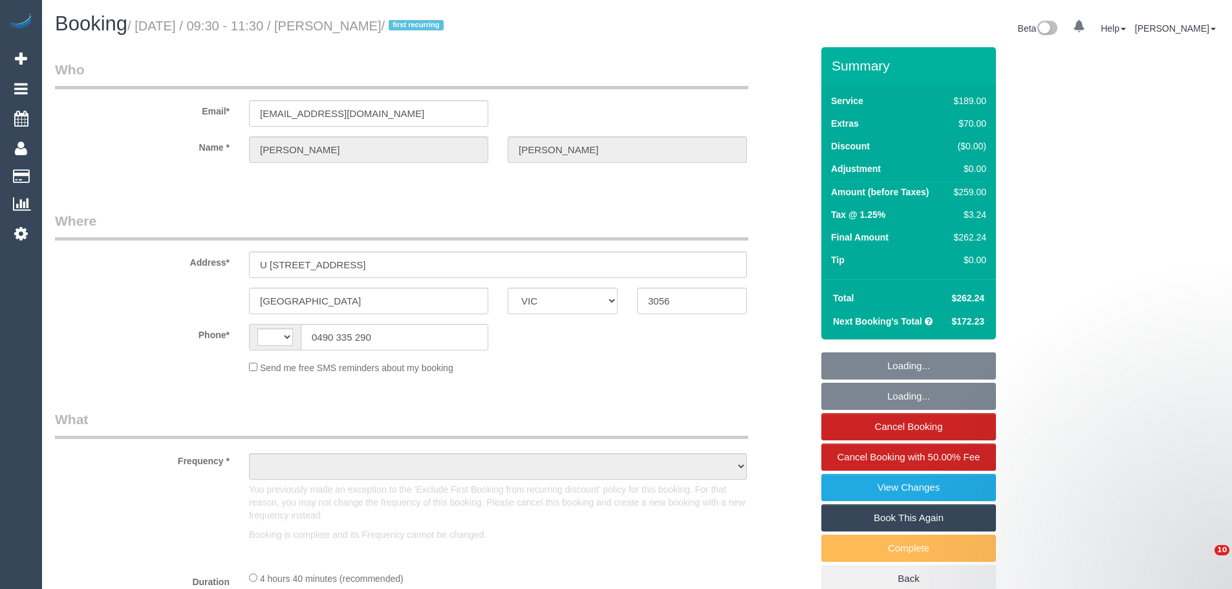
select select "VIC"
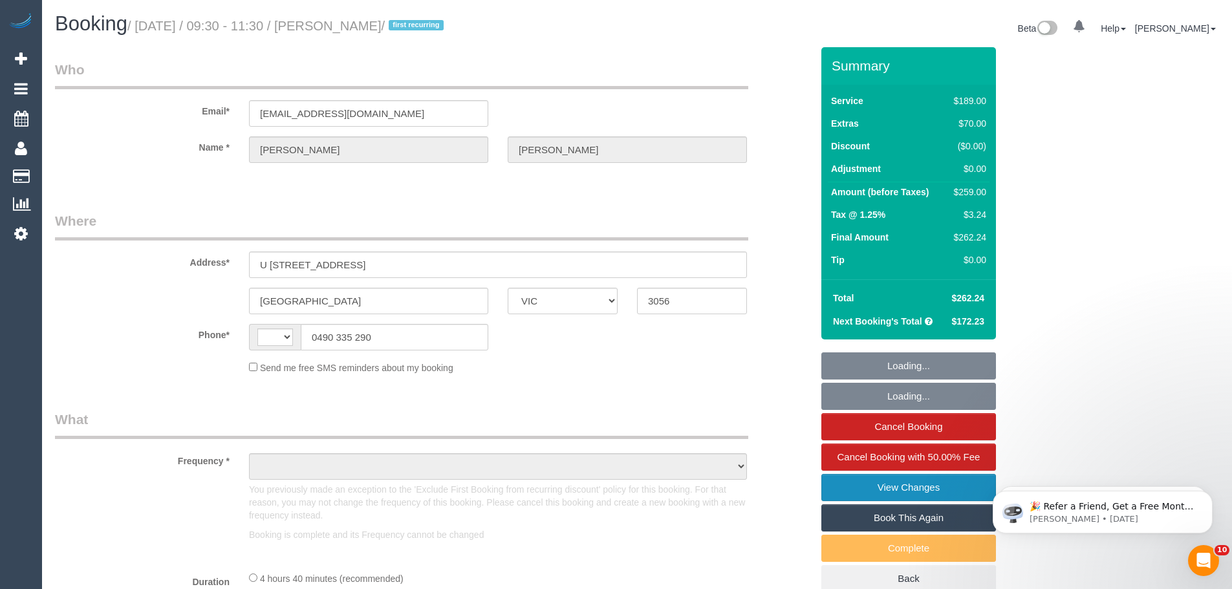
select select "object:327"
select select "string:stripe-pm_1S3ECS2GScqysDRV7Y3VaEz3"
select select "string:AU"
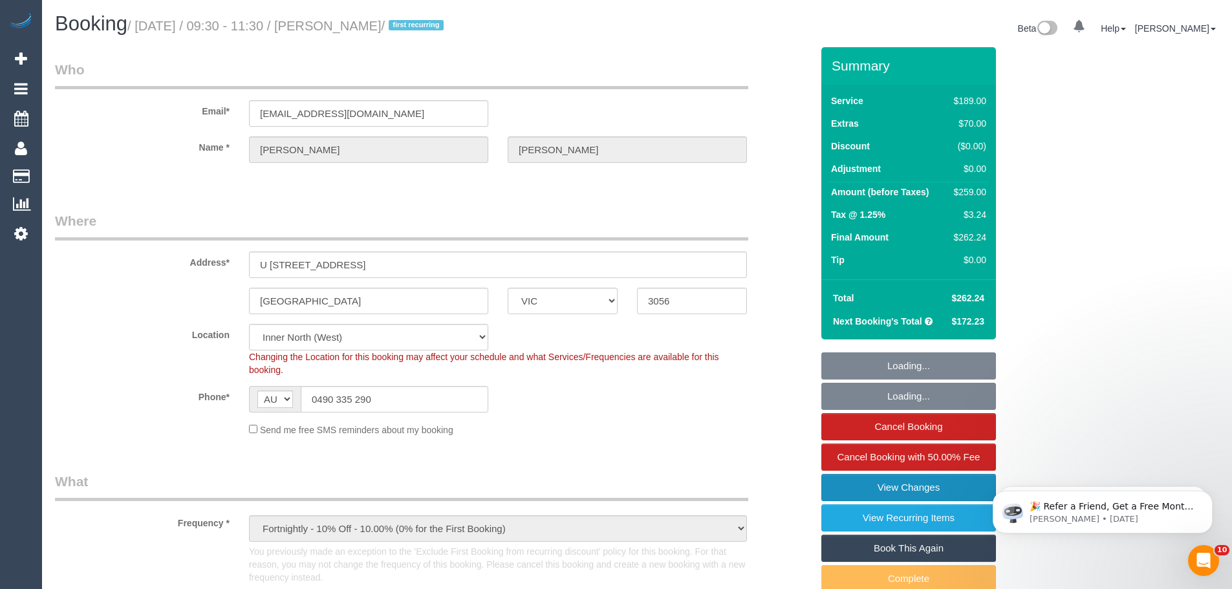
select select "number:29"
select select "number:14"
select select "number:19"
select select "number:24"
select select "number:33"
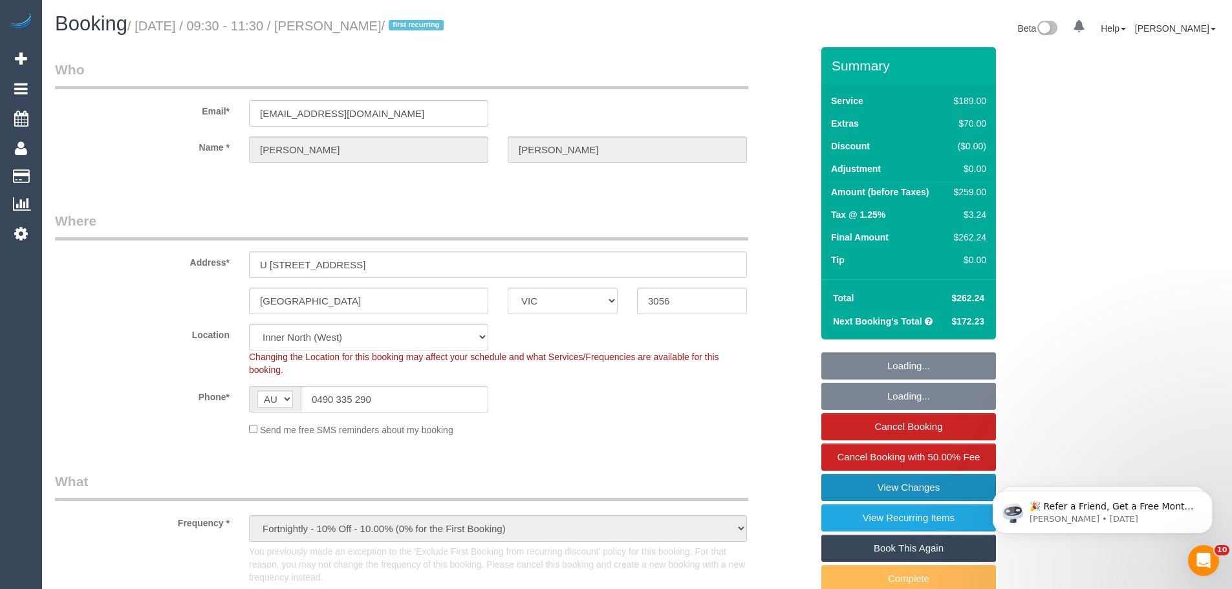
select select "number:26"
select select "object:1556"
click at [903, 491] on link "View Changes" at bounding box center [908, 487] width 175 height 27
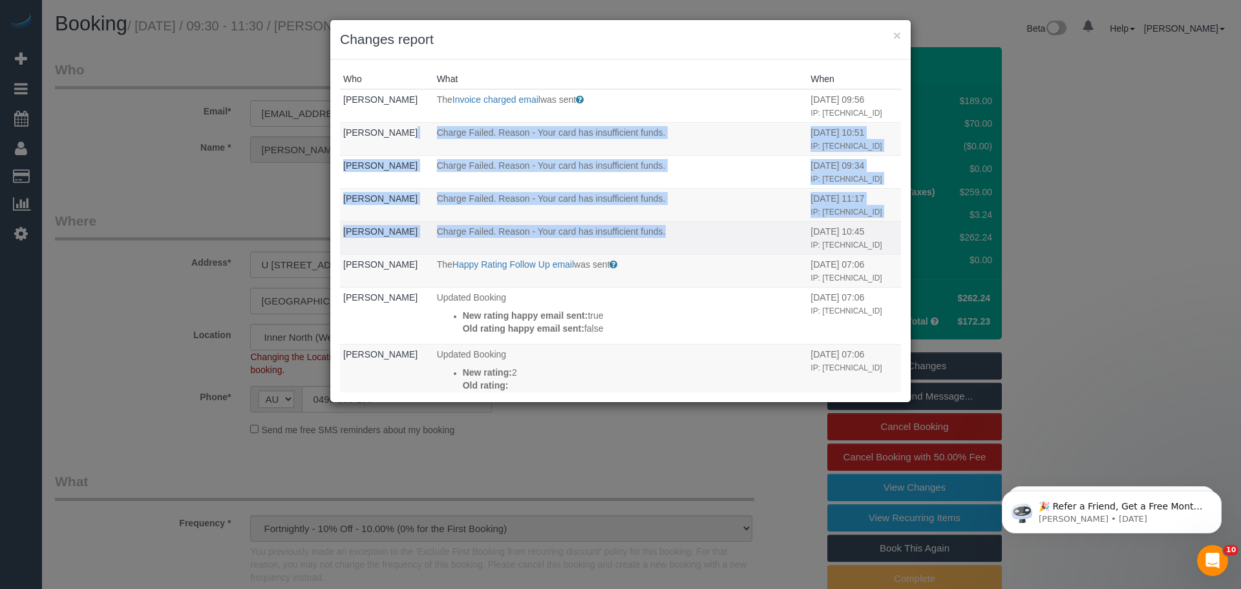
drag, startPoint x: 422, startPoint y: 129, endPoint x: 666, endPoint y: 246, distance: 270.1
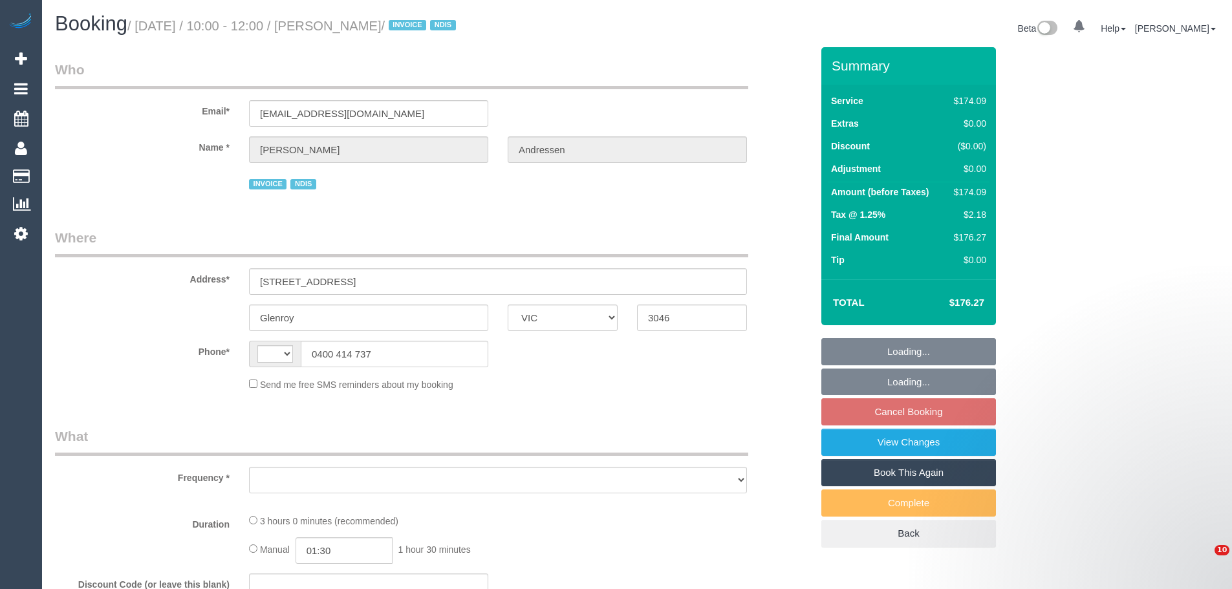
select select "VIC"
select select "string:AU"
select select "object:736"
select select "180"
select select "number:29"
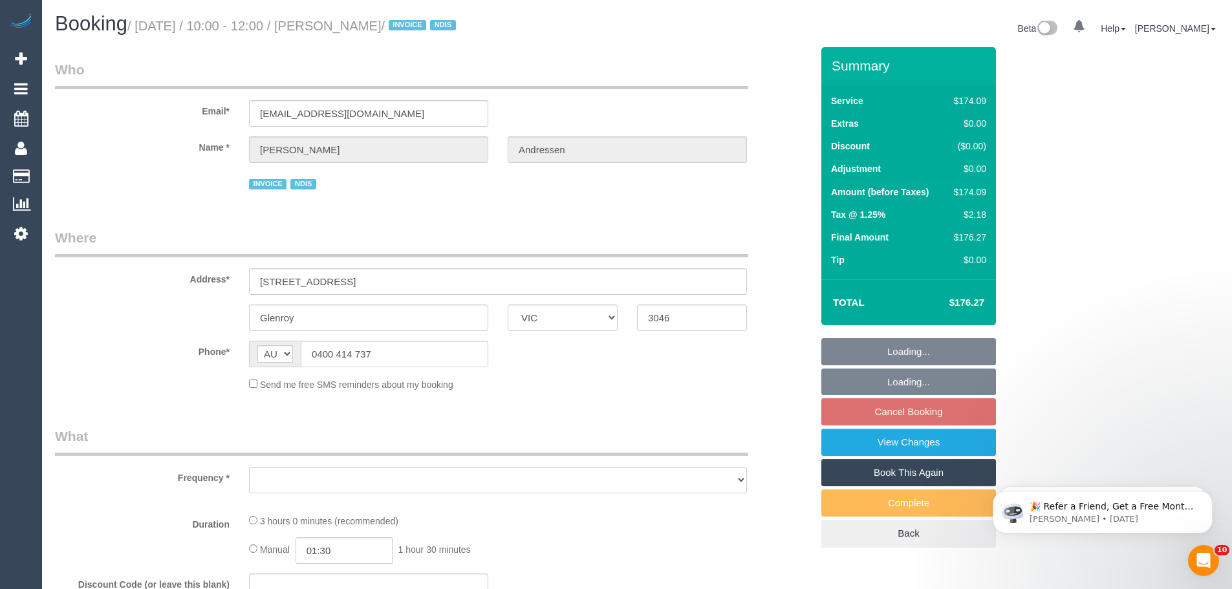
select select "number:14"
select select "number:18"
select select "number:25"
select select "number:33"
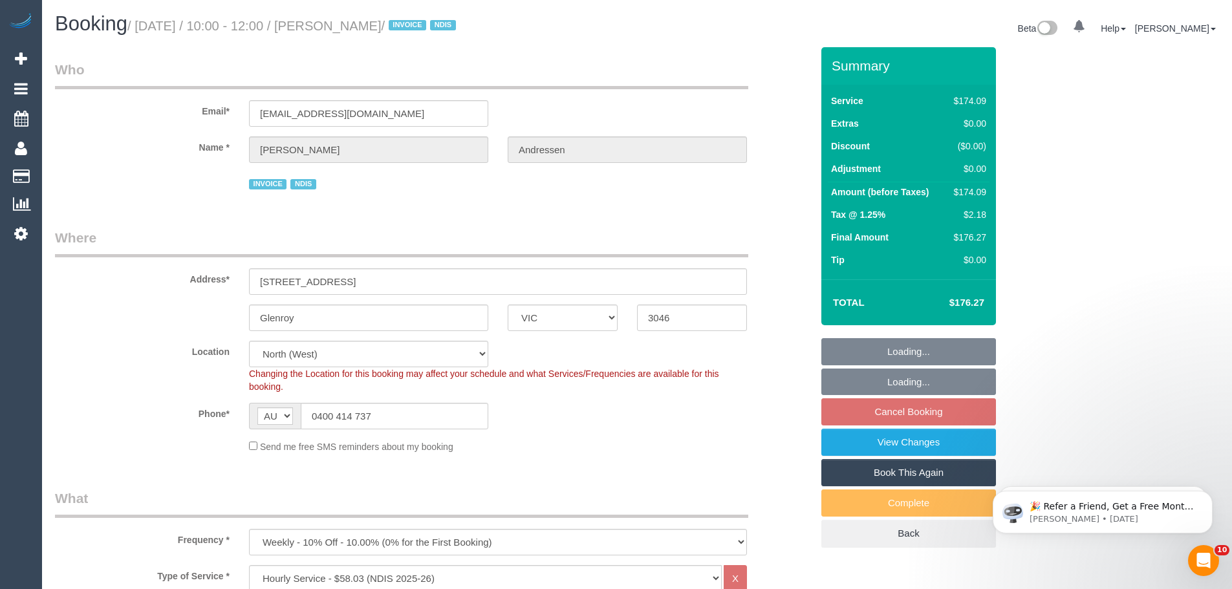
select select "spot1"
select select "object:1461"
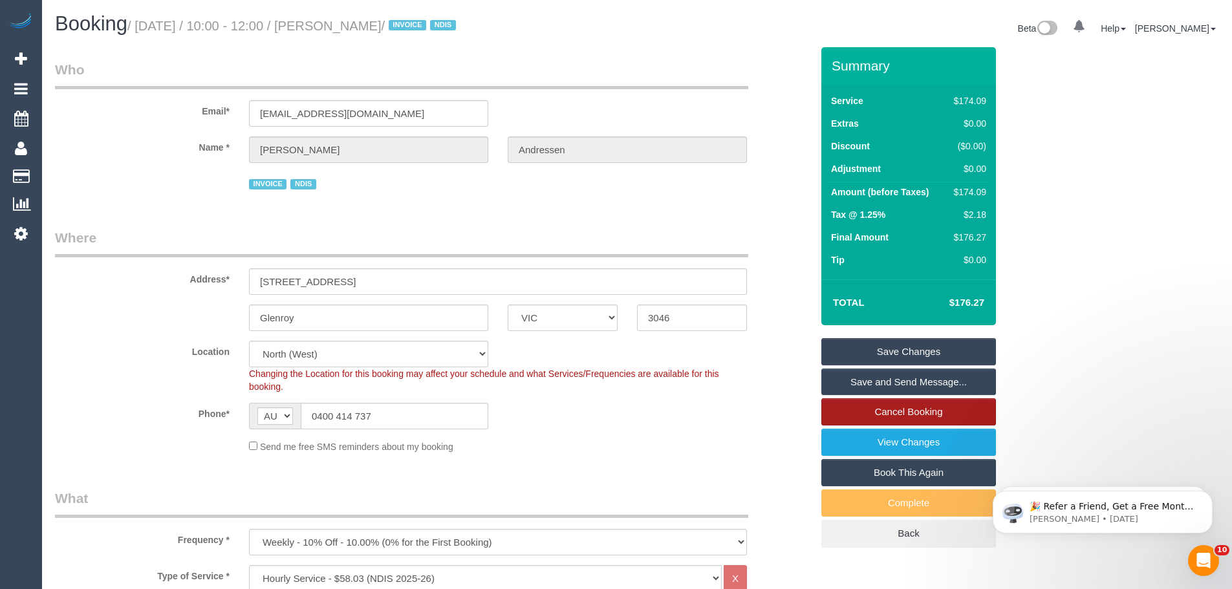
click at [872, 411] on link "Cancel Booking" at bounding box center [908, 411] width 175 height 27
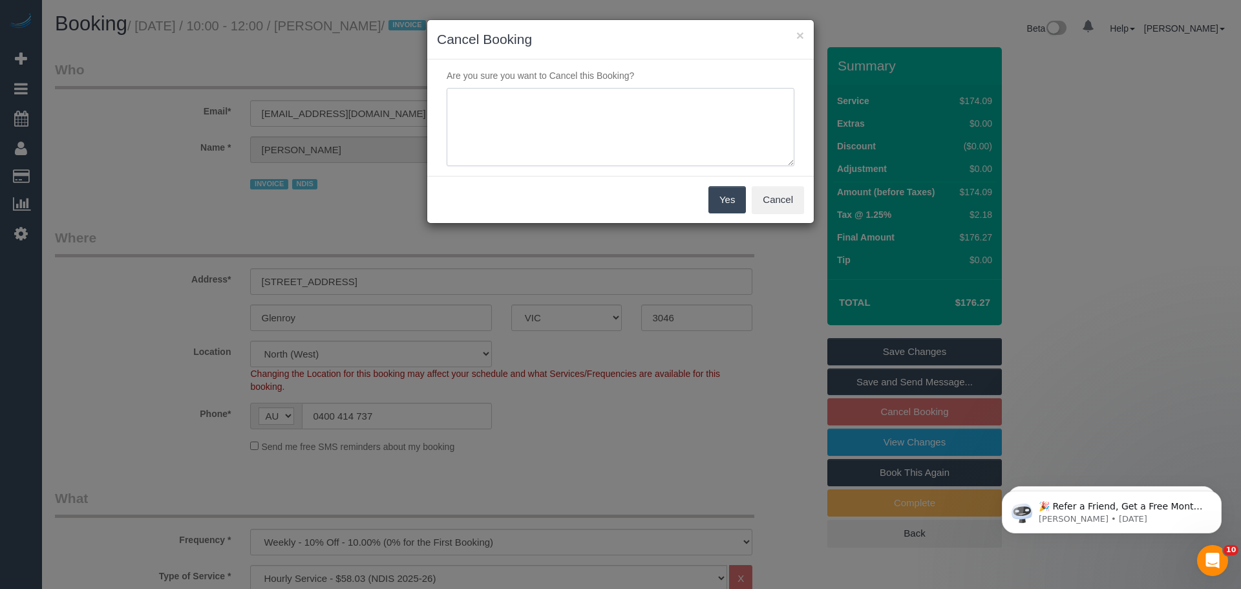
click at [576, 122] on textarea at bounding box center [621, 127] width 348 height 79
type textarea "S"
click at [579, 105] on textarea at bounding box center [621, 127] width 348 height 79
click at [658, 90] on textarea at bounding box center [621, 127] width 348 height 79
type textarea "Customer is sick, skipping - CE"
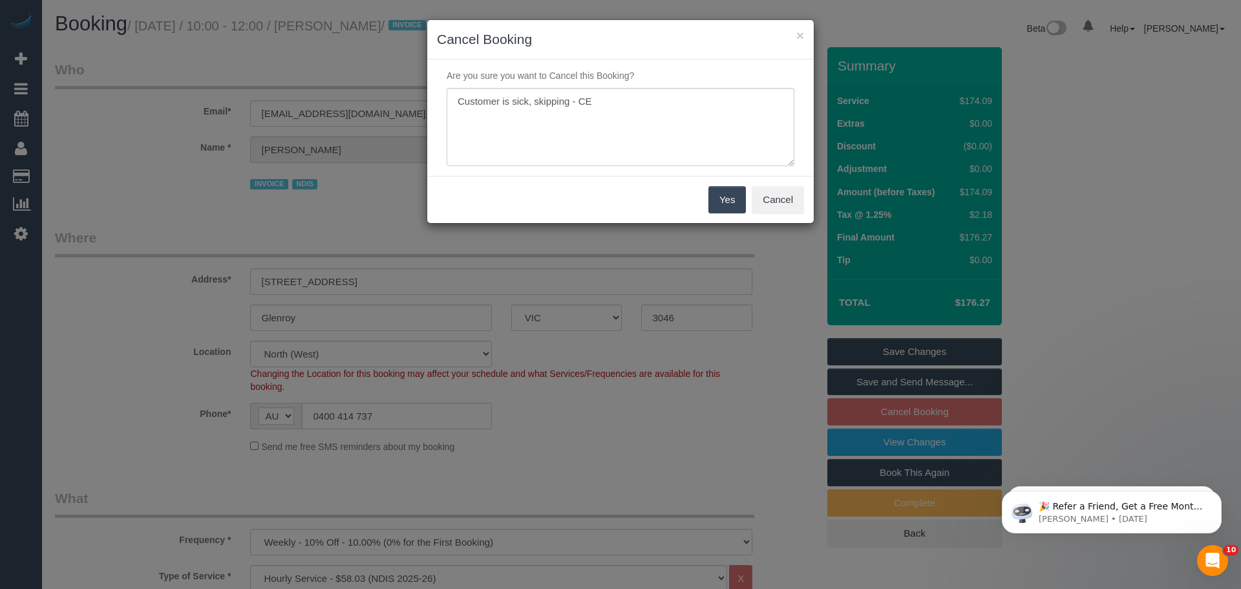
click at [725, 208] on button "Yes" at bounding box center [727, 199] width 37 height 27
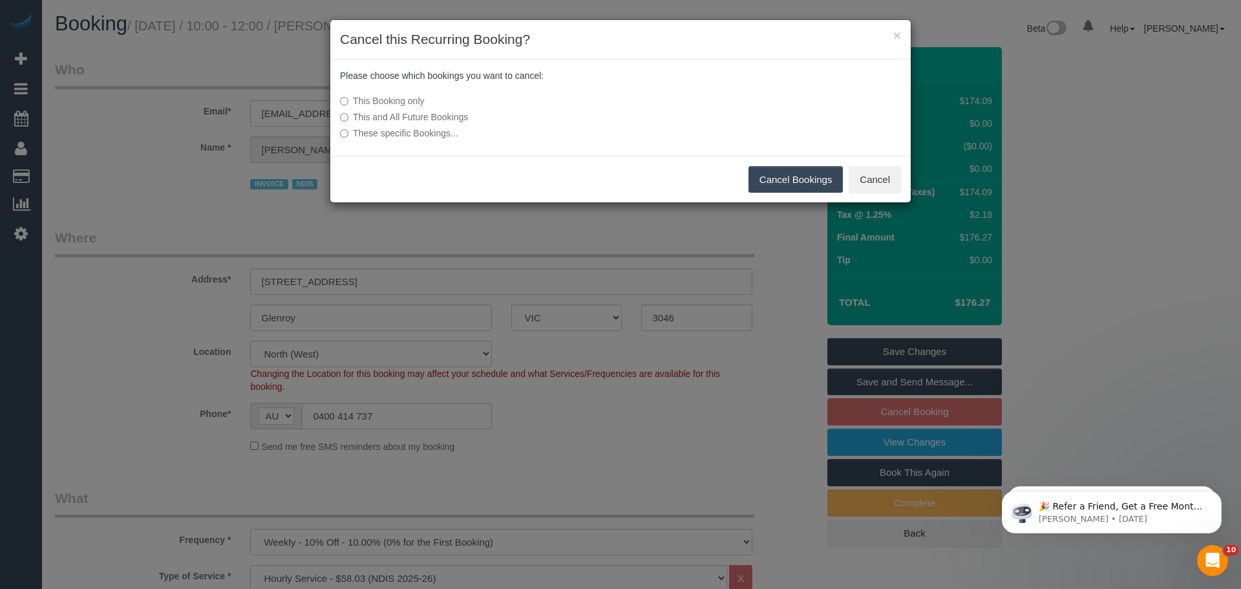
click at [773, 186] on button "Cancel Bookings" at bounding box center [796, 179] width 95 height 27
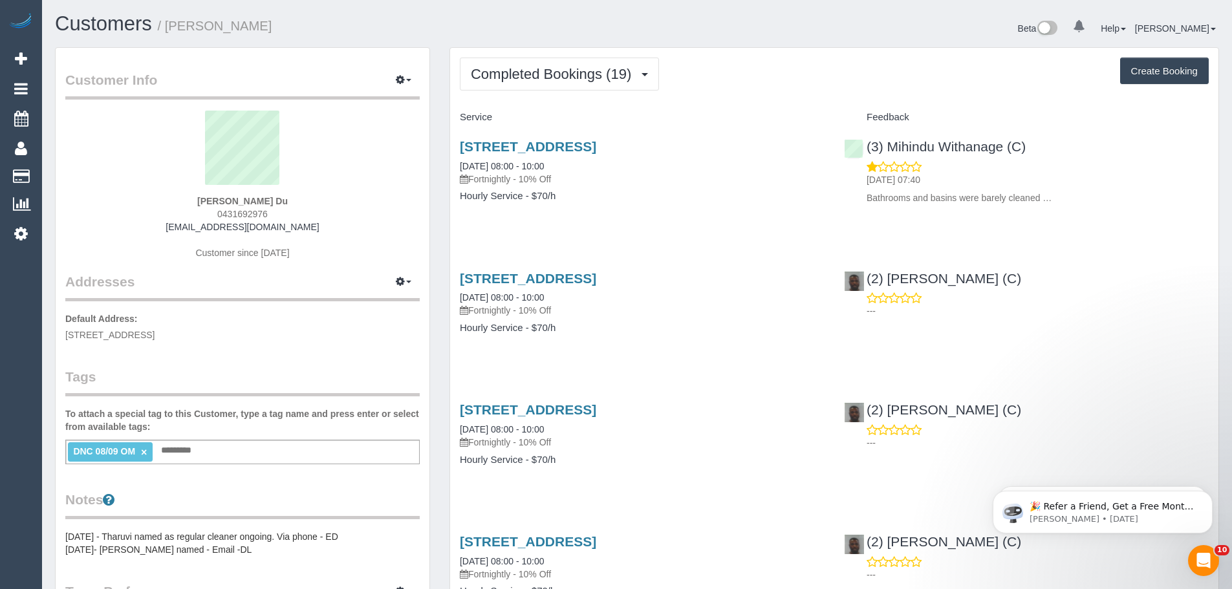
click at [123, 151] on sui-profile-pic at bounding box center [242, 153] width 335 height 84
click at [511, 163] on link "08/09/2025 08:00 - 10:00" at bounding box center [502, 166] width 84 height 10
click at [553, 75] on span "Completed Bookings (19)" at bounding box center [554, 74] width 167 height 16
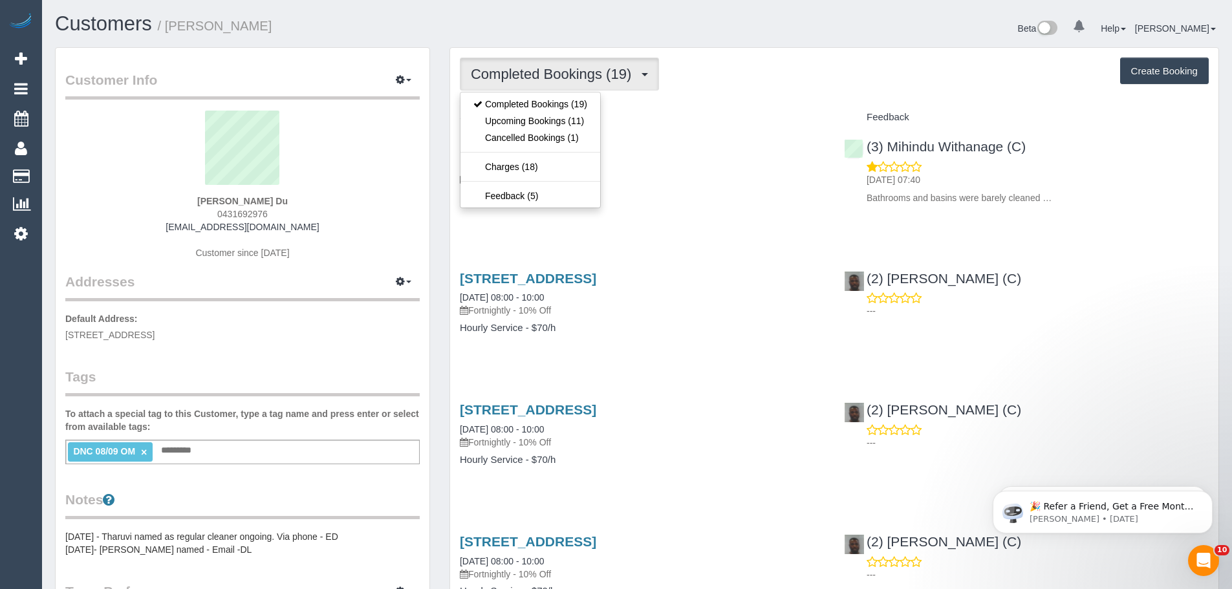
drag, startPoint x: 208, startPoint y: 198, endPoint x: 184, endPoint y: 198, distance: 23.9
click at [187, 198] on div "Tania Du 0431692976 taniamdu@gmail.com Customer since 2019" at bounding box center [242, 192] width 354 height 162
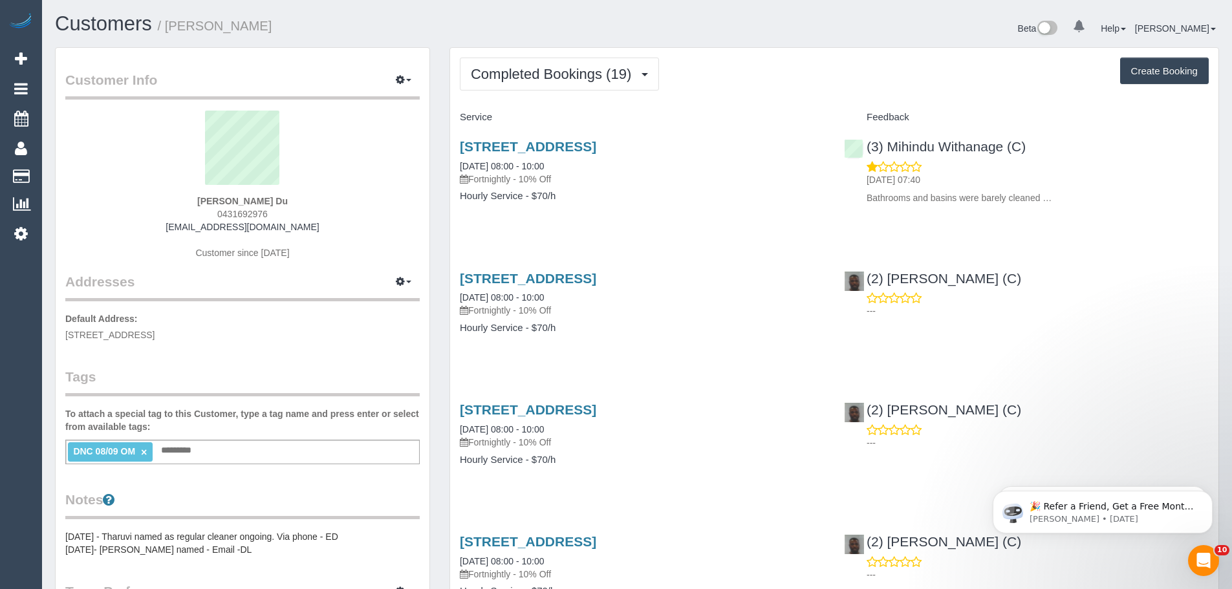
copy strong "Tania Du"
click at [561, 80] on span "Completed Bookings (19)" at bounding box center [554, 74] width 167 height 16
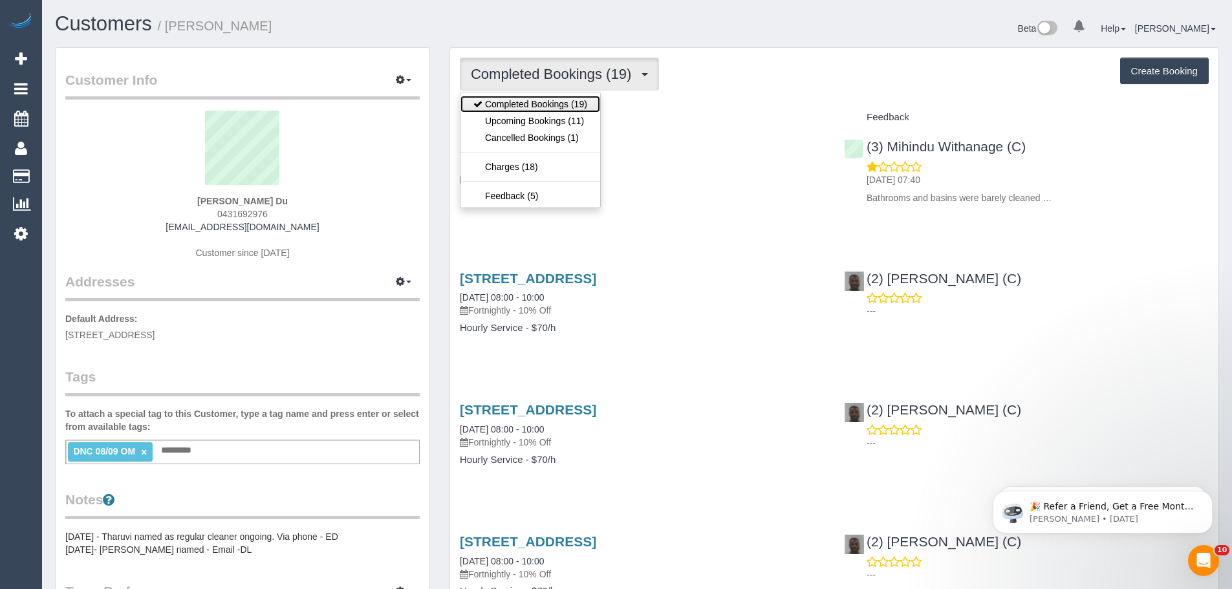
click at [537, 108] on link "Completed Bookings (19)" at bounding box center [530, 104] width 140 height 17
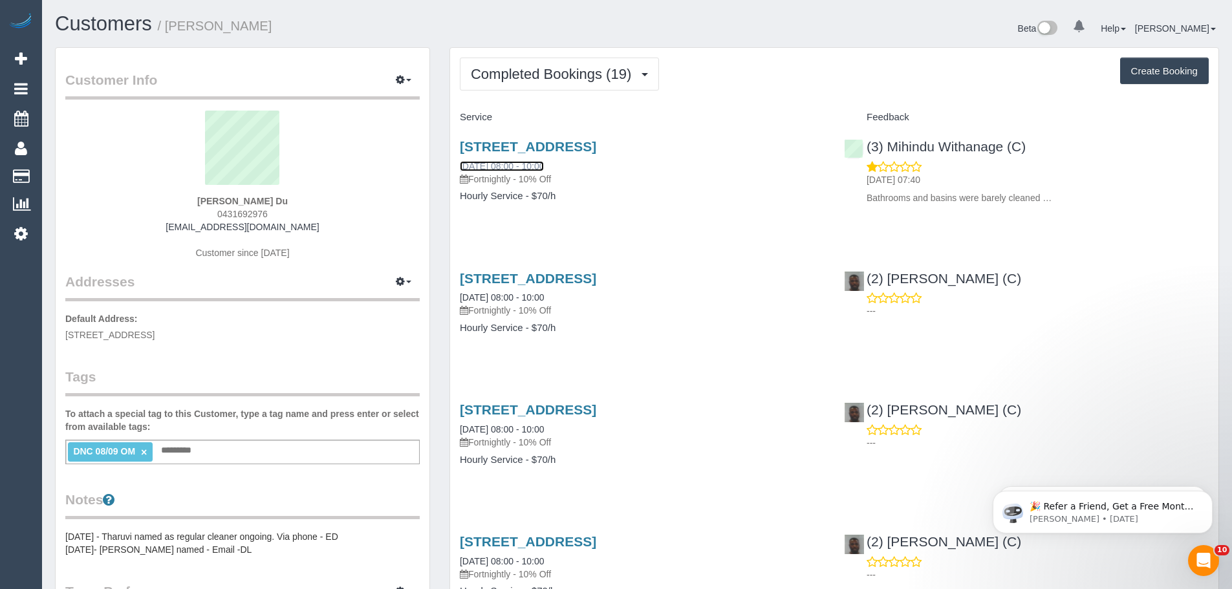
click at [510, 164] on link "08/09/2025 08:00 - 10:00" at bounding box center [502, 166] width 84 height 10
drag, startPoint x: 1038, startPoint y: 143, endPoint x: 866, endPoint y: 140, distance: 172.0
click at [866, 140] on div "(3) Mihindu Withanage (C) 09/09/2025 07:40 Bathrooms and basins were barely cle…" at bounding box center [1026, 169] width 384 height 82
copy link "(3) Mihindu Withanage (C)"
click at [145, 452] on link "×" at bounding box center [144, 452] width 6 height 11
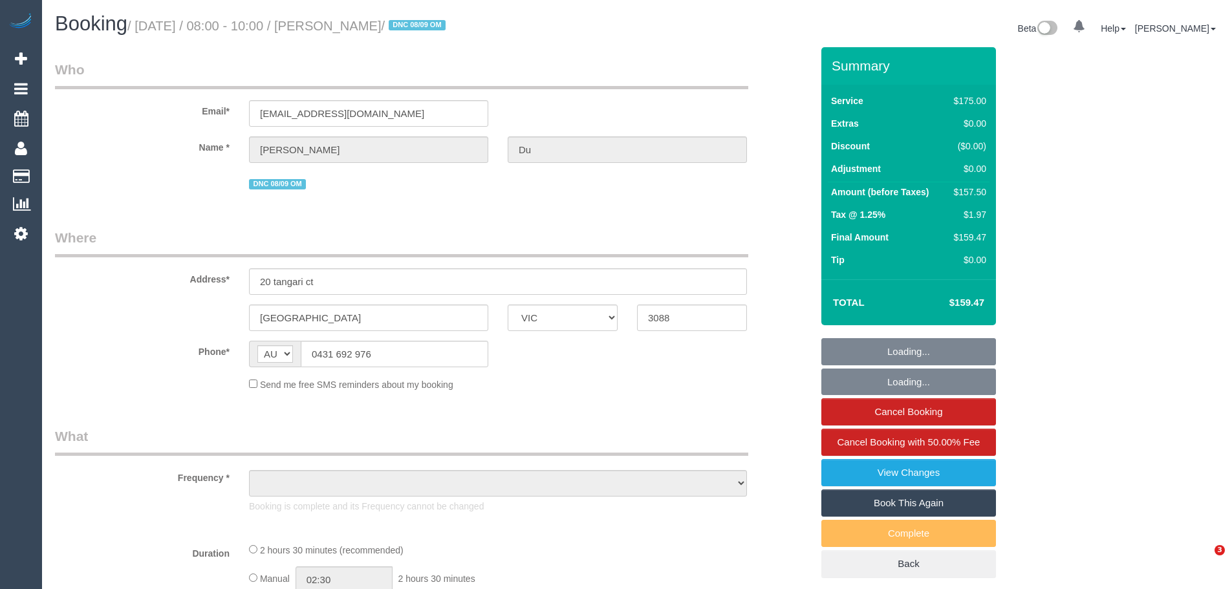
select select "VIC"
select select "object:585"
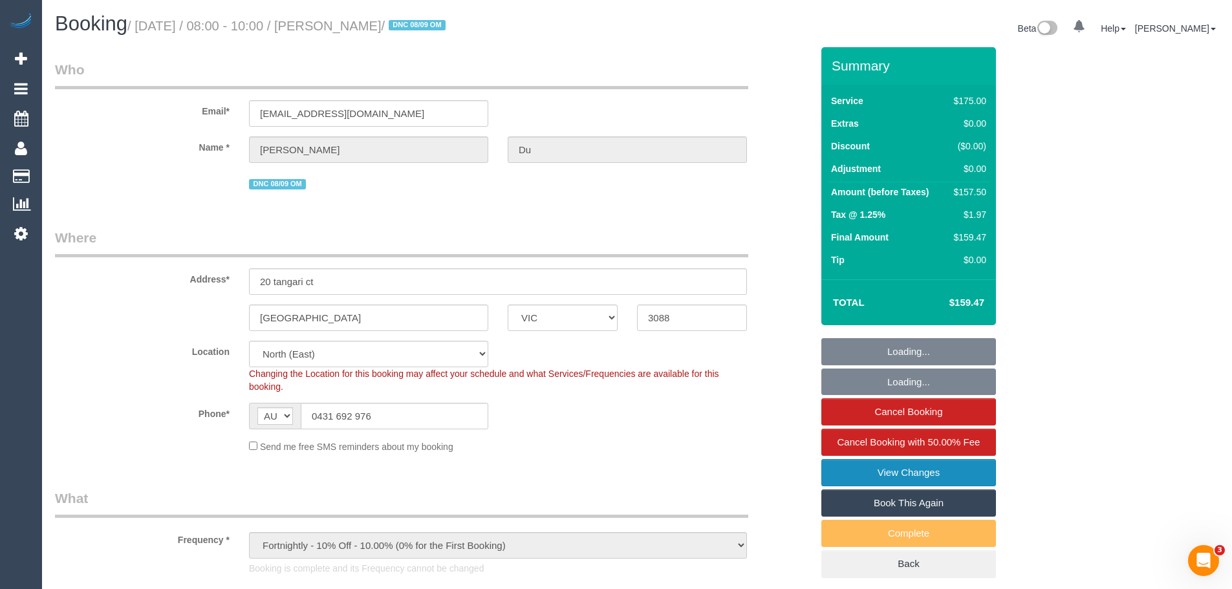
select select "number:27"
select select "number:14"
select select "number:19"
select select "number:34"
select select "number:11"
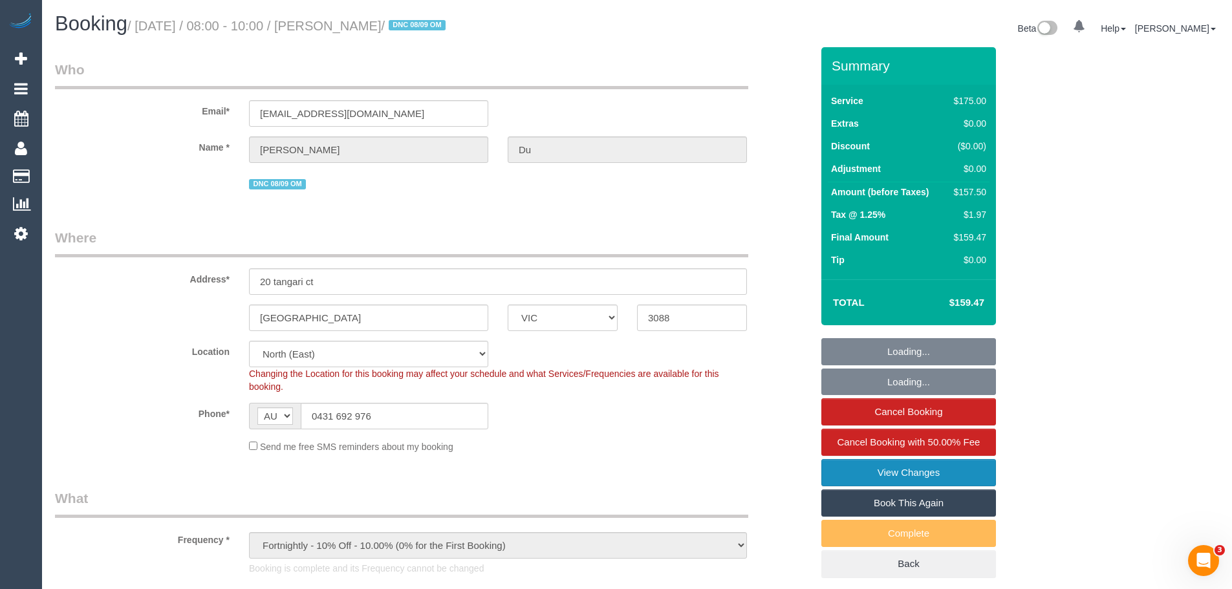
select select "object:1366"
click at [916, 467] on link "View Changes" at bounding box center [908, 472] width 175 height 27
select select "string:stripe-pm_1RiZXz2GScqysDRVt9L1kOnR"
select select "150"
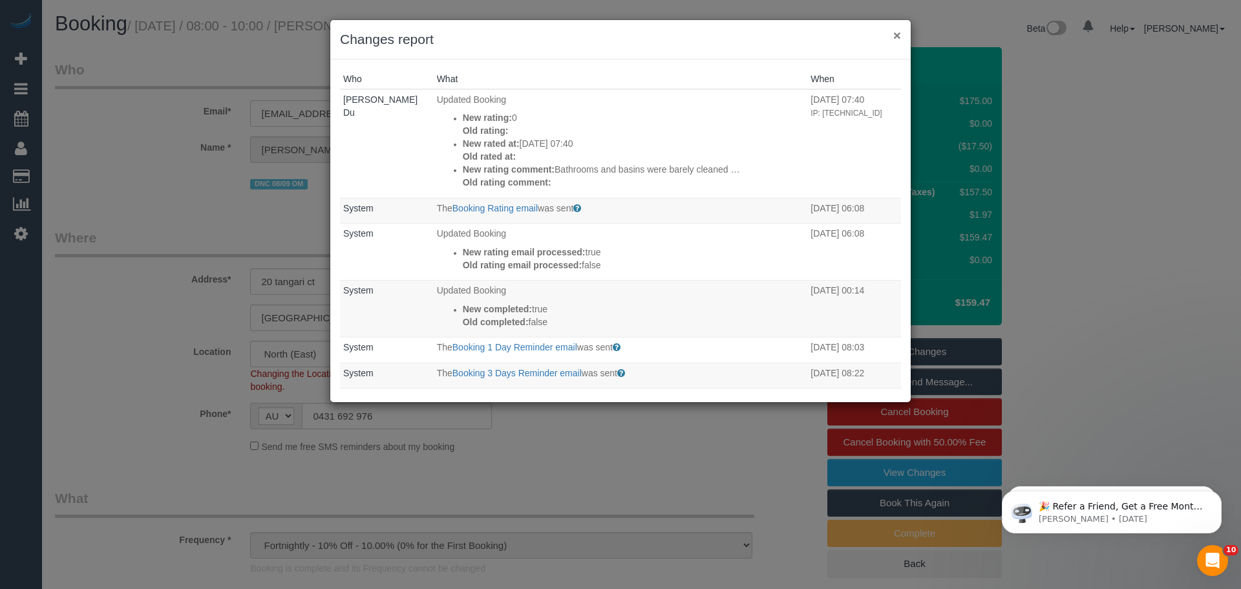
click at [893, 39] on button "×" at bounding box center [897, 35] width 8 height 14
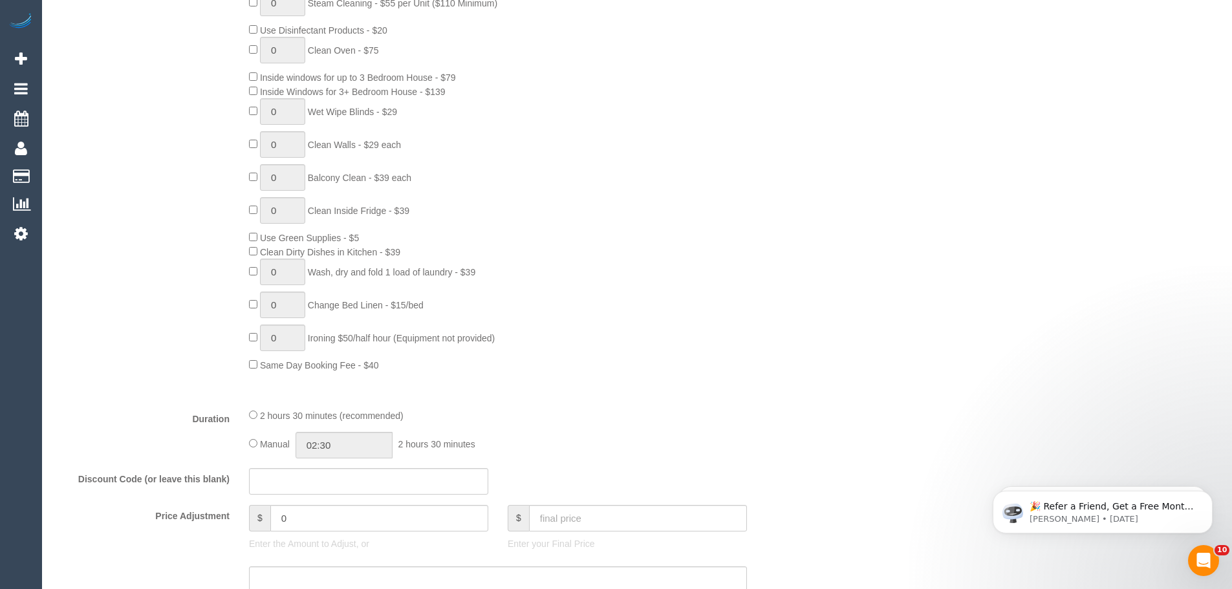
scroll to position [776, 0]
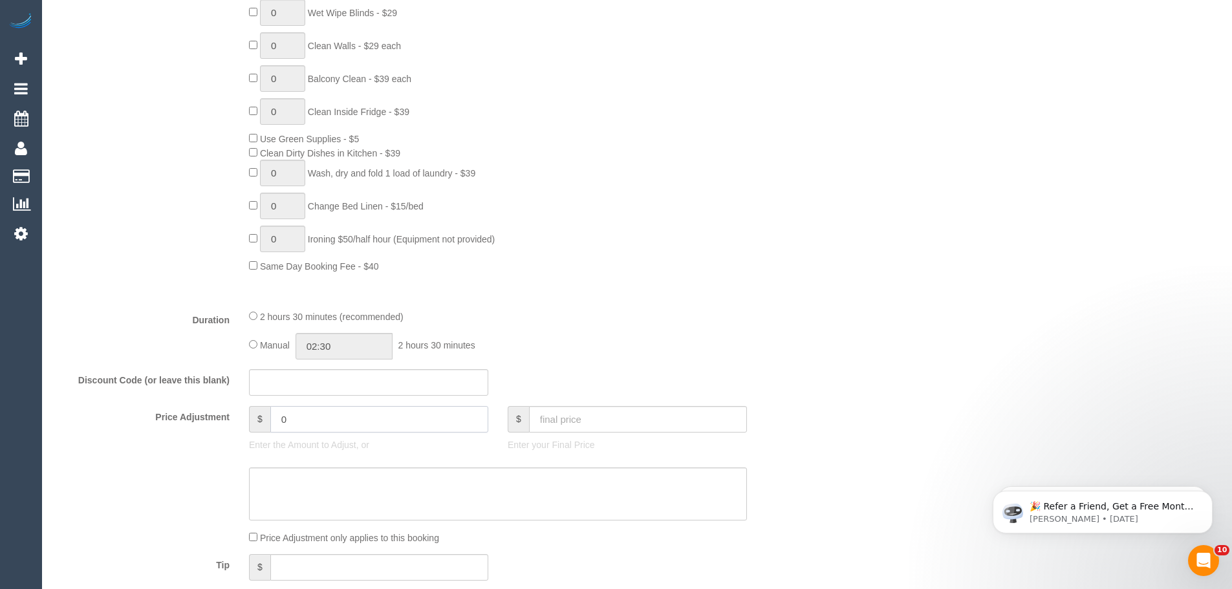
click at [304, 417] on input "0" at bounding box center [379, 419] width 218 height 27
type input "-15.75"
click at [291, 491] on textarea at bounding box center [498, 493] width 498 height 53
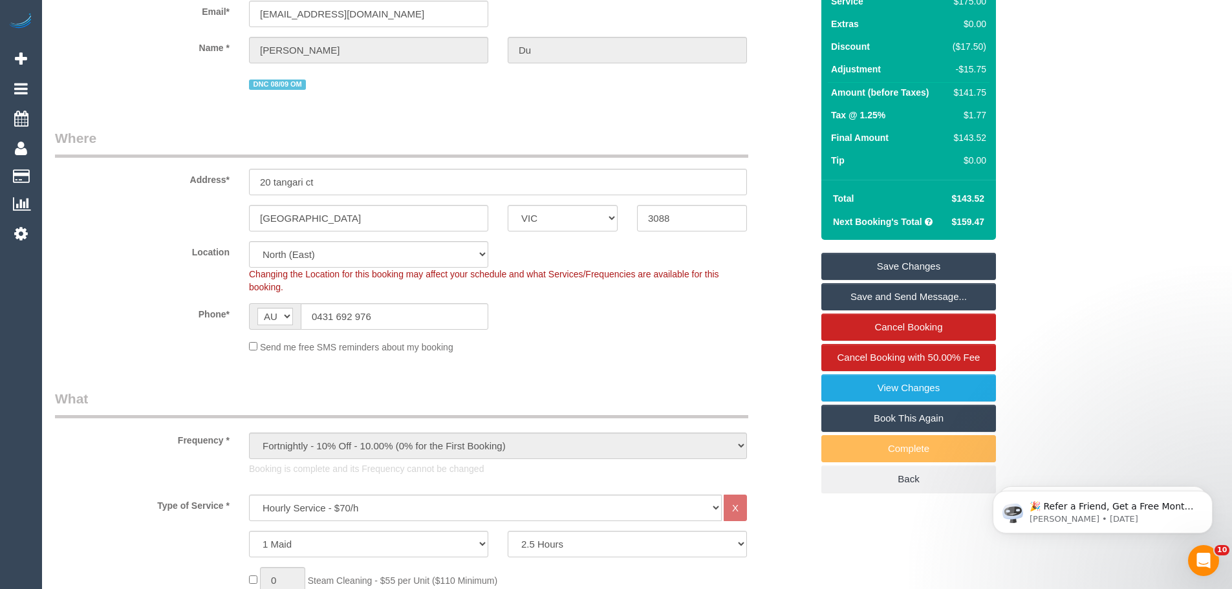
scroll to position [0, 0]
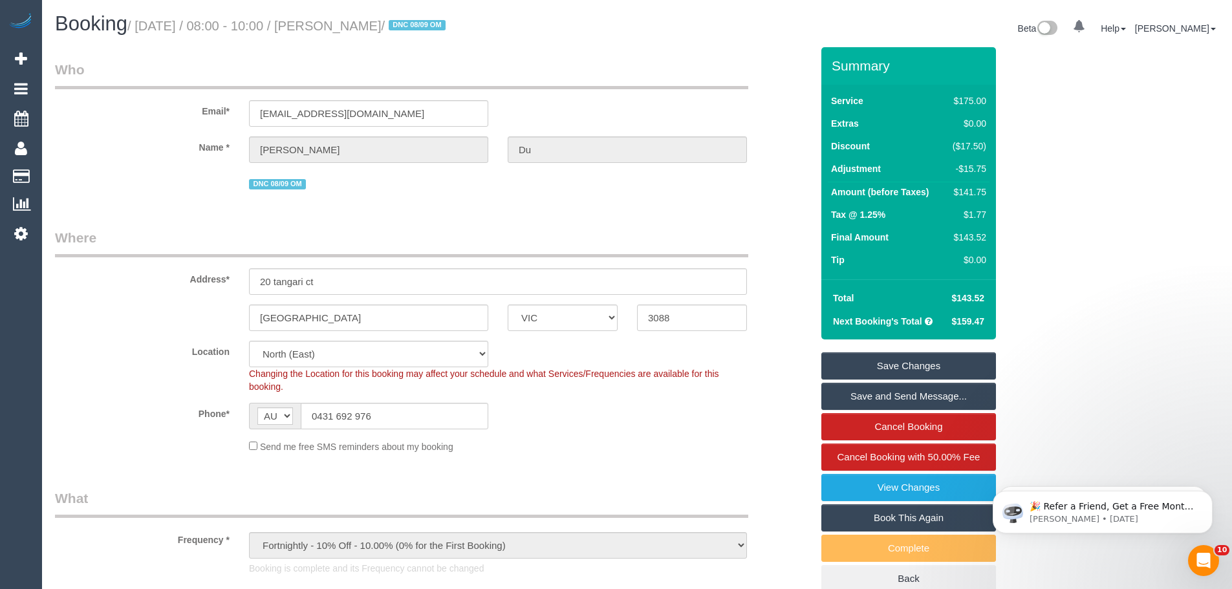
type textarea "10% discount to resolve complaint - CE"
click at [915, 356] on link "Save Changes" at bounding box center [908, 365] width 175 height 27
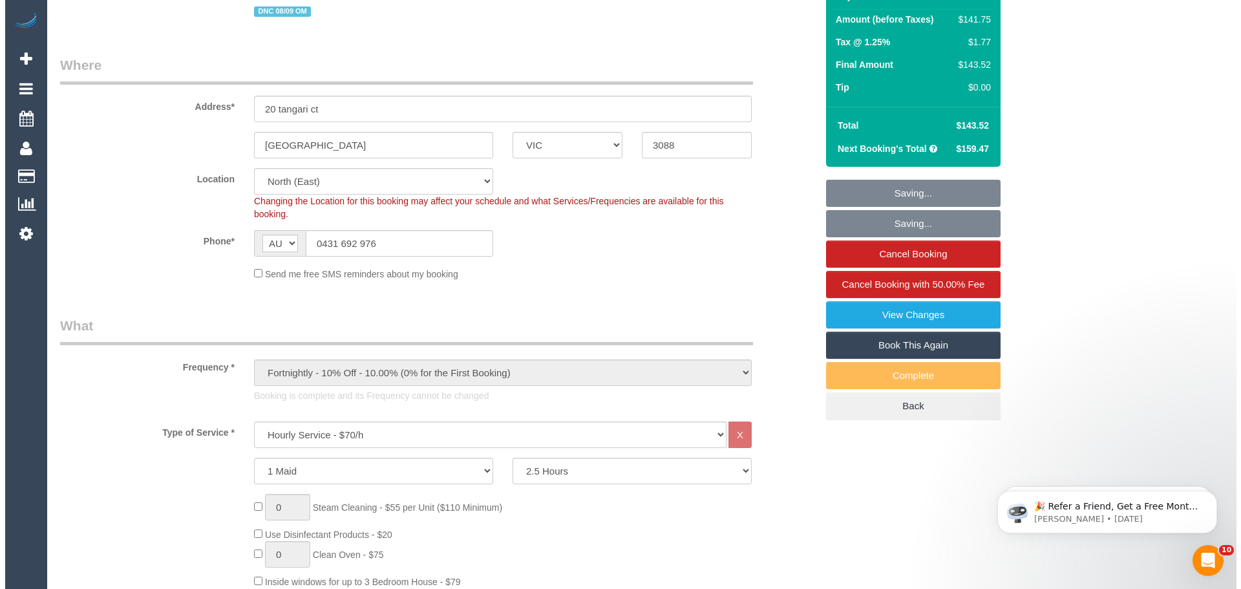
scroll to position [388, 0]
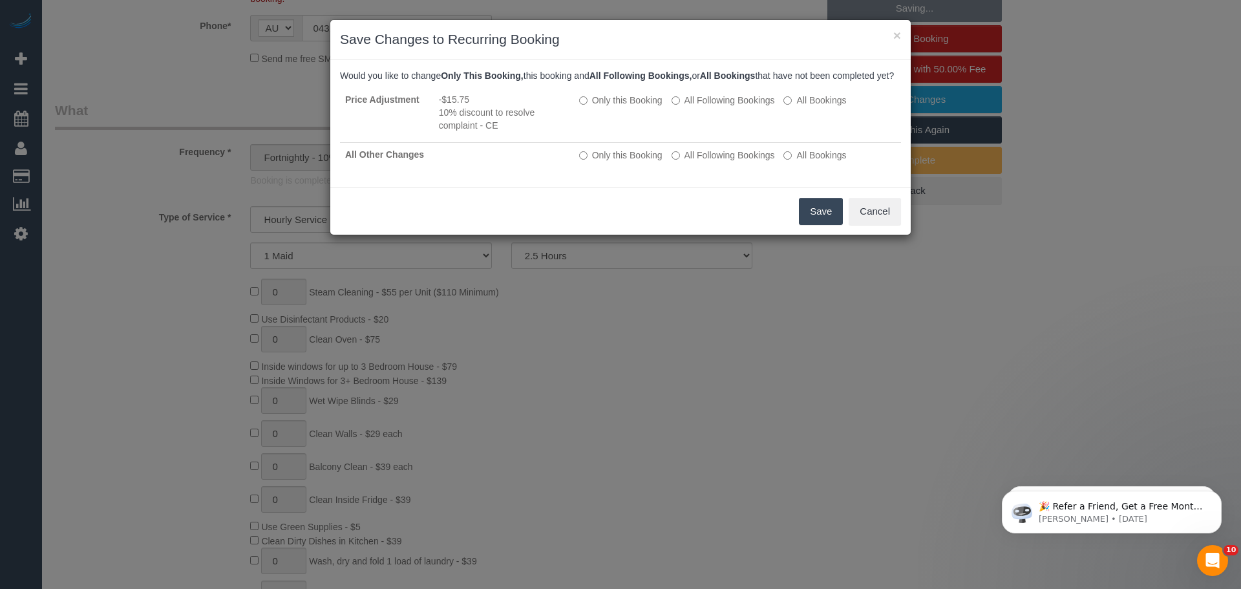
click at [813, 221] on button "Save" at bounding box center [821, 211] width 44 height 27
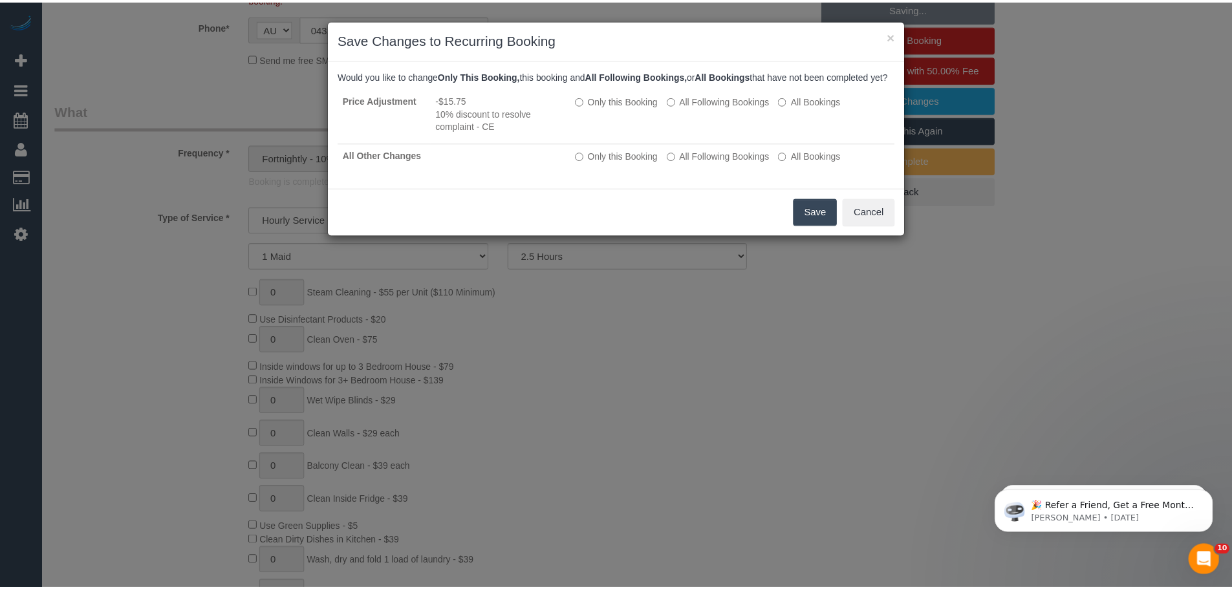
scroll to position [72, 0]
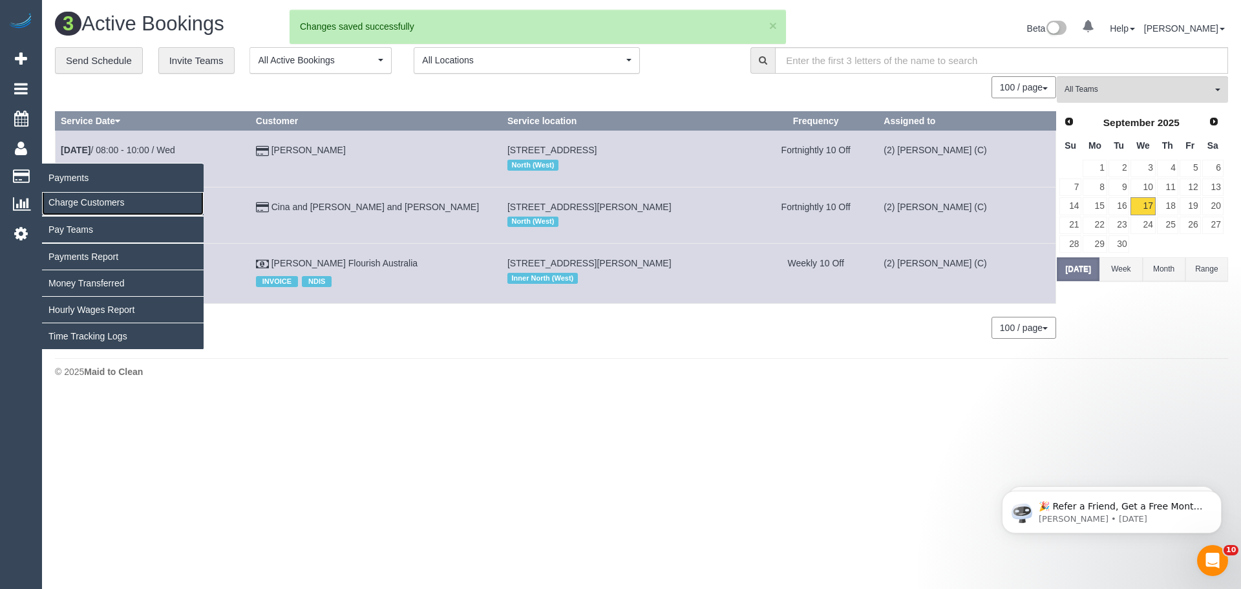
click at [75, 199] on link "Charge Customers" at bounding box center [123, 202] width 162 height 26
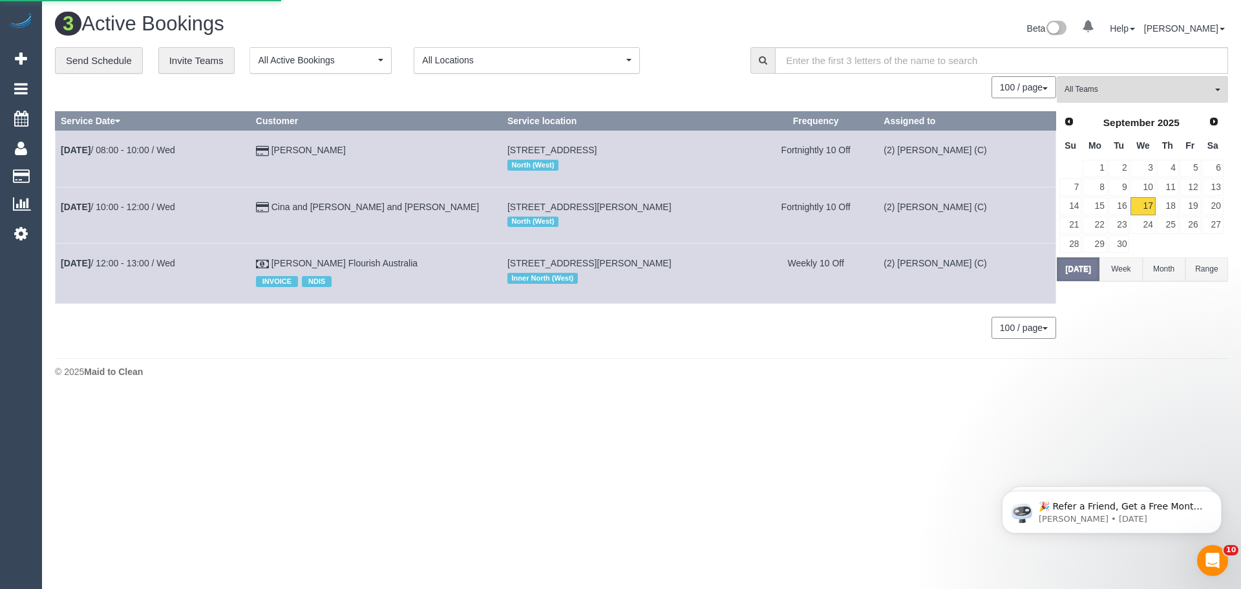
select select
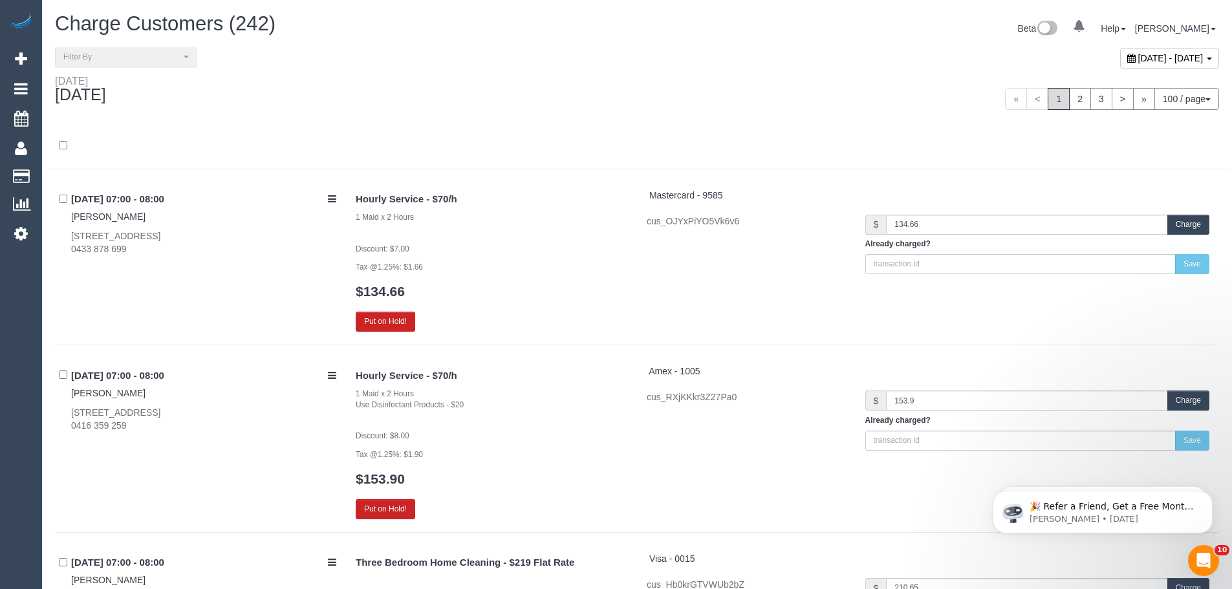
click at [1138, 59] on span "September 17, 2025 - September 17, 2025" at bounding box center [1170, 58] width 65 height 10
type input "**********"
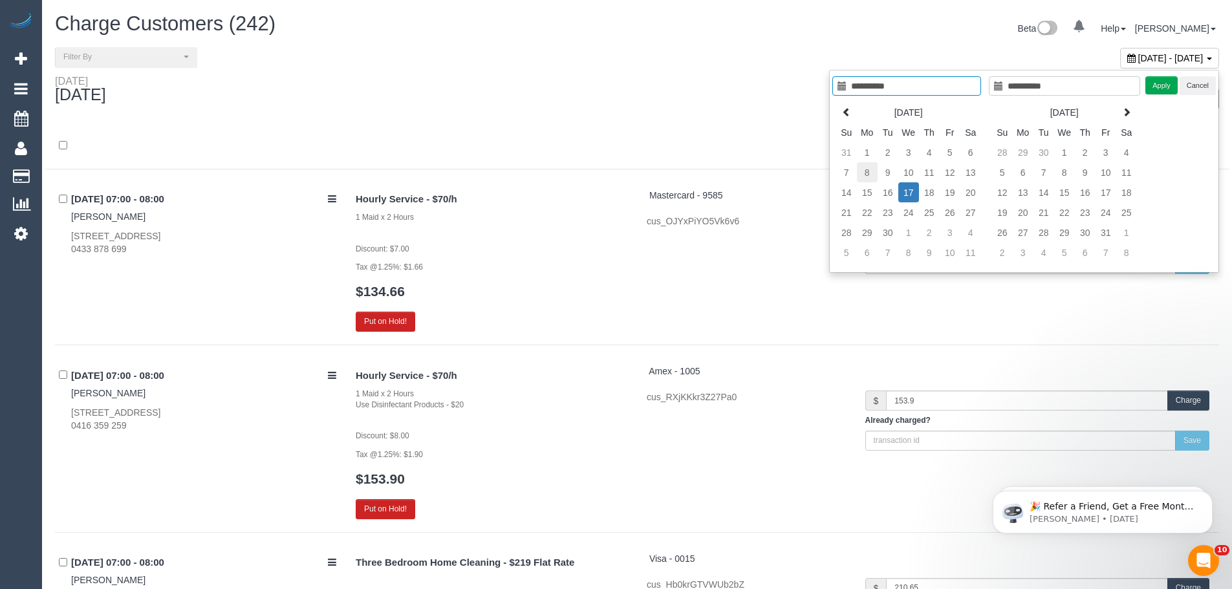
type input "**********"
click at [869, 173] on td "8" at bounding box center [867, 172] width 21 height 20
type input "**********"
click at [1168, 86] on button "Apply" at bounding box center [1161, 85] width 32 height 19
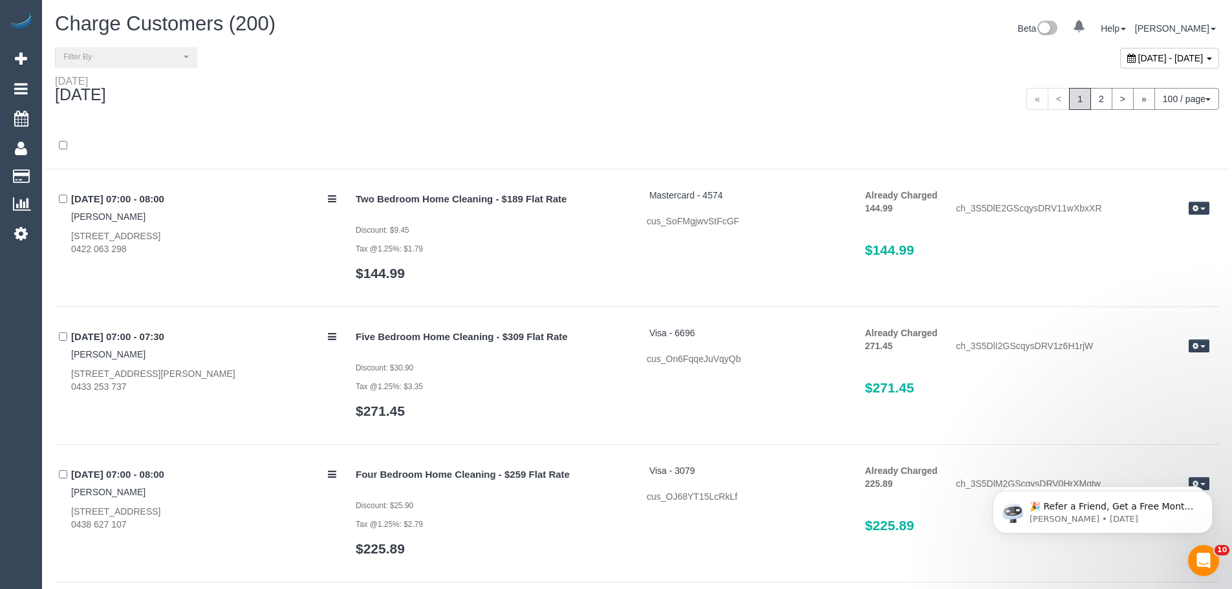
click at [906, 75] on div "« < 1 2 > » 100 / page 10 / page 20 / page 30 / page 40 / page 50 / page 100 / …" at bounding box center [933, 99] width 592 height 48
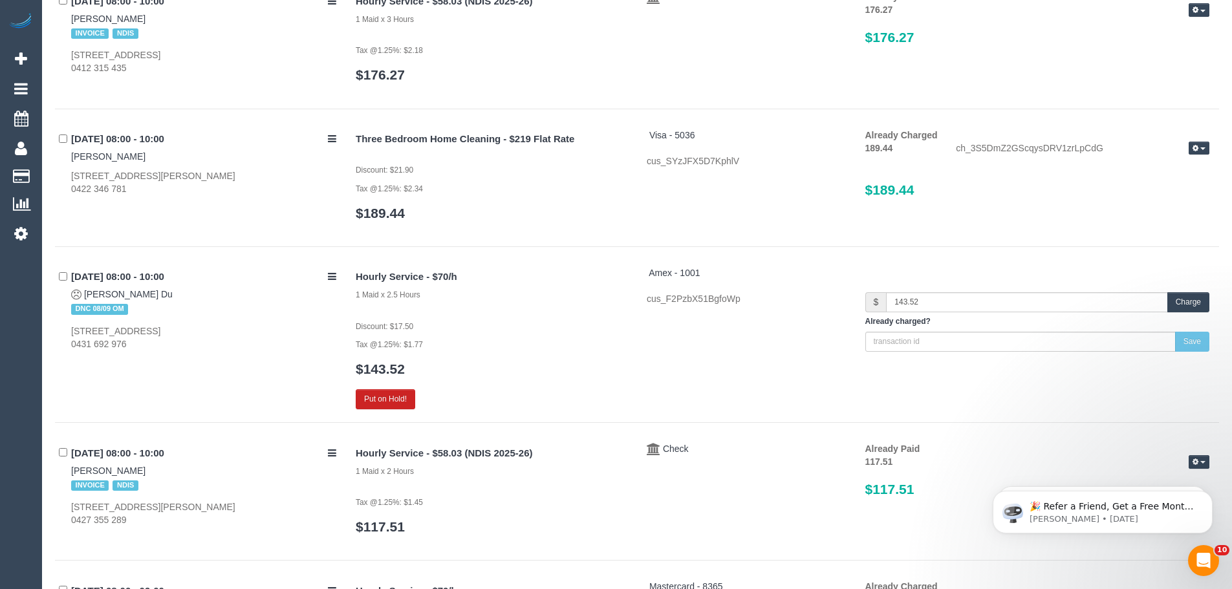
click at [1193, 303] on button "Charge" at bounding box center [1188, 302] width 42 height 20
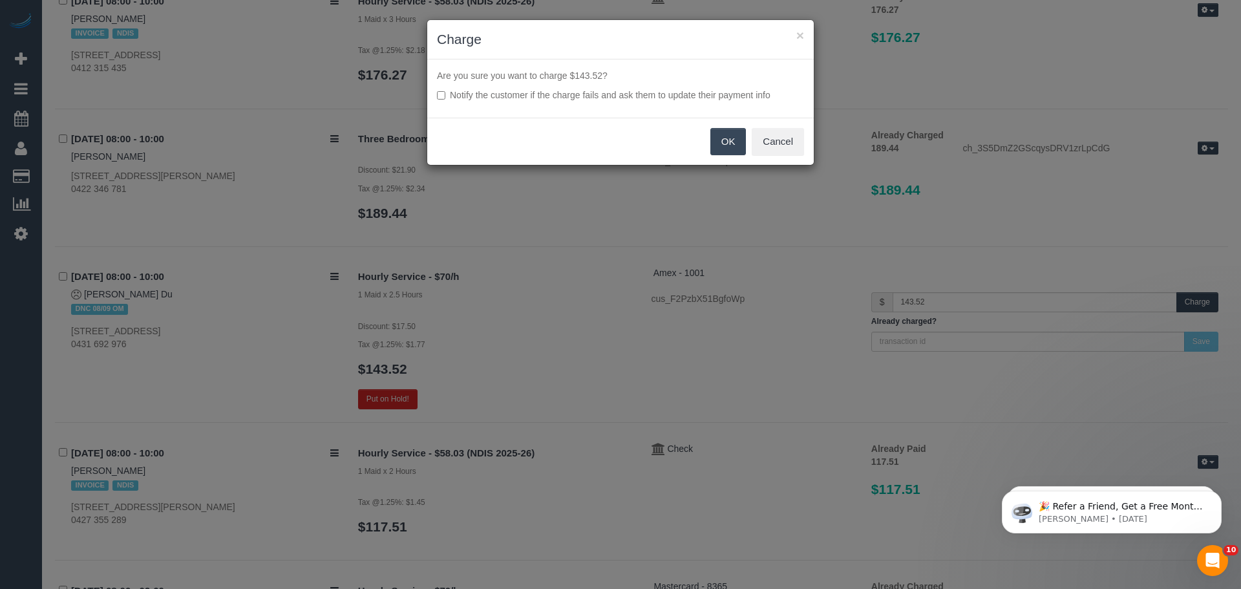
click at [729, 140] on button "OK" at bounding box center [728, 141] width 36 height 27
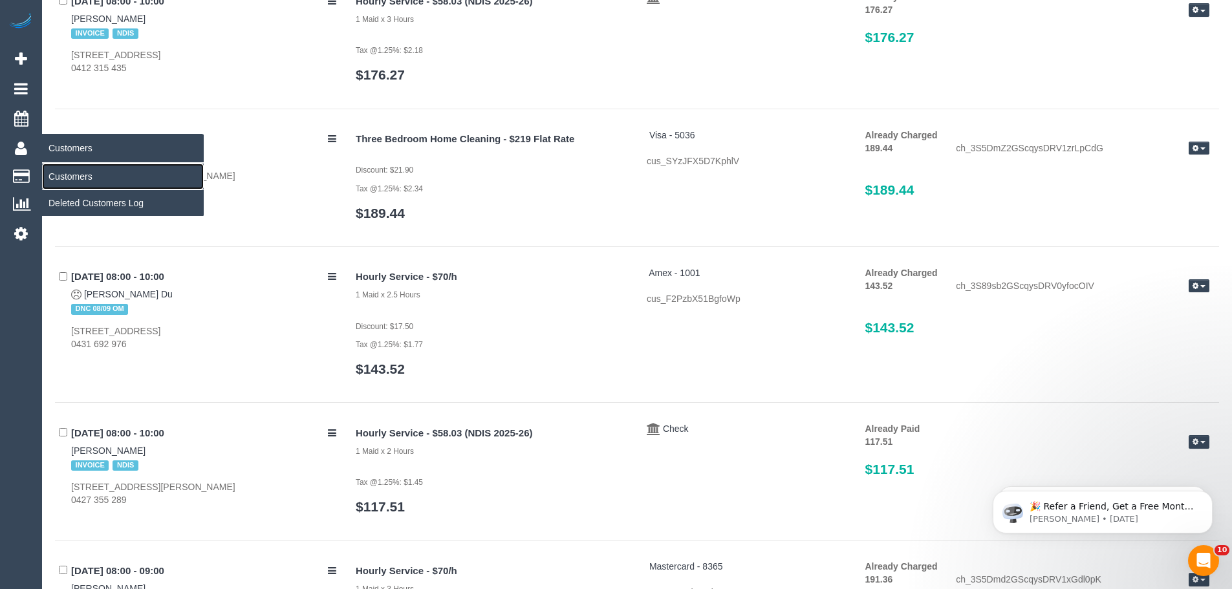
click at [79, 180] on link "Customers" at bounding box center [123, 177] width 162 height 26
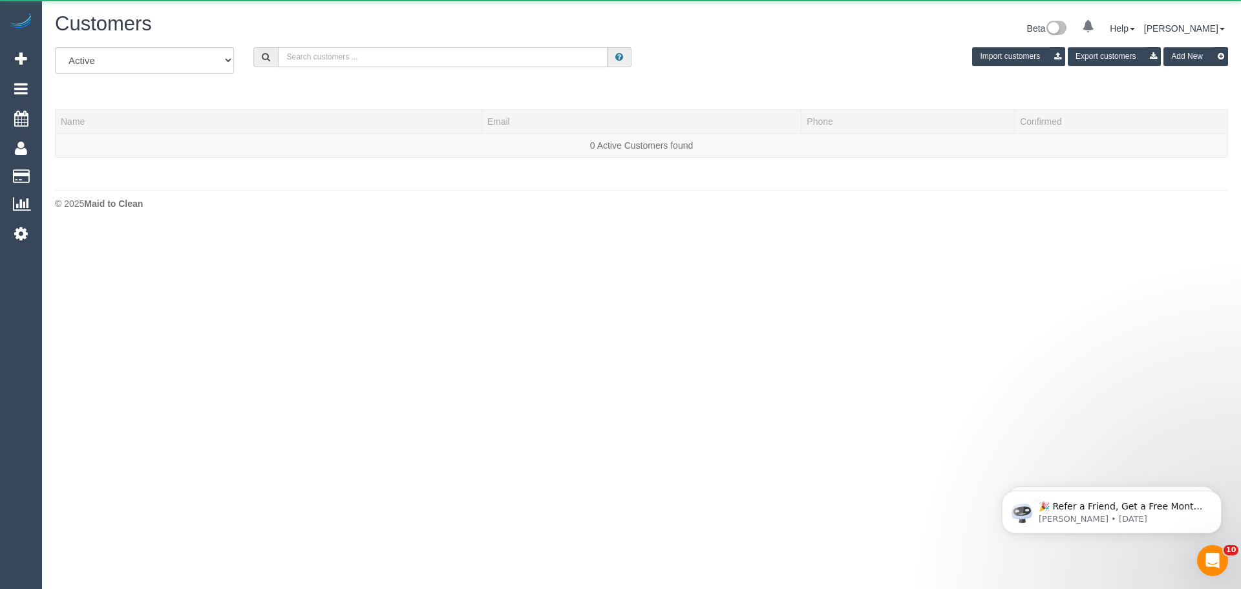
click at [416, 61] on input "text" at bounding box center [443, 57] width 330 height 20
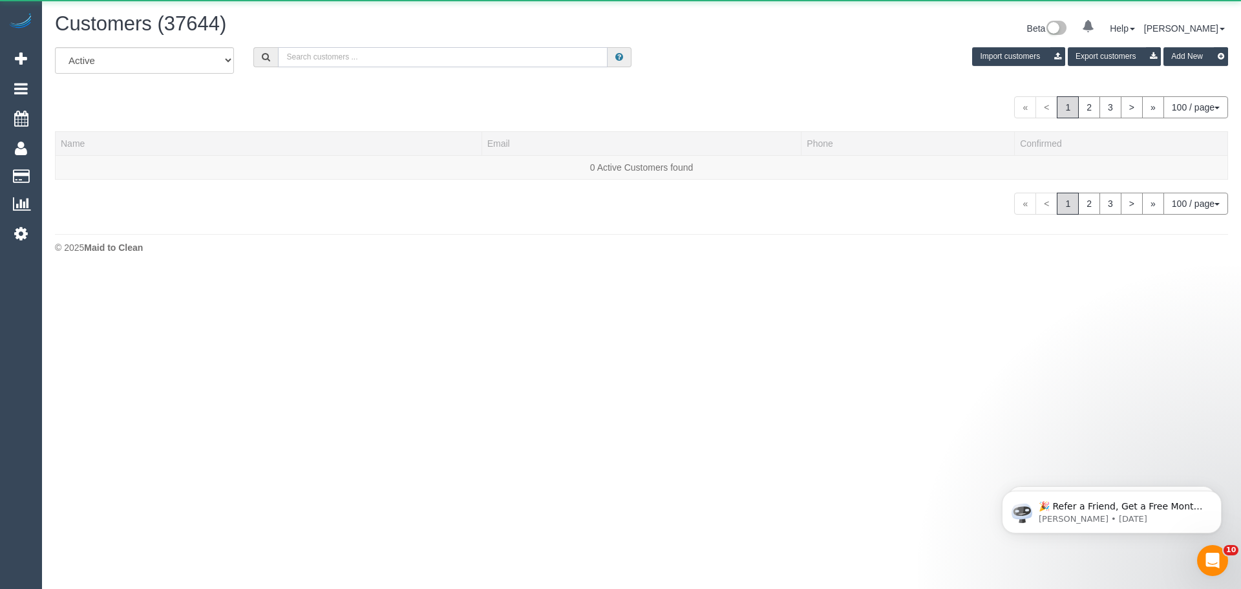
paste input "61408534842"
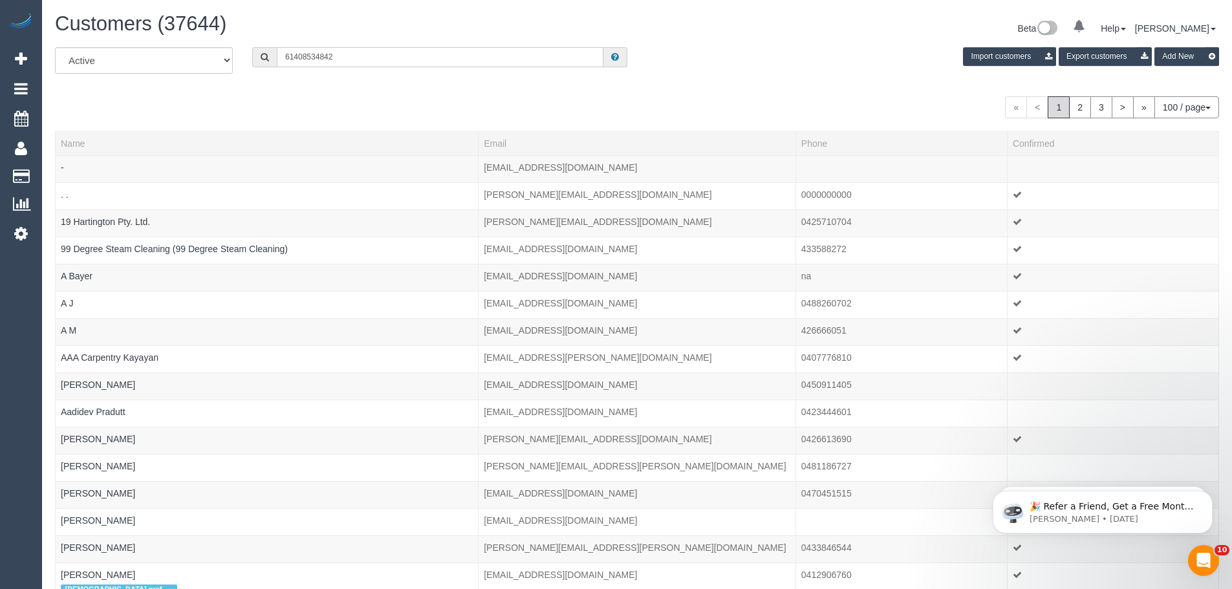
drag, startPoint x: 294, startPoint y: 58, endPoint x: 246, endPoint y: 58, distance: 47.8
click at [246, 58] on div "61408534842" at bounding box center [439, 57] width 394 height 20
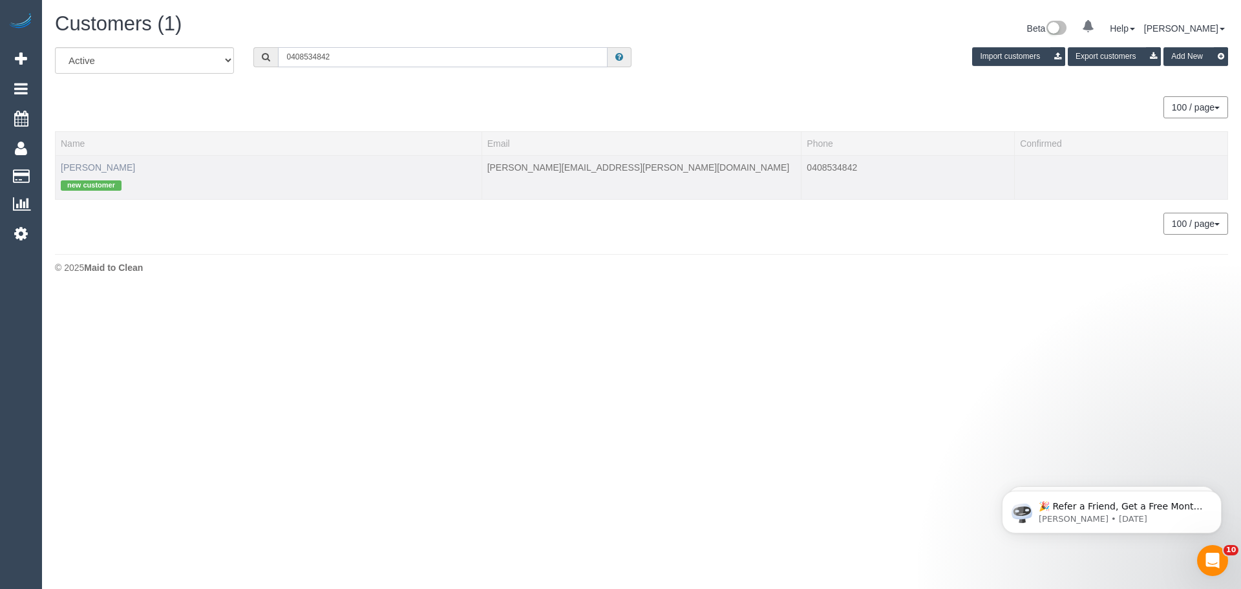
type input "0408534842"
click at [101, 166] on link "Daniel Oakman" at bounding box center [98, 167] width 74 height 10
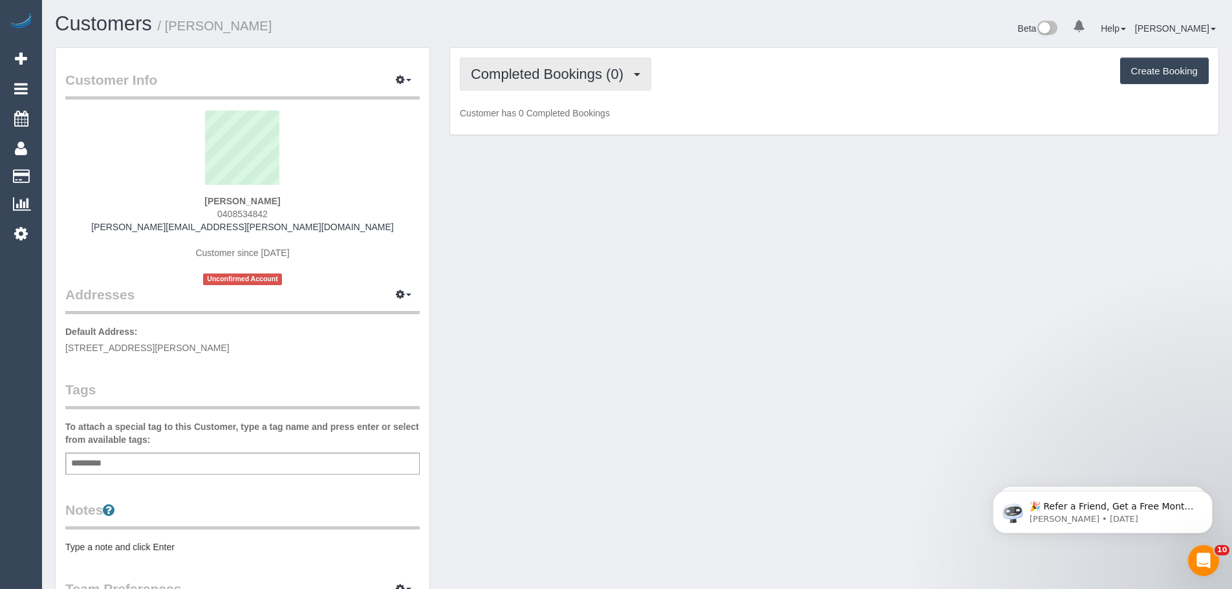
click at [574, 71] on span "Completed Bookings (0)" at bounding box center [550, 74] width 159 height 16
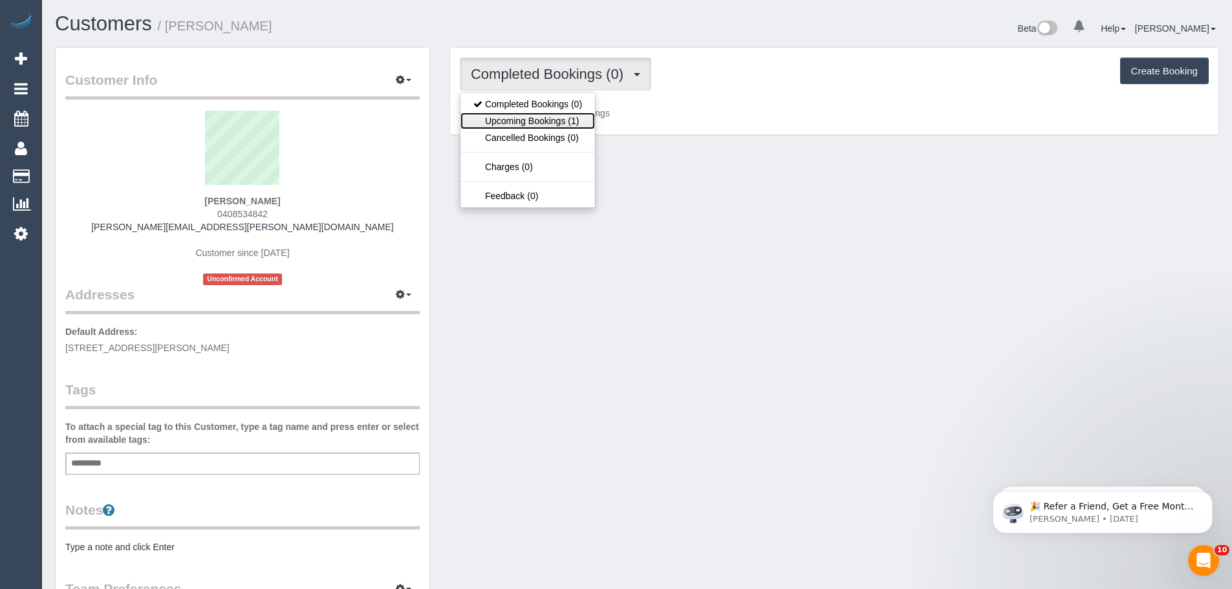
click at [531, 116] on link "Upcoming Bookings (1)" at bounding box center [527, 120] width 134 height 17
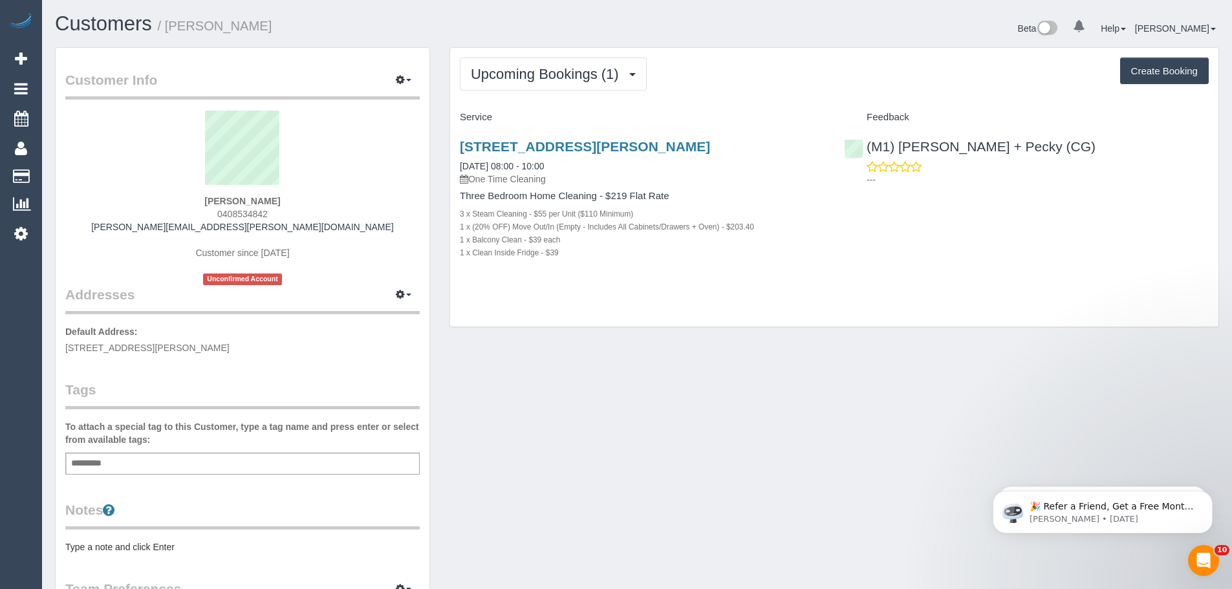
drag, startPoint x: 454, startPoint y: 191, endPoint x: 586, endPoint y: 253, distance: 145.5
click at [586, 253] on div "31-37 Alma Road St Kilda, 403, St Kilda, VIC 3182 17/09/2025 08:00 - 10:00 One …" at bounding box center [642, 206] width 384 height 156
copy div "Three Bedroom Home Cleaning - $219 Flat Rate 3 x Steam Cleaning - $55 per Unit …"
drag, startPoint x: 211, startPoint y: 211, endPoint x: 279, endPoint y: 211, distance: 67.2
click at [279, 211] on div "Daniel Oakman 0408534842 daniel.oakman@outlook.com Customer since 2025 Unconfir…" at bounding box center [242, 198] width 354 height 175
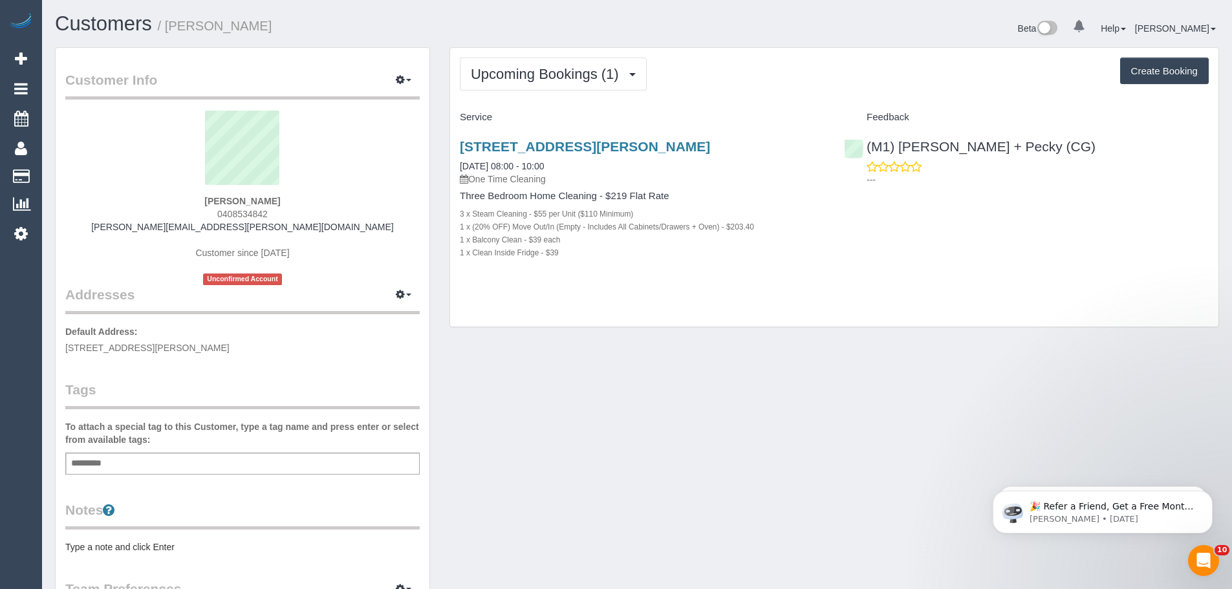
copy span "0408534842"
drag, startPoint x: 455, startPoint y: 195, endPoint x: 572, endPoint y: 248, distance: 128.5
click at [572, 248] on div "31-37 Alma Road St Kilda, 403, St Kilda, VIC 3182 17/09/2025 08:00 - 10:00 One …" at bounding box center [642, 206] width 384 height 156
copy div "Three Bedroom Home Cleaning - $219 Flat Rate 3 x Steam Cleaning - $55 per Unit …"
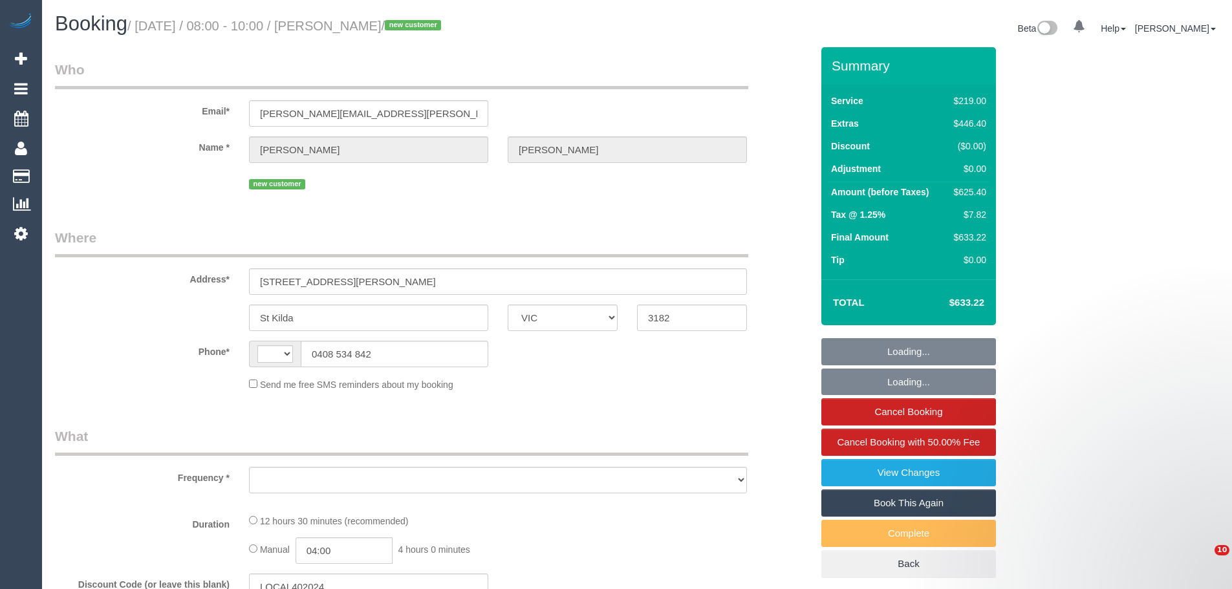
select select "VIC"
select select "string:AU"
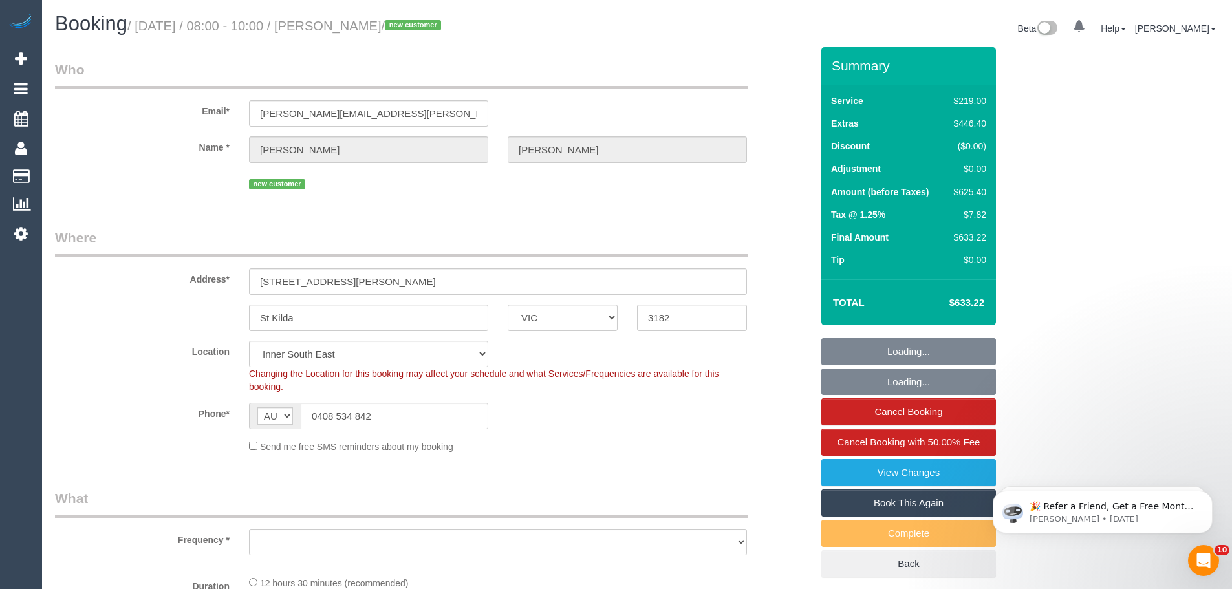
select select "string:stripe-pm_1S5HmV2GScqysDRVLFNXeIwM"
select select "number:28"
select select "number:14"
select select "number:18"
select select "number:24"
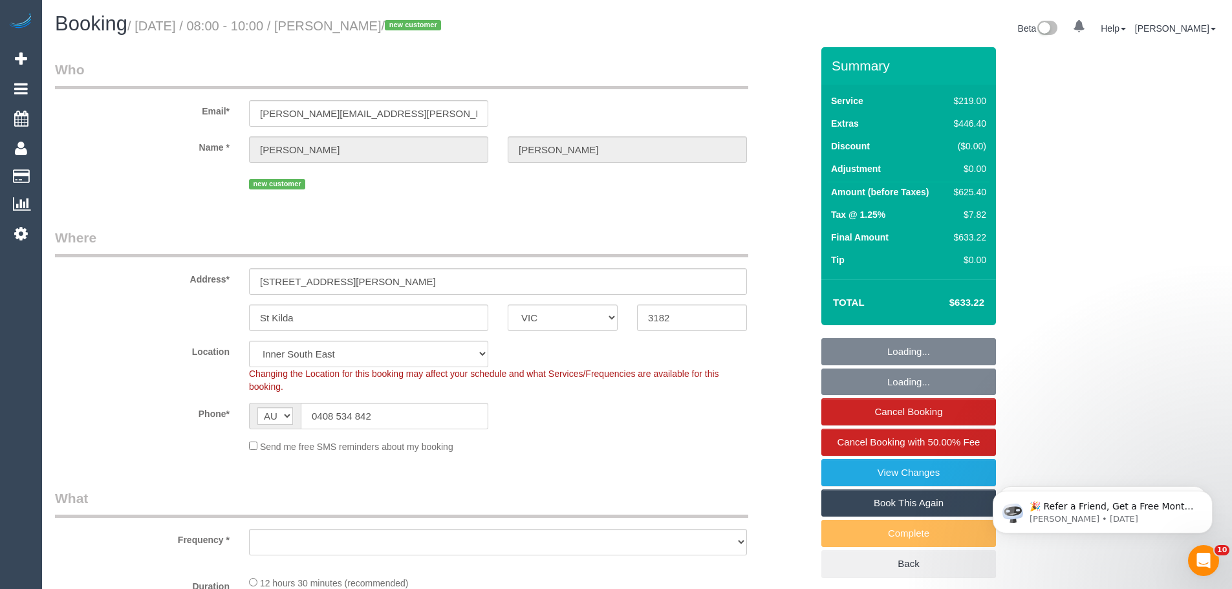
select select "number:26"
select select "object:1432"
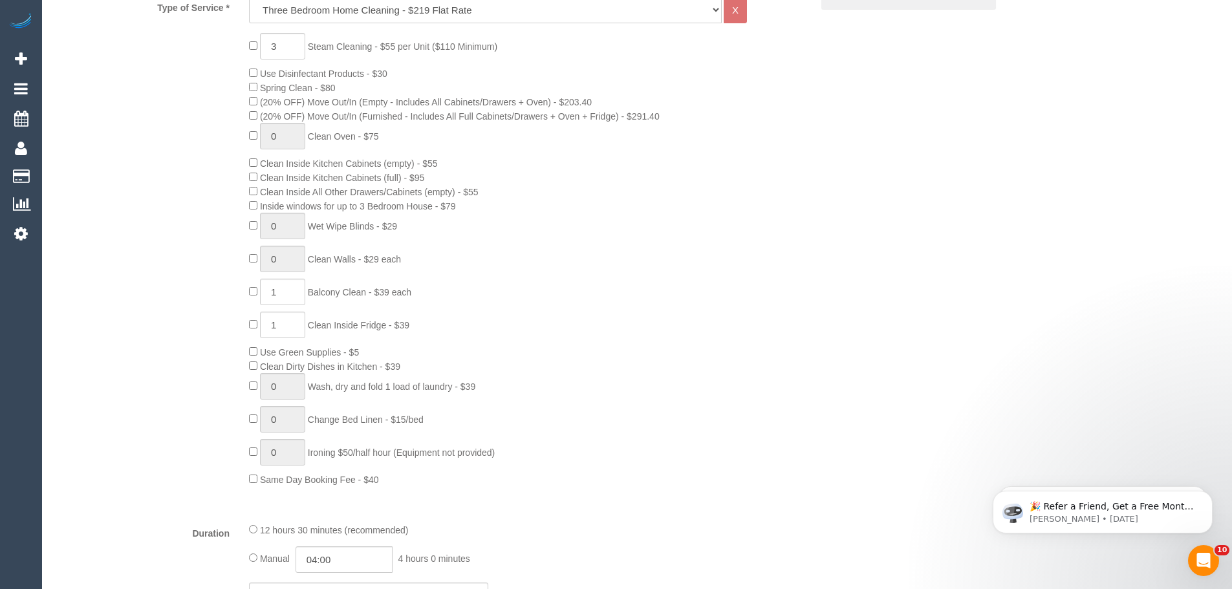
scroll to position [582, 0]
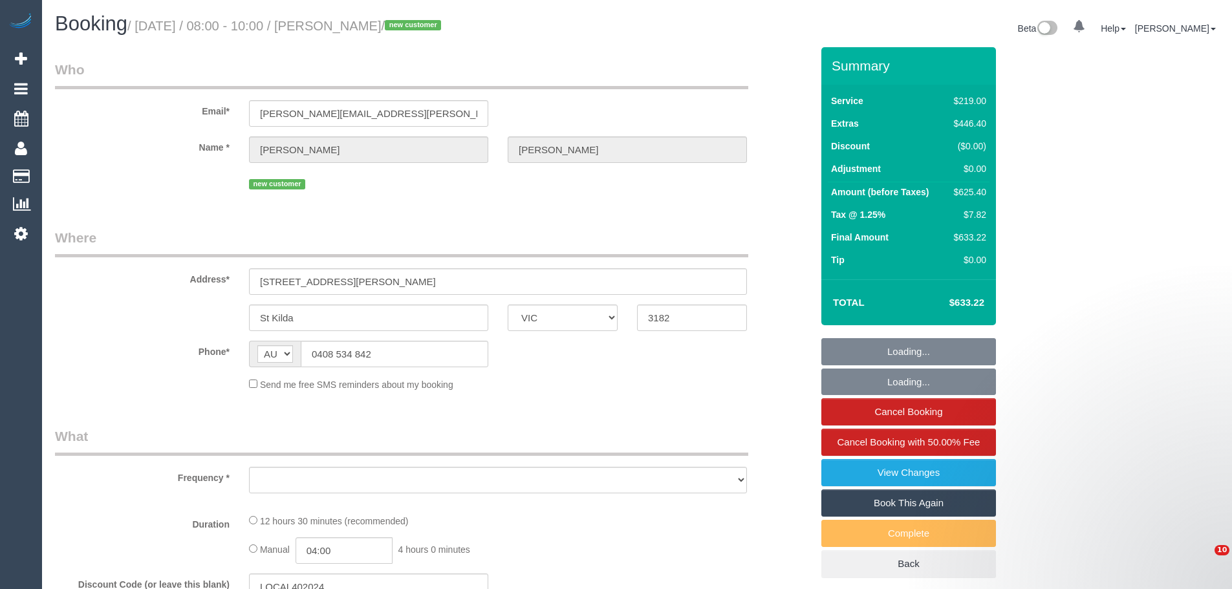
select select "VIC"
select select "object:601"
select select "string:stripe-pm_1S5HmV2GScqysDRVLFNXeIwM"
select select "number:28"
select select "number:14"
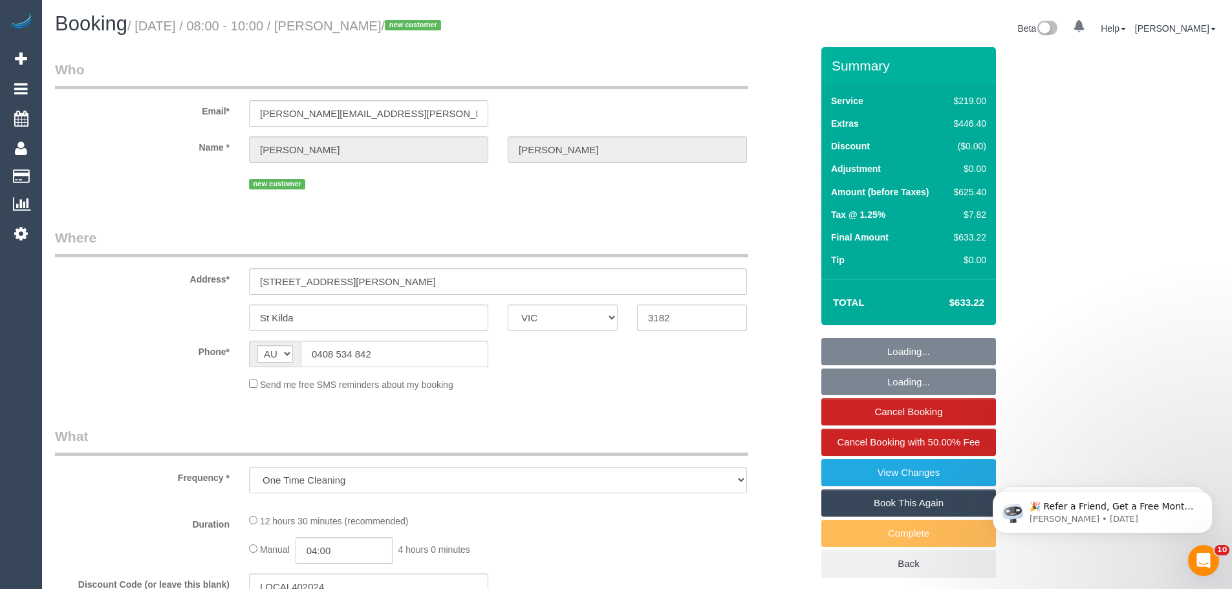
select select "number:18"
select select "number:24"
select select "number:26"
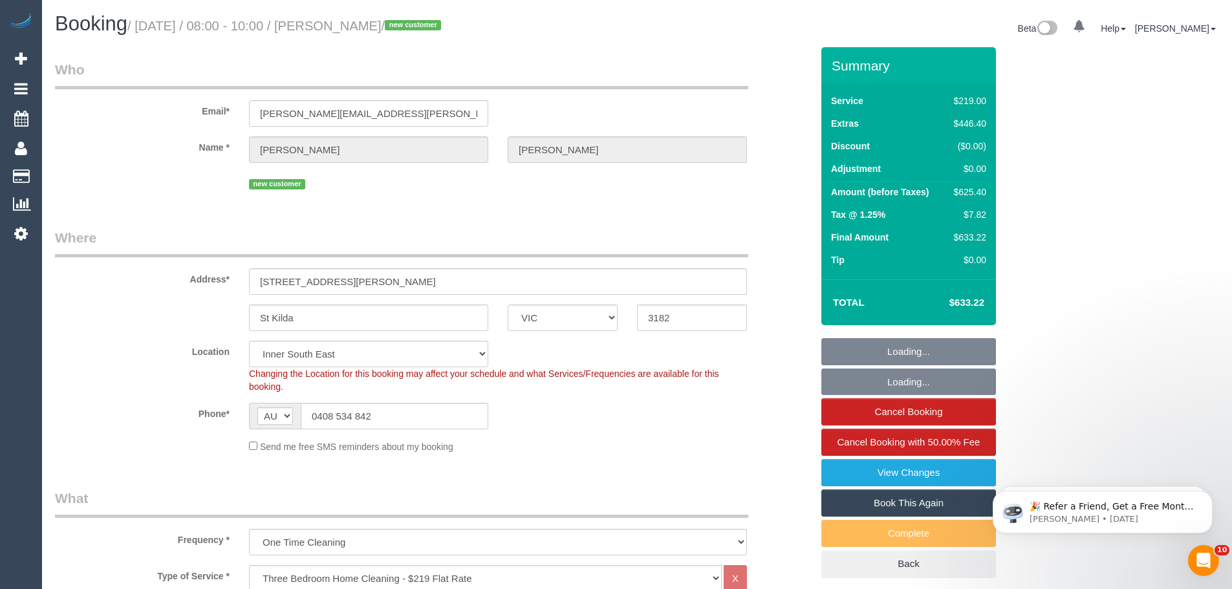
select select "object:1432"
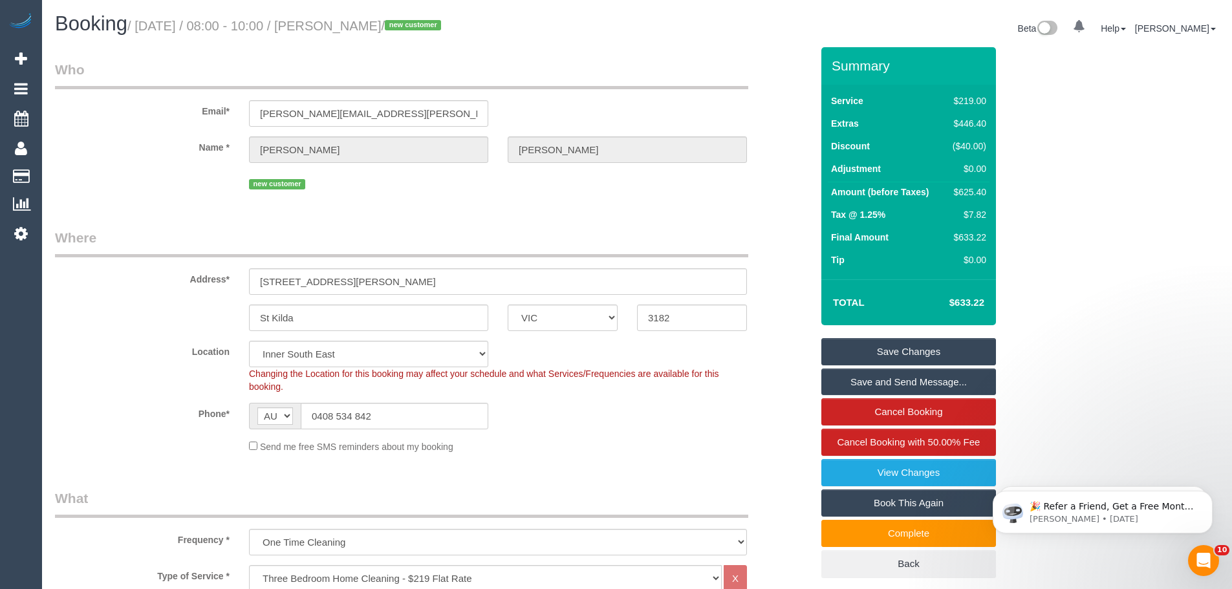
drag, startPoint x: 831, startPoint y: 190, endPoint x: 986, endPoint y: 232, distance: 160.7
click at [986, 232] on tbody "Amount (before Taxes) $625.40 Tax @ 1.25% $7.82 Final Amount $633.22" at bounding box center [909, 216] width 162 height 69
copy tbody "Amount (before Taxes) $625.40 Tax @ 1.25% $7.82 Final Amount $633.22"
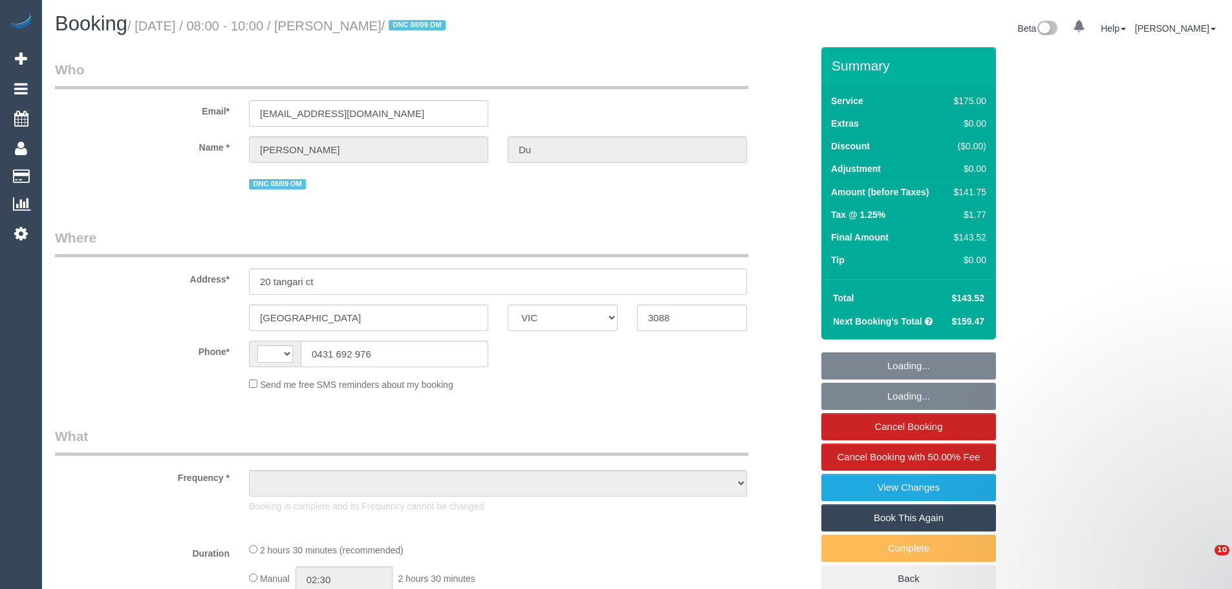
select select "VIC"
select select "string:AU"
select select "object:588"
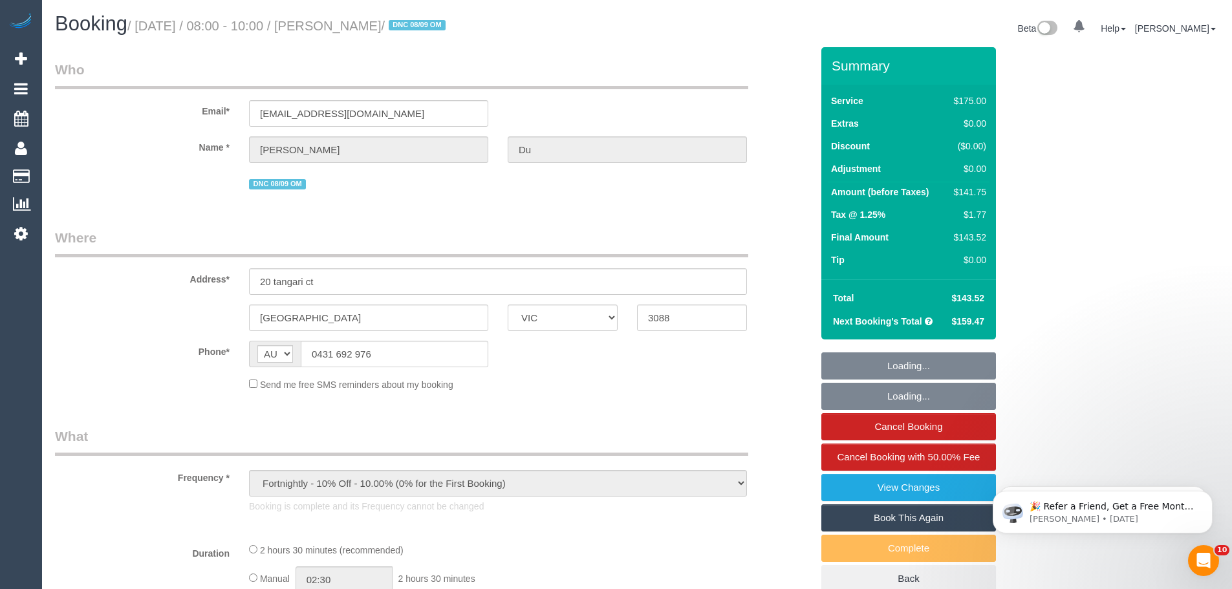
select select "string:stripe-pm_1RiZXz2GScqysDRVt9L1kOnR"
select select "150"
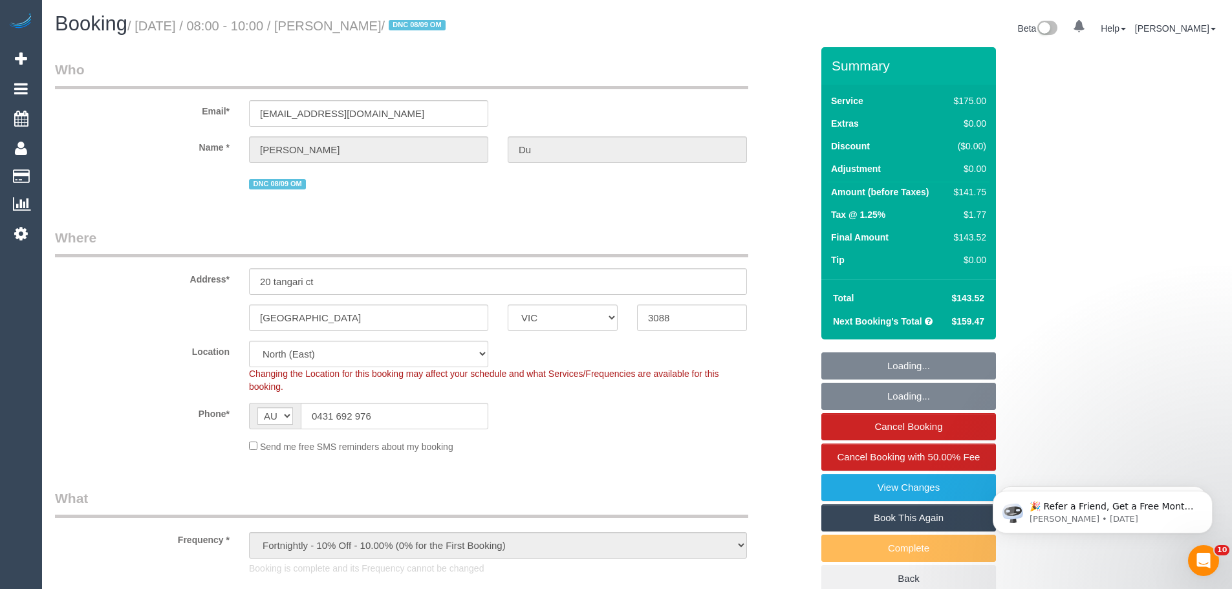
select select "number:27"
select select "number:14"
select select "number:19"
select select "number:34"
select select "number:11"
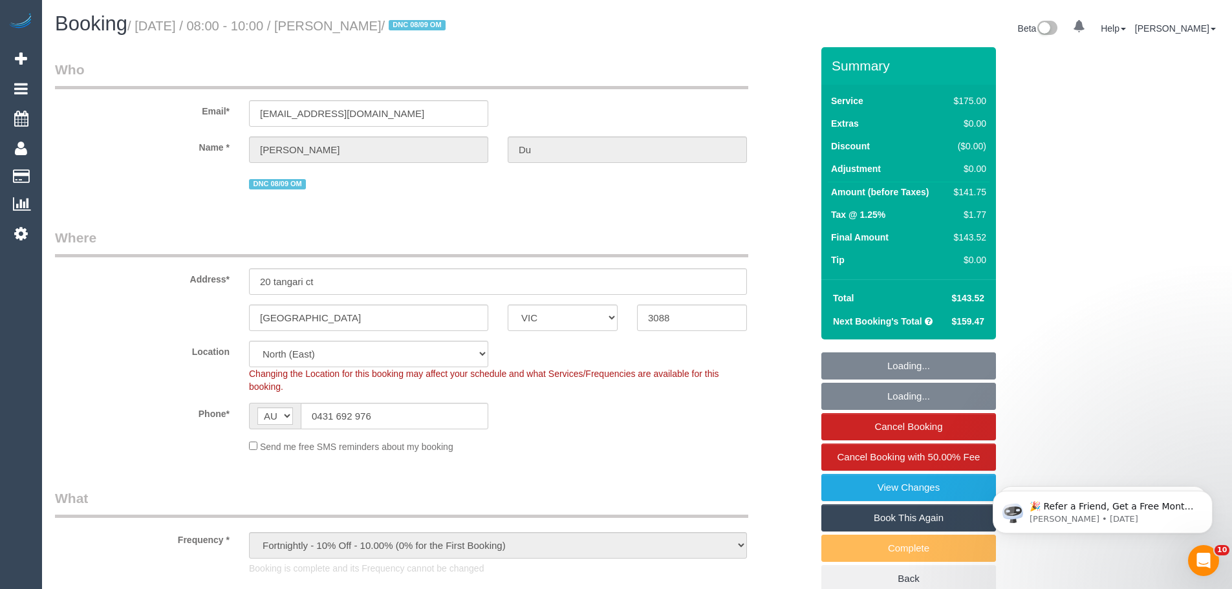
select select "object:1552"
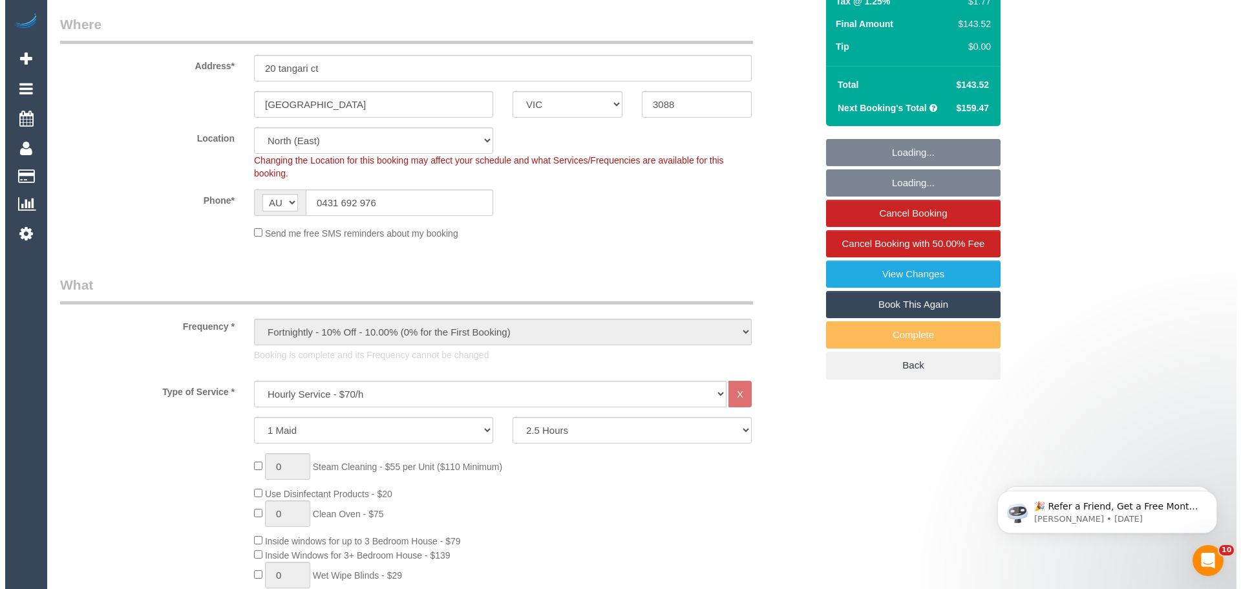
scroll to position [323, 0]
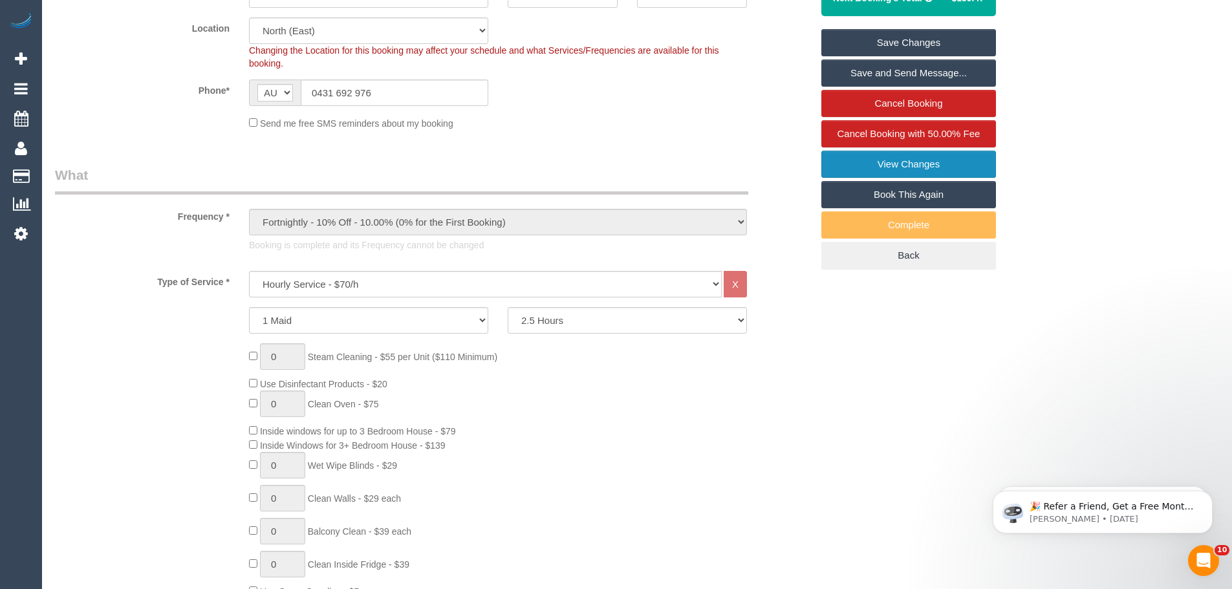
click at [910, 166] on link "View Changes" at bounding box center [908, 164] width 175 height 27
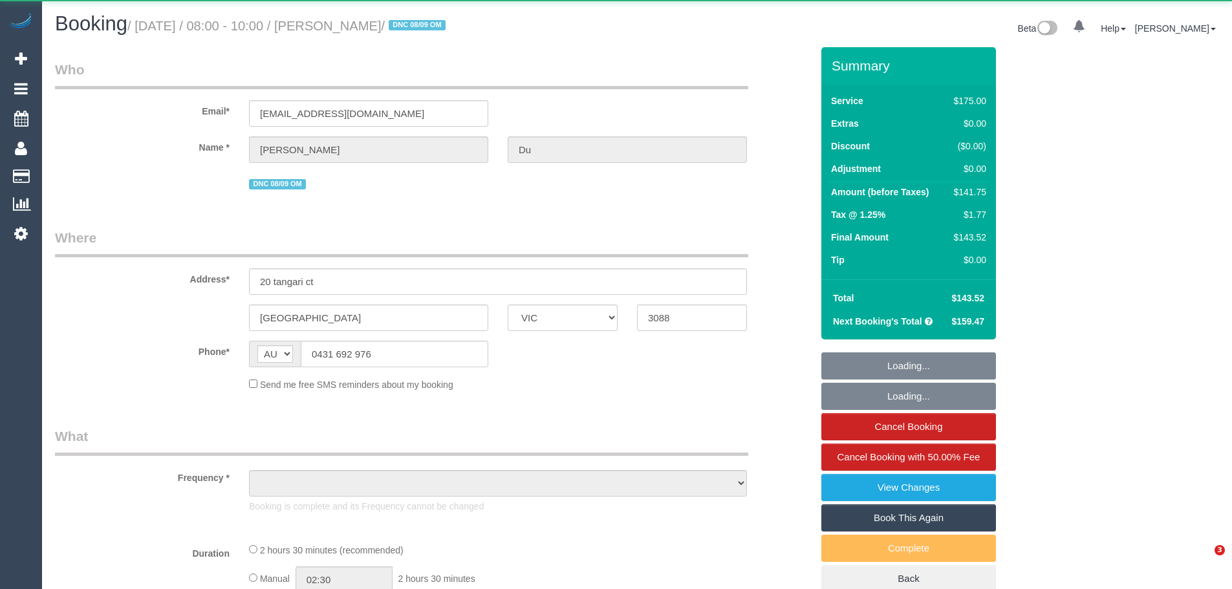
select select "VIC"
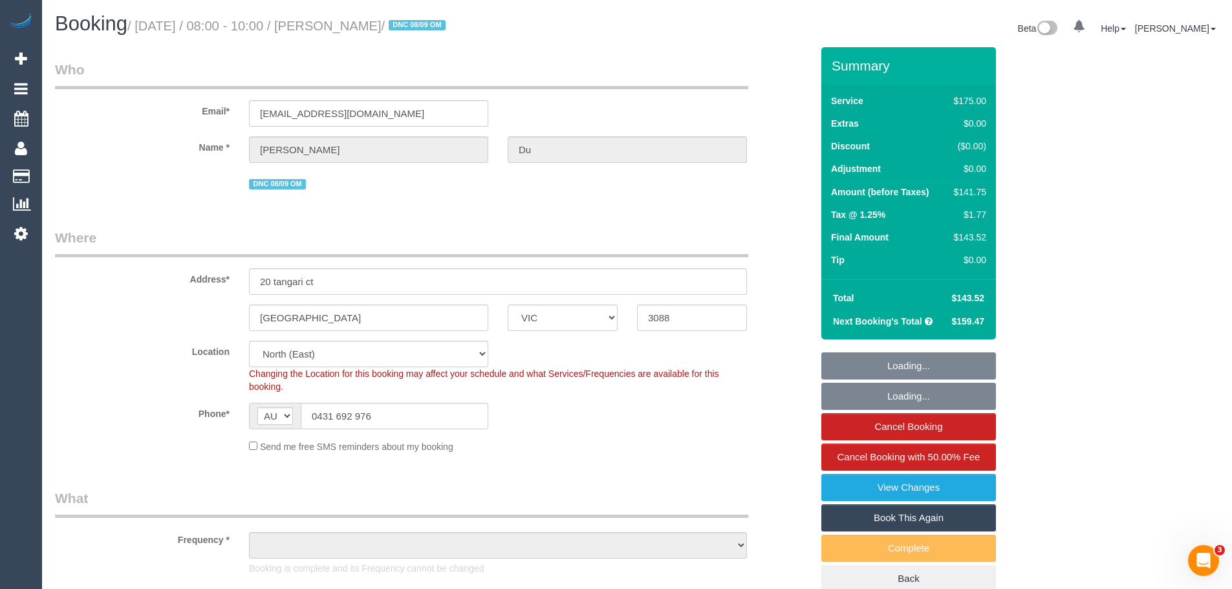
select select "string:stripe-pm_1RiZXz2GScqysDRVt9L1kOnR"
select select "150"
select select "object:754"
select select "number:27"
select select "number:14"
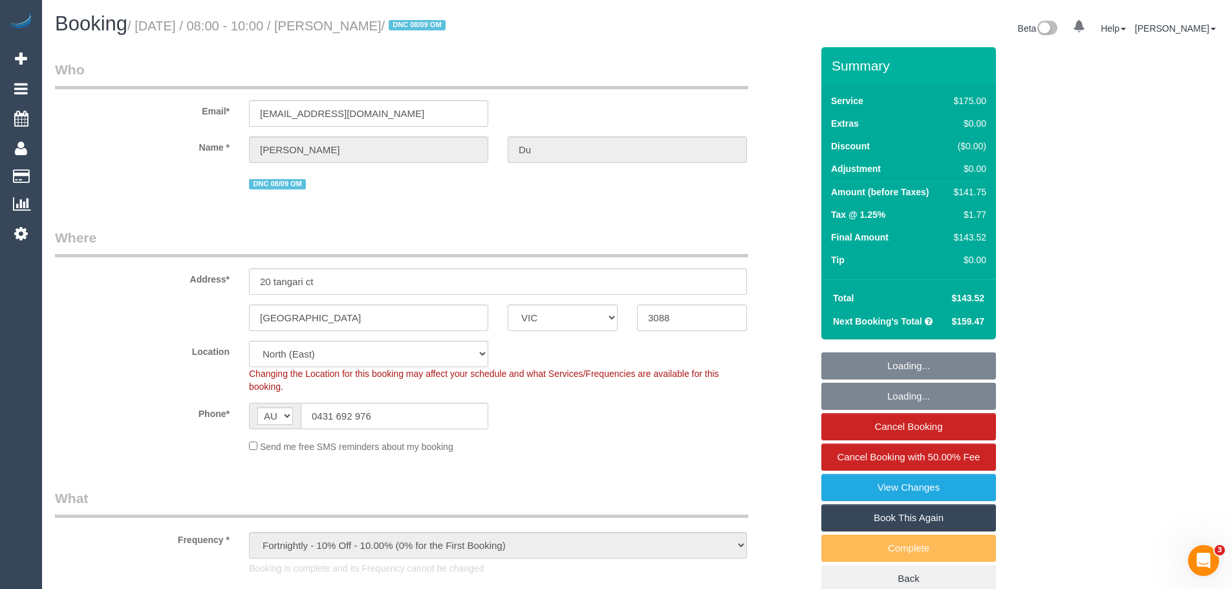
select select "number:19"
select select "number:34"
select select "number:11"
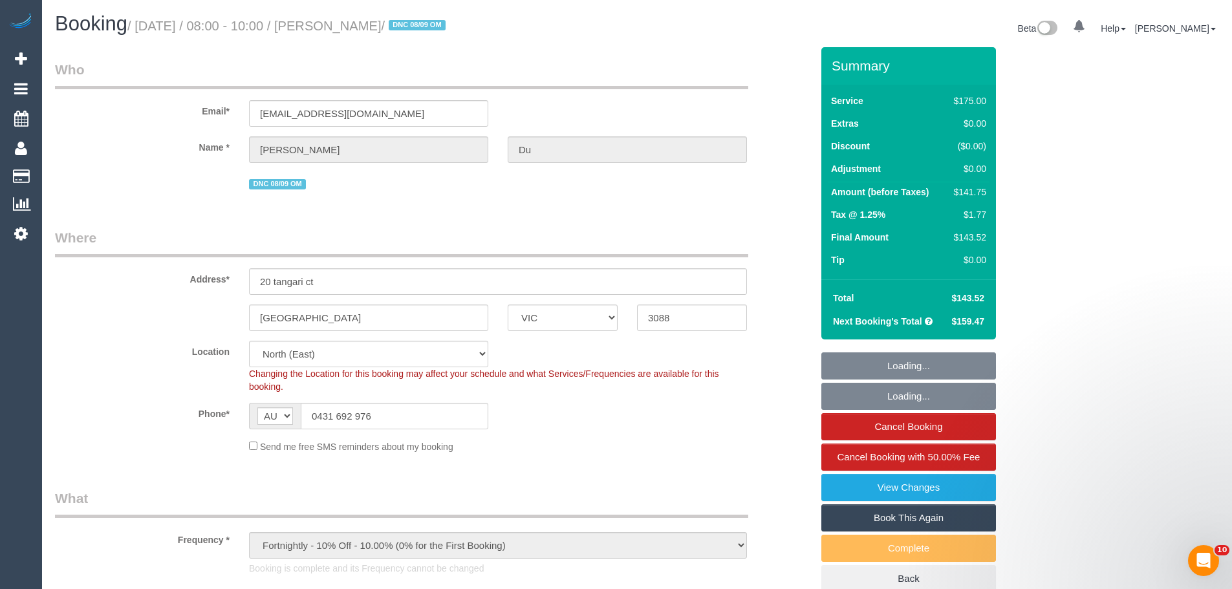
select select "object:905"
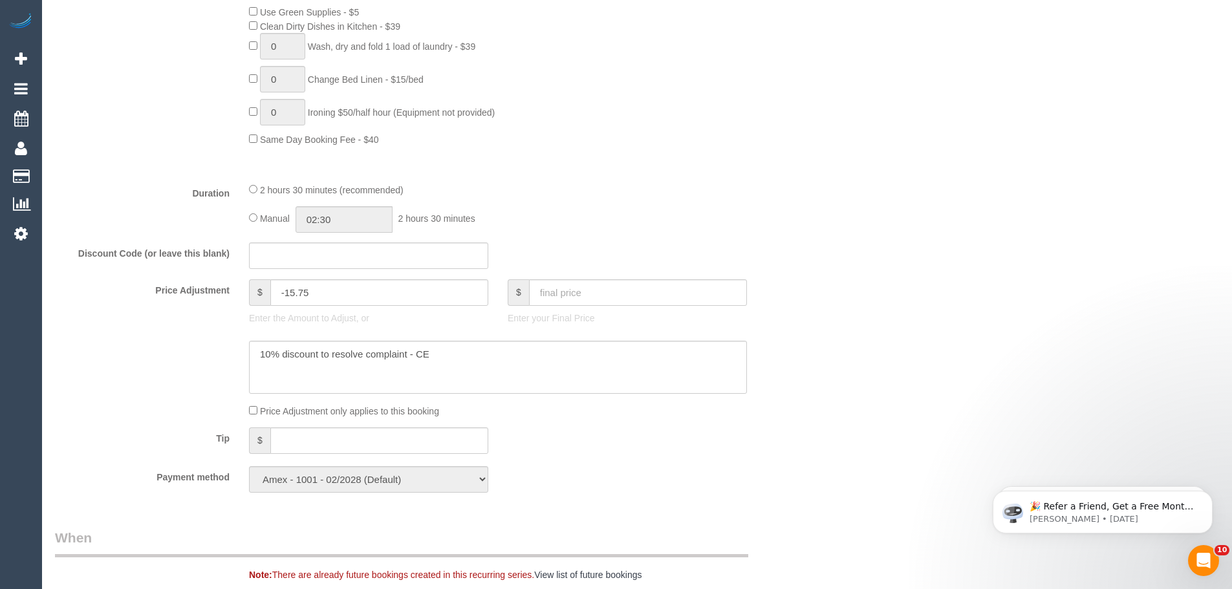
scroll to position [970, 0]
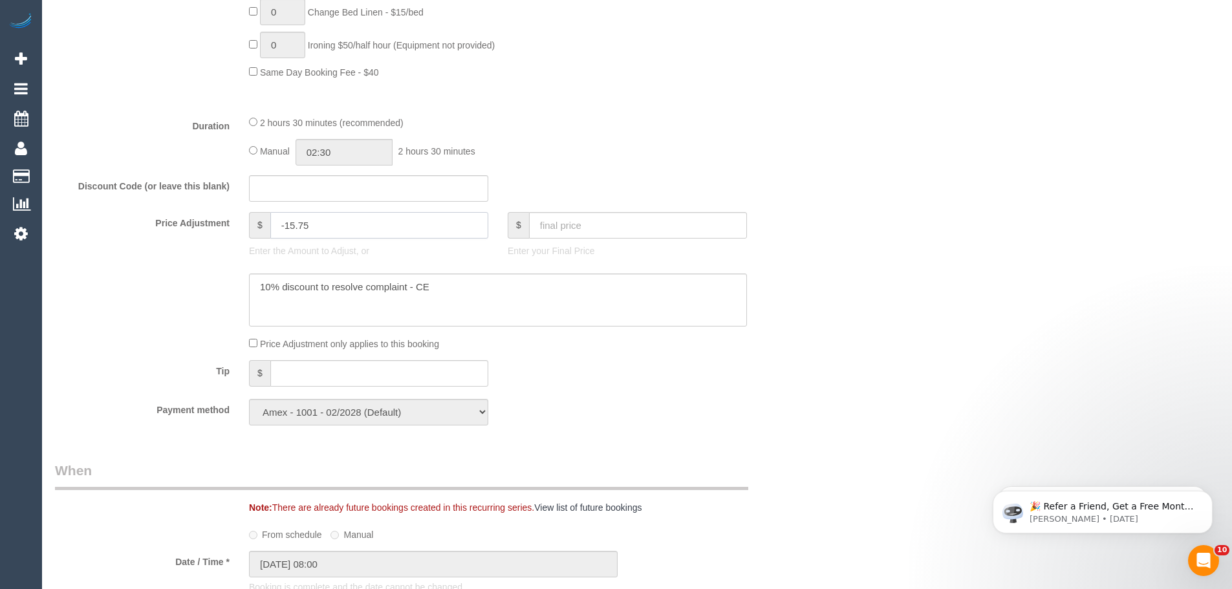
drag, startPoint x: 343, startPoint y: 233, endPoint x: 210, endPoint y: 200, distance: 137.2
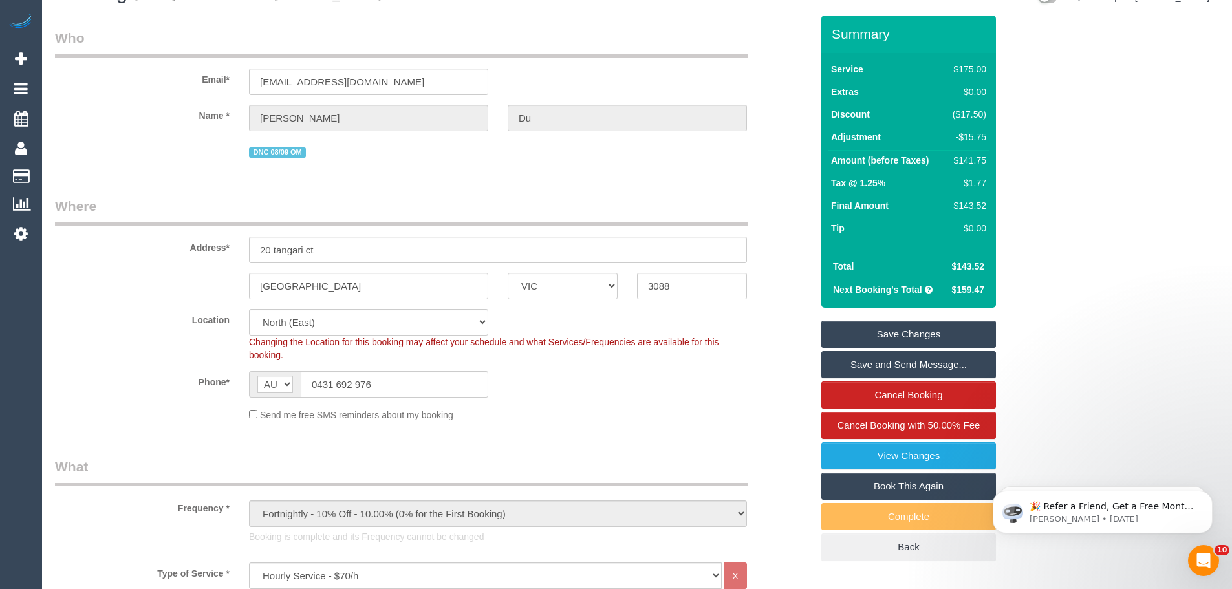
scroll to position [0, 0]
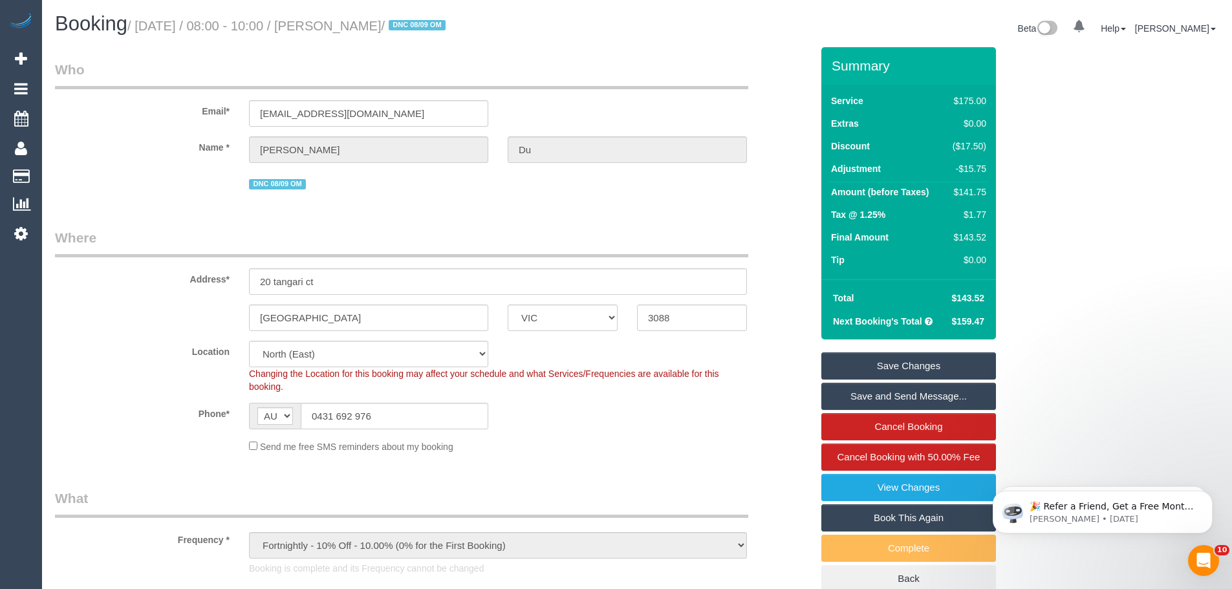
click at [964, 191] on div "$141.75" at bounding box center [966, 192] width 39 height 13
click at [964, 170] on div "-$15.75" at bounding box center [966, 168] width 39 height 13
click at [478, 286] on input "20 tangari ct" at bounding box center [498, 281] width 498 height 27
type input "0"
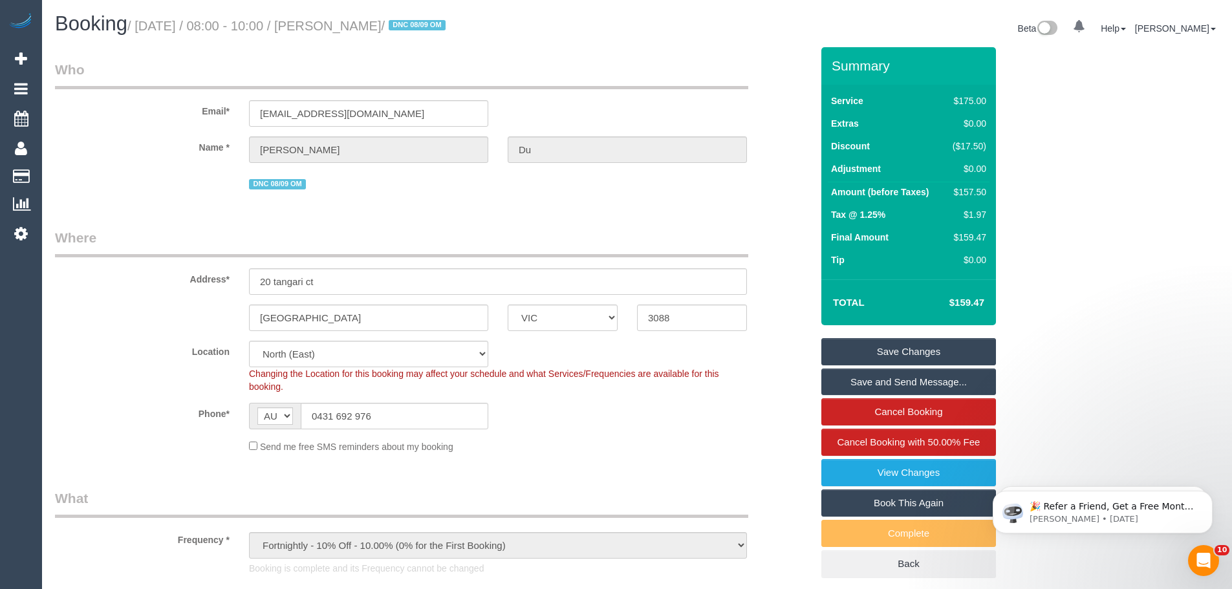
click at [975, 188] on div "$157.50" at bounding box center [966, 192] width 39 height 13
copy div "157.50"
drag, startPoint x: 409, startPoint y: 26, endPoint x: 359, endPoint y: 21, distance: 49.4
click at [359, 21] on small "/ September 08, 2025 / 08:00 - 10:00 / Tania Du / DNC 08/09 OM" at bounding box center [288, 26] width 322 height 14
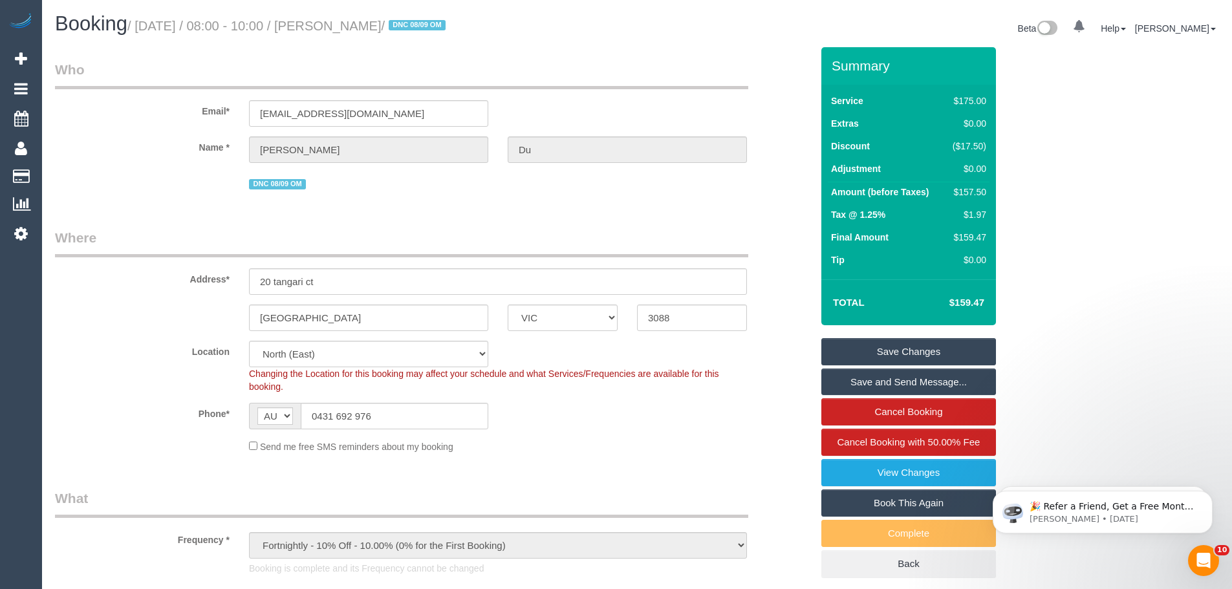
copy small "Tania Du"
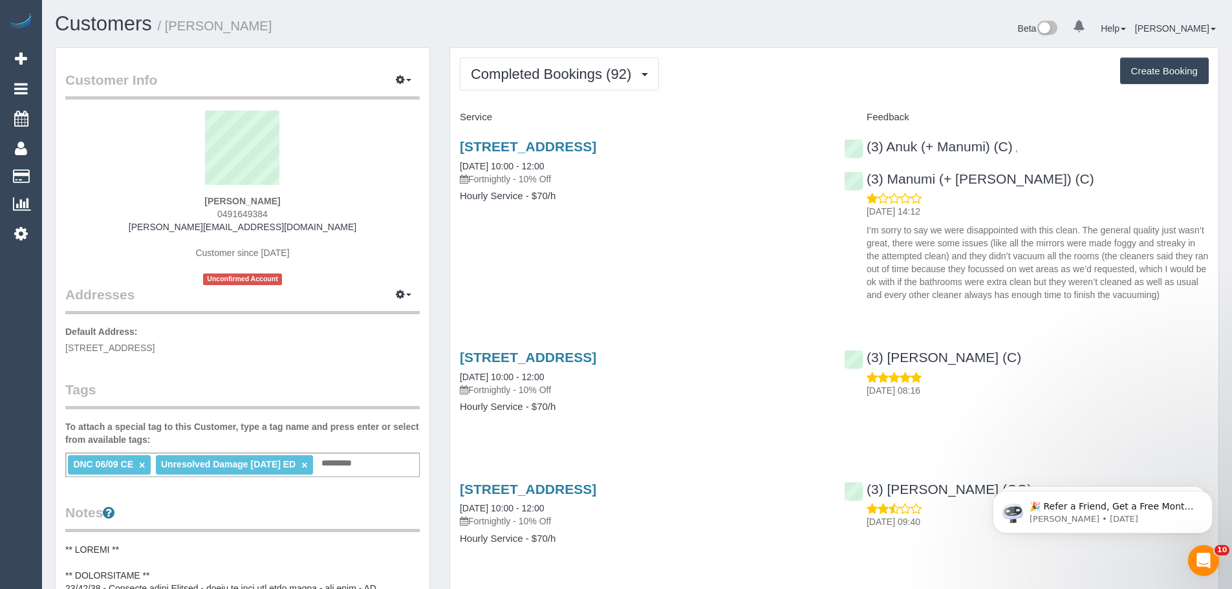
drag, startPoint x: 270, startPoint y: 213, endPoint x: 208, endPoint y: 210, distance: 62.1
click at [208, 210] on div "Katherine Gregor 0491649384 katherinemariegregor@gmail.com Customer since 2021 …" at bounding box center [242, 198] width 354 height 175
copy span "0491649384"
click at [732, 65] on div "Completed Bookings (92) Completed Bookings (92) Upcoming Bookings (11) Cancelle…" at bounding box center [834, 74] width 749 height 33
click at [536, 78] on span "Completed Bookings (92)" at bounding box center [554, 74] width 167 height 16
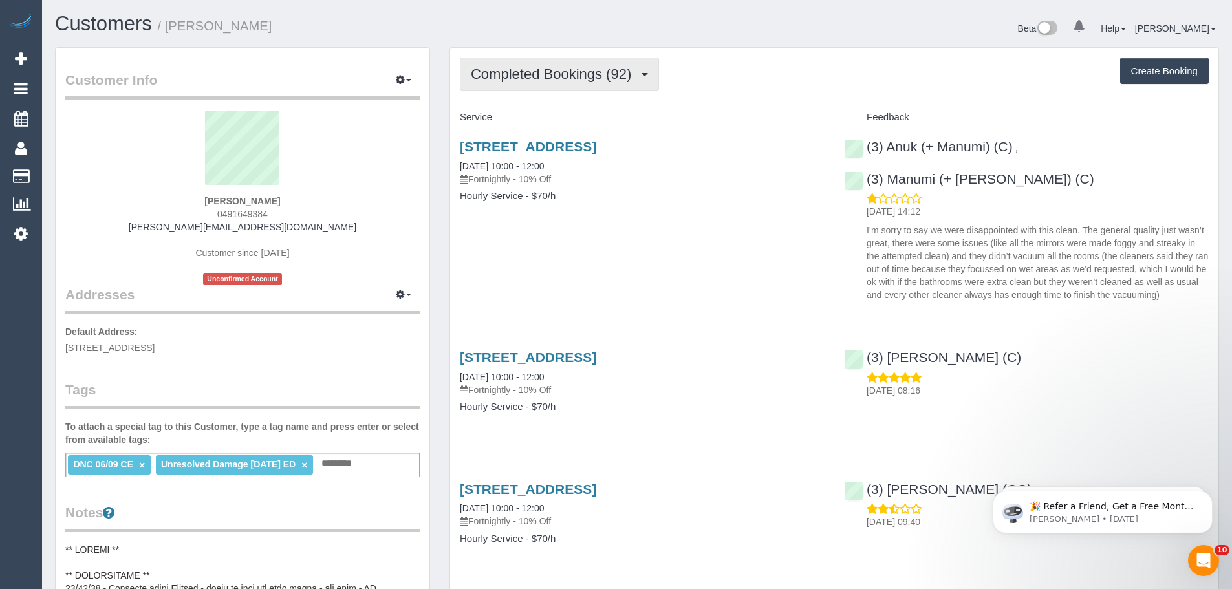
drag, startPoint x: 502, startPoint y: 61, endPoint x: 504, endPoint y: 81, distance: 20.1
click at [502, 61] on button "Completed Bookings (92)" at bounding box center [559, 74] width 199 height 33
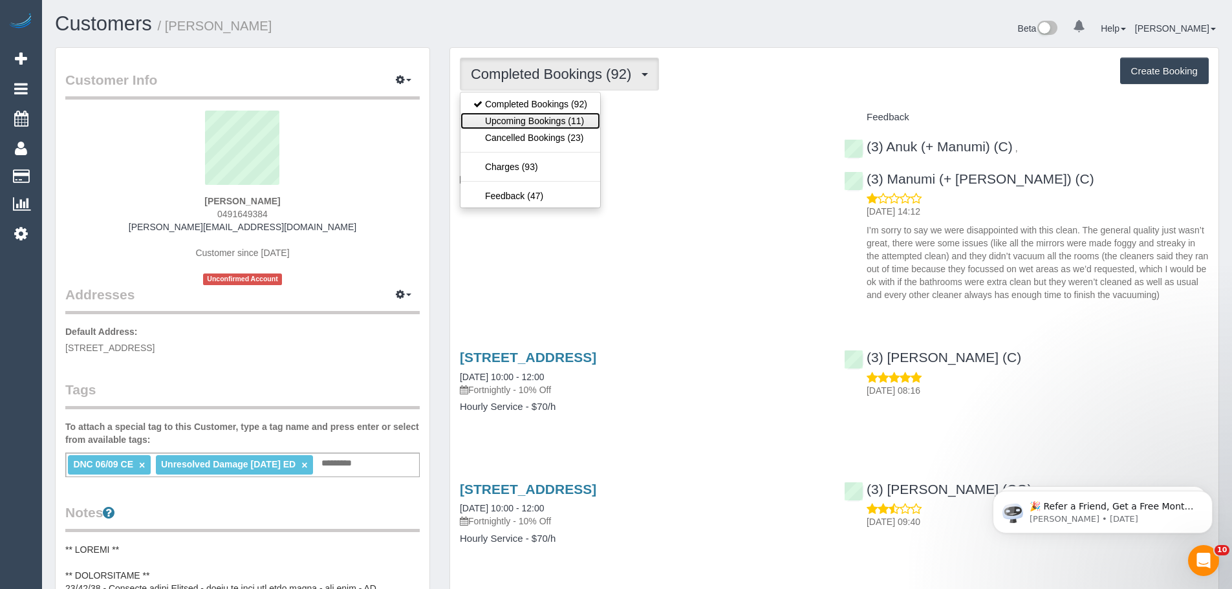
click at [514, 117] on link "Upcoming Bookings (11)" at bounding box center [530, 120] width 140 height 17
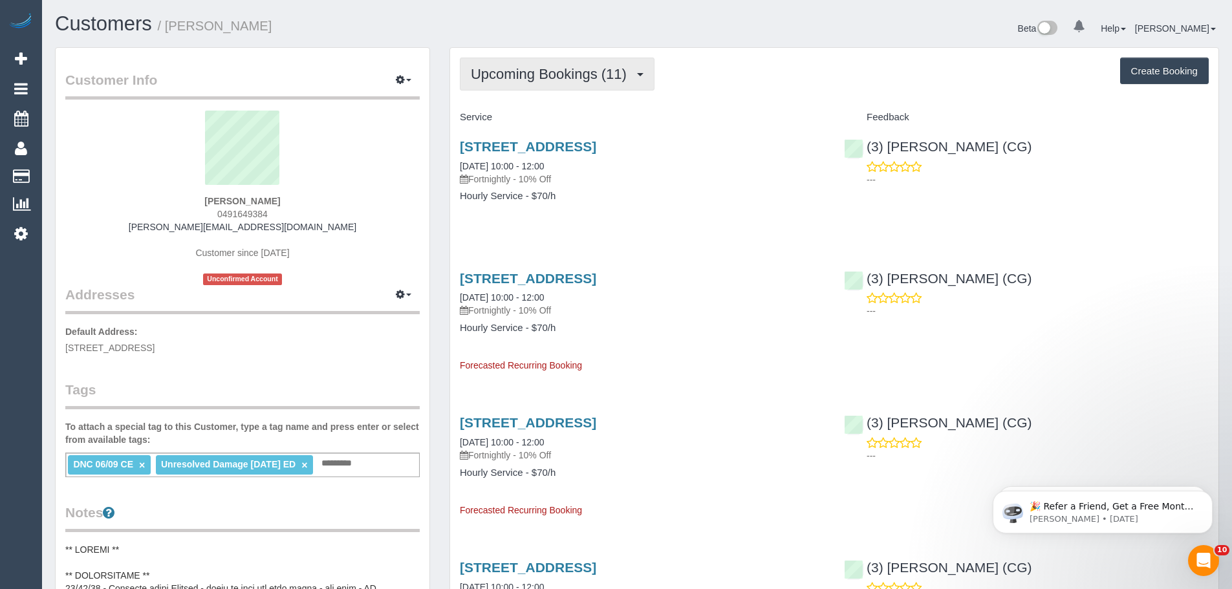
click at [548, 71] on span "Upcoming Bookings (11)" at bounding box center [552, 74] width 162 height 16
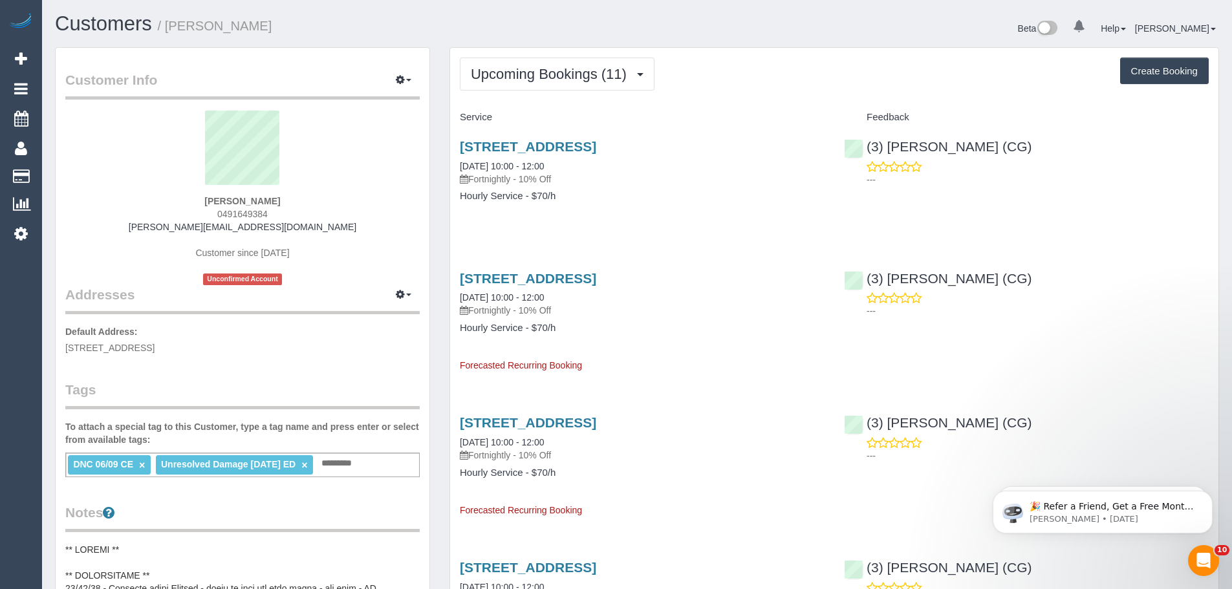
click at [1161, 316] on p "---" at bounding box center [1037, 310] width 342 height 13
click at [531, 64] on button "Upcoming Bookings (11)" at bounding box center [557, 74] width 195 height 33
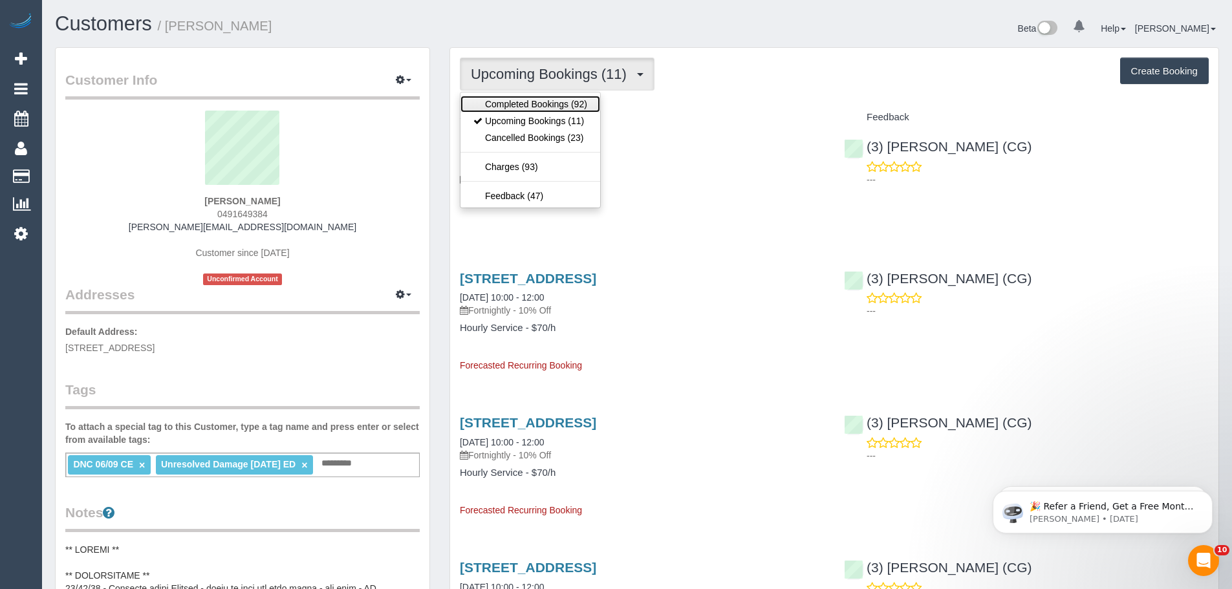
click at [525, 96] on link "Completed Bookings (92)" at bounding box center [530, 104] width 140 height 17
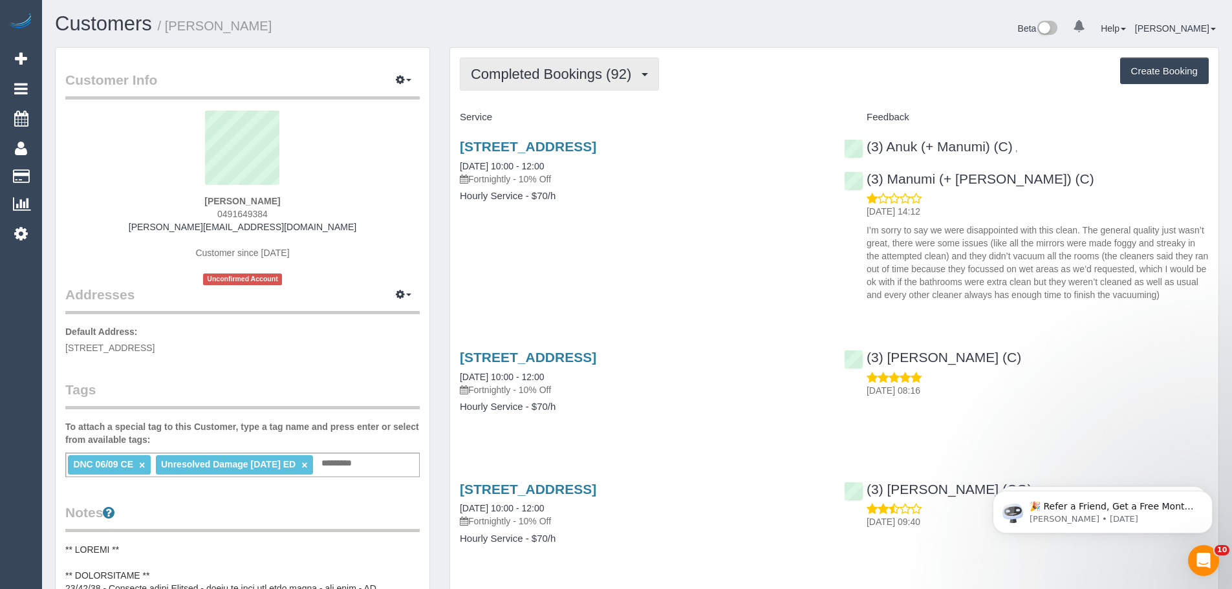
click at [549, 76] on span "Completed Bookings (92)" at bounding box center [554, 74] width 167 height 16
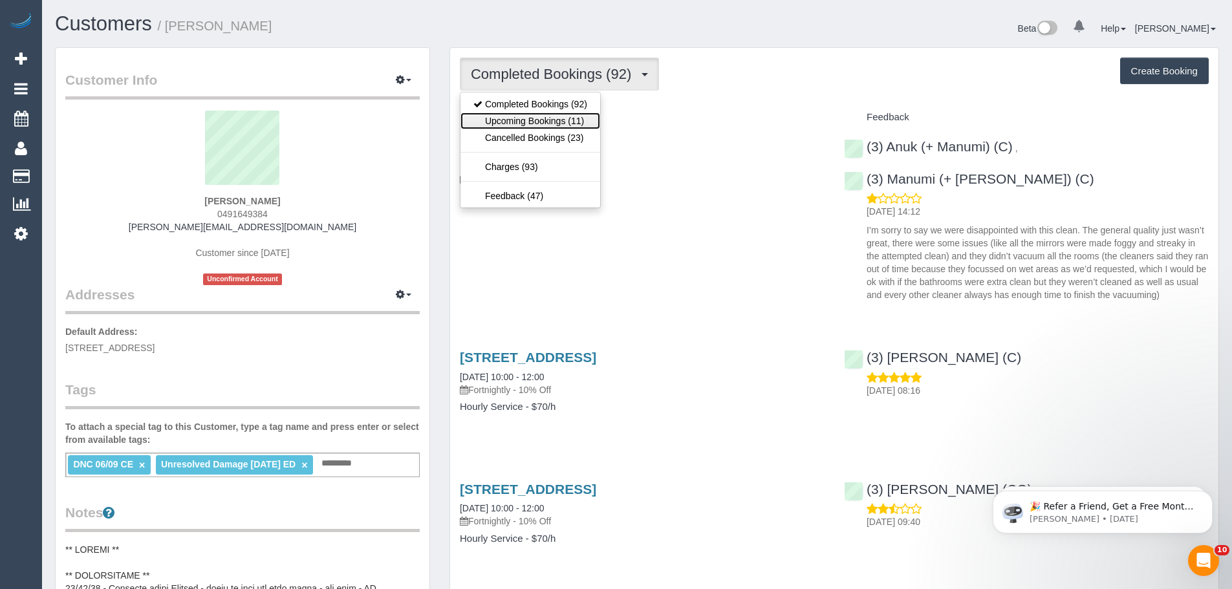
click at [541, 119] on link "Upcoming Bookings (11)" at bounding box center [530, 120] width 140 height 17
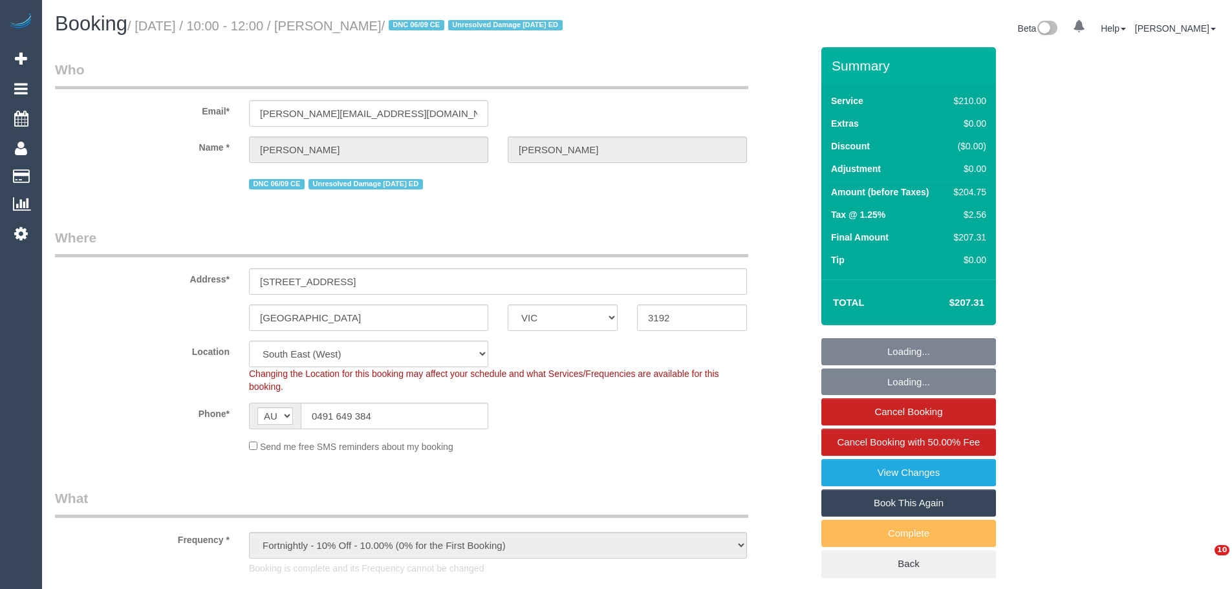
select select "VIC"
select select "number:27"
select select "number:14"
select select "number:19"
select select "number:22"
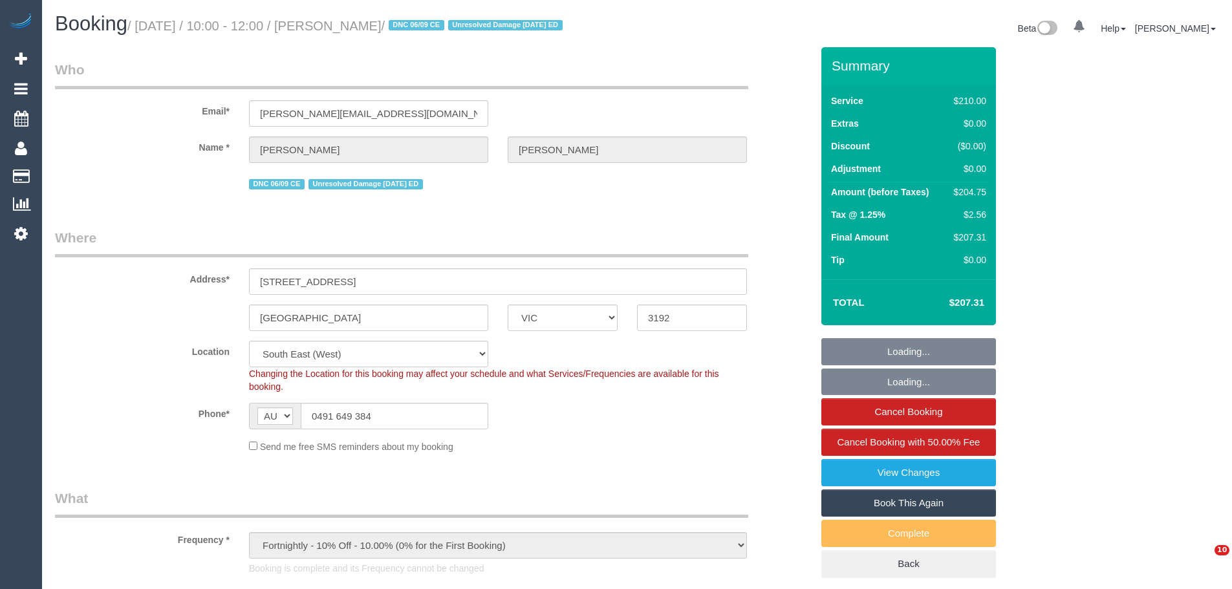
select select "number:11"
select select "180"
select select "object:1494"
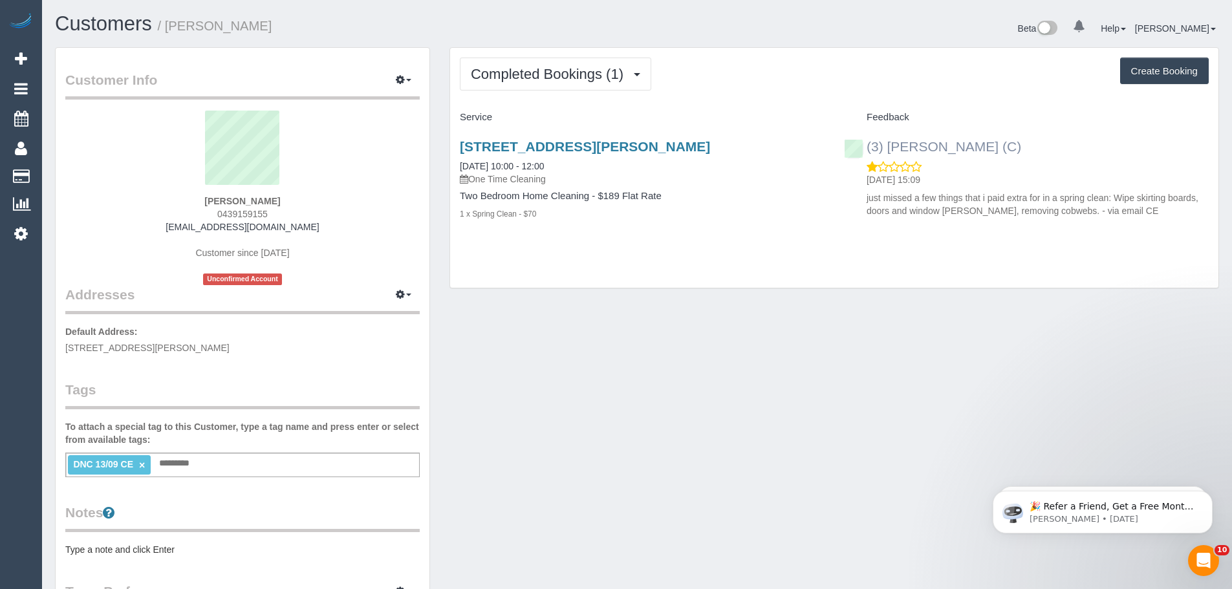
drag, startPoint x: 1037, startPoint y: 131, endPoint x: 868, endPoint y: 141, distance: 169.0
click at [868, 141] on div "(3) Andrea Di Bella (C) 16/09/2025 15:09 just missed a few things that i paid e…" at bounding box center [1026, 175] width 384 height 95
copy link "(3) [PERSON_NAME] (C)"
click at [597, 58] on button "Completed Bookings (1)" at bounding box center [555, 74] width 191 height 33
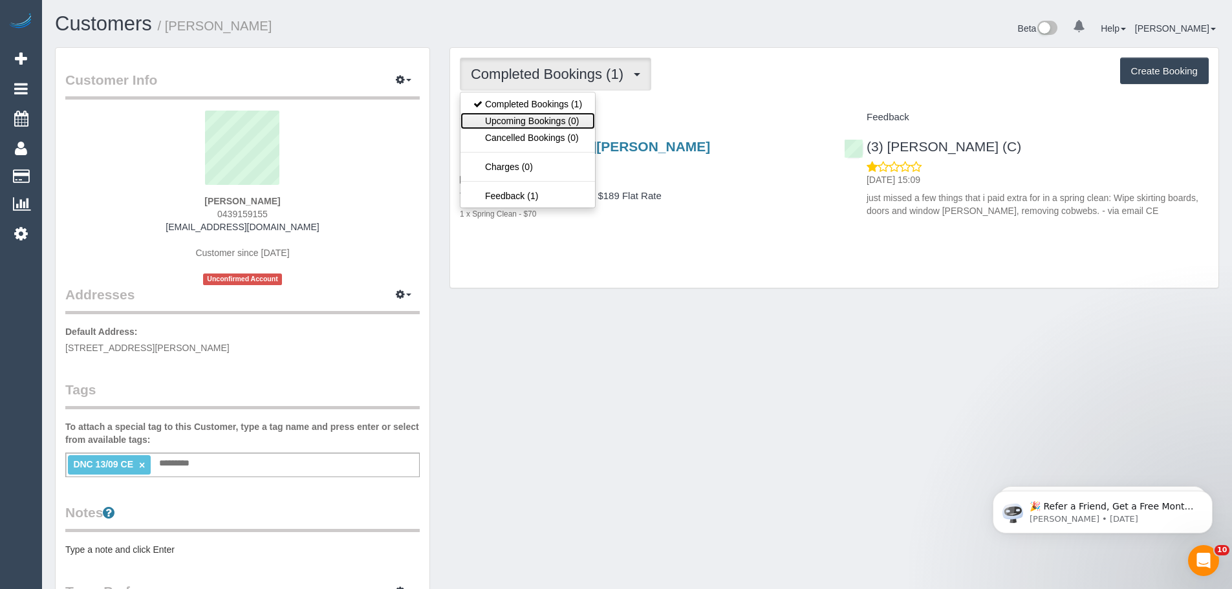
click at [550, 114] on link "Upcoming Bookings (0)" at bounding box center [527, 120] width 134 height 17
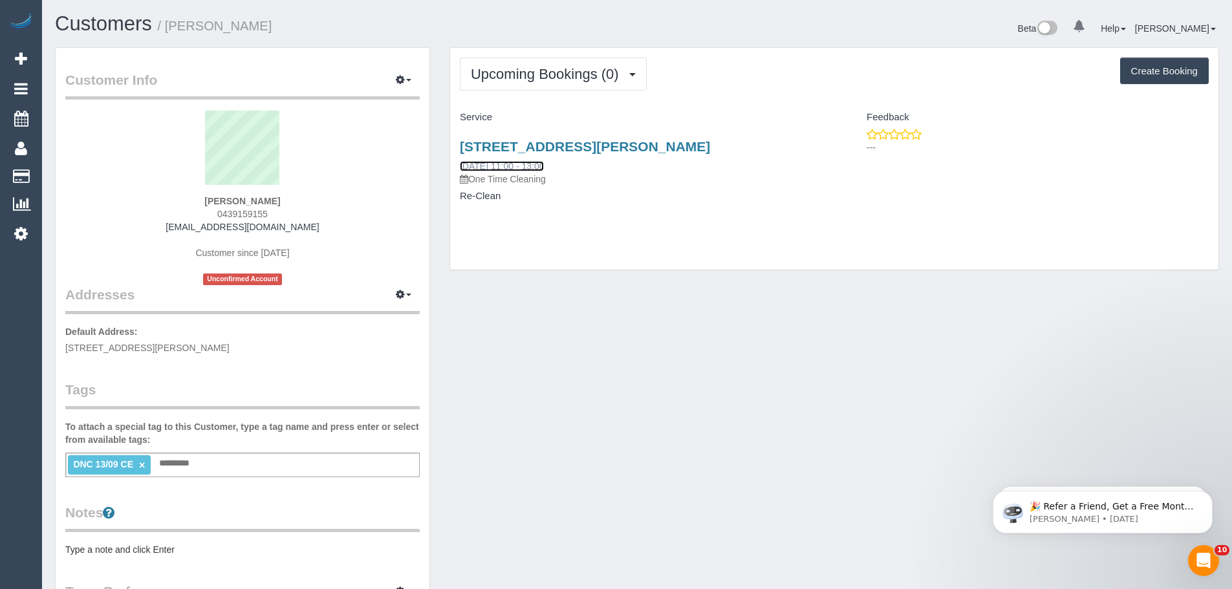
click at [520, 166] on link "18/09/2025 11:00 - 13:00" at bounding box center [502, 166] width 84 height 10
drag, startPoint x: 453, startPoint y: 161, endPoint x: 542, endPoint y: 202, distance: 98.1
click at [535, 205] on div "42 Alfred Street, North Melbourne, VIC 3051 18/09/2025 11:00 - 13:00 One Time C…" at bounding box center [642, 178] width 384 height 100
copy div "18/09/2025 11:00 - 13:00 One Time Cleaning Re-Clean"
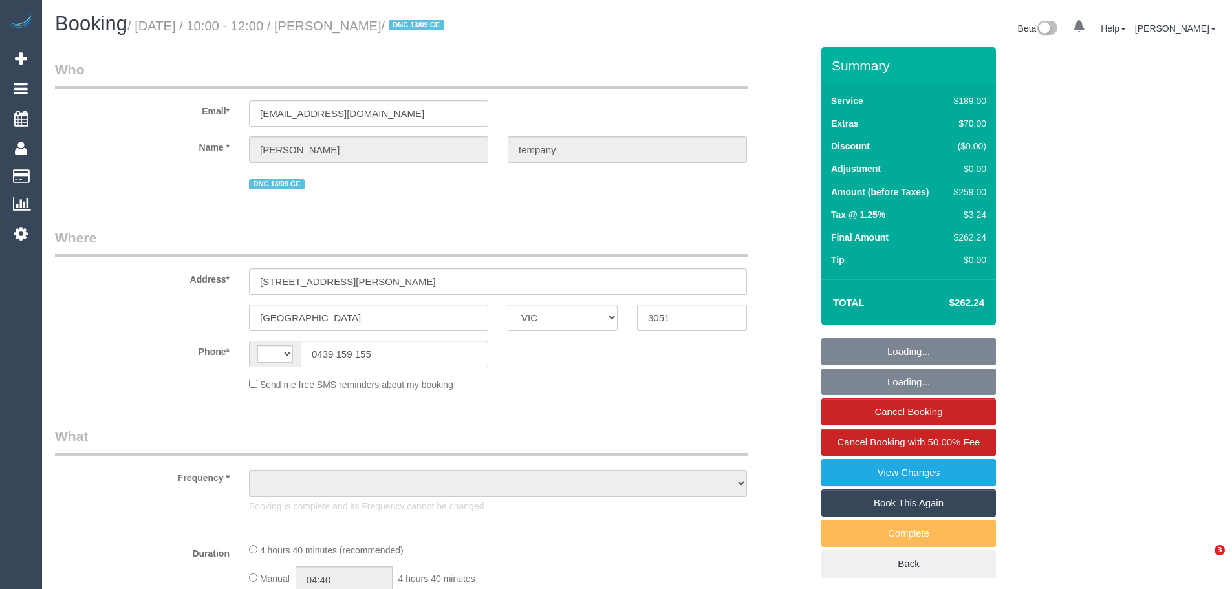
select select "VIC"
select select "string:AU"
select select "object:546"
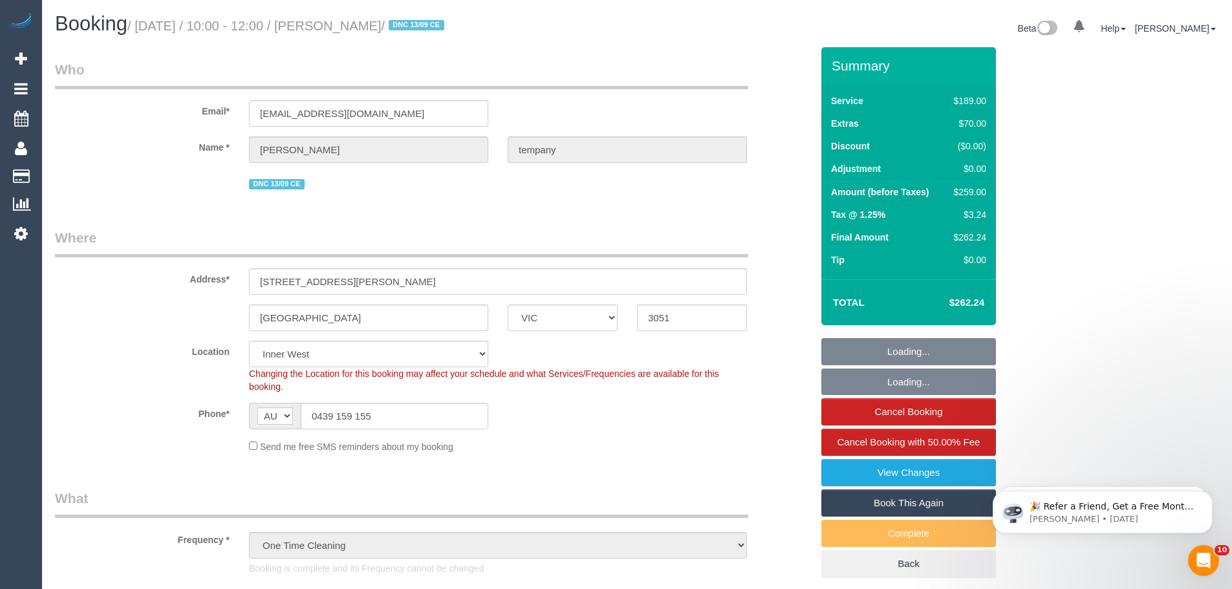
select select "number:28"
select select "number:14"
select select "number:19"
select select "number:24"
select select "number:26"
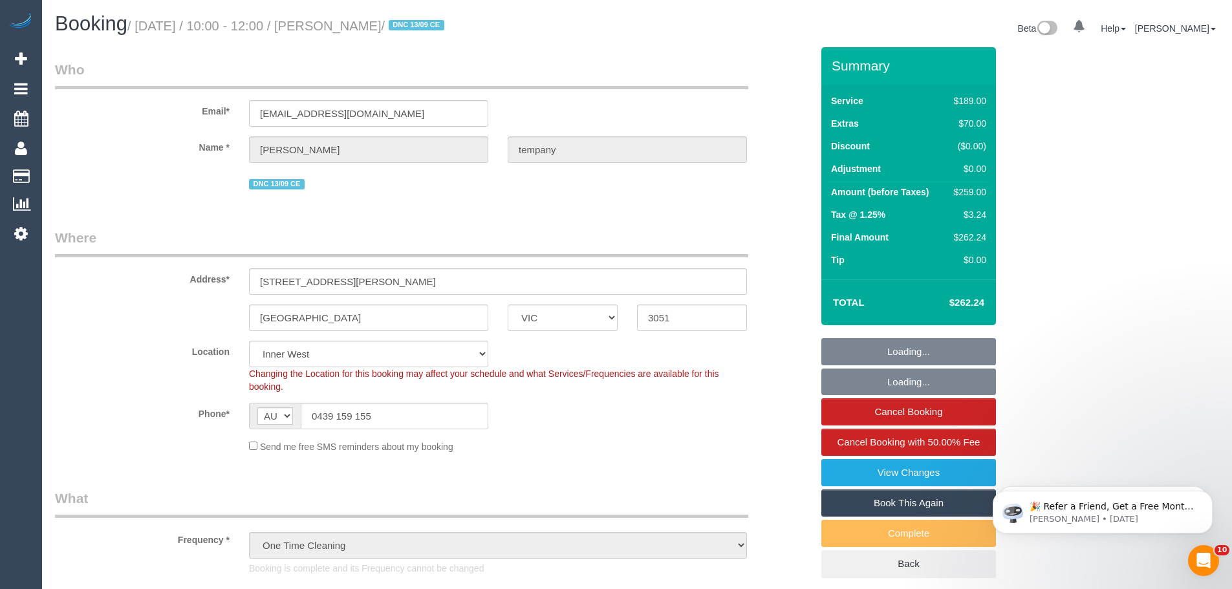
select select "string:stripe-pm_1S64gY2GScqysDRV2PhwI451"
select select "object:1460"
select select "spot1"
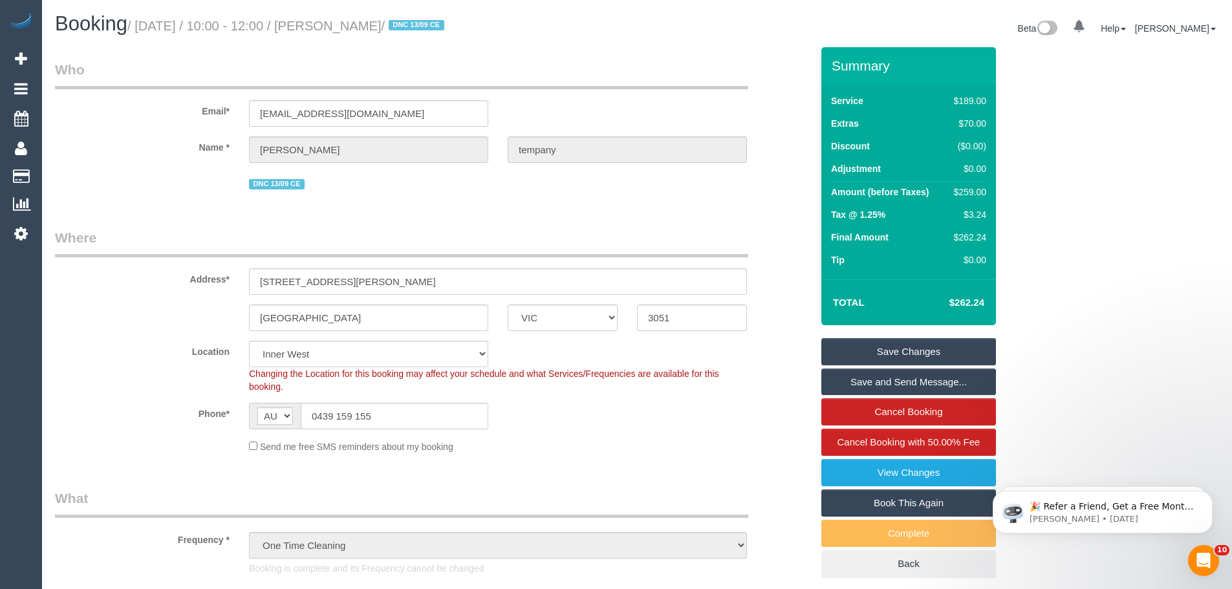
click at [903, 501] on link "Book This Again" at bounding box center [908, 502] width 175 height 27
select select "VIC"
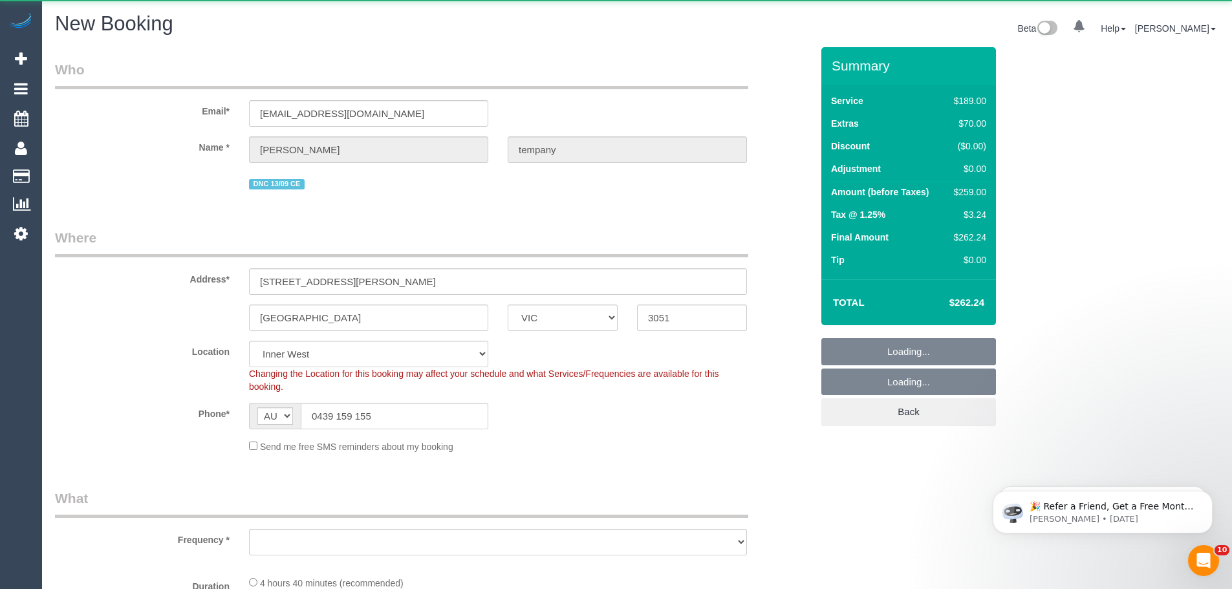
select select "object:3115"
select select "number:28"
select select "number:14"
select select "number:19"
select select "number:24"
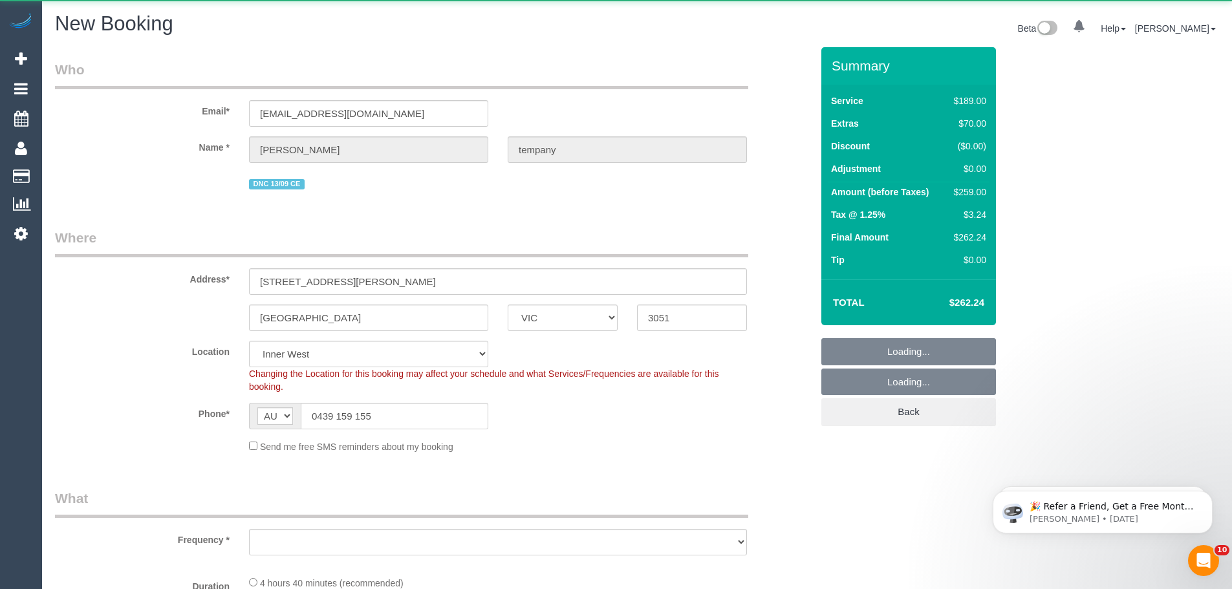
select select "number:26"
select select "string:stripe-pm_1S64gY2GScqysDRV2PhwI451"
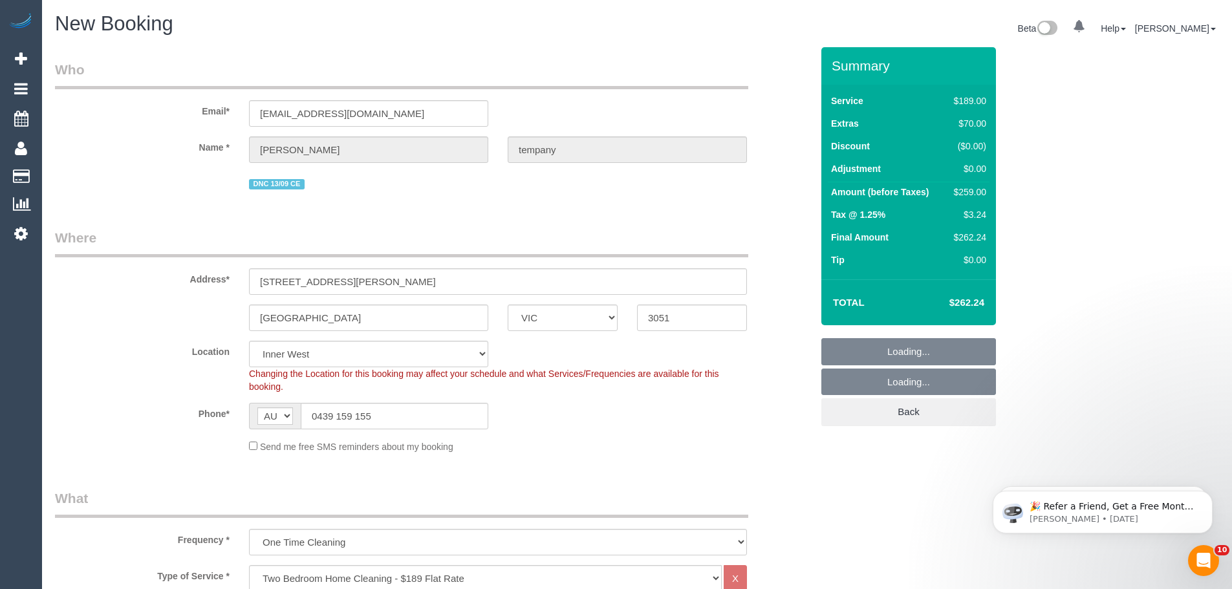
select select "object:3216"
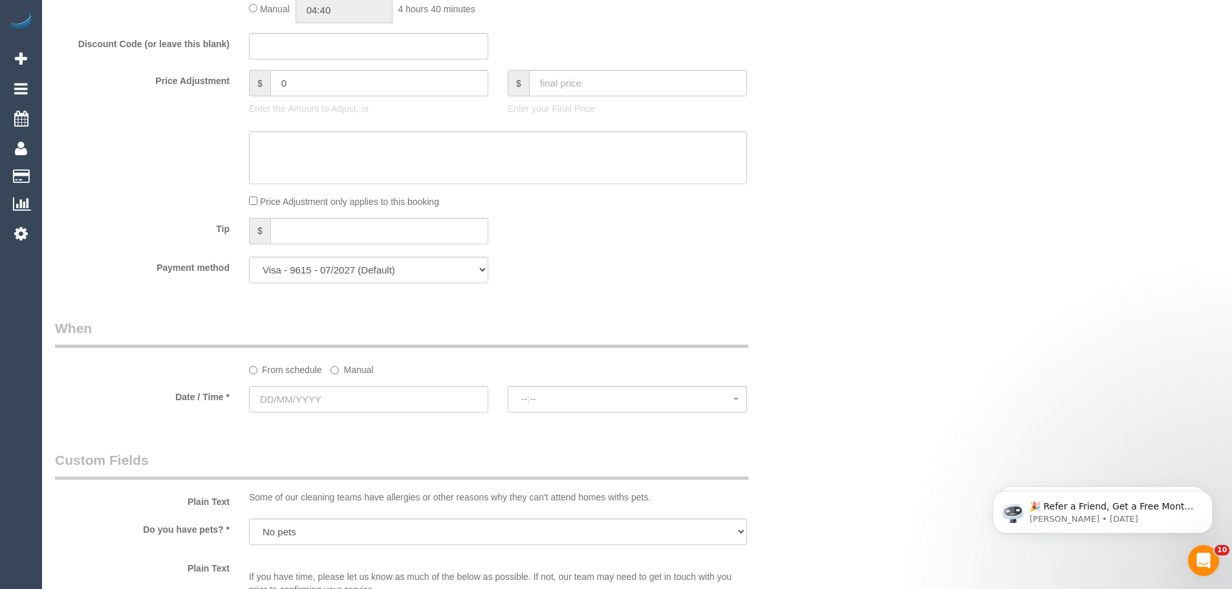
scroll to position [1164, 0]
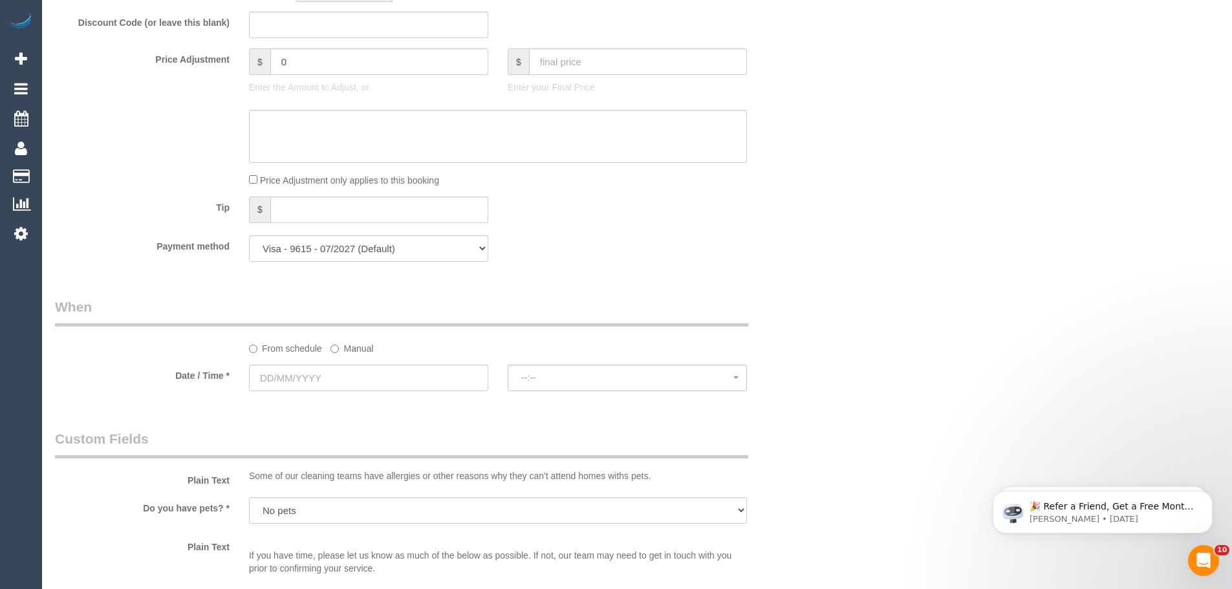
click at [329, 348] on div "From schedule Manual" at bounding box center [497, 345] width 517 height 17
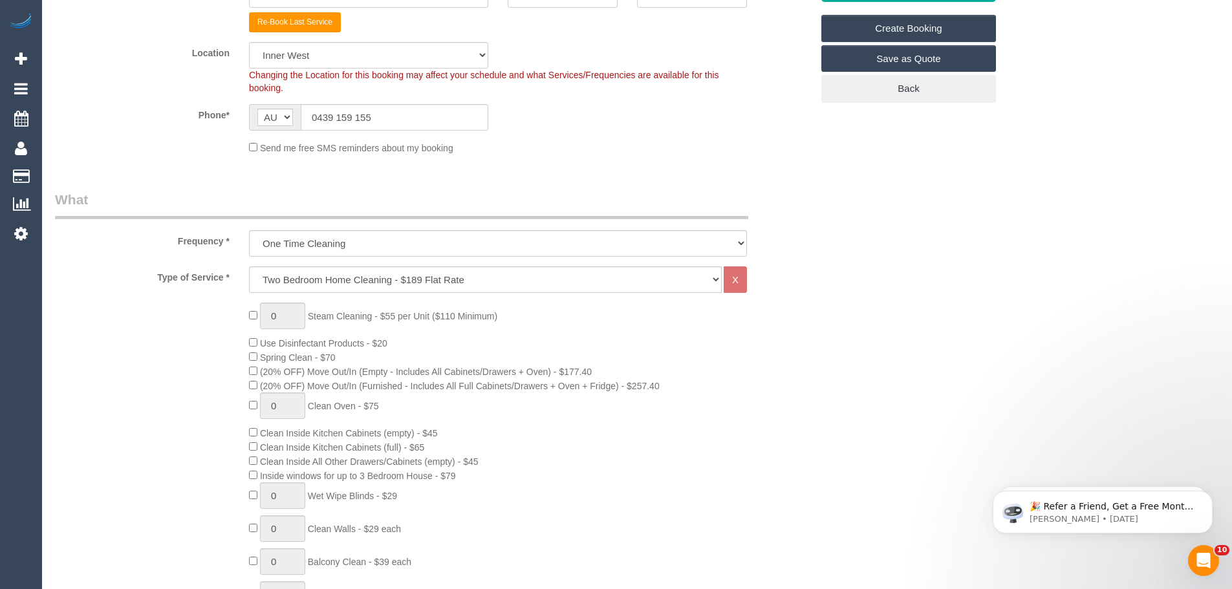
scroll to position [0, 0]
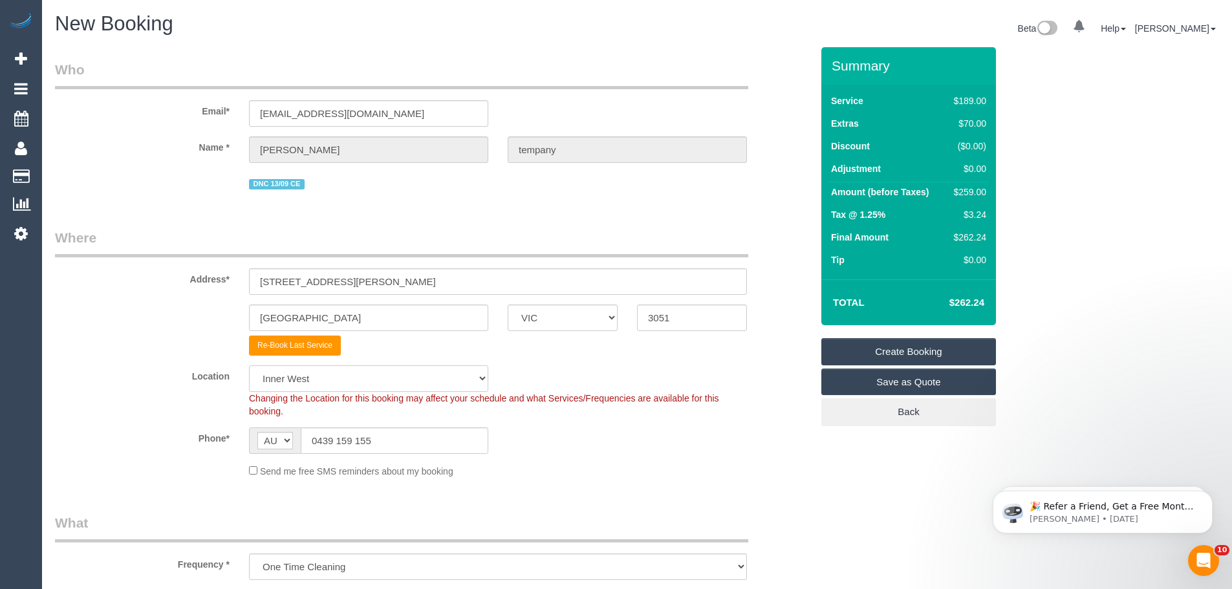
click at [306, 390] on select "Office City East (North) East (South) Inner East Inner North (East) Inner North…" at bounding box center [368, 378] width 239 height 27
select select "50"
click at [249, 365] on select "Office City East (North) East (South) Inner East Inner North (East) Inner North…" at bounding box center [368, 378] width 239 height 27
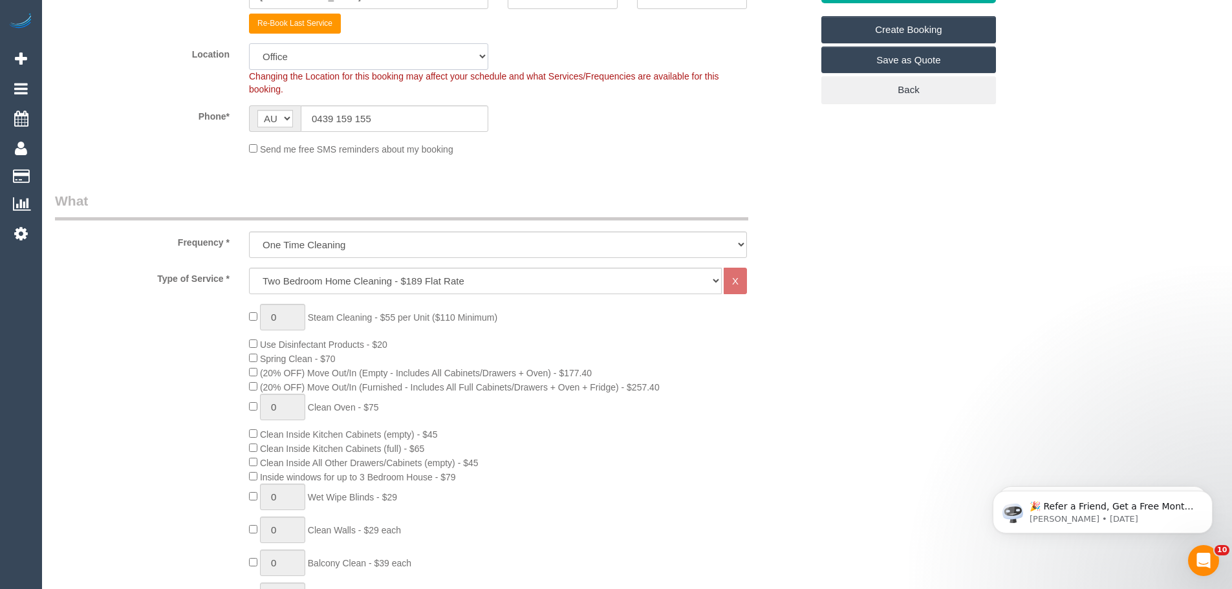
scroll to position [323, 0]
select select "object:3228"
click at [315, 279] on select "Hourly Service - $70/h Hourly Service - $65/h Hourly Service - $60/h Hourly Ser…" at bounding box center [485, 279] width 473 height 27
select select "28"
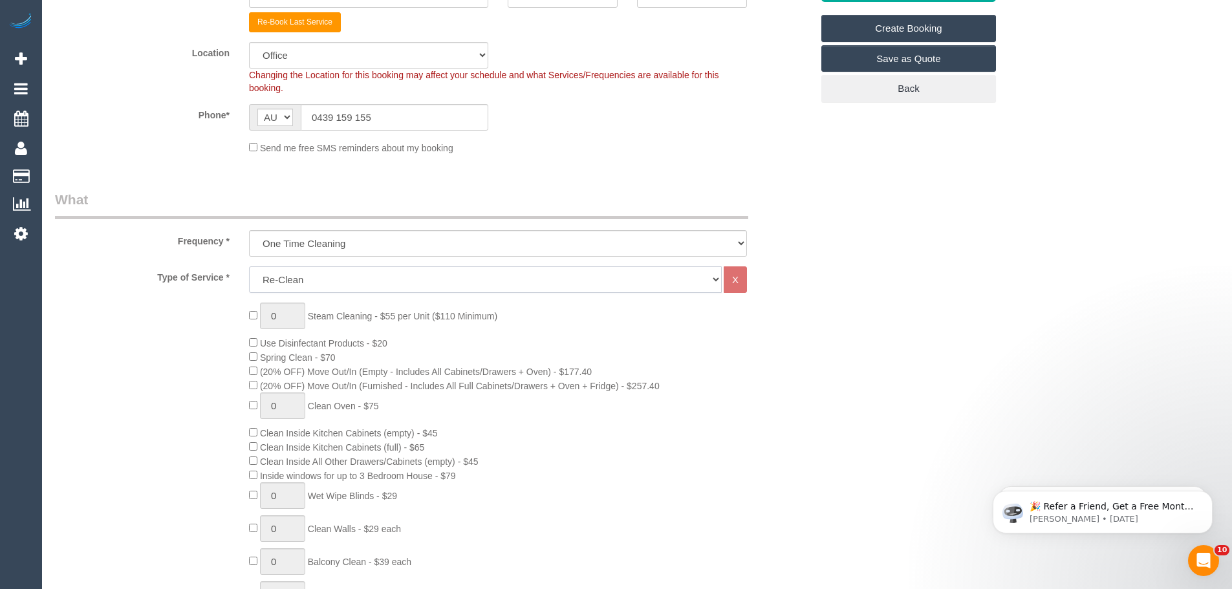
click at [249, 266] on select "Hourly Service - $70/h Hourly Service - $65/h Hourly Service - $60/h Hourly Ser…" at bounding box center [485, 279] width 473 height 27
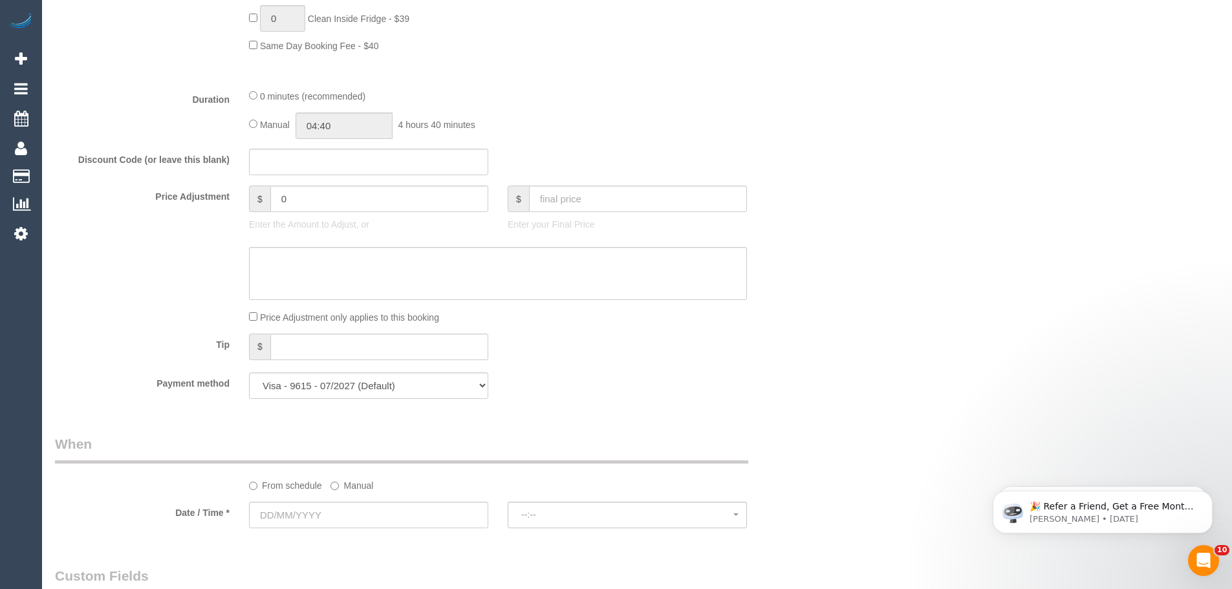
scroll to position [970, 0]
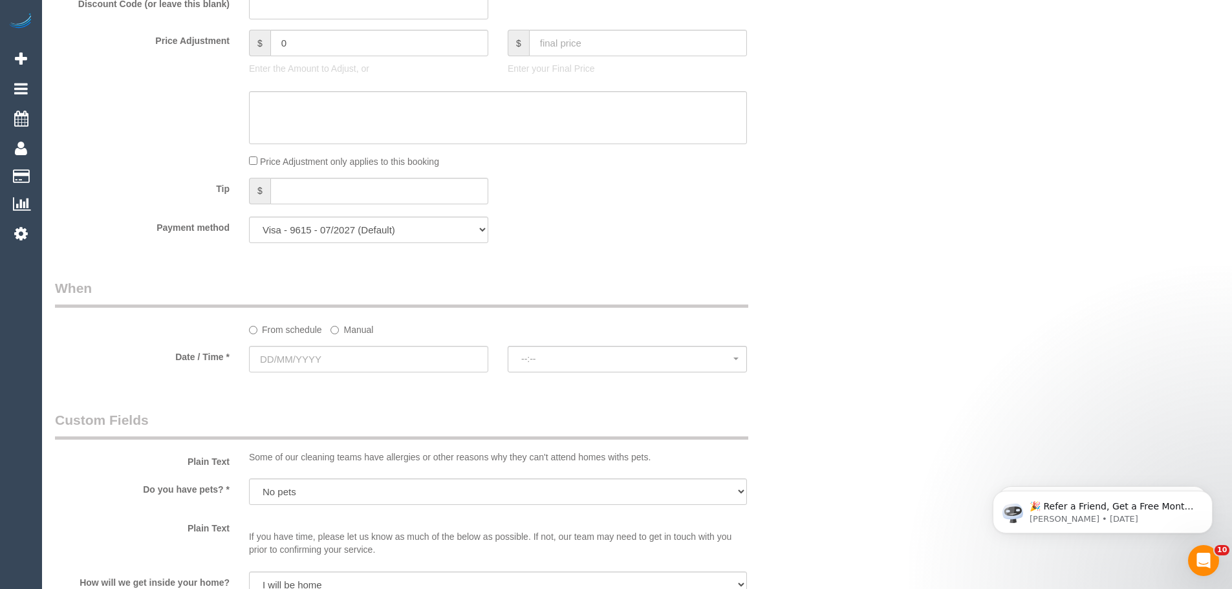
click at [341, 329] on label "Manual" at bounding box center [351, 327] width 43 height 17
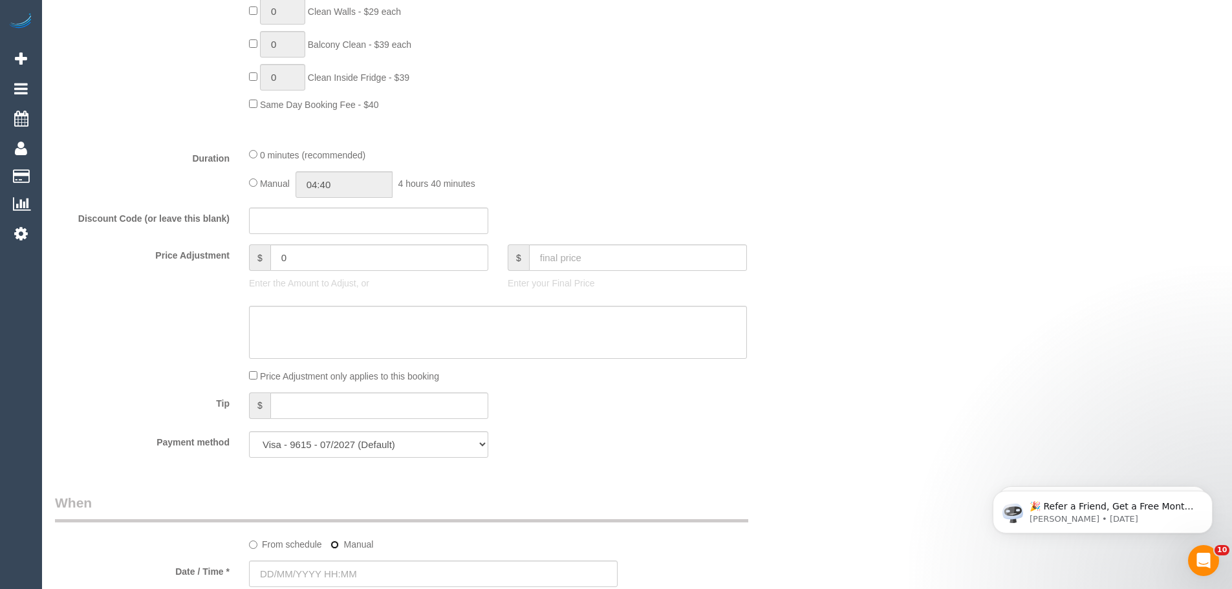
scroll to position [711, 0]
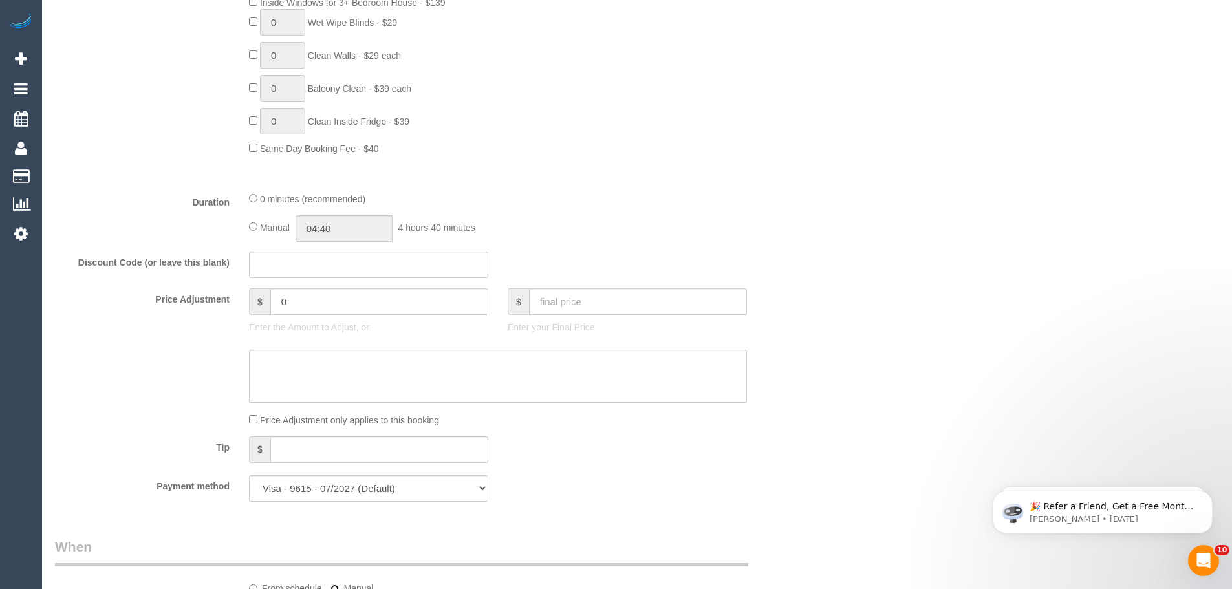
type input "17/09/2025 08:00"
click at [323, 236] on input "00:00" at bounding box center [343, 228] width 97 height 27
type input "01:30"
click at [320, 297] on li "01:30" at bounding box center [330, 301] width 58 height 17
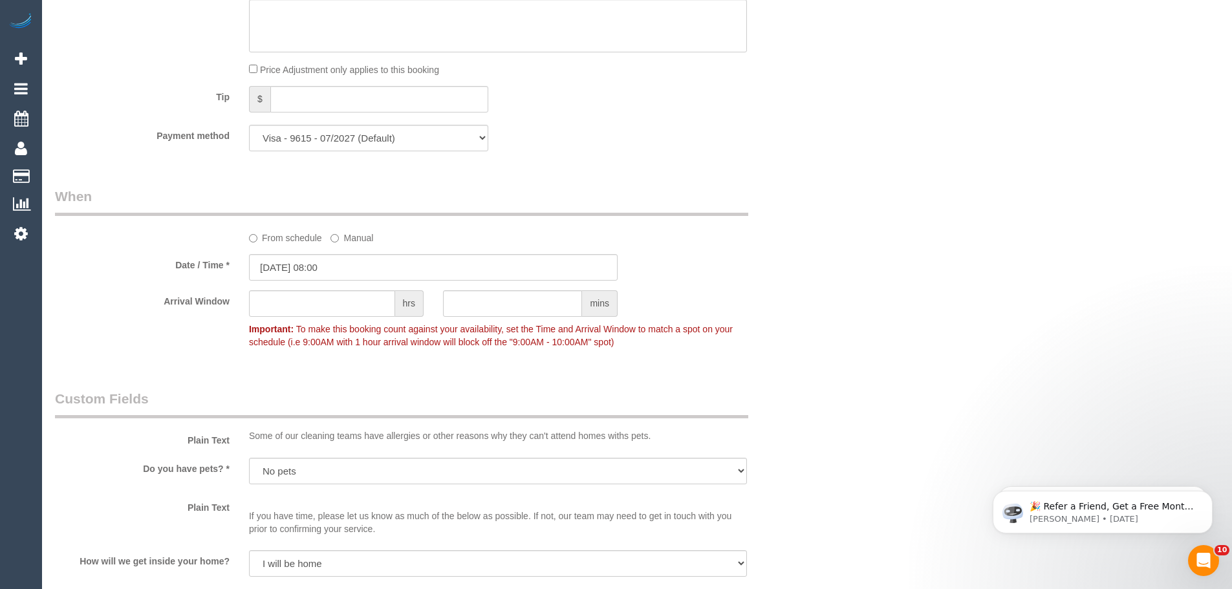
scroll to position [1099, 0]
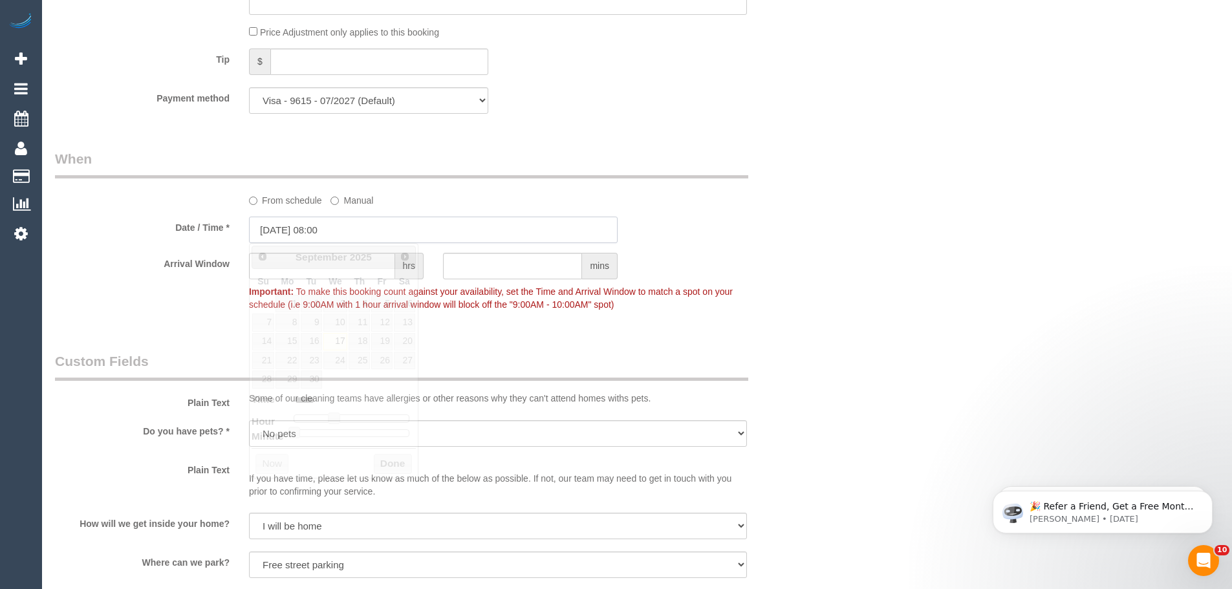
click at [300, 240] on input "17/09/2025 08:00" at bounding box center [433, 230] width 369 height 27
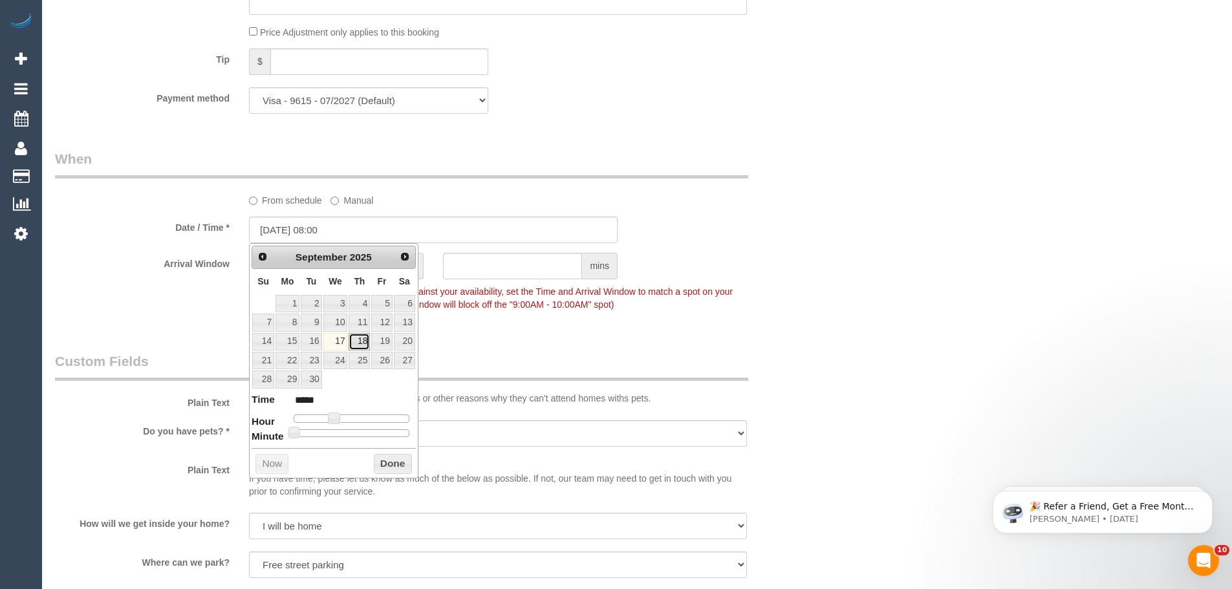
click at [360, 343] on link "18" at bounding box center [358, 341] width 21 height 17
click at [333, 414] on span at bounding box center [334, 418] width 12 height 12
type input "18/09/2025 09:00"
type input "*****"
type input "18/09/2025 10:00"
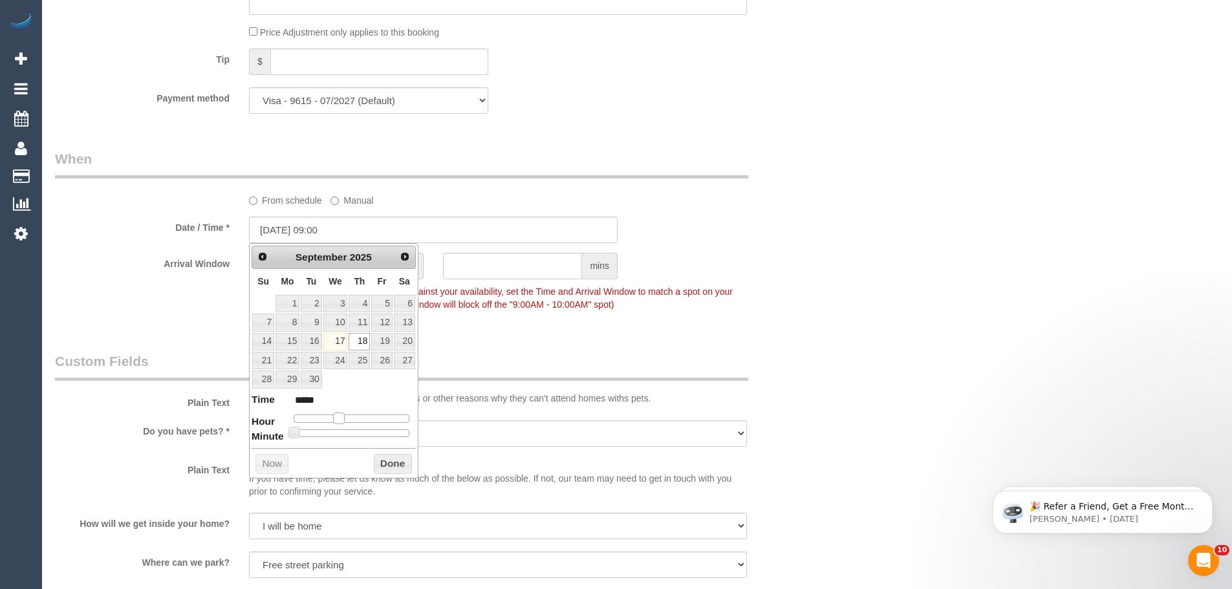
type input "*****"
type input "18/09/2025 11:00"
type input "*****"
drag, startPoint x: 333, startPoint y: 418, endPoint x: 348, endPoint y: 419, distance: 15.6
click at [348, 419] on span at bounding box center [349, 418] width 12 height 12
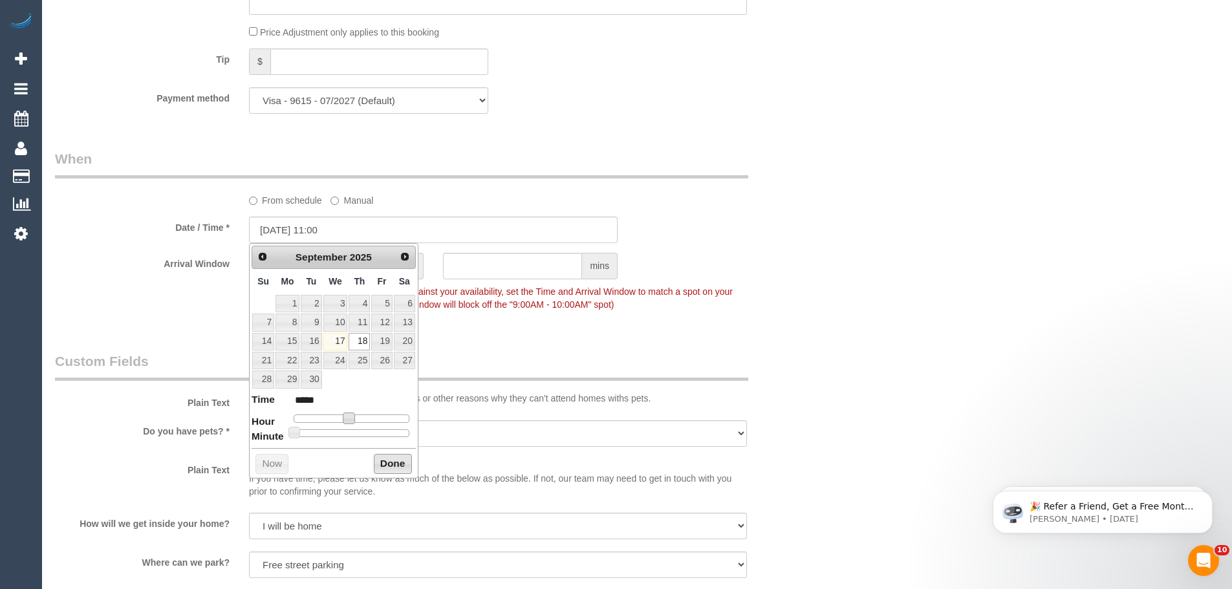
click at [397, 469] on button "Done" at bounding box center [393, 464] width 38 height 21
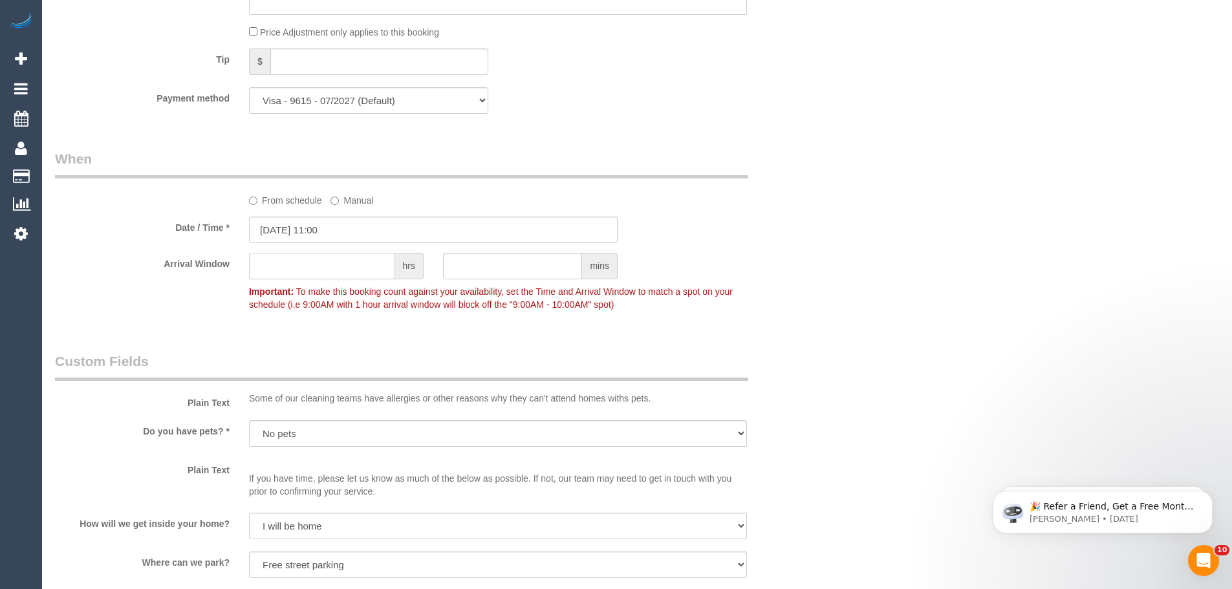
click at [317, 262] on input "text" at bounding box center [322, 266] width 146 height 27
click at [308, 265] on input "text" at bounding box center [322, 266] width 146 height 27
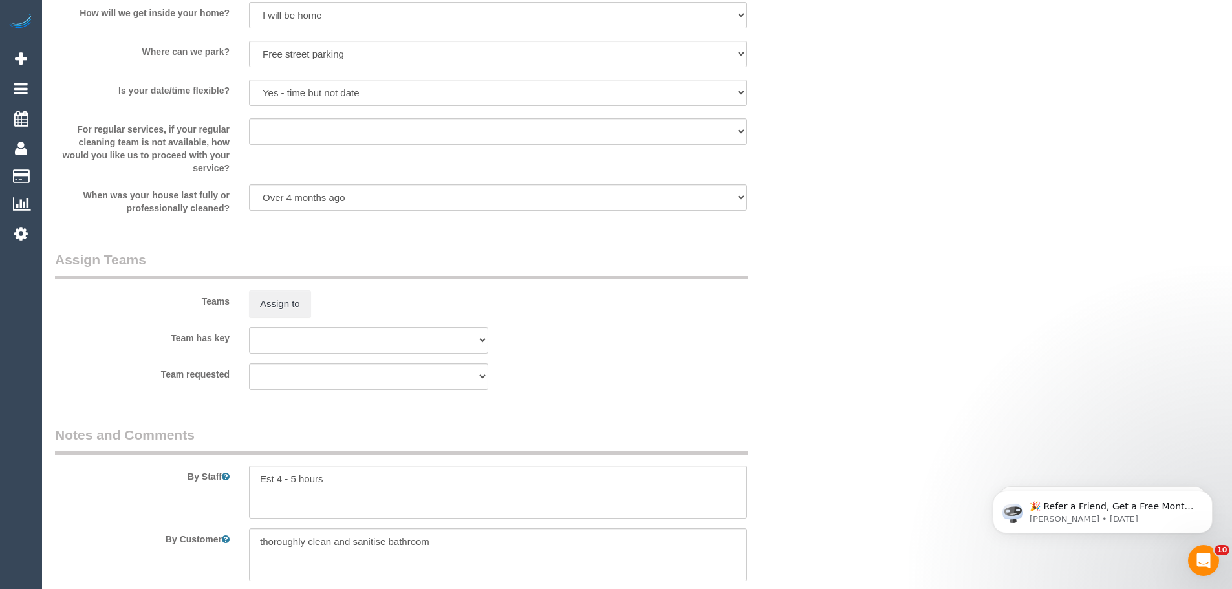
scroll to position [1711, 0]
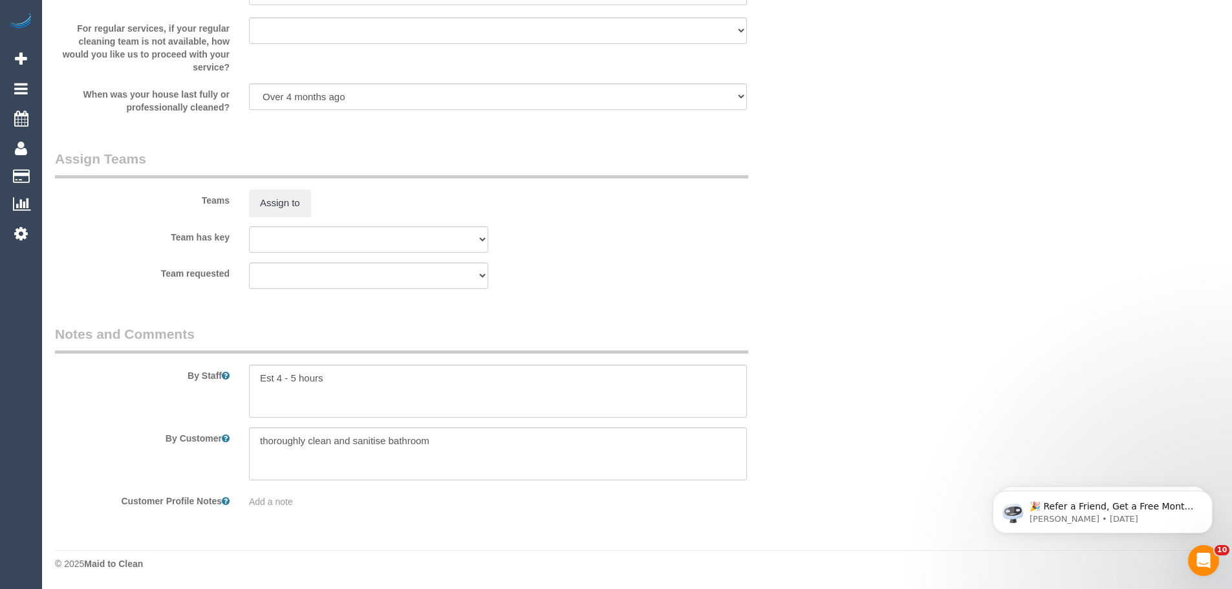
type input "2"
click at [160, 379] on div "By Staff" at bounding box center [433, 371] width 776 height 93
click at [351, 379] on textarea at bounding box center [498, 391] width 498 height 53
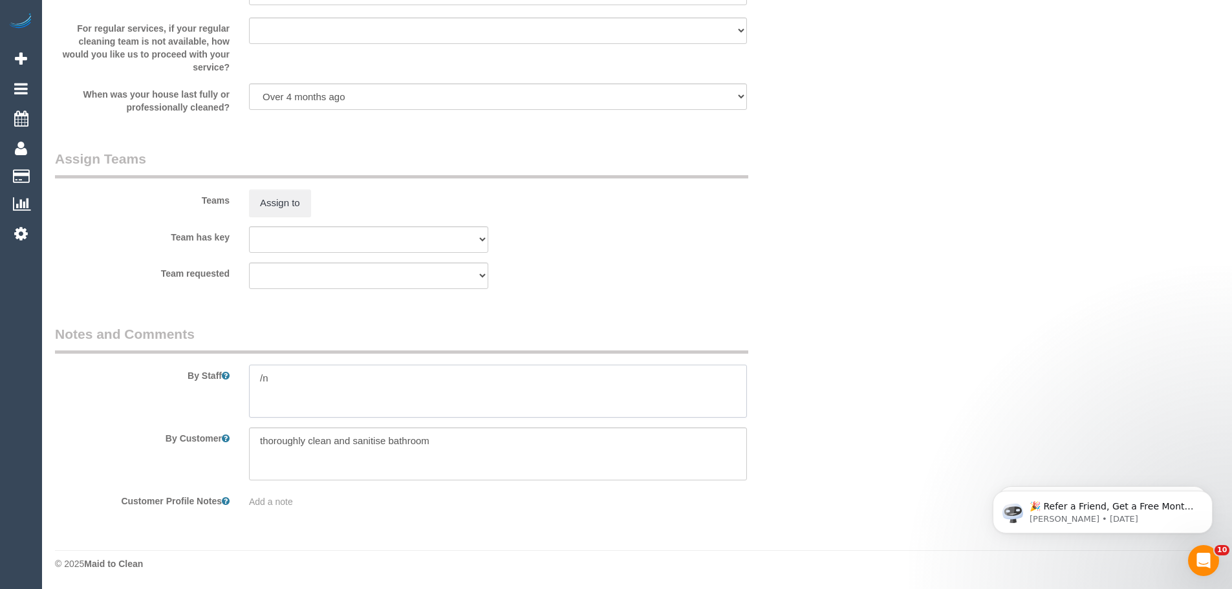
type textarea "/"
paste textarea "Re-clean tasks: Estimated time: Access information: Name of person managing com…"
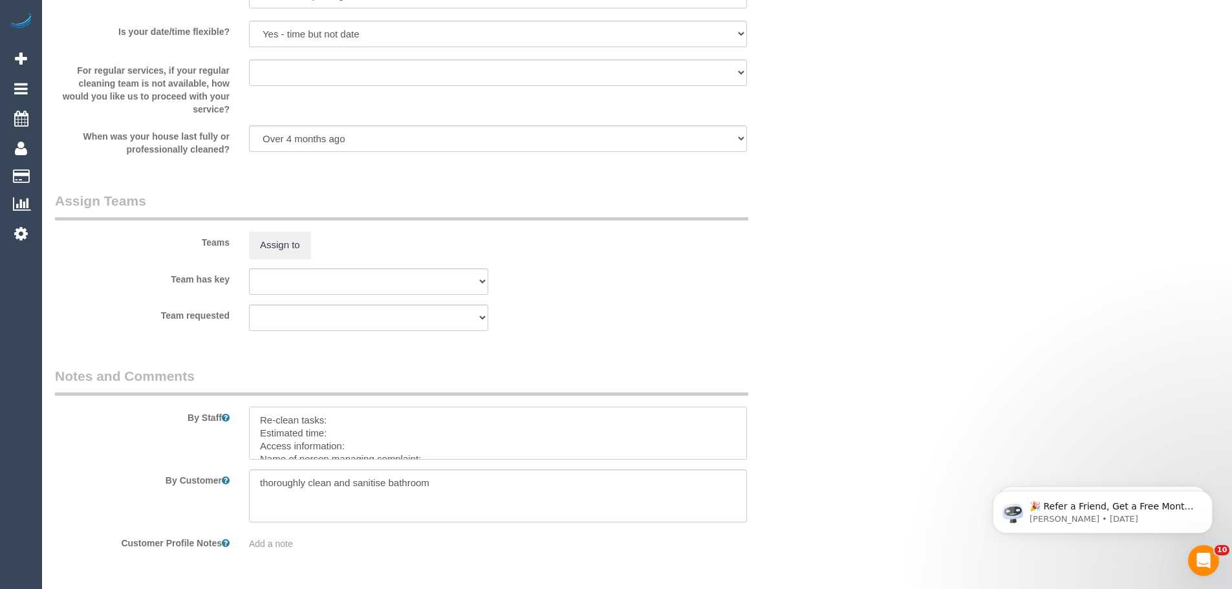
scroll to position [1646, 0]
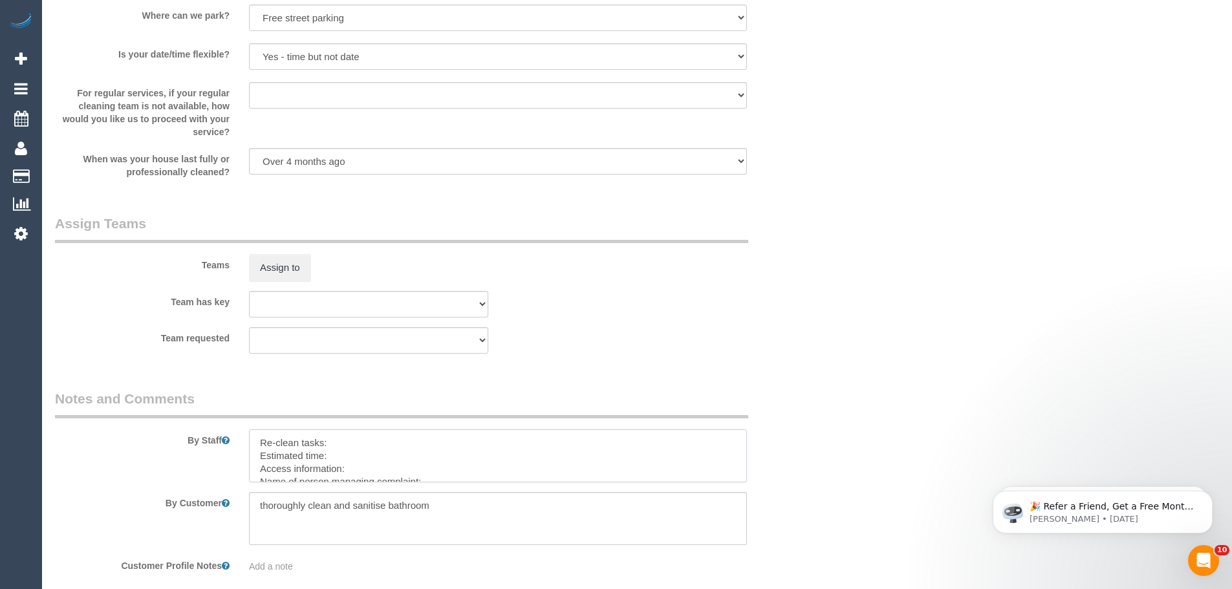
click at [343, 451] on textarea at bounding box center [498, 455] width 498 height 53
click at [350, 439] on textarea at bounding box center [498, 455] width 498 height 53
click at [475, 453] on textarea at bounding box center [498, 455] width 498 height 53
drag, startPoint x: 271, startPoint y: 455, endPoint x: 507, endPoint y: 459, distance: 236.0
click at [506, 460] on textarea at bounding box center [498, 455] width 498 height 53
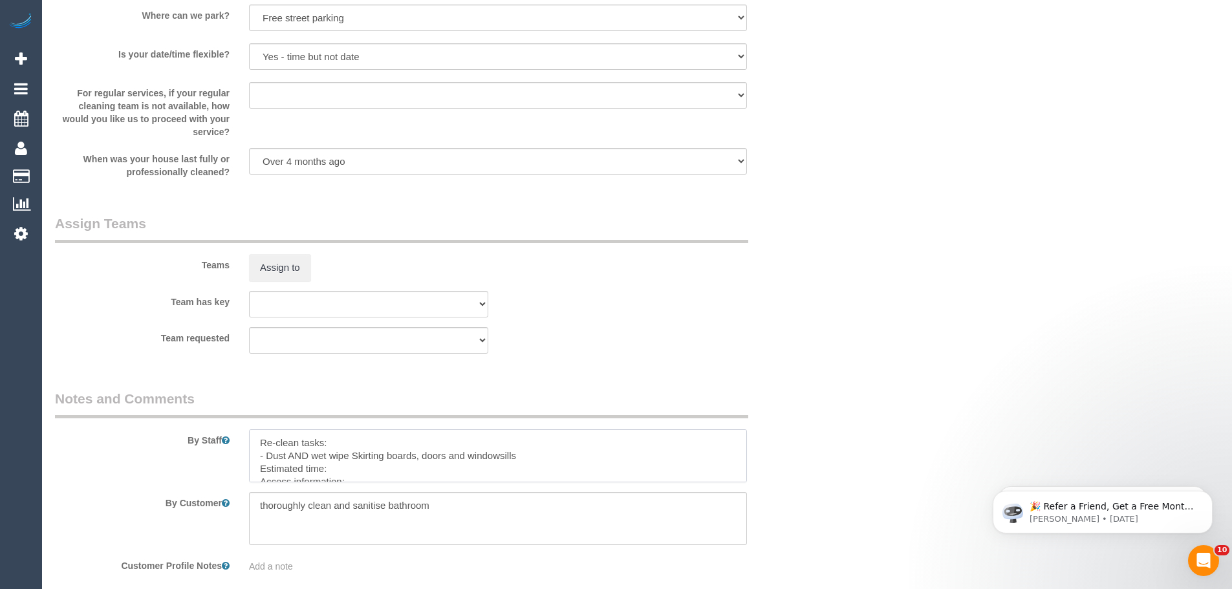
click at [524, 456] on textarea at bounding box center [498, 455] width 498 height 53
click at [365, 473] on textarea at bounding box center [498, 455] width 498 height 53
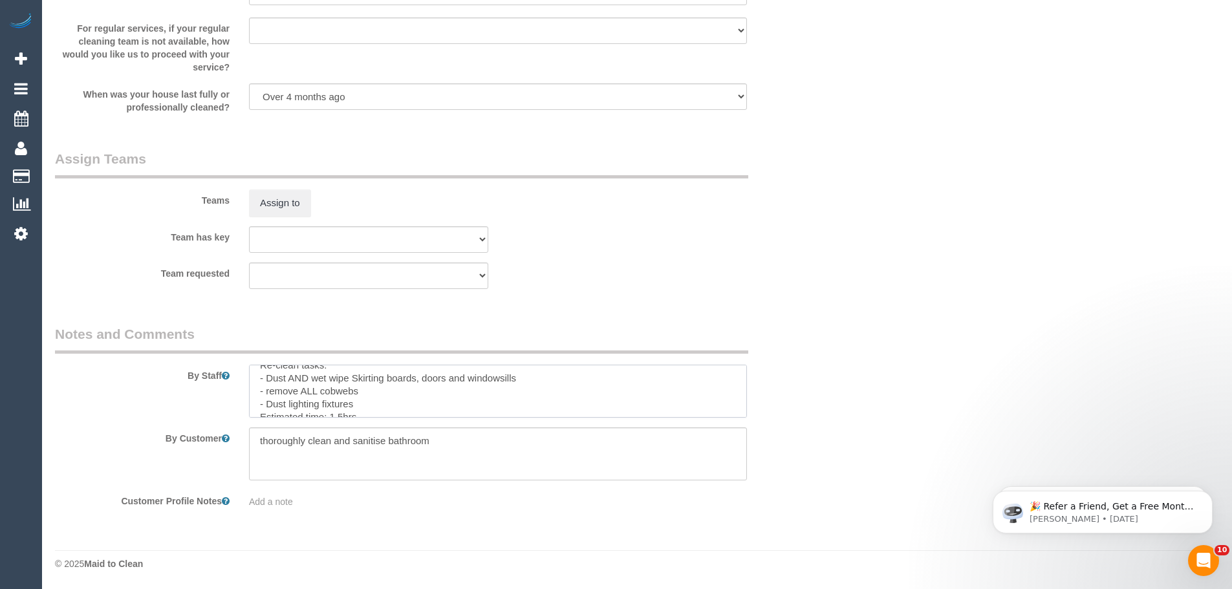
scroll to position [44, 0]
click at [456, 409] on textarea at bounding box center [498, 391] width 498 height 53
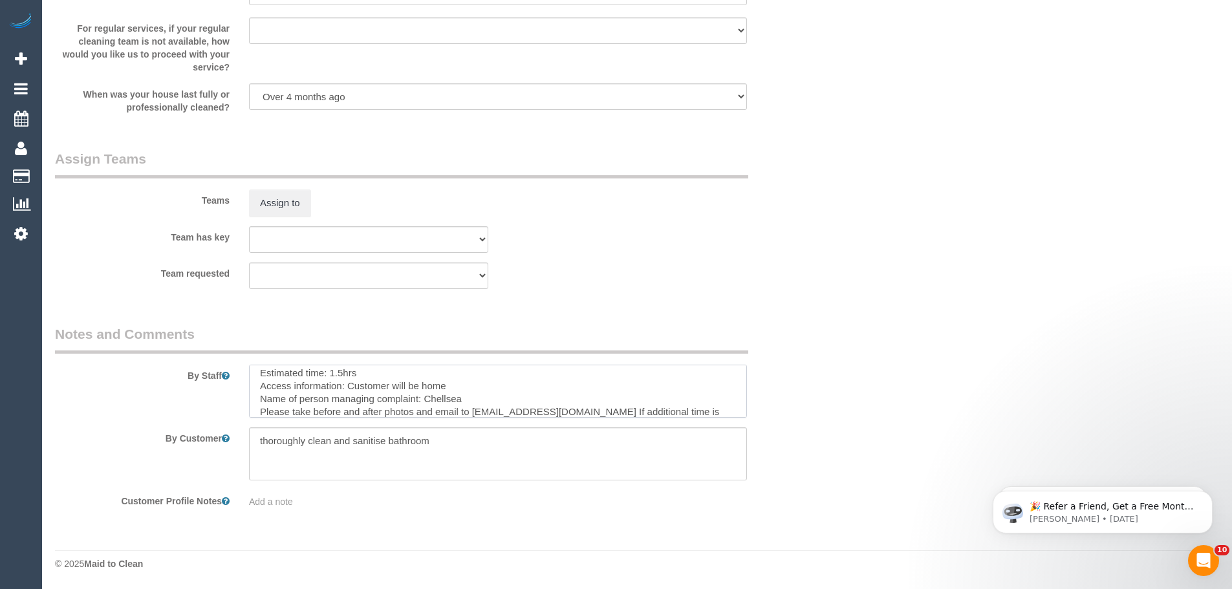
scroll to position [83, 0]
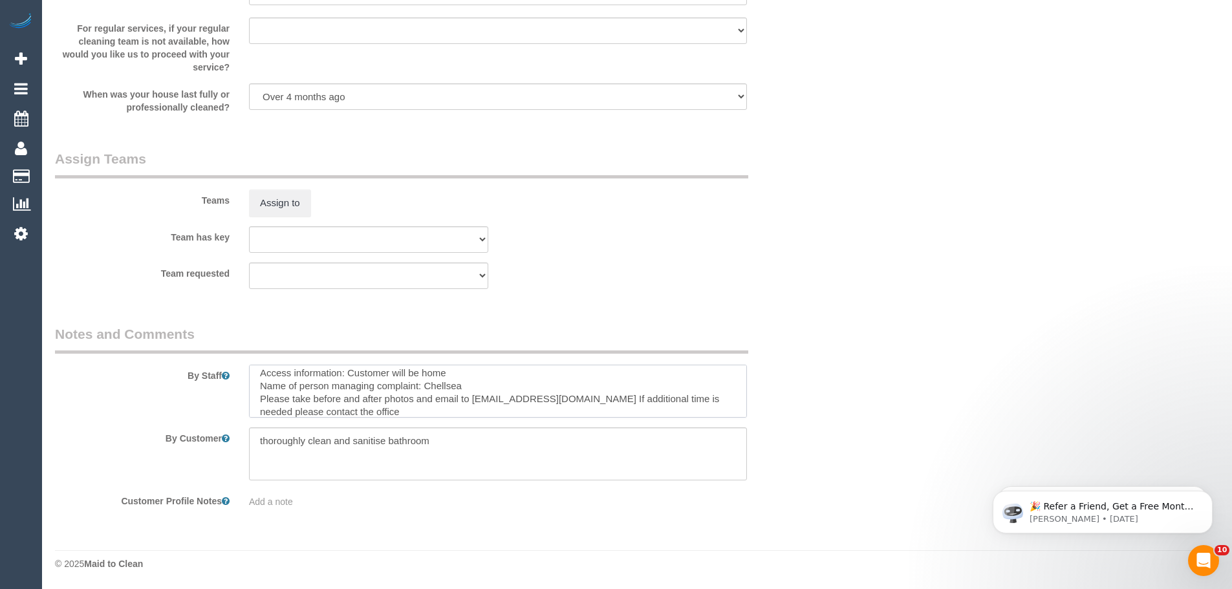
type textarea "Please ensure you have a 2 step ladder and extendable poles Re-clean tasks: - D…"
drag, startPoint x: 455, startPoint y: 452, endPoint x: 0, endPoint y: 461, distance: 455.2
type textarea "/"
paste textarea "Customer availability: Original team: Are original team to be sent back: If yes…"
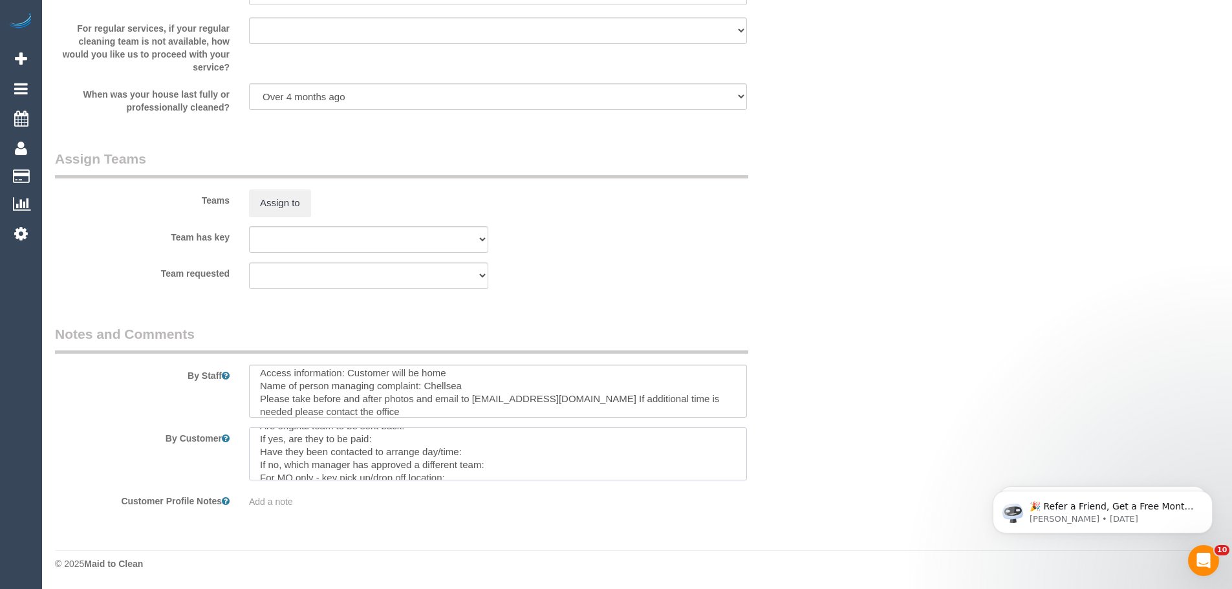
scroll to position [0, 0]
click at [377, 442] on textarea at bounding box center [498, 453] width 498 height 53
paste textarea "(3) Andrea Di Bella (C)"
click at [427, 462] on textarea at bounding box center [498, 453] width 498 height 53
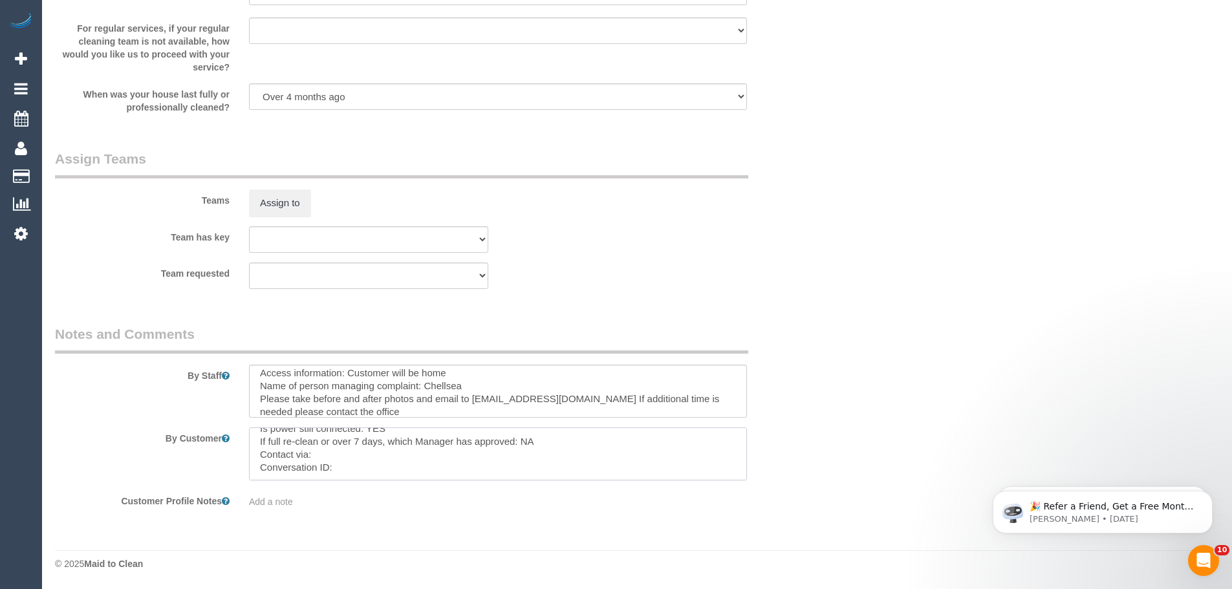
click at [356, 454] on textarea at bounding box center [498, 453] width 498 height 53
click at [345, 472] on textarea at bounding box center [498, 453] width 498 height 53
paste textarea "cnv_qehya8f"
type textarea "Customer availability: Thursday 11am - 5pm or Monday anytime Original team: (3)…"
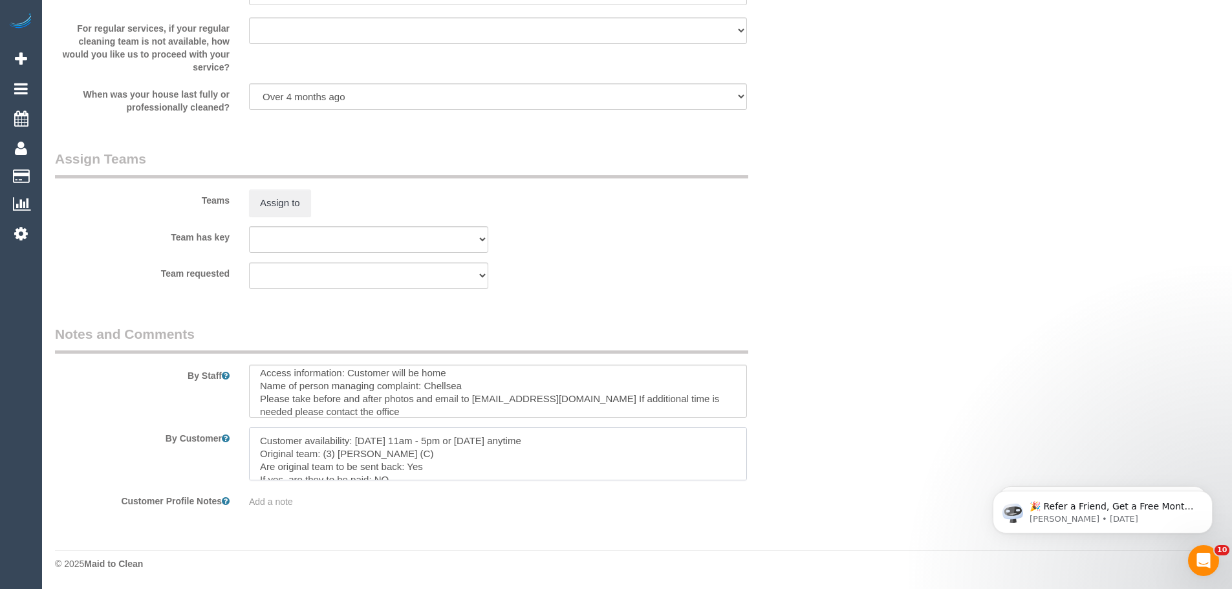
drag, startPoint x: 410, startPoint y: 471, endPoint x: 120, endPoint y: 406, distance: 296.8
click at [120, 406] on sui-booking-comments "By Staff By Customer Customer Profile Notes Add a note" at bounding box center [433, 417] width 756 height 184
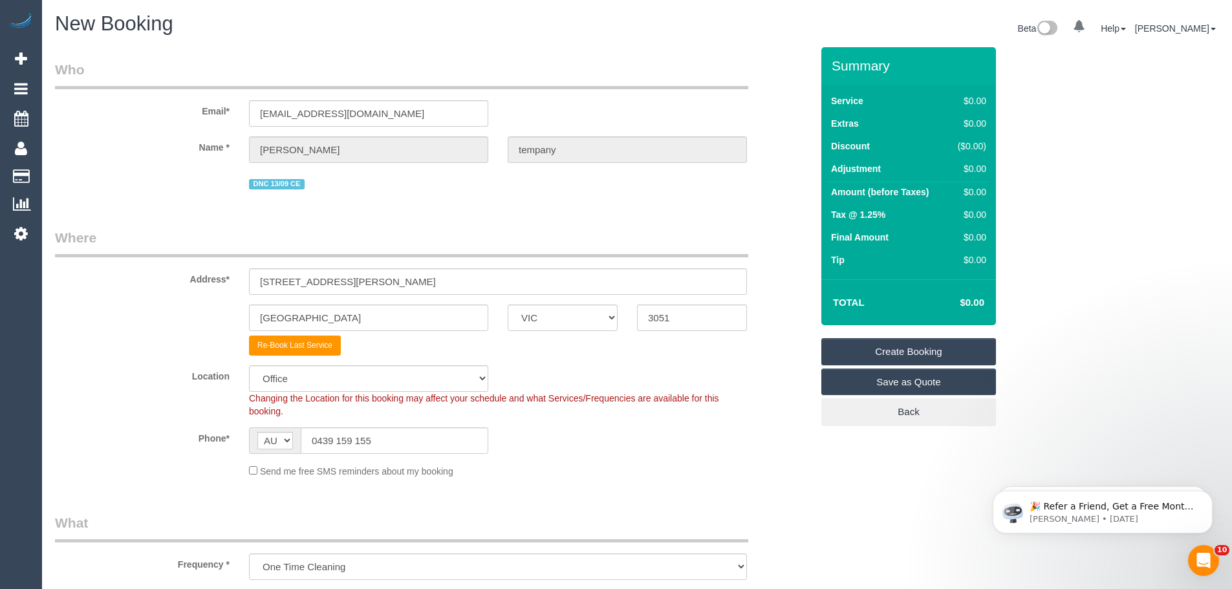
click at [908, 352] on link "Create Booking" at bounding box center [908, 351] width 175 height 27
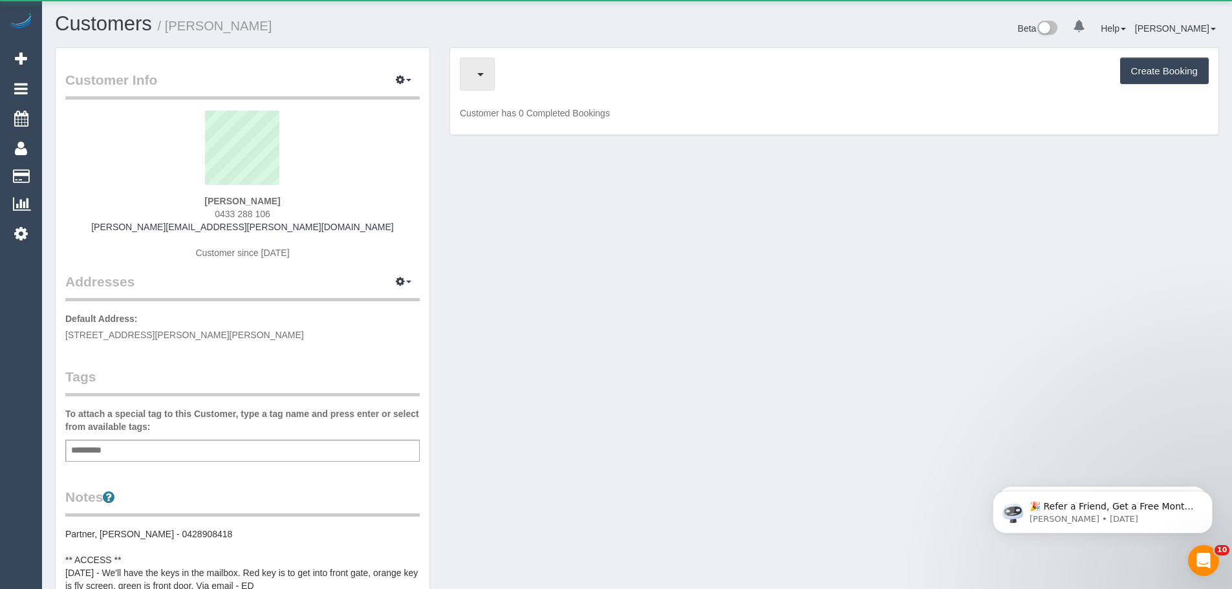
click at [477, 79] on span "button" at bounding box center [474, 74] width 6 height 16
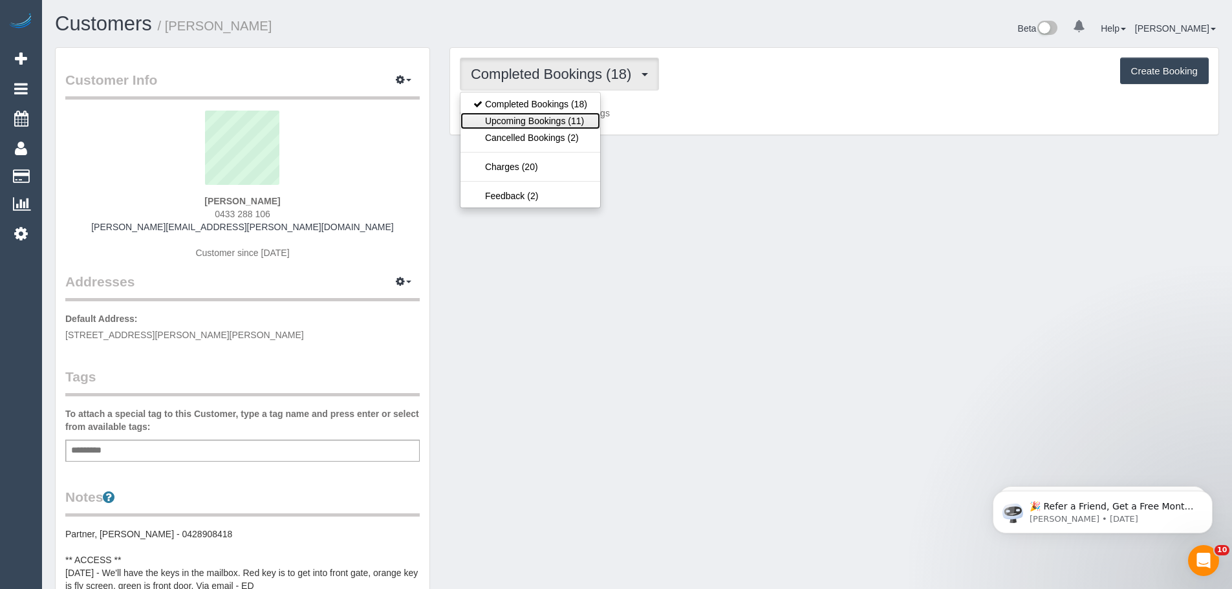
click at [526, 123] on link "Upcoming Bookings (11)" at bounding box center [530, 120] width 140 height 17
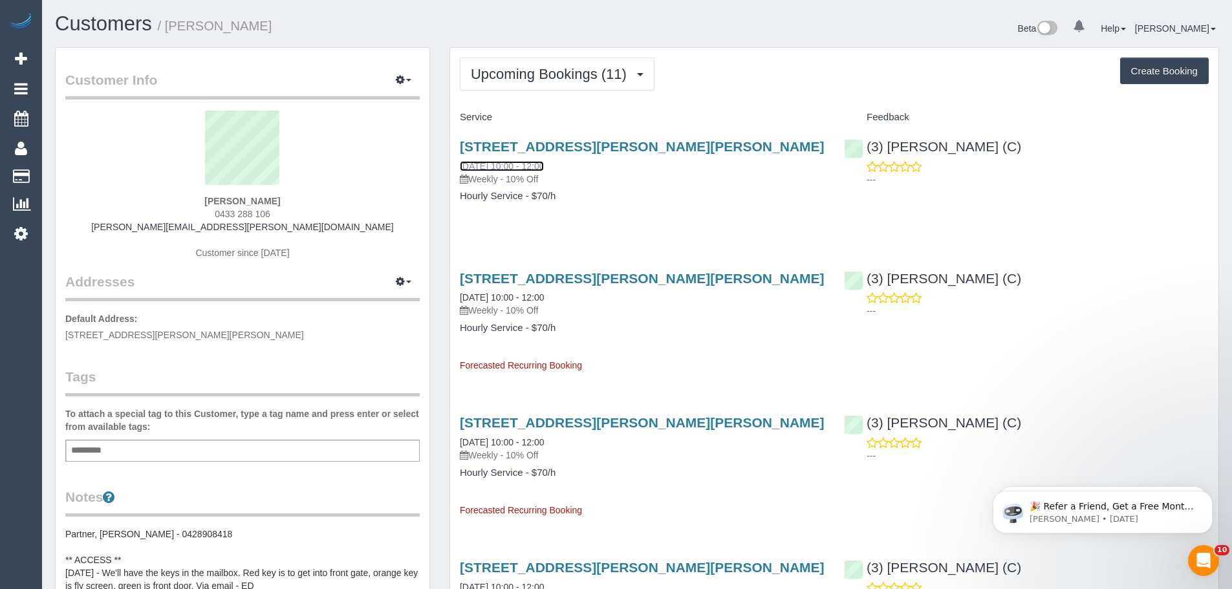
click at [515, 165] on link "18/09/2025 10:00 - 12:00" at bounding box center [502, 166] width 84 height 10
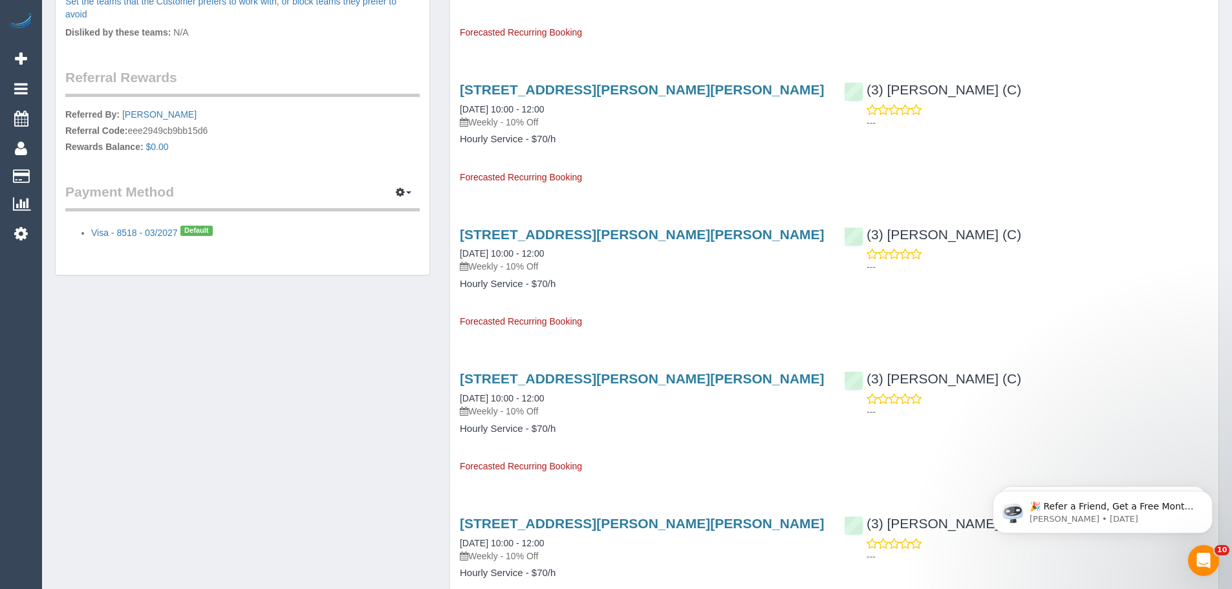
scroll to position [582, 0]
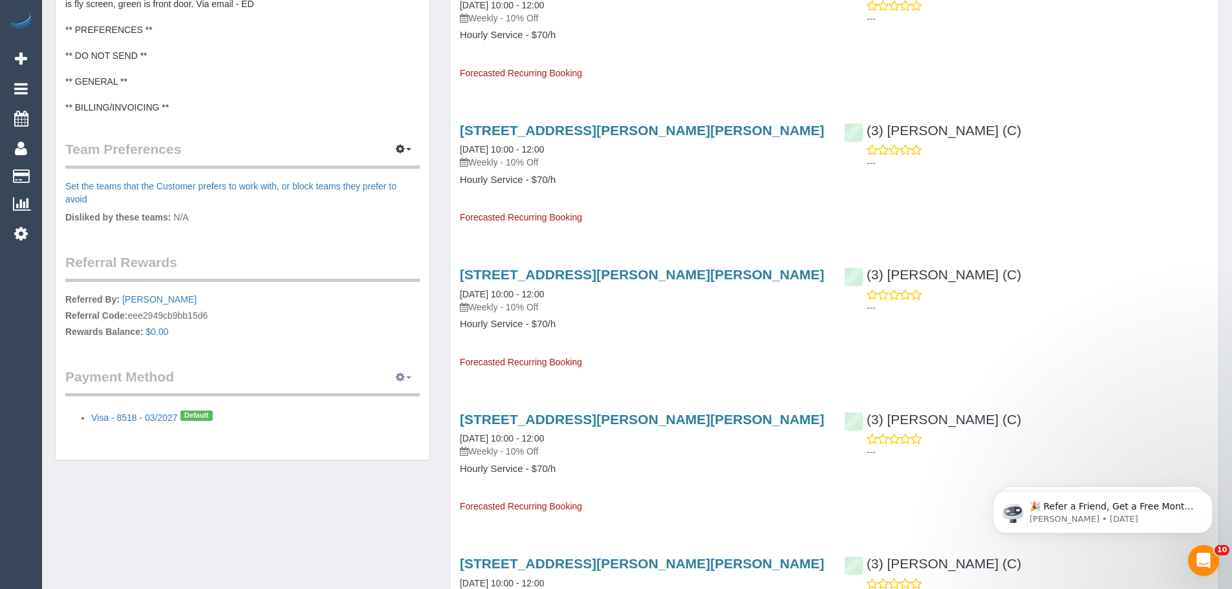
click at [409, 375] on button "button" at bounding box center [403, 377] width 32 height 20
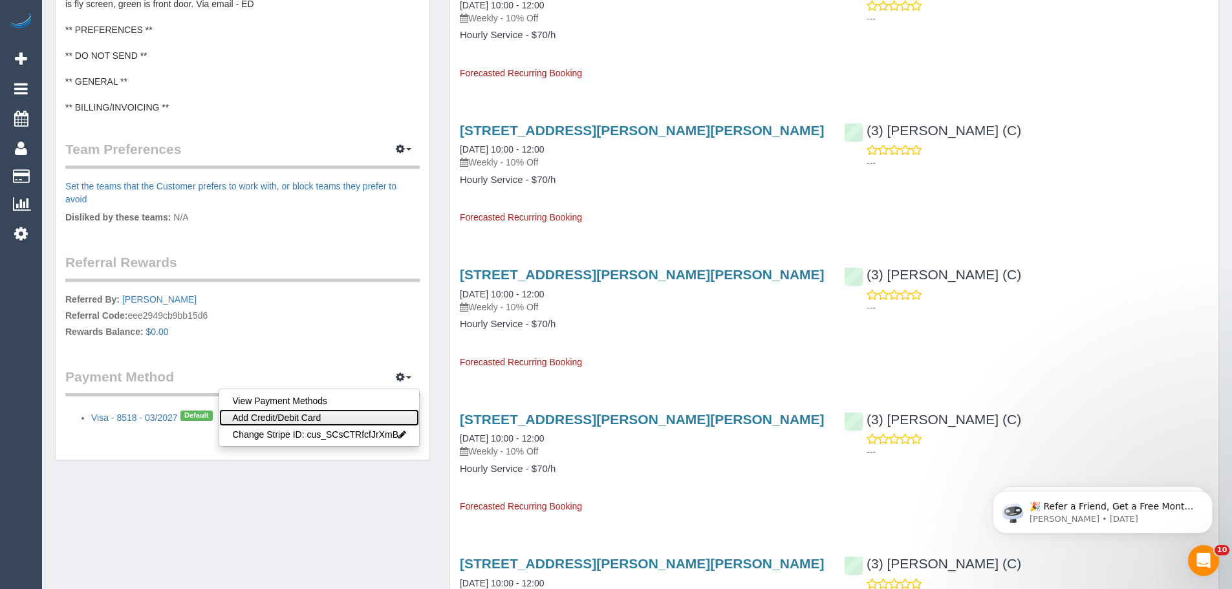
click at [305, 417] on link "Add Credit/Debit Card" at bounding box center [319, 417] width 200 height 17
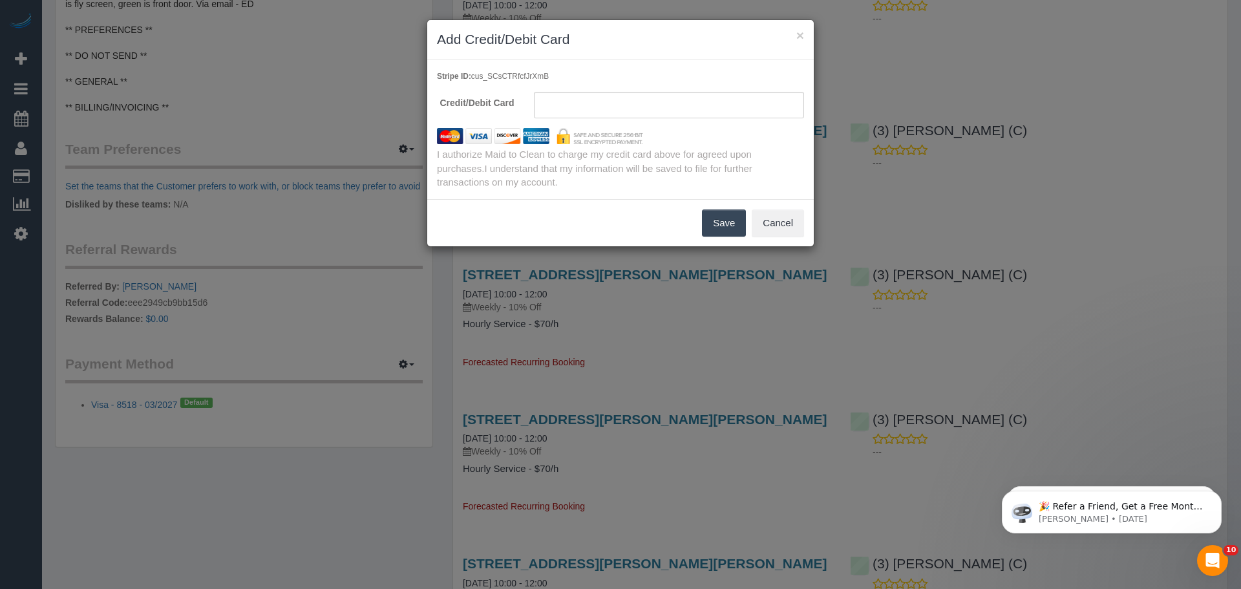
click at [630, 48] on h3 "Add Credit/Debit Card" at bounding box center [620, 39] width 367 height 19
click at [588, 100] on iframe at bounding box center [669, 106] width 250 height 12
click at [712, 230] on button "Save" at bounding box center [724, 222] width 44 height 27
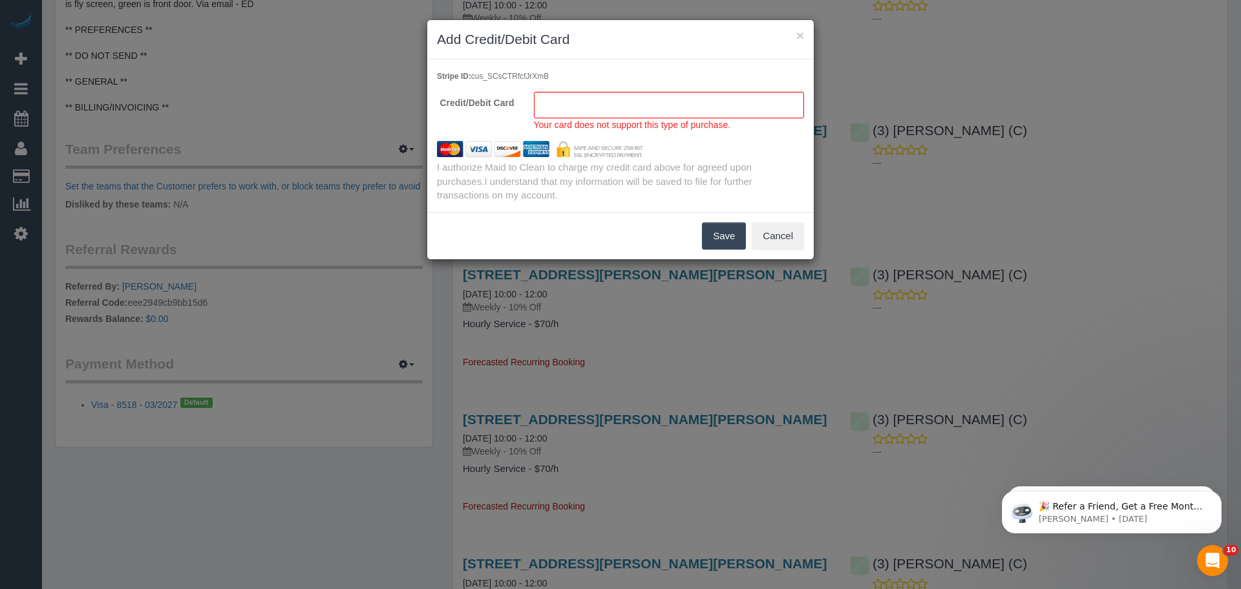
click at [719, 235] on button "Save" at bounding box center [724, 235] width 44 height 27
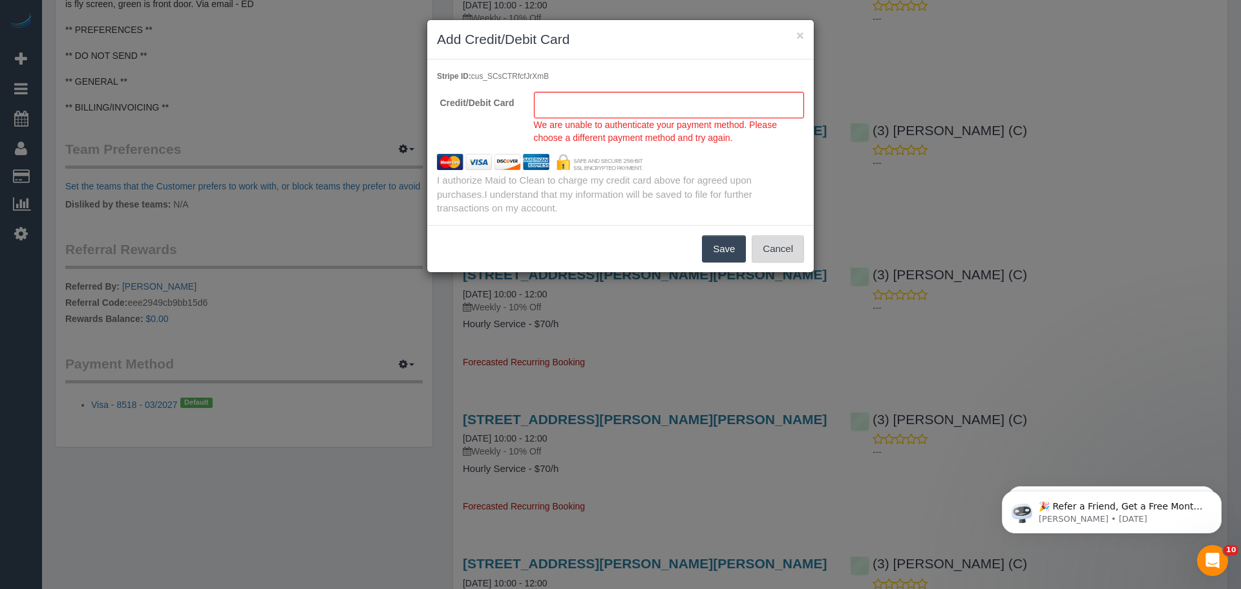
click at [762, 250] on button "Cancel" at bounding box center [778, 248] width 52 height 27
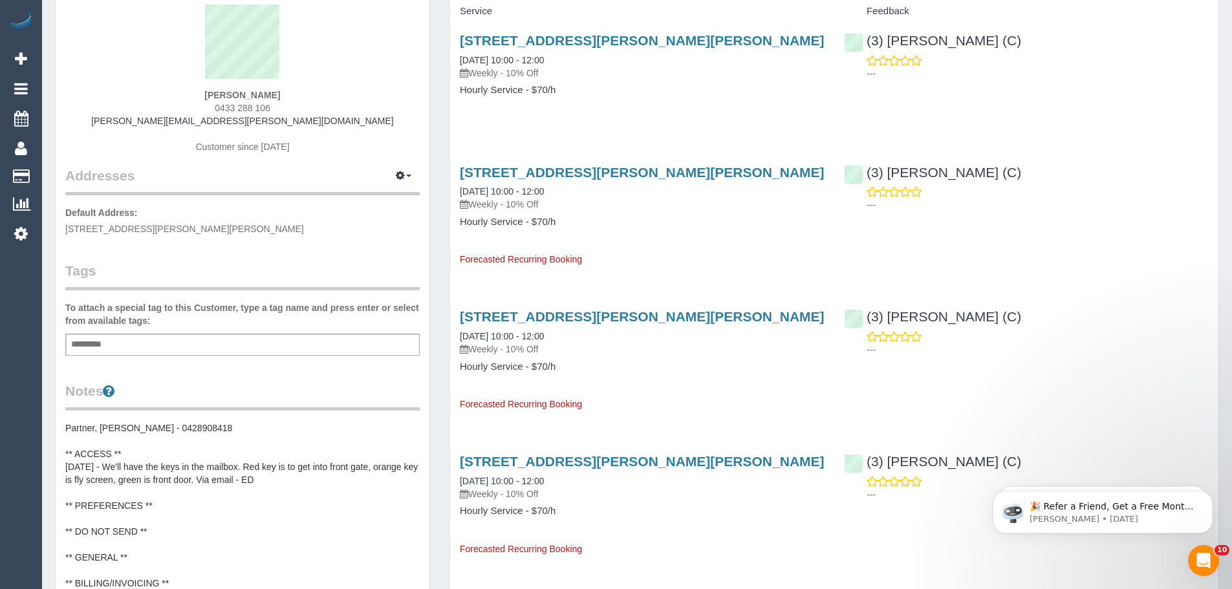
scroll to position [0, 0]
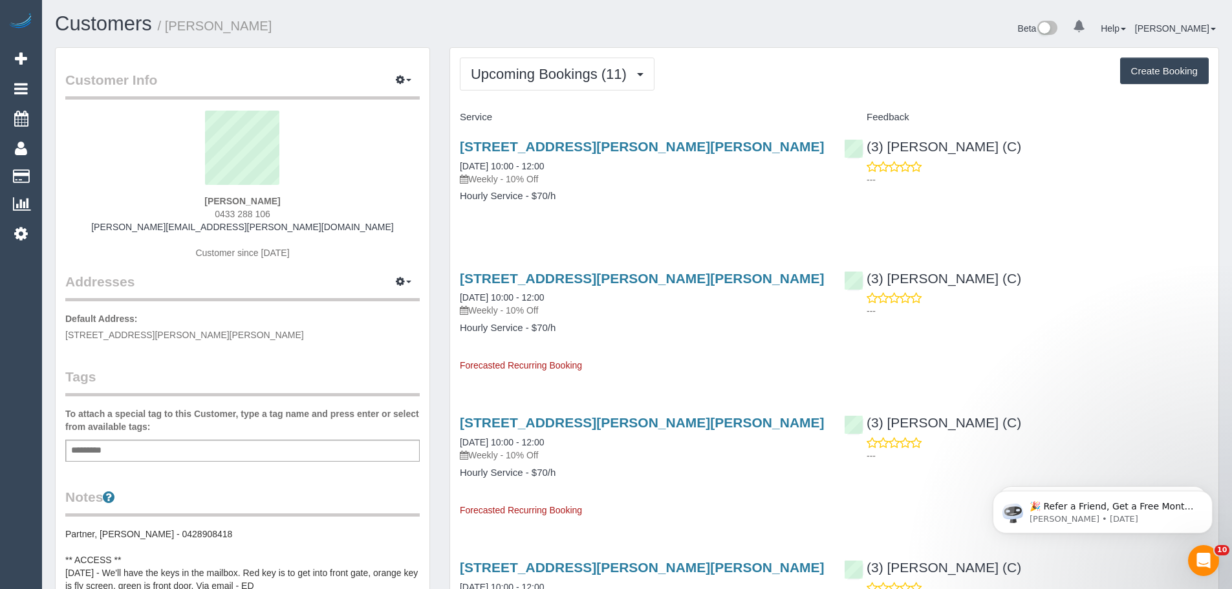
click at [165, 301] on legend "Addresses Manage Addresses Add New Address" at bounding box center [242, 213] width 354 height 176
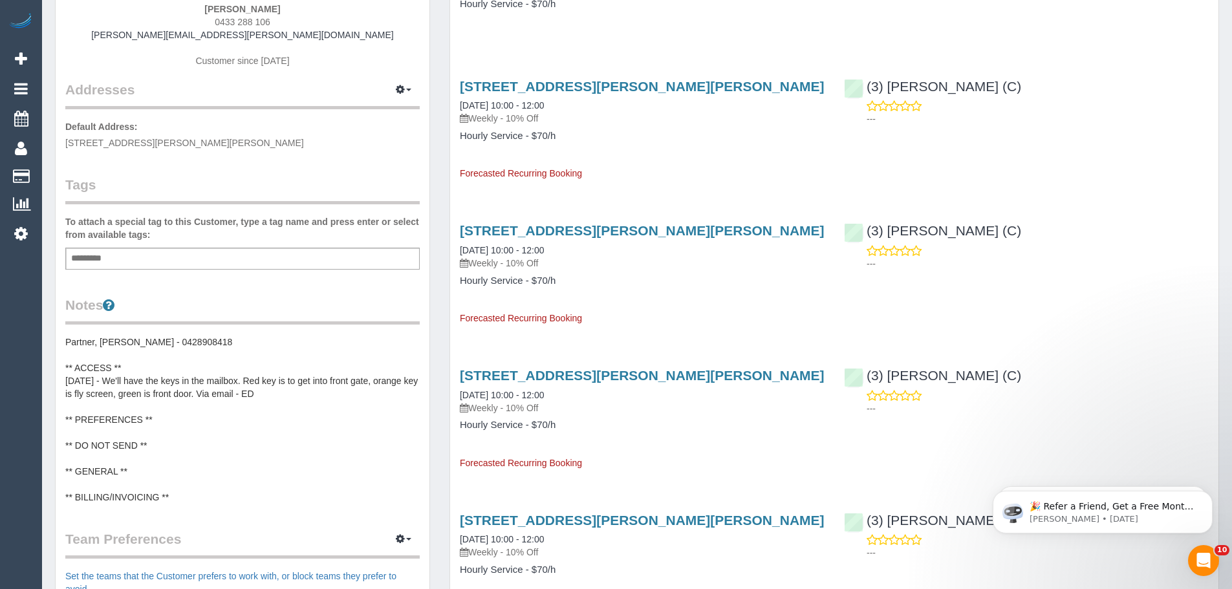
scroll to position [194, 0]
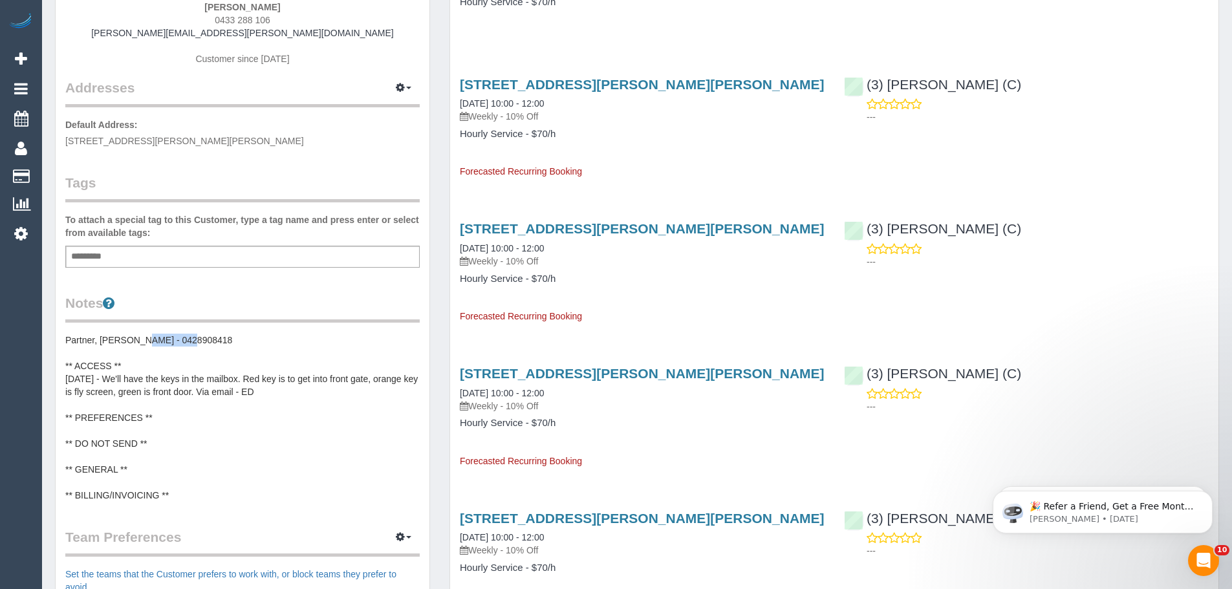
drag, startPoint x: 134, startPoint y: 341, endPoint x: 189, endPoint y: 337, distance: 55.1
click at [189, 337] on pre "Partner, Martin - 0428908418 ** ACCESS ** 2/7/25 - We'll have the keys in the m…" at bounding box center [242, 418] width 354 height 168
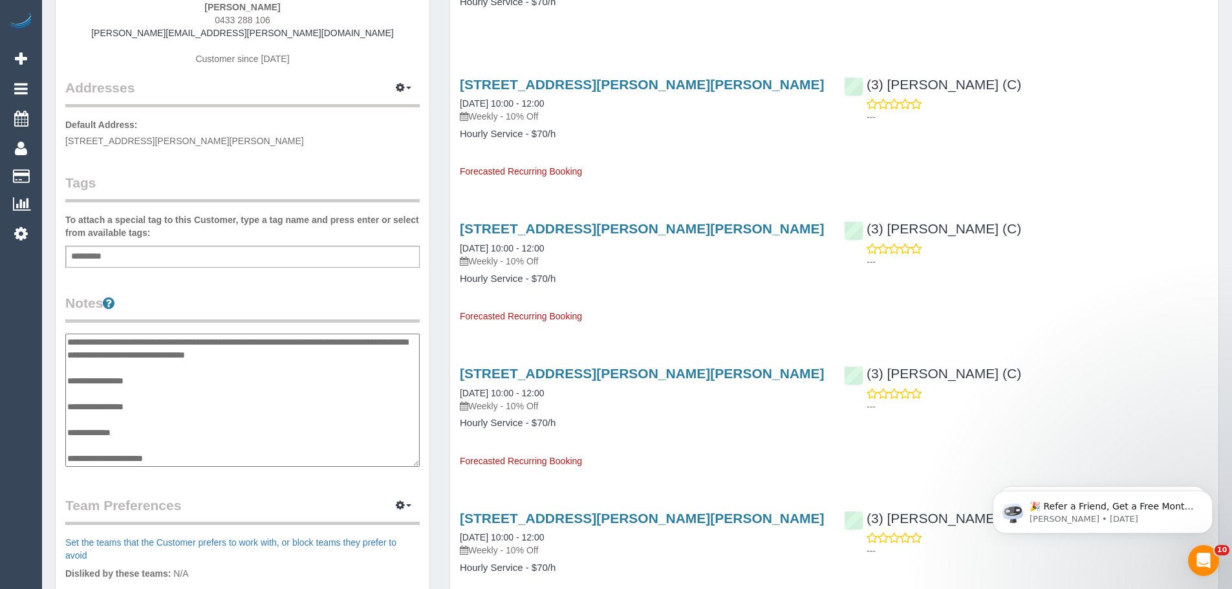
scroll to position [0, 0]
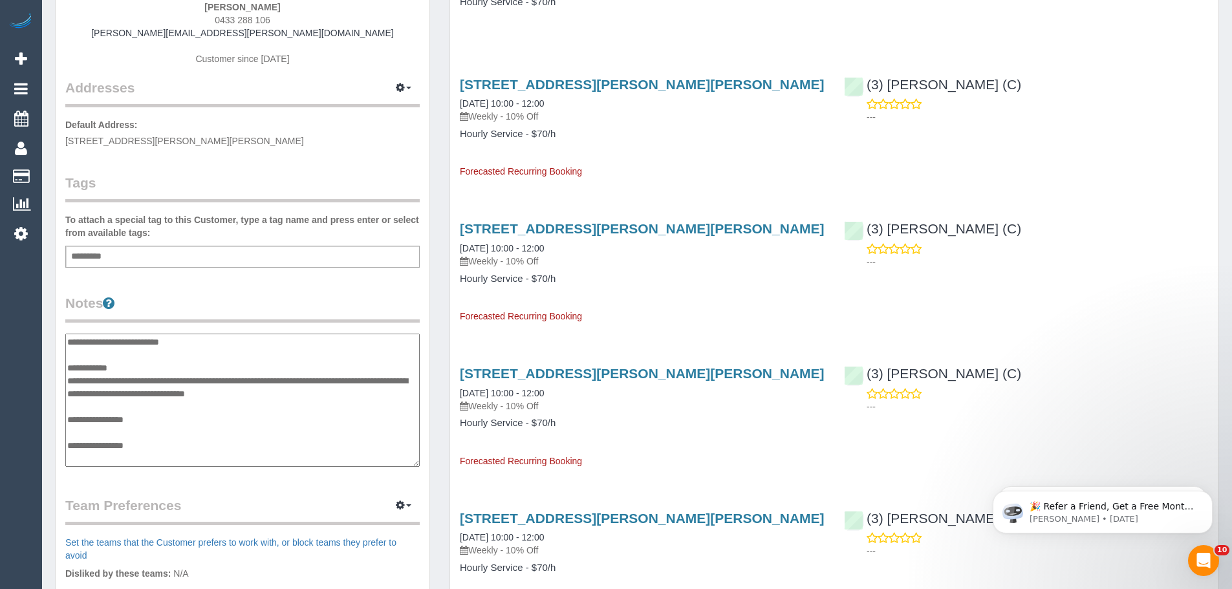
click at [144, 343] on textarea "**********" at bounding box center [242, 400] width 354 height 133
click at [153, 259] on div "Add a tag" at bounding box center [242, 257] width 354 height 22
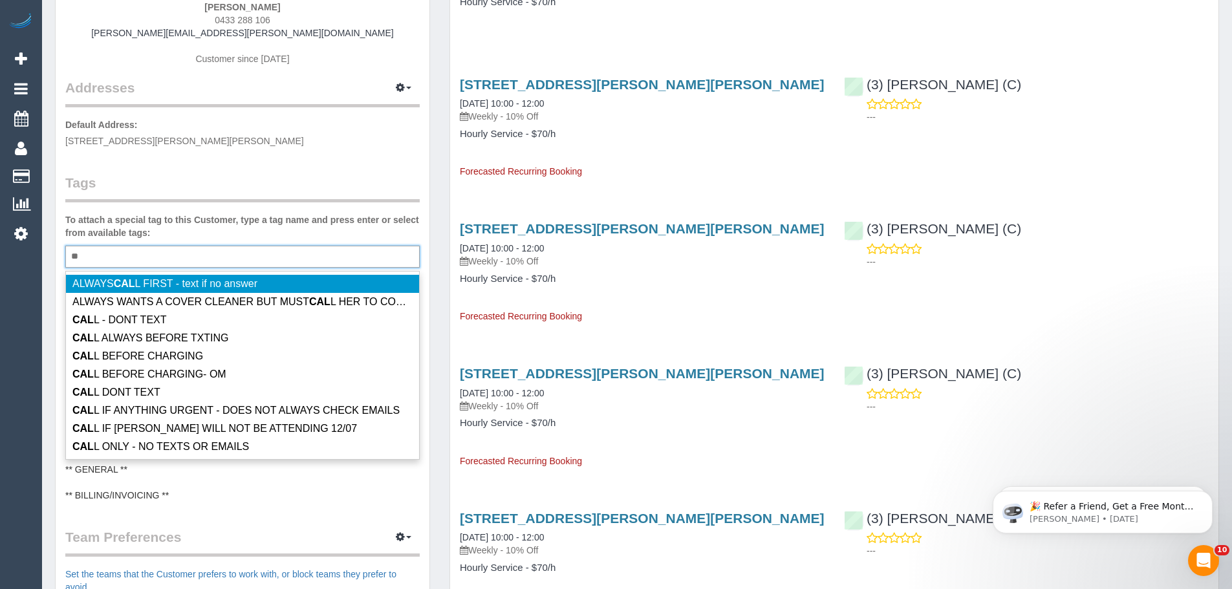
type input "*"
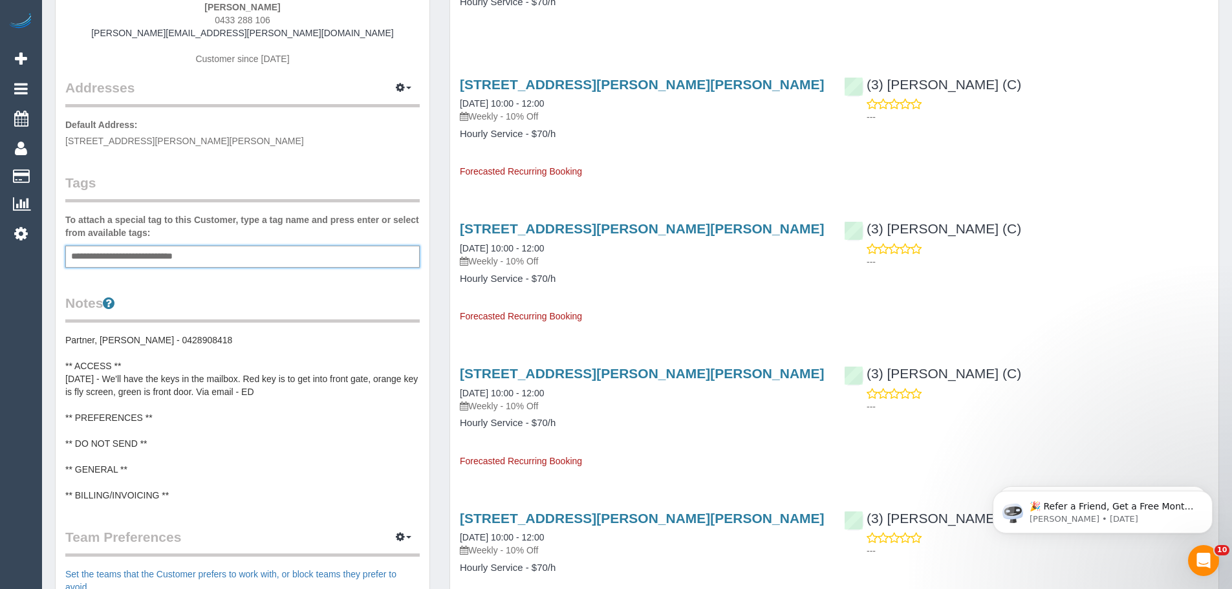
type input "**********"
click at [286, 168] on div "Customer Info Edit Contact Info Send Message Email Preferences Special Sales Ta…" at bounding box center [243, 352] width 374 height 997
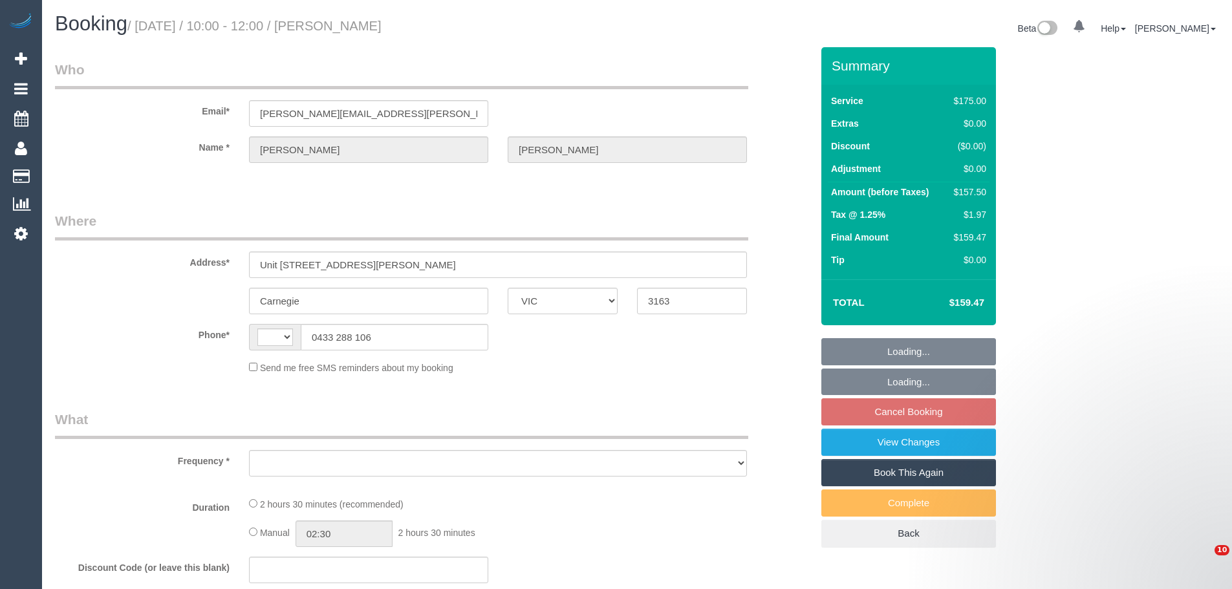
select select "VIC"
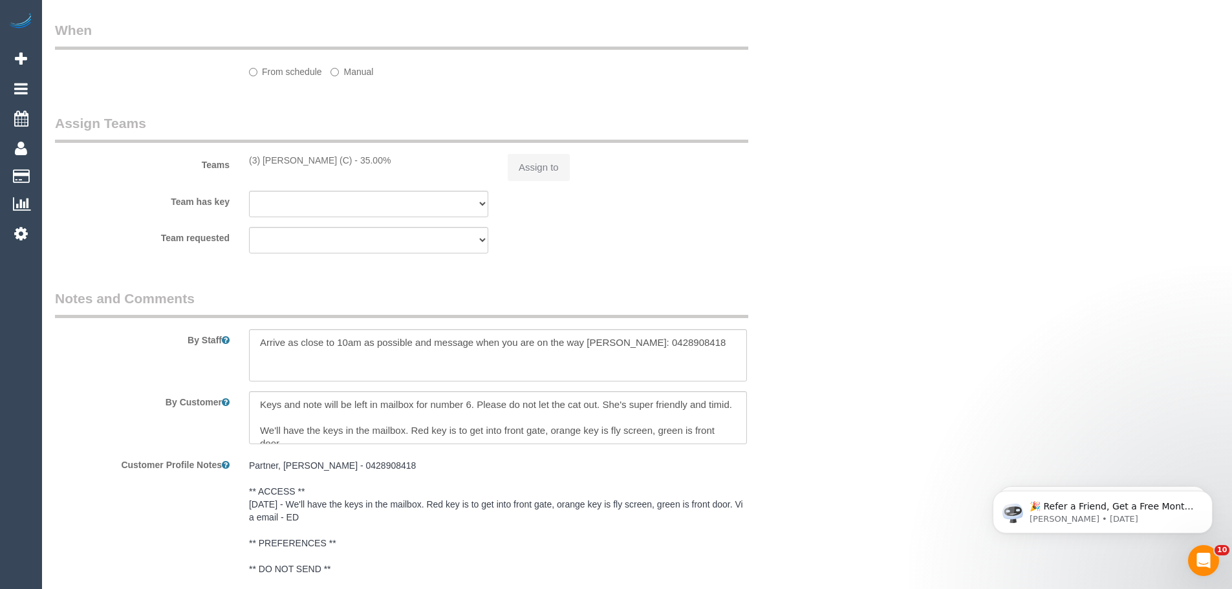
select select "string:AU"
select select "150"
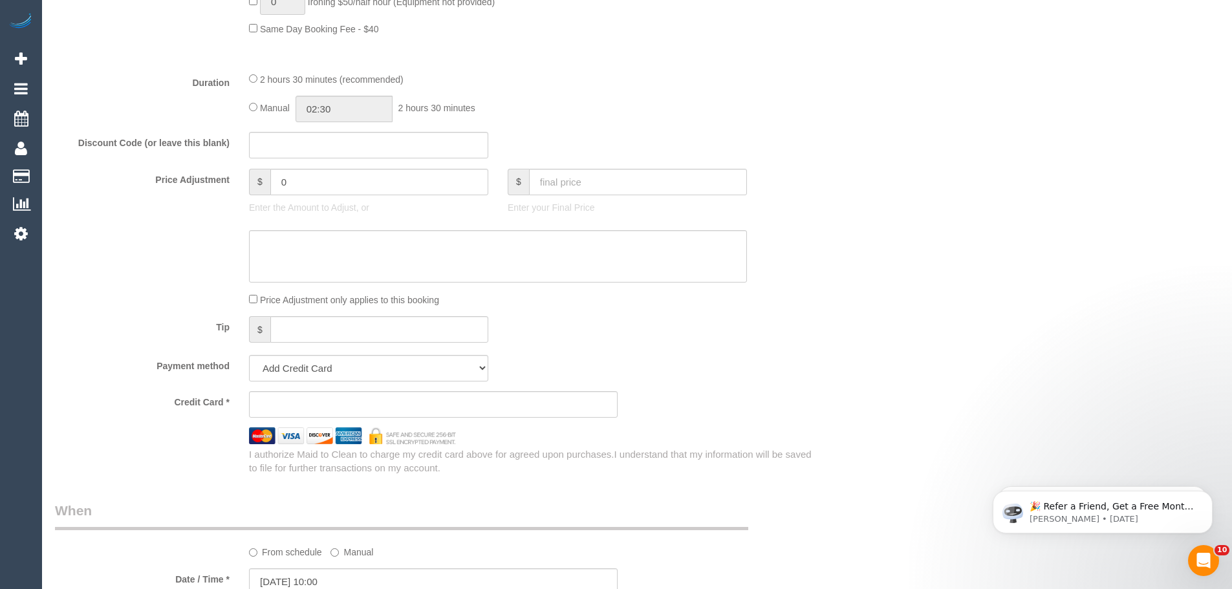
select select "object:1209"
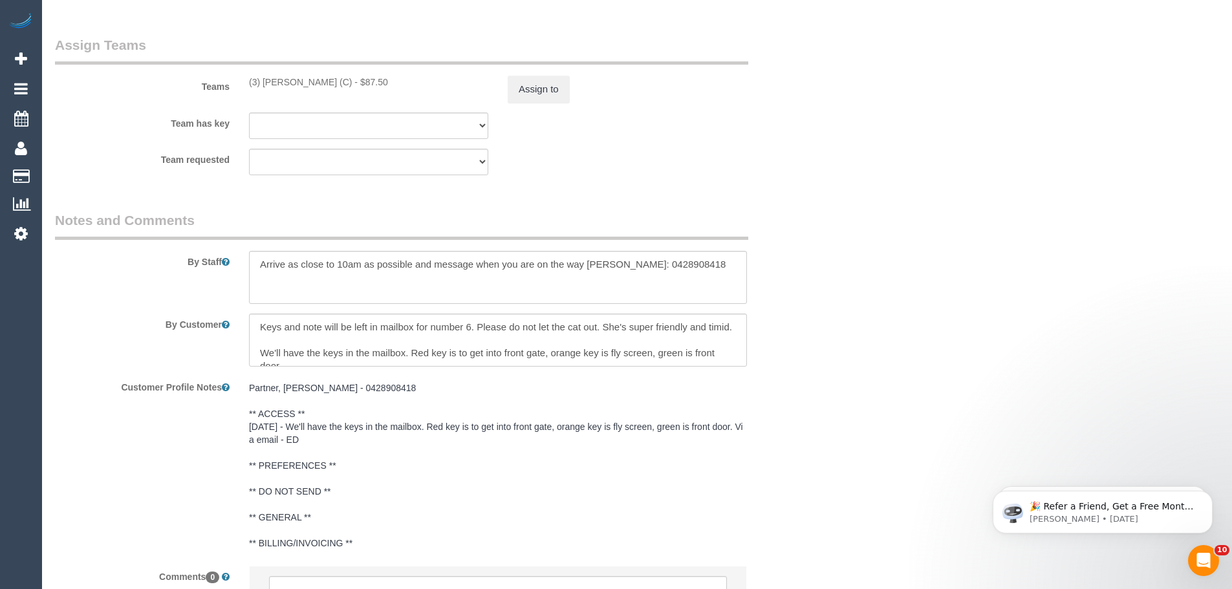
select select "string:stripe-pm_1RISRj2GScqysDRVdfWkrOql"
select select "number:29"
select select "number:15"
select select "number:19"
select select "number:24"
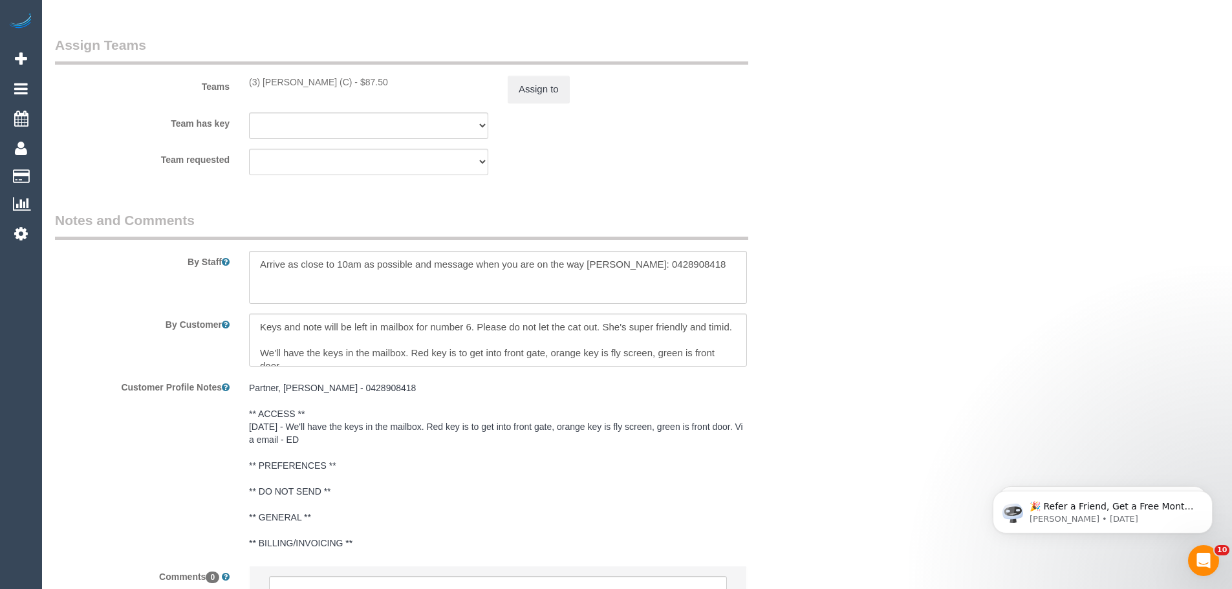
select select "number:33"
select select "number:11"
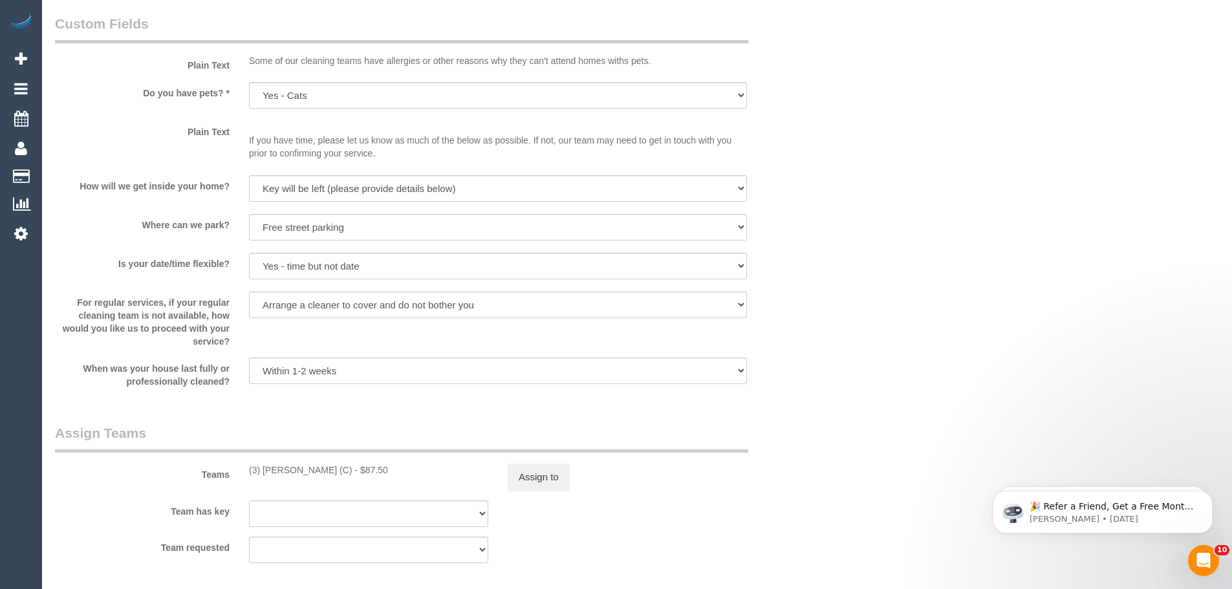
scroll to position [1982, 0]
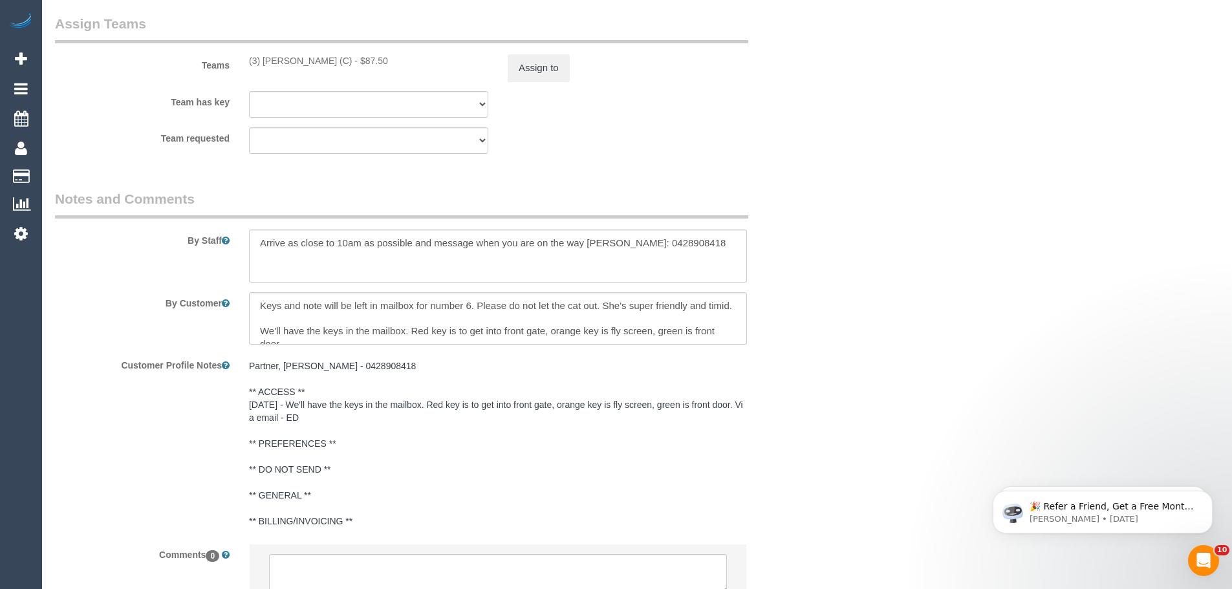
select select "object:1362"
drag, startPoint x: 266, startPoint y: 249, endPoint x: 372, endPoint y: 251, distance: 106.1
click at [271, 248] on textarea at bounding box center [498, 256] width 498 height 53
click at [703, 247] on textarea at bounding box center [498, 256] width 498 height 53
click at [276, 260] on textarea at bounding box center [498, 256] width 498 height 53
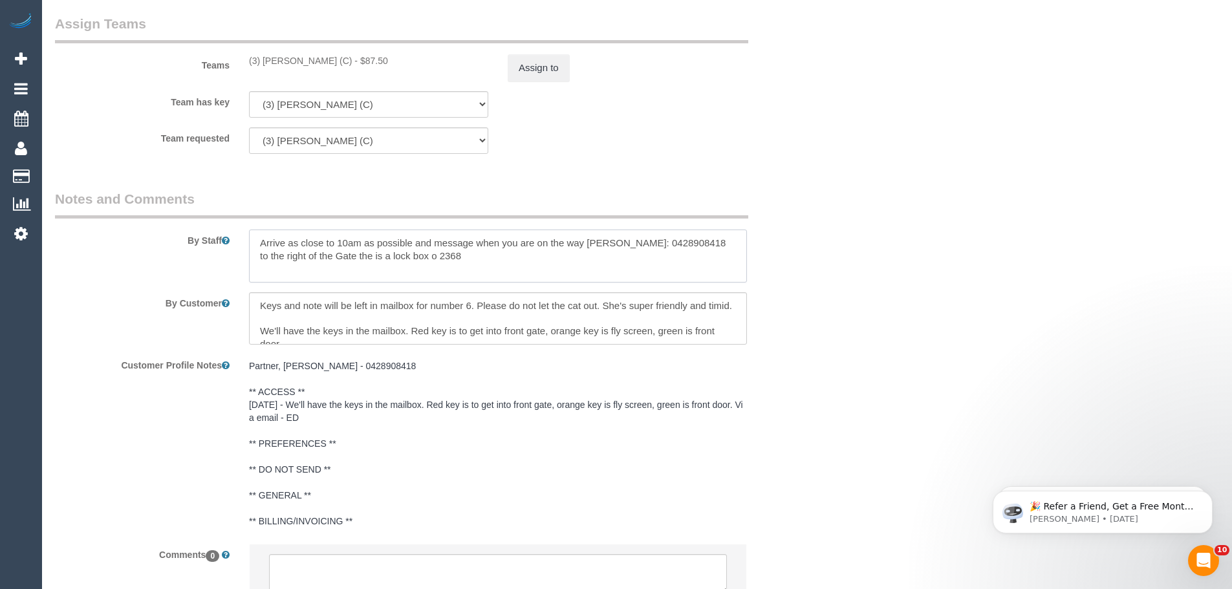
click at [431, 255] on textarea at bounding box center [498, 256] width 498 height 53
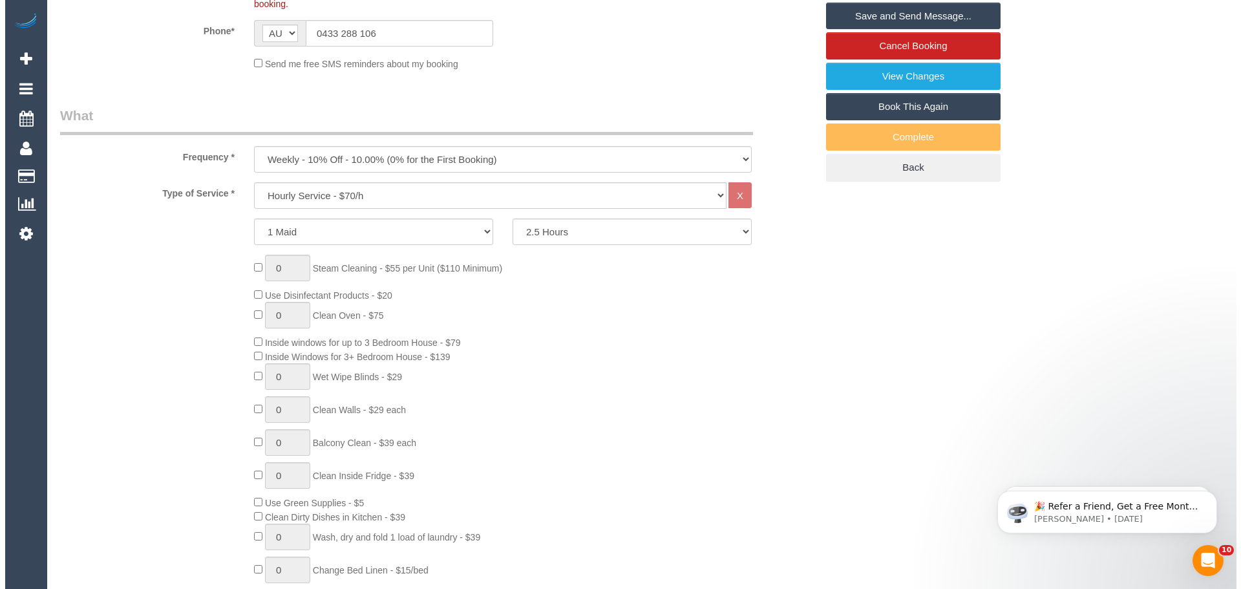
scroll to position [0, 0]
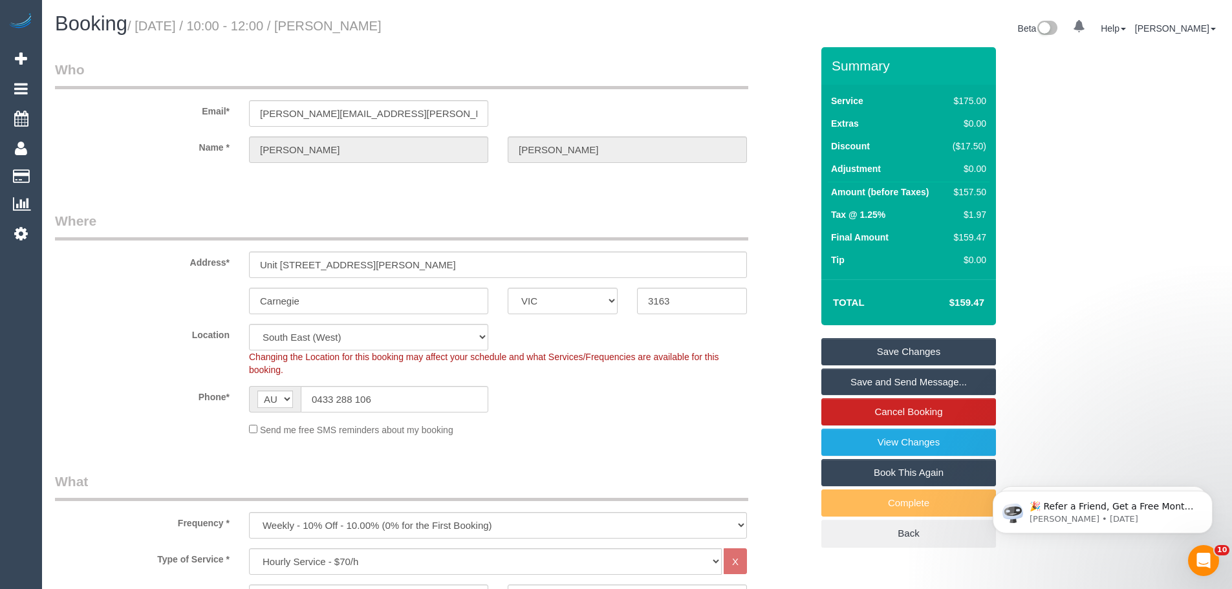
type textarea "Arrive as close to 10am as possible and message when you are on the way [PERSON…"
click at [921, 348] on link "Save Changes" at bounding box center [908, 351] width 175 height 27
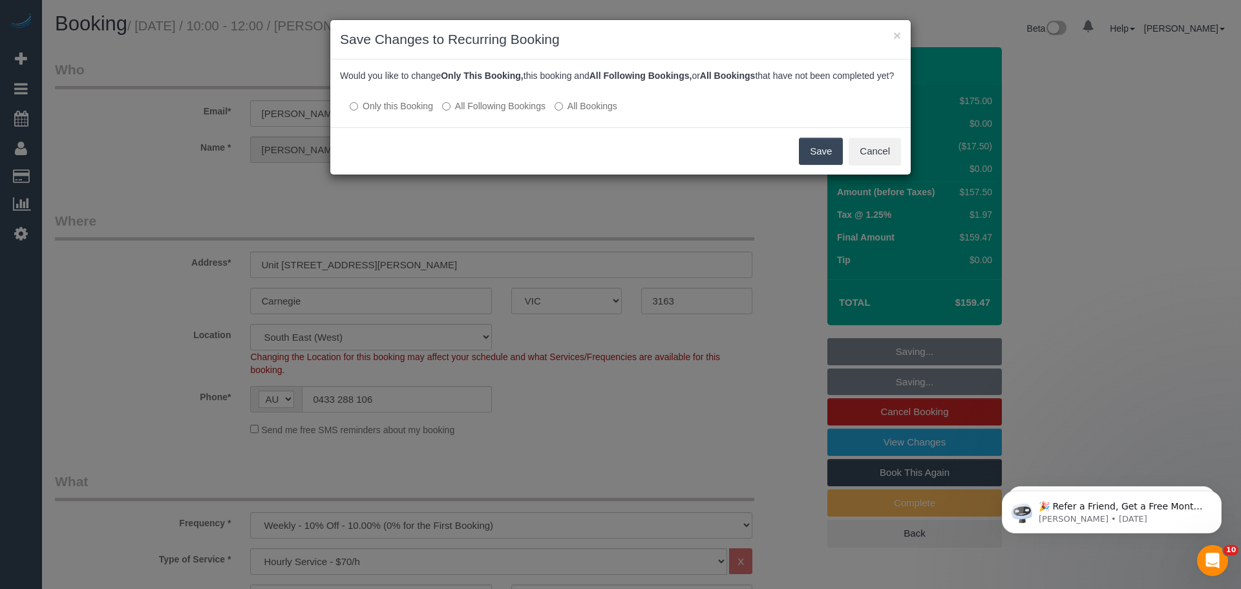
click at [499, 112] on label "All Following Bookings" at bounding box center [493, 106] width 103 height 13
click at [809, 162] on button "Save" at bounding box center [821, 151] width 44 height 27
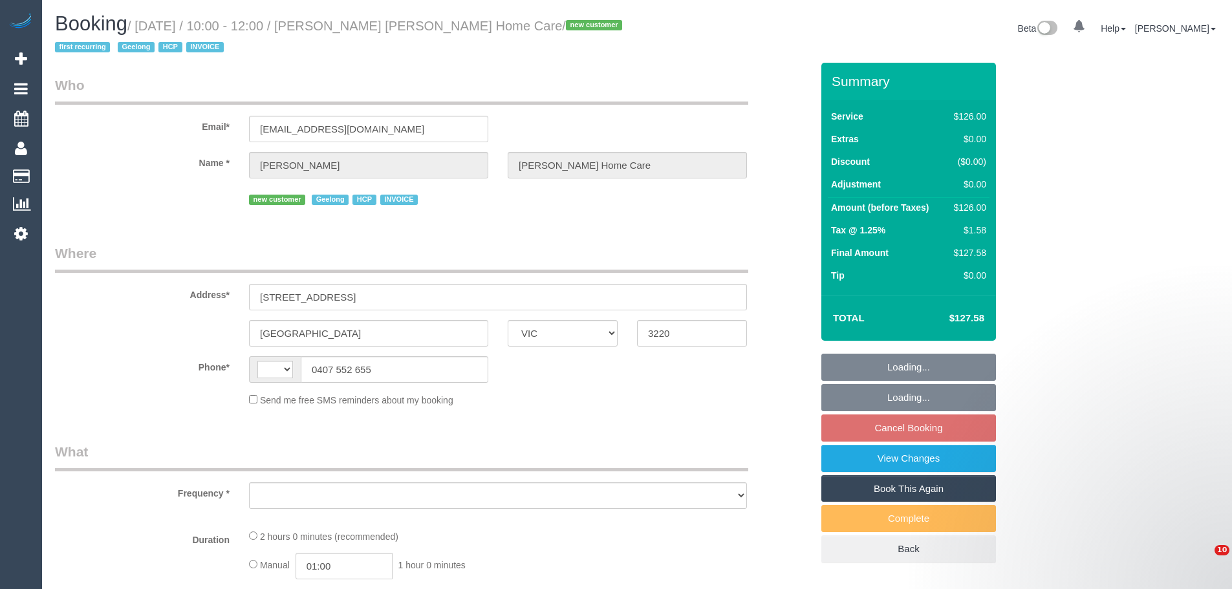
select select "VIC"
select select "string:AU"
select select "spot1"
select select "number:28"
select select "number:14"
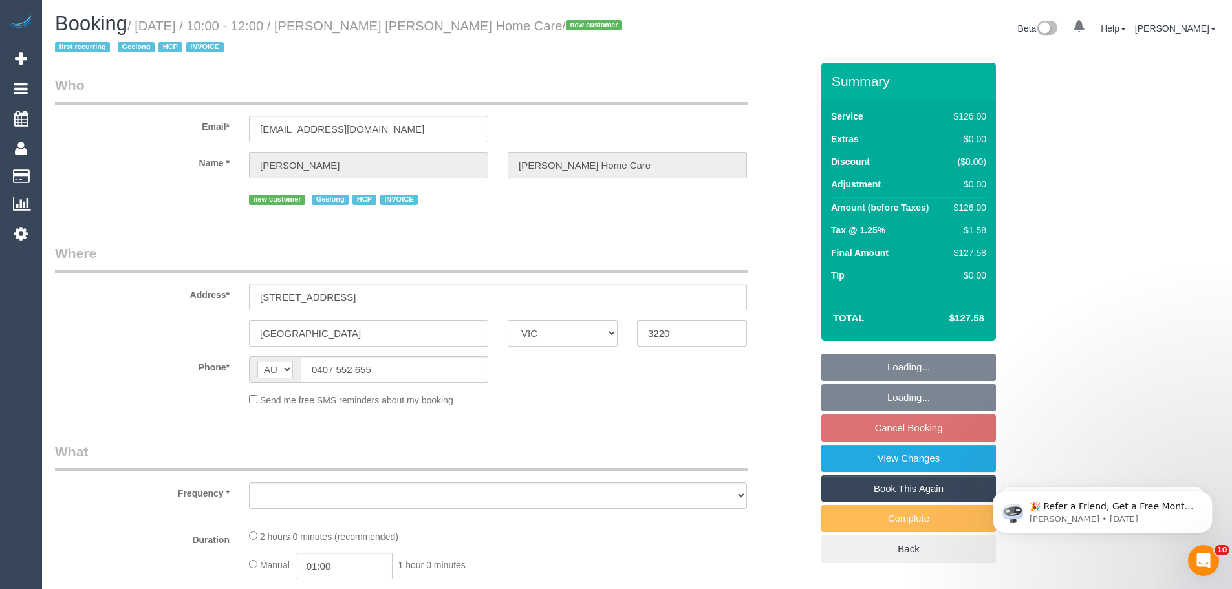
select select "number:19"
select select "number:24"
select select "number:34"
select select "object:711"
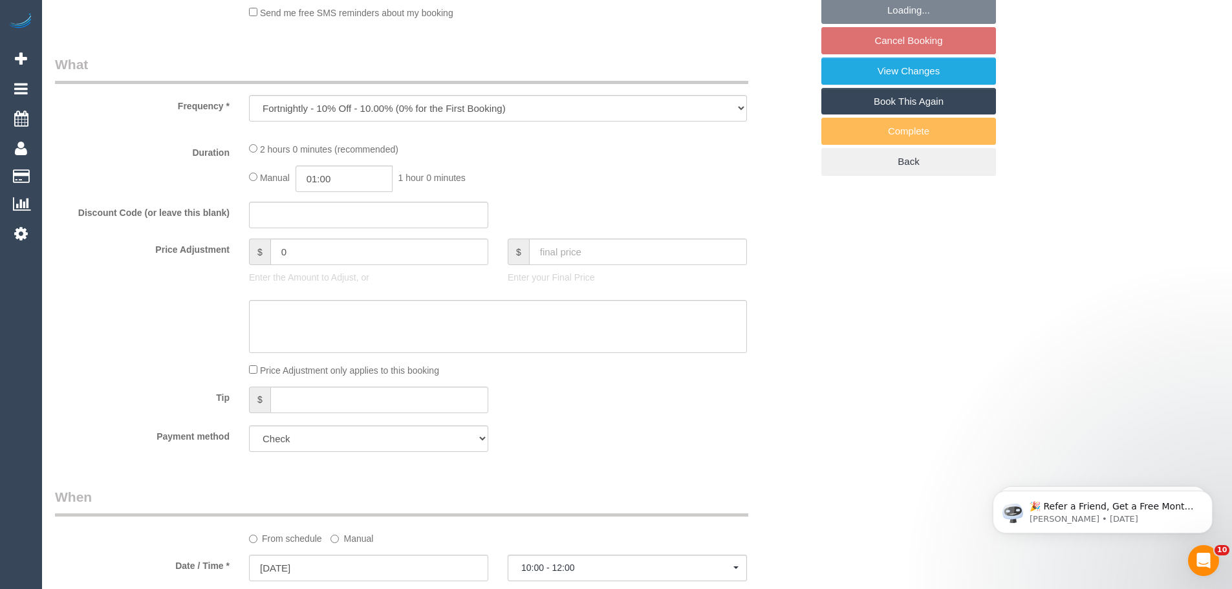
select select "120"
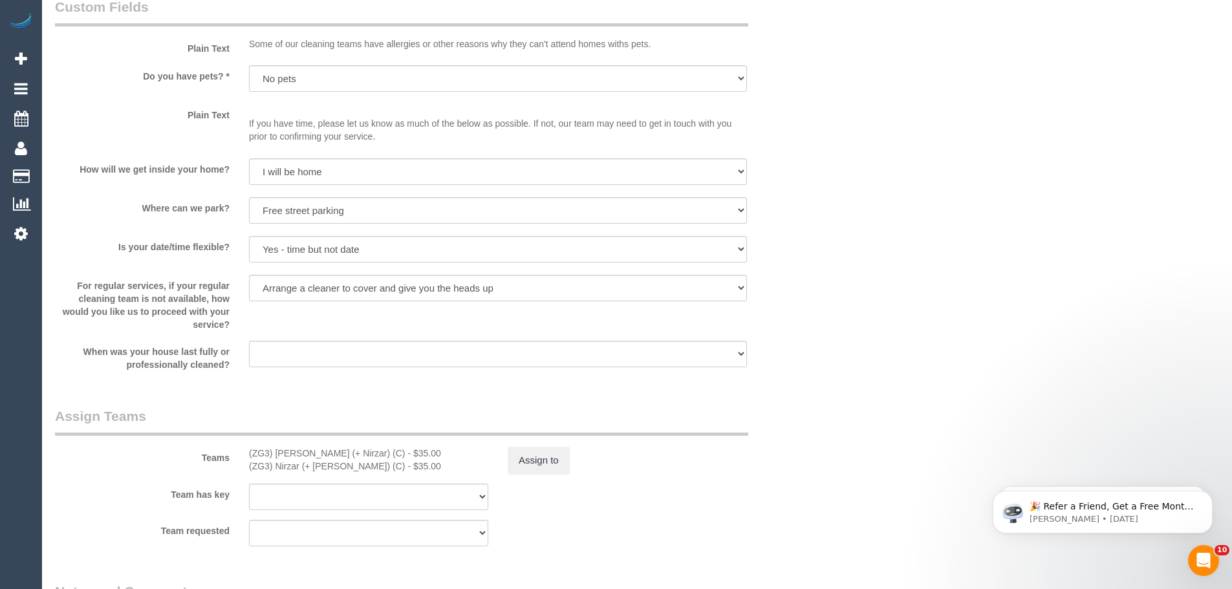
select select "object:846"
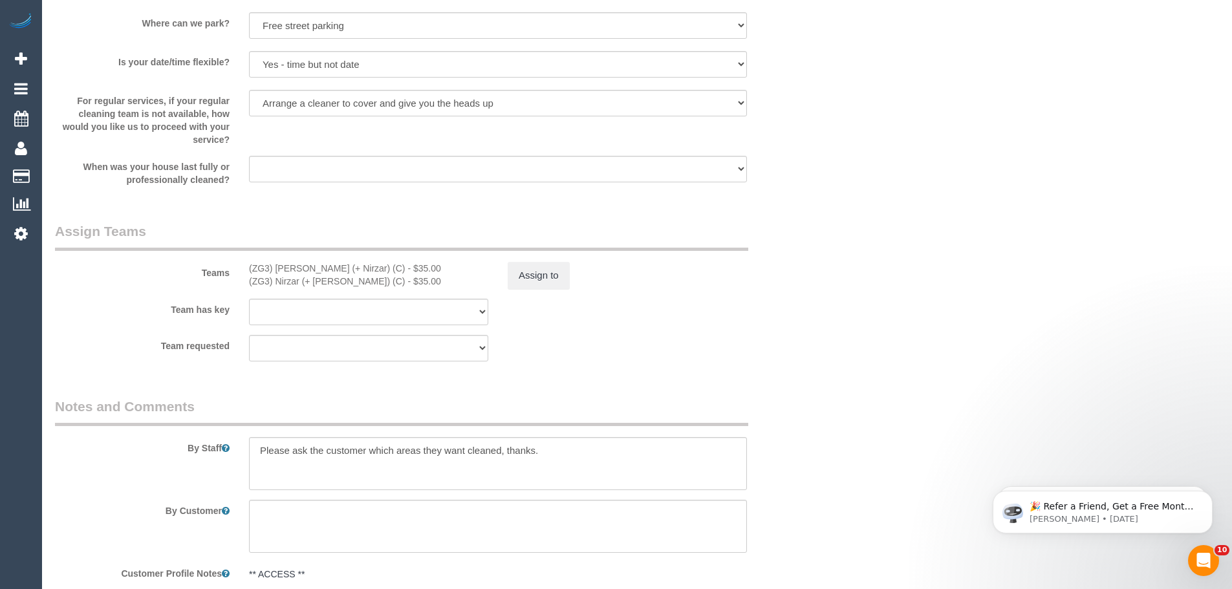
select select "spot25"
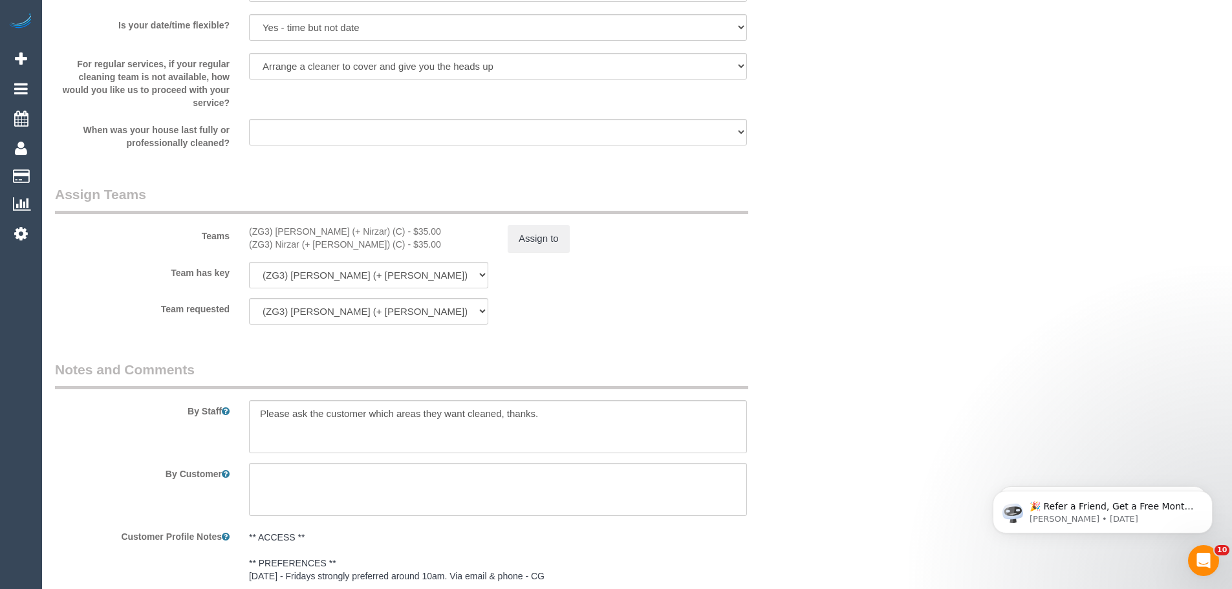
scroll to position [1484, 0]
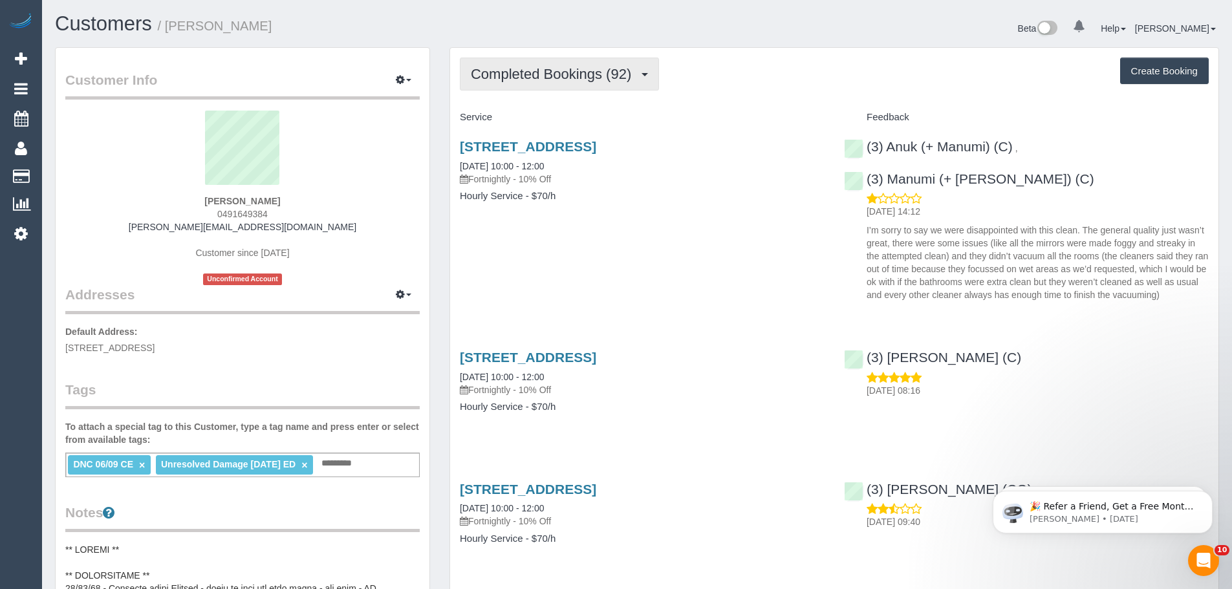
click at [593, 72] on span "Completed Bookings (92)" at bounding box center [554, 74] width 167 height 16
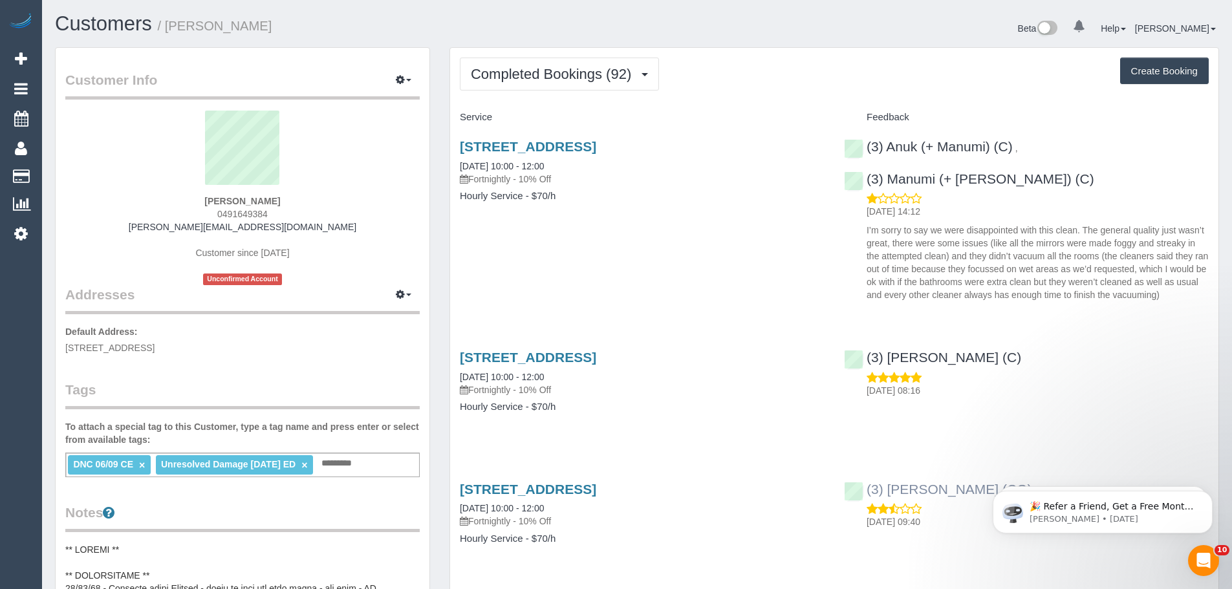
drag, startPoint x: 1004, startPoint y: 461, endPoint x: 867, endPoint y: 462, distance: 137.1
click at [867, 471] on div "(3) [PERSON_NAME] (CG) [DATE] 09:40" at bounding box center [1026, 502] width 384 height 63
copy link "(3) [PERSON_NAME] (CG)"
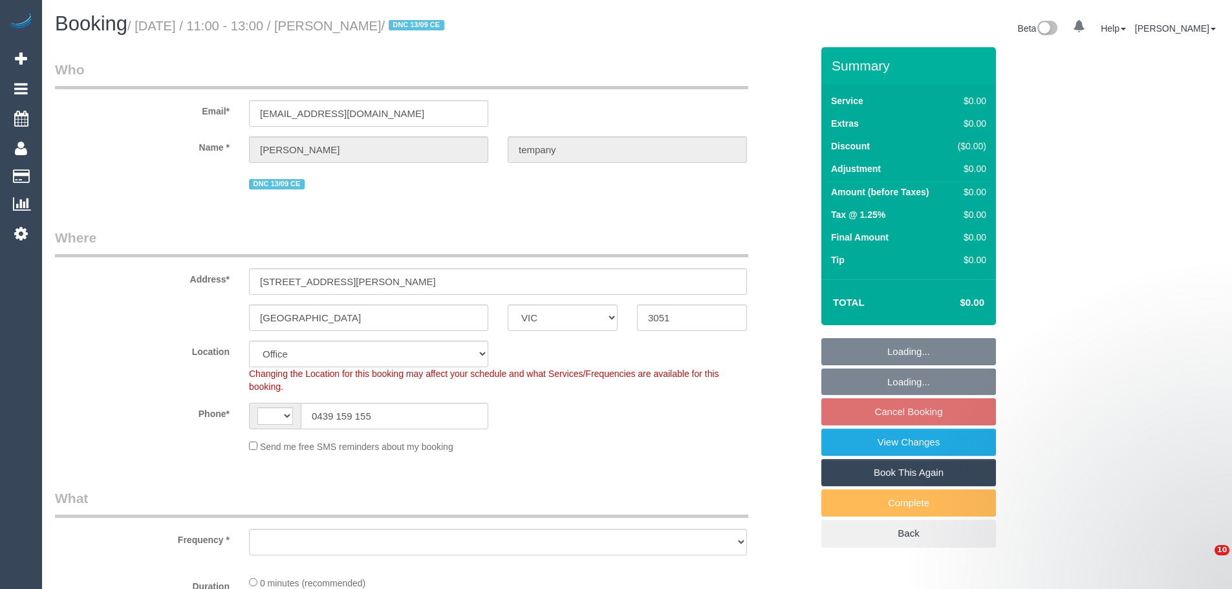
select select "VIC"
select select "string:AU"
select select "object:684"
select select "number:28"
select select "number:14"
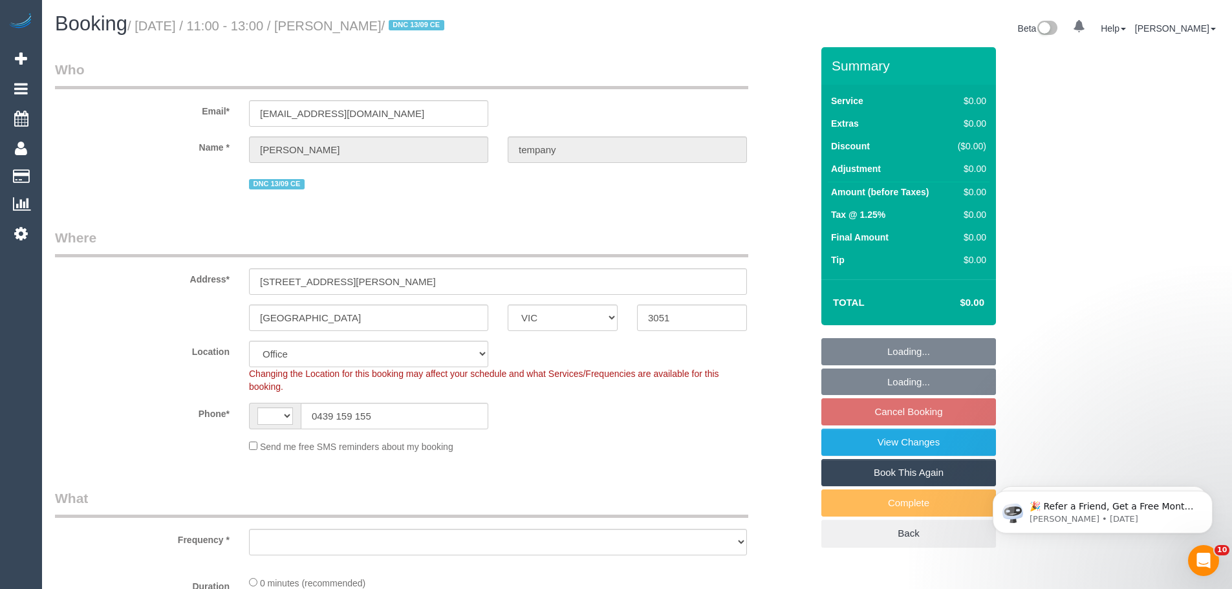
select select "number:19"
select select "number:24"
select select "number:26"
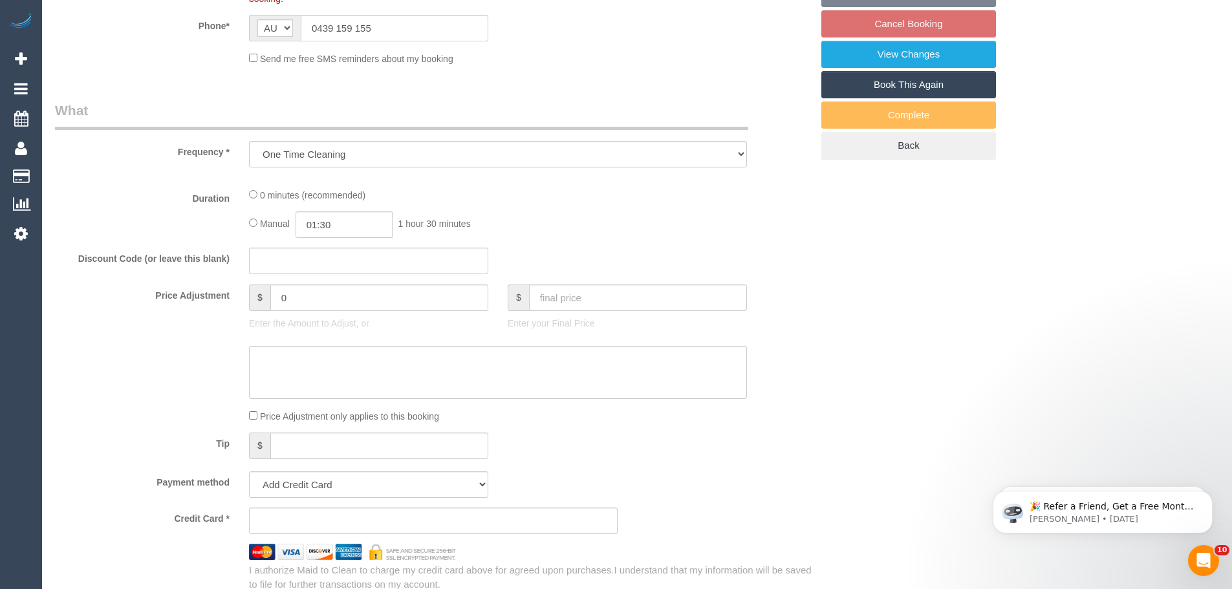
select select "string:stripe-pm_1S64gY2GScqysDRV2PhwI451"
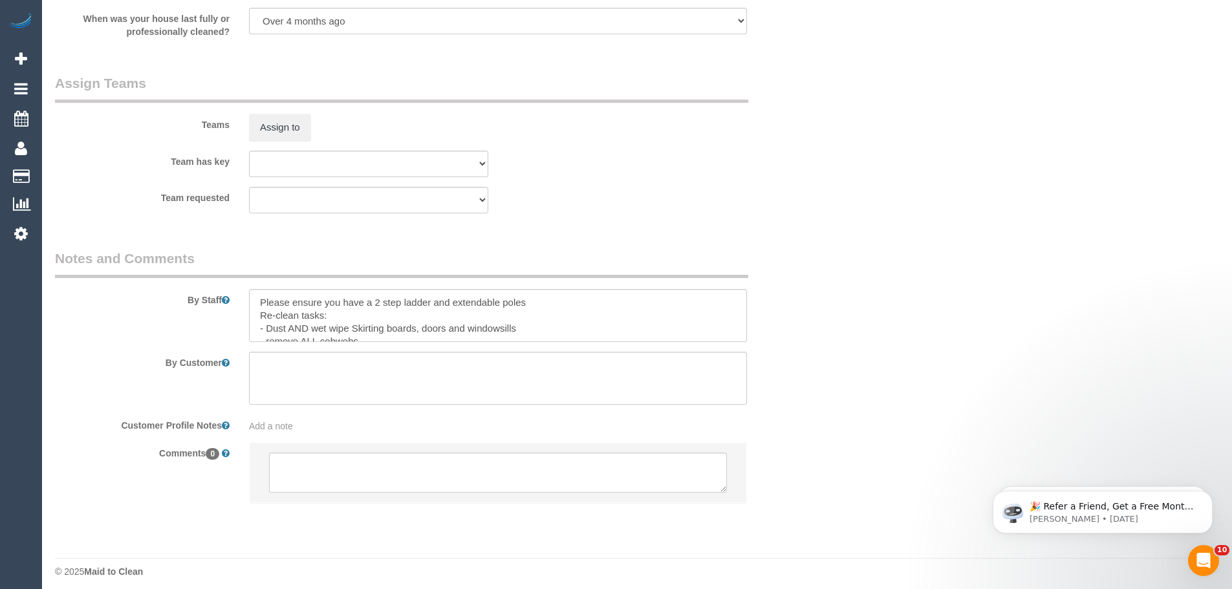
scroll to position [1769, 0]
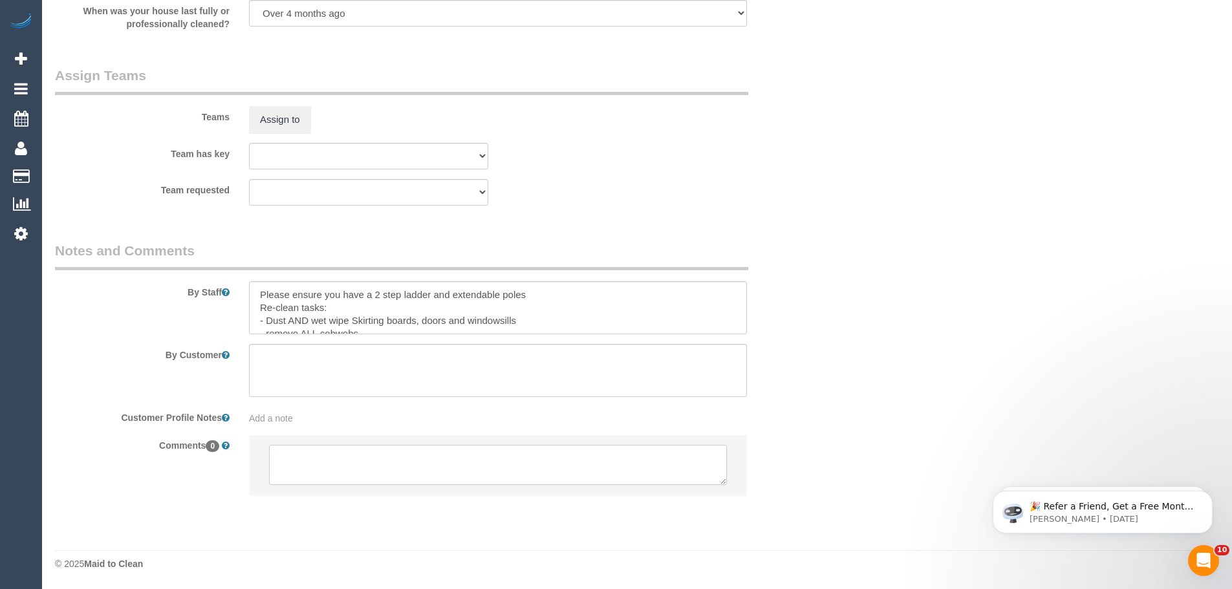
click at [358, 475] on textarea at bounding box center [498, 465] width 458 height 40
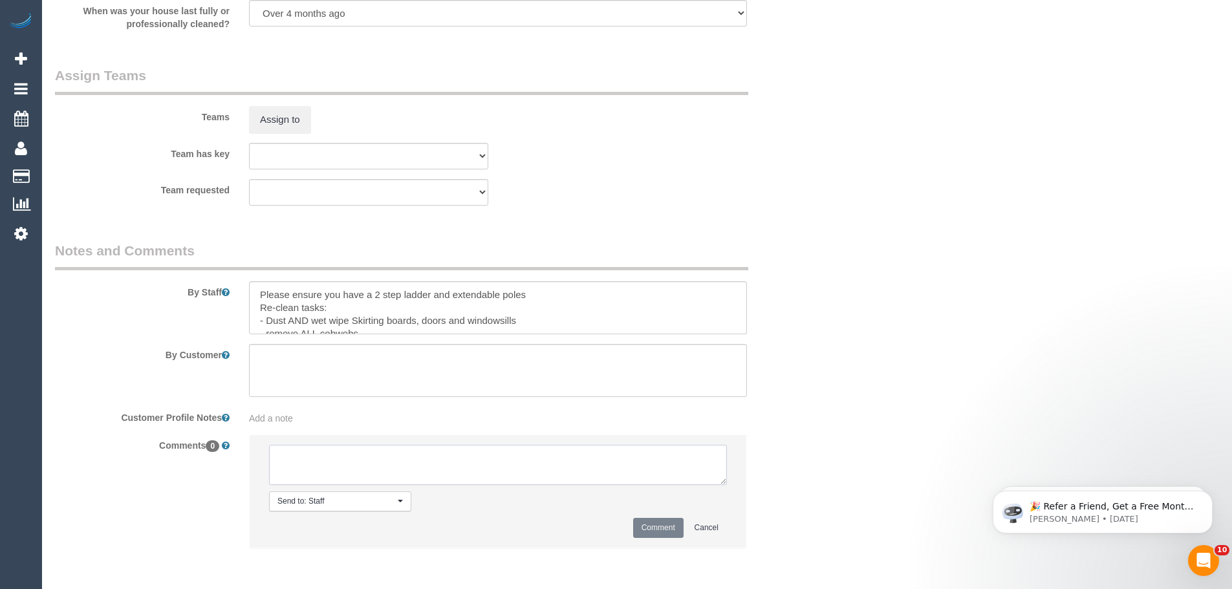
paste textarea "Customer availability: [DATE] 11am - 5pm or [DATE] anytime Original team: (3) […"
type textarea "Customer availability: [DATE] 11am - 5pm or [DATE] anytime Original team: (3) […"
click at [648, 528] on button "Comment" at bounding box center [658, 528] width 50 height 20
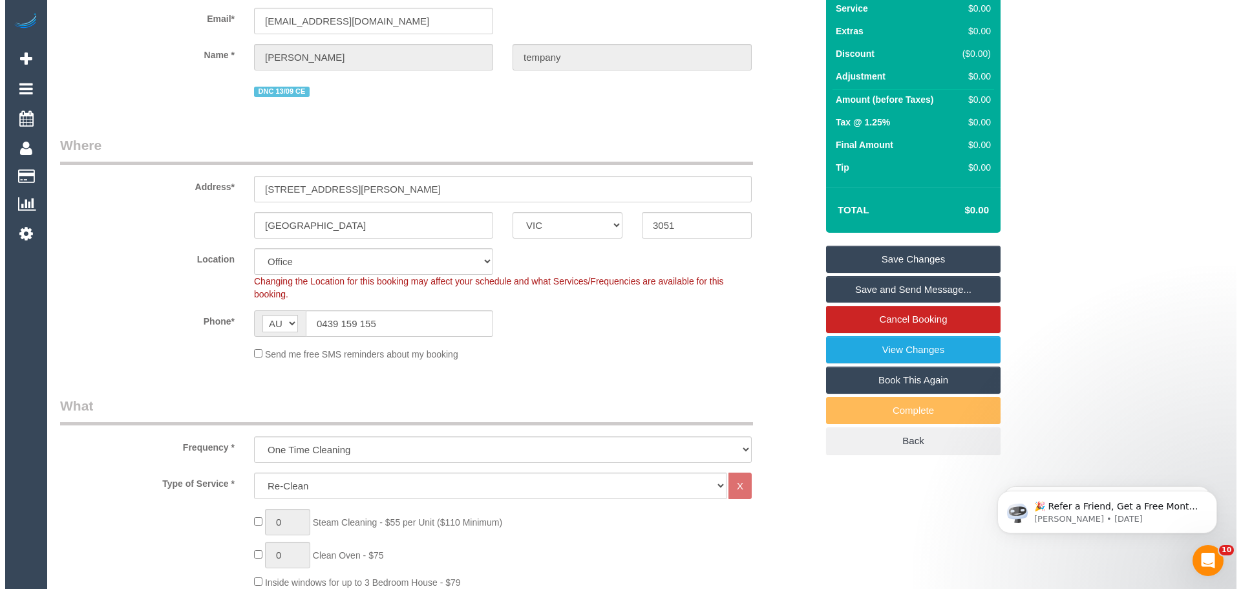
scroll to position [0, 0]
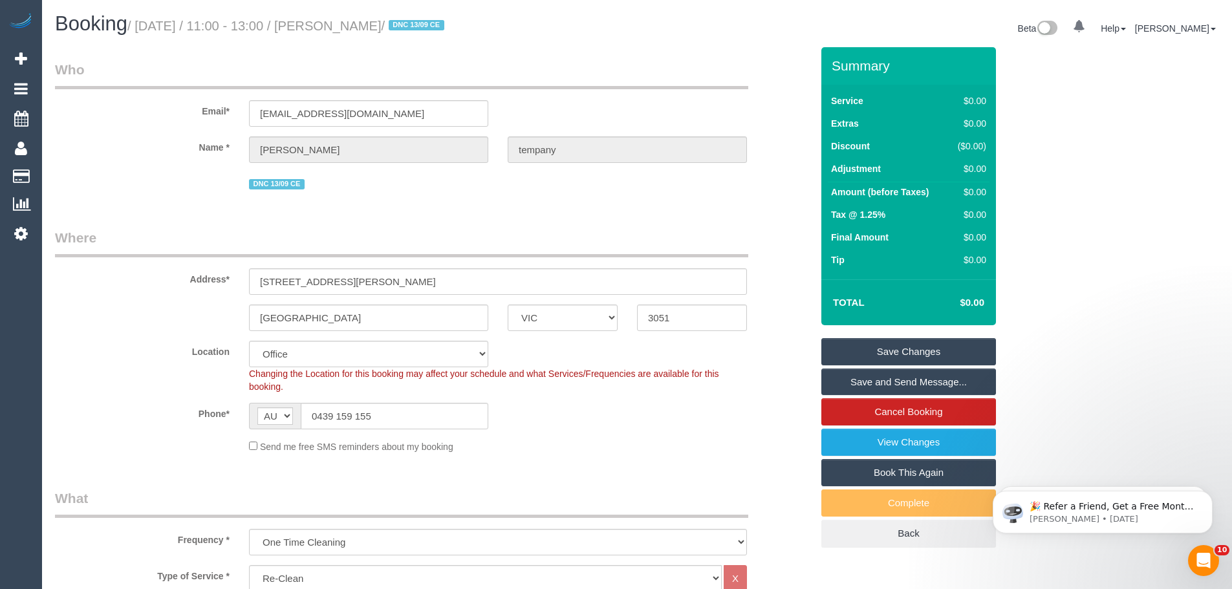
click at [926, 350] on link "Save Changes" at bounding box center [908, 351] width 175 height 27
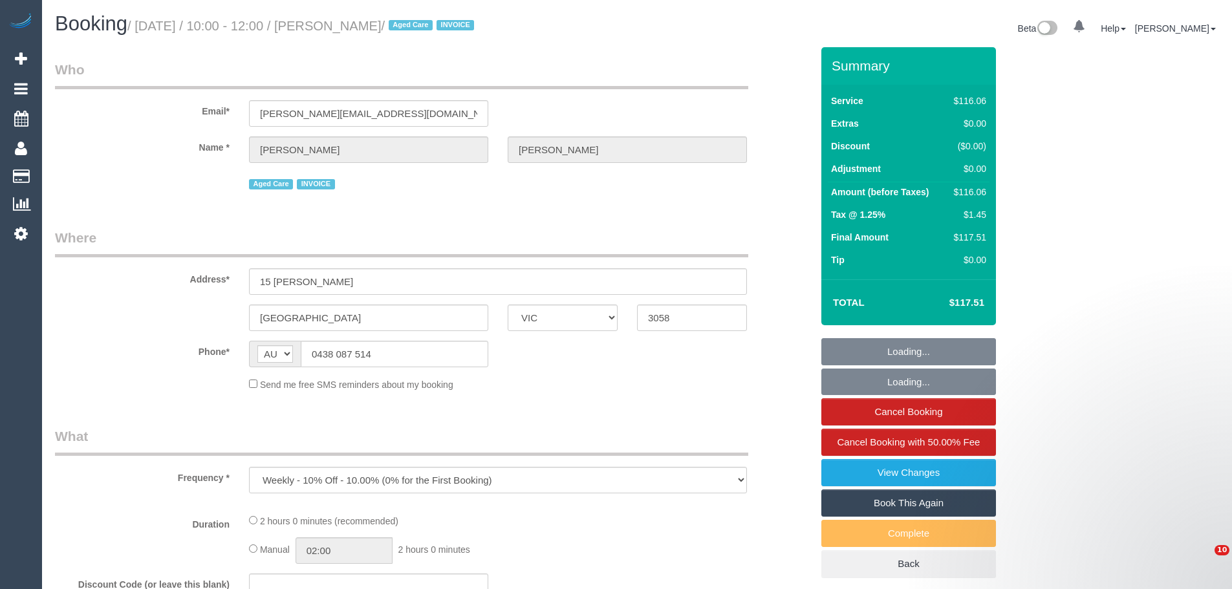
select select "VIC"
select select "number:28"
select select "number:14"
select select "number:19"
select select "number:36"
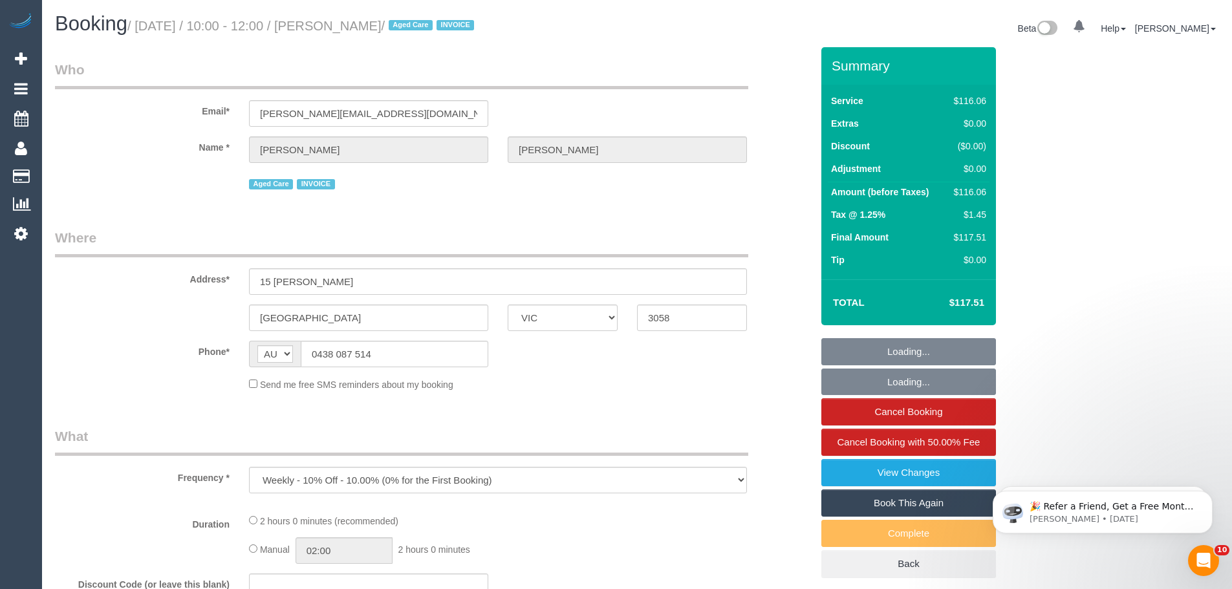
select select "number:35"
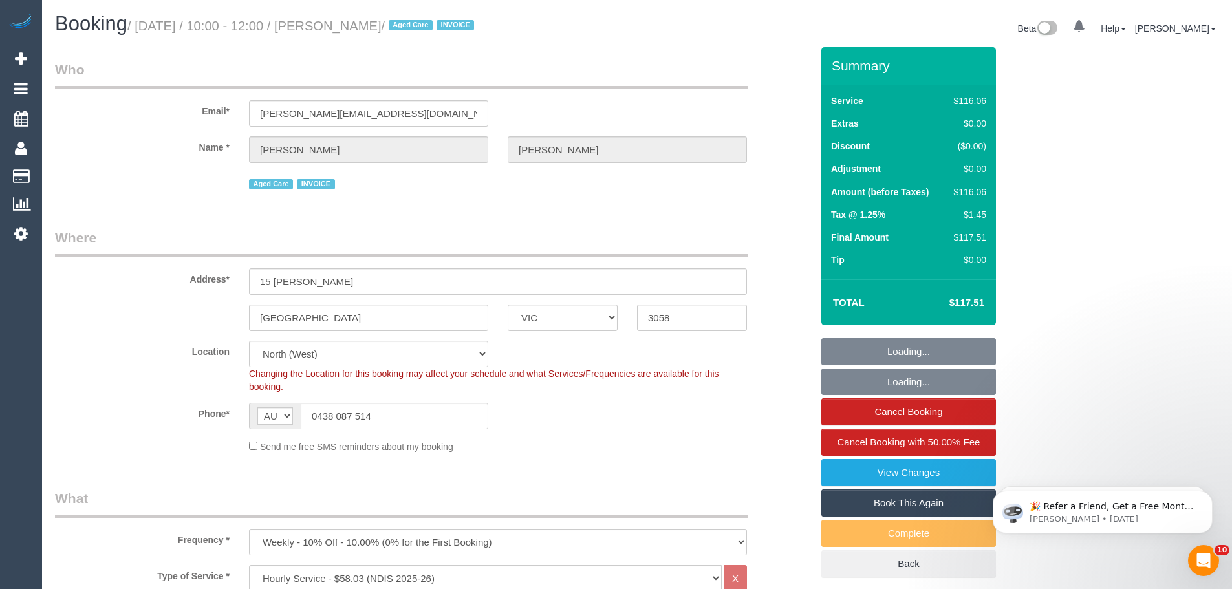
select select "object:1468"
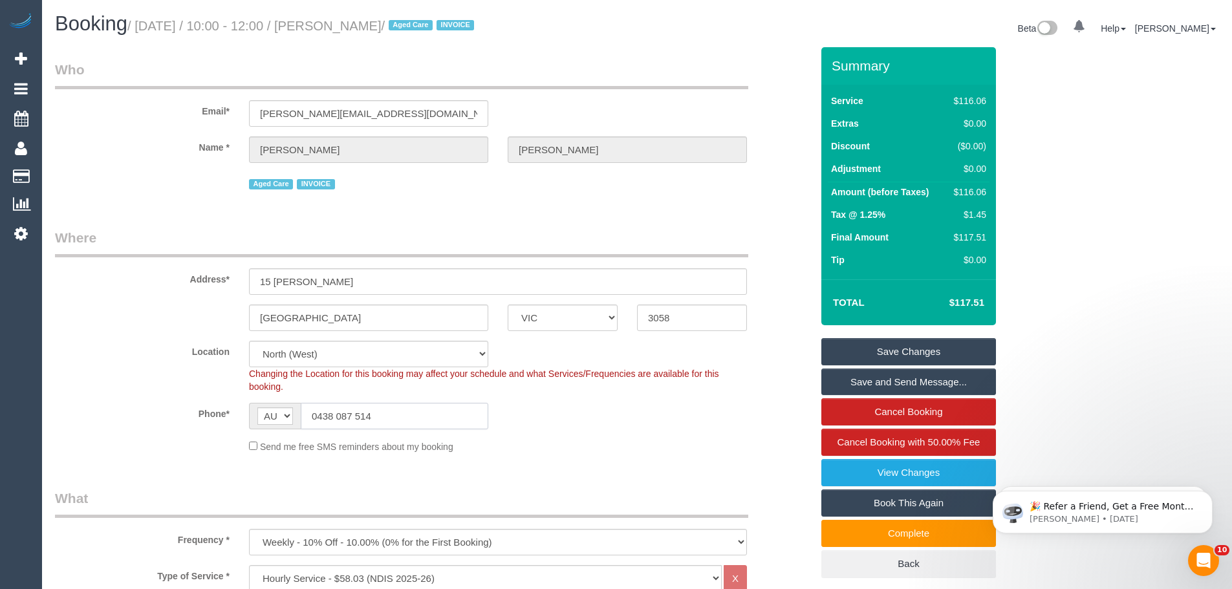
click at [429, 413] on input "0438 087 514" at bounding box center [394, 416] width 187 height 27
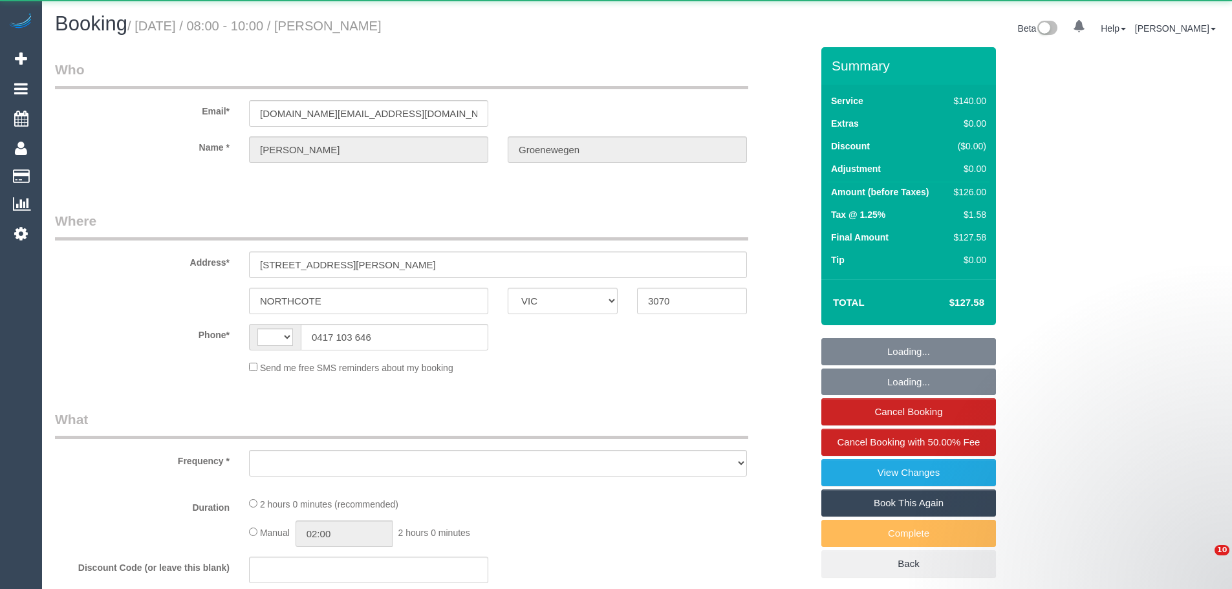
select select "VIC"
select select "string:stripe-pm_1Qmaka2GScqysDRV1w2sn0zd"
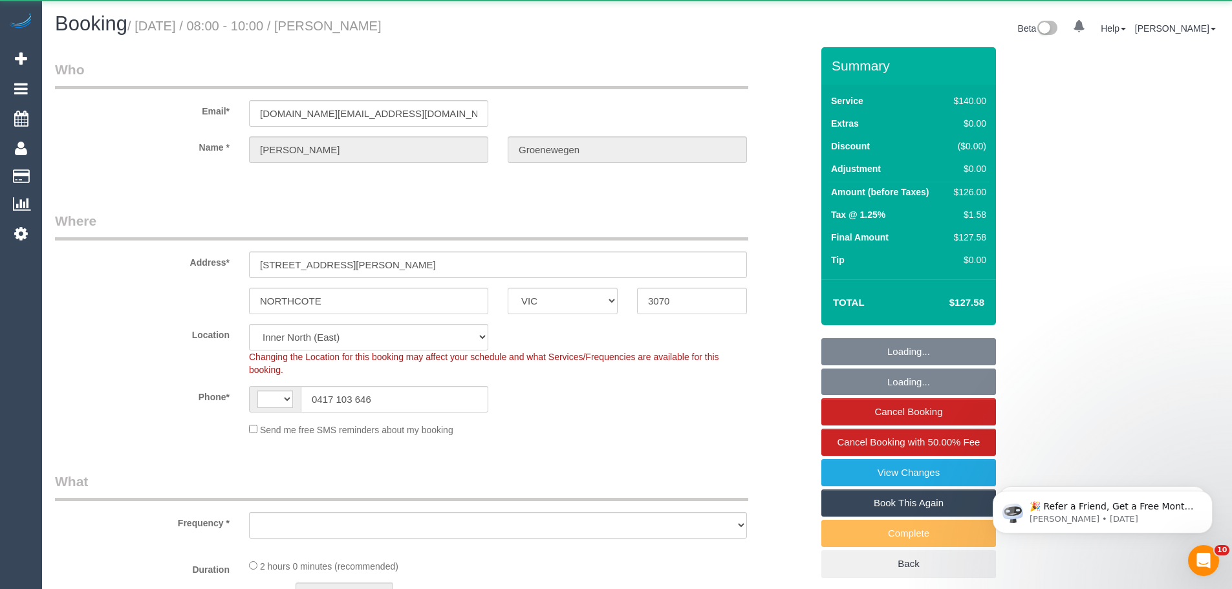
select select "string:AU"
select select "object:534"
select select "number:29"
select select "number:16"
select select "number:19"
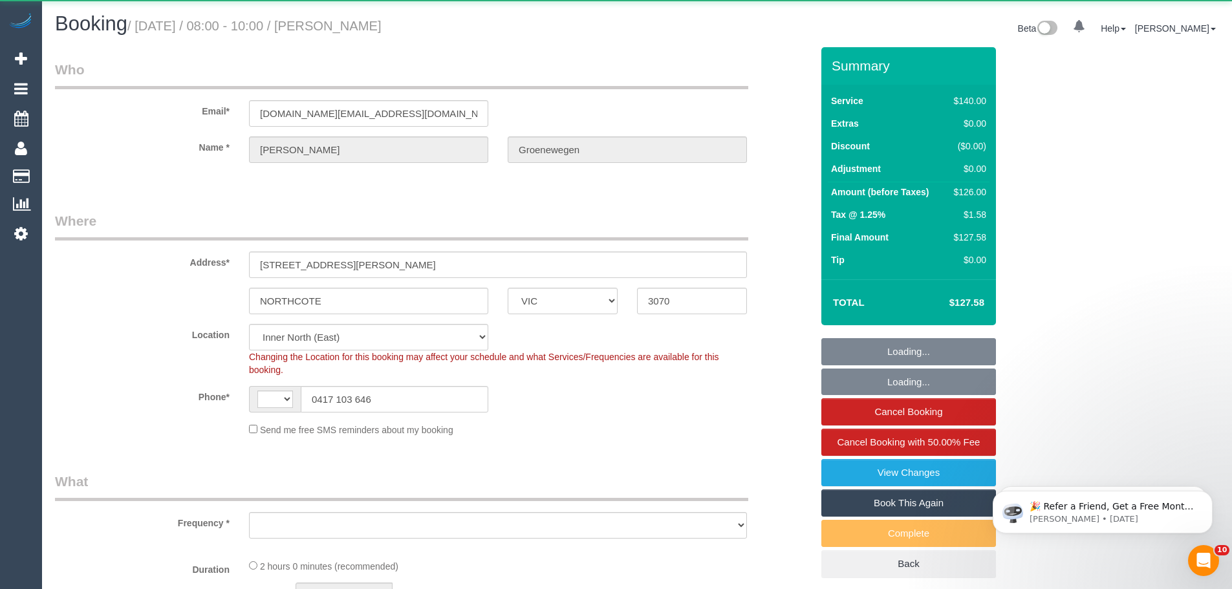
select select "number:22"
select select "number:33"
select select "number:13"
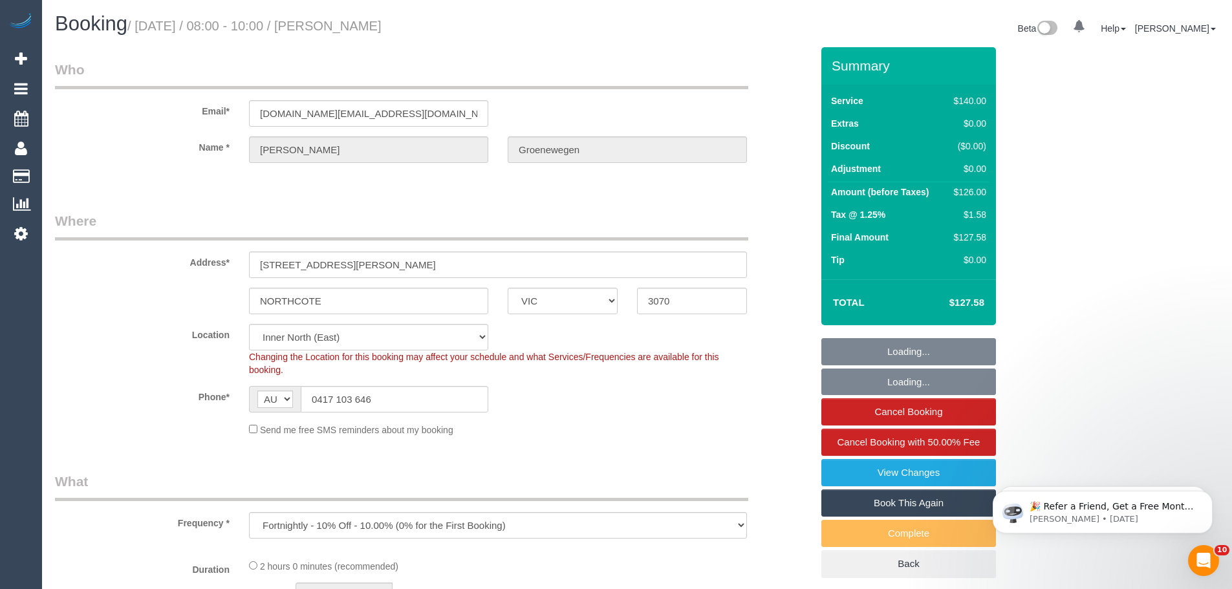
select select "object:699"
drag, startPoint x: 400, startPoint y: 400, endPoint x: 166, endPoint y: 394, distance: 234.1
click at [166, 394] on div "Phone* AF AL DZ AD AO AI AQ AG AR AM AW AU AT AZ BS BH BD BB BY BE BZ BJ BM BT …" at bounding box center [433, 399] width 776 height 27
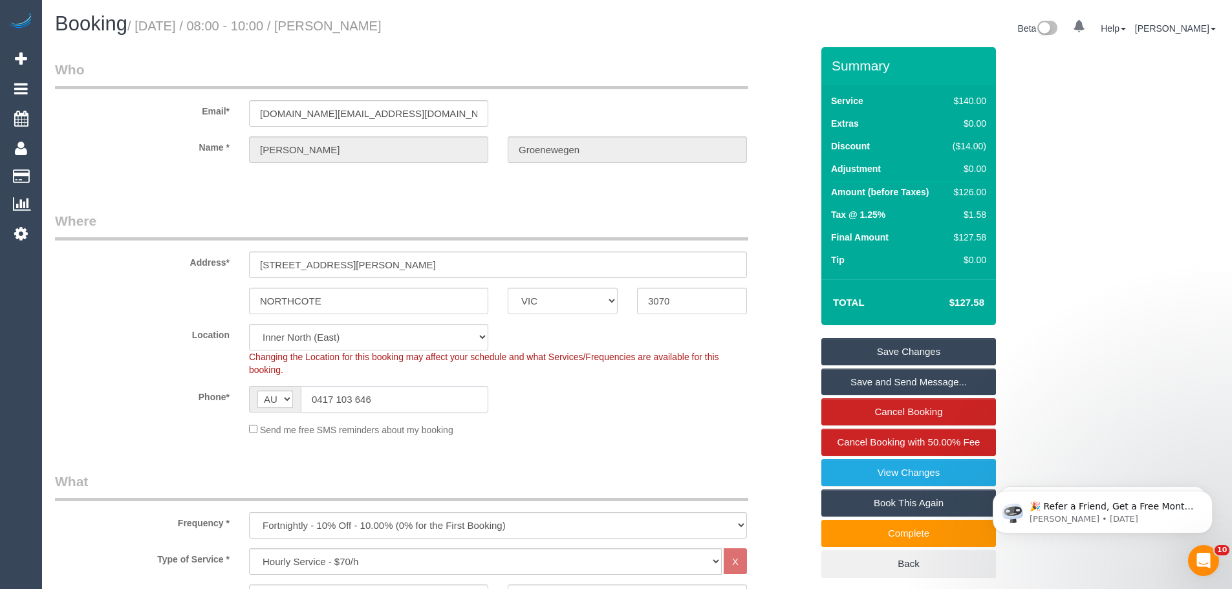
click at [394, 398] on input "0417 103 646" at bounding box center [394, 399] width 187 height 27
click at [434, 396] on input "0417 103 646" at bounding box center [394, 399] width 187 height 27
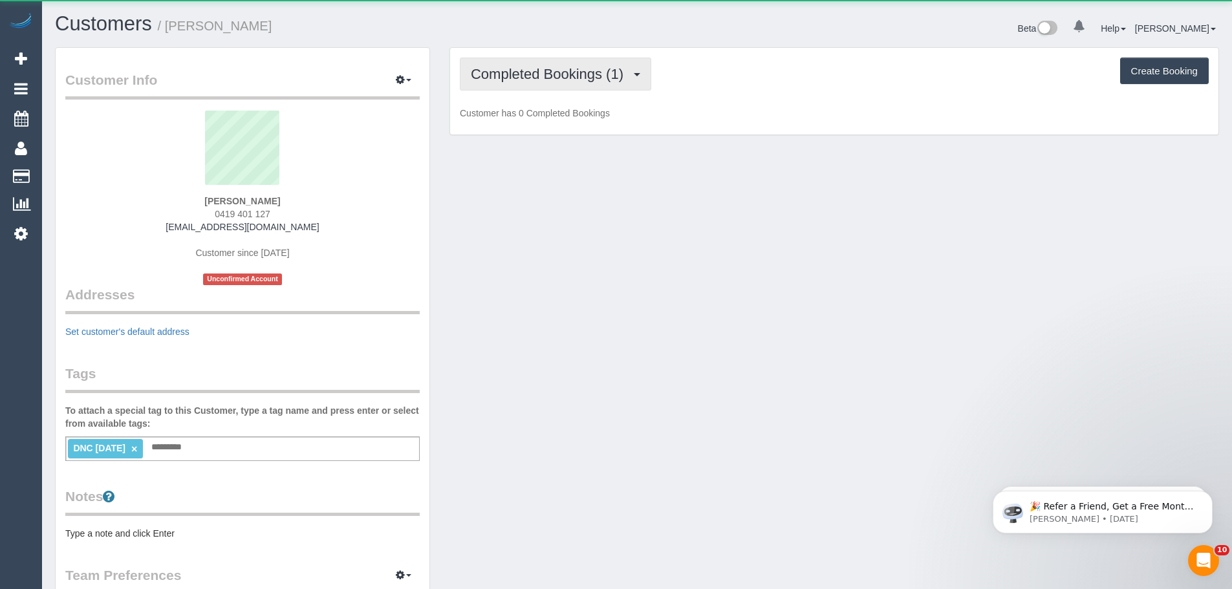
click at [556, 77] on span "Completed Bookings (1)" at bounding box center [550, 74] width 159 height 16
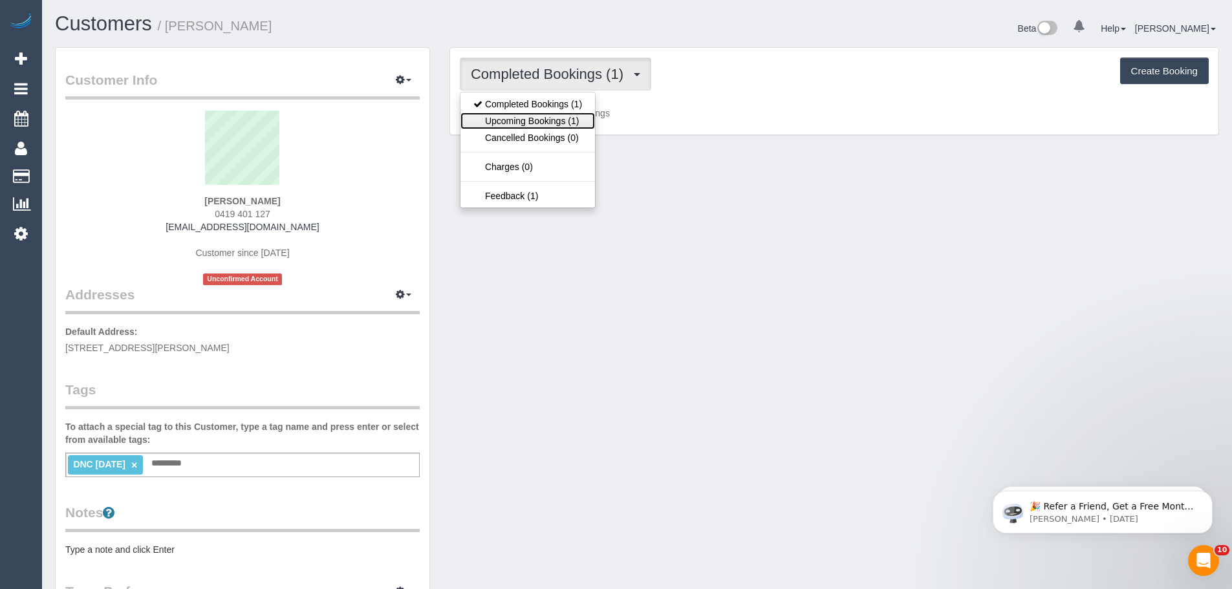
click at [550, 116] on link "Upcoming Bookings (1)" at bounding box center [527, 120] width 134 height 17
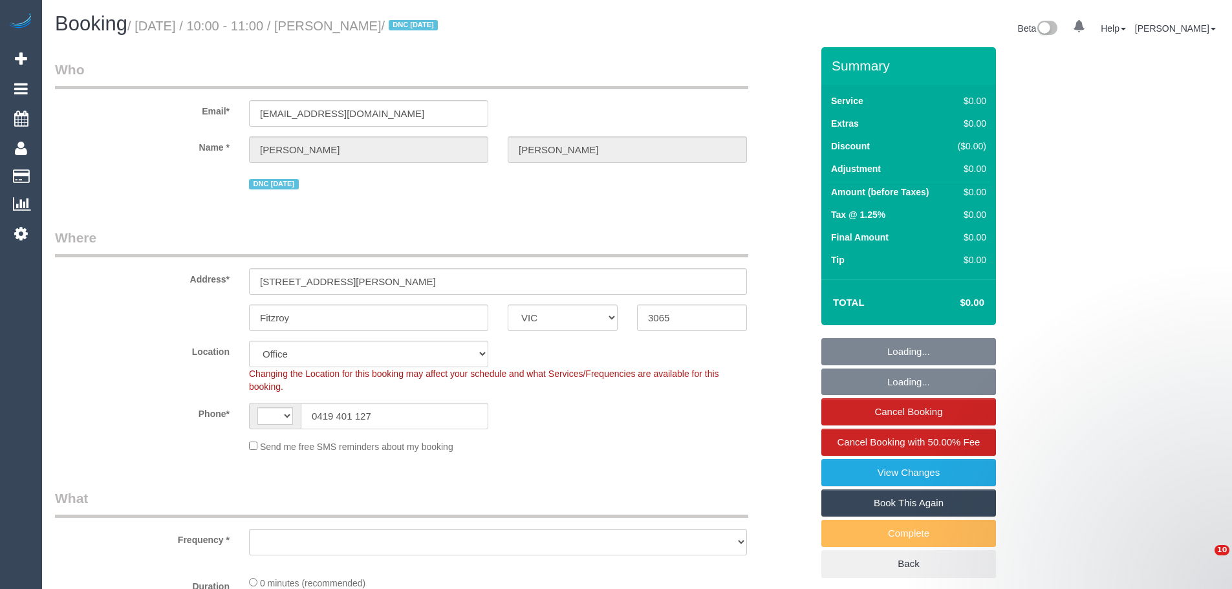
select select "VIC"
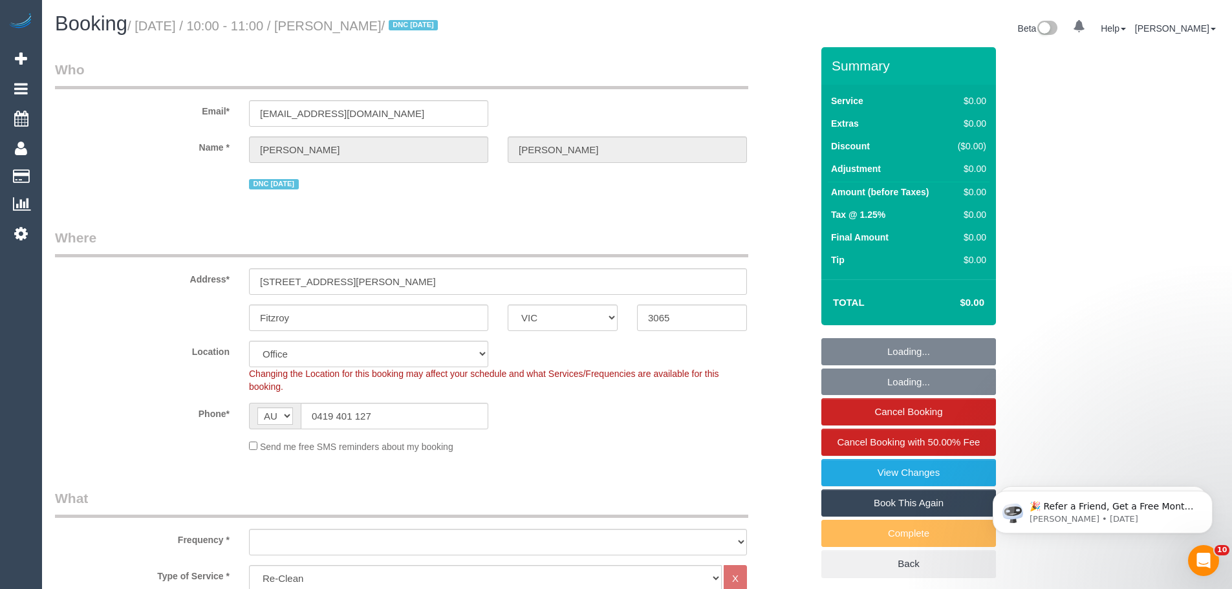
select select "string:AU"
select select "object:621"
select select "string:stripe-pm_1S3Ret2GScqysDRV3gAhRbXU"
select select "object:626"
select select "number:28"
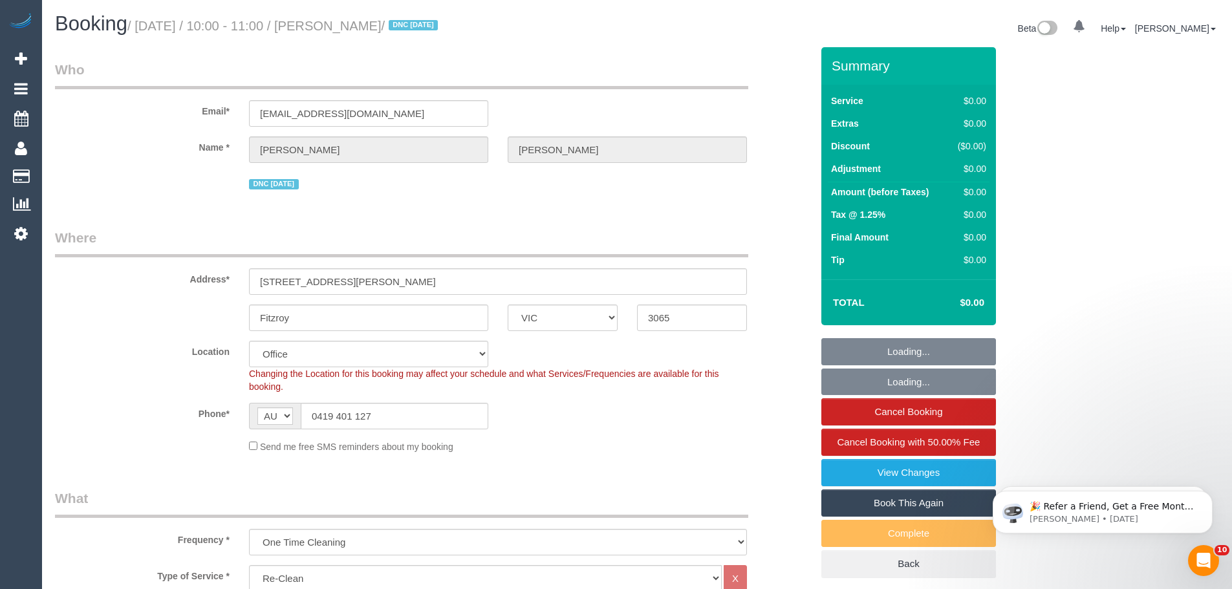
select select "number:14"
select select "number:18"
select select "number:24"
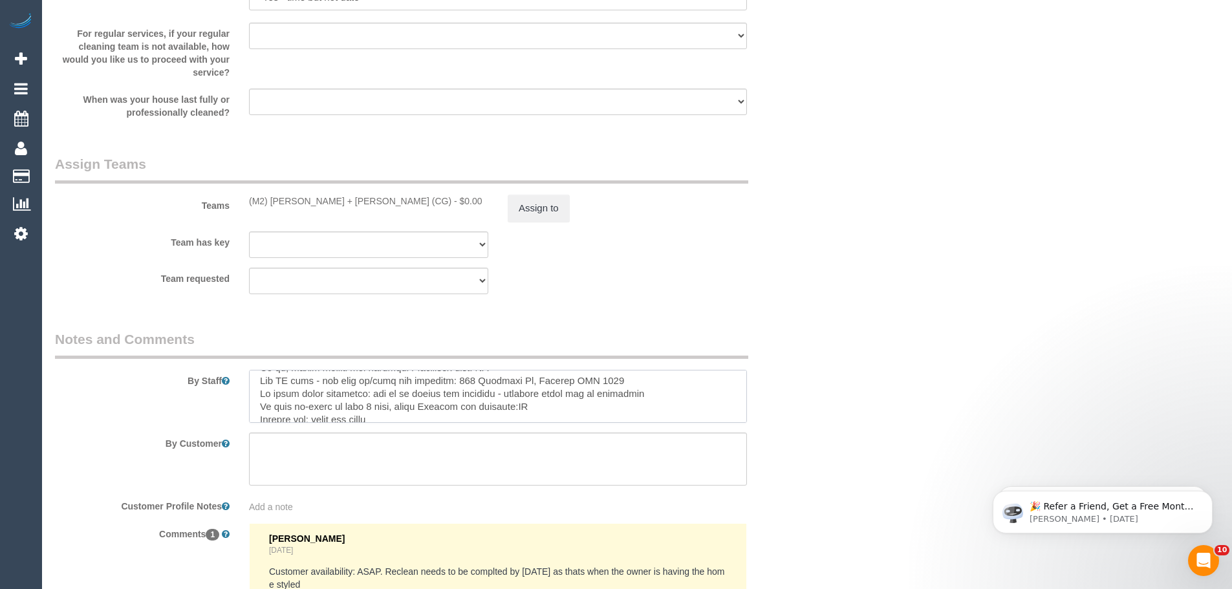
scroll to position [322, 0]
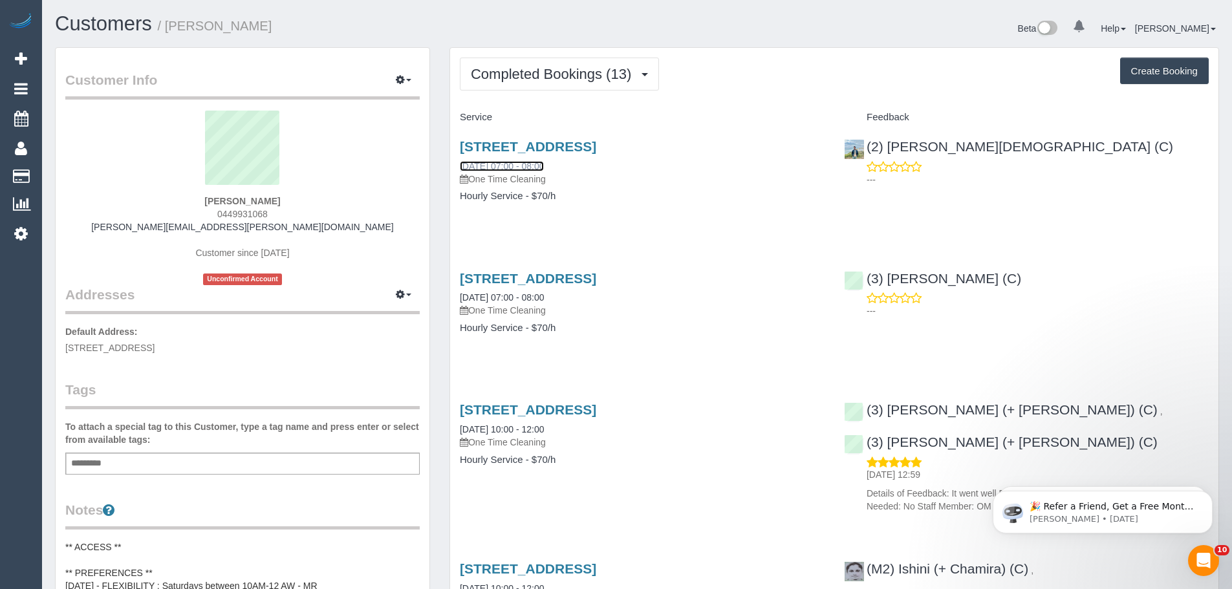
click at [476, 168] on link "[DATE] 07:00 - 08:00" at bounding box center [502, 166] width 84 height 10
drag, startPoint x: 285, startPoint y: 199, endPoint x: 152, endPoint y: 194, distance: 133.3
click at [149, 195] on div "[PERSON_NAME] 0449931068 [PERSON_NAME][EMAIL_ADDRESS][PERSON_NAME][DOMAIN_NAME]…" at bounding box center [242, 198] width 354 height 175
copy strong "[PERSON_NAME]"
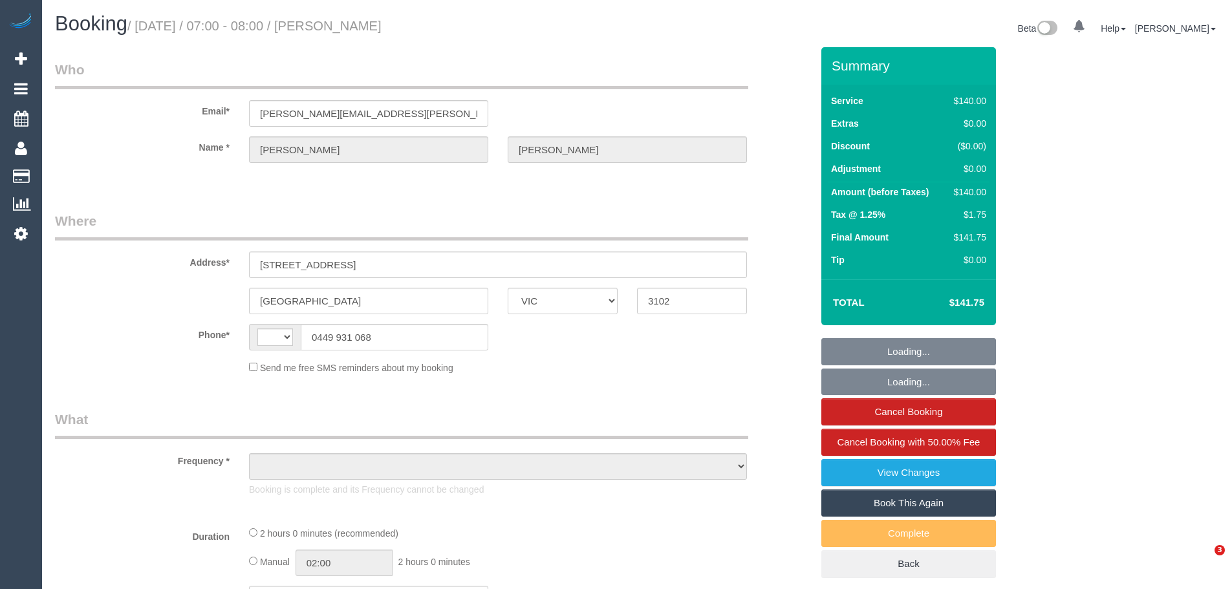
select select "VIC"
select select "object:290"
select select "string:stripe-pm_1RJQoM2GScqysDRVYVHDPjV1"
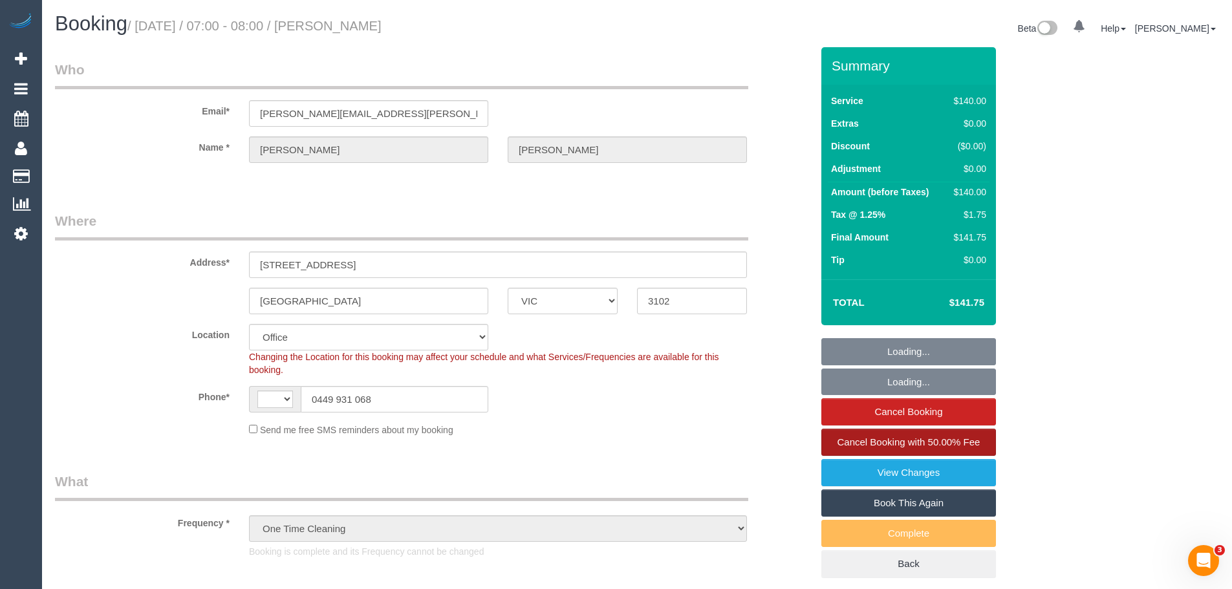
select select "object:745"
select select "string:AU"
select select "number:28"
select select "number:14"
select select "number:18"
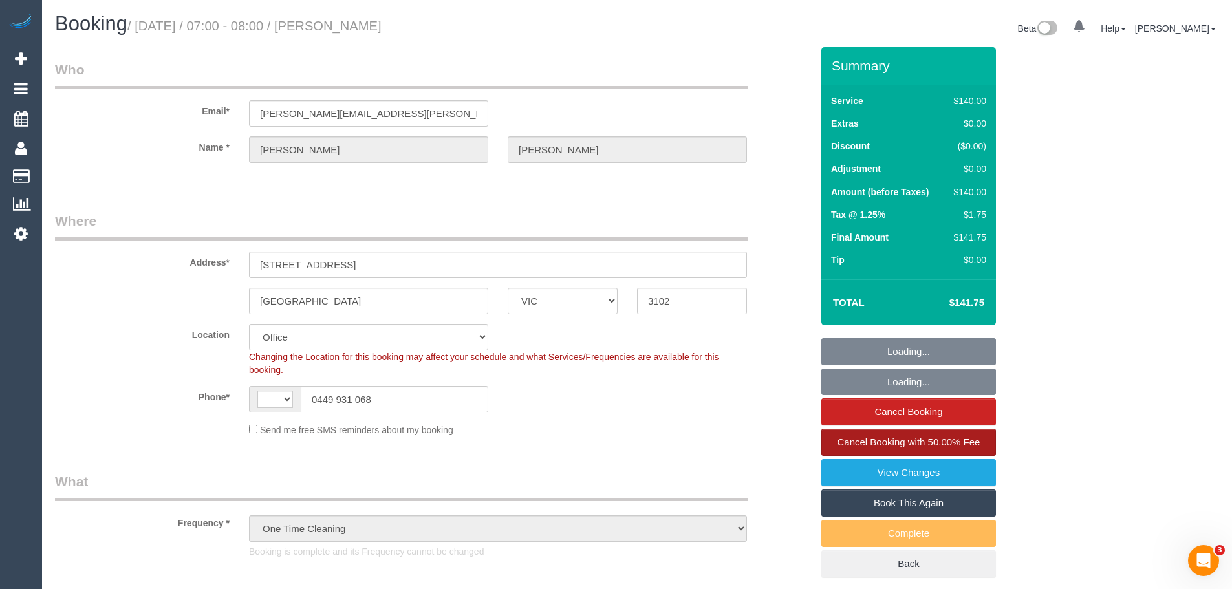
select select "number:25"
select select "number:35"
select select "number:13"
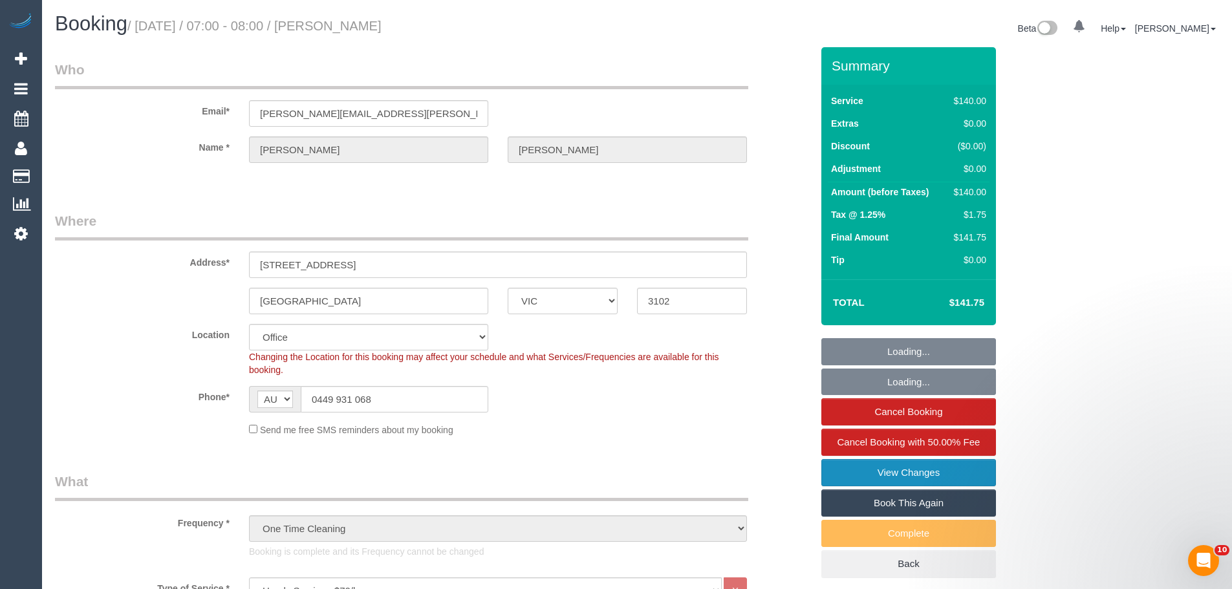
click at [870, 469] on link "View Changes" at bounding box center [908, 472] width 175 height 27
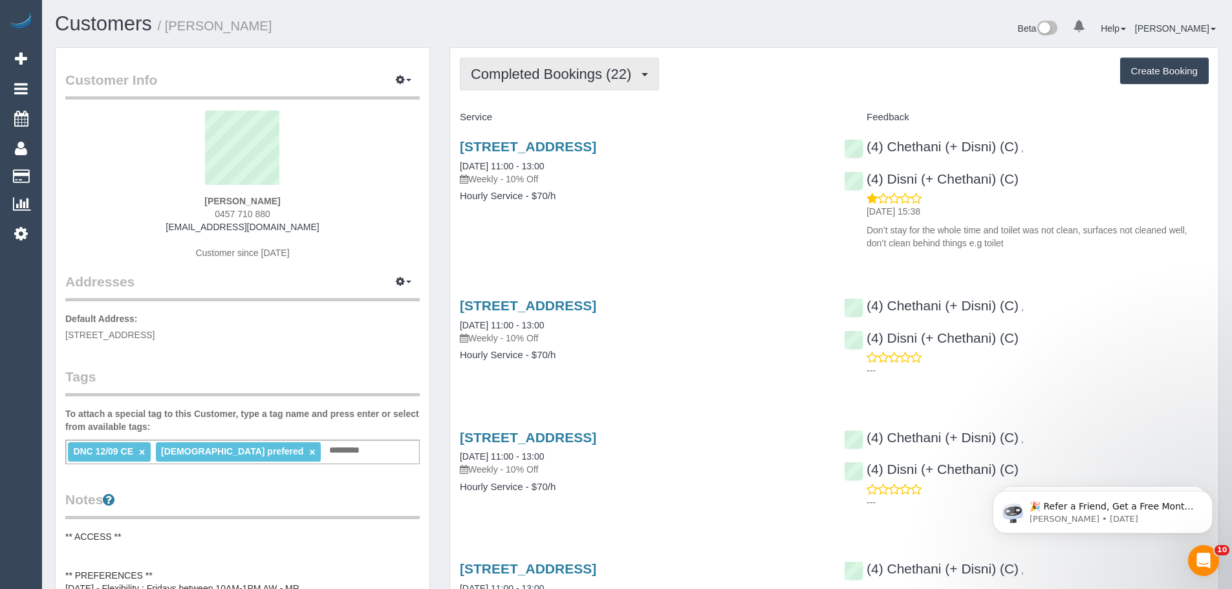
click at [561, 75] on span "Completed Bookings (22)" at bounding box center [554, 74] width 167 height 16
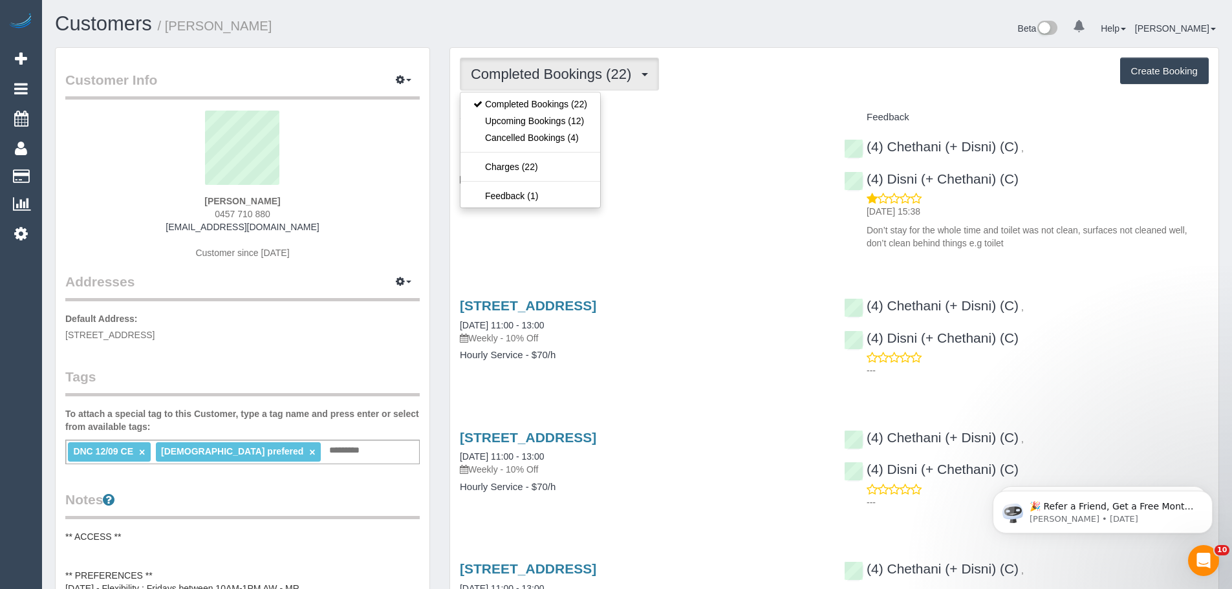
click at [725, 110] on div "Service" at bounding box center [642, 118] width 384 height 22
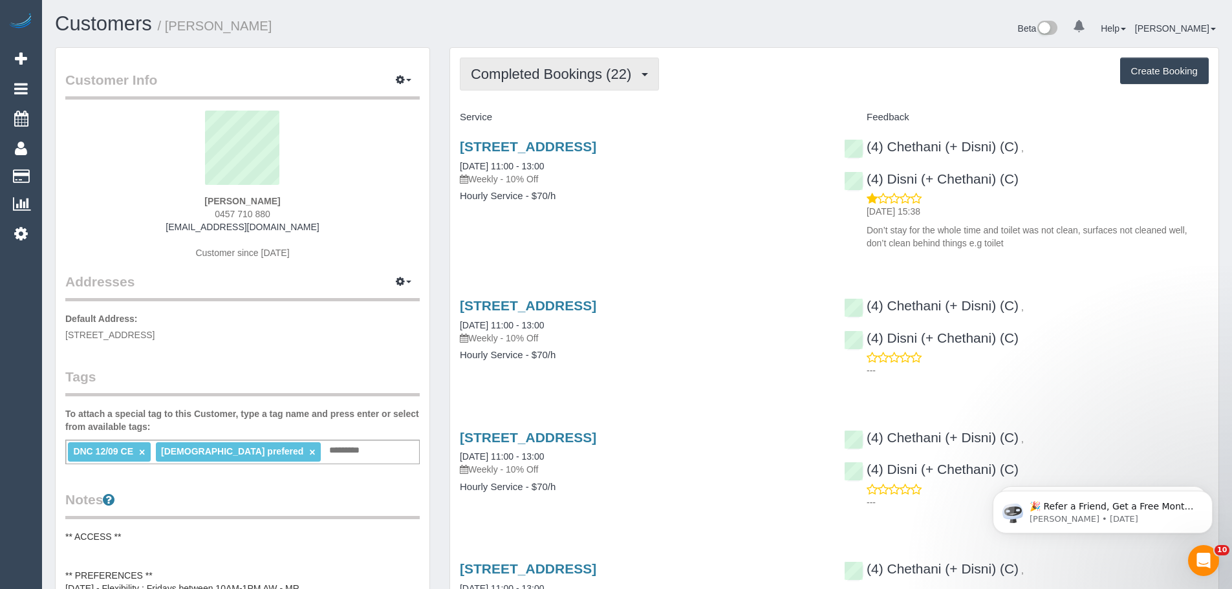
click at [555, 80] on span "Completed Bookings (22)" at bounding box center [554, 74] width 167 height 16
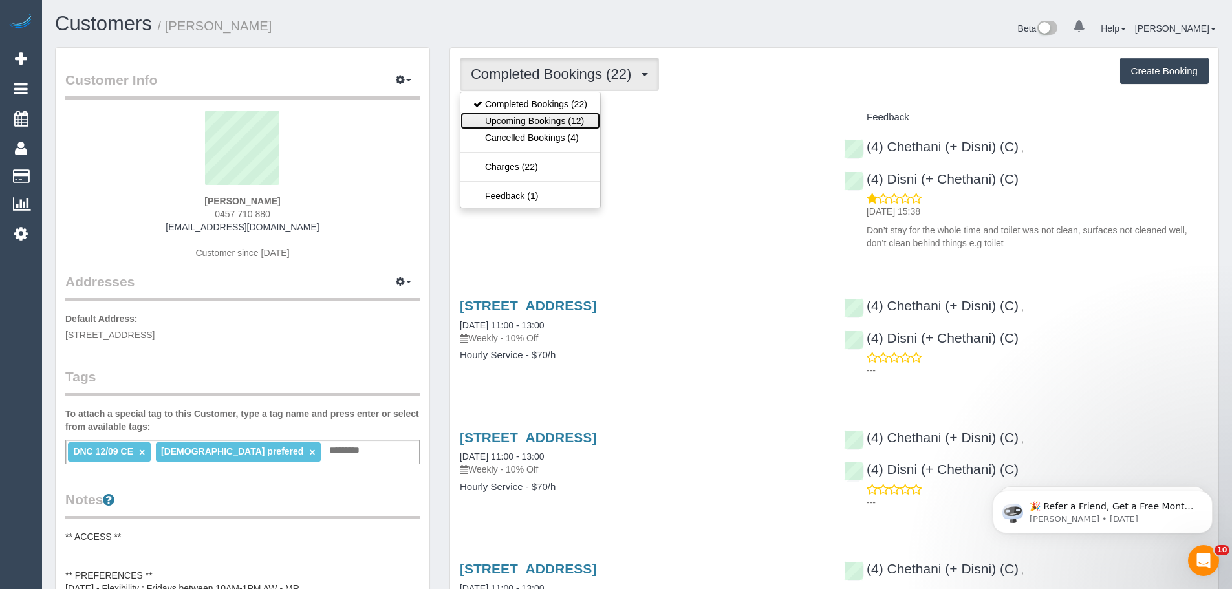
click at [551, 119] on link "Upcoming Bookings (12)" at bounding box center [530, 120] width 140 height 17
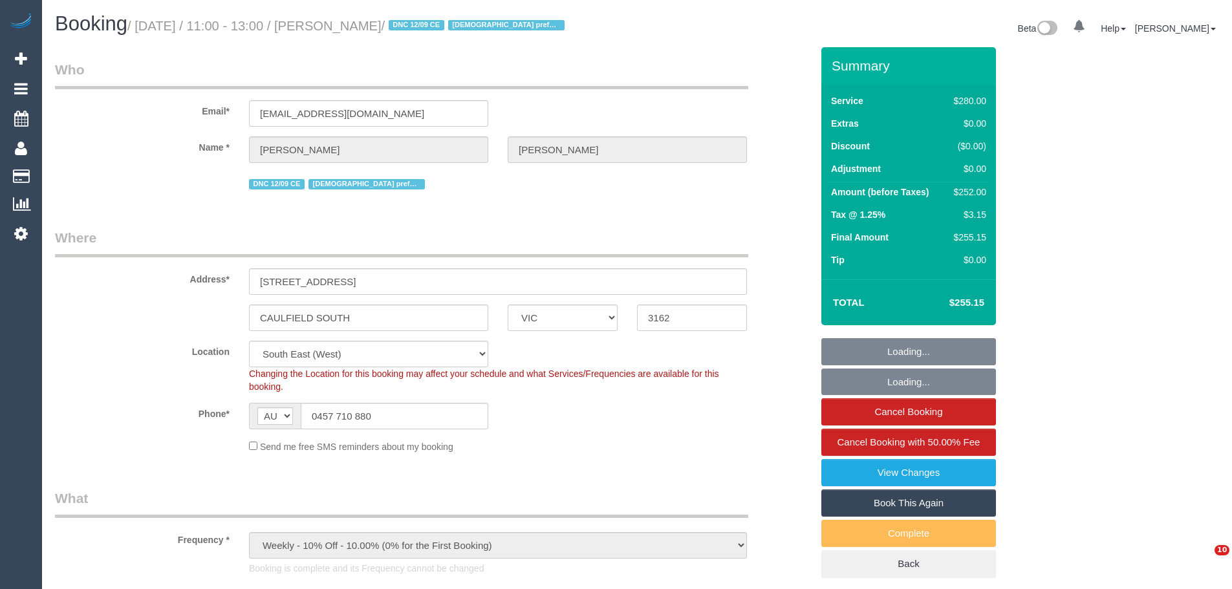
select select "VIC"
select select "object:577"
select select "2"
select select "number:27"
select select "number:14"
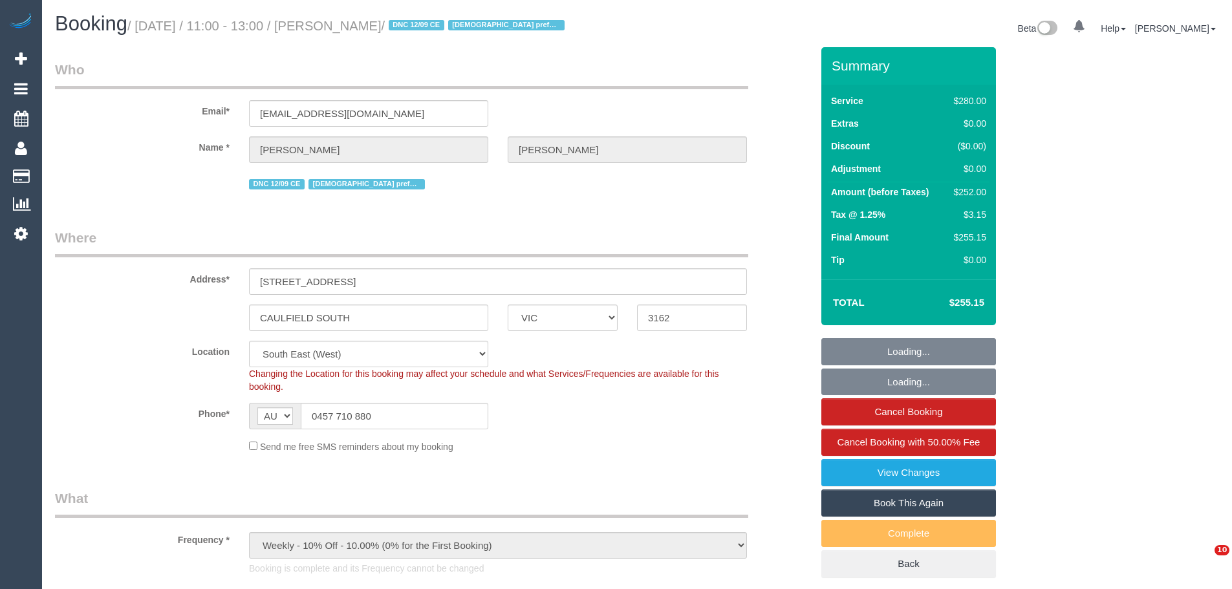
select select "number:19"
select select "number:24"
select select "number:35"
select select "number:12"
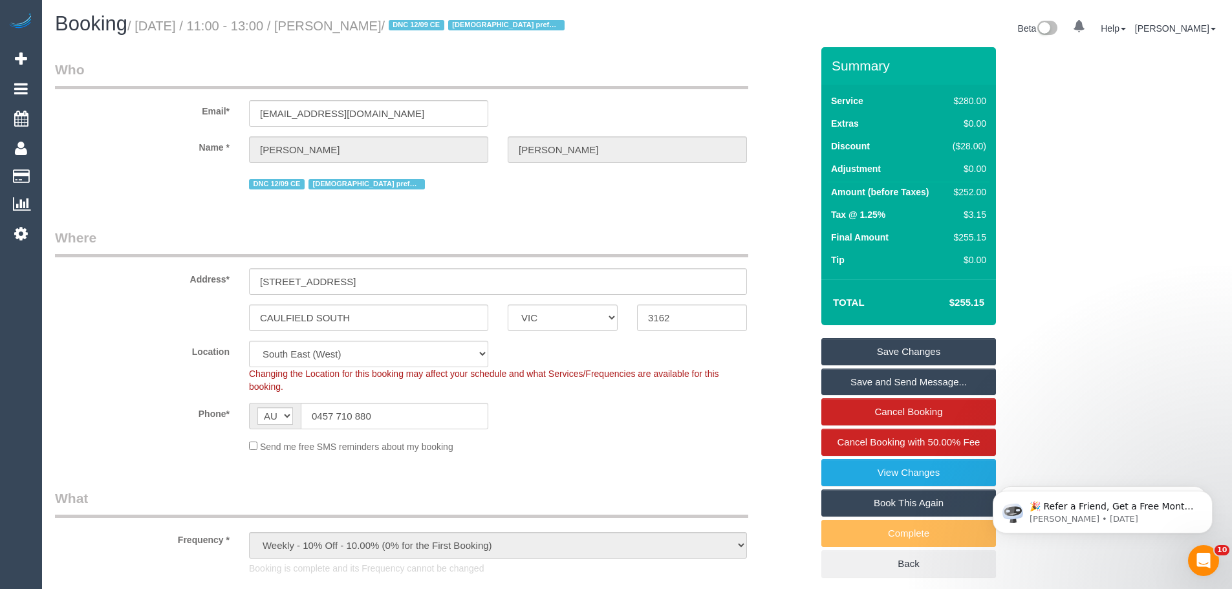
click at [968, 192] on div "$252.00" at bounding box center [966, 192] width 39 height 13
copy div "252.00"
drag, startPoint x: 381, startPoint y: 422, endPoint x: 233, endPoint y: 400, distance: 149.0
click at [233, 400] on sui-booking-location "Location [GEOGRAPHIC_DATA] (North) East (South) [GEOGRAPHIC_DATA] (East) [GEOGR…" at bounding box center [433, 397] width 756 height 112
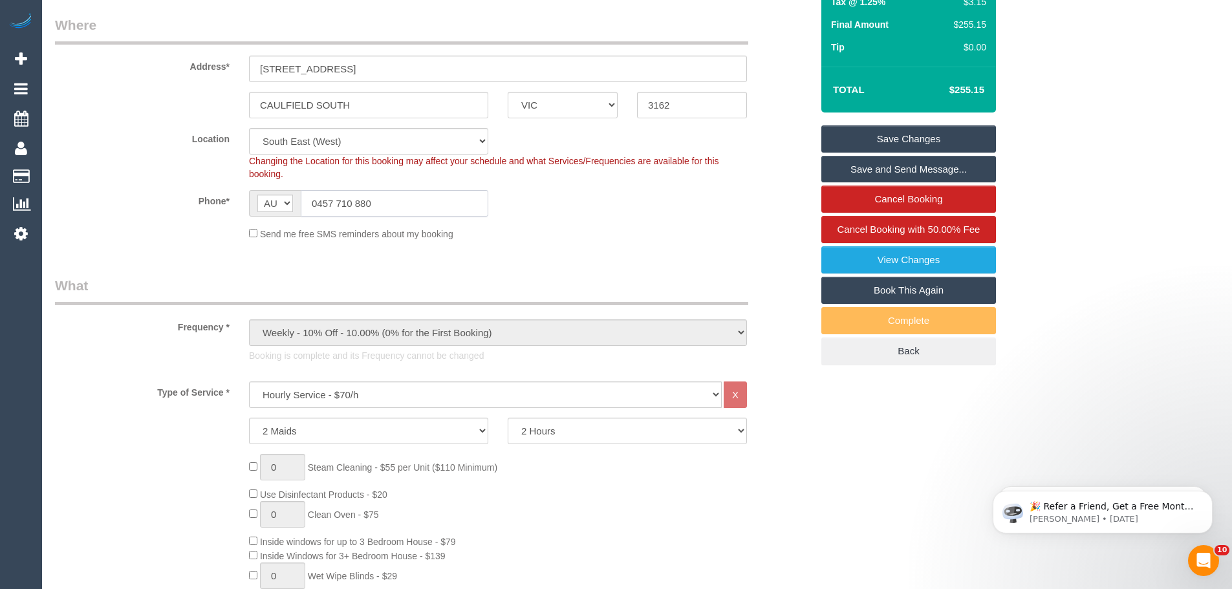
scroll to position [388, 0]
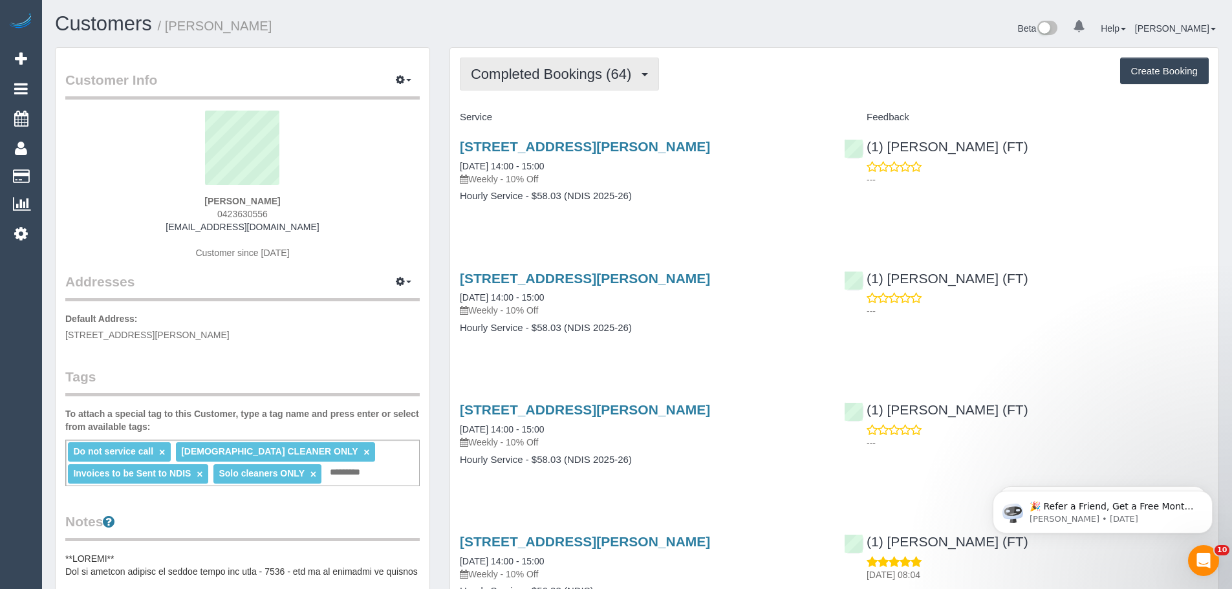
click at [569, 74] on span "Completed Bookings (64)" at bounding box center [554, 74] width 167 height 16
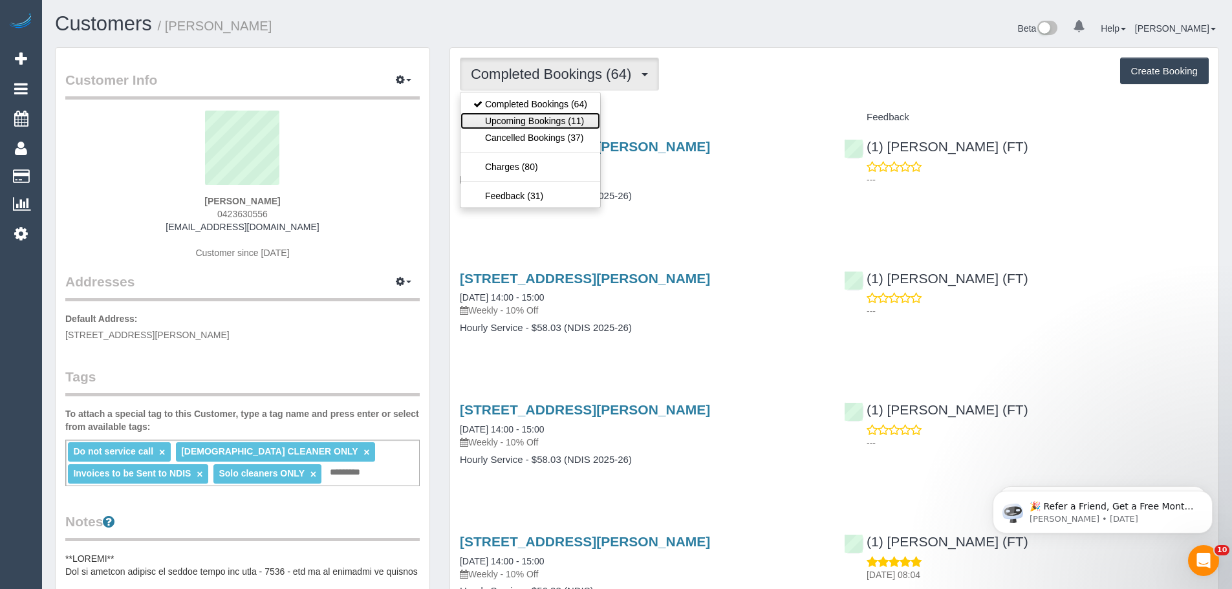
click at [545, 119] on link "Upcoming Bookings (11)" at bounding box center [530, 120] width 140 height 17
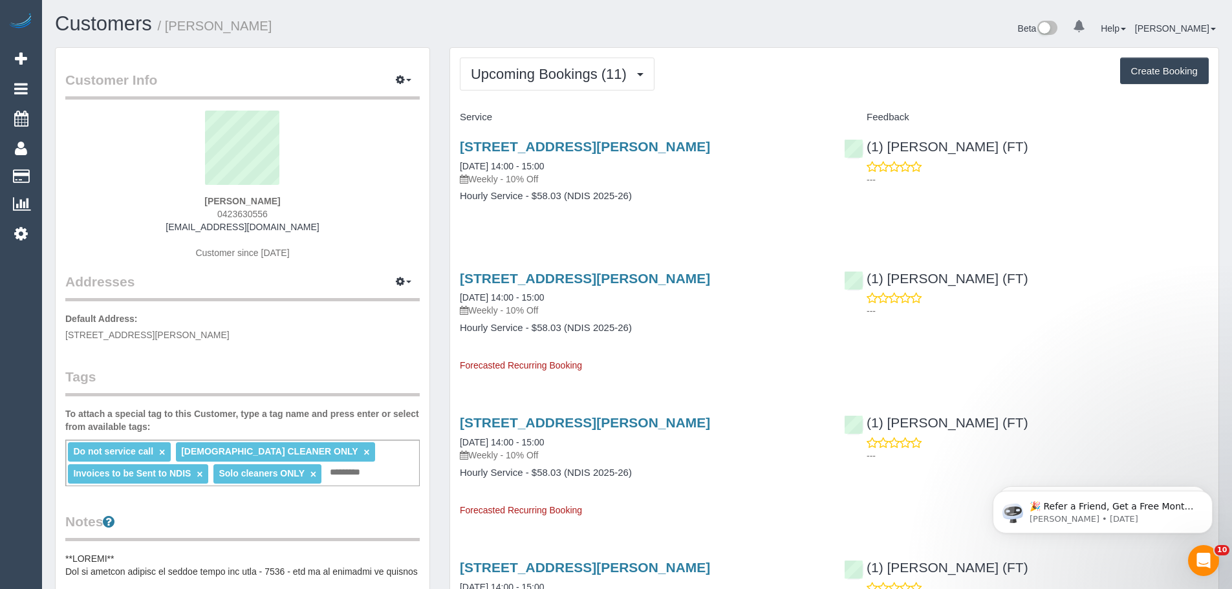
drag, startPoint x: 453, startPoint y: 275, endPoint x: 646, endPoint y: 327, distance: 200.7
click at [646, 327] on div "[STREET_ADDRESS][PERSON_NAME] [DATE] 14:00 - 15:00 Weekly - 10% Off Hourly Serv…" at bounding box center [642, 316] width 384 height 112
copy div "[STREET_ADDRESS][PERSON_NAME] [DATE] 14:00 - 15:00 Weekly - 10% Off Hourly Serv…"
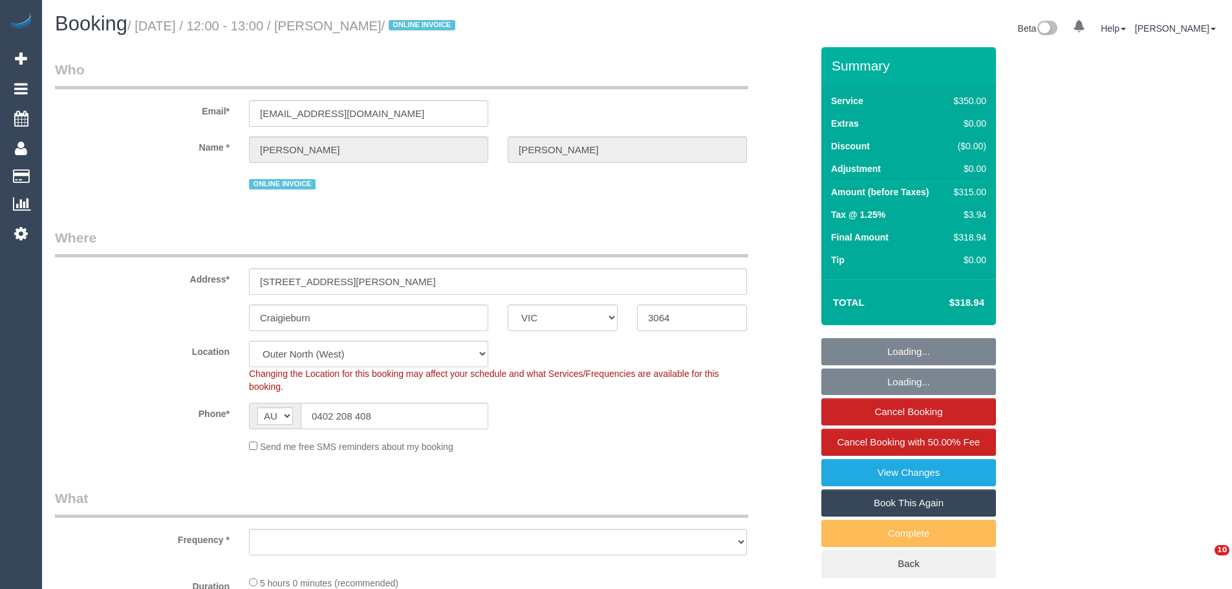
select select "VIC"
select select "object:1305"
select select "300"
select select "number:28"
select select "number:14"
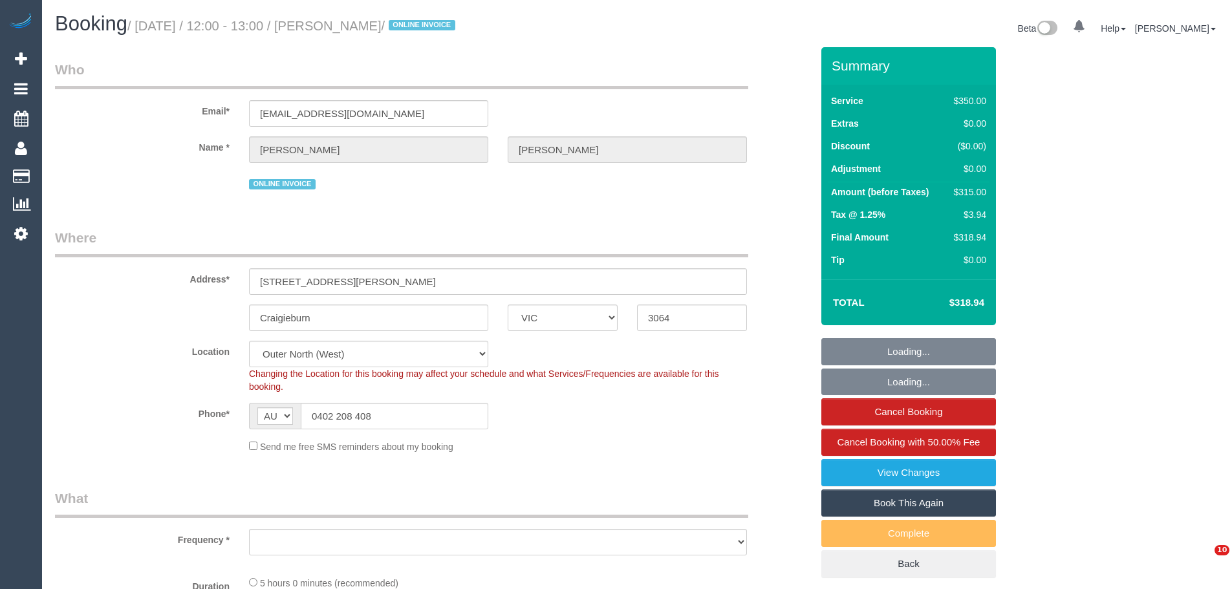
select select "number:18"
select select "number:36"
select select "number:35"
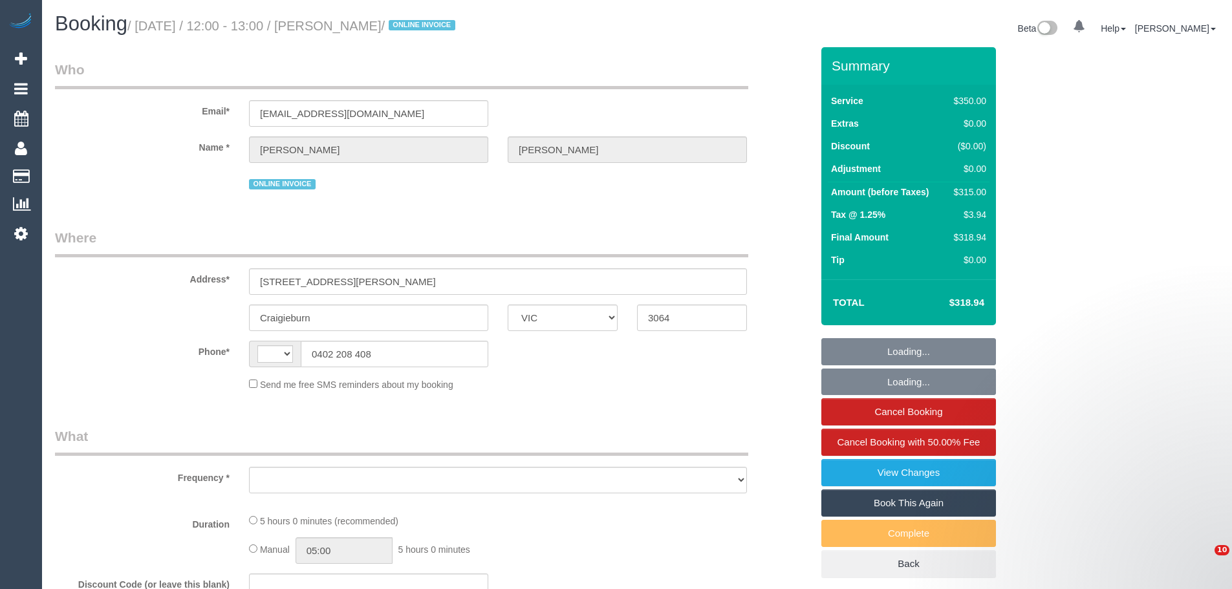
select select "VIC"
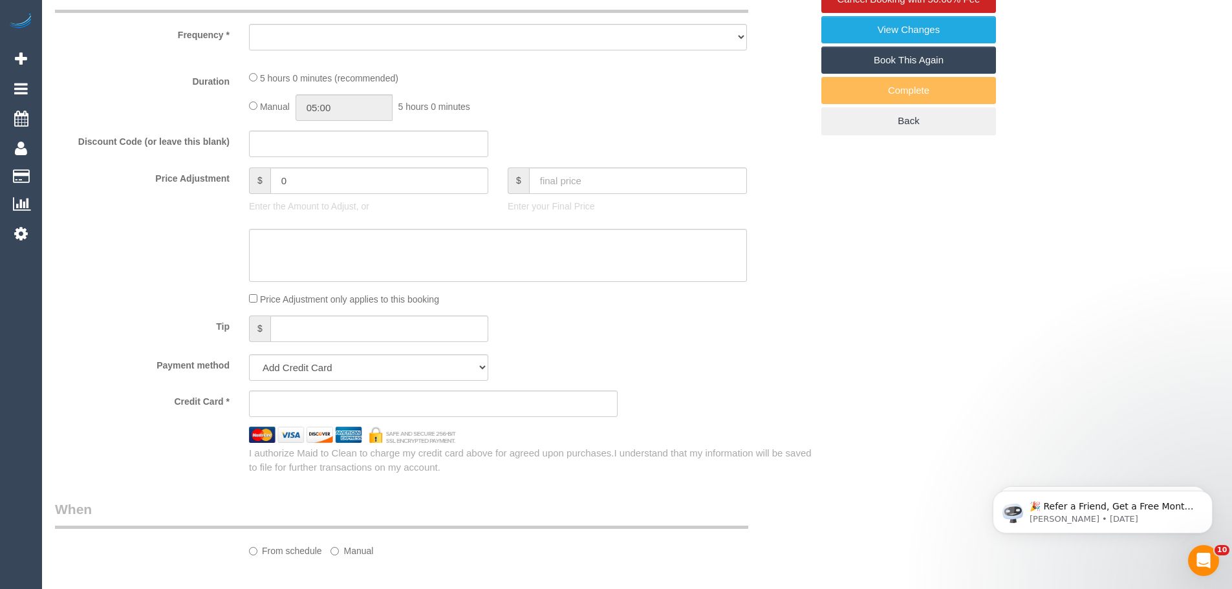
scroll to position [453, 0]
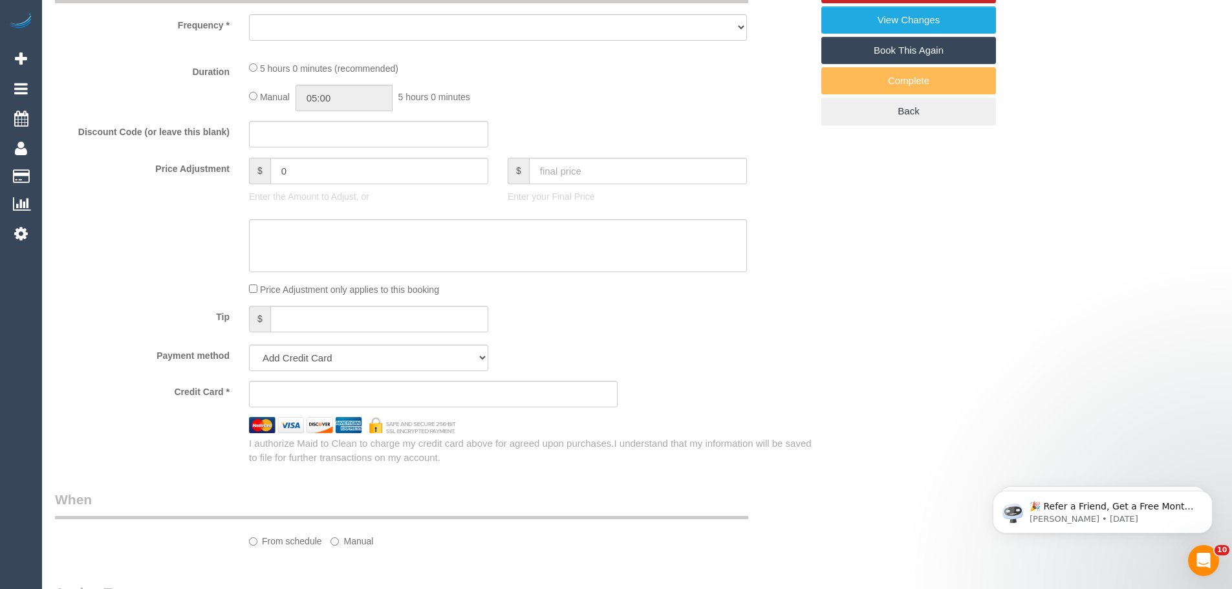
select select "string:AU"
select select "object:4150"
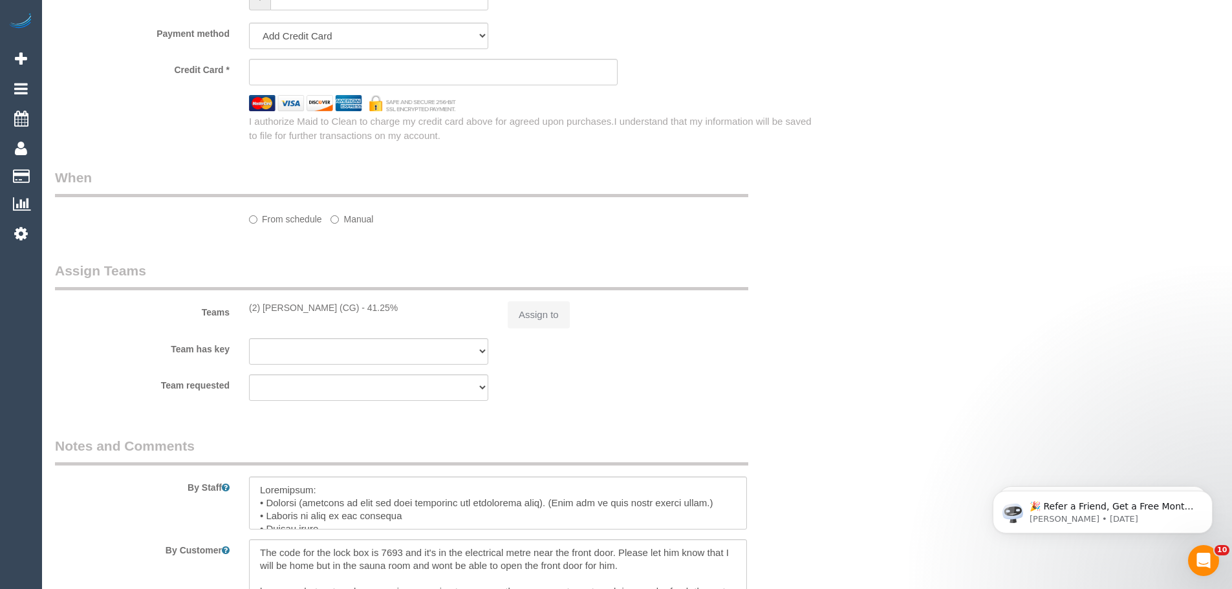
select select "300"
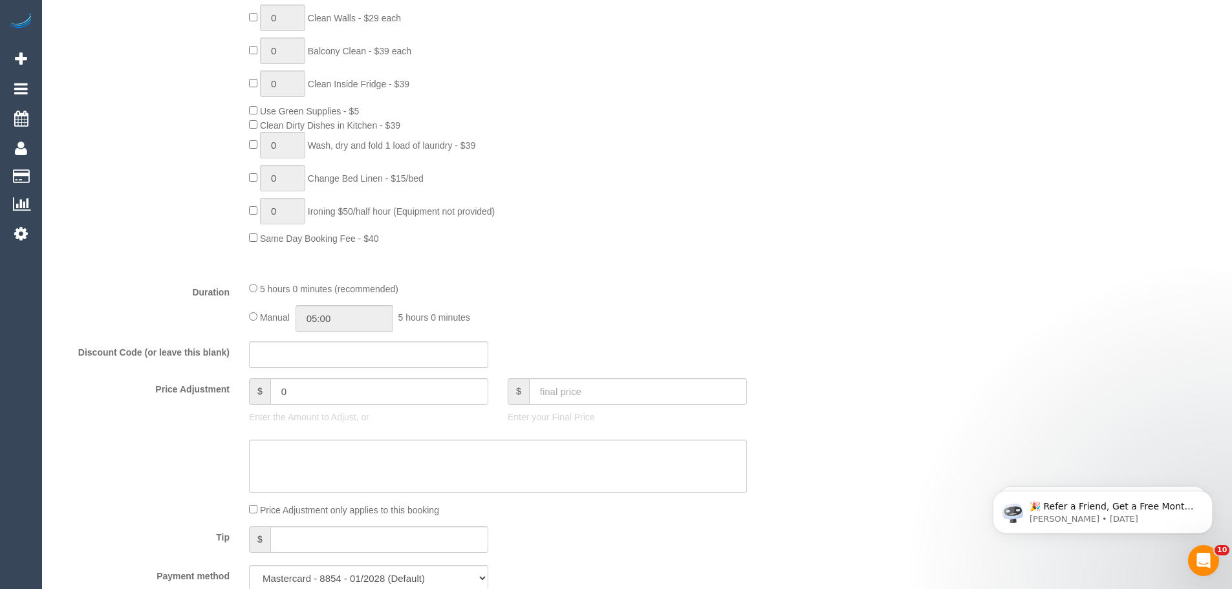
select select "string:stripe-pm_1RsBuS2GScqysDRVbt1l3syi"
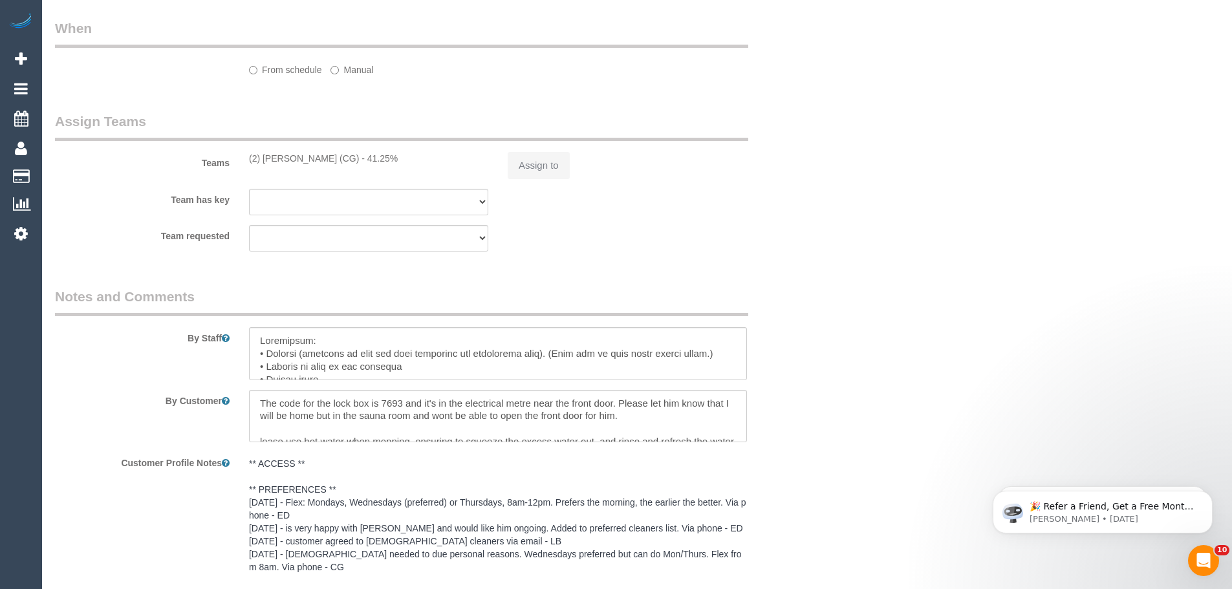
select select "number:28"
select select "number:14"
select select "number:18"
select select "number:36"
select select "number:35"
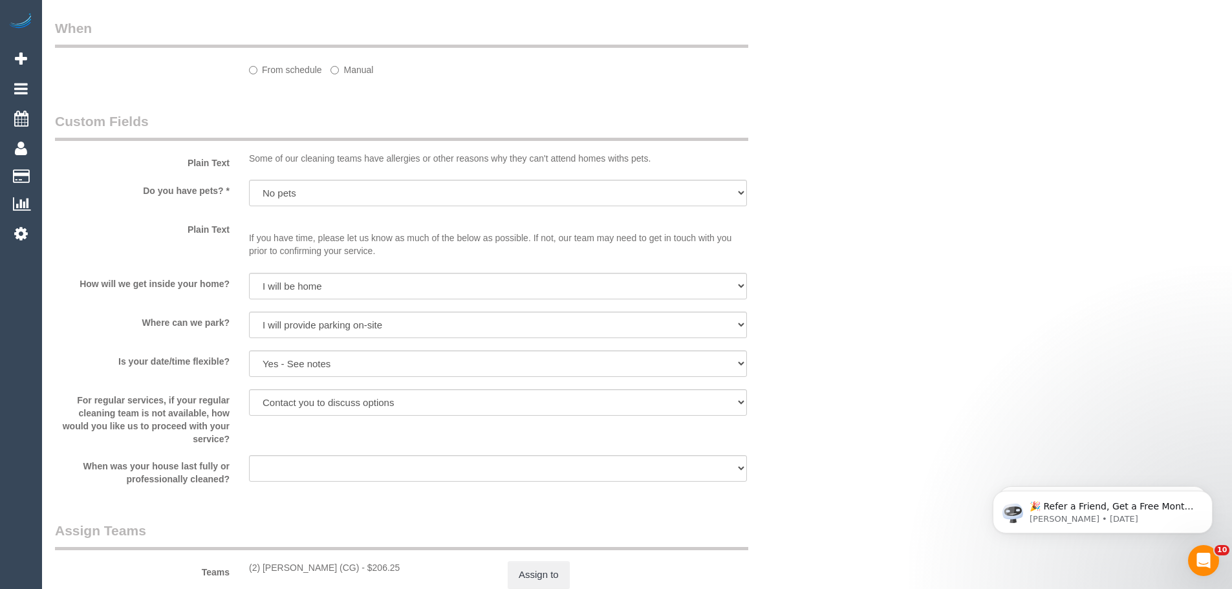
select select "object:4855"
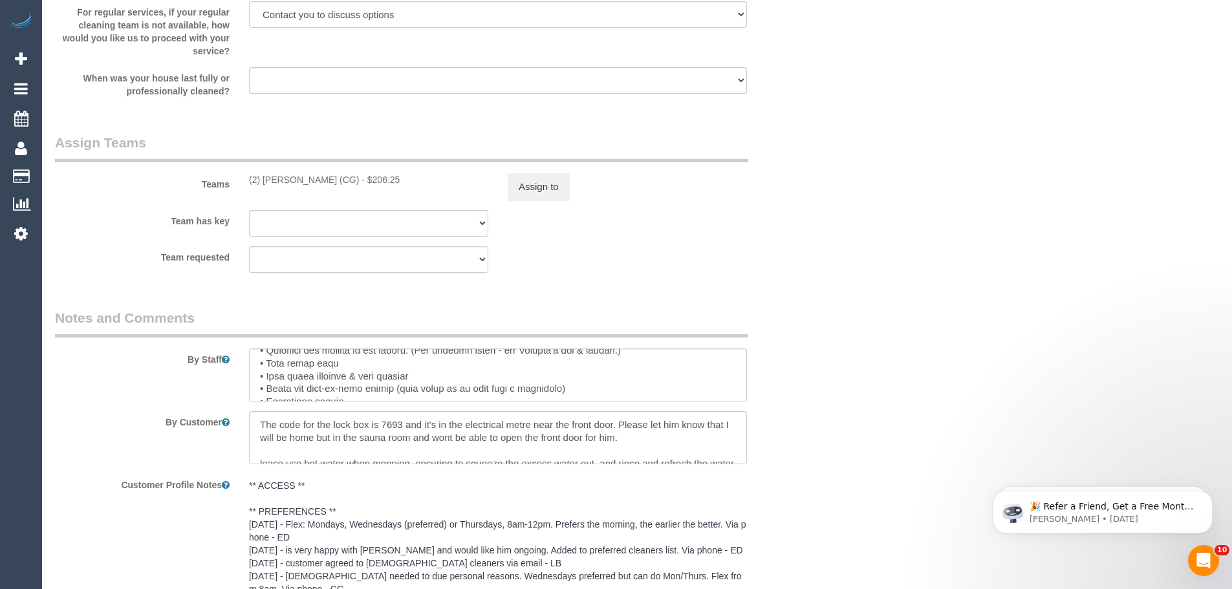
scroll to position [129, 0]
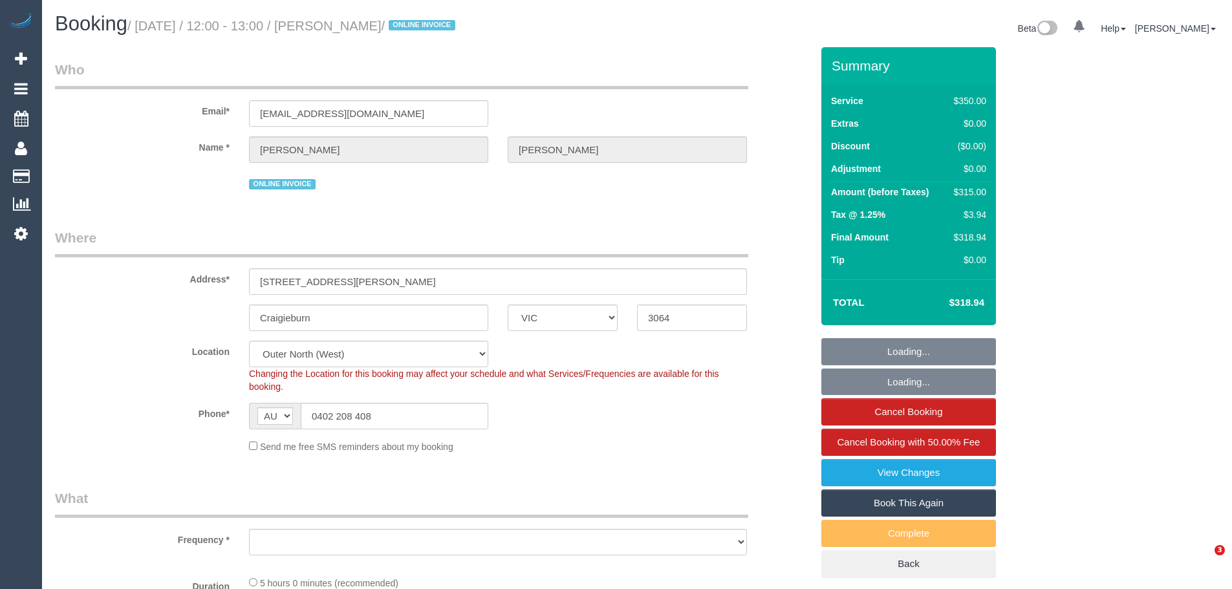
select select "VIC"
select select "object:585"
select select "string:stripe-pm_1RsBuS2GScqysDRVbt1l3syi"
select select "300"
select select "number:28"
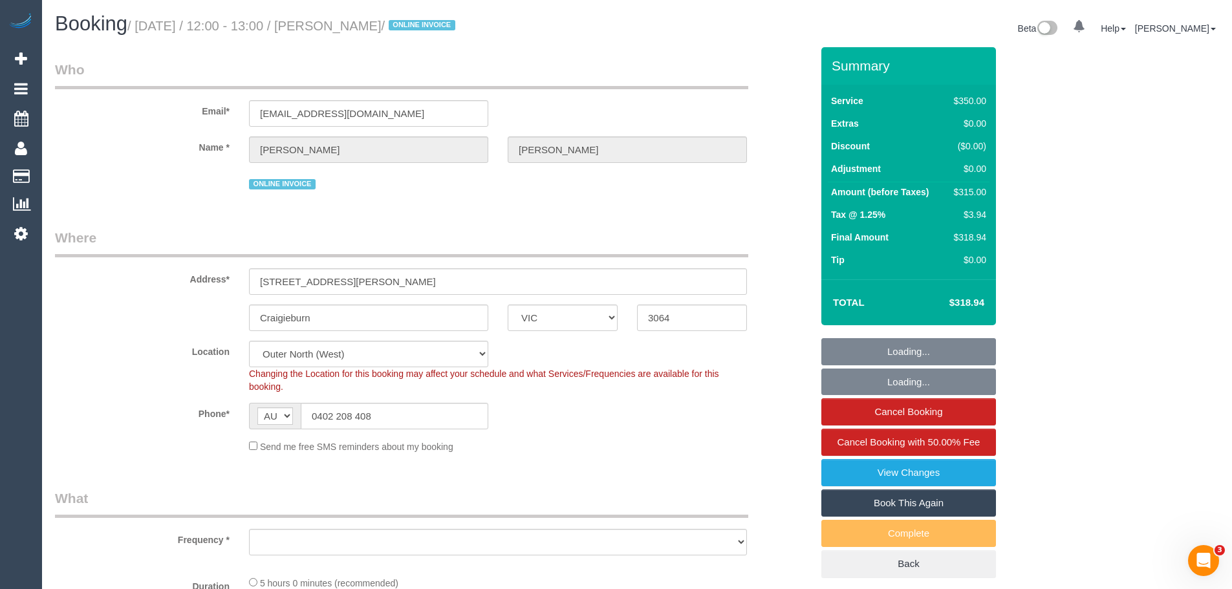
select select "number:14"
select select "number:18"
select select "number:36"
select select "number:35"
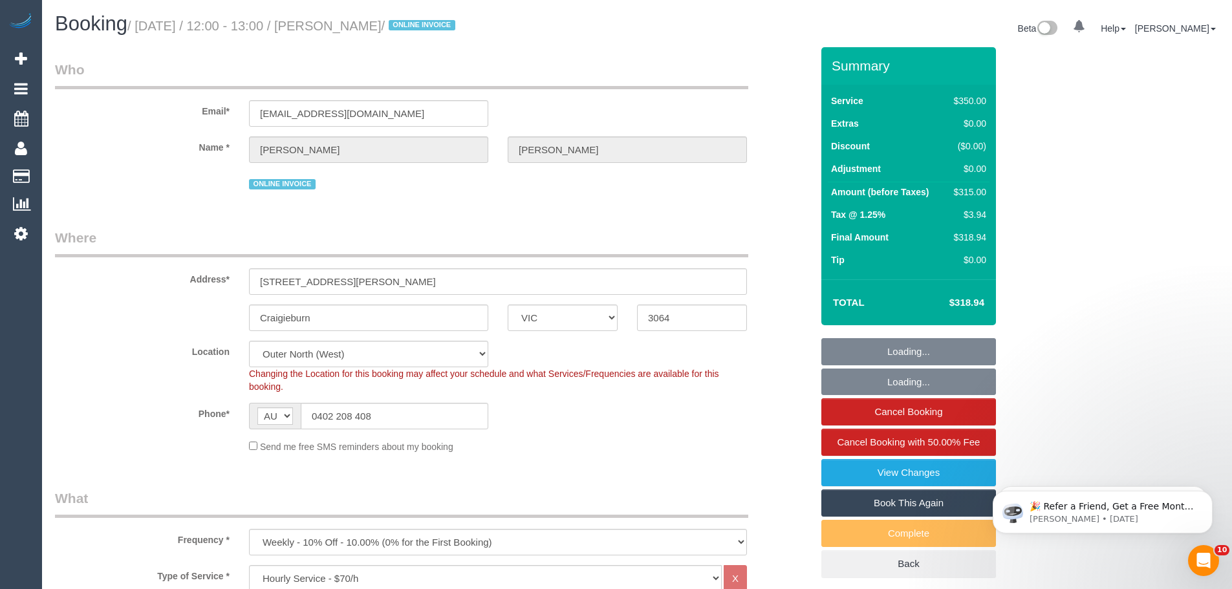
select select "object:904"
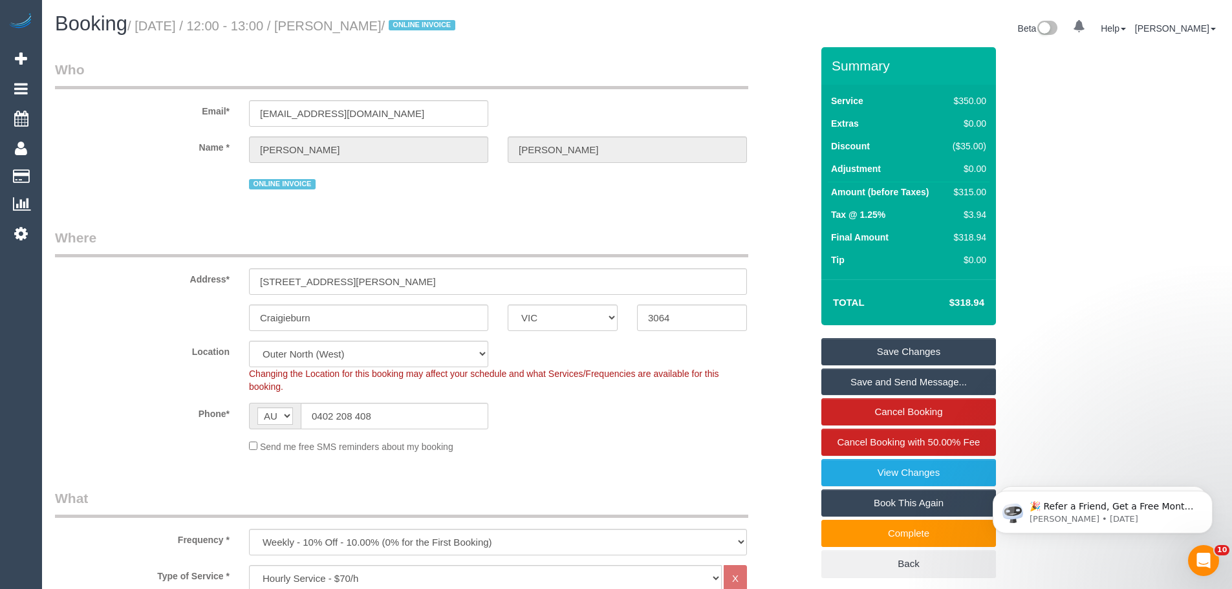
click at [151, 195] on fieldset "Who Email* [EMAIL_ADDRESS][DOMAIN_NAME] Name * [PERSON_NAME] ONLINE INVOICE" at bounding box center [433, 131] width 756 height 142
click at [431, 416] on input "0402 208 408" at bounding box center [394, 416] width 187 height 27
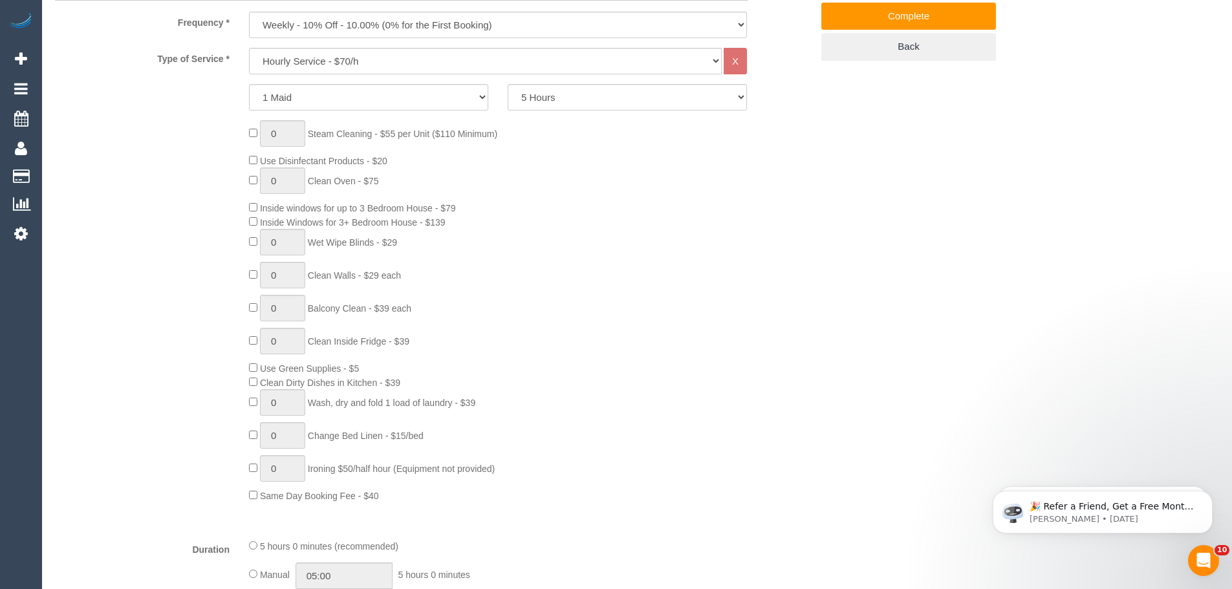
scroll to position [129, 0]
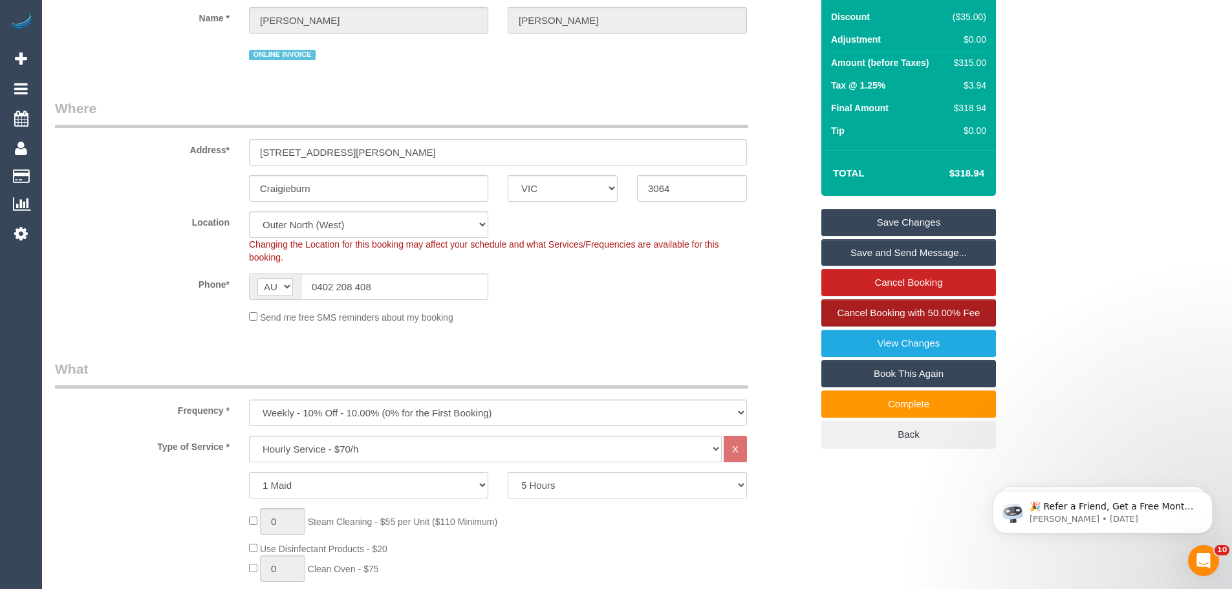
click at [904, 317] on span "Cancel Booking with 50.00% Fee" at bounding box center [908, 312] width 143 height 11
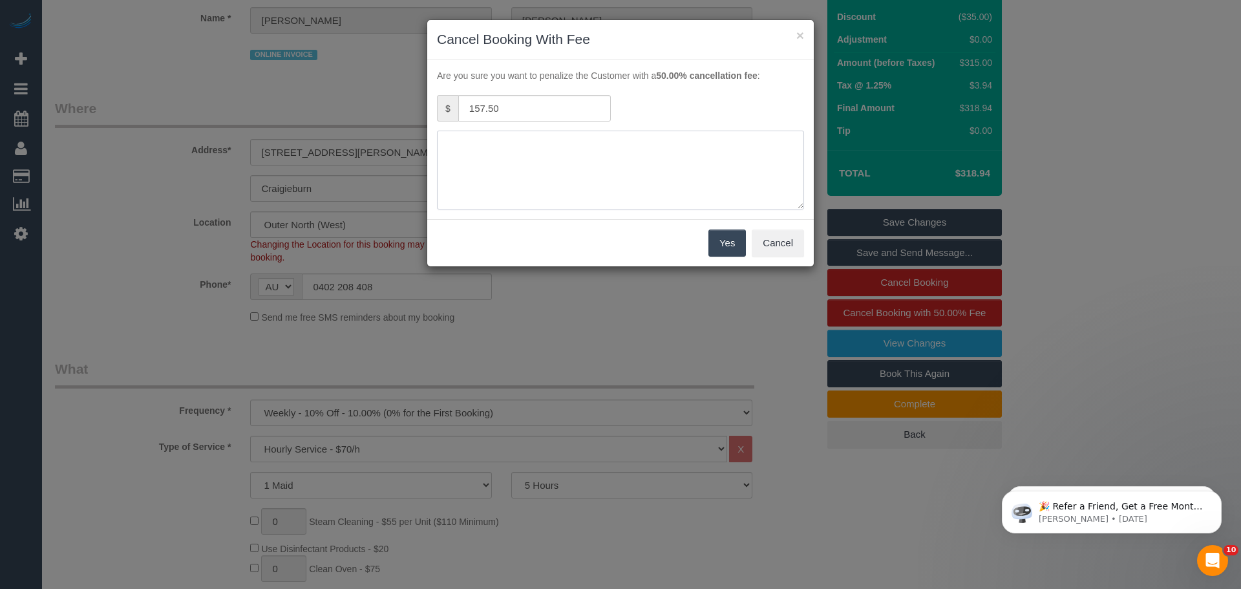
click at [550, 144] on textarea at bounding box center [620, 170] width 367 height 79
type textarea "no access - CE"
click at [725, 235] on button "Yes" at bounding box center [727, 243] width 37 height 27
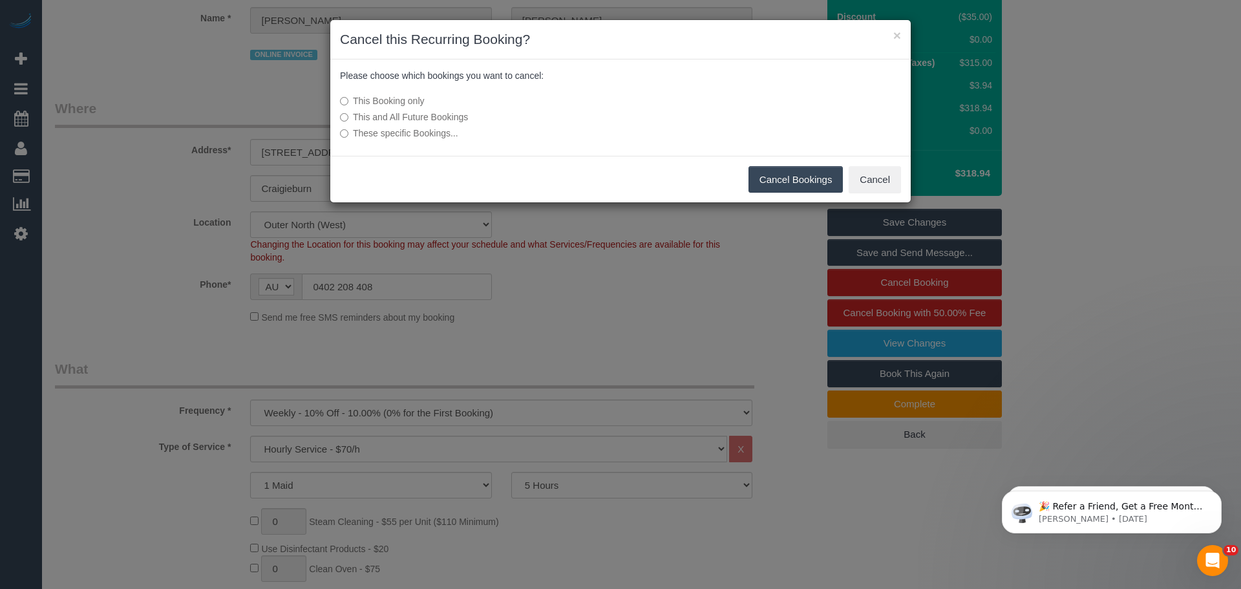
click at [776, 175] on button "Cancel Bookings" at bounding box center [796, 179] width 95 height 27
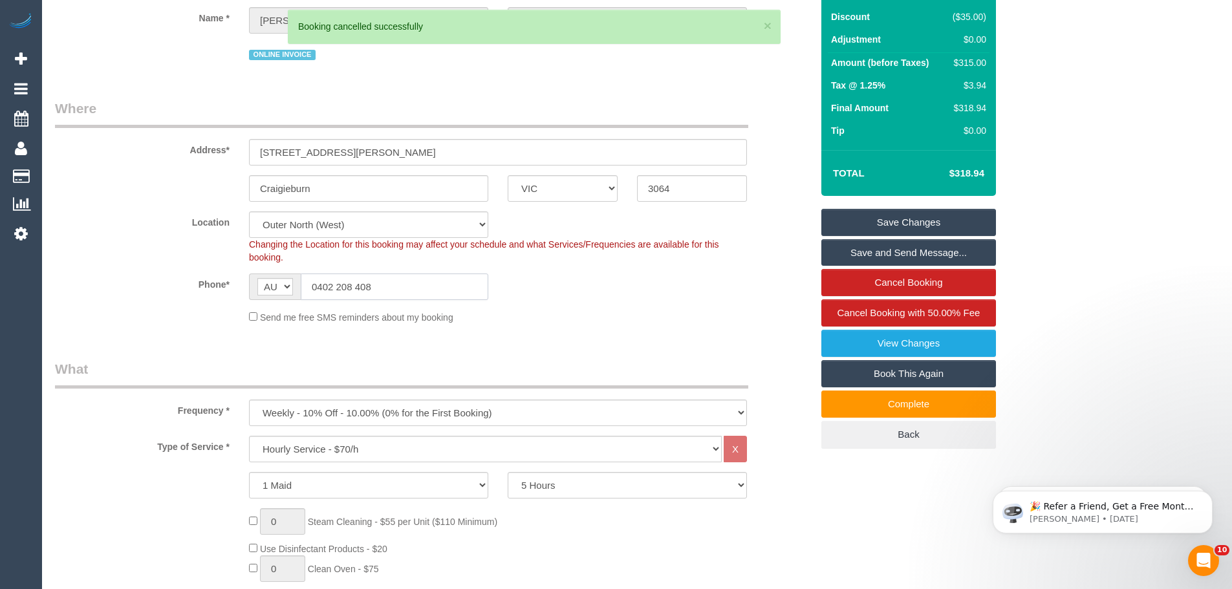
drag, startPoint x: 412, startPoint y: 284, endPoint x: 149, endPoint y: 265, distance: 263.8
click at [144, 272] on sui-booking-location "Location Office City East (North) East (South) Inner East Inner North (East) In…" at bounding box center [433, 267] width 756 height 112
